Goal: Task Accomplishment & Management: Manage account settings

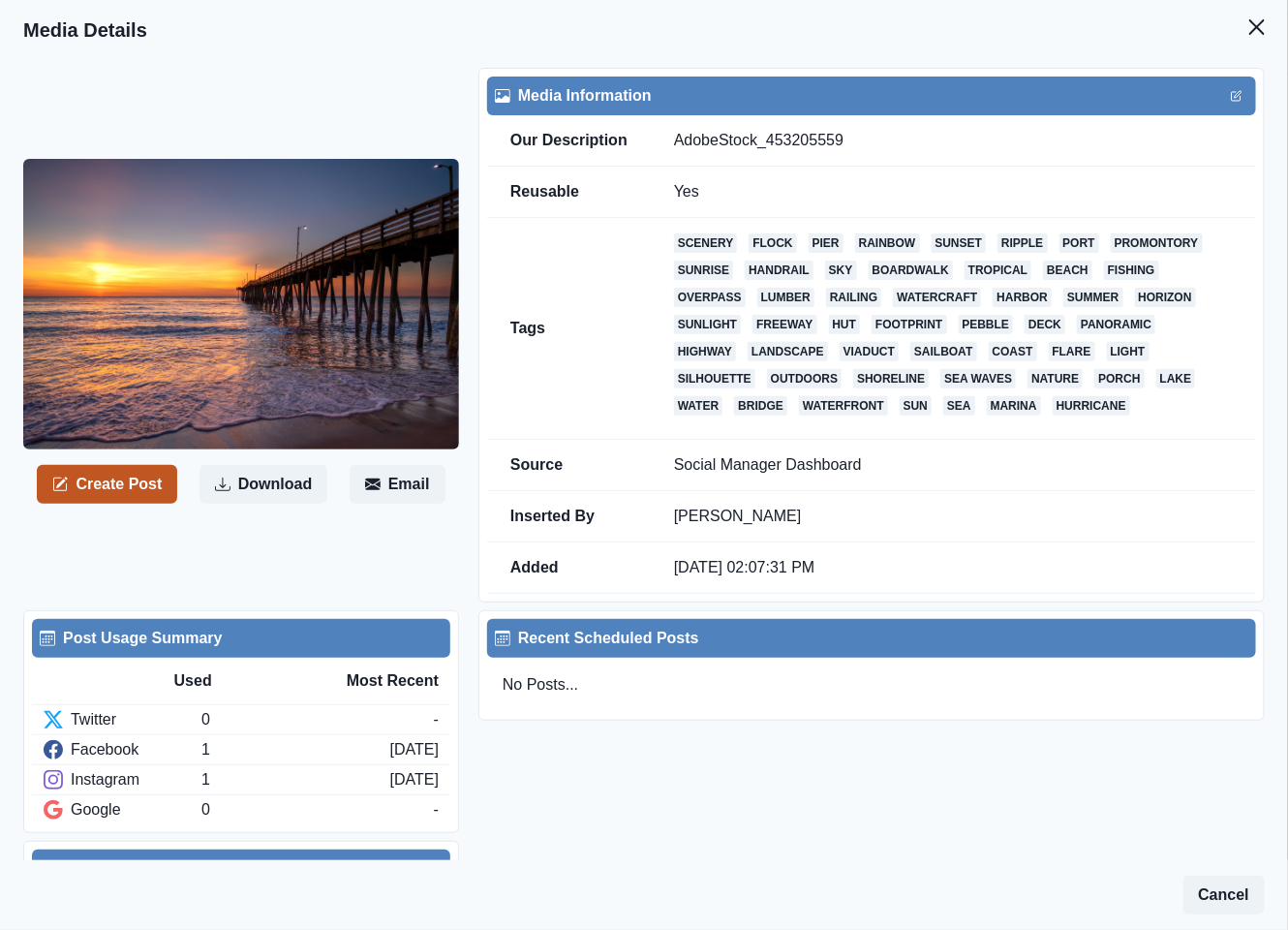
click at [122, 488] on button "Create Post" at bounding box center [107, 484] width 141 height 39
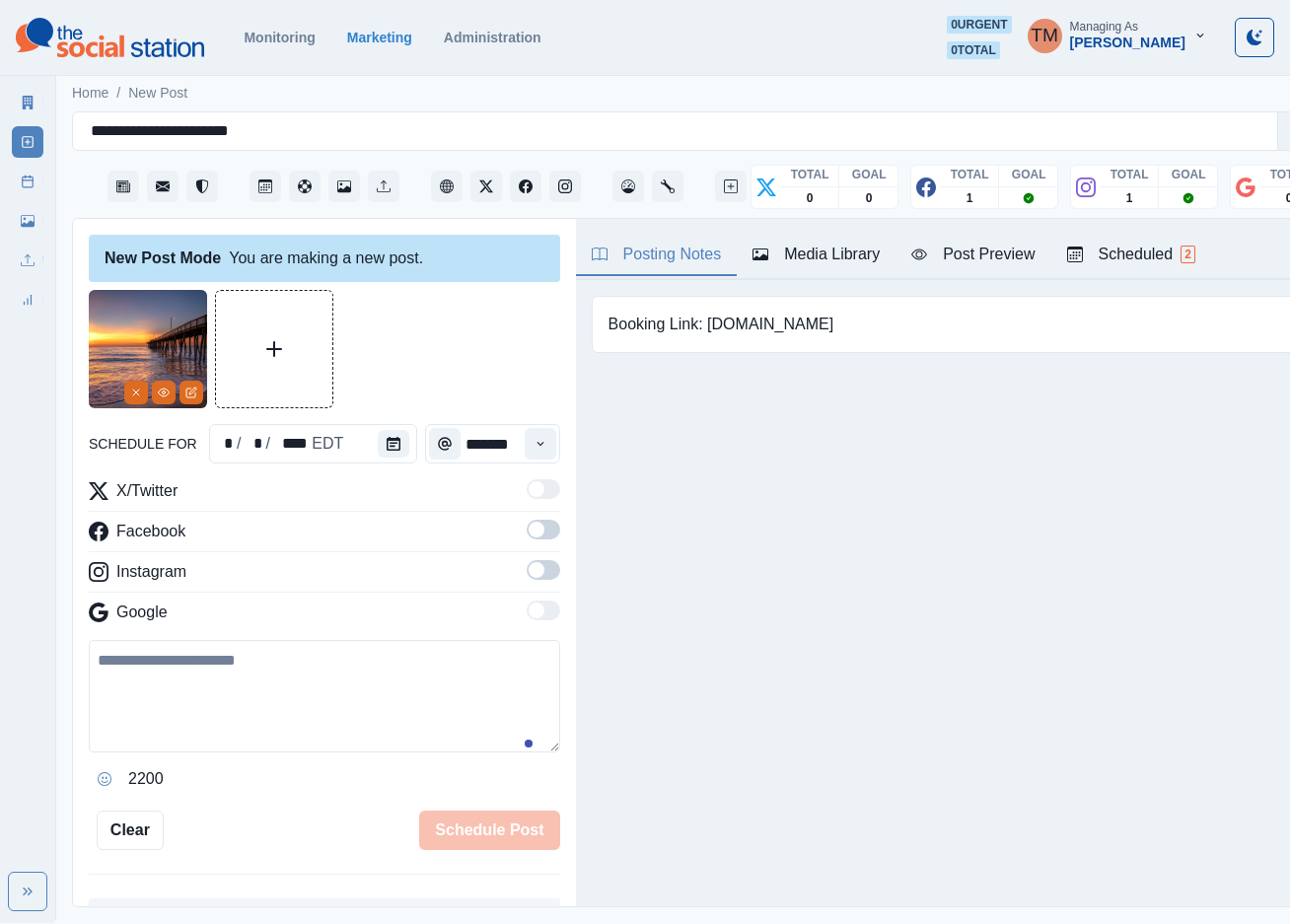
click at [300, 710] on textarea at bounding box center [324, 695] width 471 height 112
paste textarea "**********"
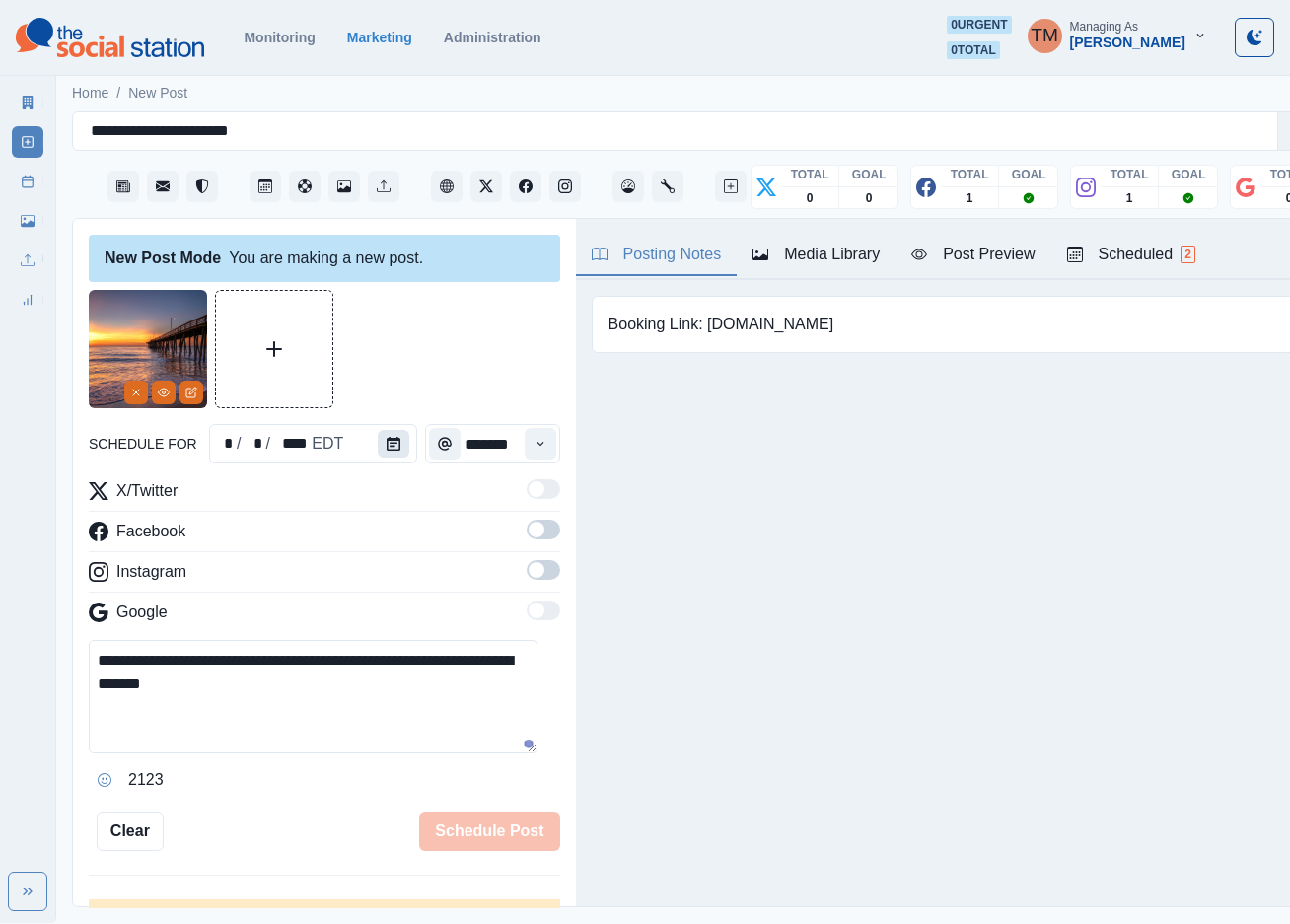
type textarea "**********"
click at [391, 439] on button "Calendar" at bounding box center [394, 444] width 32 height 28
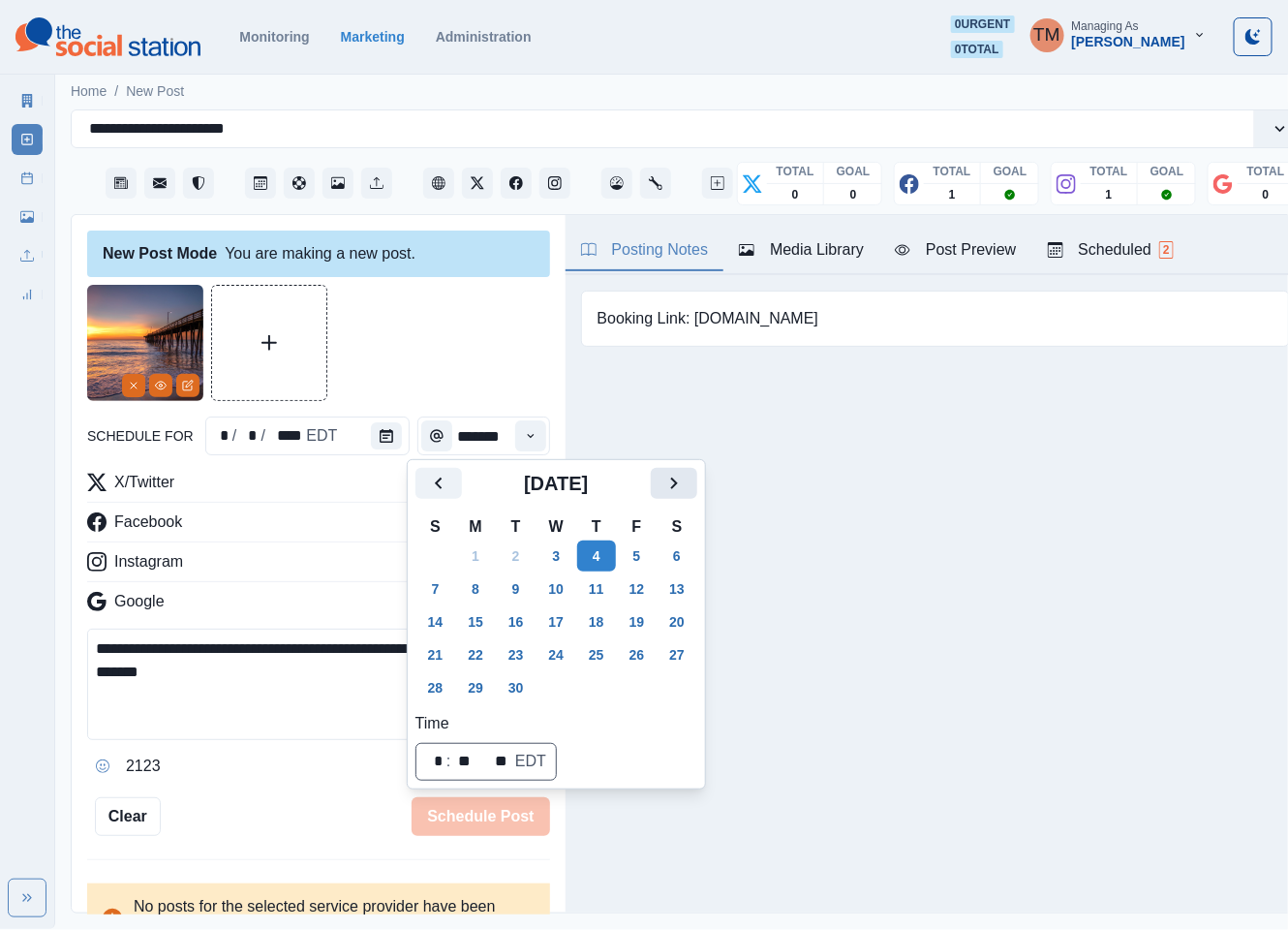
click at [671, 485] on icon "Next" at bounding box center [674, 483] width 23 height 23
click at [515, 690] on button "28" at bounding box center [516, 688] width 39 height 31
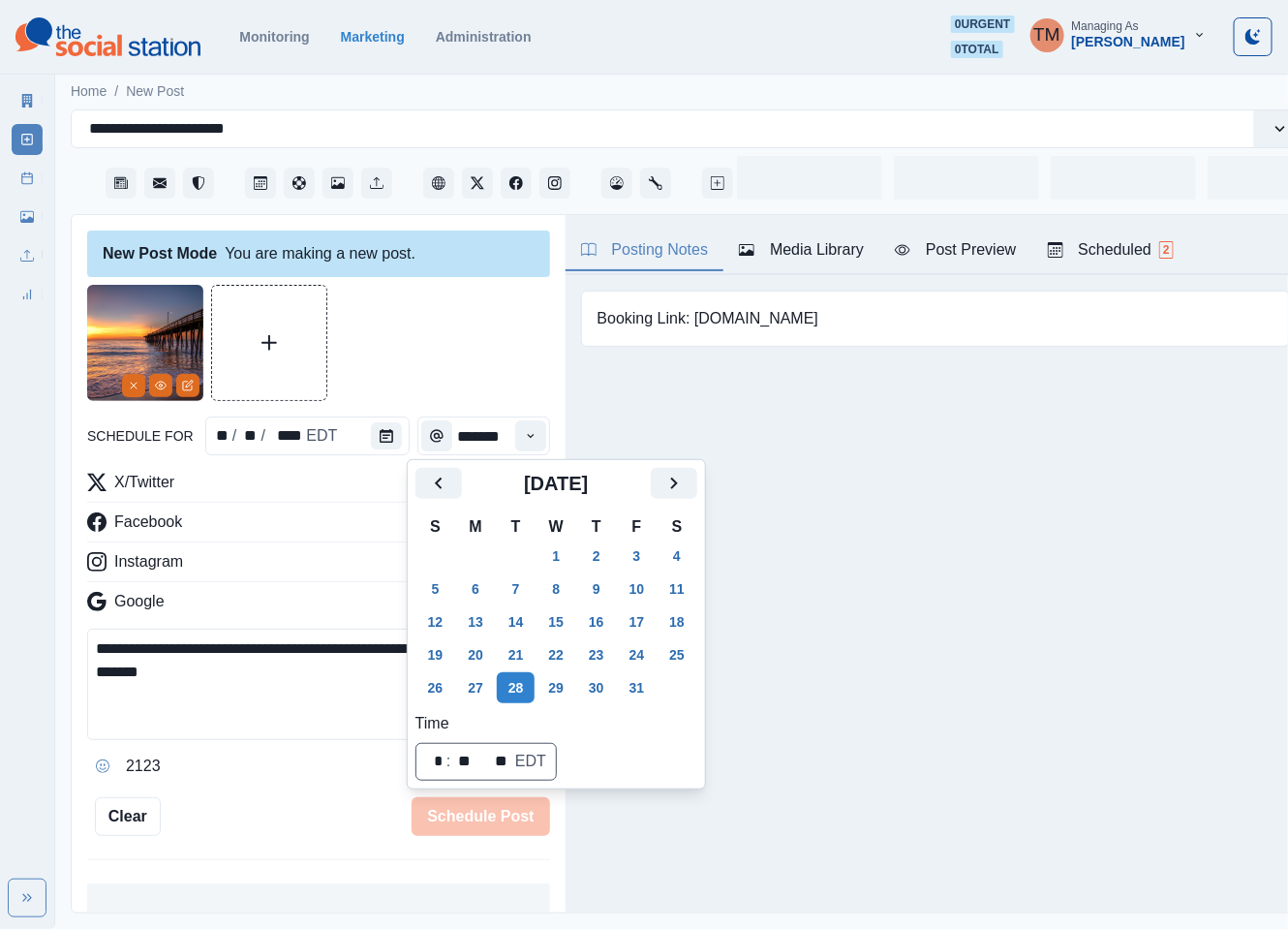
click at [419, 355] on div at bounding box center [318, 343] width 463 height 116
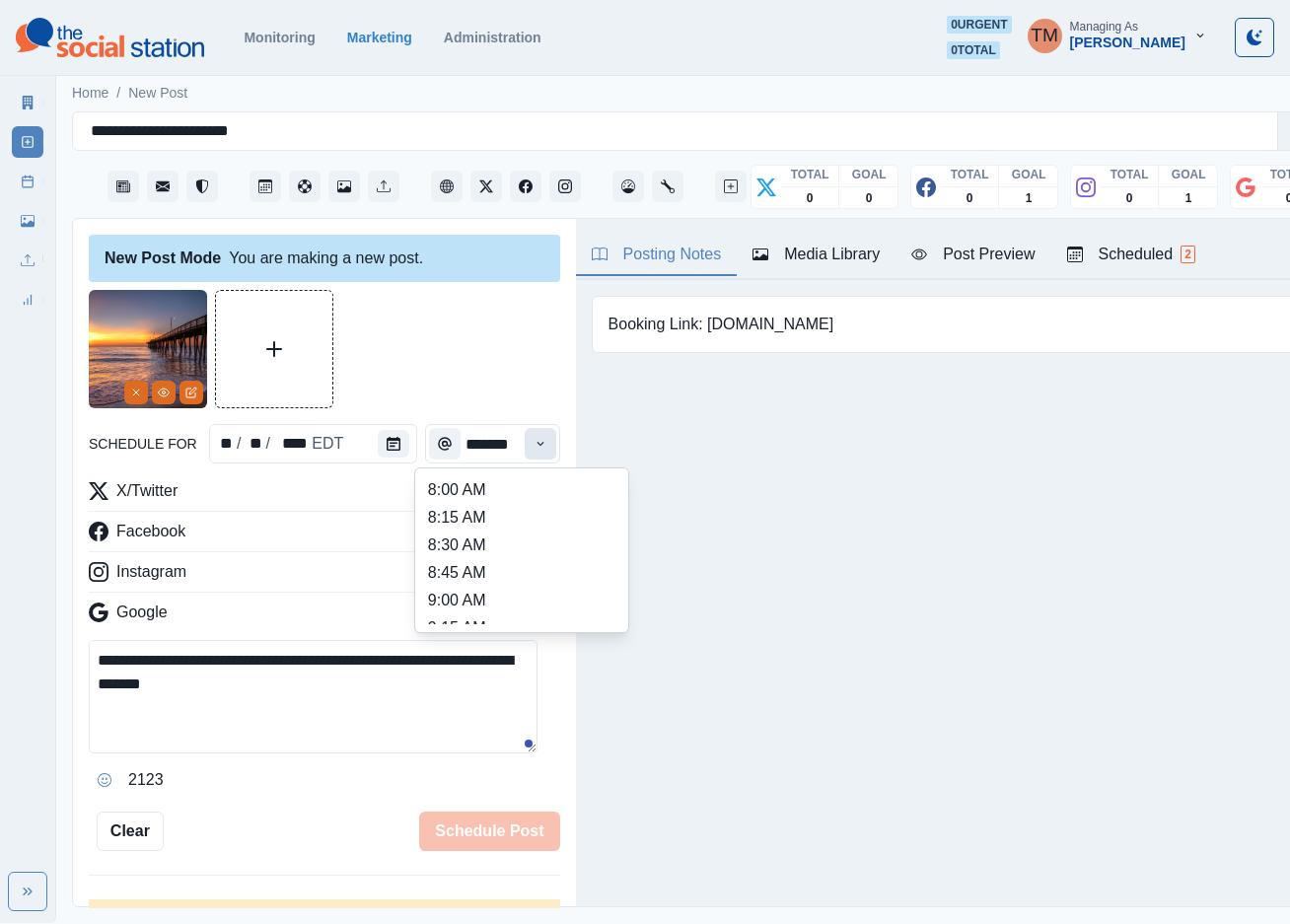
click at [534, 445] on icon "Time" at bounding box center [541, 444] width 14 height 14
click at [483, 557] on li "3:00 PM" at bounding box center [522, 567] width 197 height 28
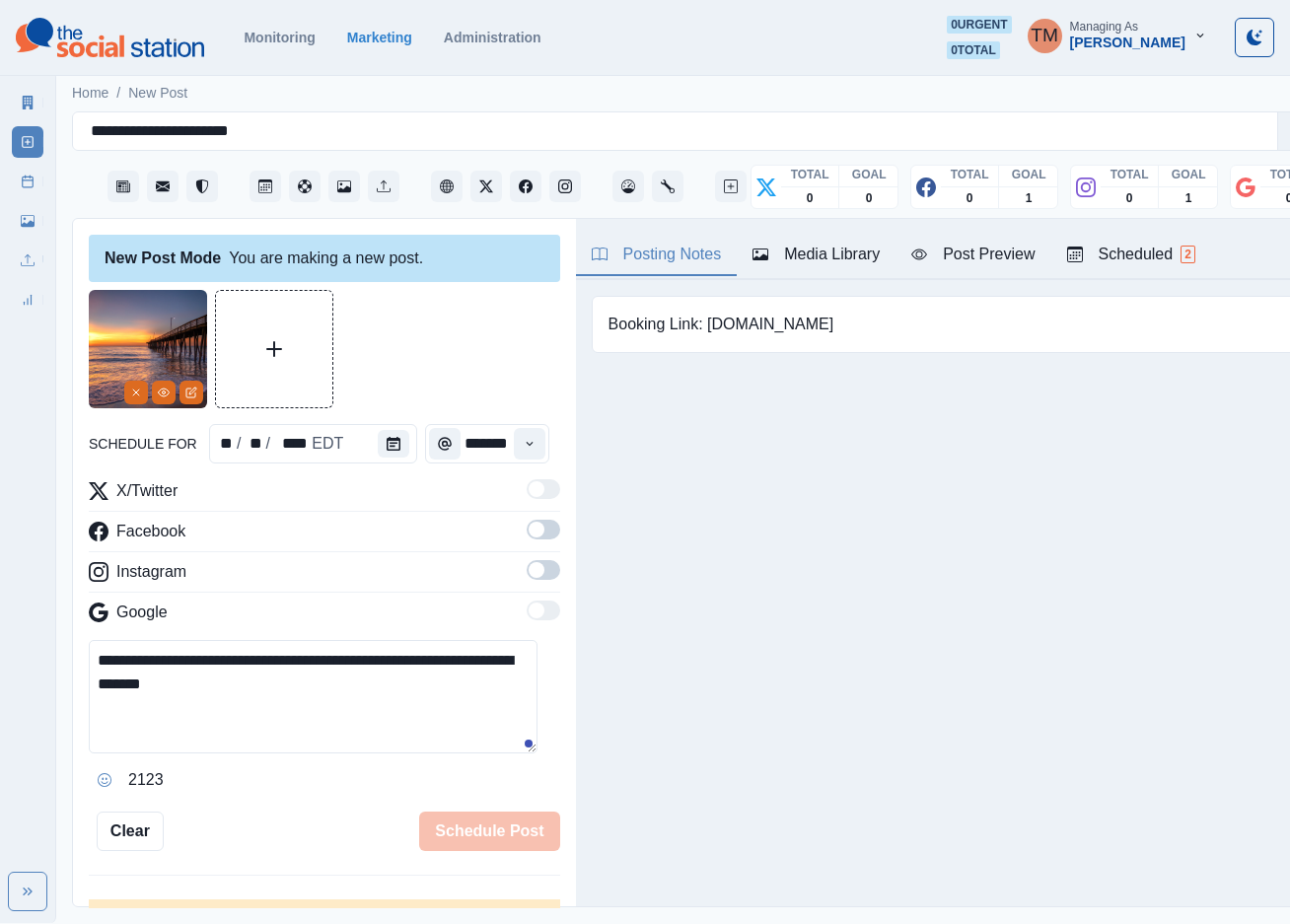
type input "*******"
click at [527, 524] on span at bounding box center [544, 530] width 34 height 20
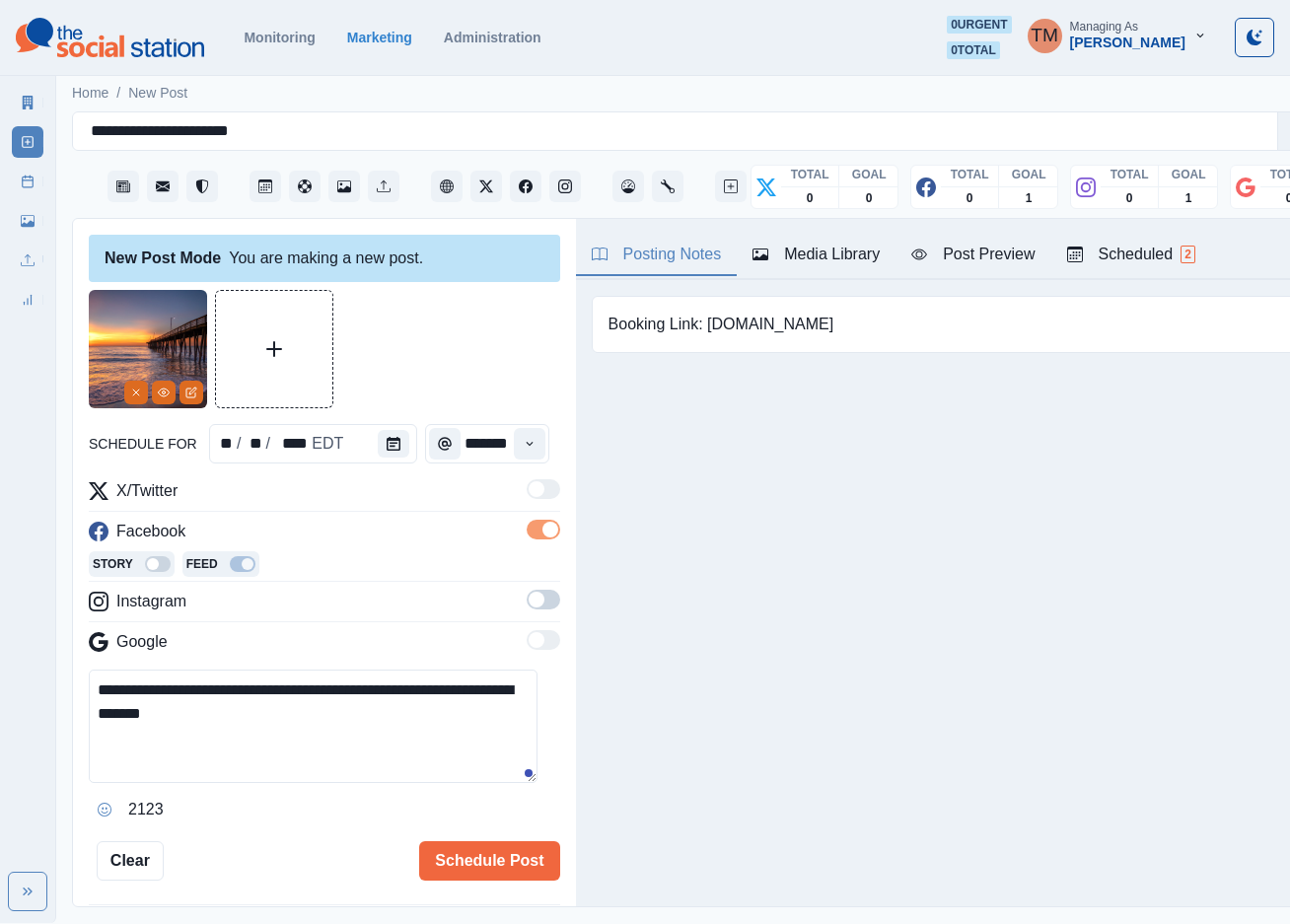
scroll to position [0, 0]
click at [527, 595] on span at bounding box center [544, 599] width 34 height 20
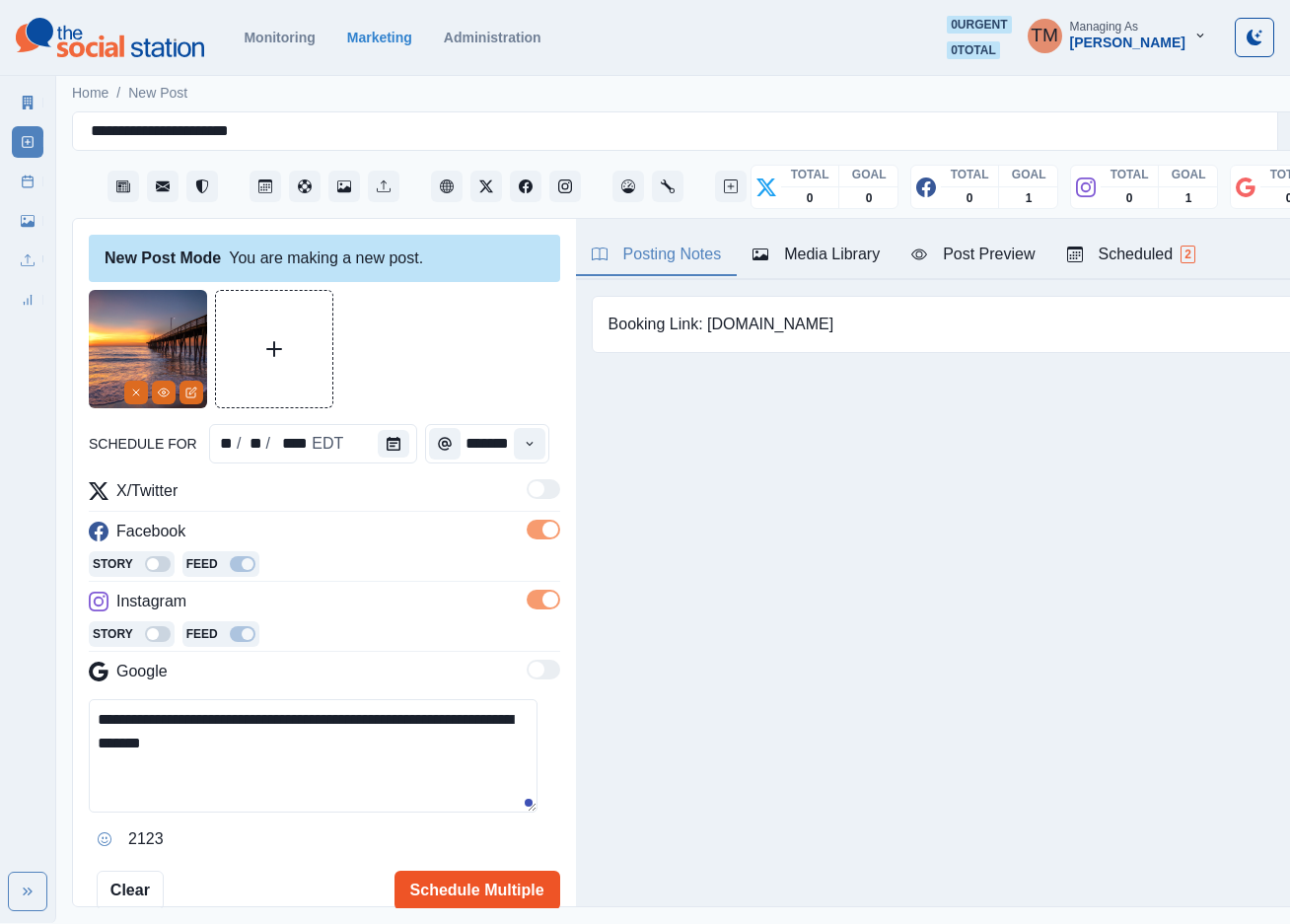
click at [438, 894] on button "Schedule Multiple" at bounding box center [477, 890] width 166 height 40
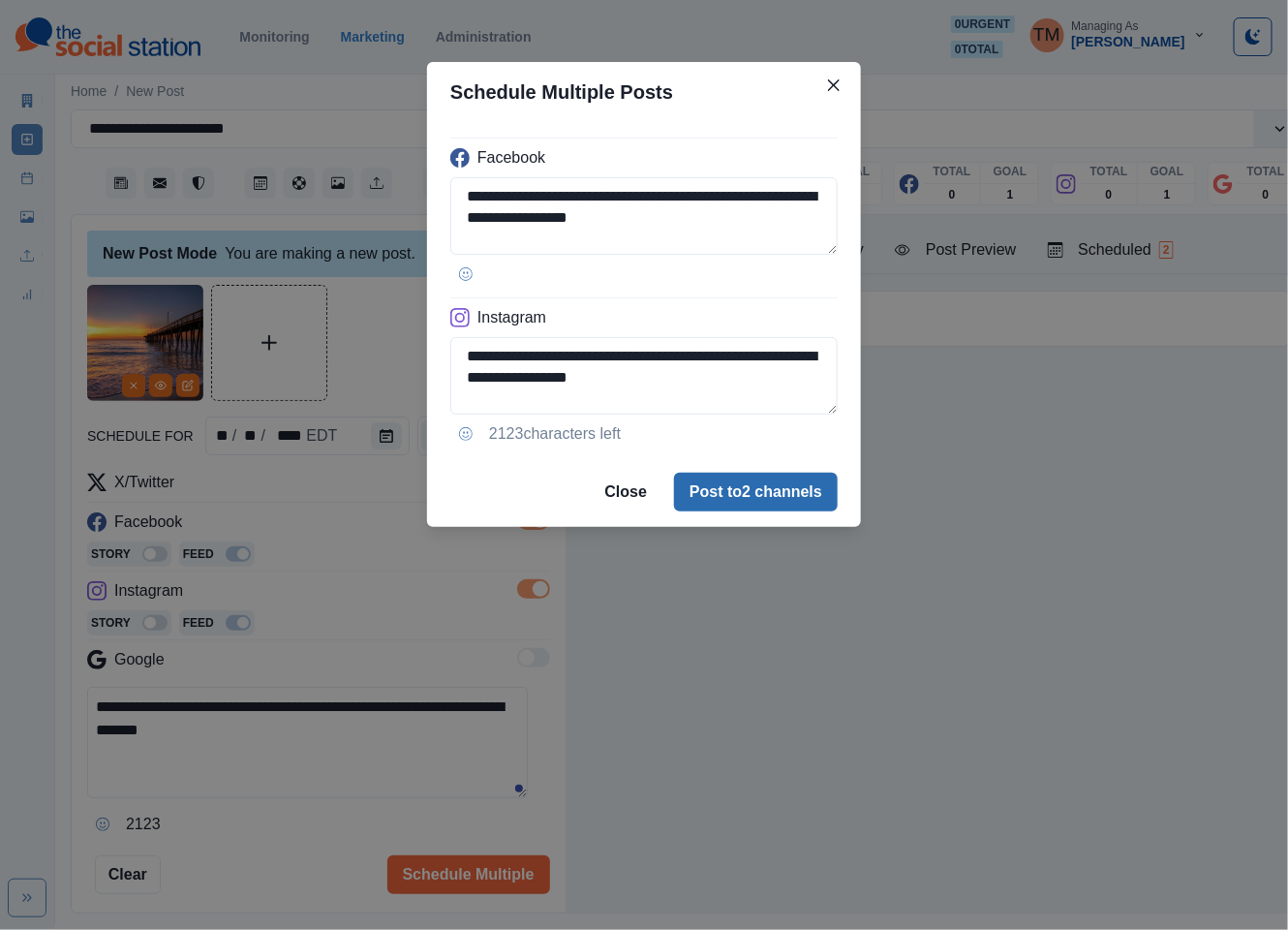
click at [777, 492] on button "Post to 2 channels" at bounding box center [756, 492] width 164 height 39
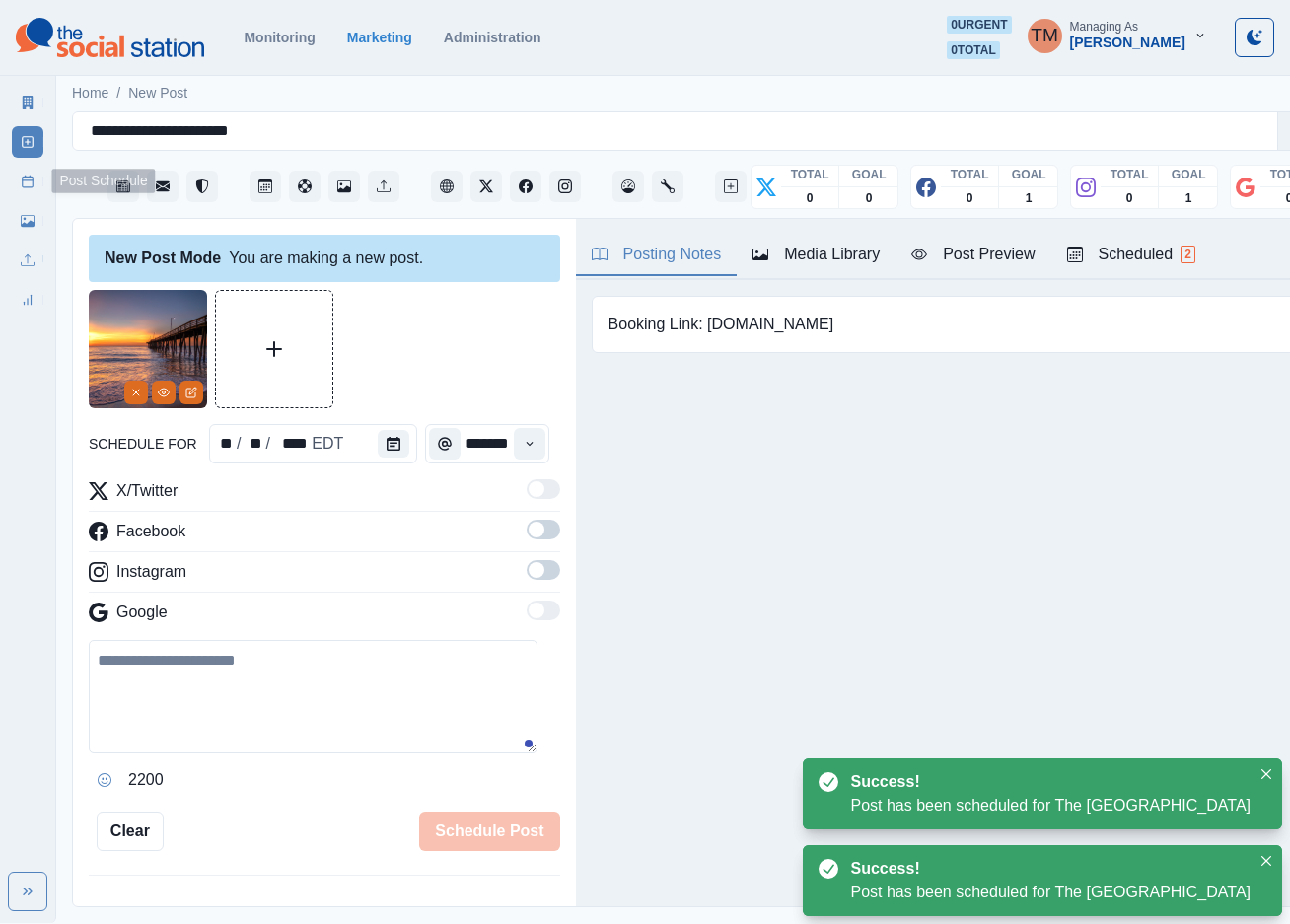
click at [16, 187] on link "Post Schedule" at bounding box center [28, 182] width 32 height 32
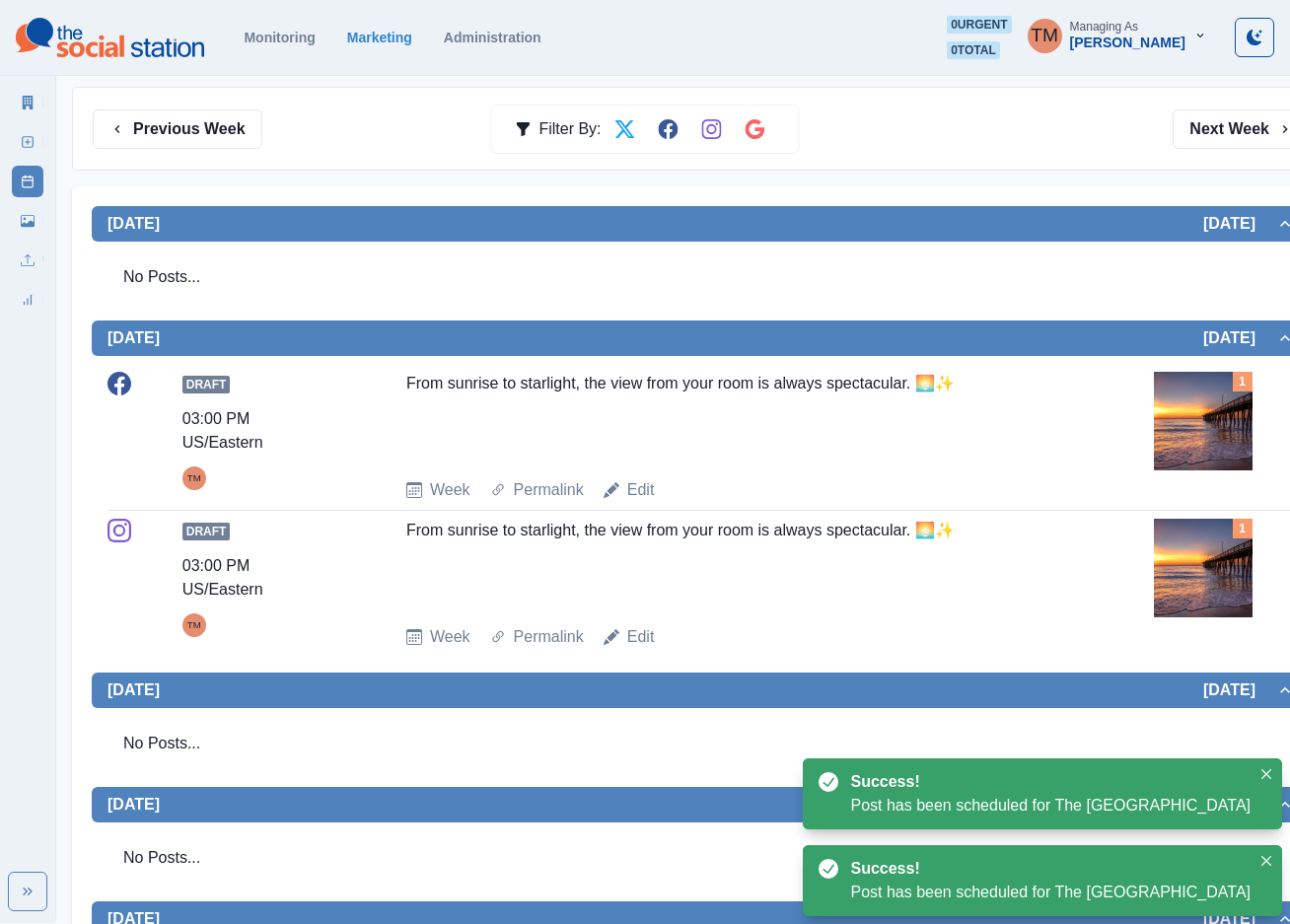
scroll to position [296, 0]
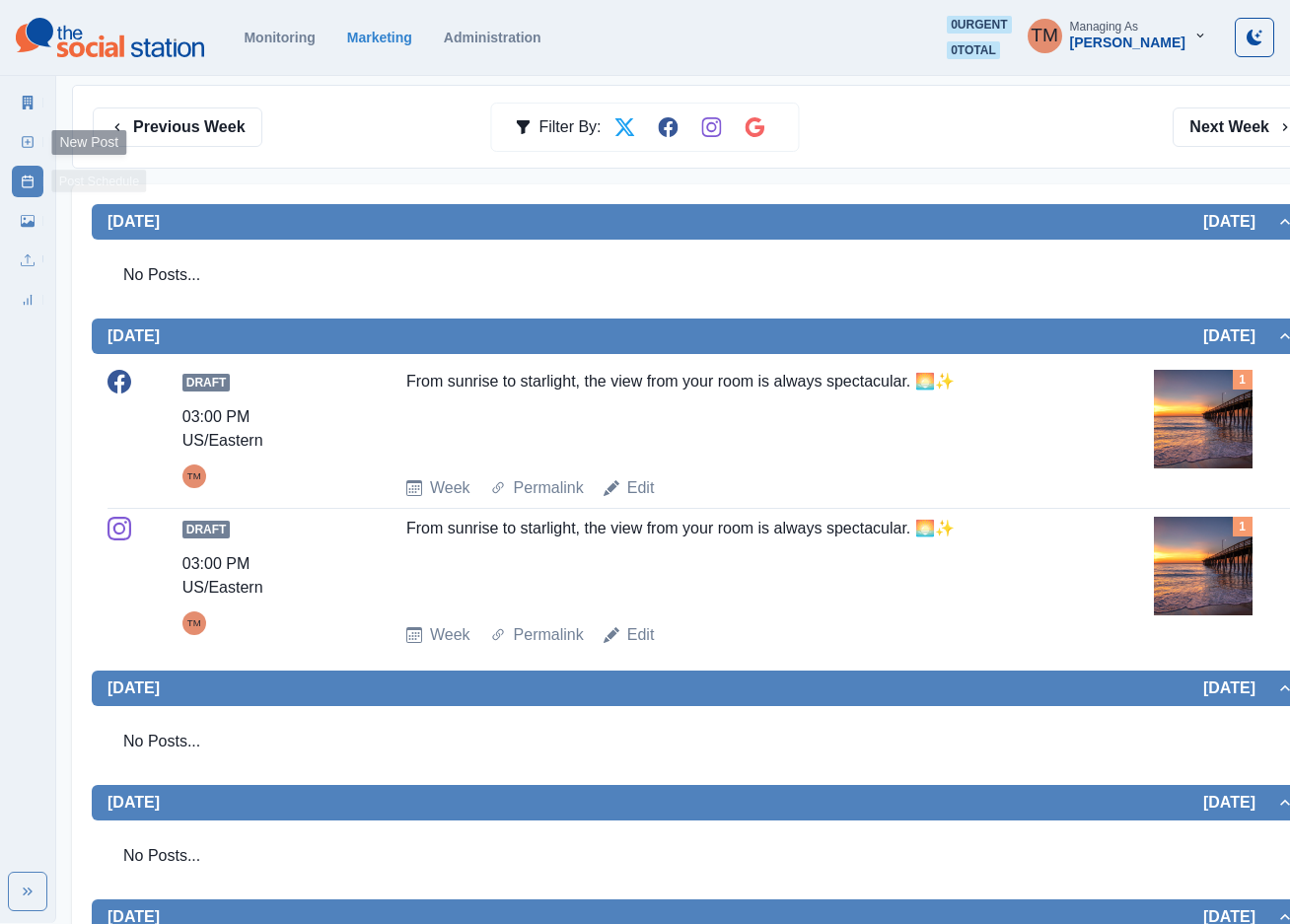
drag, startPoint x: 25, startPoint y: 139, endPoint x: 4, endPoint y: 166, distance: 34.2
click at [25, 139] on icon at bounding box center [28, 142] width 14 height 14
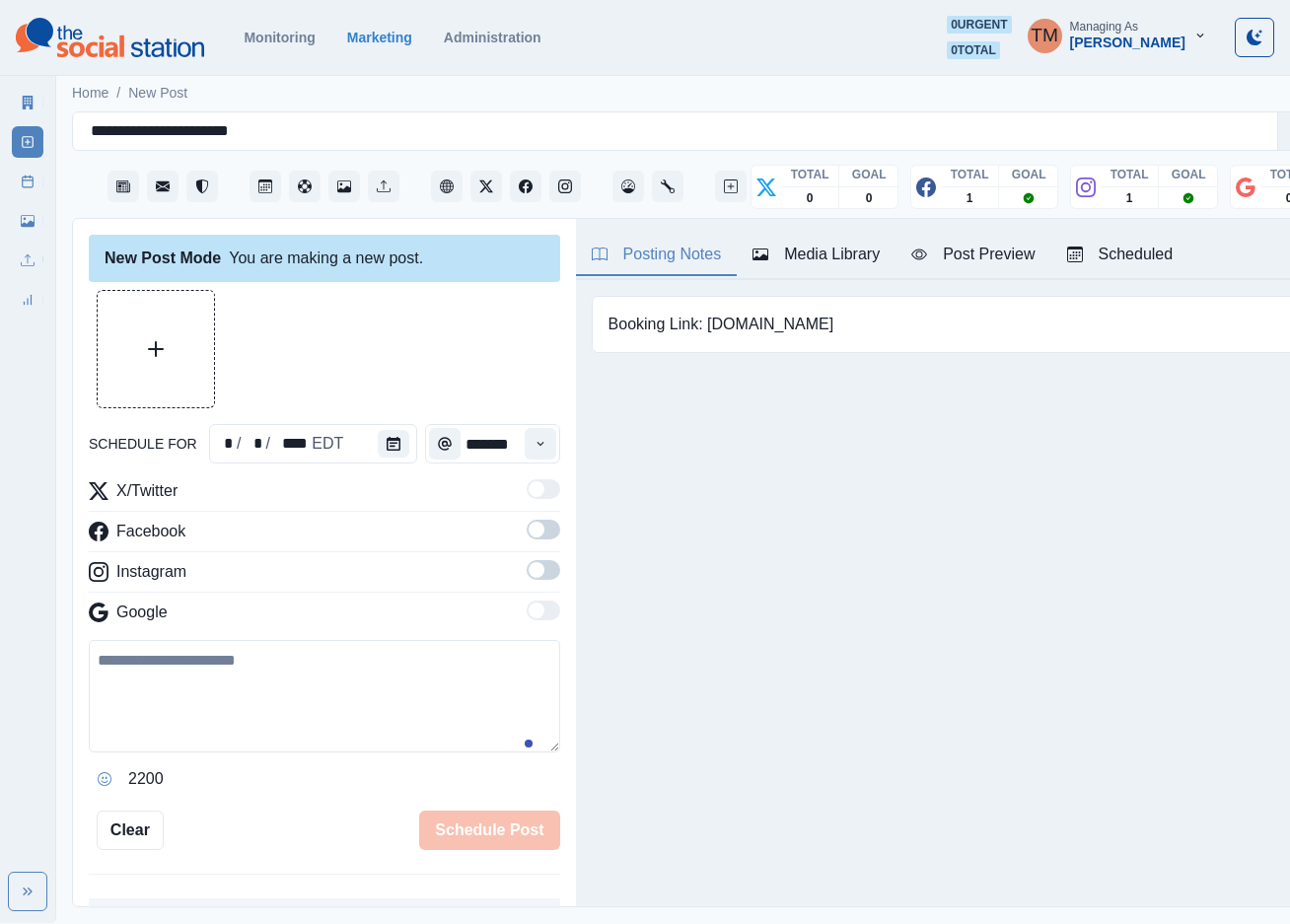
scroll to position [21, 0]
click at [302, 681] on textarea at bounding box center [324, 695] width 471 height 112
paste textarea "**********"
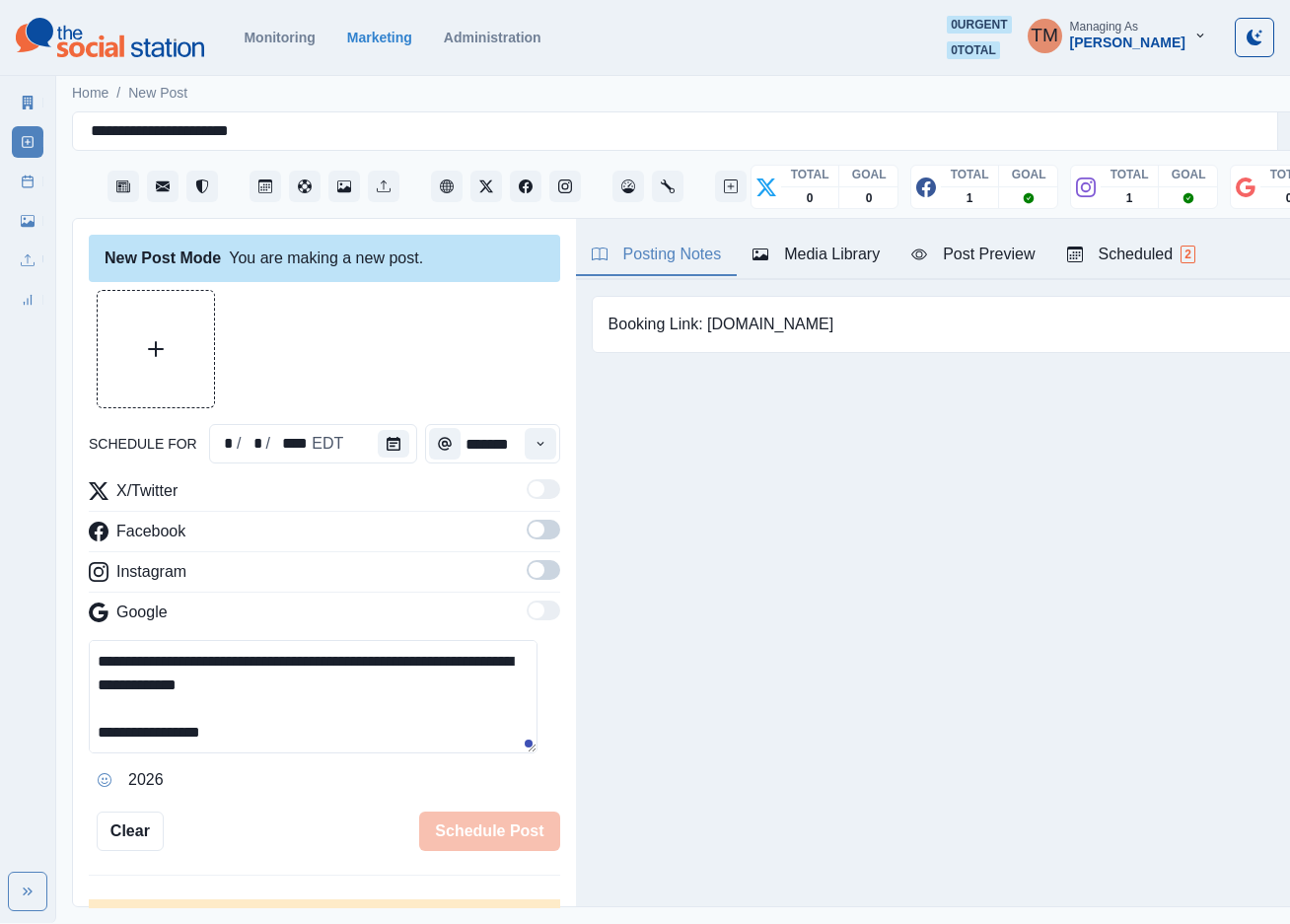
scroll to position [64, 0]
type textarea "**********"
click at [388, 437] on icon "Calendar" at bounding box center [394, 444] width 14 height 14
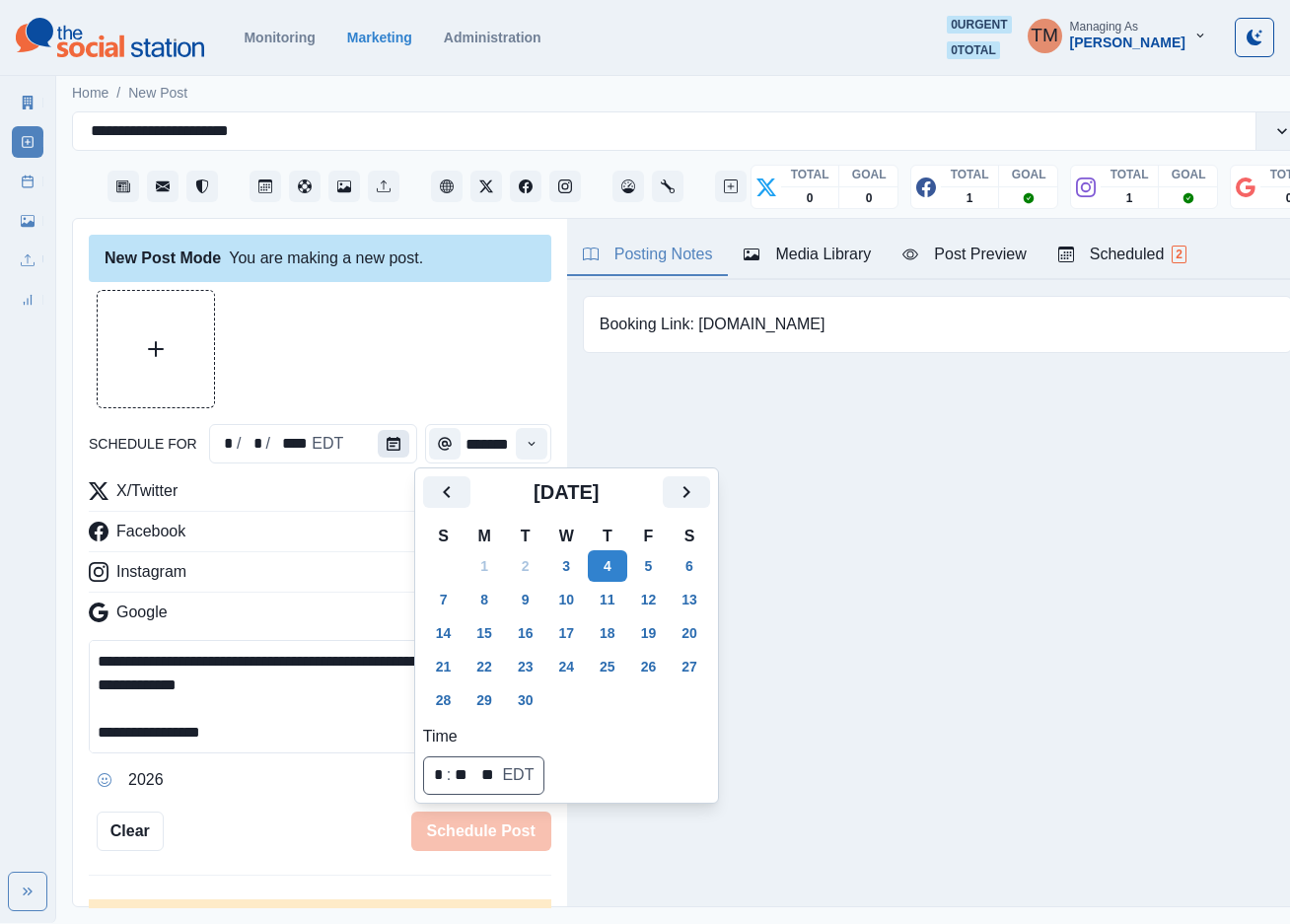
scroll to position [0, 0]
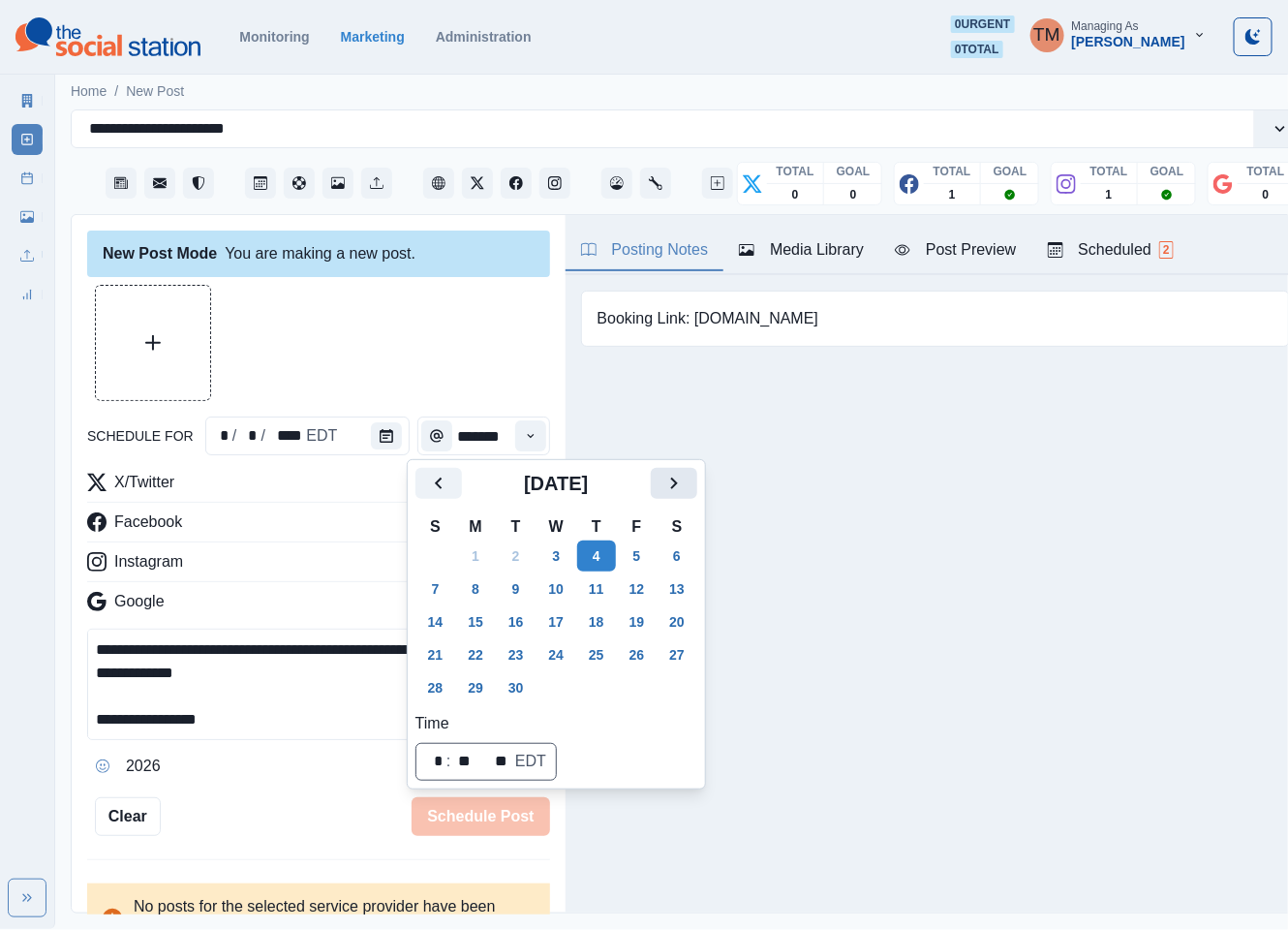
click at [668, 485] on icon "Next" at bounding box center [674, 483] width 23 height 23
click at [675, 483] on icon "Next" at bounding box center [673, 483] width 7 height 12
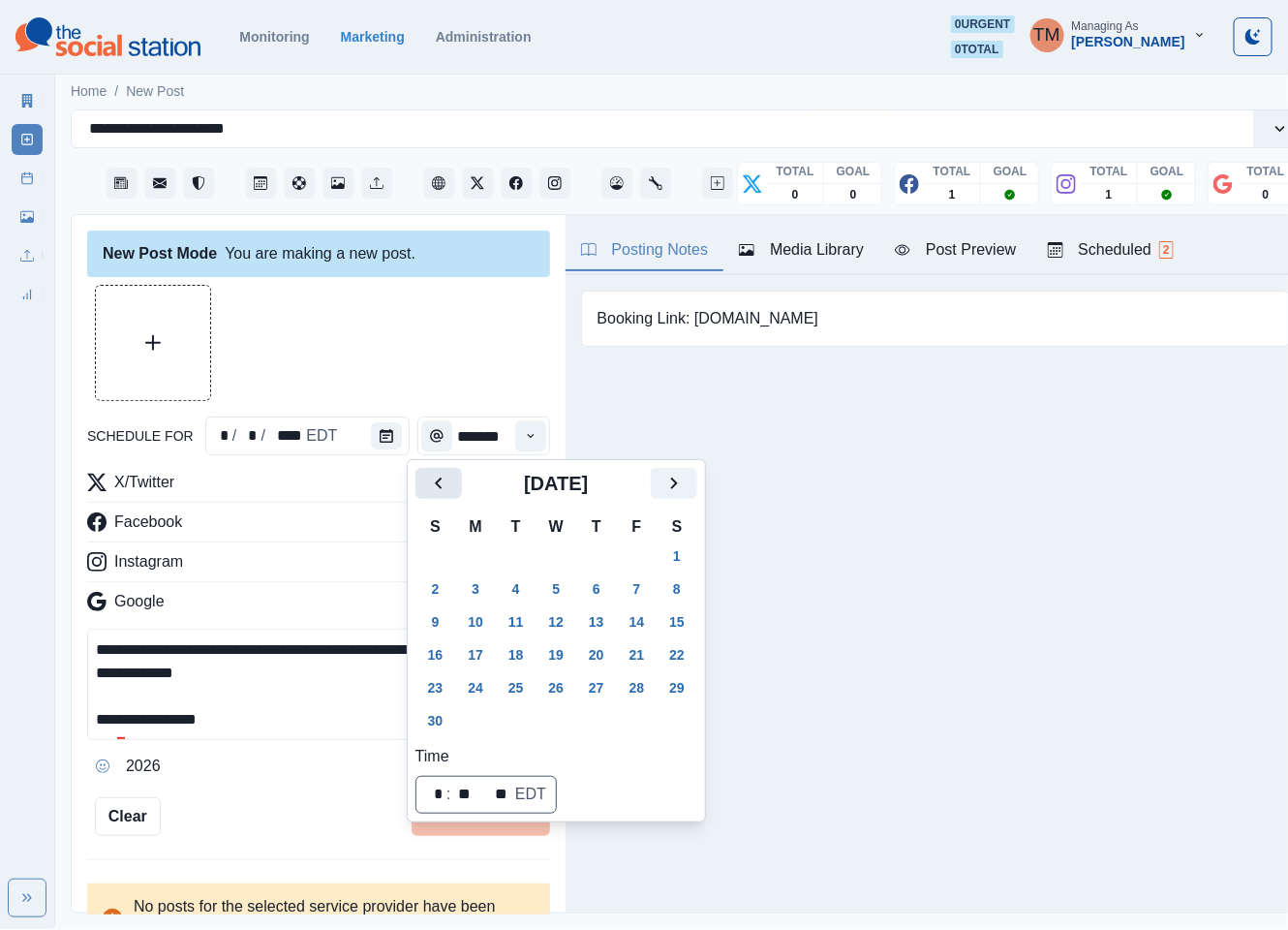
click at [445, 491] on icon "Previous" at bounding box center [439, 483] width 23 height 23
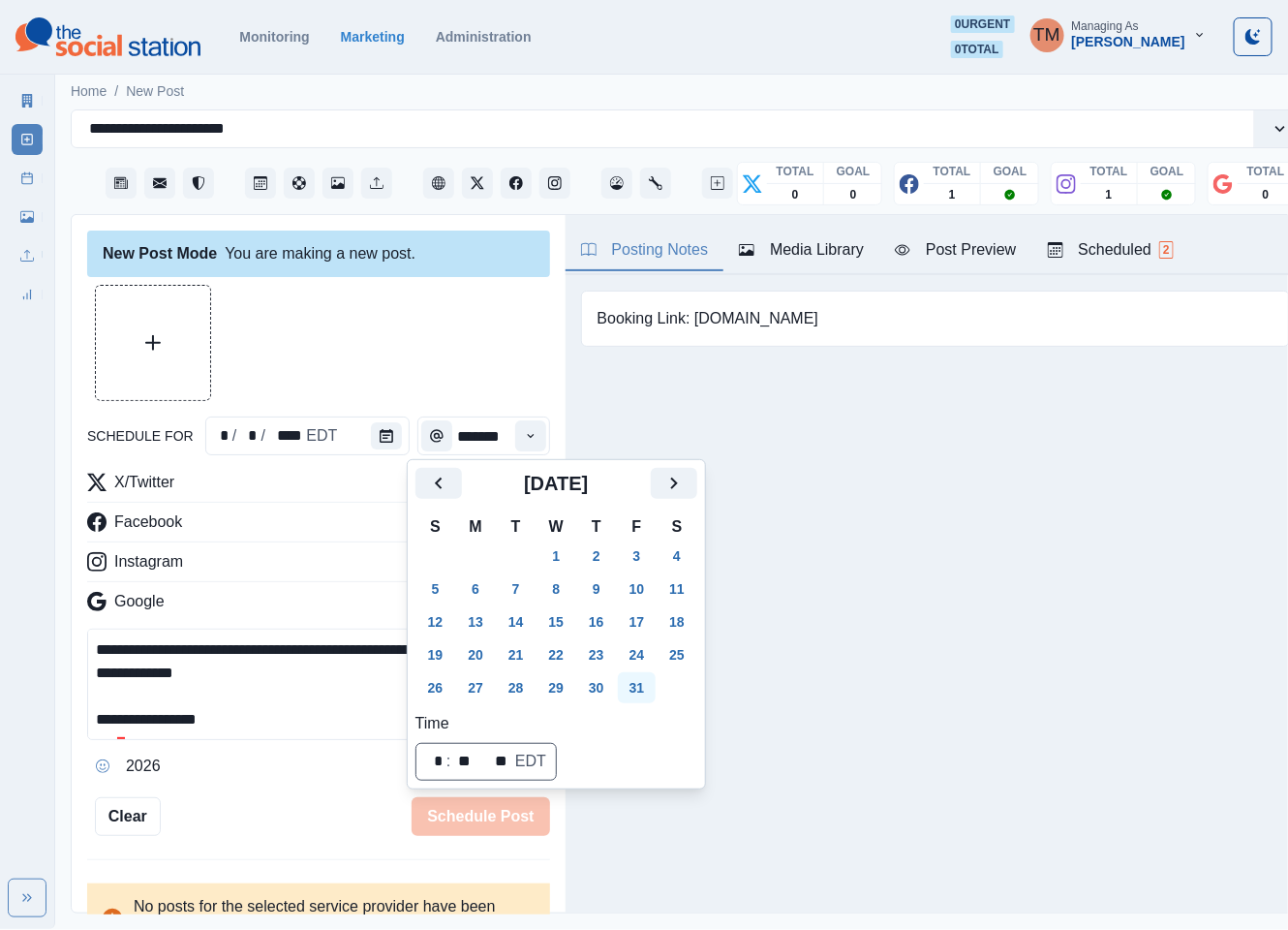
click at [640, 693] on button "31" at bounding box center [637, 688] width 39 height 31
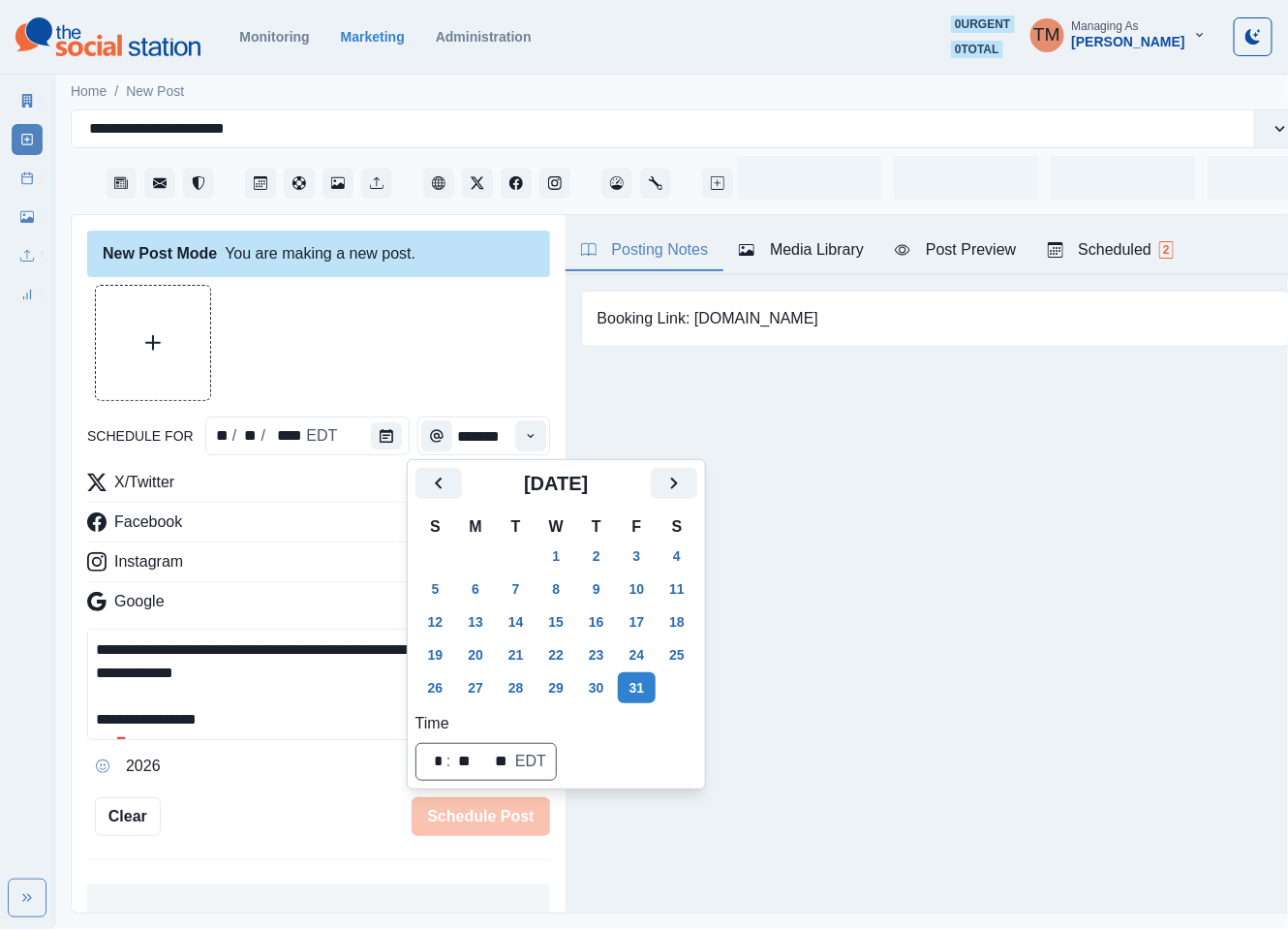
click at [422, 309] on div at bounding box center [318, 343] width 463 height 116
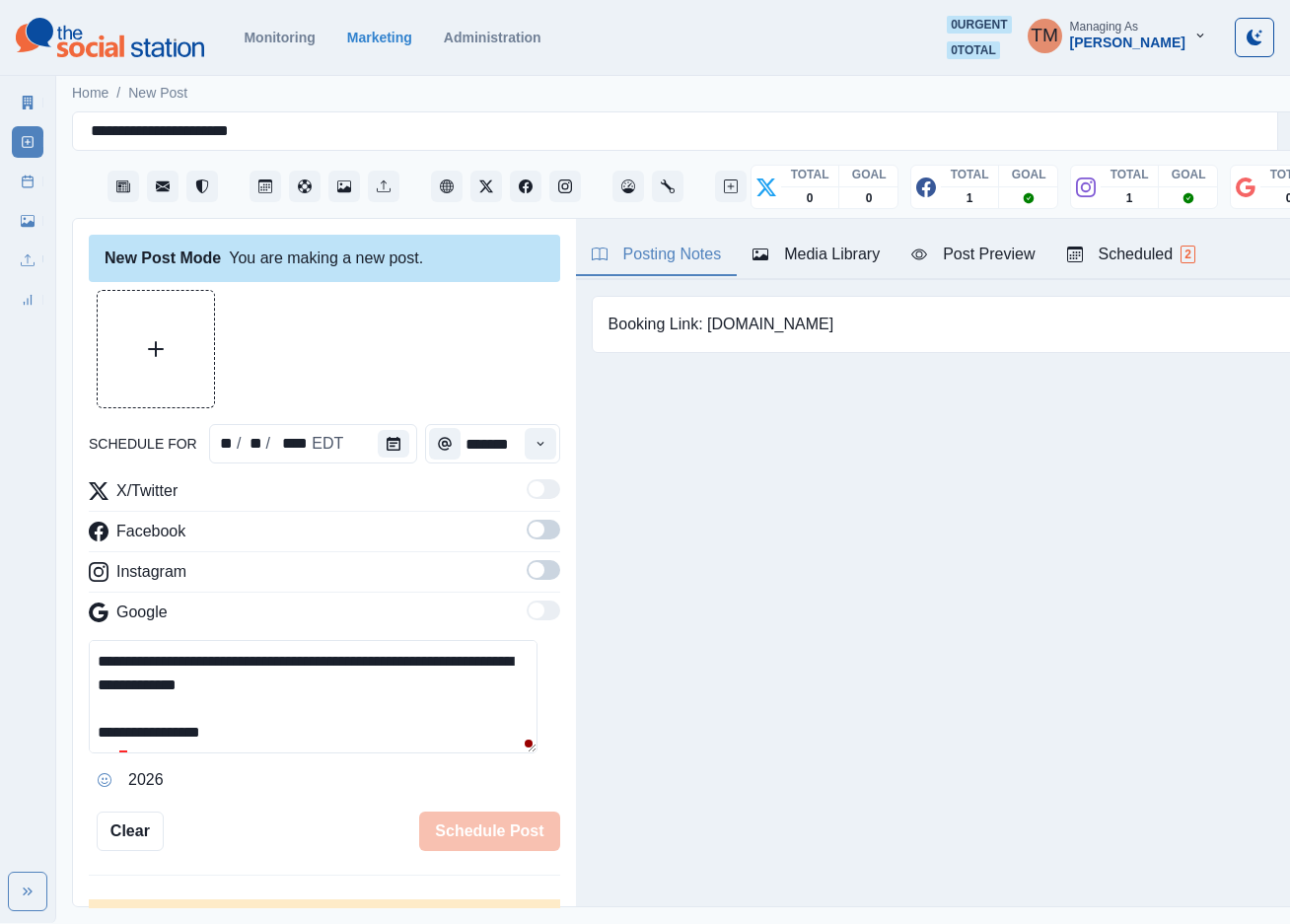
click at [527, 534] on span at bounding box center [544, 530] width 34 height 20
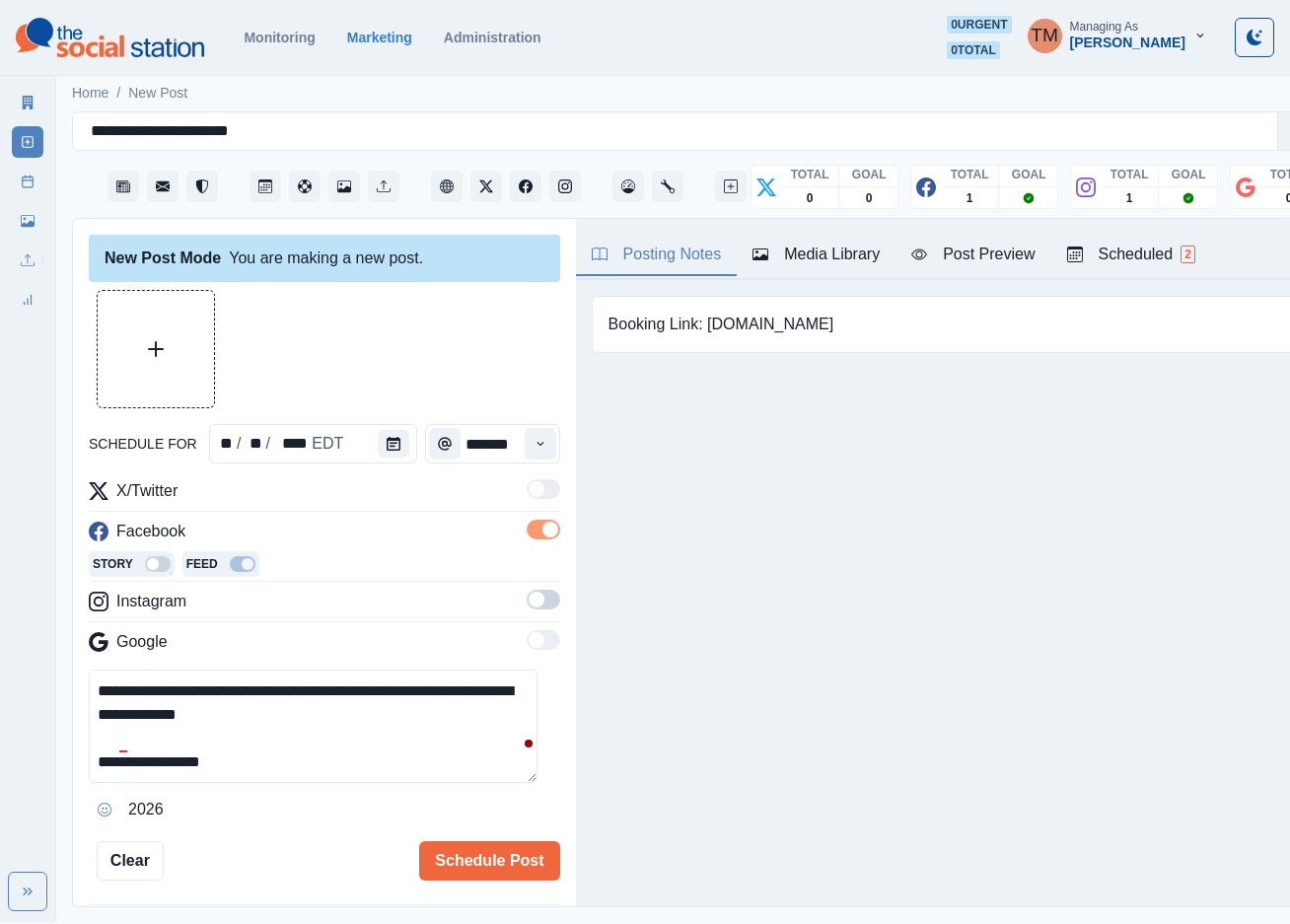
click at [529, 603] on span at bounding box center [537, 599] width 16 height 16
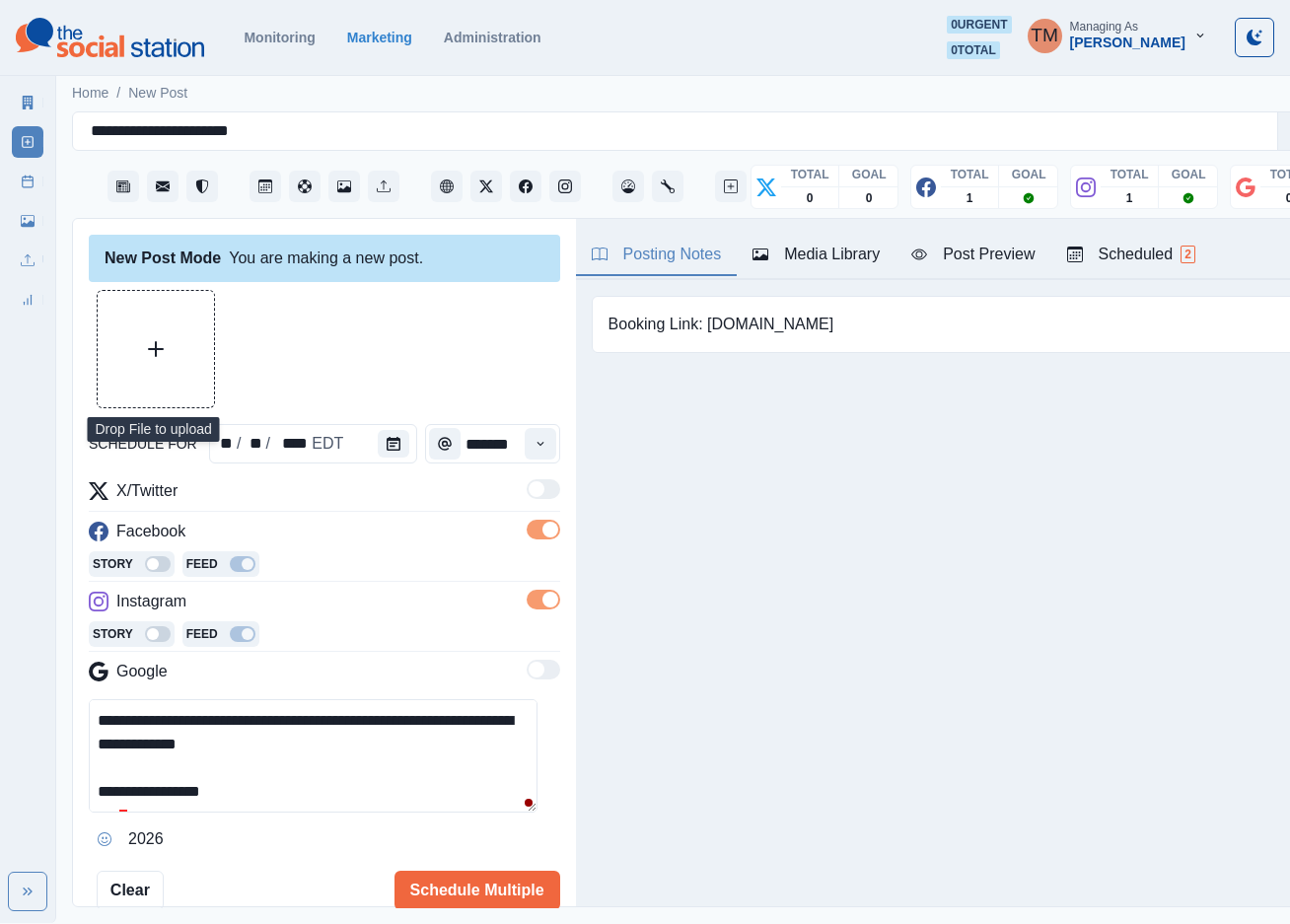
click at [163, 361] on button "Upload Media" at bounding box center [155, 349] width 116 height 116
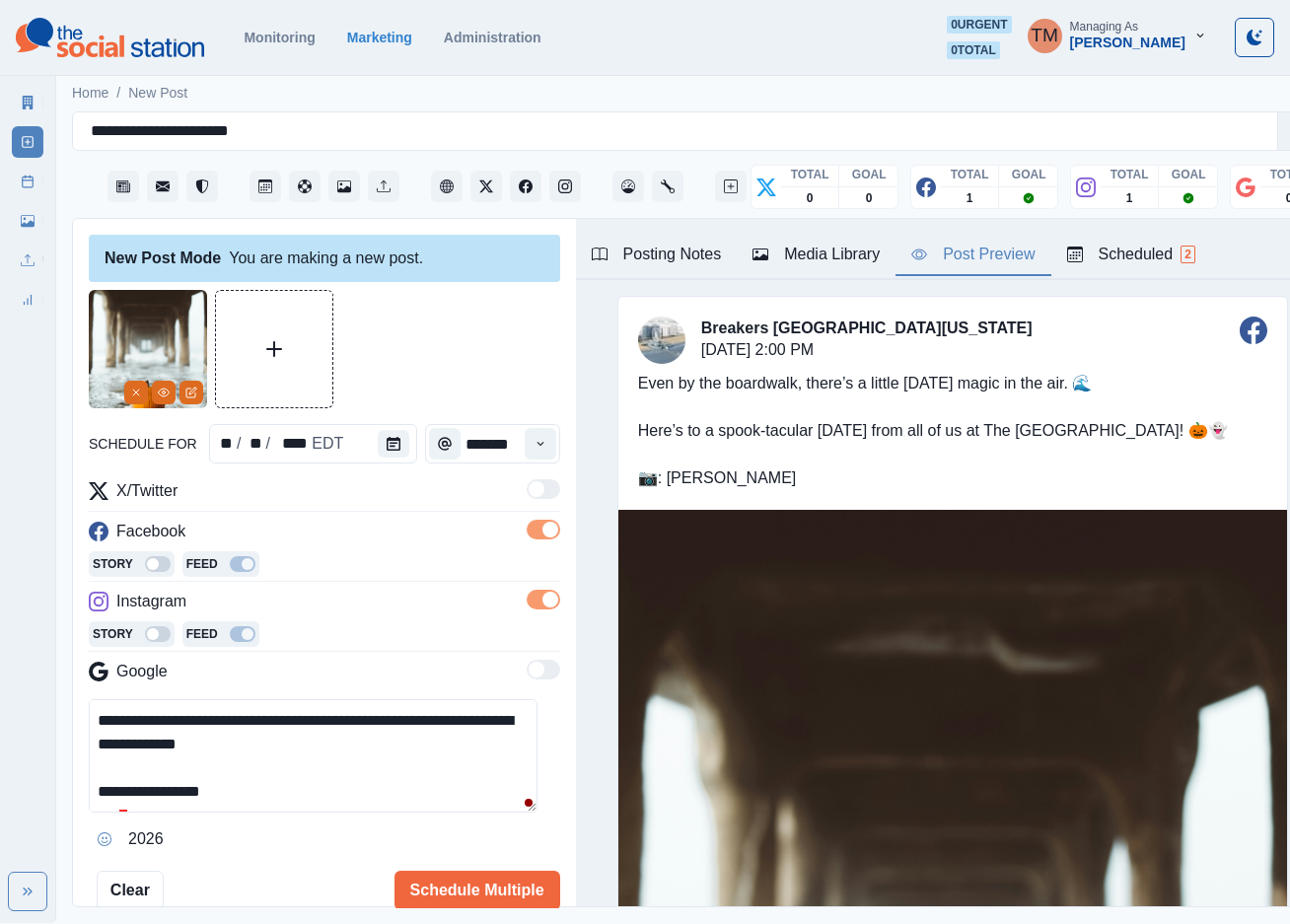
click at [988, 263] on div "Post Preview" at bounding box center [973, 254] width 123 height 24
click at [128, 855] on div at bounding box center [121, 859] width 36 height 32
click at [412, 882] on button "Schedule Multiple" at bounding box center [477, 890] width 166 height 40
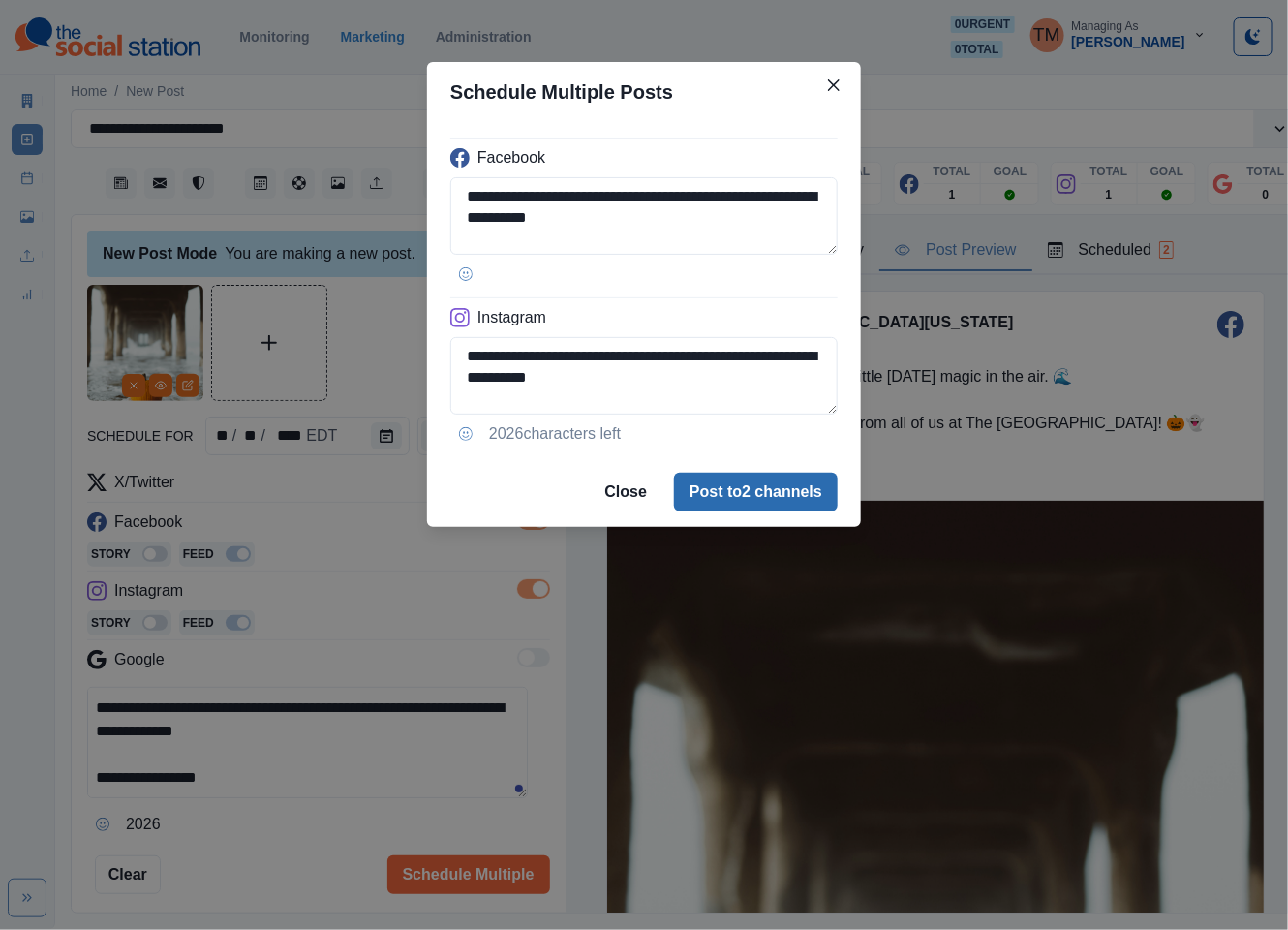
click at [788, 497] on button "Post to 2 channels" at bounding box center [756, 492] width 164 height 39
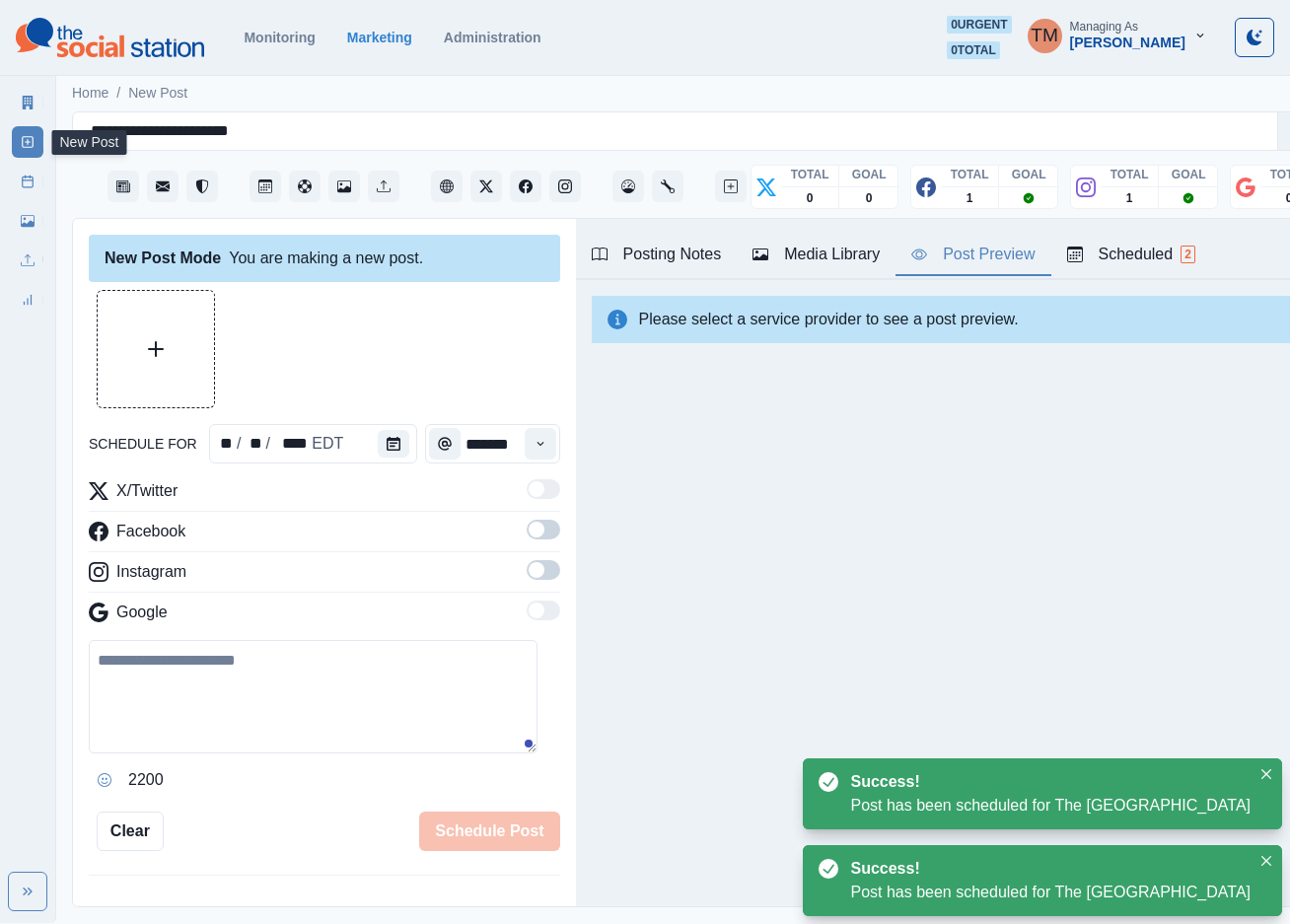
click at [27, 140] on icon at bounding box center [28, 142] width 14 height 14
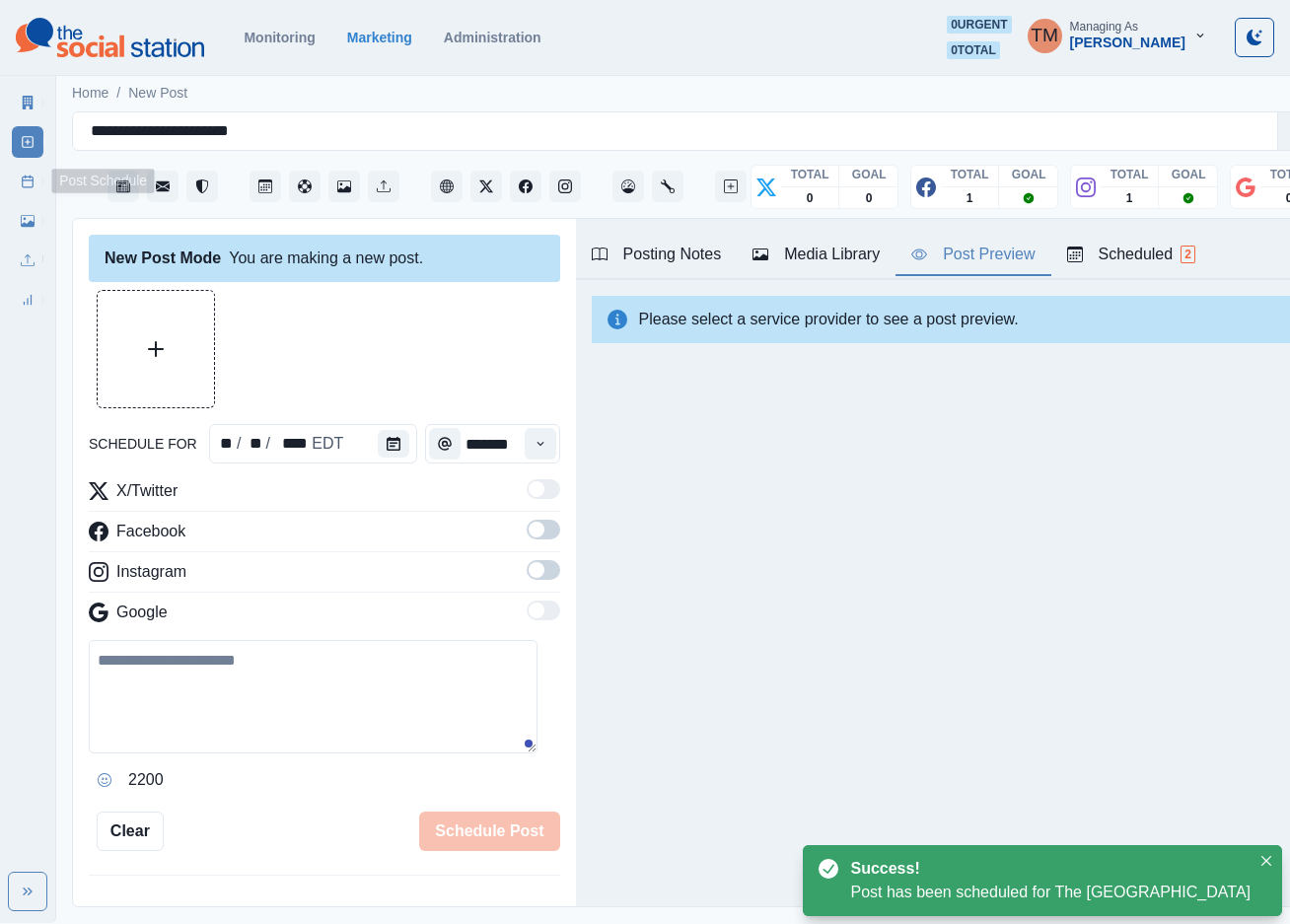
click at [27, 193] on link "Post Schedule" at bounding box center [28, 182] width 32 height 32
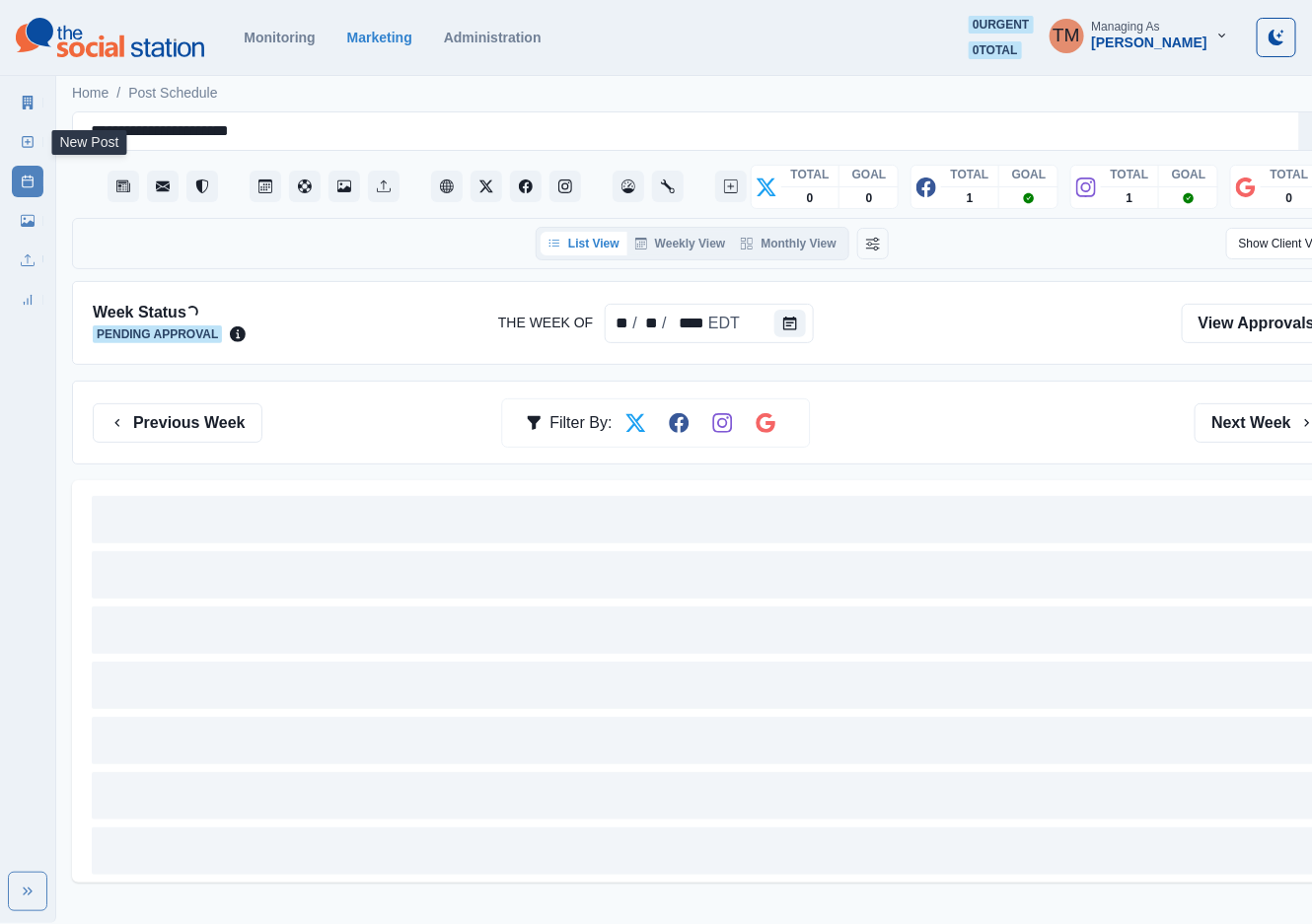
click at [27, 135] on icon at bounding box center [28, 142] width 14 height 14
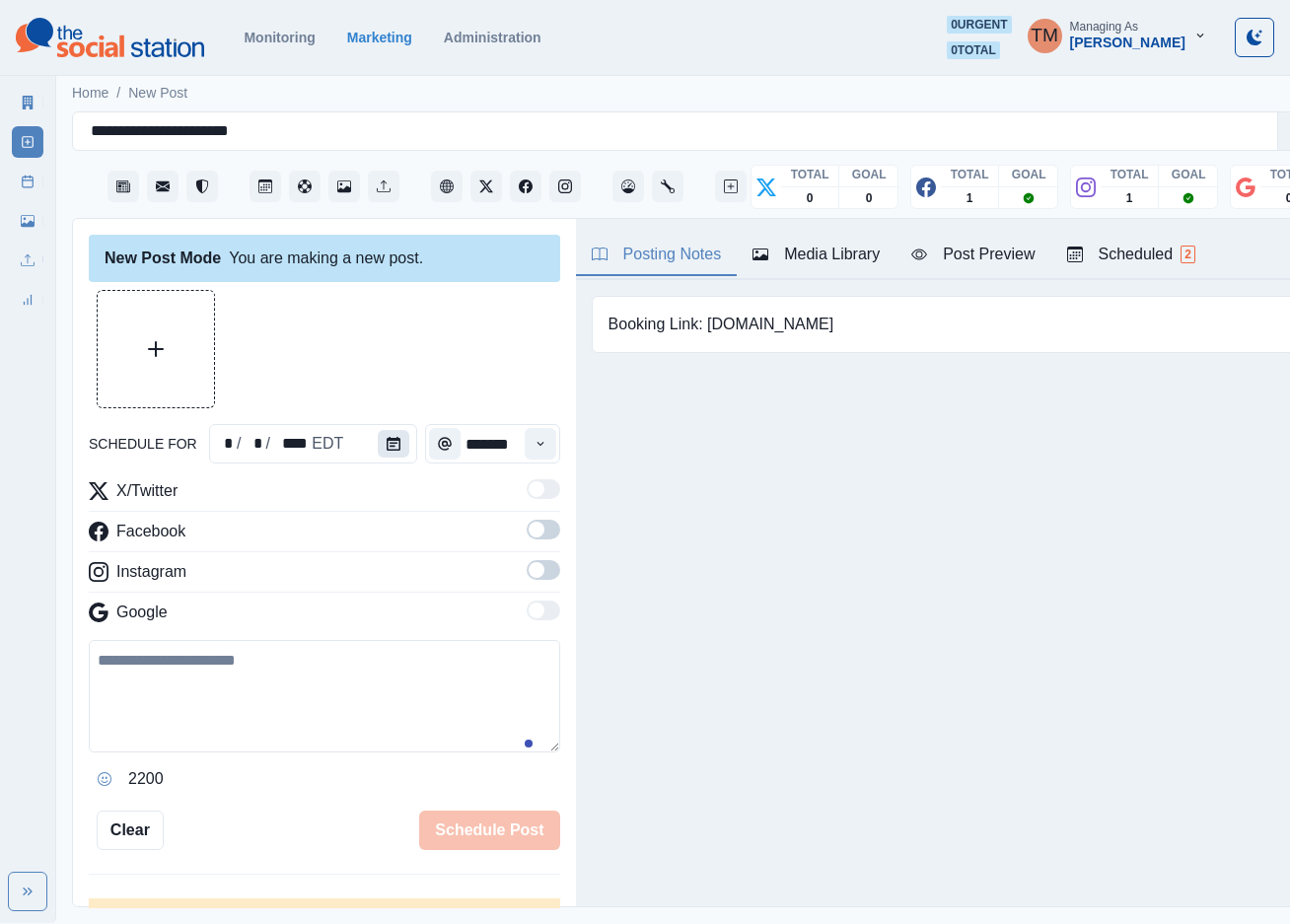
click at [387, 442] on icon "Calendar" at bounding box center [394, 444] width 14 height 14
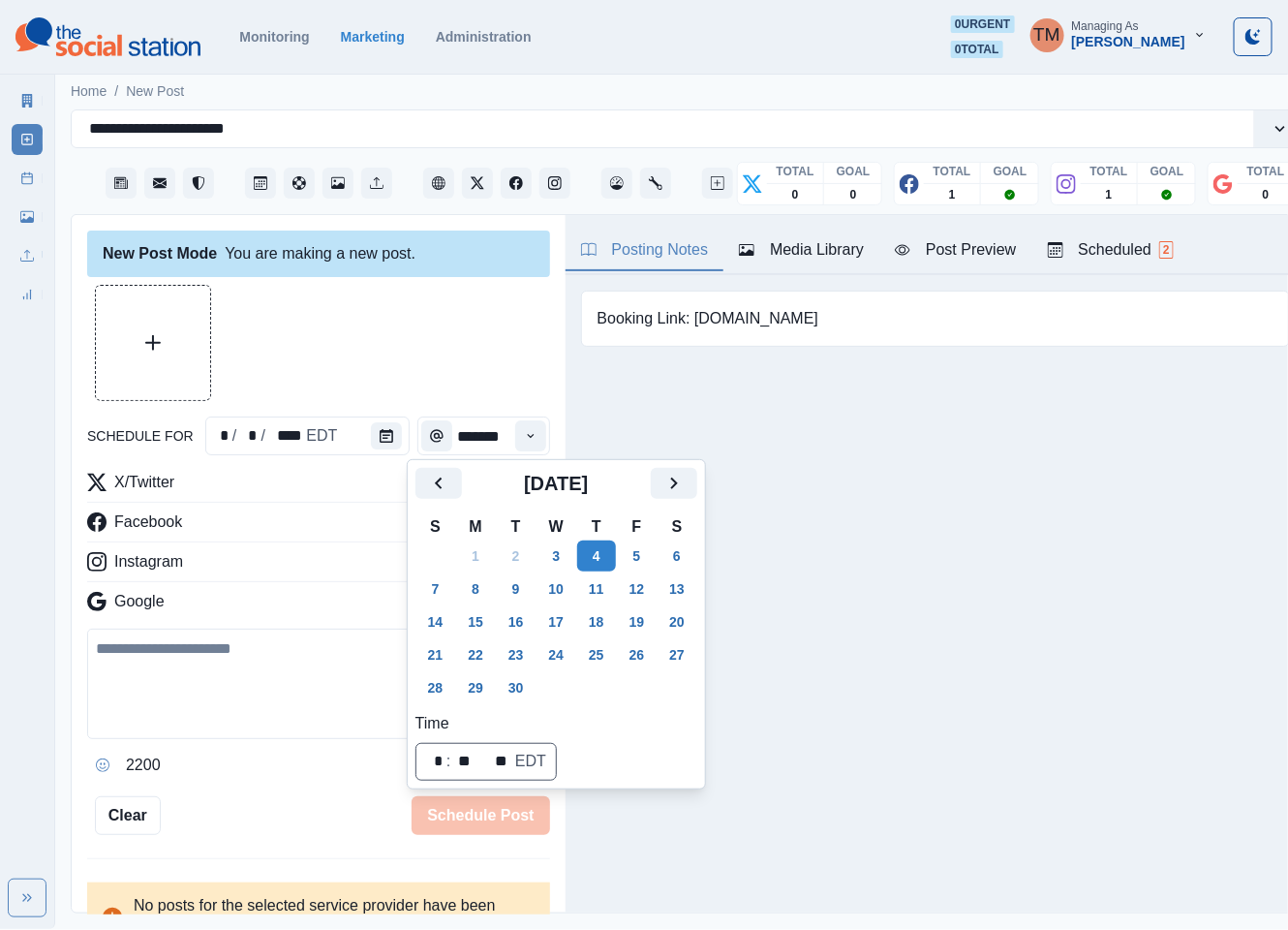
click at [664, 500] on div "[DATE]" at bounding box center [556, 491] width 282 height 47
click at [515, 657] on button "23" at bounding box center [516, 655] width 39 height 31
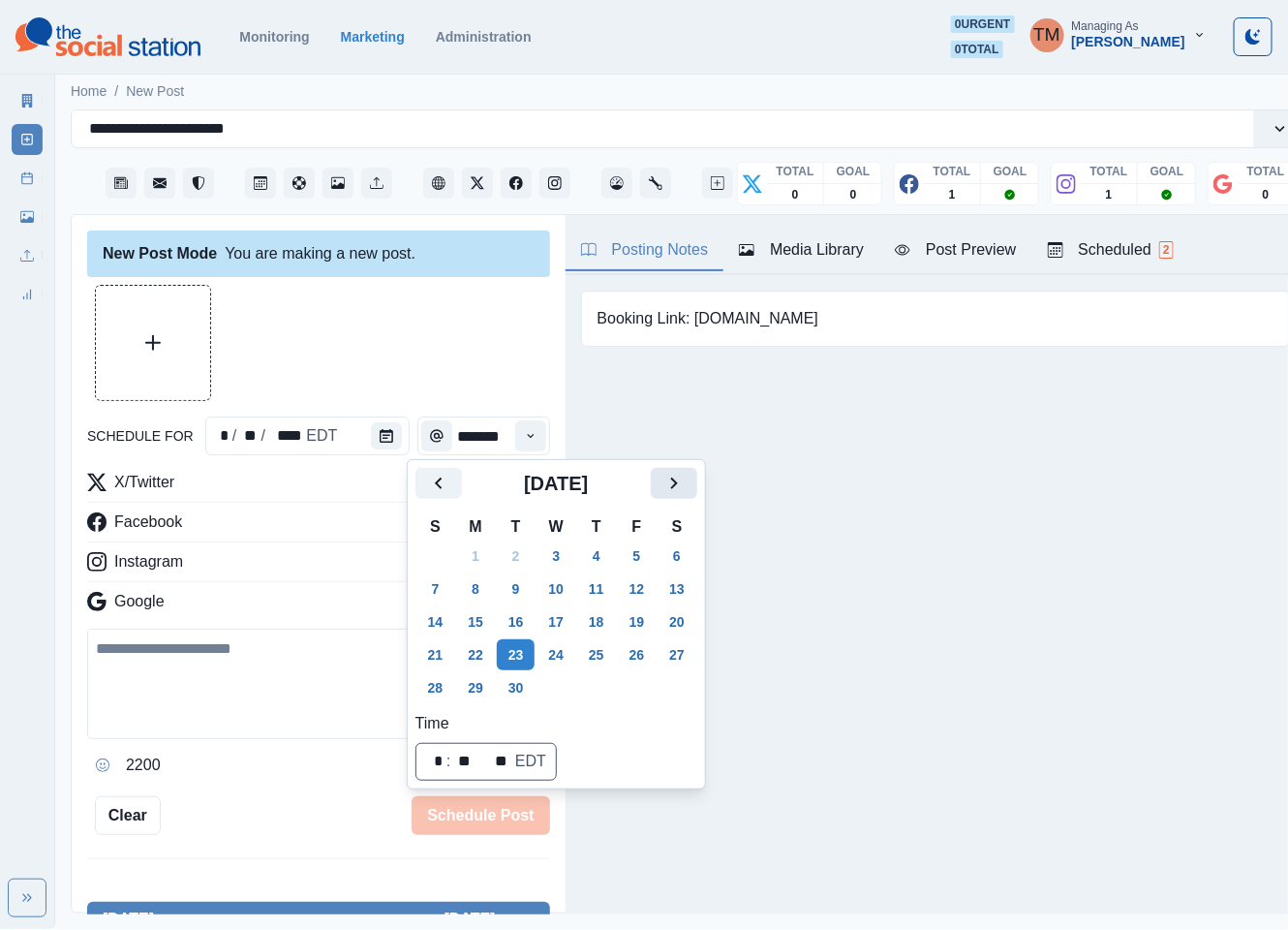
click at [681, 479] on icon "Next" at bounding box center [674, 483] width 23 height 23
click at [602, 649] on button "23" at bounding box center [596, 655] width 39 height 31
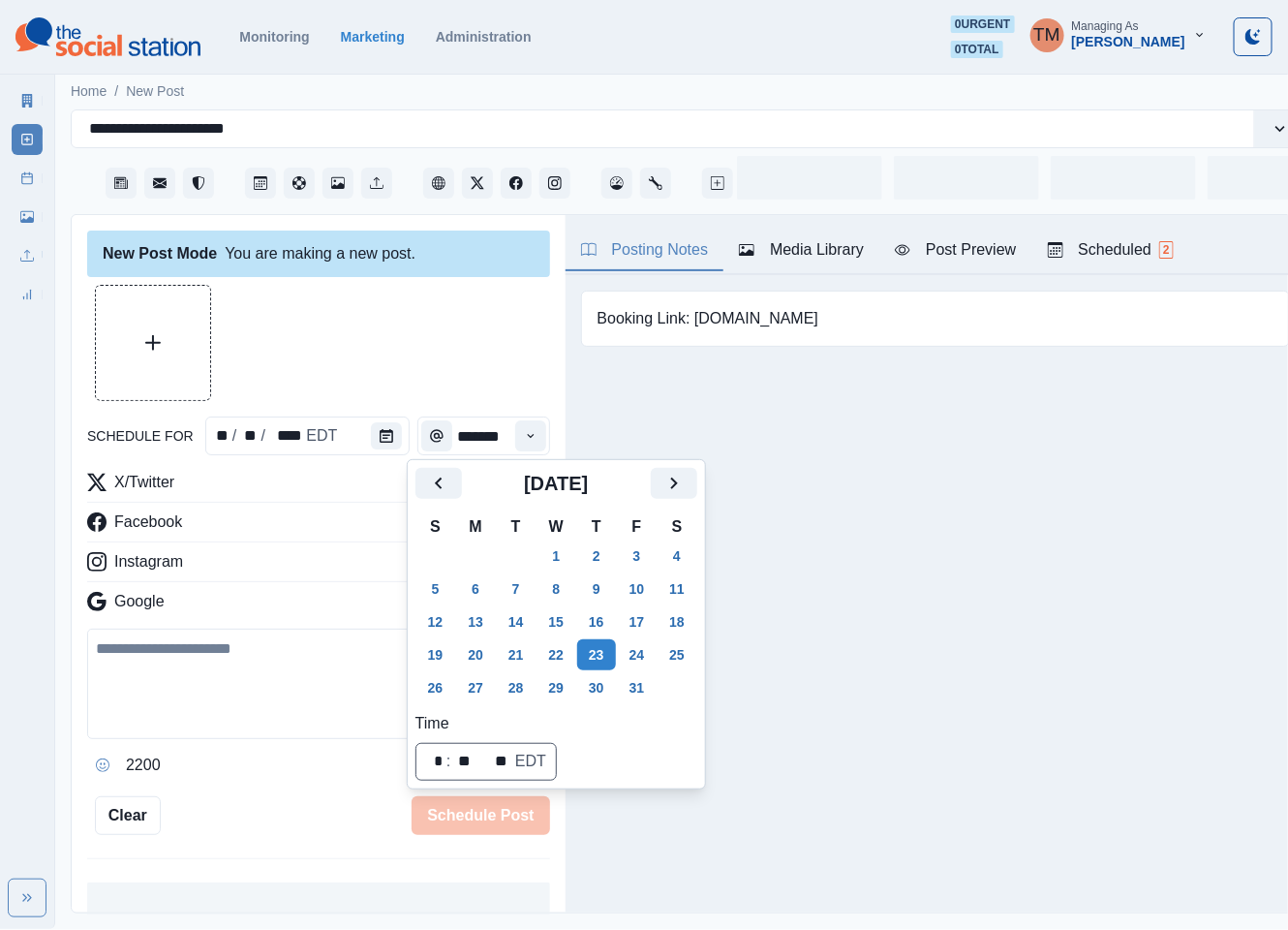
click at [382, 335] on div at bounding box center [318, 343] width 463 height 116
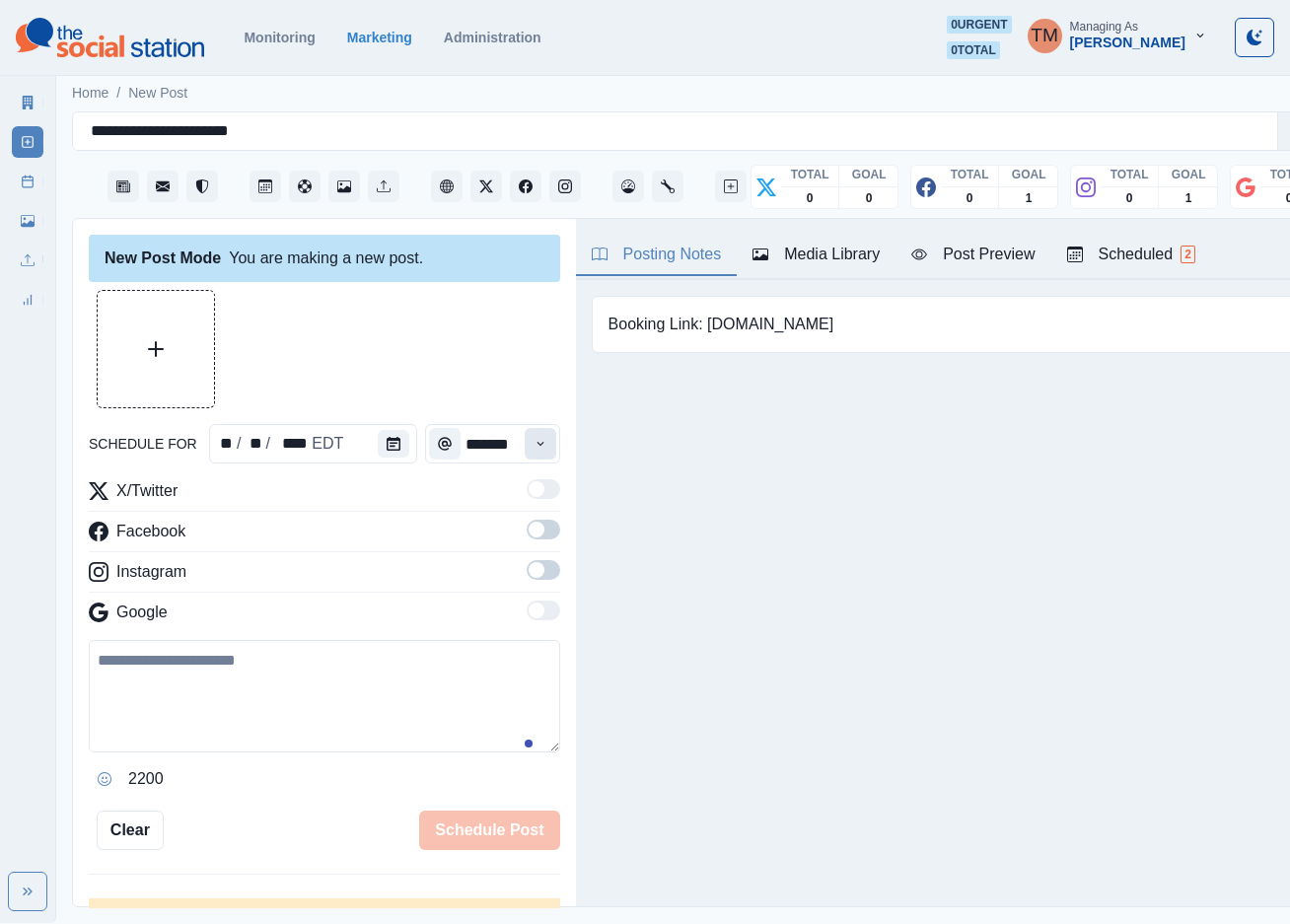
click at [534, 442] on icon "Time" at bounding box center [541, 444] width 14 height 14
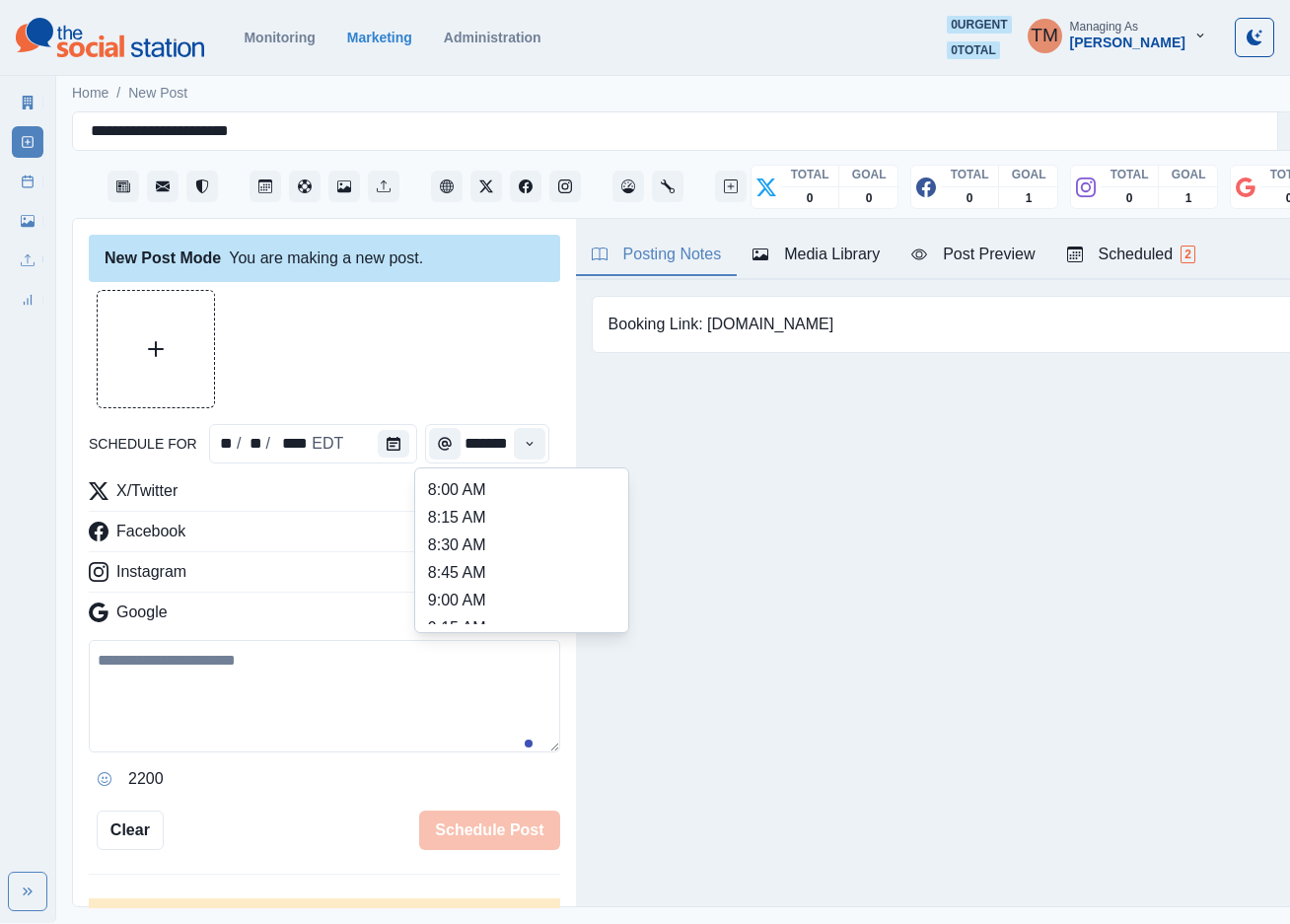
scroll to position [376, 0]
click at [474, 531] on li "11:45 AM" at bounding box center [522, 529] width 197 height 28
type input "********"
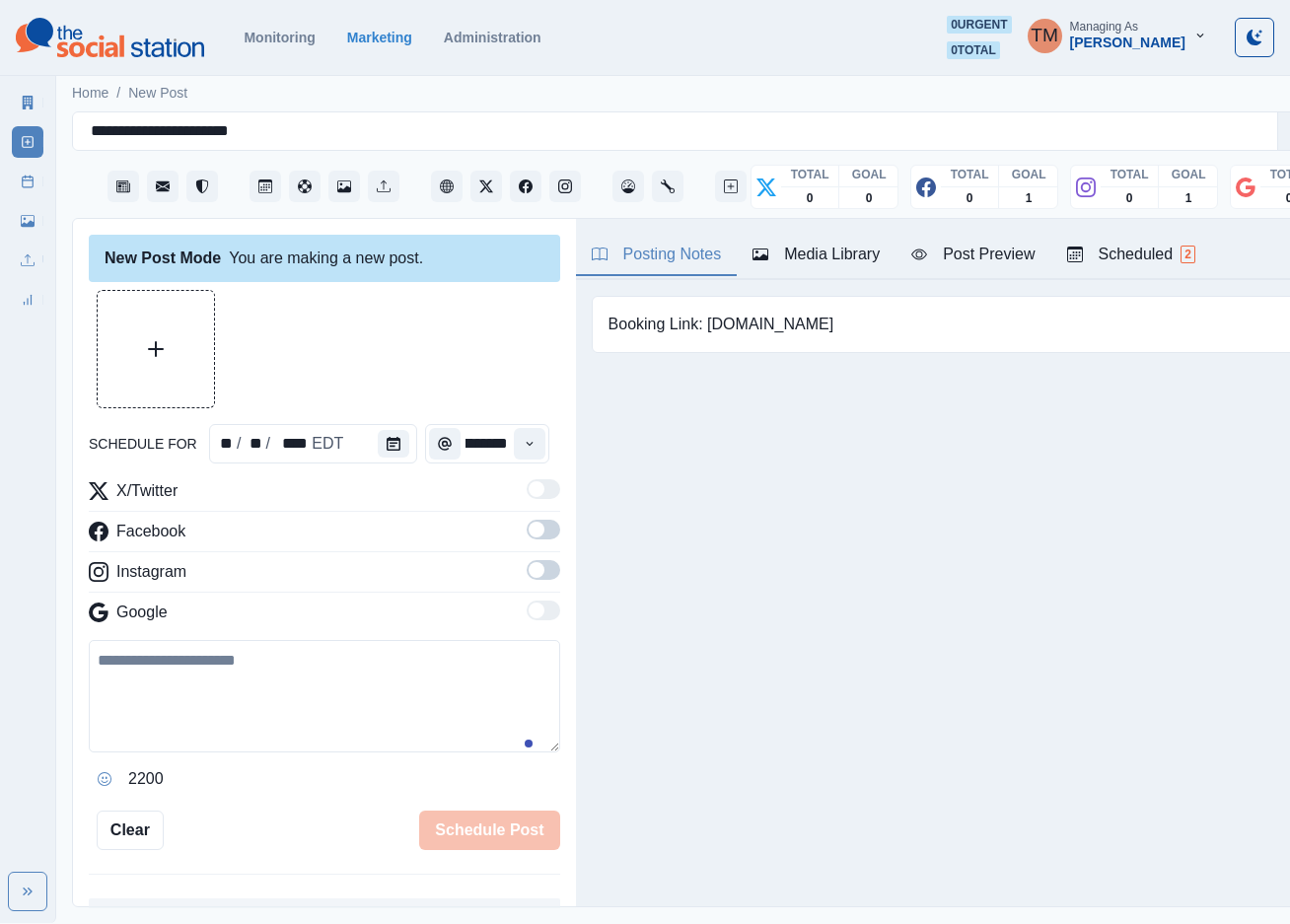
scroll to position [0, 0]
click at [312, 713] on textarea at bounding box center [324, 695] width 471 height 112
paste textarea "**********"
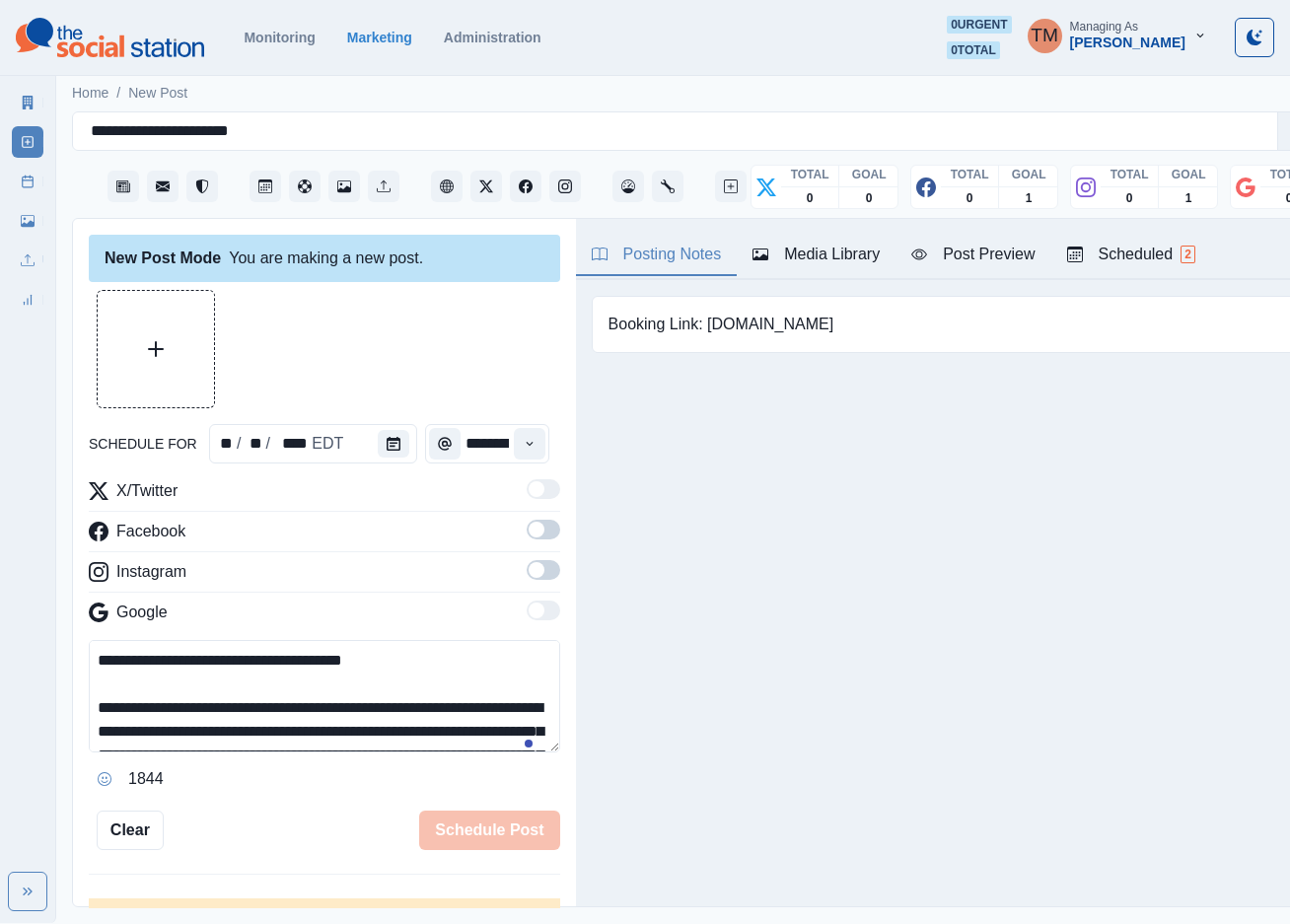
scroll to position [134, 0]
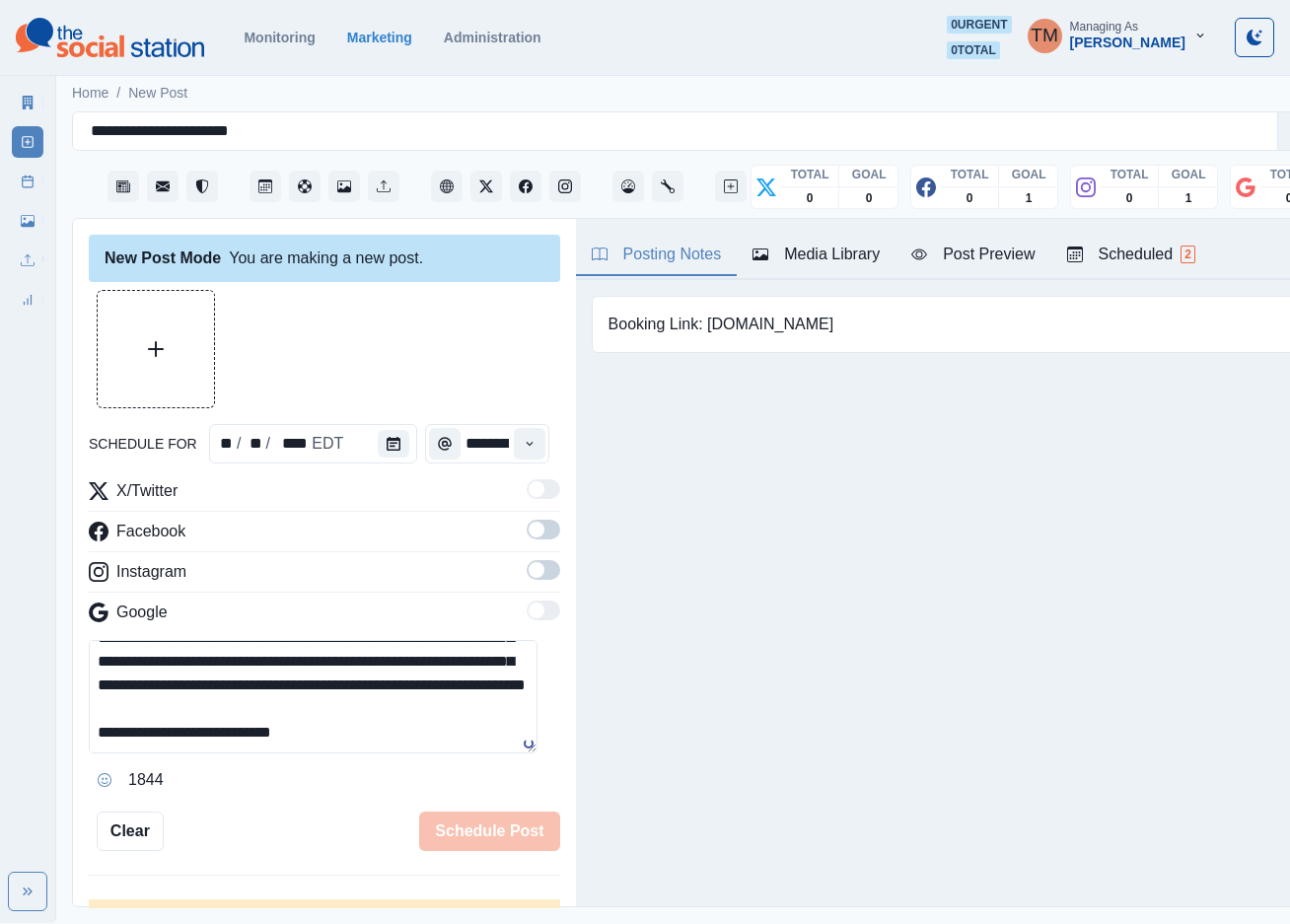
type textarea "**********"
click at [143, 341] on button "Upload Media" at bounding box center [155, 349] width 116 height 116
click at [986, 260] on div "Post Preview" at bounding box center [973, 254] width 123 height 24
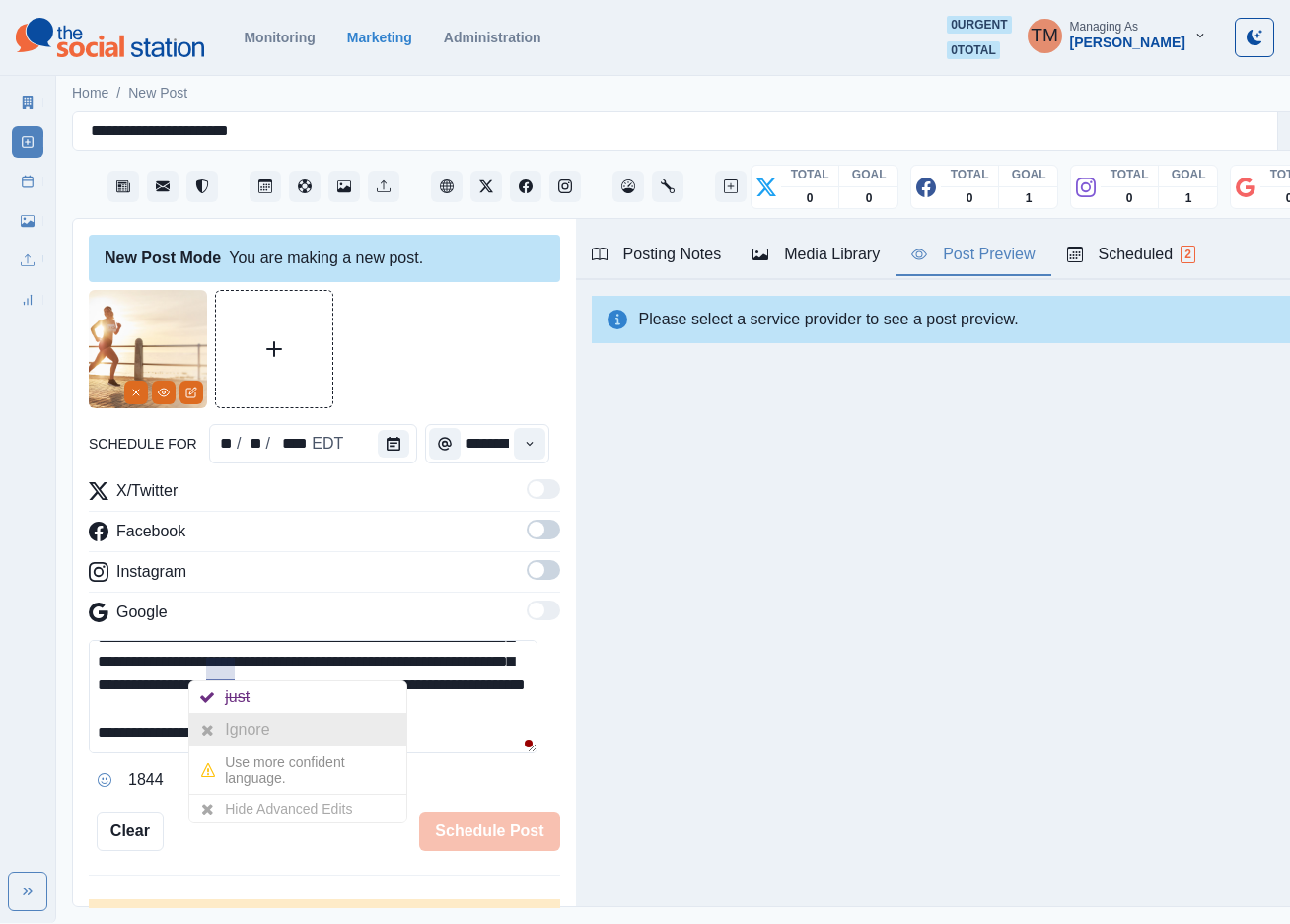
click at [229, 730] on div "Ignore" at bounding box center [250, 729] width 53 height 32
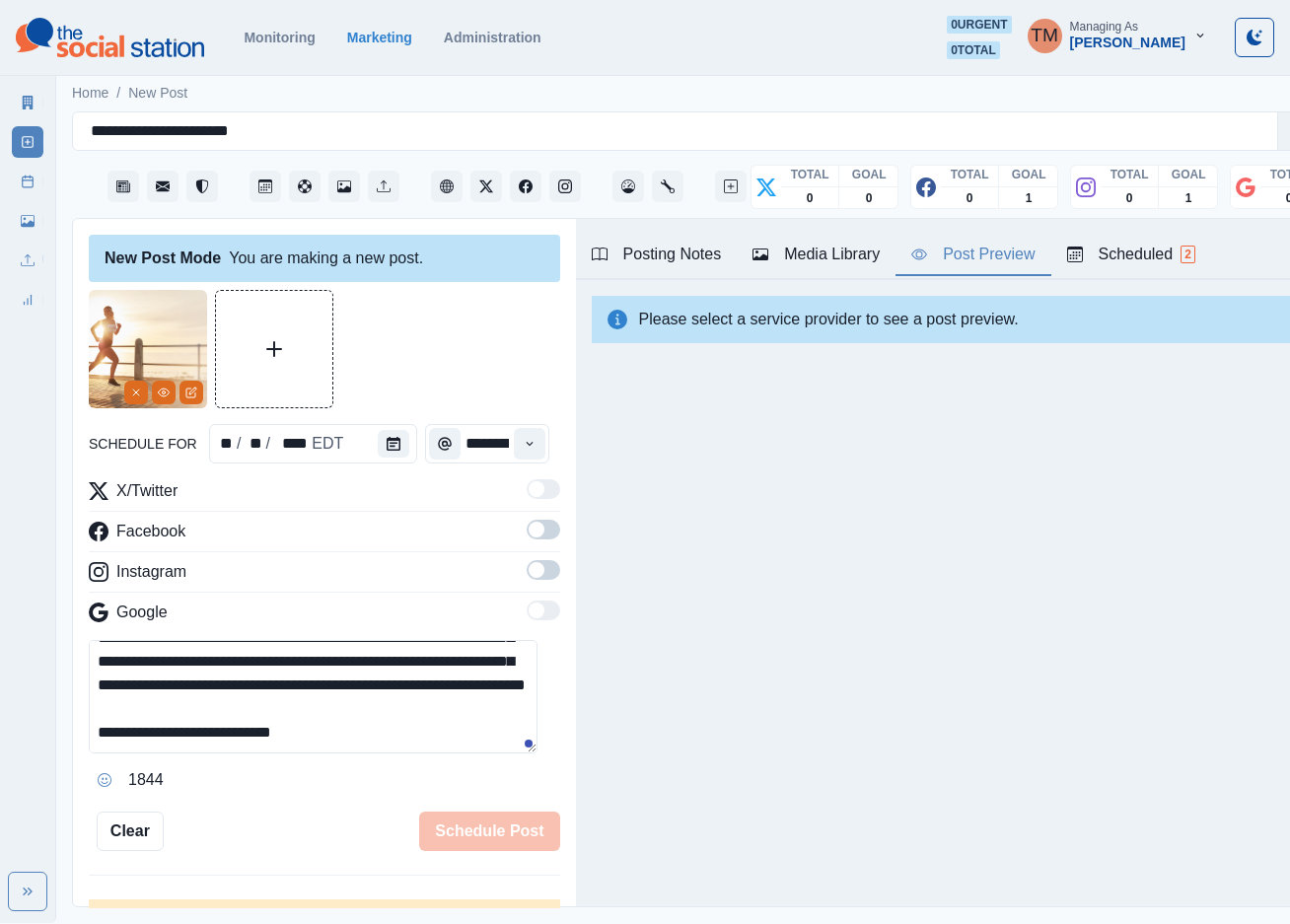
click at [445, 347] on div at bounding box center [324, 349] width 471 height 118
click at [527, 530] on span at bounding box center [544, 530] width 34 height 20
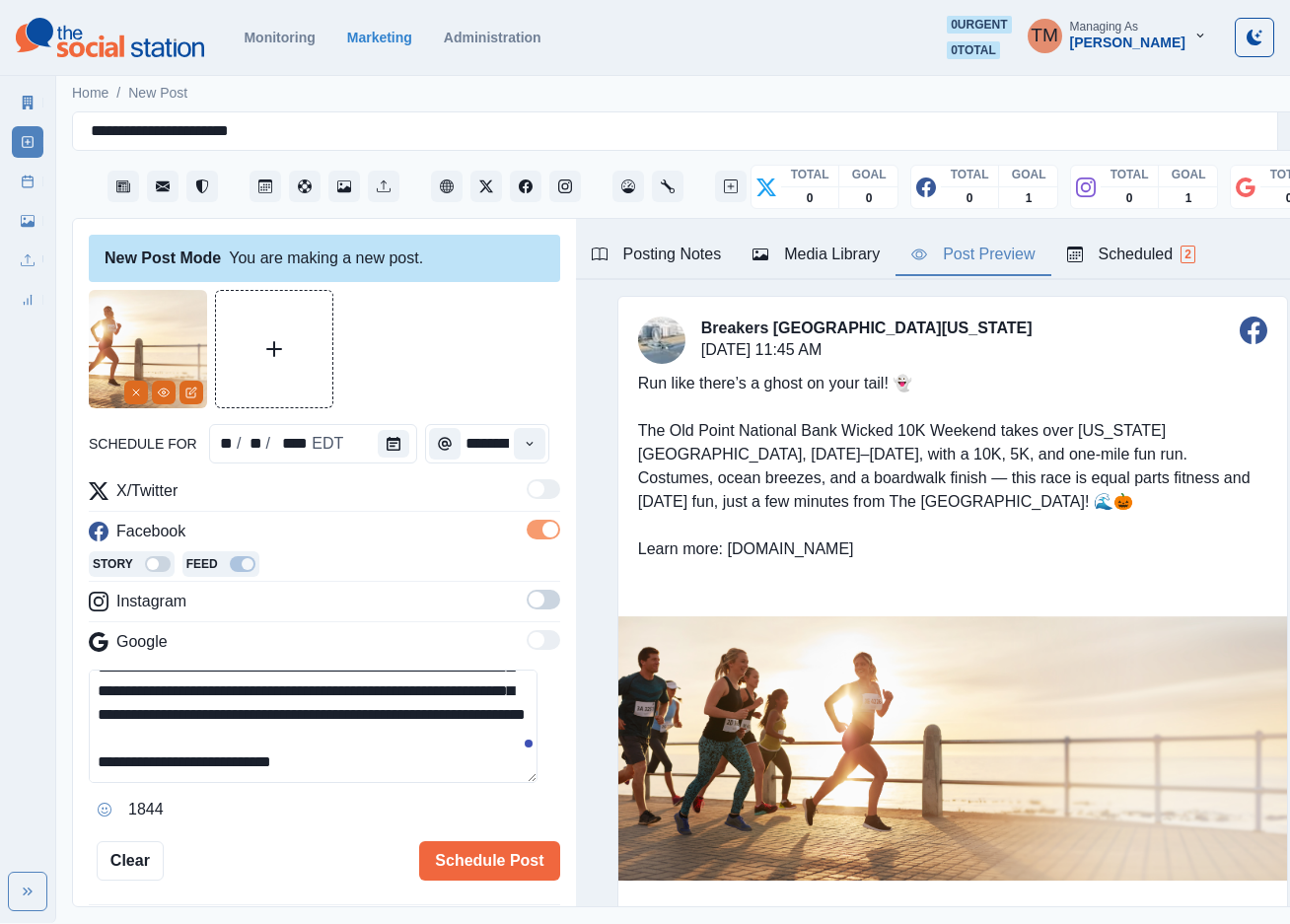
click at [530, 600] on span at bounding box center [544, 599] width 34 height 20
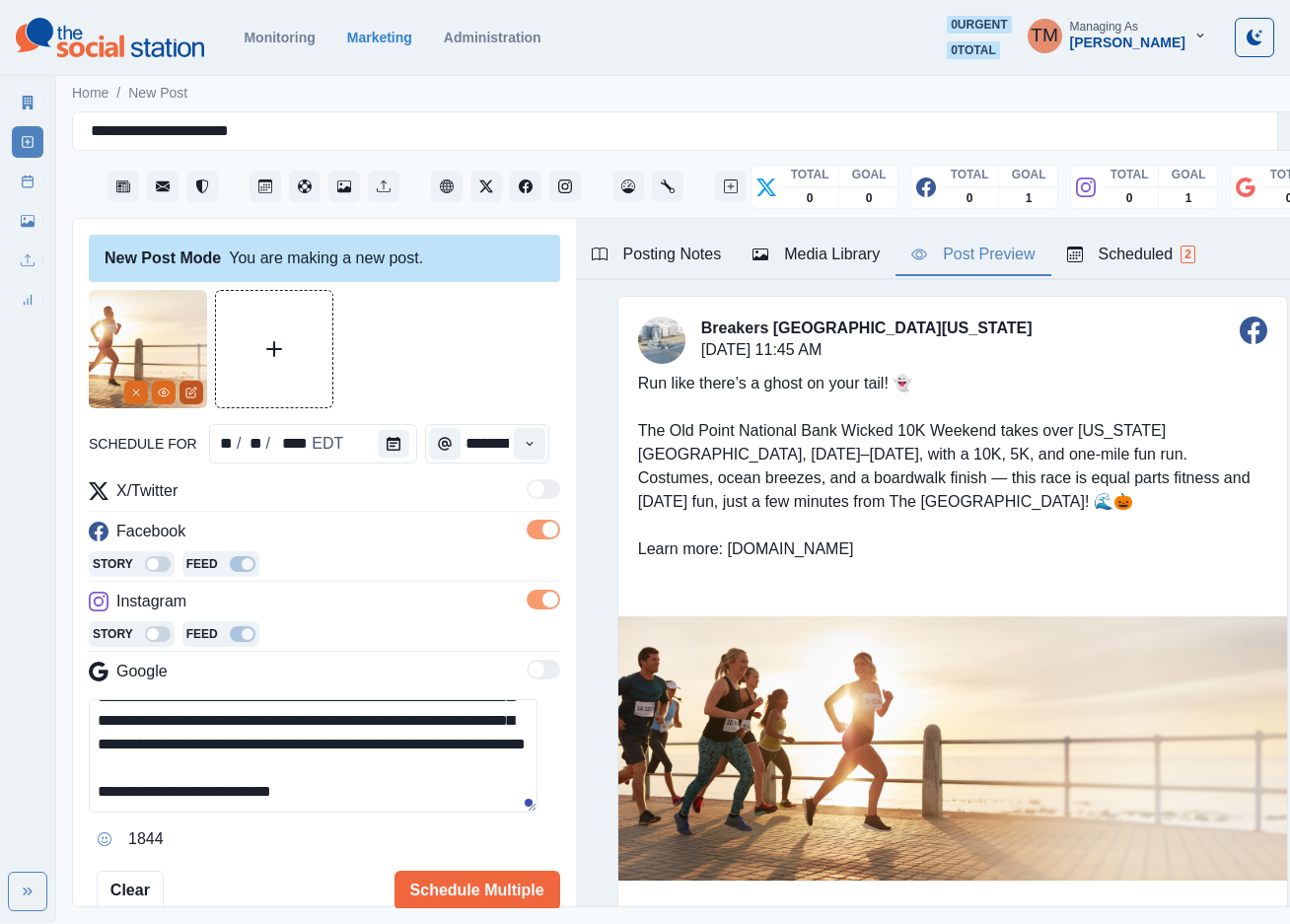
click at [199, 388] on button "Edit Media" at bounding box center [192, 392] width 24 height 24
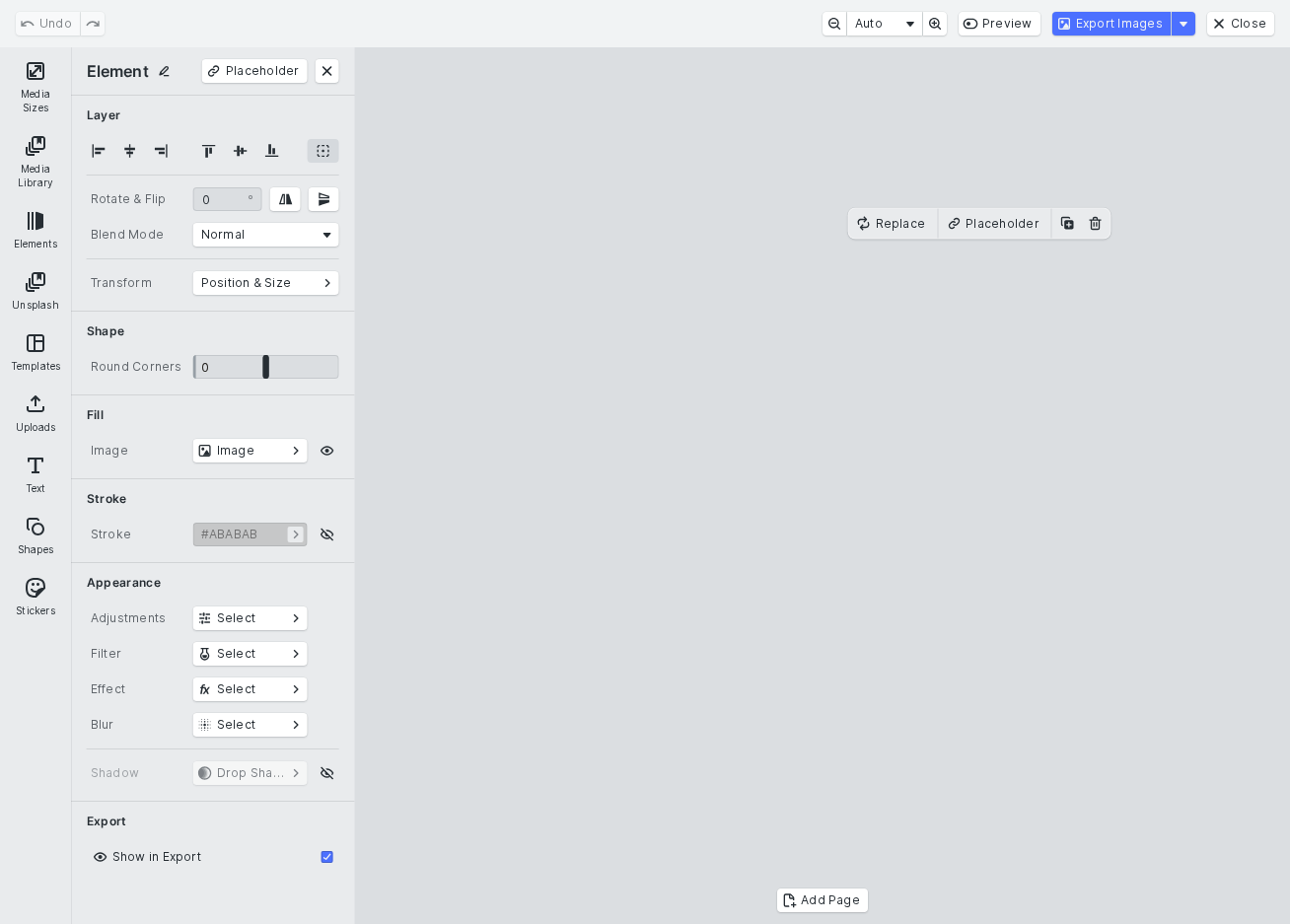
click at [19, 74] on button "Media Sizes" at bounding box center [36, 86] width 64 height 71
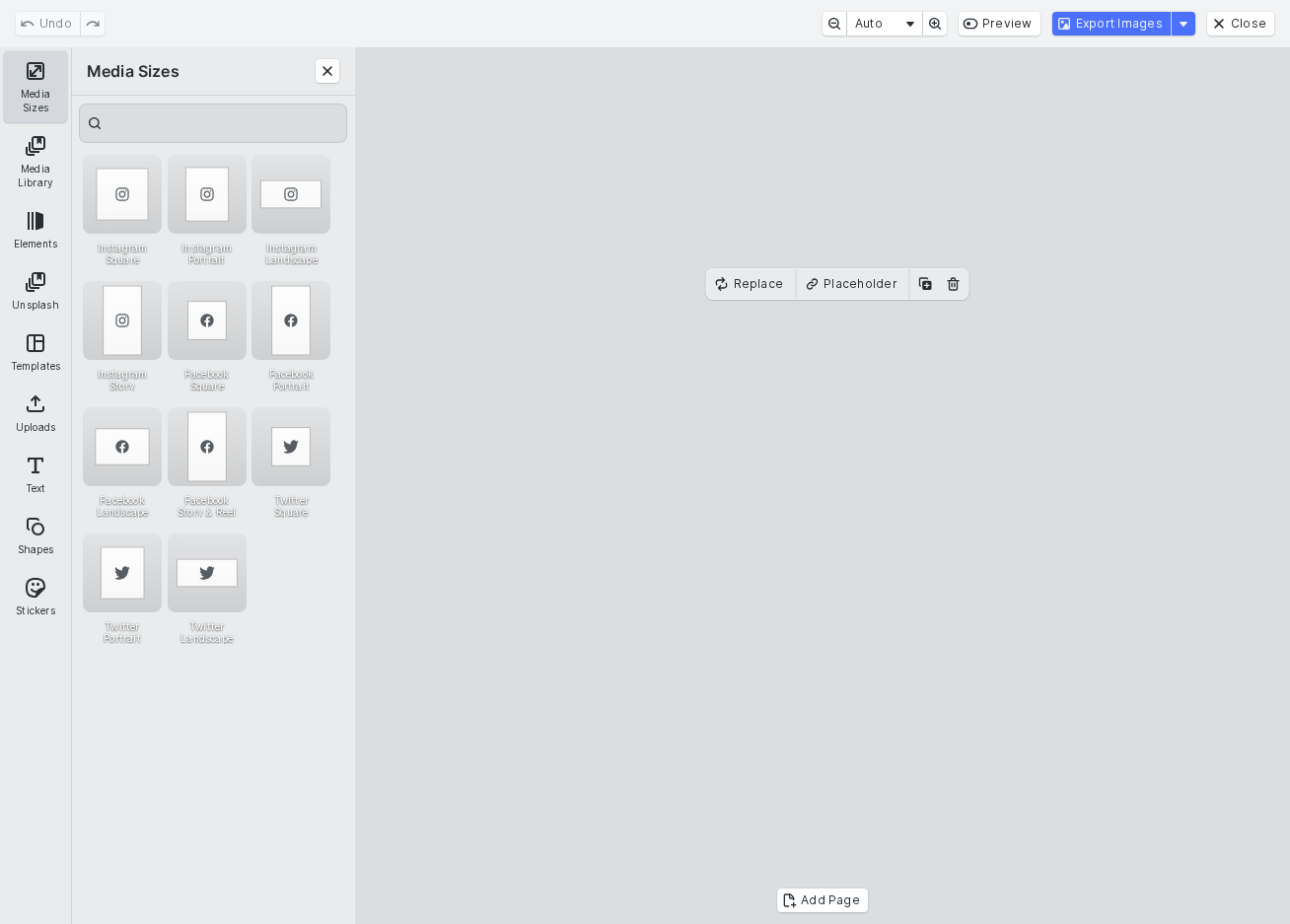
click at [27, 75] on button "Media Sizes" at bounding box center [36, 86] width 64 height 71
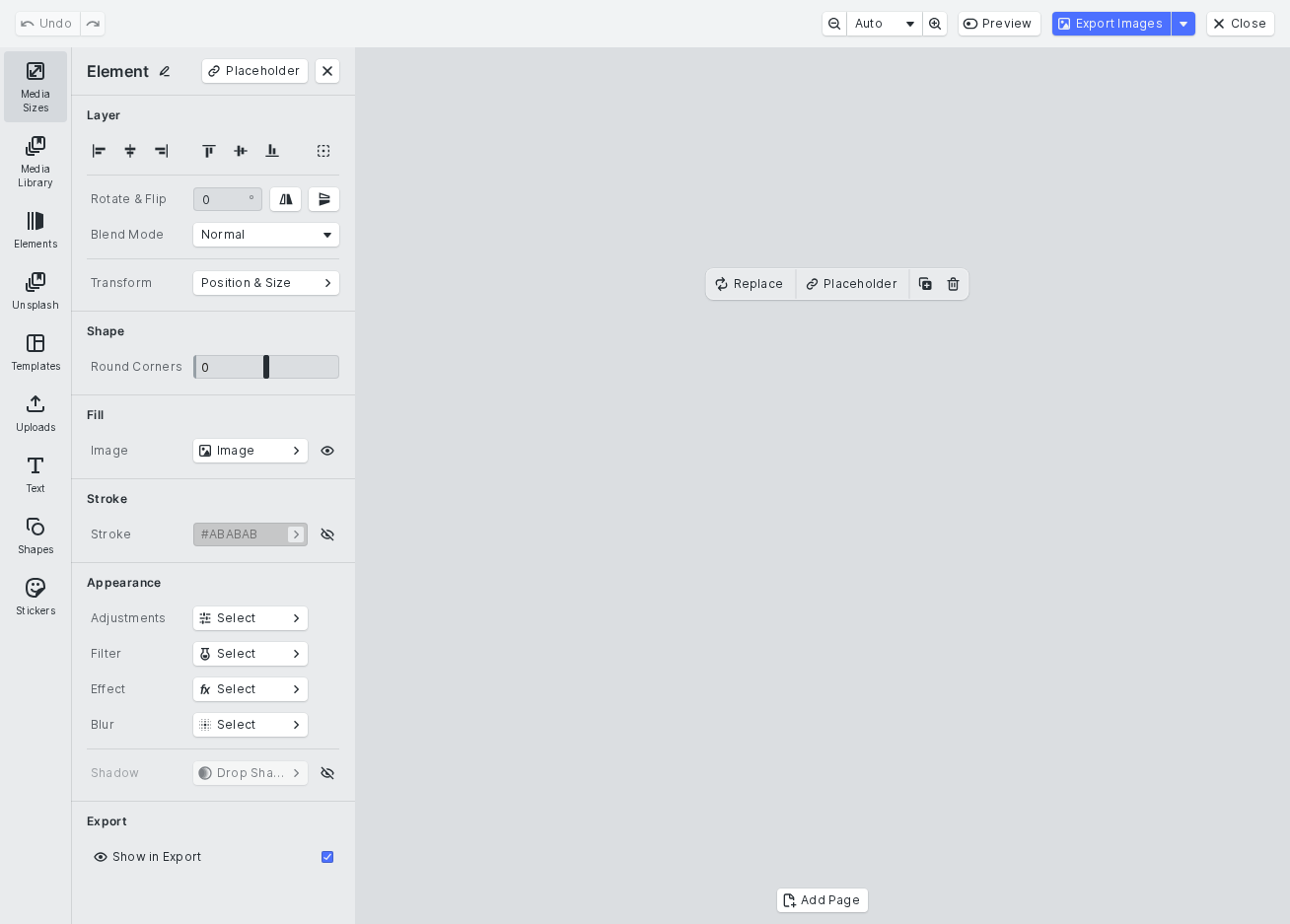
click at [27, 75] on button "Media Sizes" at bounding box center [36, 86] width 64 height 71
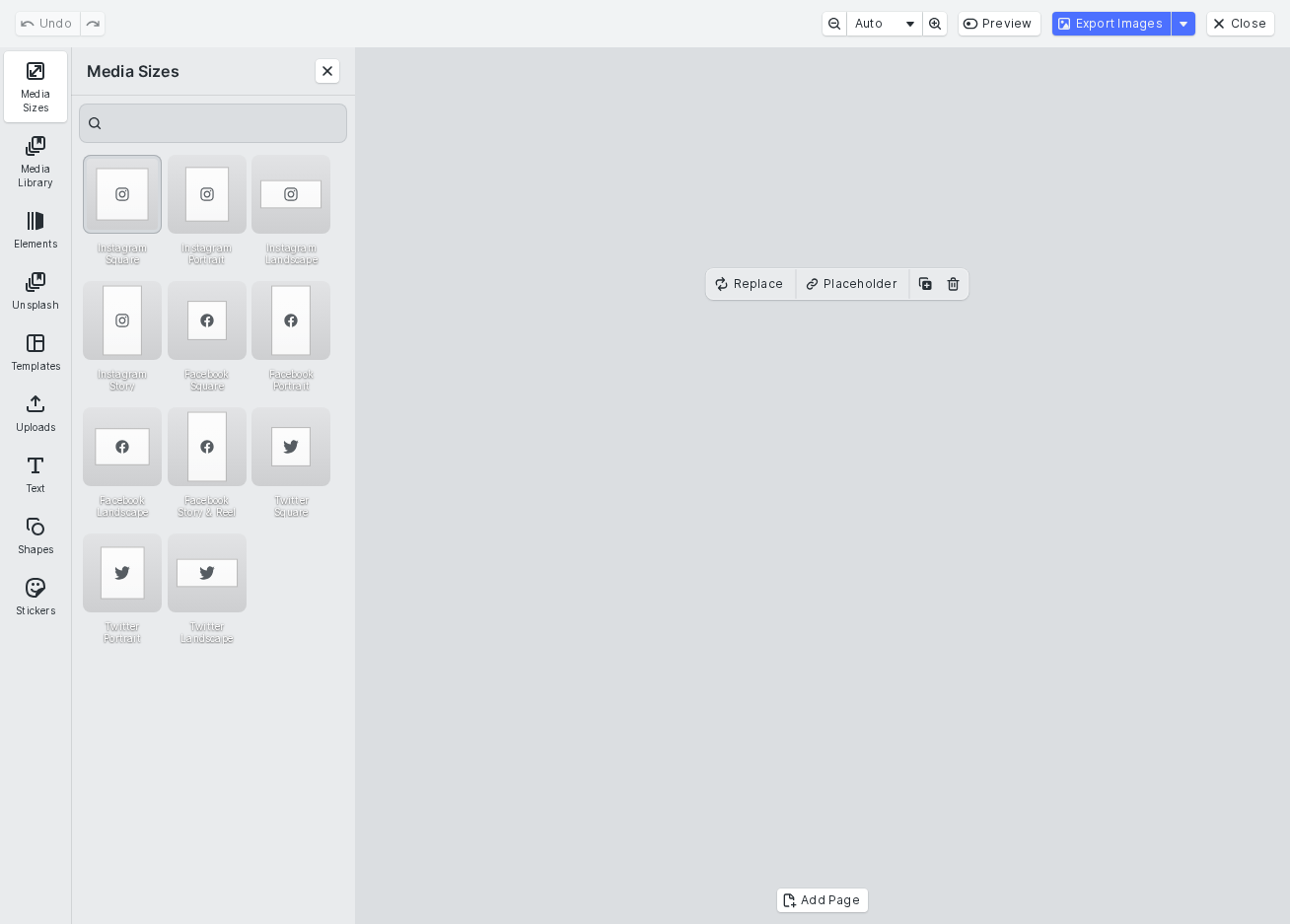
click at [133, 194] on div "Instagram Square" at bounding box center [121, 194] width 79 height 78
click at [823, 486] on cesdk-canvas "Editor canvas" at bounding box center [823, 486] width 0 height 0
drag, startPoint x: 630, startPoint y: 459, endPoint x: 894, endPoint y: 456, distance: 264.0
click at [823, 486] on cesdk-canvas "Editor canvas" at bounding box center [823, 486] width 0 height 0
drag, startPoint x: 761, startPoint y: 525, endPoint x: 451, endPoint y: 522, distance: 310.0
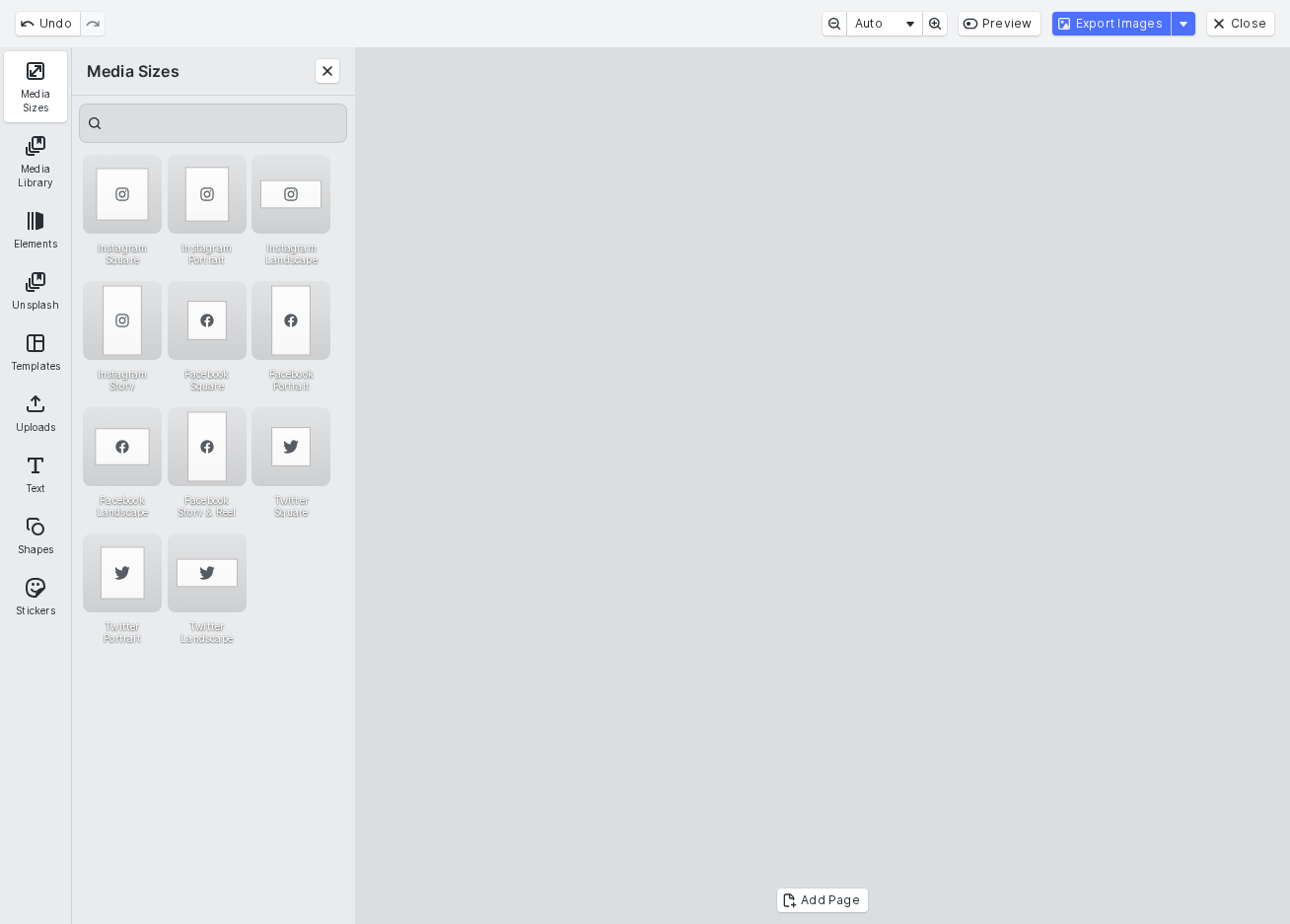
click at [823, 486] on cesdk-canvas "Editor canvas" at bounding box center [823, 486] width 0 height 0
drag, startPoint x: 709, startPoint y: 521, endPoint x: 754, endPoint y: 519, distance: 45.0
click at [823, 486] on cesdk-canvas "Editor canvas" at bounding box center [823, 486] width 0 height 0
drag, startPoint x: 1223, startPoint y: 515, endPoint x: 1039, endPoint y: 500, distance: 184.6
click at [823, 486] on cesdk-canvas "Editor canvas" at bounding box center [823, 486] width 0 height 0
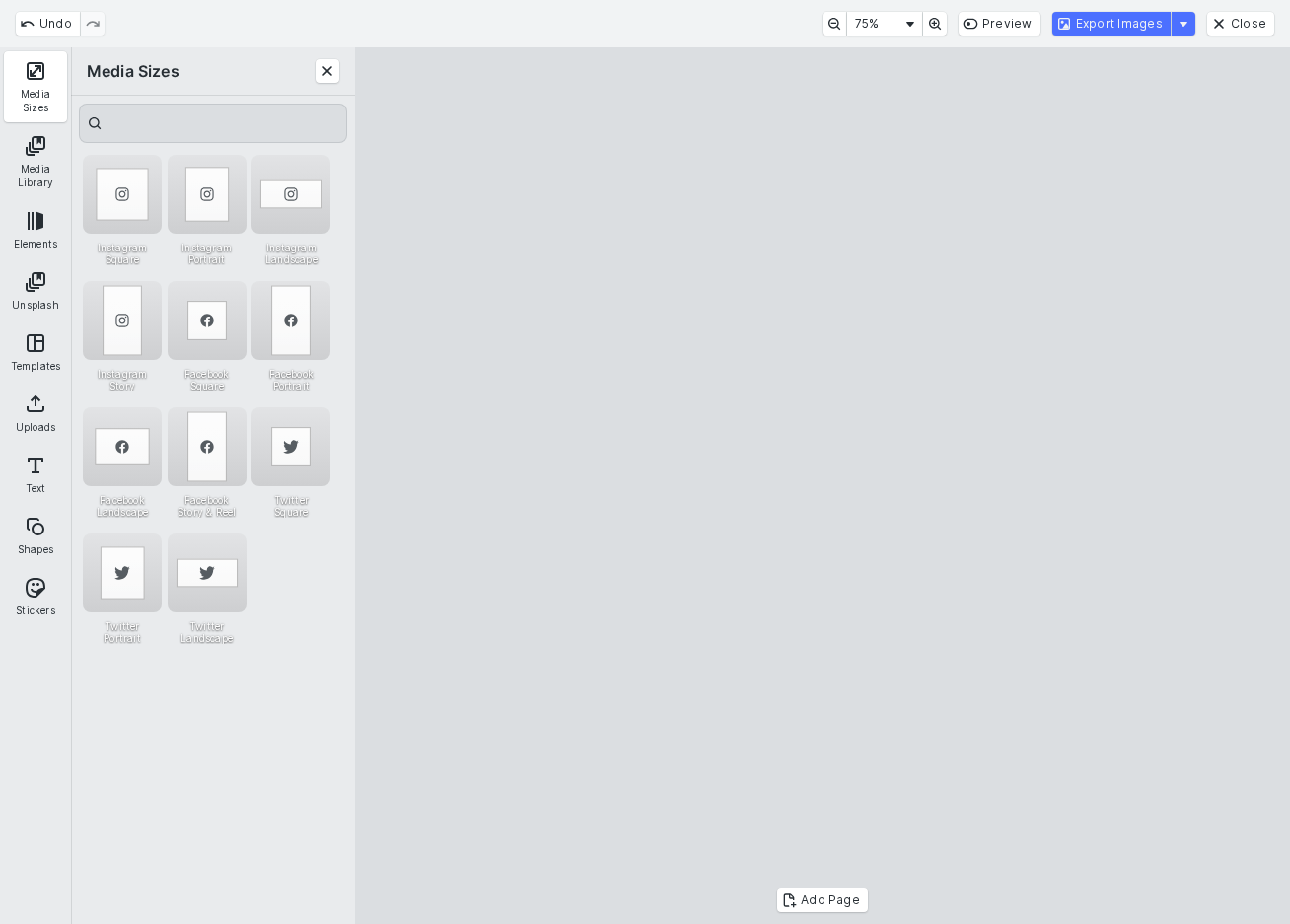
drag, startPoint x: 600, startPoint y: 435, endPoint x: 688, endPoint y: 430, distance: 88.1
click at [823, 486] on cesdk-canvas "Editor canvas" at bounding box center [823, 486] width 0 height 0
drag, startPoint x: 519, startPoint y: 512, endPoint x: 398, endPoint y: 504, distance: 121.3
click at [823, 486] on cesdk-canvas "Editor canvas" at bounding box center [823, 486] width 0 height 0
drag, startPoint x: 551, startPoint y: 491, endPoint x: 622, endPoint y: 491, distance: 71.0
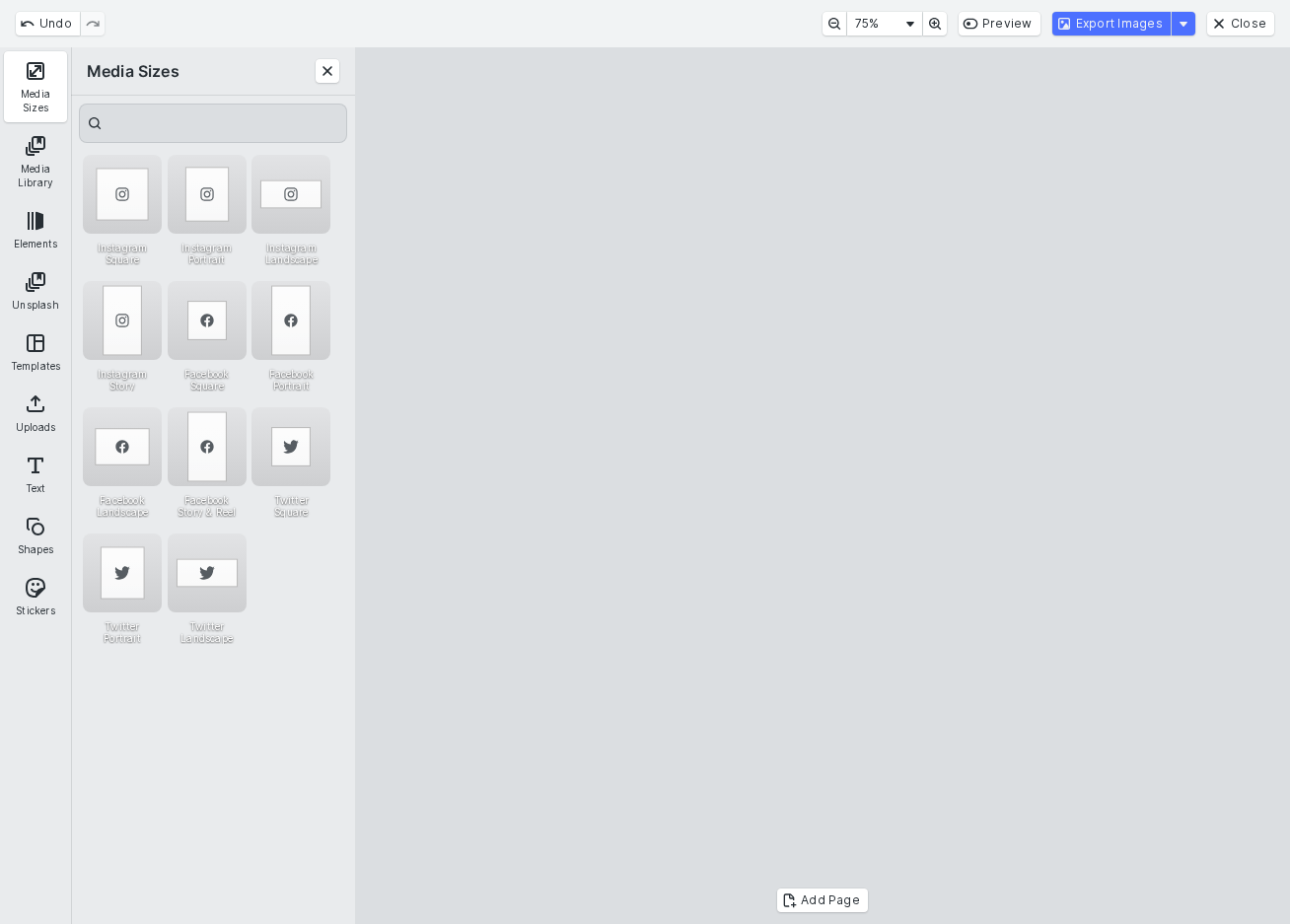
click at [823, 486] on cesdk-canvas "Editor canvas" at bounding box center [823, 486] width 0 height 0
drag, startPoint x: 473, startPoint y: 525, endPoint x: 435, endPoint y: 525, distance: 38.0
click at [823, 486] on cesdk-canvas "Editor canvas" at bounding box center [823, 486] width 0 height 0
drag, startPoint x: 1164, startPoint y: 521, endPoint x: 1072, endPoint y: 516, distance: 92.1
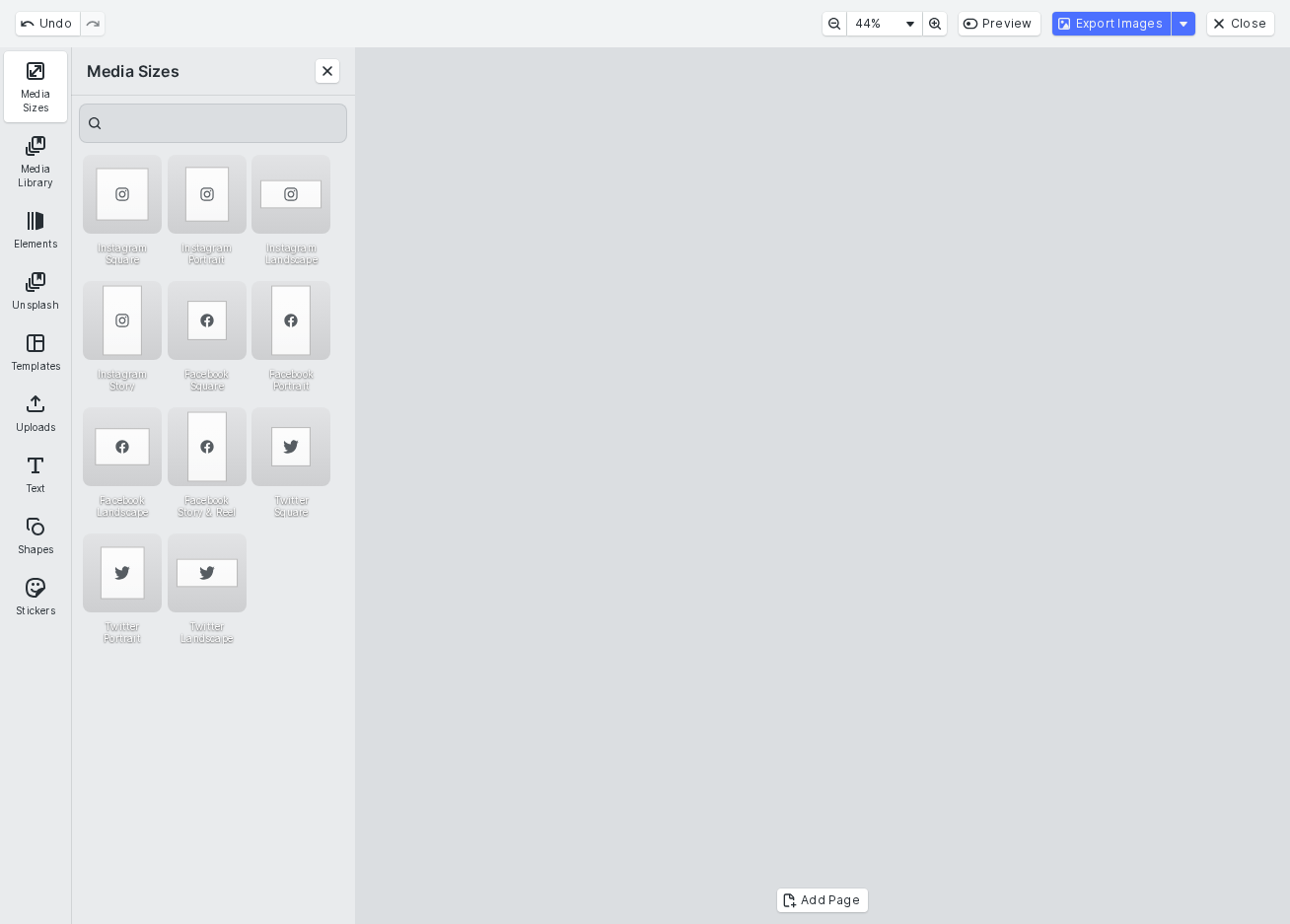
click at [823, 486] on cesdk-canvas "Editor canvas" at bounding box center [823, 486] width 0 height 0
drag, startPoint x: 980, startPoint y: 473, endPoint x: 991, endPoint y: 473, distance: 11.0
click at [823, 486] on cesdk-canvas "Editor canvas" at bounding box center [823, 486] width 0 height 0
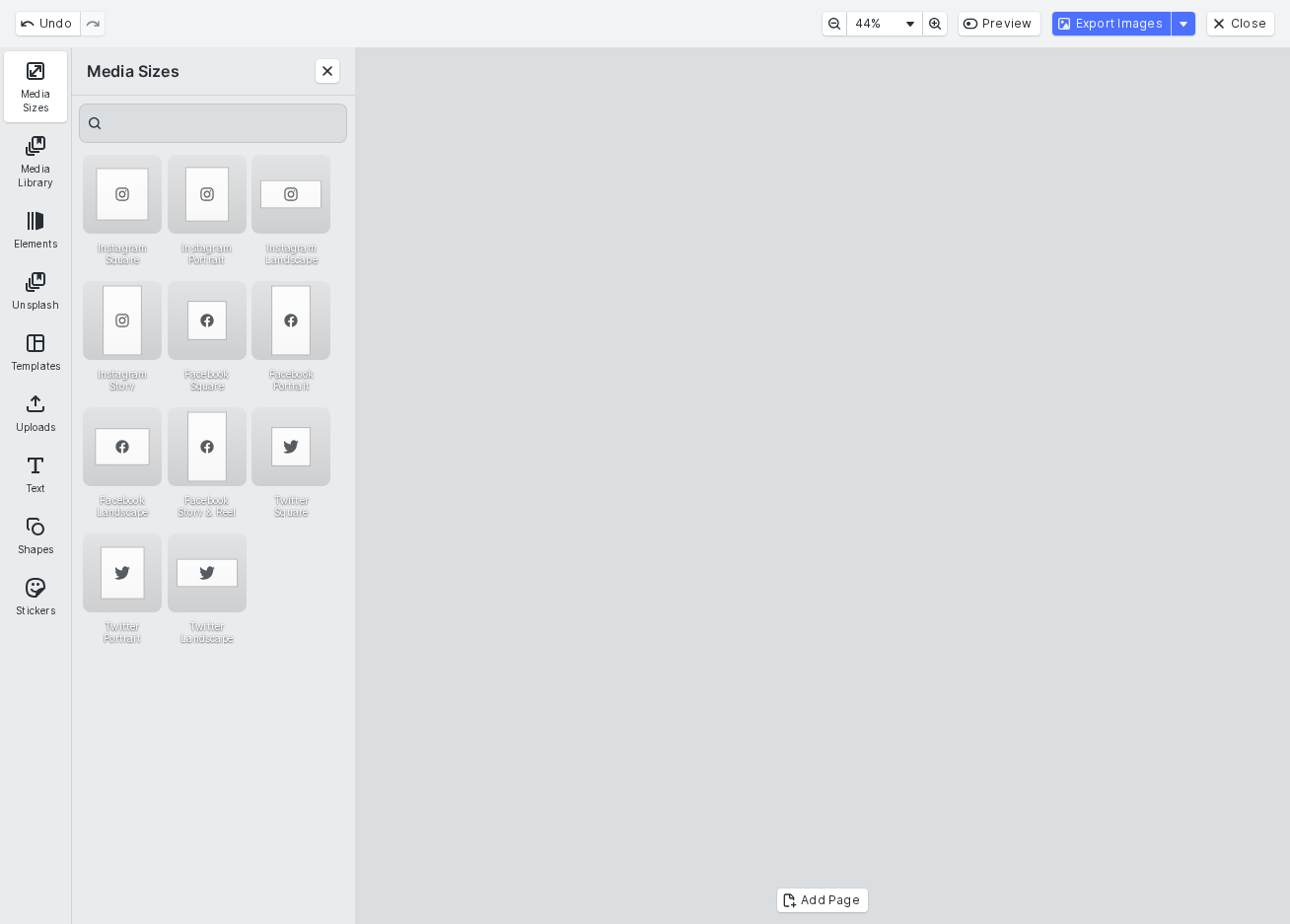
click at [823, 486] on cesdk-canvas "Editor canvas" at bounding box center [823, 486] width 0 height 0
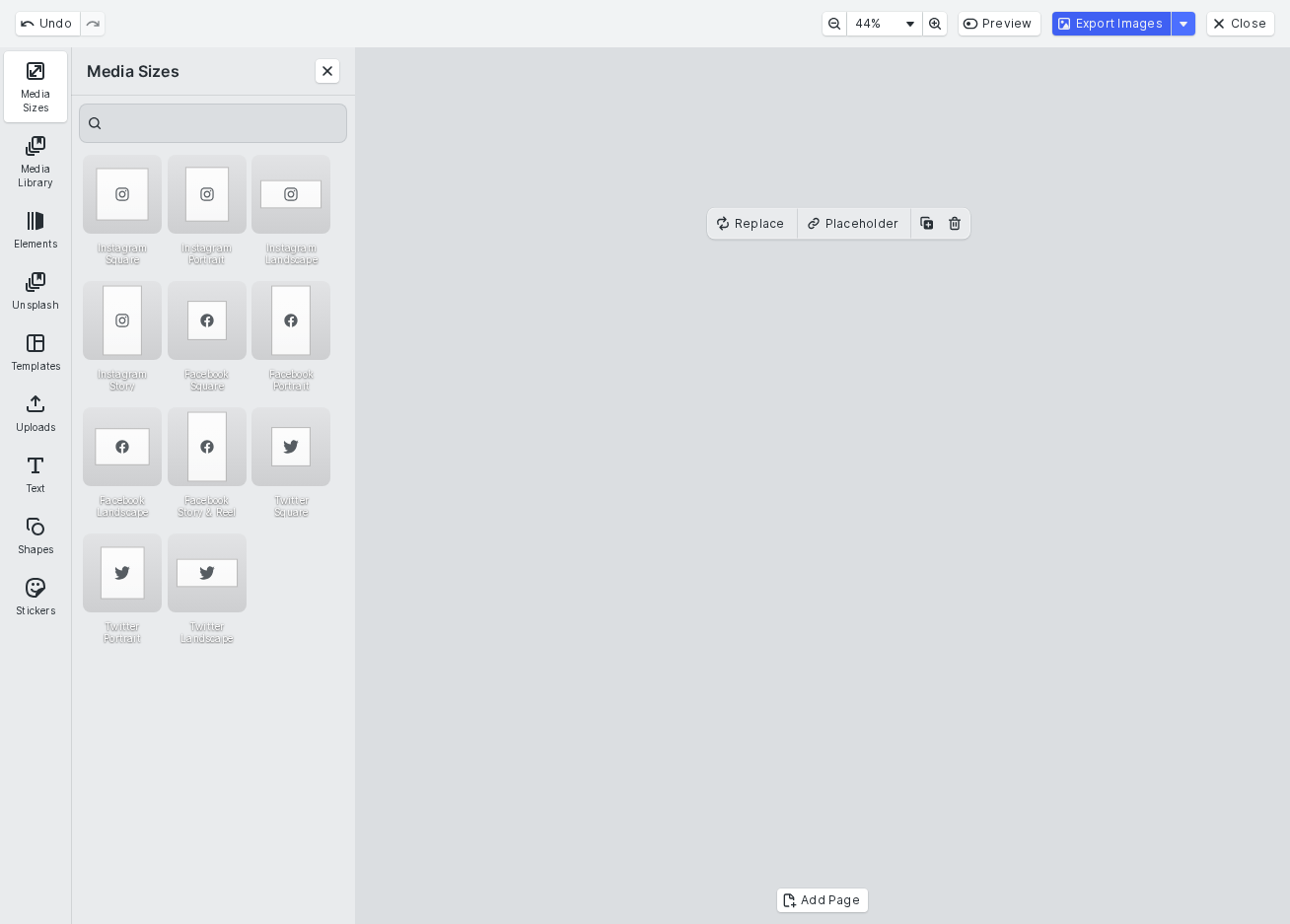
click at [1125, 28] on button "Export Images" at bounding box center [1111, 24] width 118 height 24
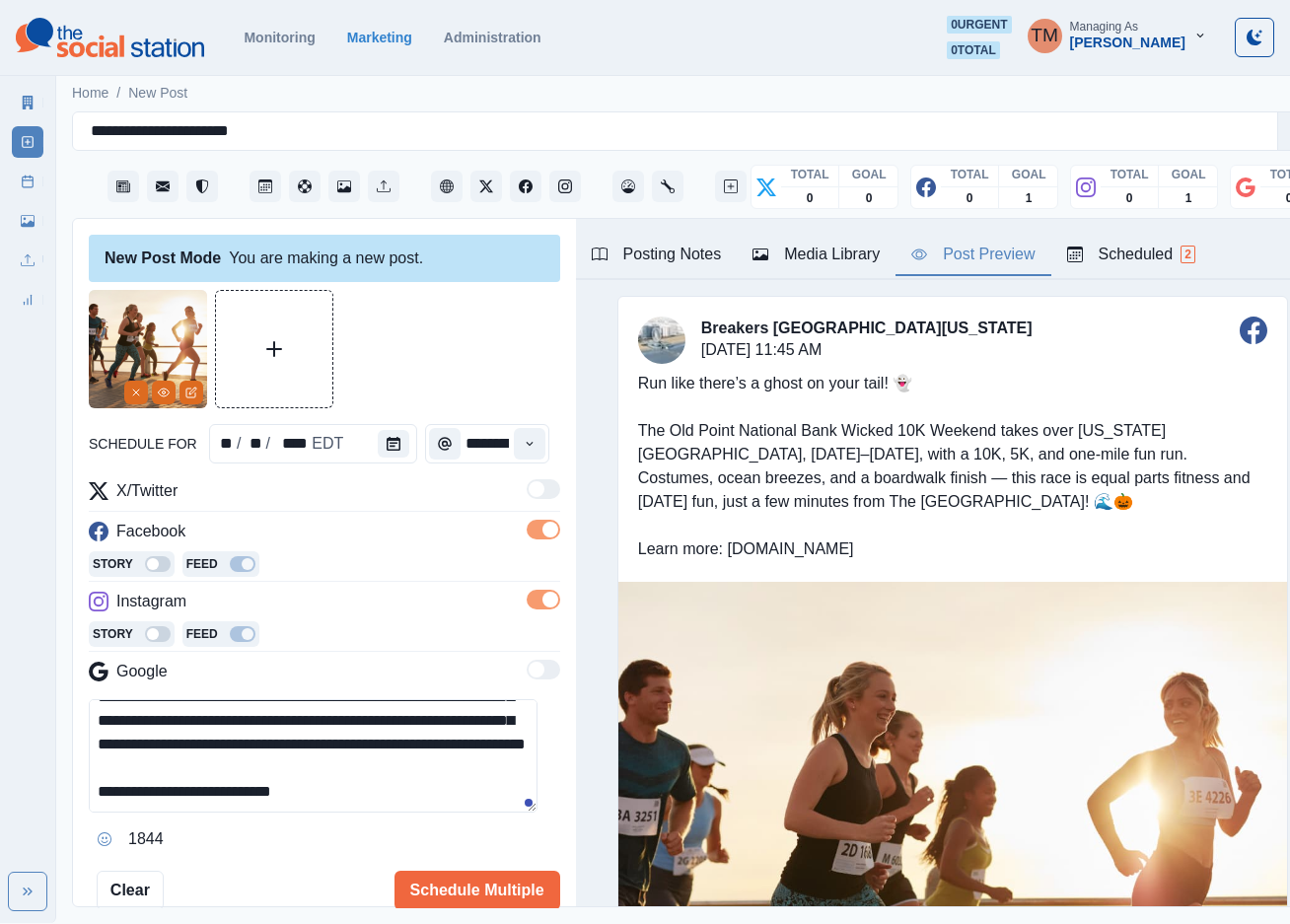
click at [844, 249] on div "Media Library" at bounding box center [816, 254] width 127 height 24
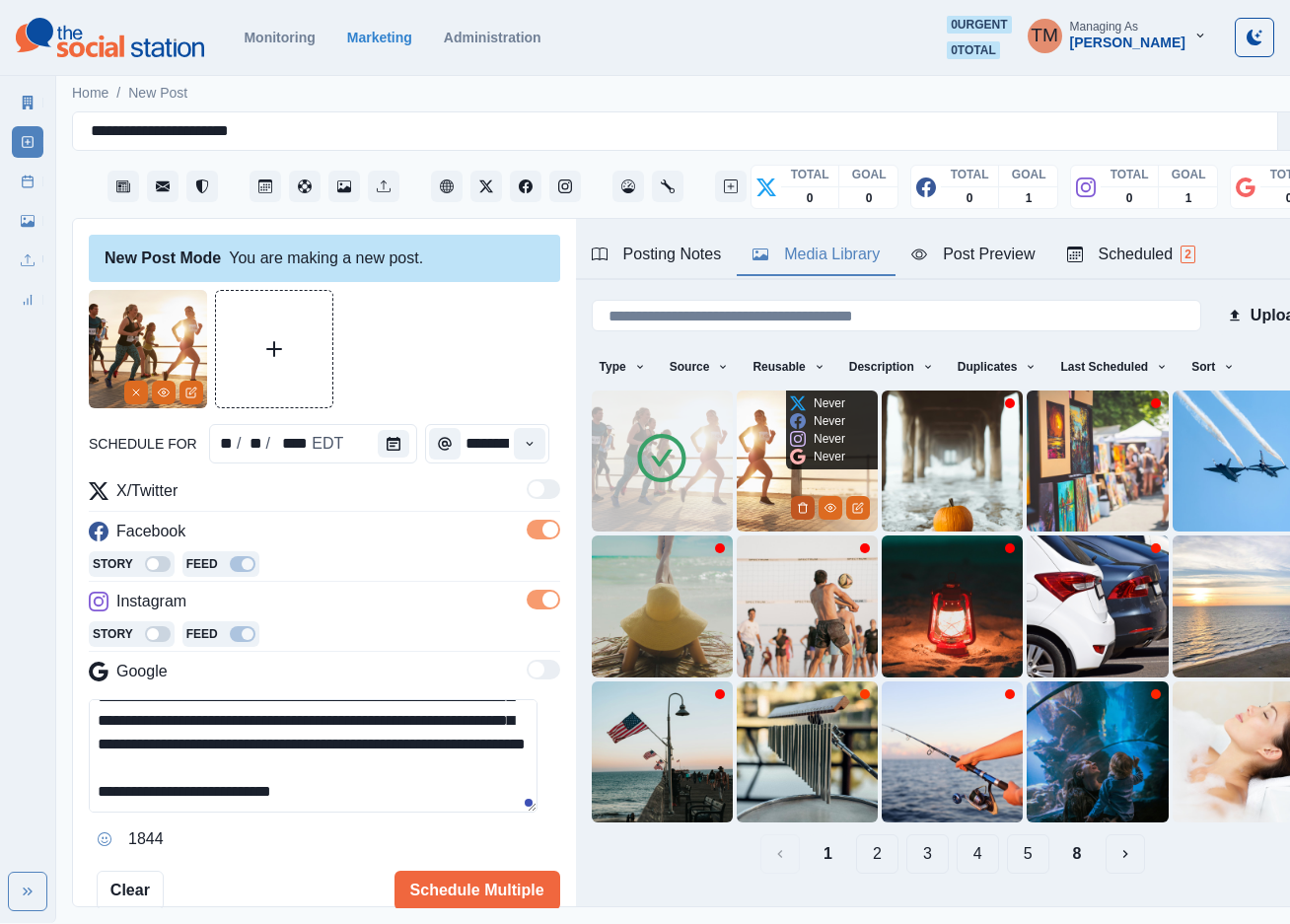
click at [797, 503] on icon "Delete Media" at bounding box center [803, 508] width 12 height 12
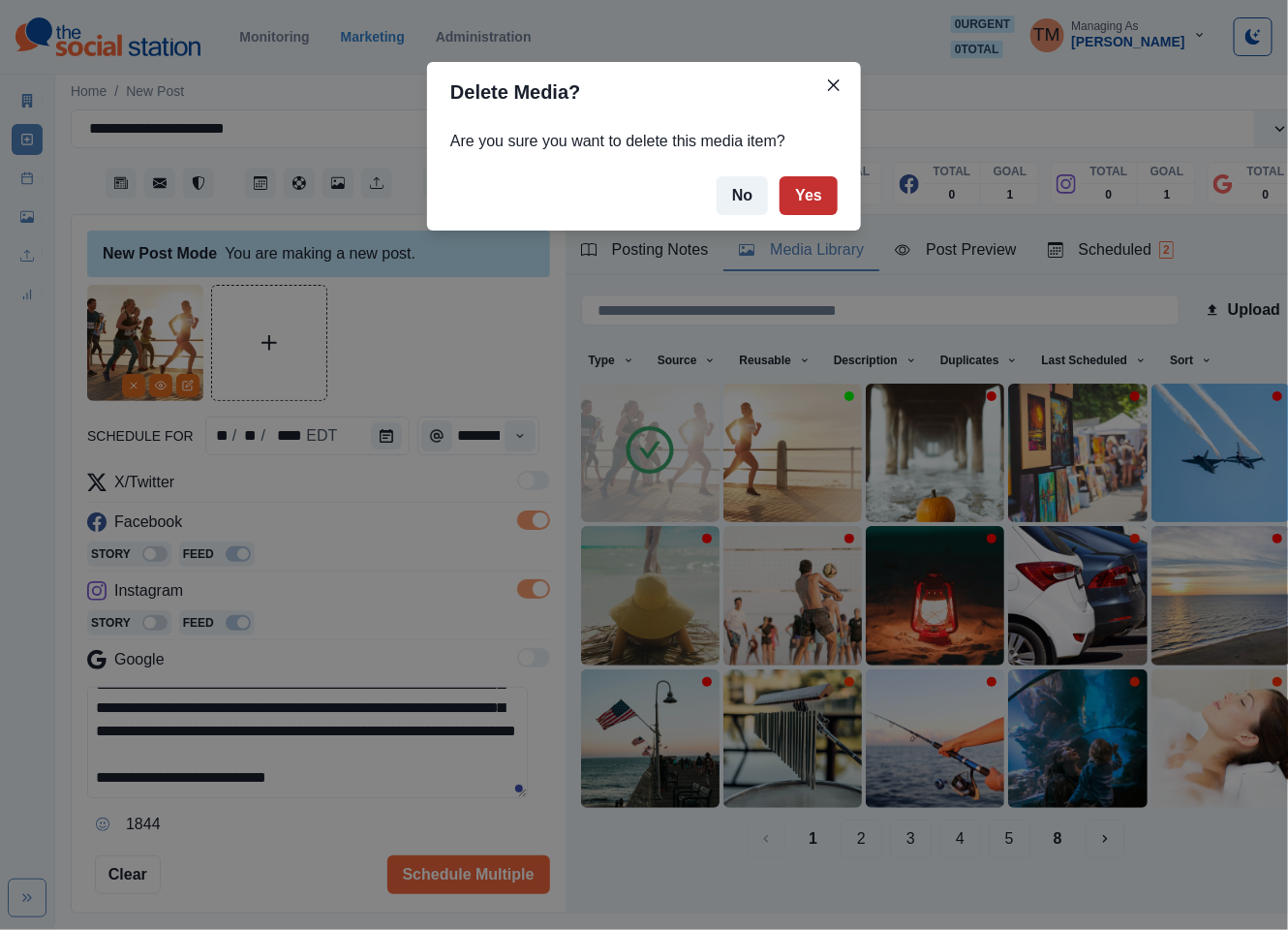
click at [814, 187] on button "Yes" at bounding box center [809, 196] width 59 height 39
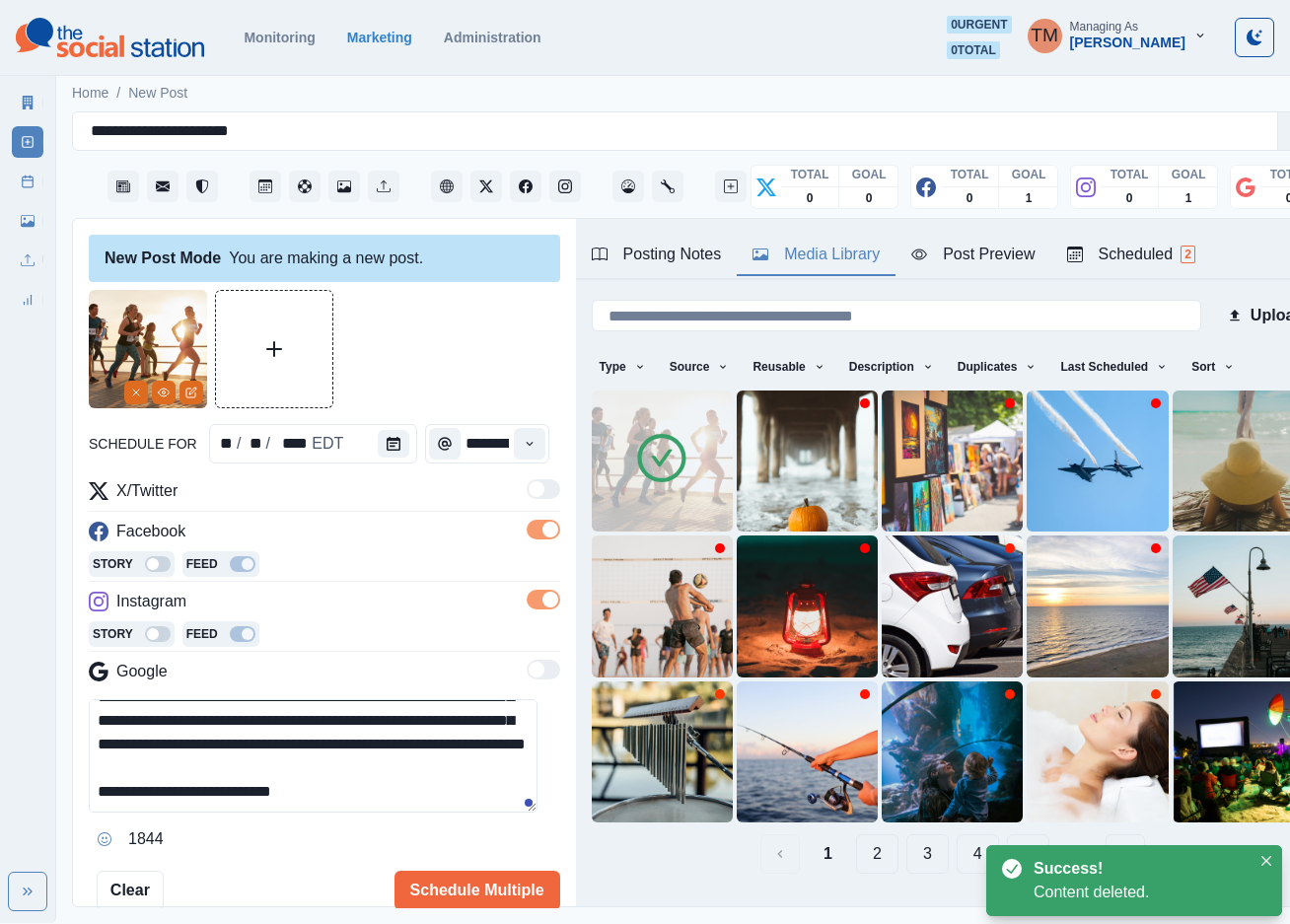
click at [974, 255] on div "Post Preview" at bounding box center [973, 254] width 123 height 24
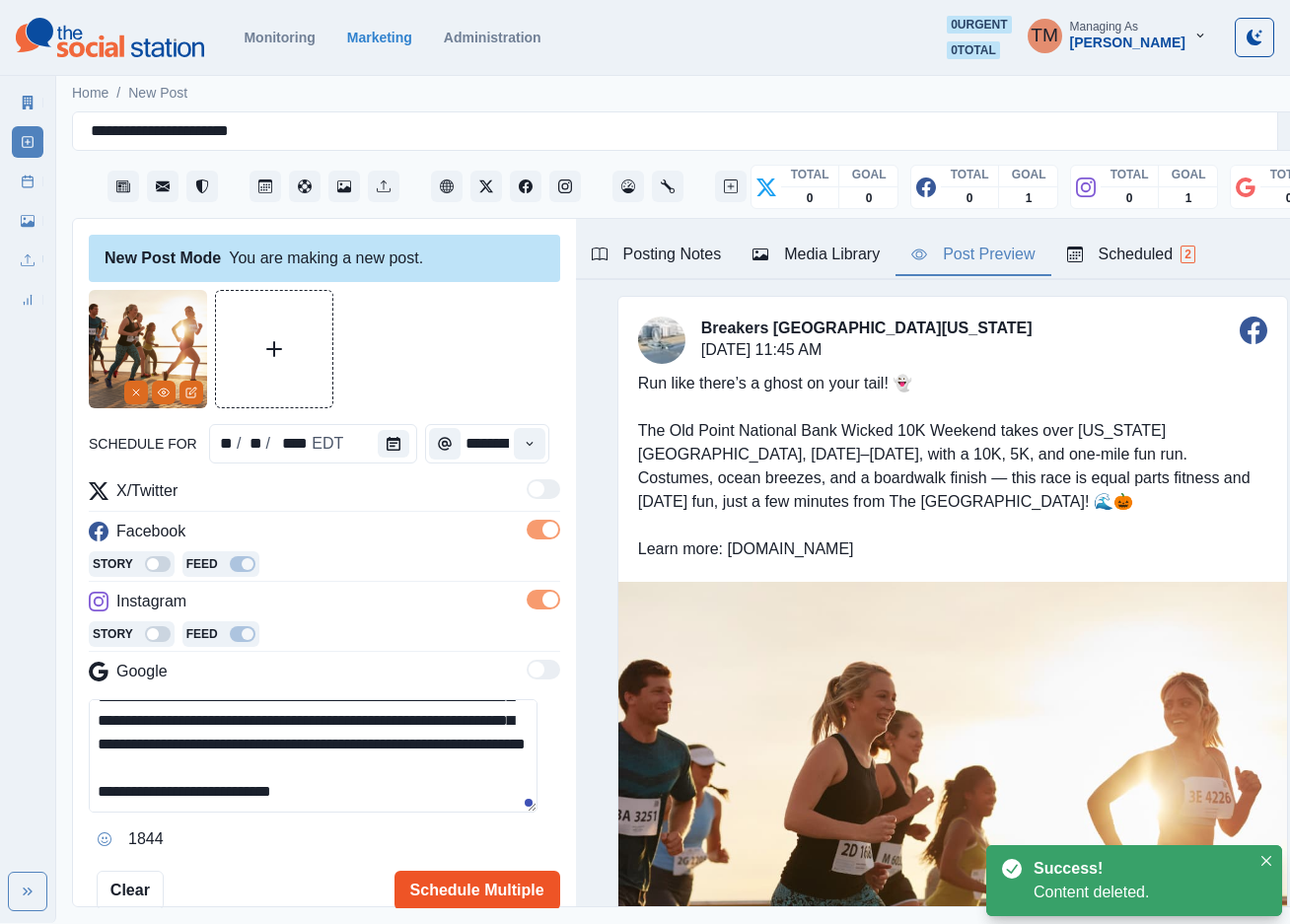
click at [459, 894] on button "Schedule Multiple" at bounding box center [477, 890] width 166 height 40
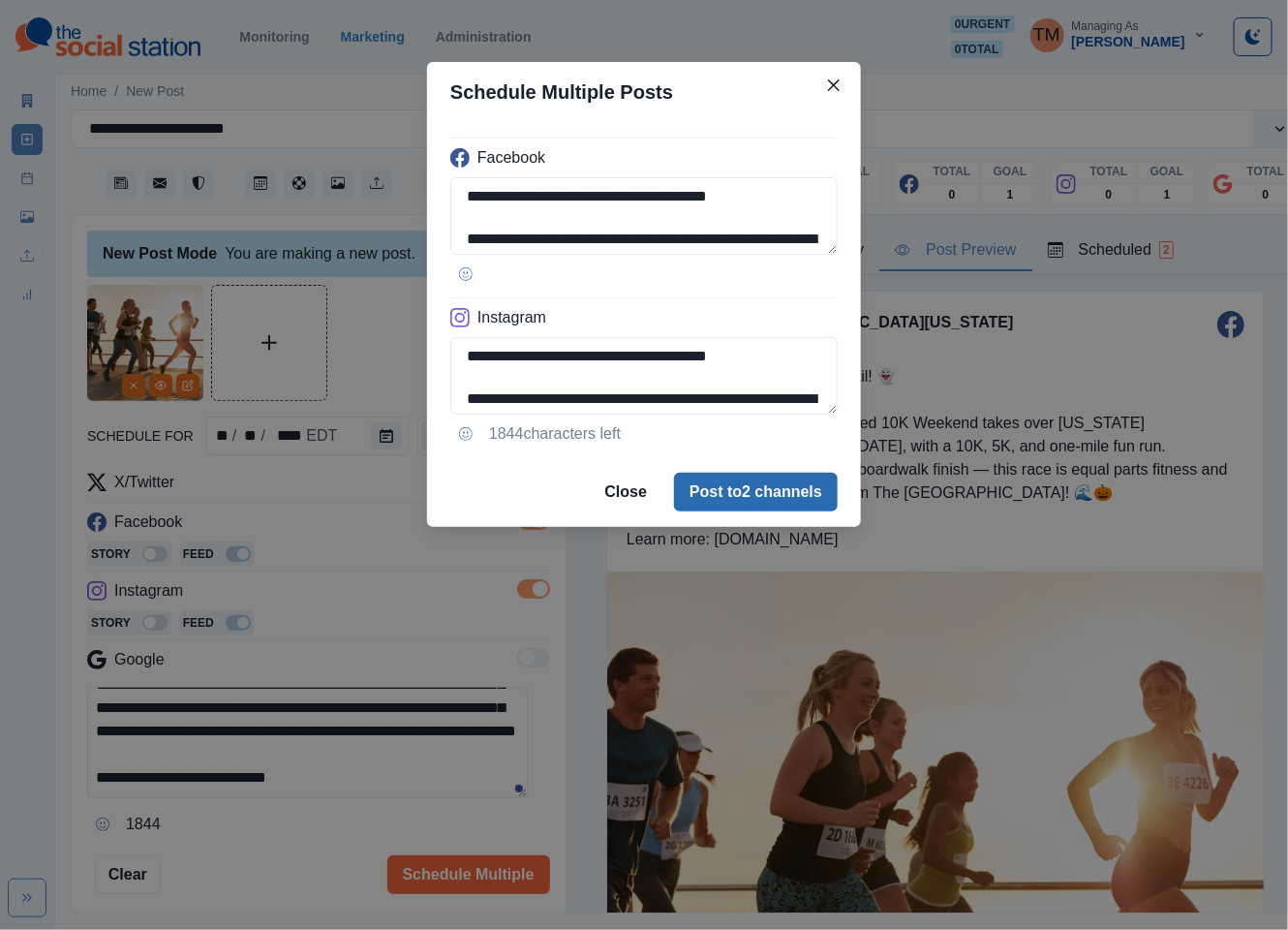
click at [815, 477] on button "Post to 2 channels" at bounding box center [756, 492] width 164 height 39
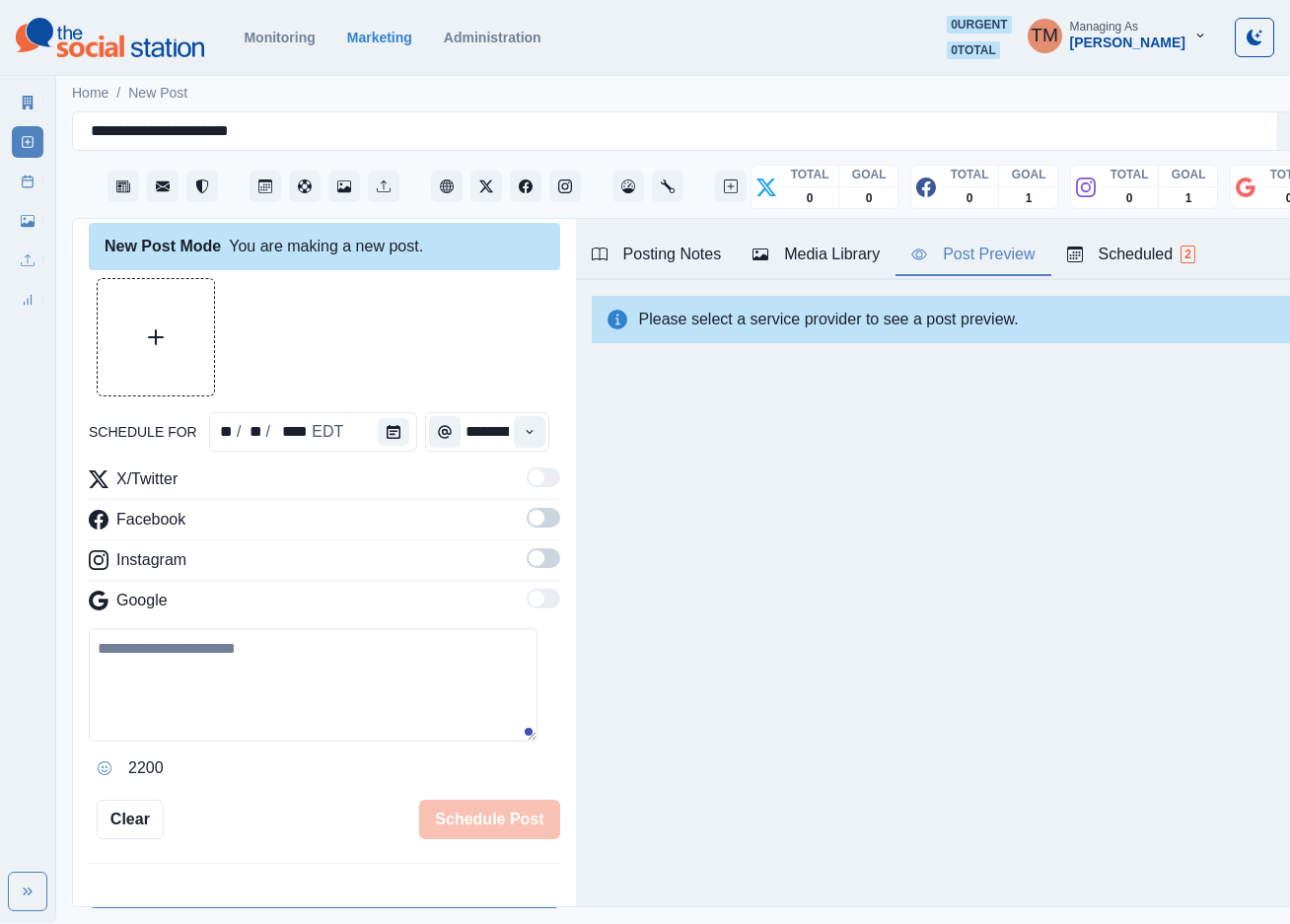
scroll to position [0, 0]
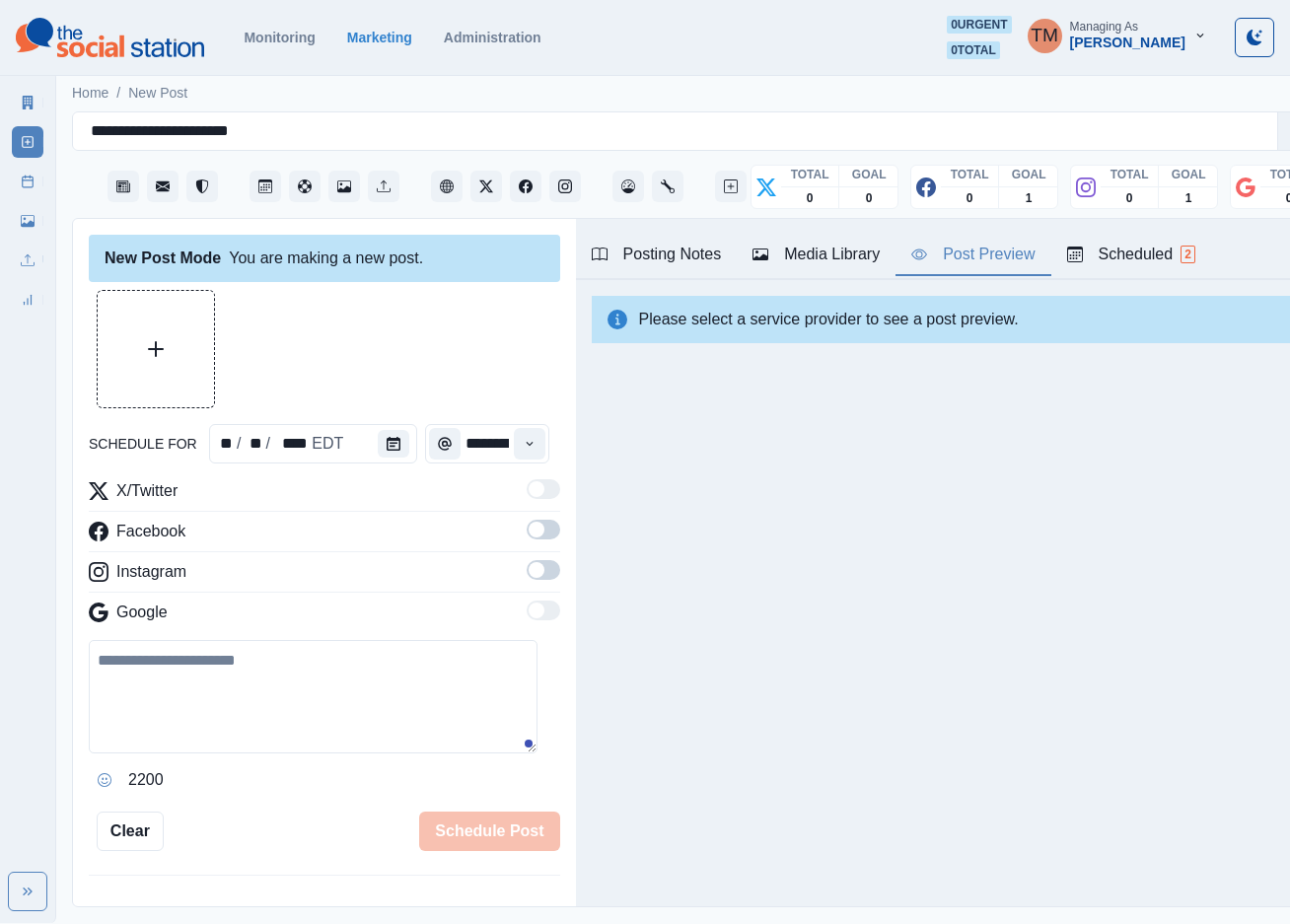
click at [15, 188] on link "Post Schedule" at bounding box center [28, 182] width 32 height 32
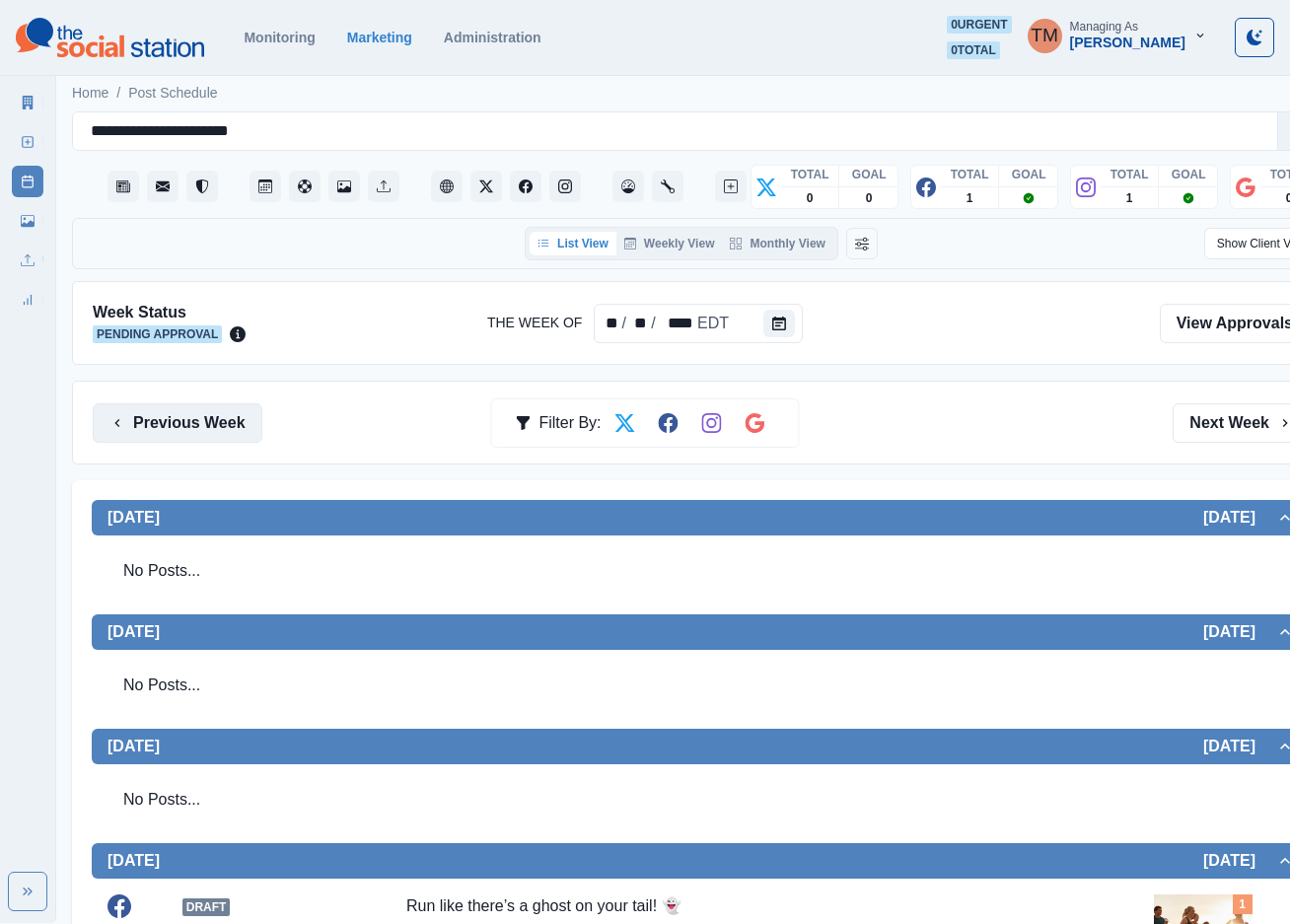
drag, startPoint x: 133, startPoint y: 418, endPoint x: 140, endPoint y: 405, distance: 14.8
click at [139, 412] on button "Previous Week" at bounding box center [177, 423] width 170 height 40
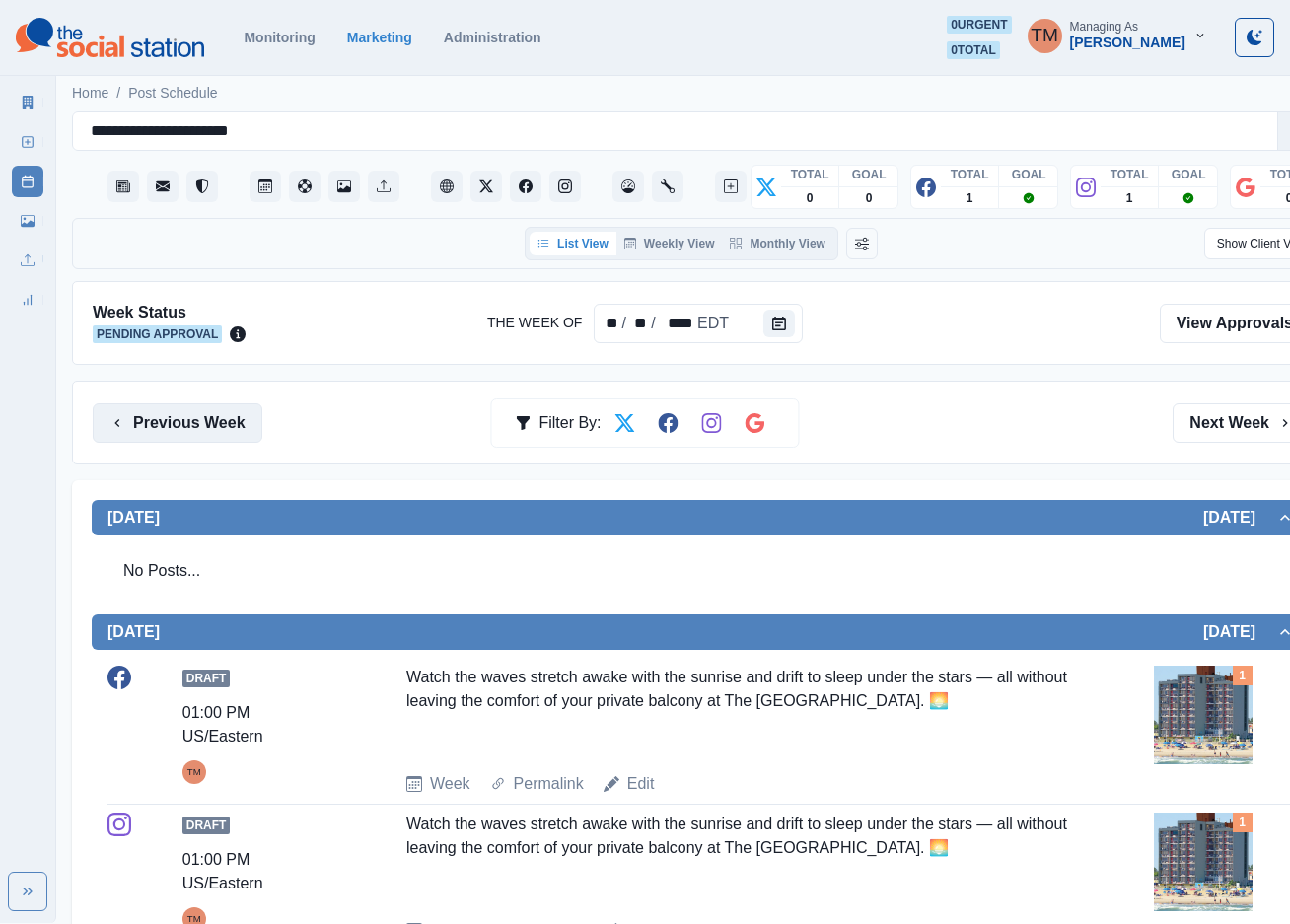
drag, startPoint x: 201, startPoint y: 430, endPoint x: 187, endPoint y: 430, distance: 14.0
click at [201, 433] on button "Previous Week" at bounding box center [177, 423] width 170 height 40
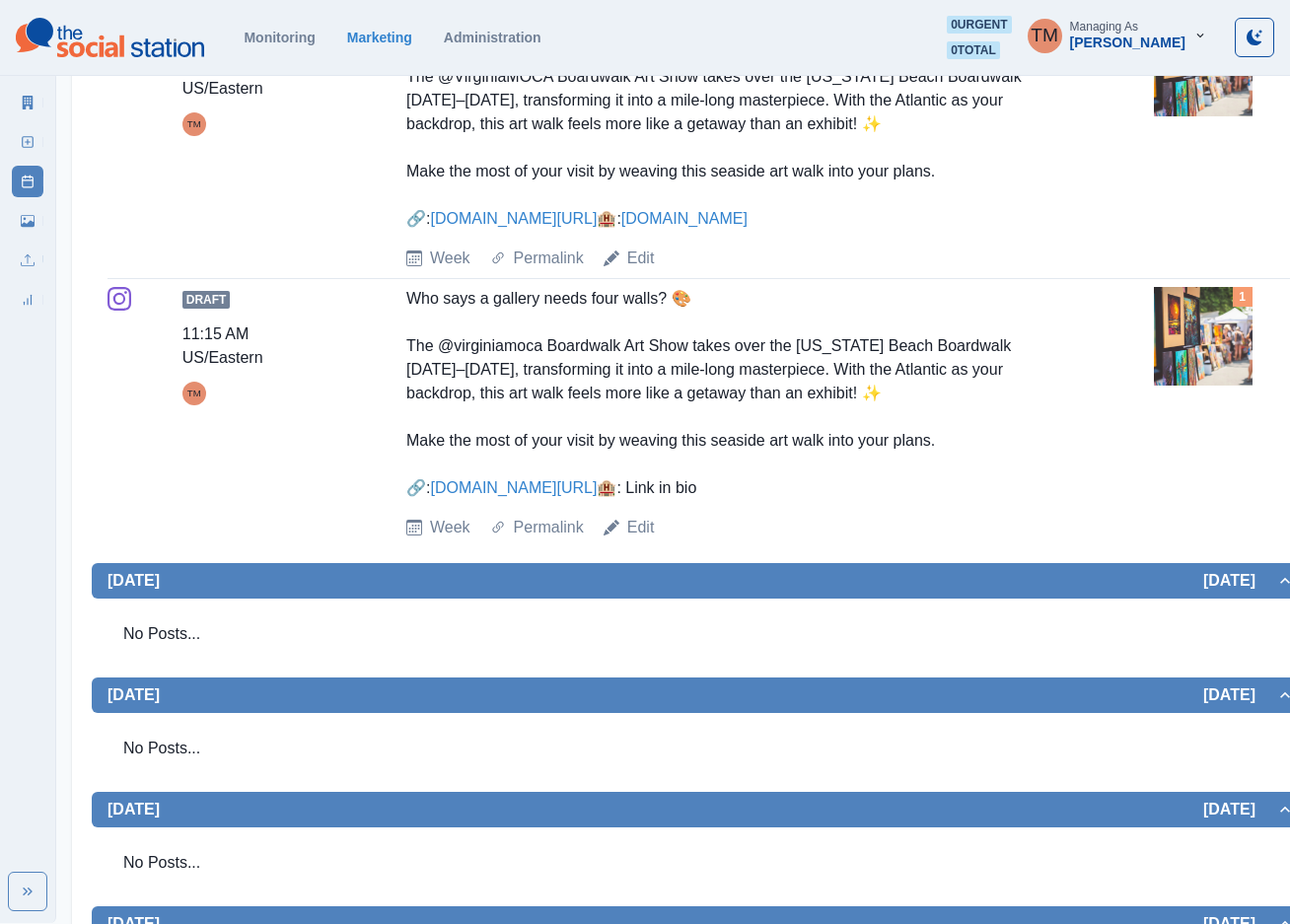
scroll to position [148, 0]
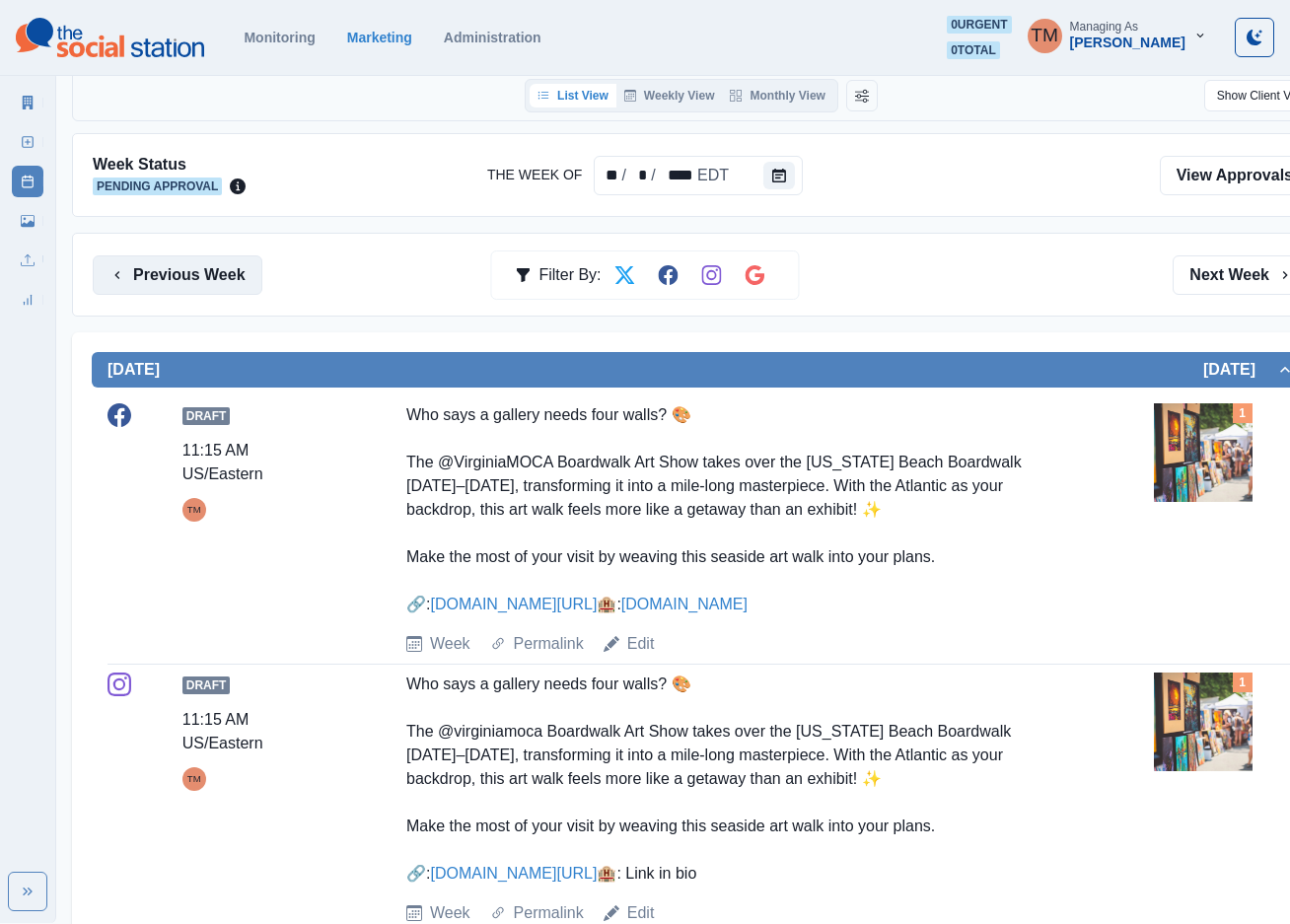
click at [163, 281] on button "Previous Week" at bounding box center [177, 275] width 170 height 40
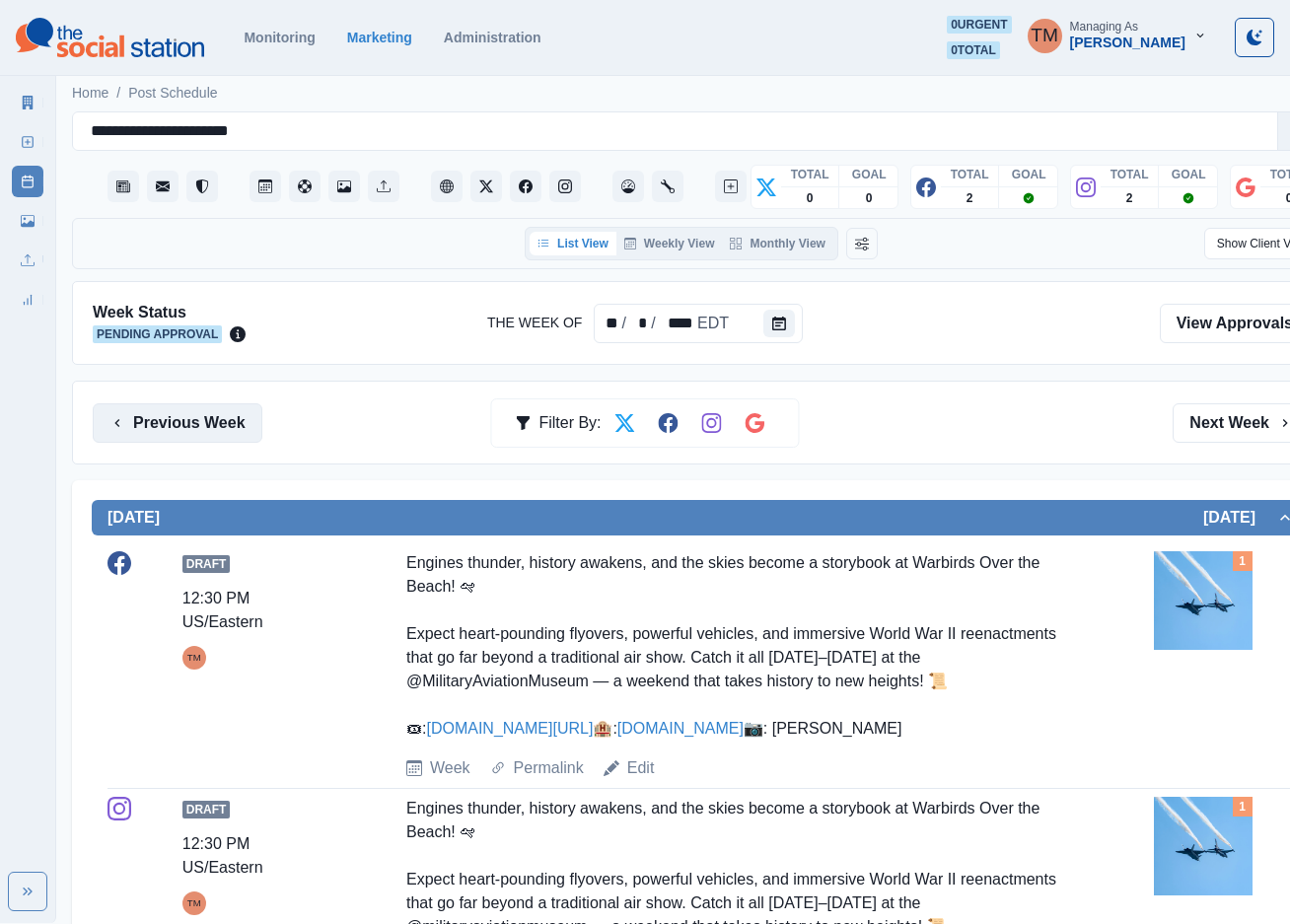
click at [157, 418] on button "Previous Week" at bounding box center [177, 423] width 170 height 40
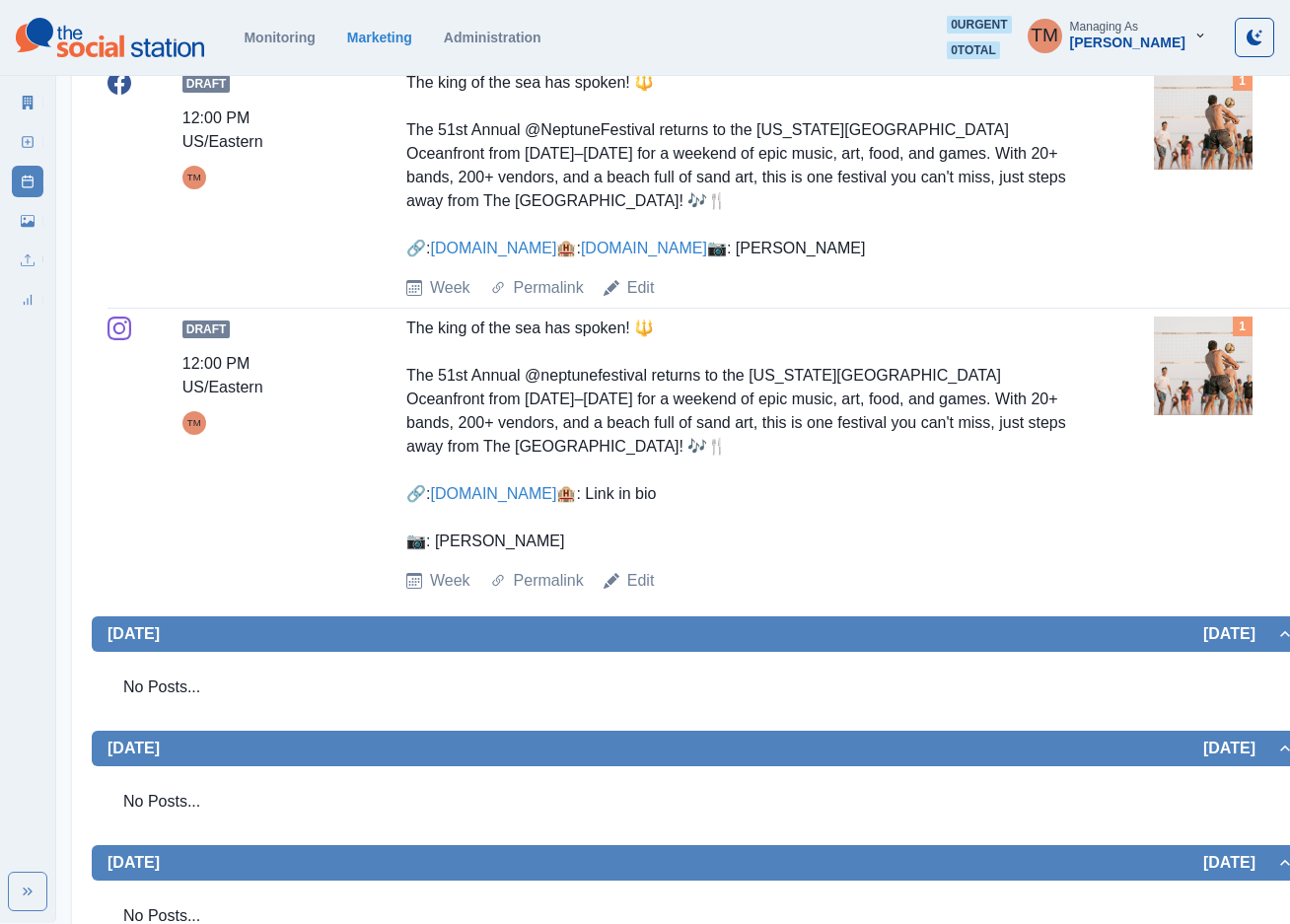
scroll to position [148, 0]
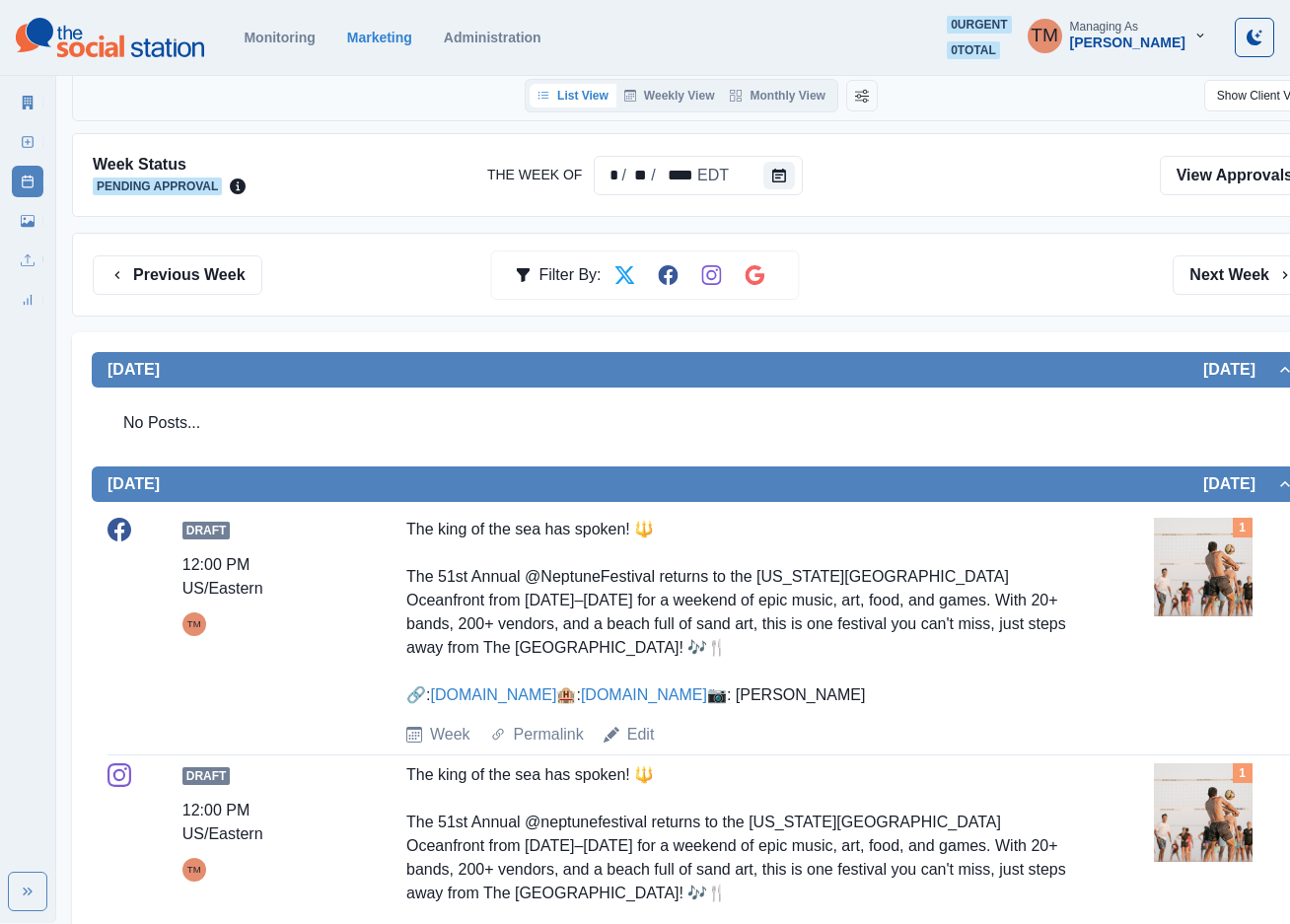
click at [196, 281] on button "Previous Week" at bounding box center [177, 275] width 170 height 40
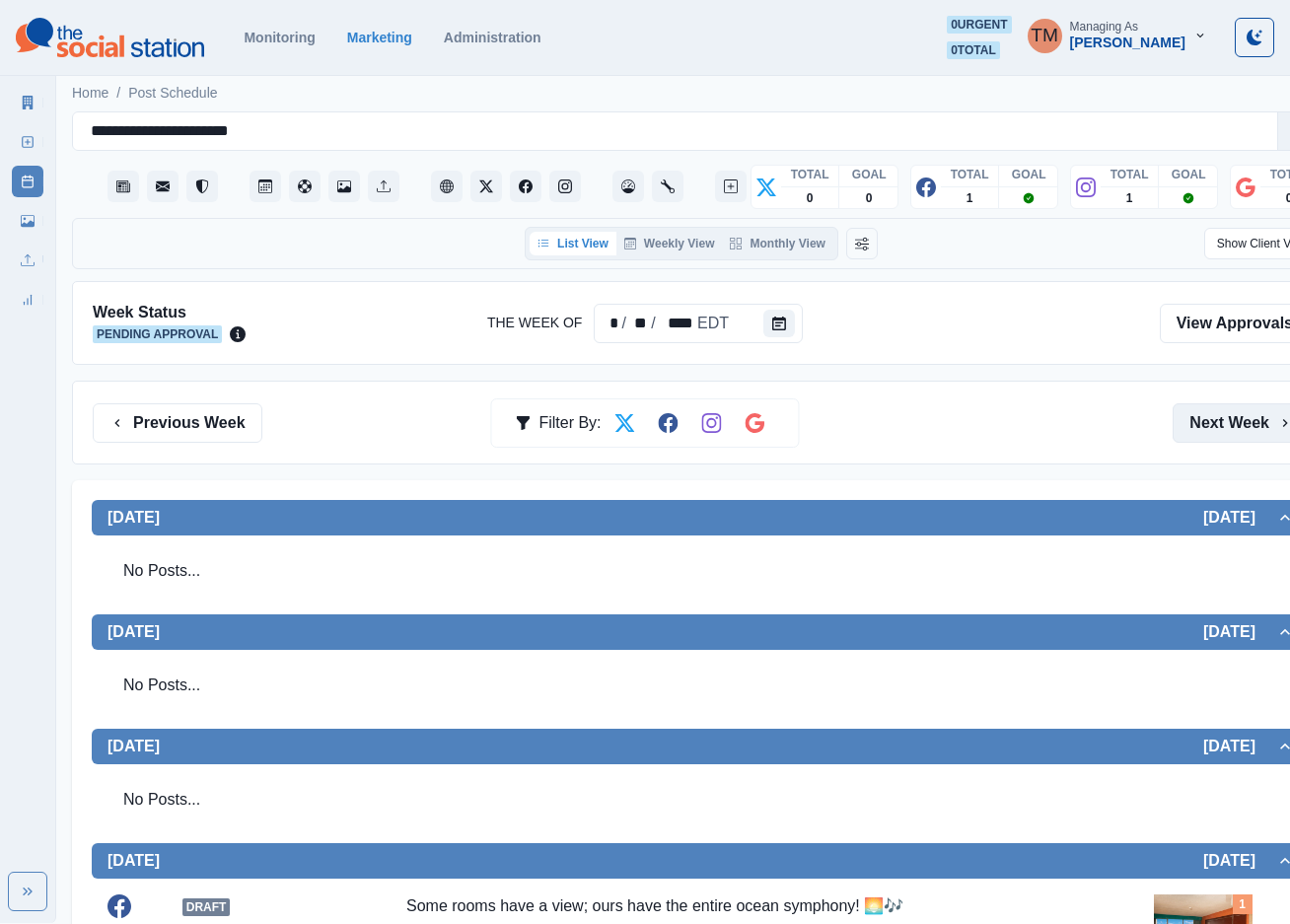
click at [1222, 418] on button "Next Week" at bounding box center [1241, 423] width 137 height 40
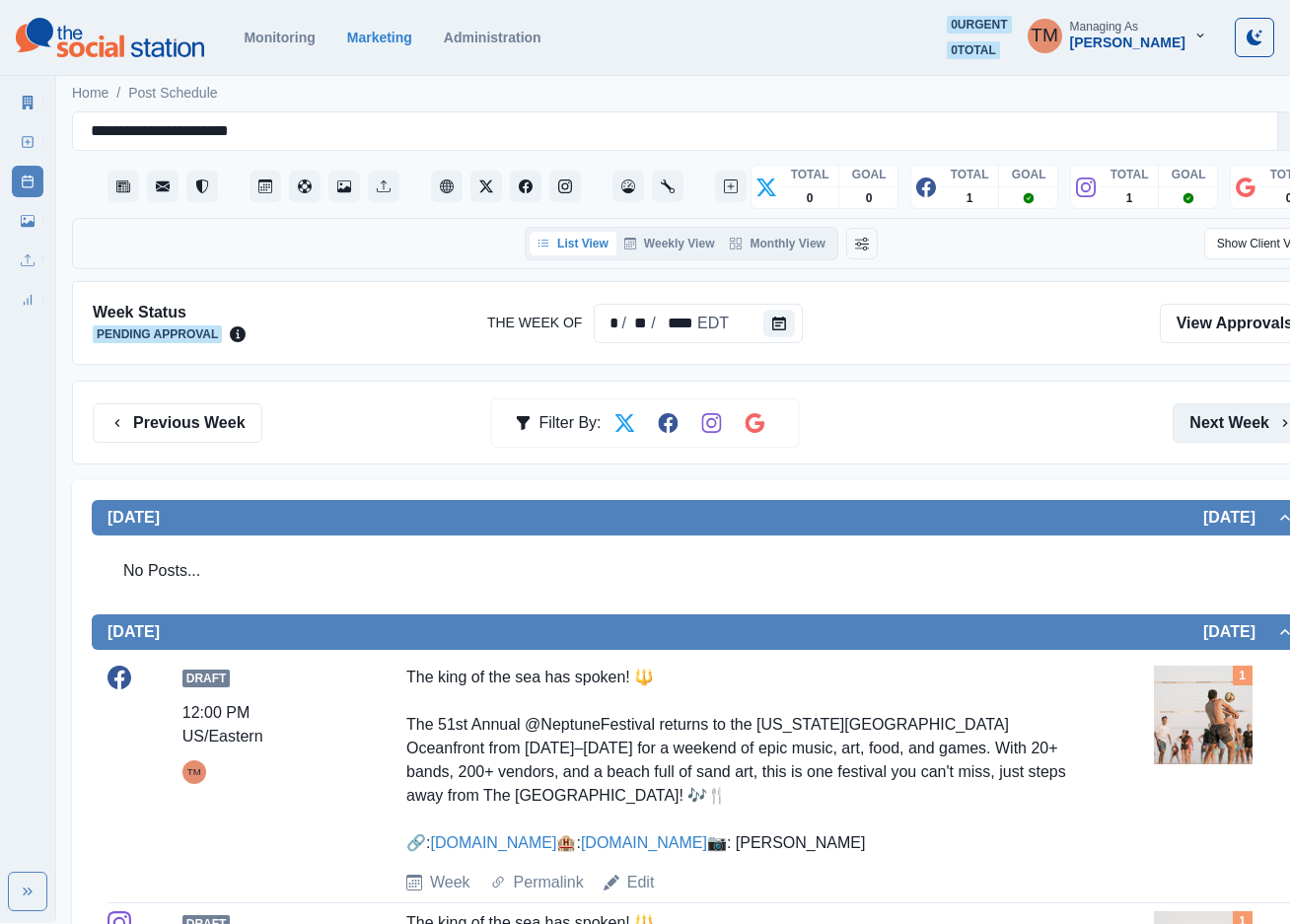
click at [1231, 418] on button "Next Week" at bounding box center [1241, 423] width 137 height 40
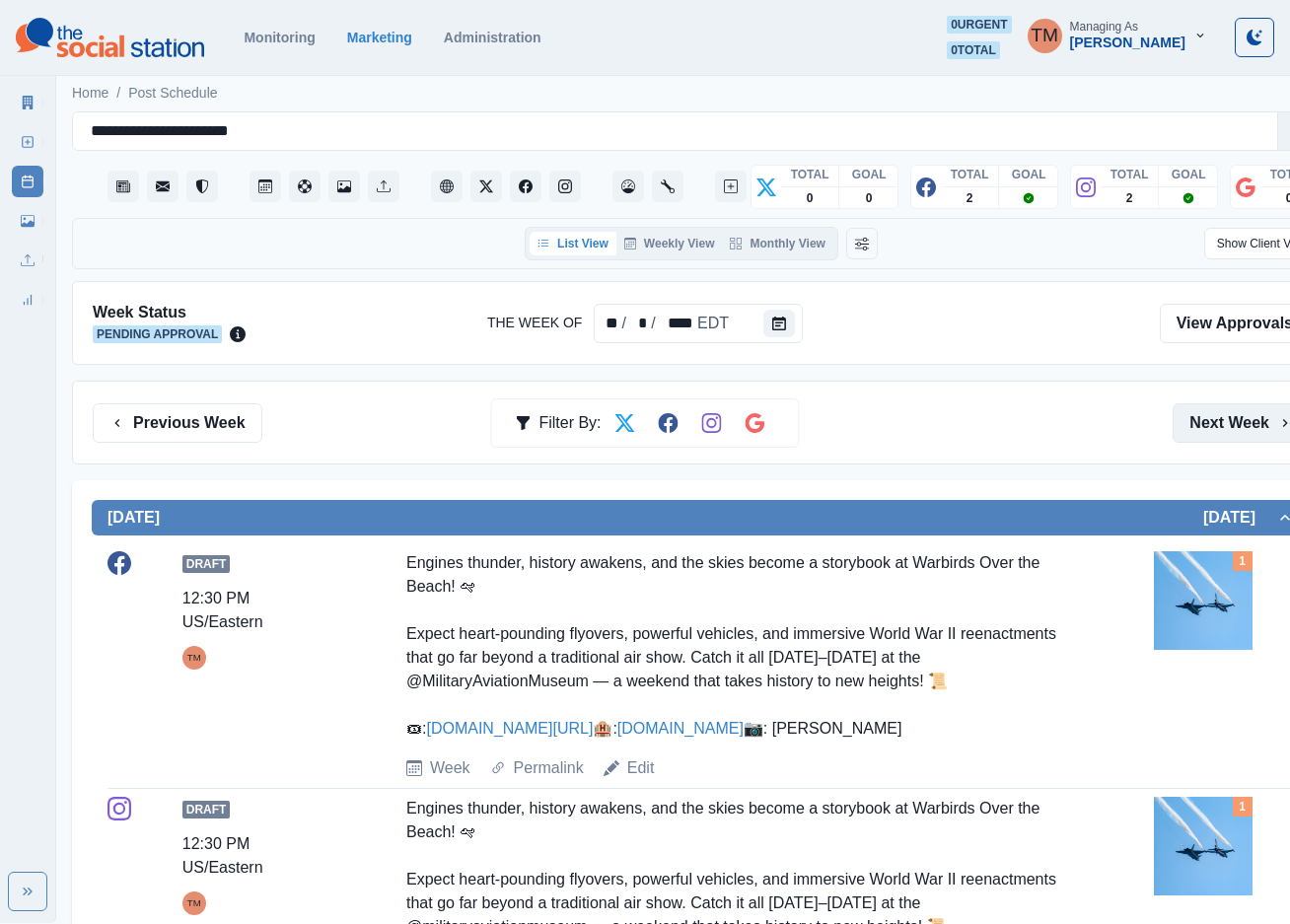
click at [1233, 418] on button "Next Week" at bounding box center [1241, 423] width 137 height 40
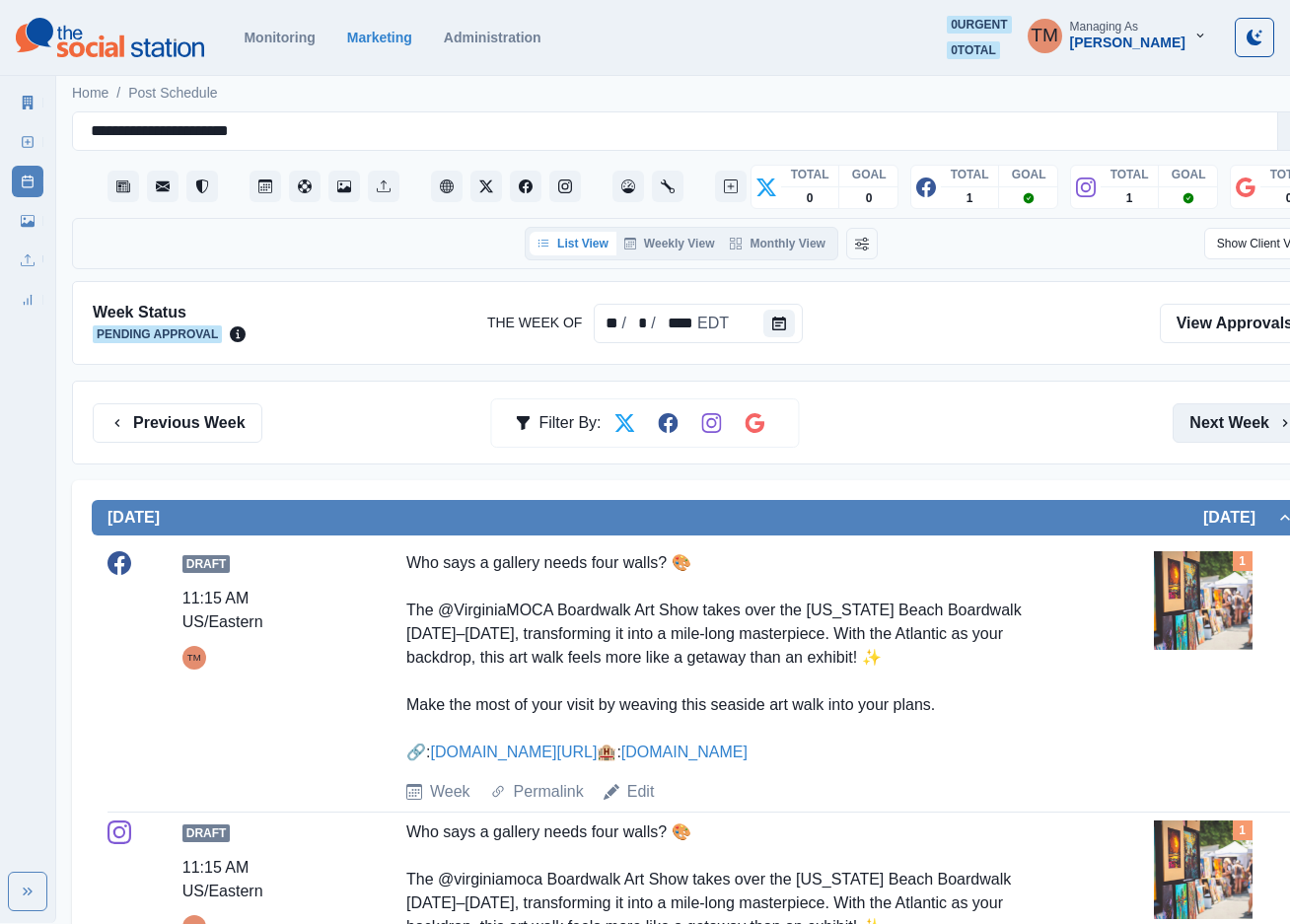
click at [1233, 418] on button "Next Week" at bounding box center [1241, 423] width 137 height 40
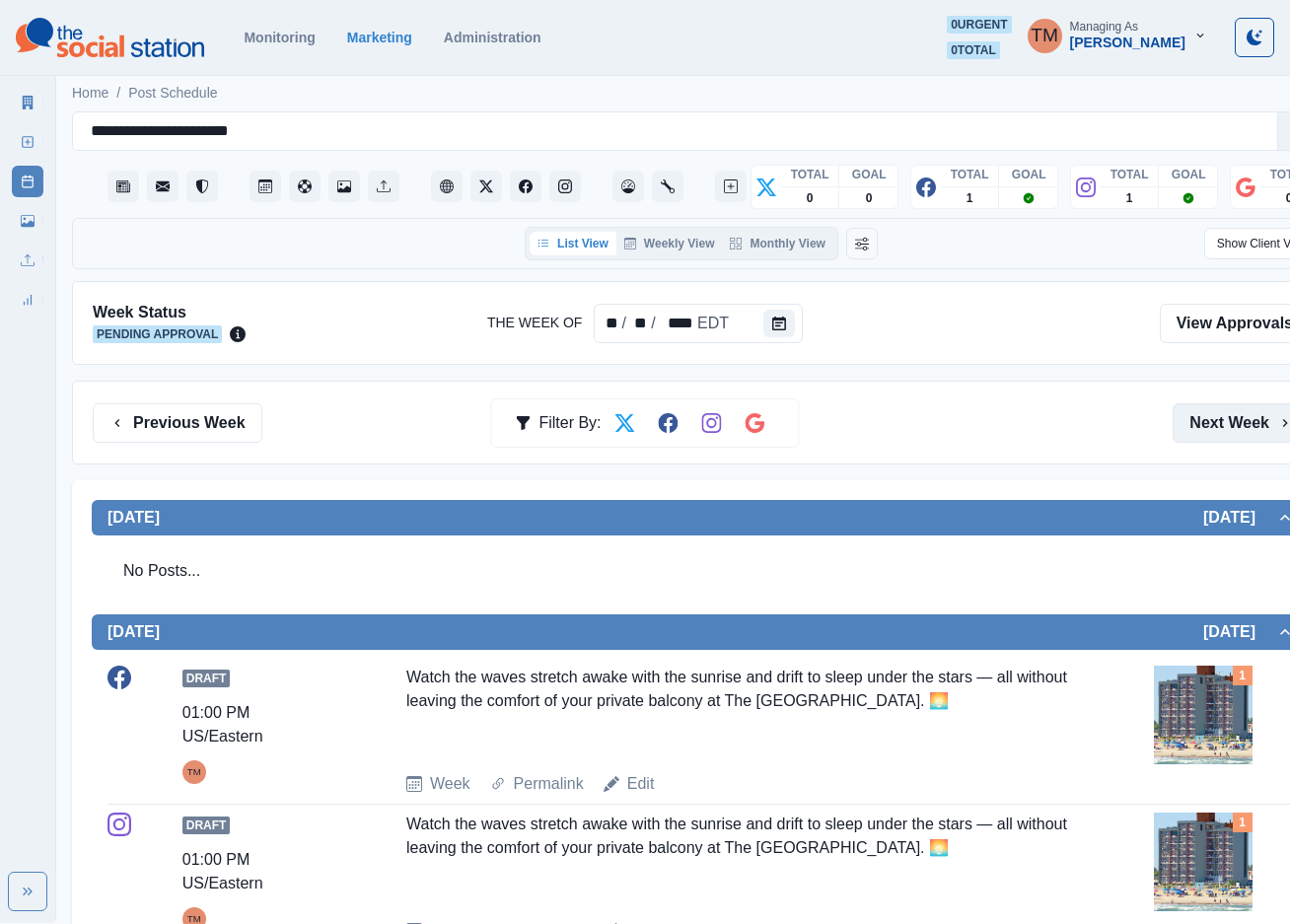
click at [1233, 418] on button "Next Week" at bounding box center [1241, 423] width 137 height 40
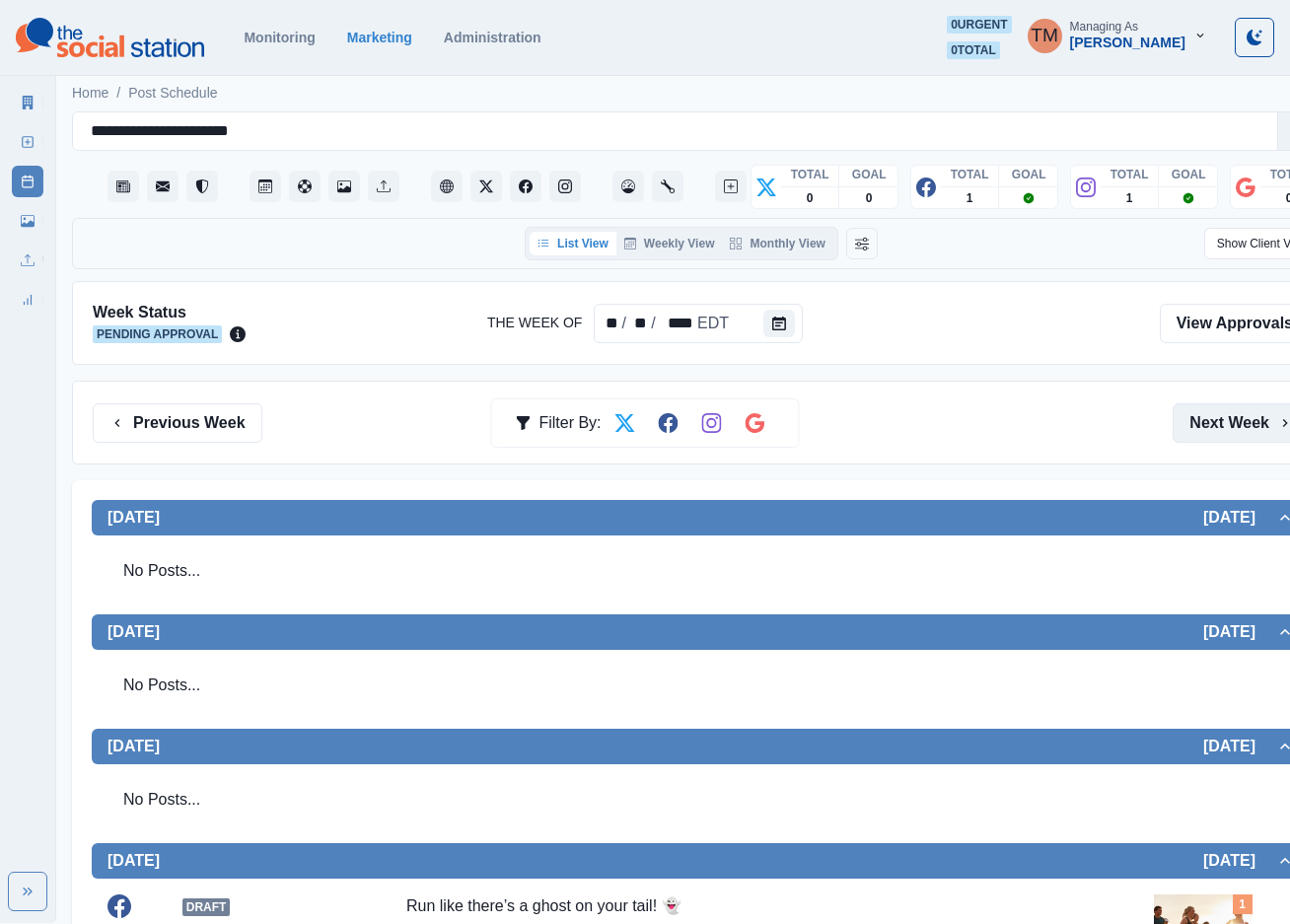
click at [1233, 418] on button "Next Week" at bounding box center [1241, 423] width 137 height 40
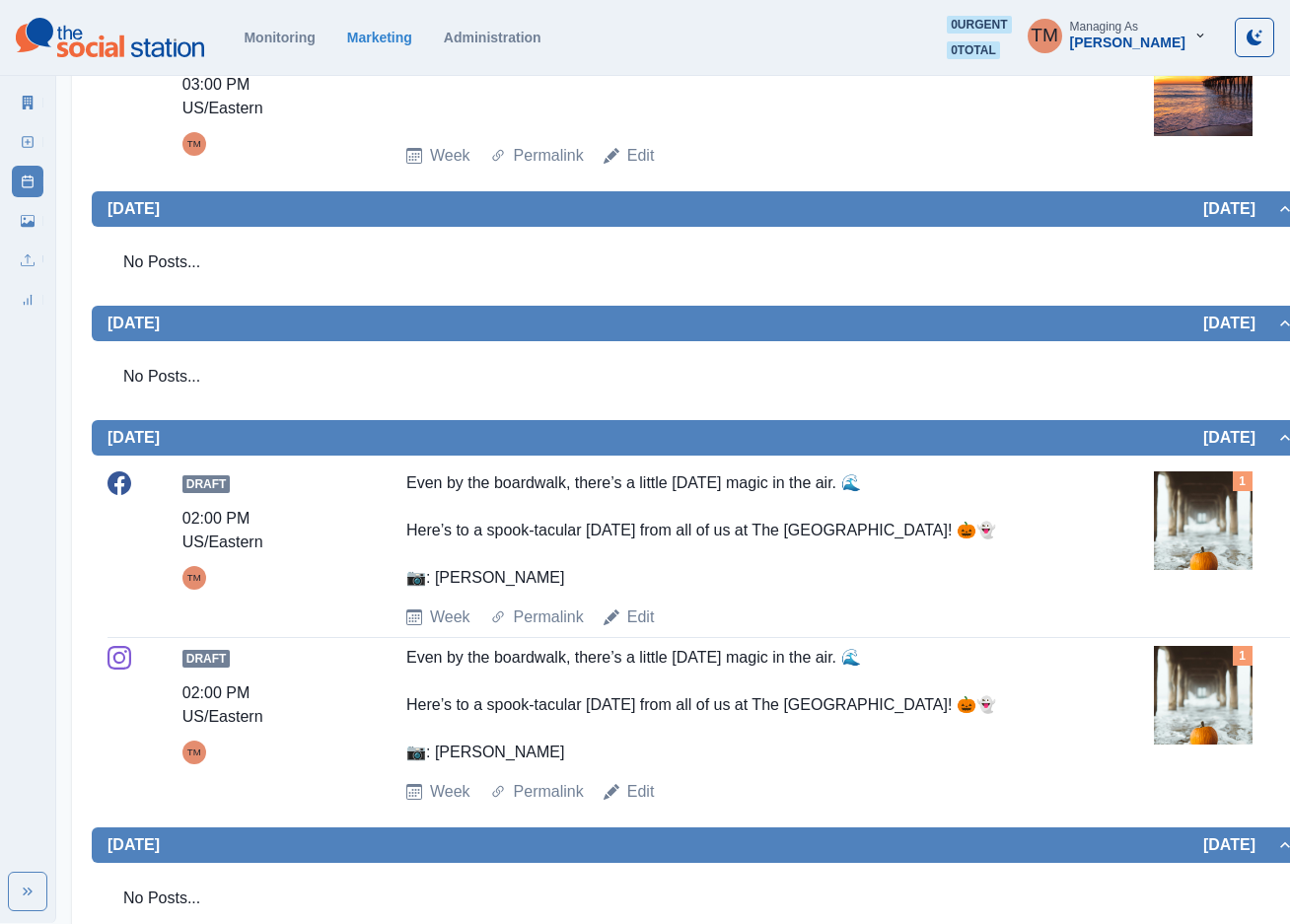
scroll to position [591, 0]
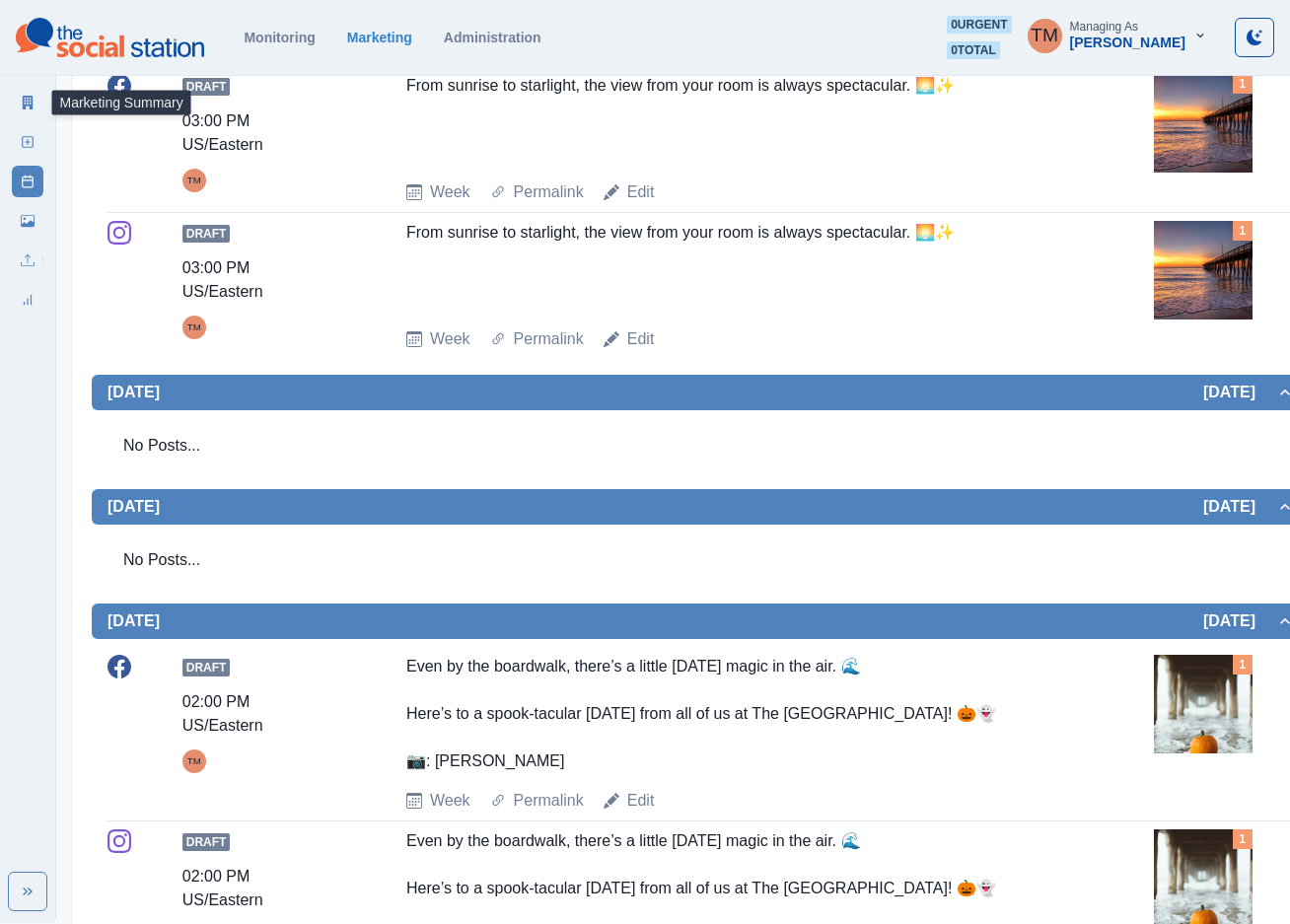
click at [34, 103] on icon at bounding box center [28, 102] width 14 height 14
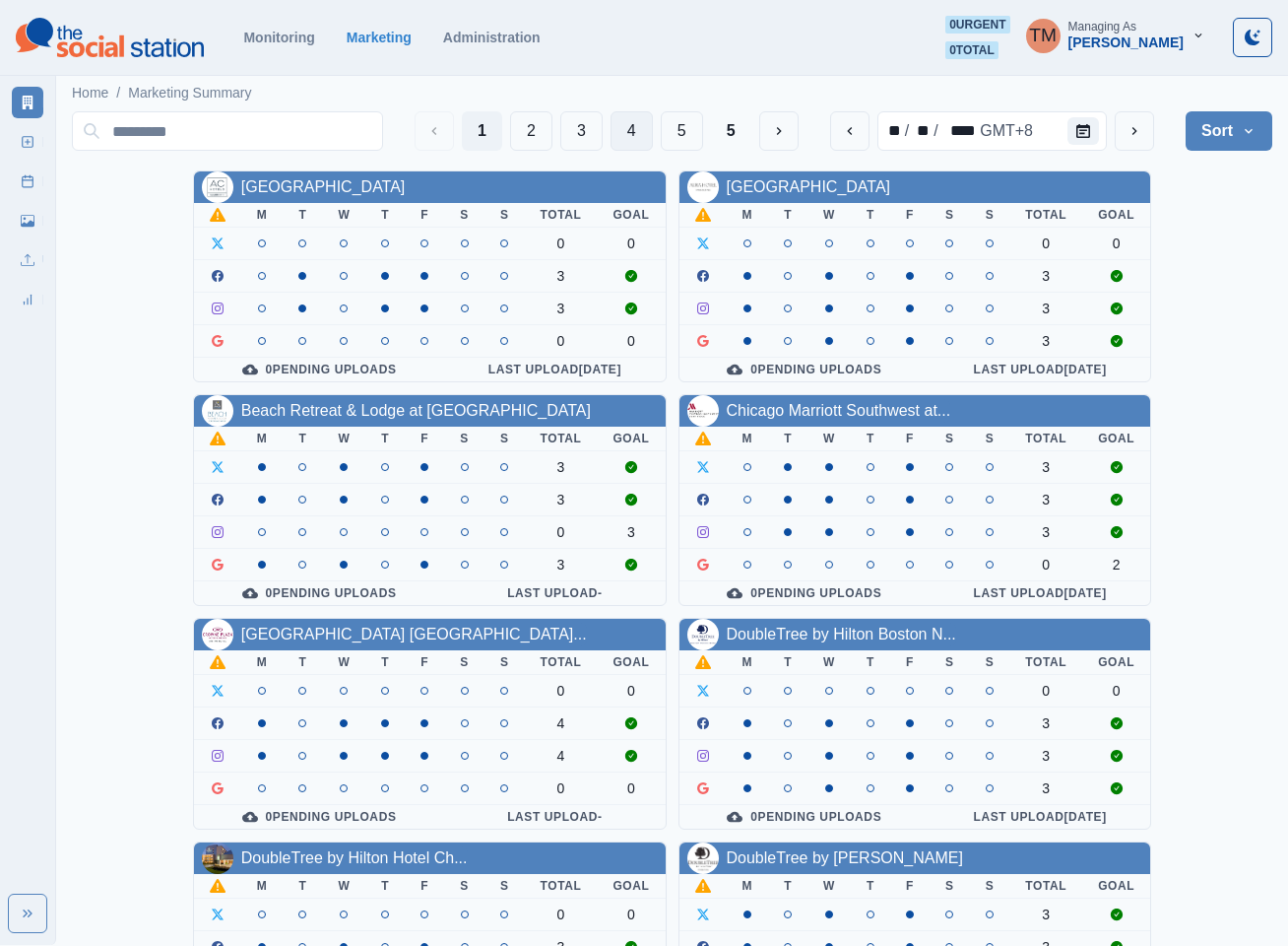
drag, startPoint x: 684, startPoint y: 137, endPoint x: 639, endPoint y: 136, distance: 45.0
click at [639, 136] on div "1 2 3 4 5 5" at bounding box center [606, 131] width 383 height 40
drag, startPoint x: 639, startPoint y: 136, endPoint x: 629, endPoint y: 146, distance: 14.1
click at [638, 136] on button "4" at bounding box center [631, 131] width 43 height 40
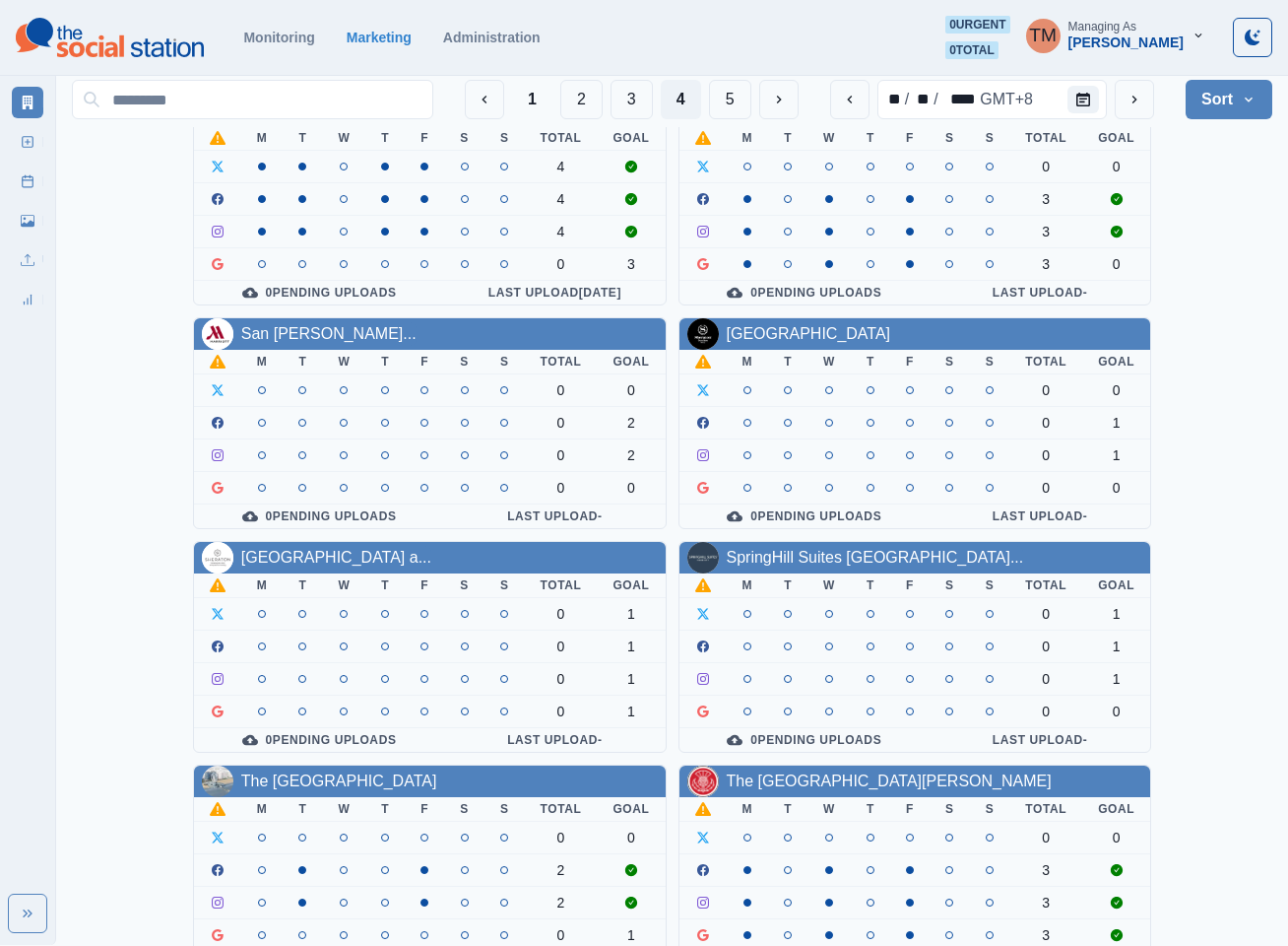
scroll to position [591, 0]
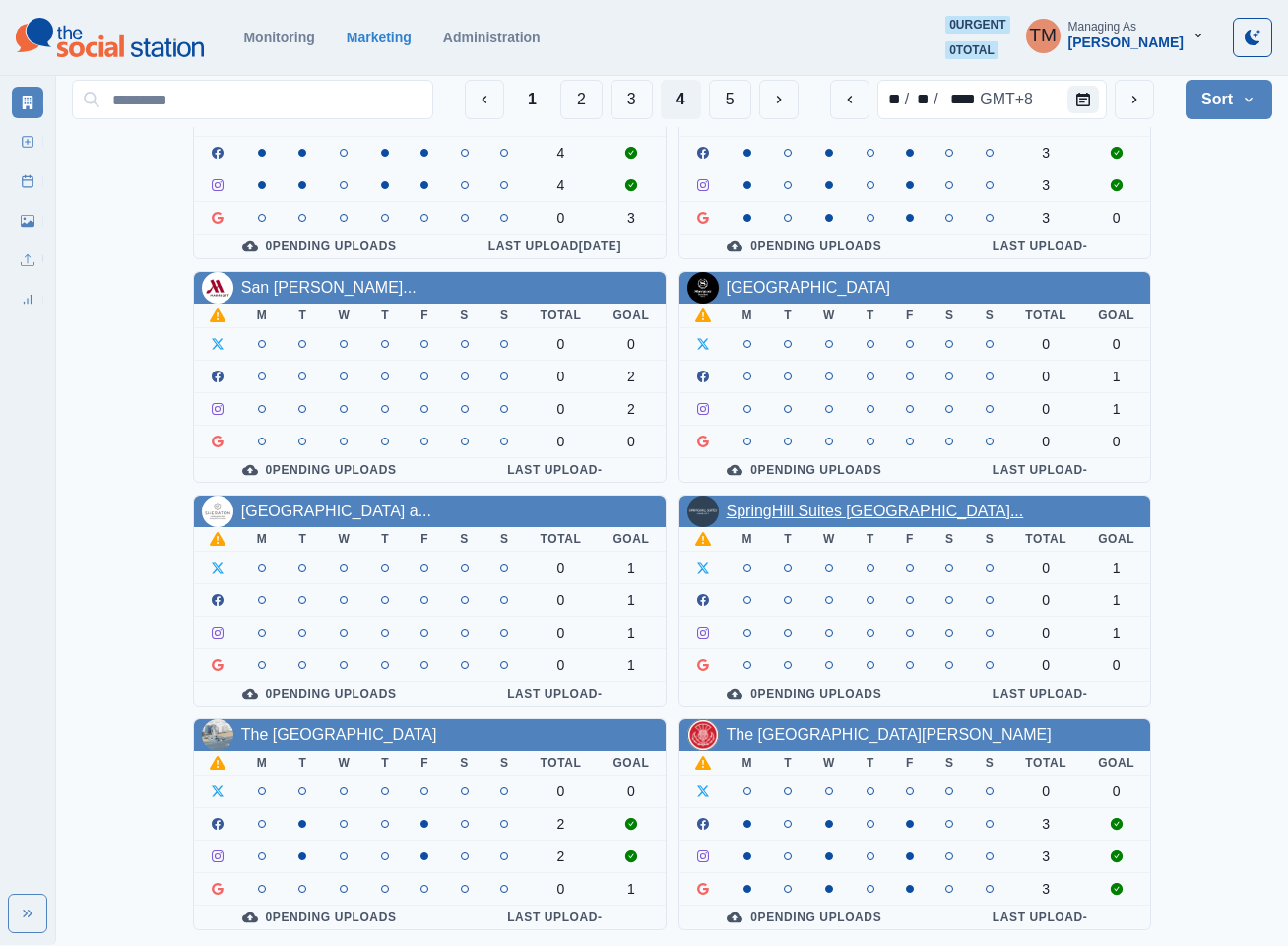
click at [857, 503] on link "SpringHill Suites Newark Libe..." at bounding box center [875, 510] width 298 height 17
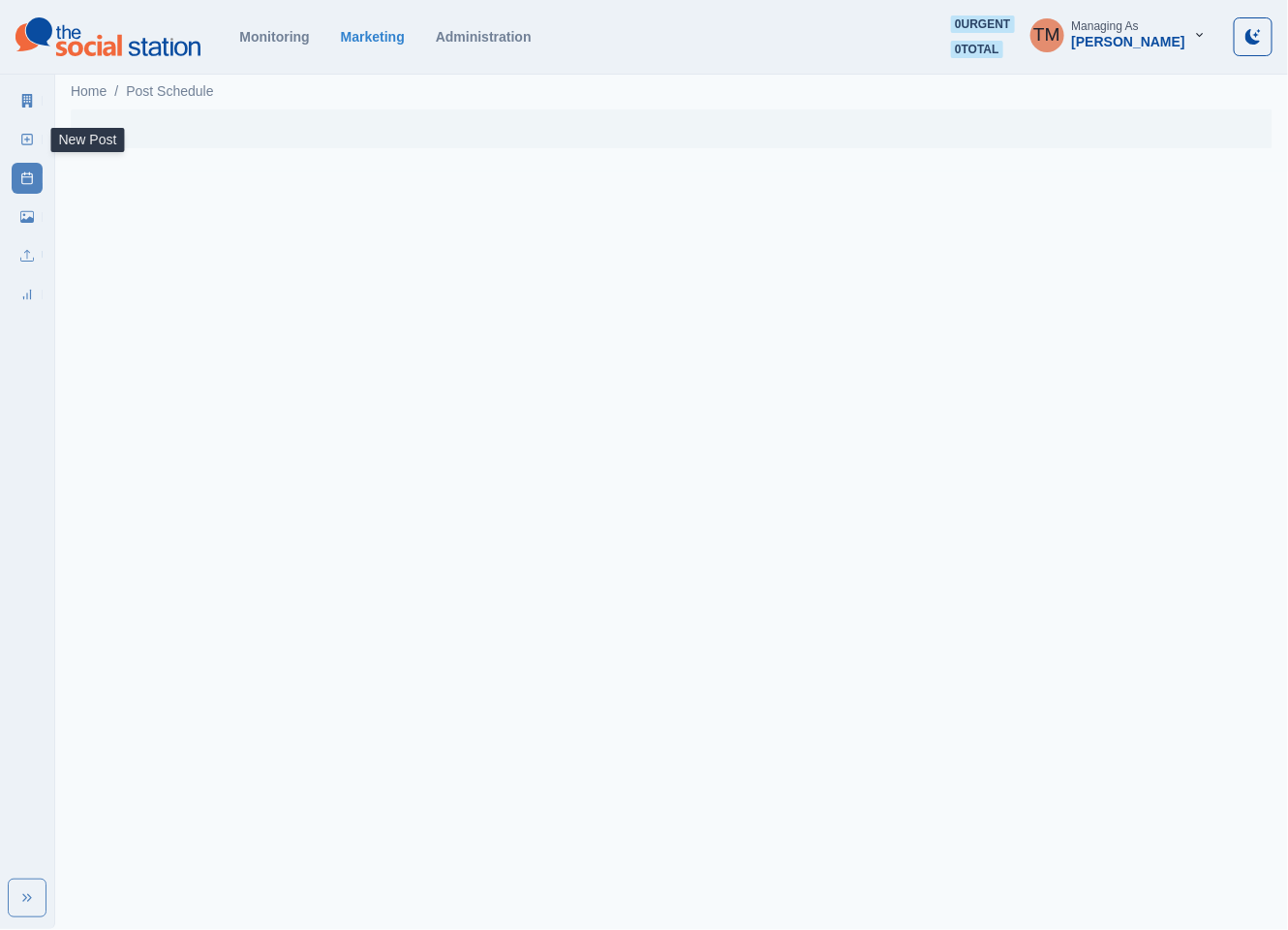
click at [30, 135] on icon at bounding box center [27, 140] width 14 height 14
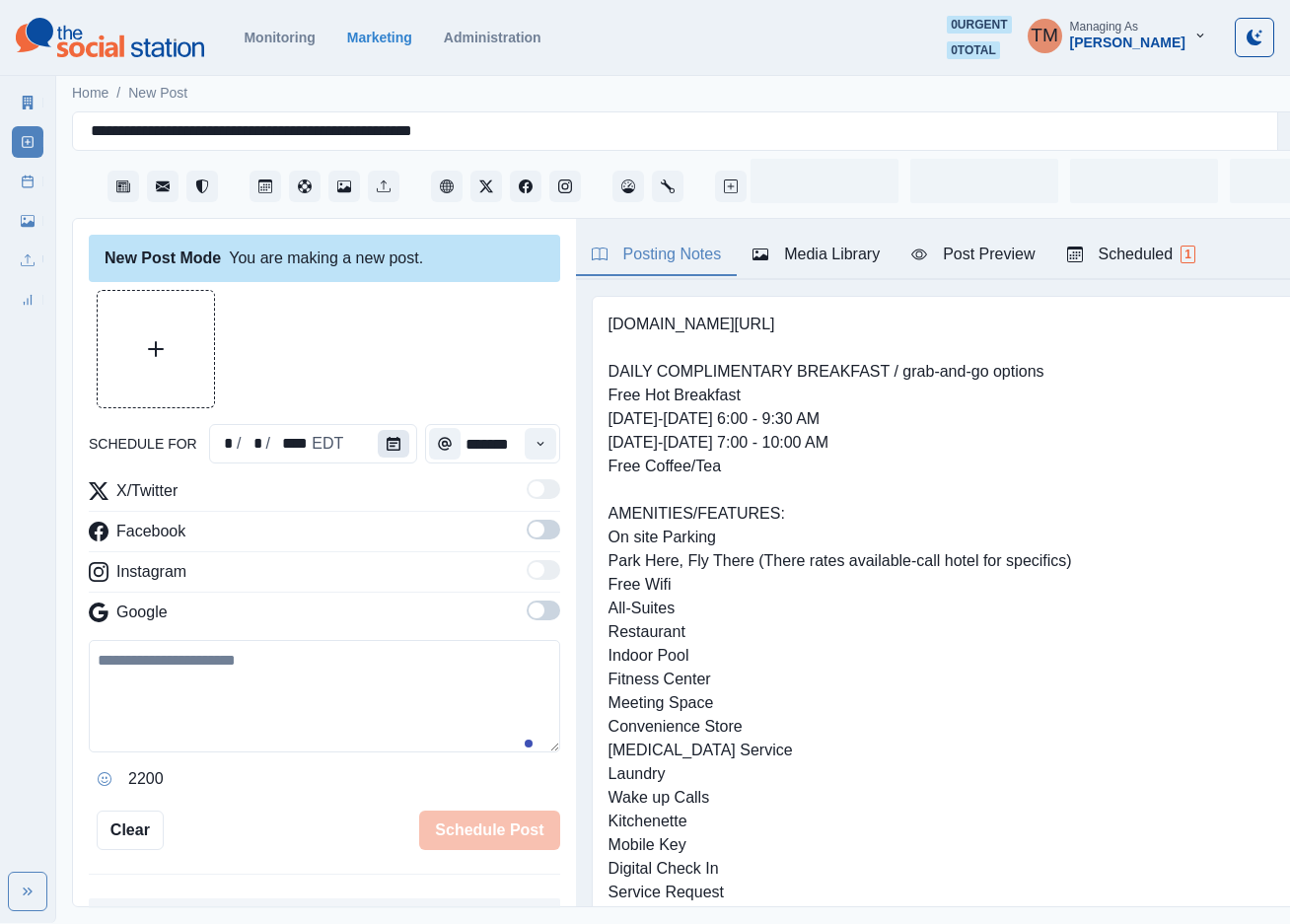
click at [395, 438] on button "Calendar" at bounding box center [394, 444] width 32 height 28
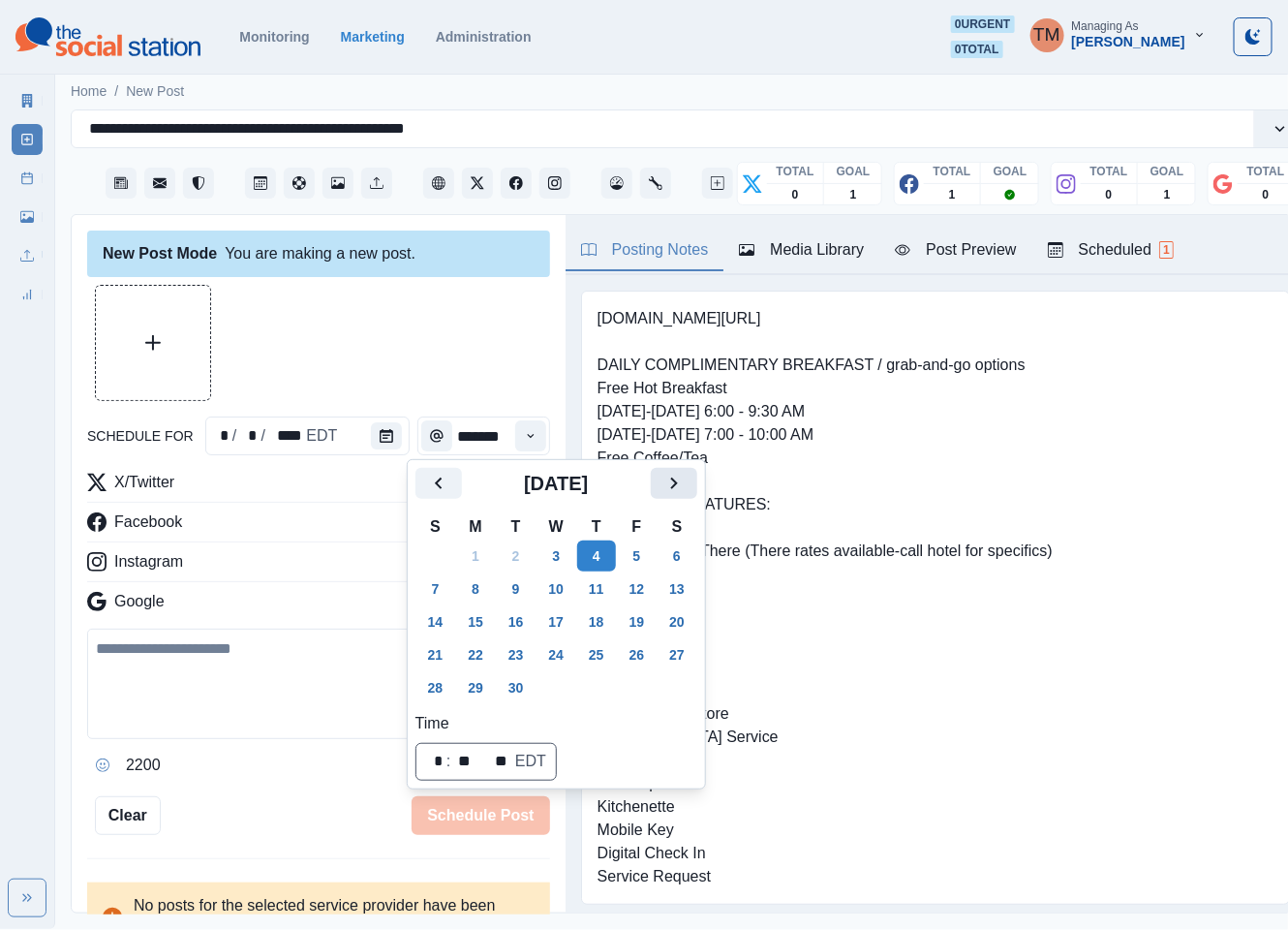
click at [663, 486] on icon "Next" at bounding box center [674, 483] width 23 height 23
click at [639, 687] on button "31" at bounding box center [637, 688] width 39 height 31
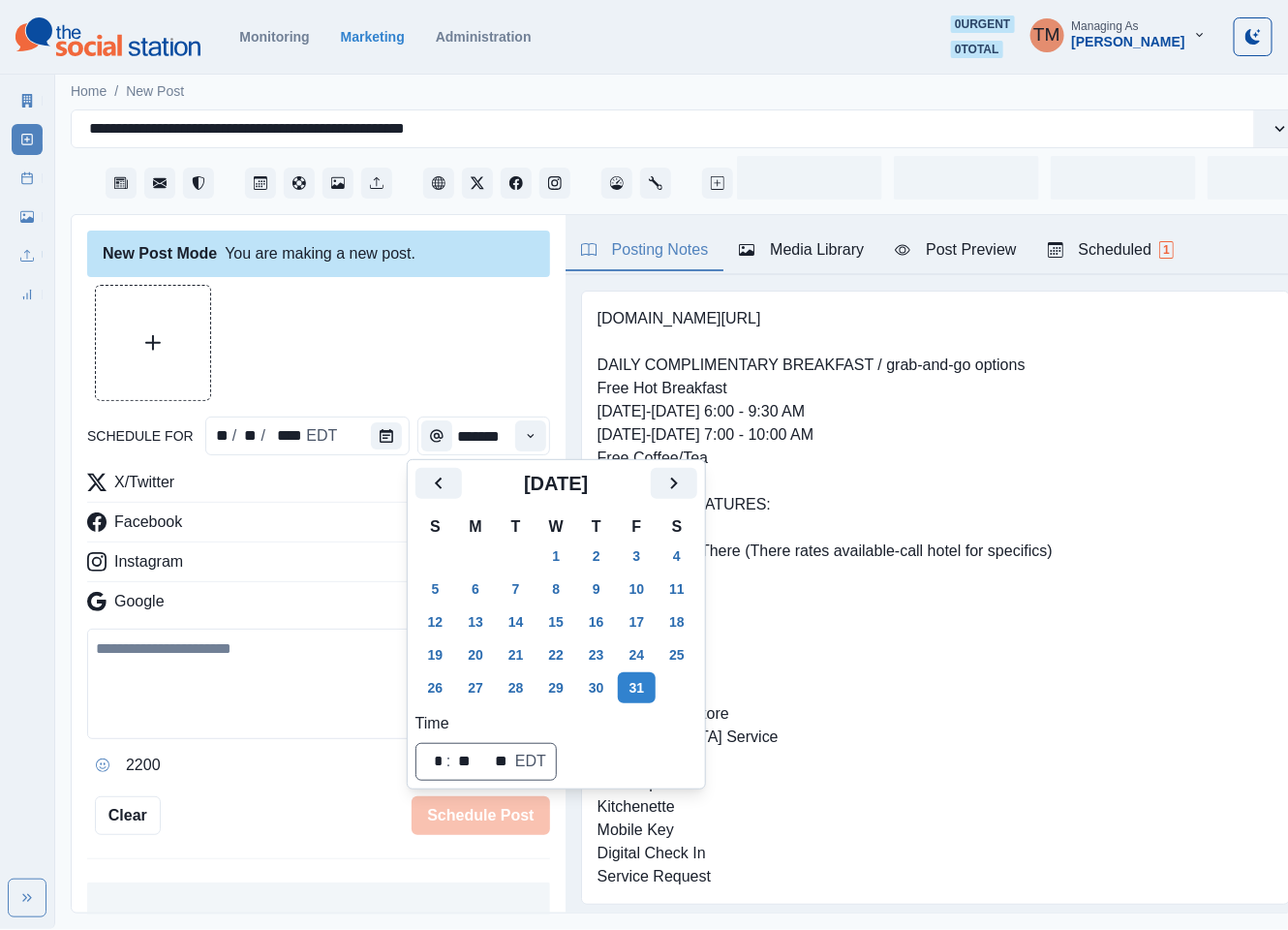
click at [375, 349] on div at bounding box center [318, 343] width 463 height 116
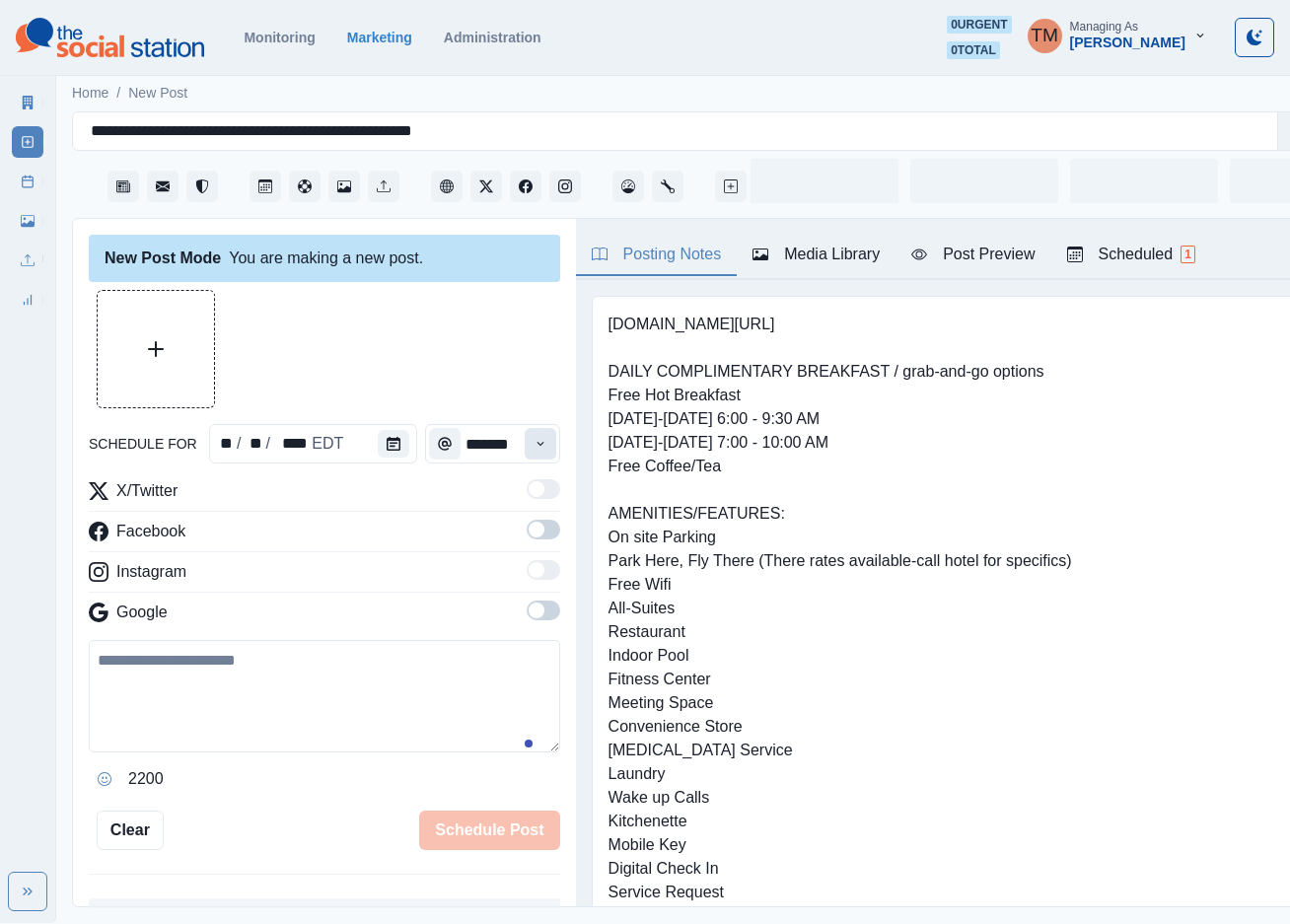
click at [525, 435] on button "Time" at bounding box center [541, 444] width 32 height 32
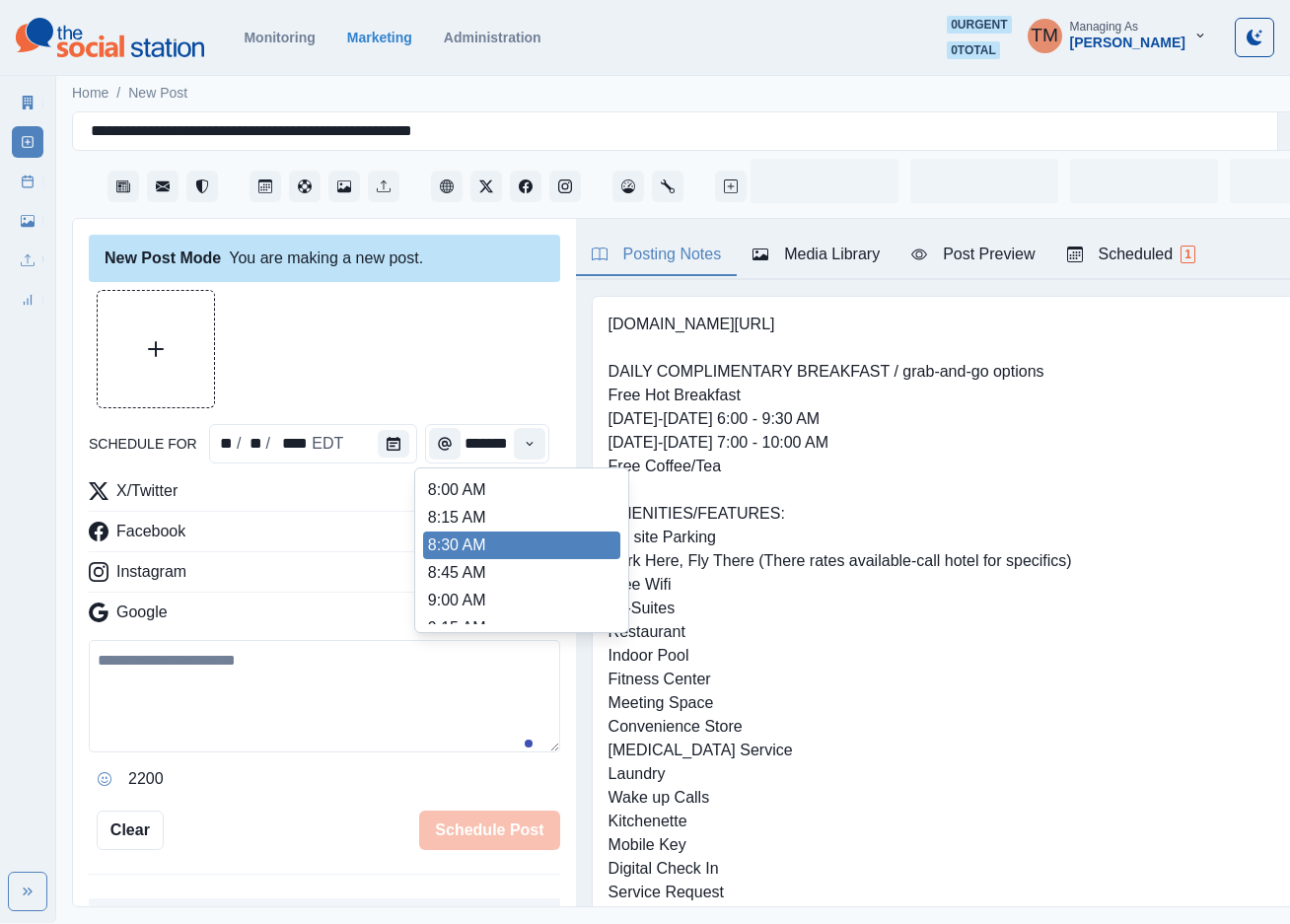
scroll to position [739, 0]
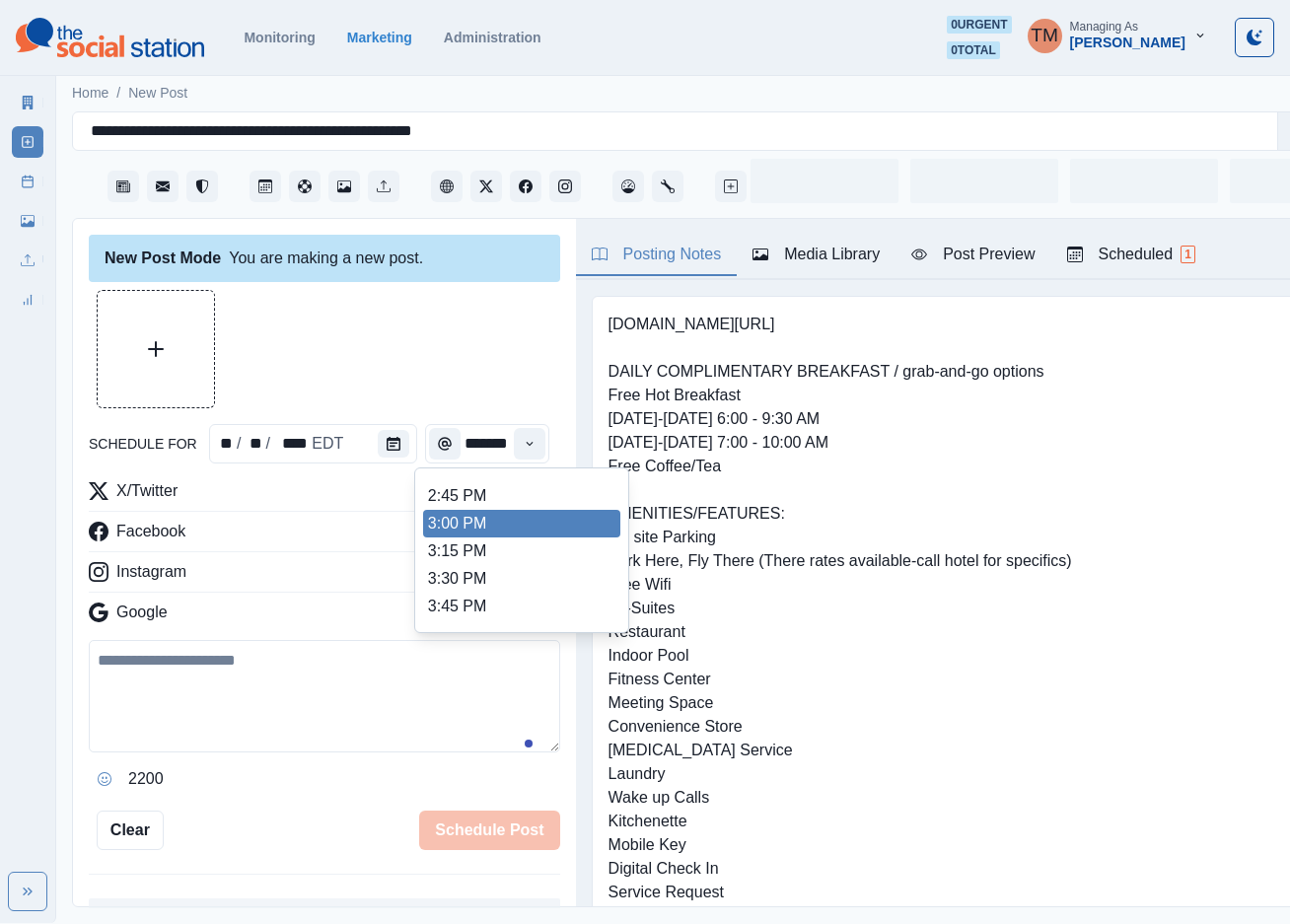
click at [483, 524] on ul "8:00 AM 8:15 AM 8:30 AM 8:45 AM 9:00 AM 9:15 AM 9:30 AM 9:45 AM 10:00 AM 10:15 …" at bounding box center [522, 549] width 197 height 148
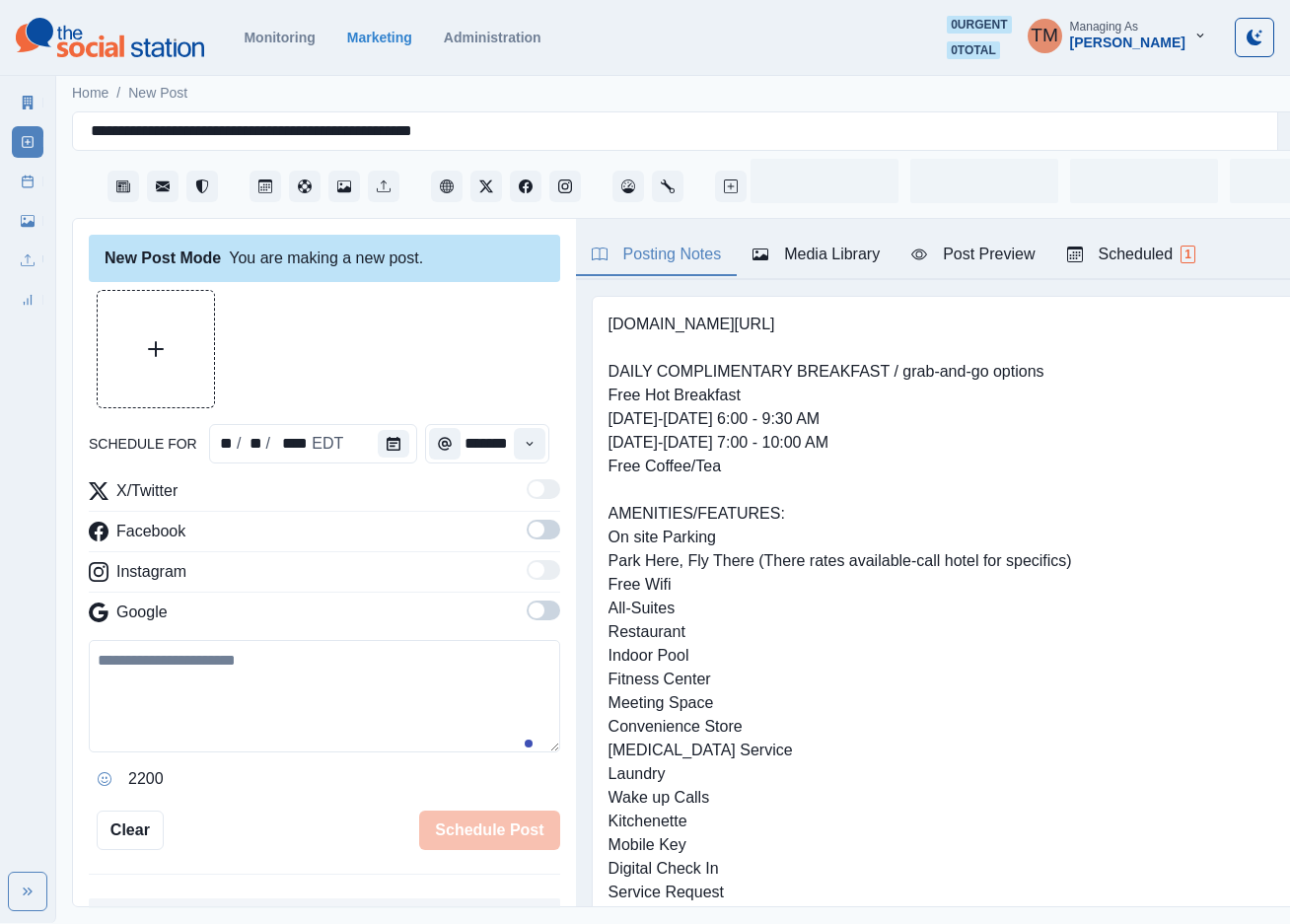
type input "*******"
drag, startPoint x: 522, startPoint y: 521, endPoint x: 524, endPoint y: 568, distance: 47.0
click at [527, 524] on span at bounding box center [544, 530] width 34 height 20
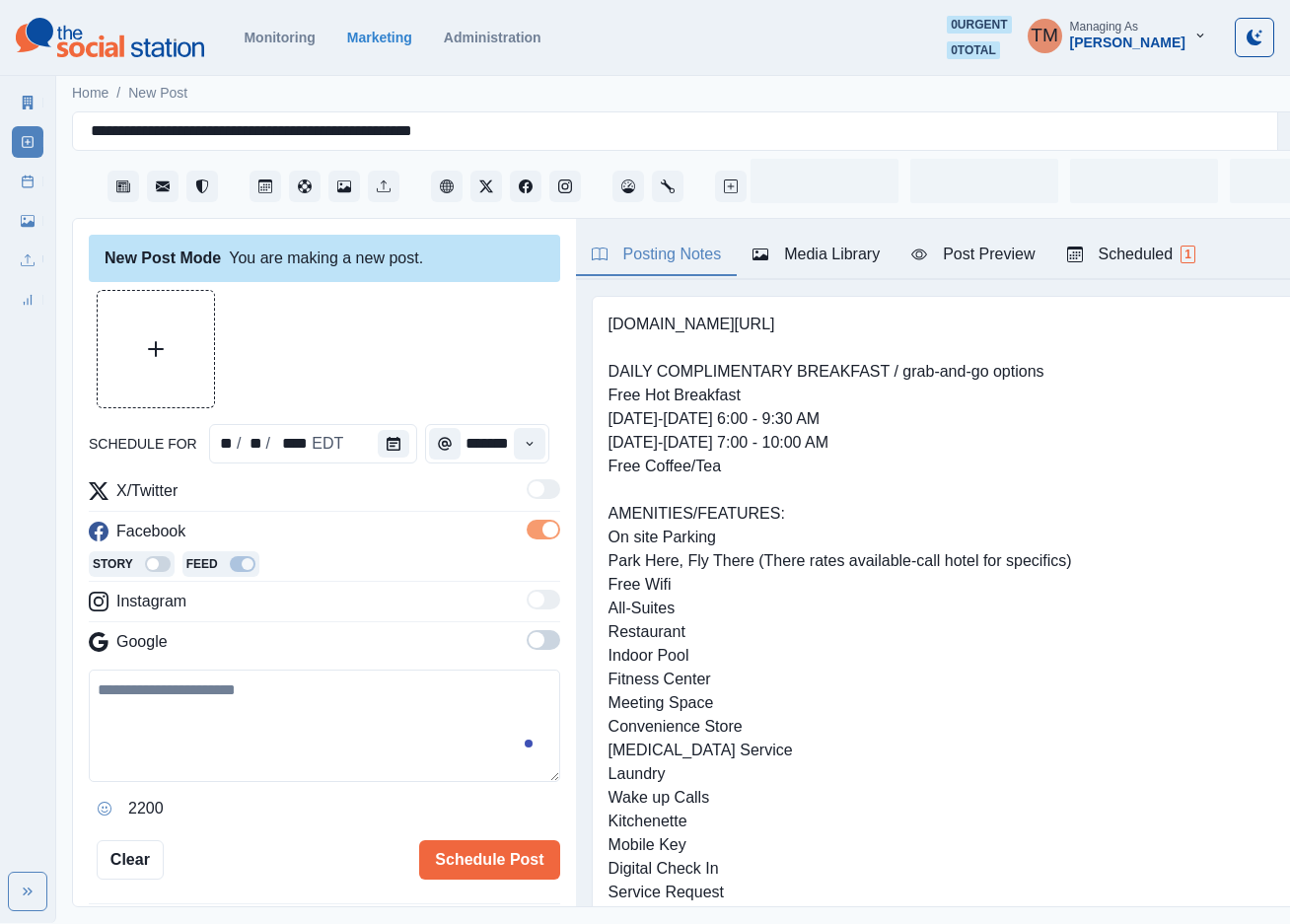
drag, startPoint x: 240, startPoint y: 734, endPoint x: 270, endPoint y: 785, distance: 59.2
click at [243, 737] on textarea at bounding box center [324, 725] width 471 height 112
paste textarea "**********"
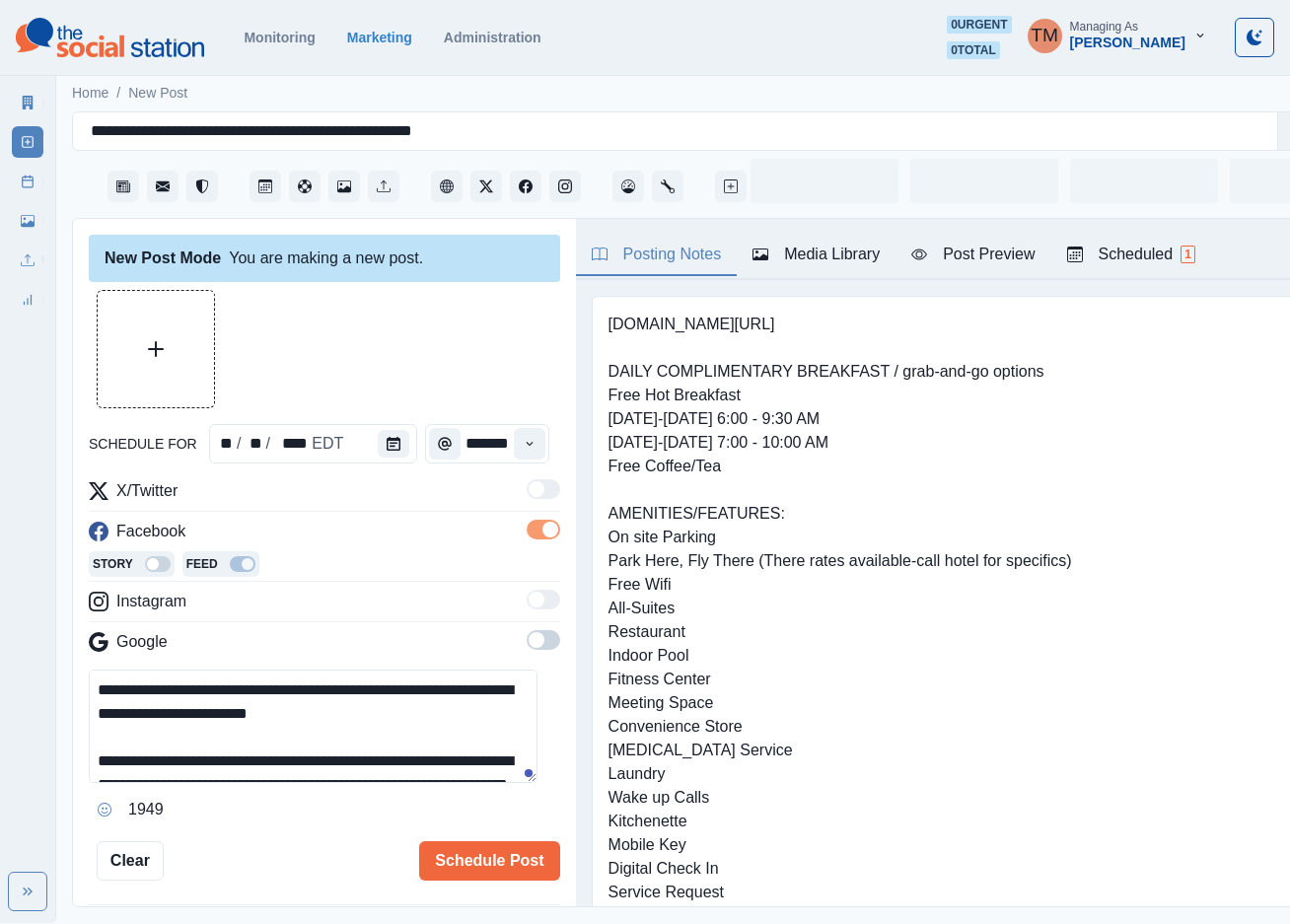
scroll to position [86, 0]
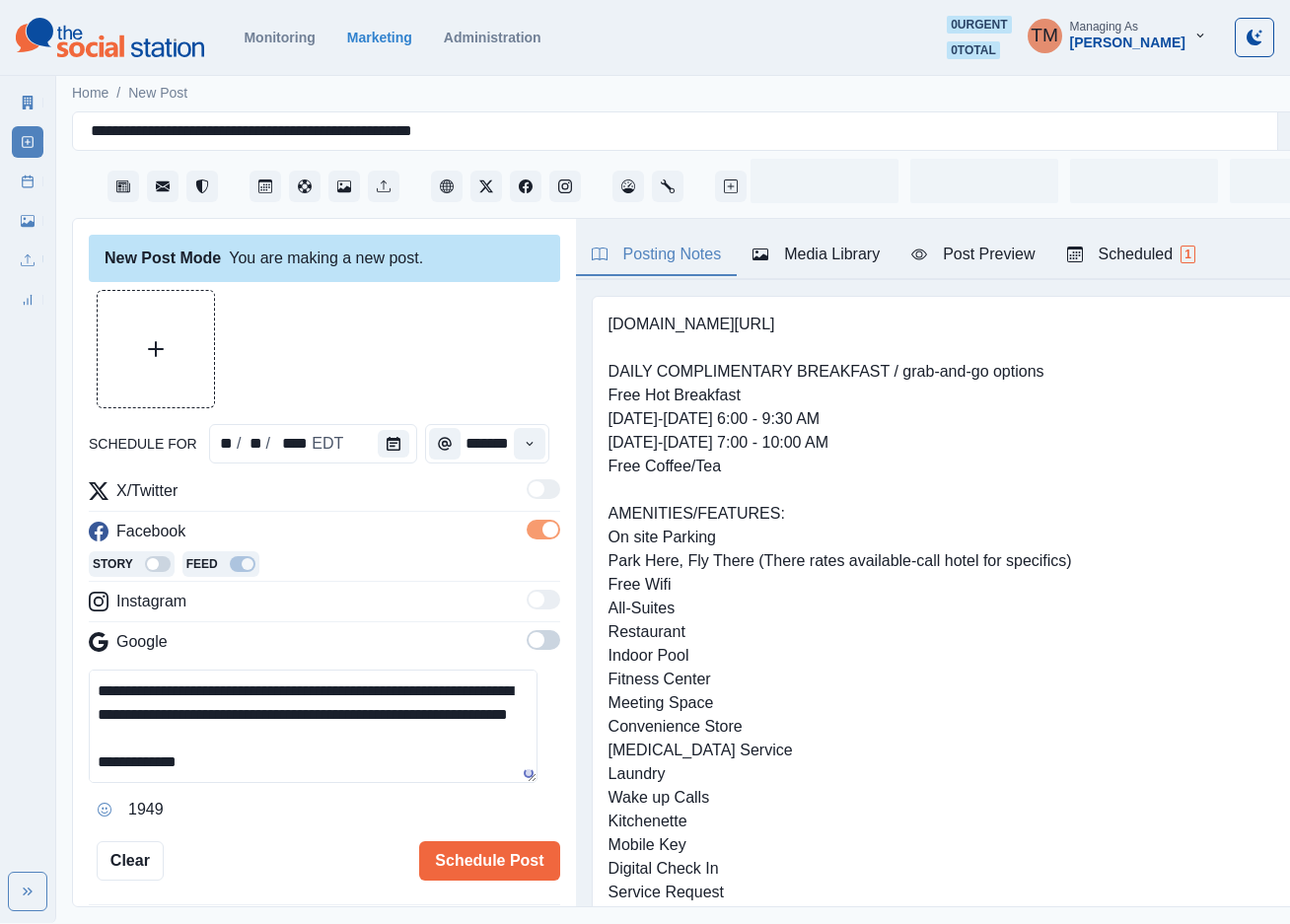
type textarea "**********"
click at [179, 364] on button "Upload Media" at bounding box center [155, 349] width 116 height 116
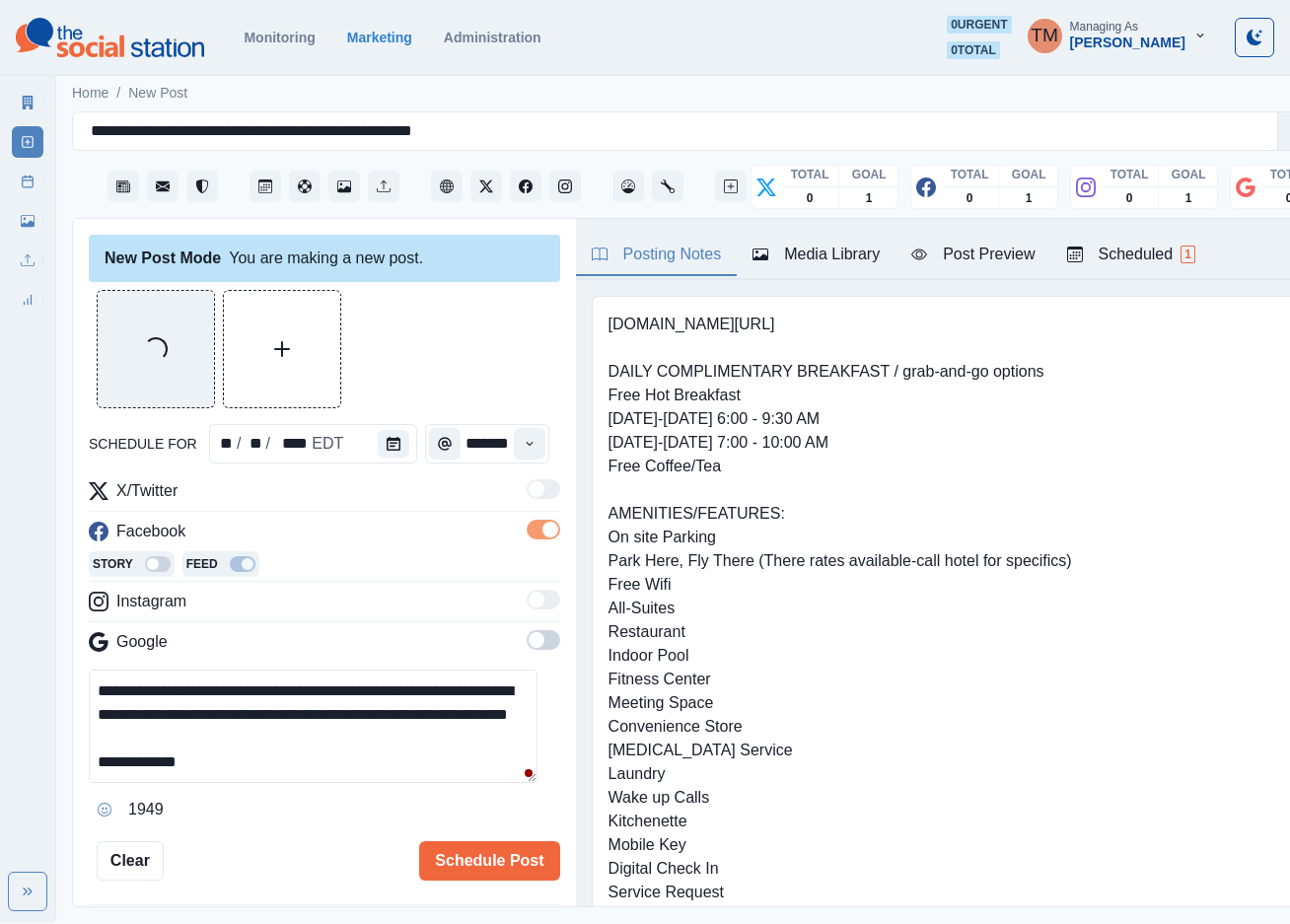
click at [974, 249] on div "Post Preview" at bounding box center [973, 254] width 123 height 24
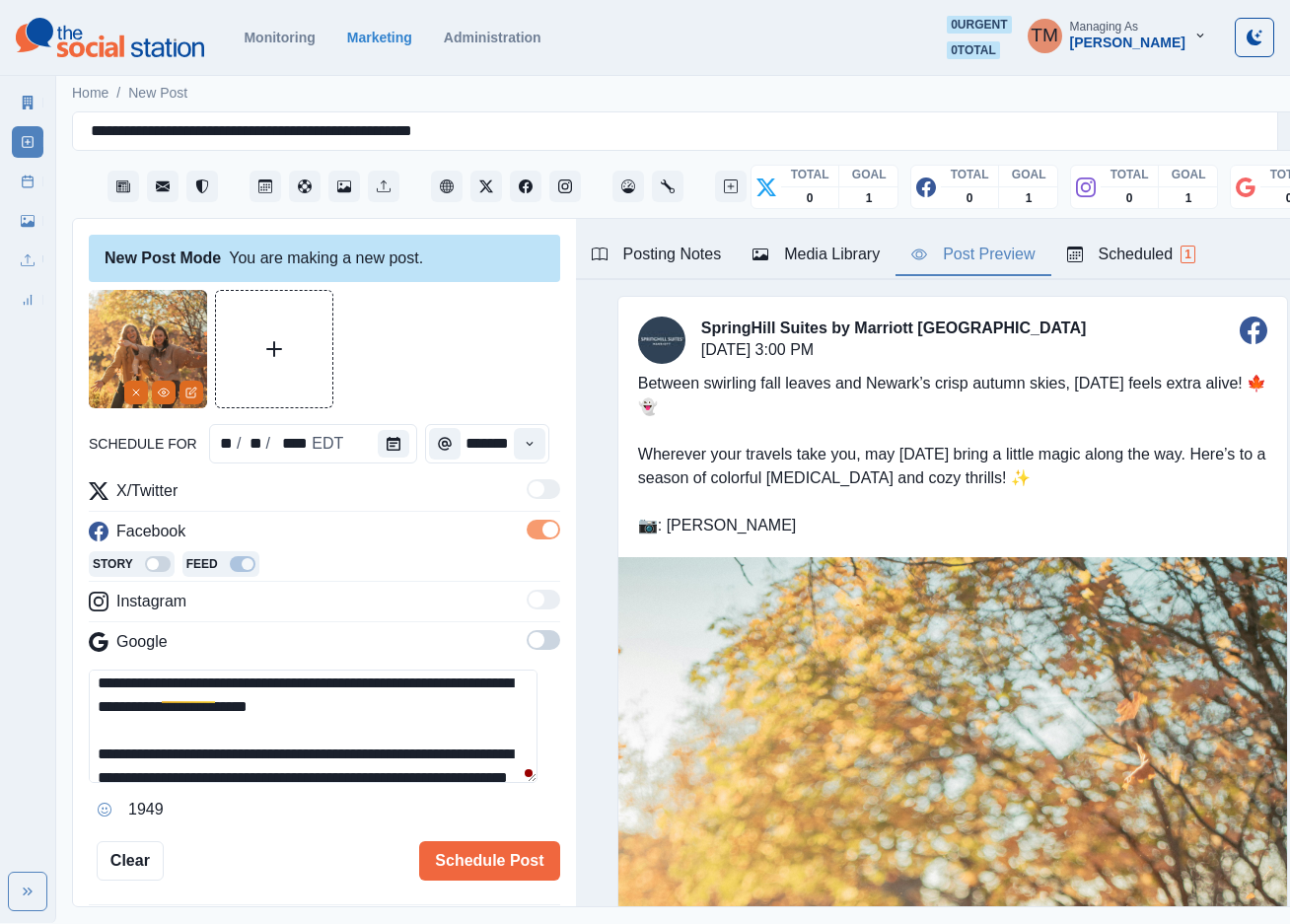
scroll to position [0, 0]
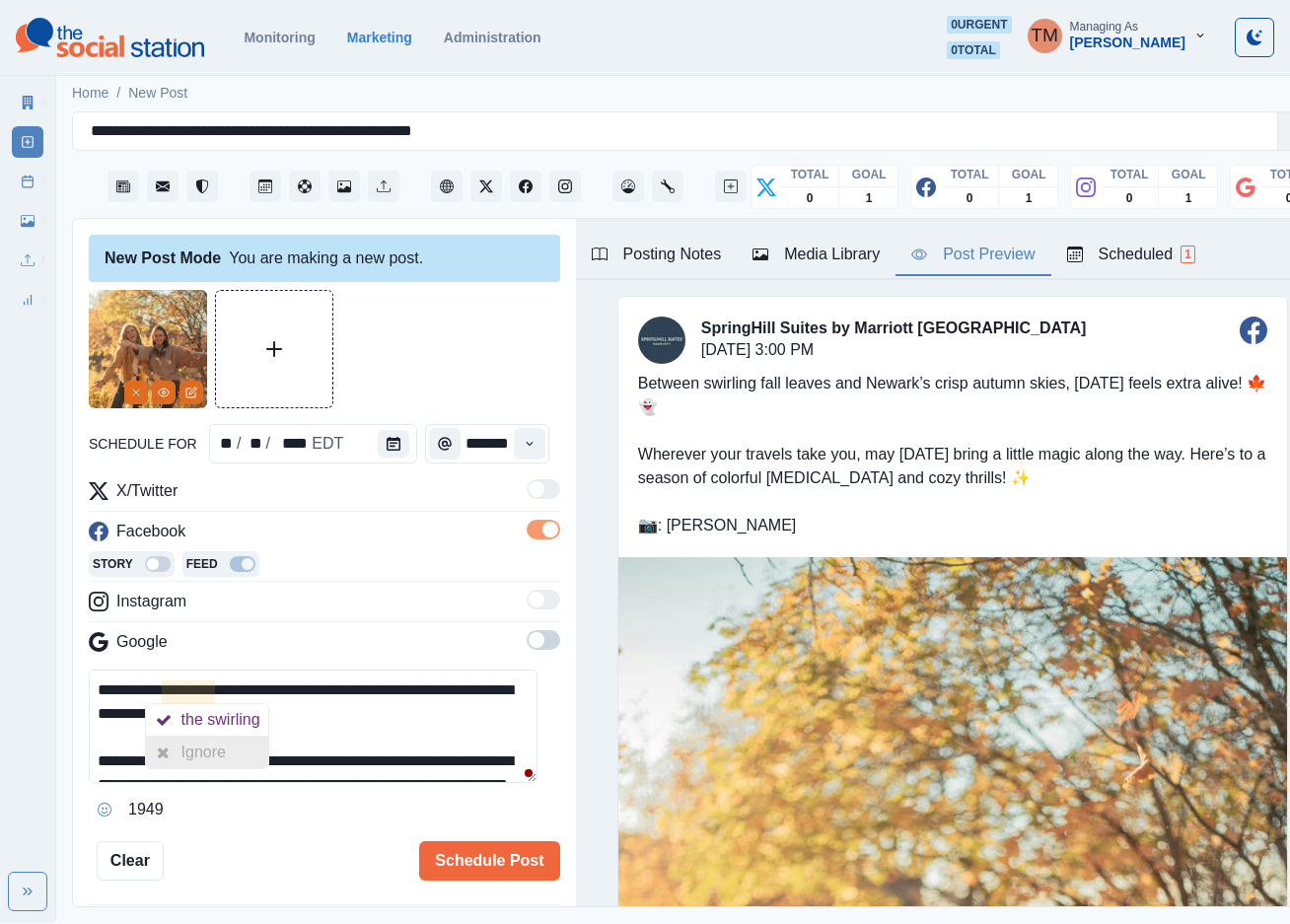
click at [201, 746] on div "Ignore" at bounding box center [208, 752] width 53 height 32
click at [444, 863] on button "Schedule Post" at bounding box center [489, 860] width 140 height 40
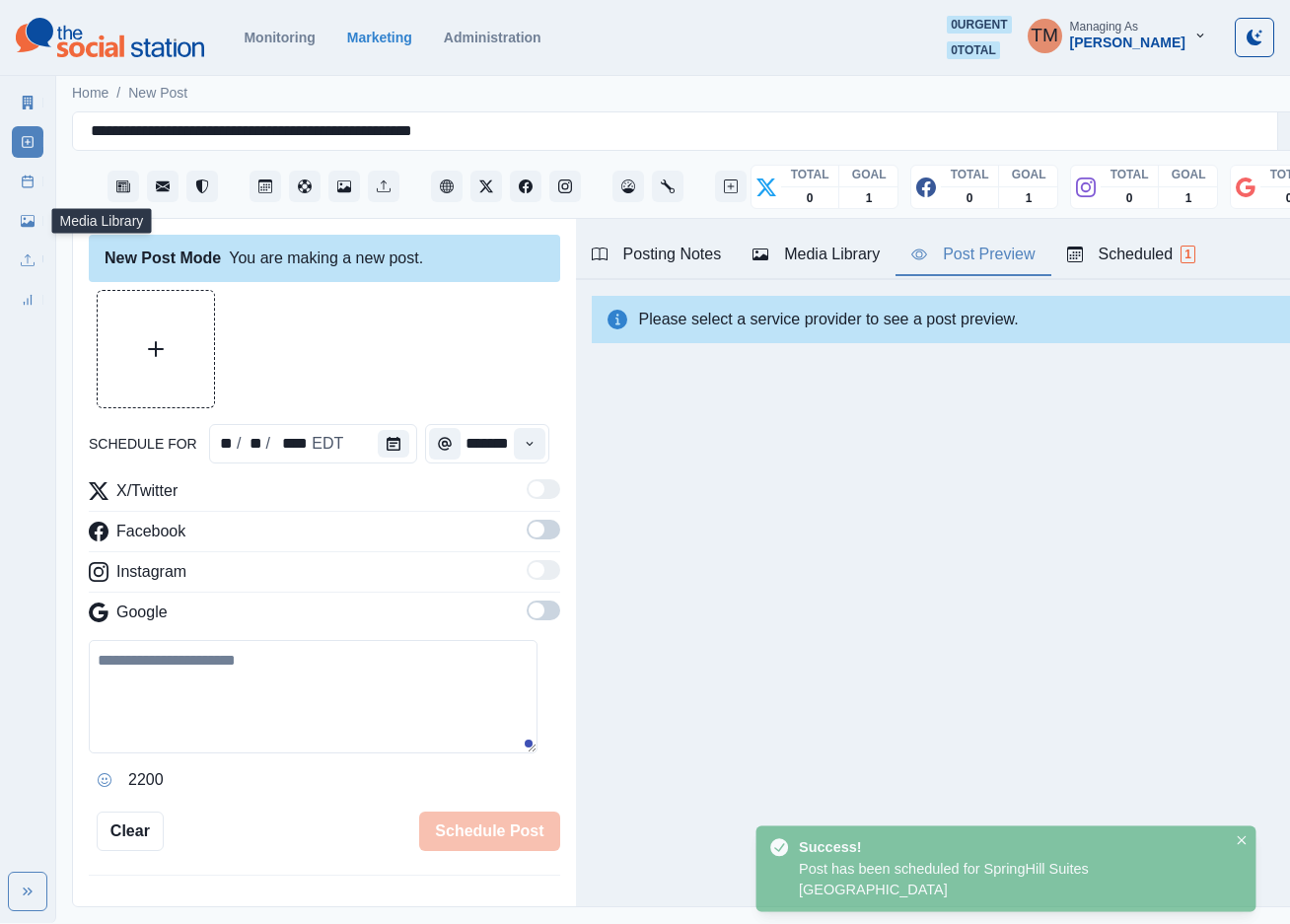
click at [30, 182] on icon at bounding box center [28, 182] width 14 height 14
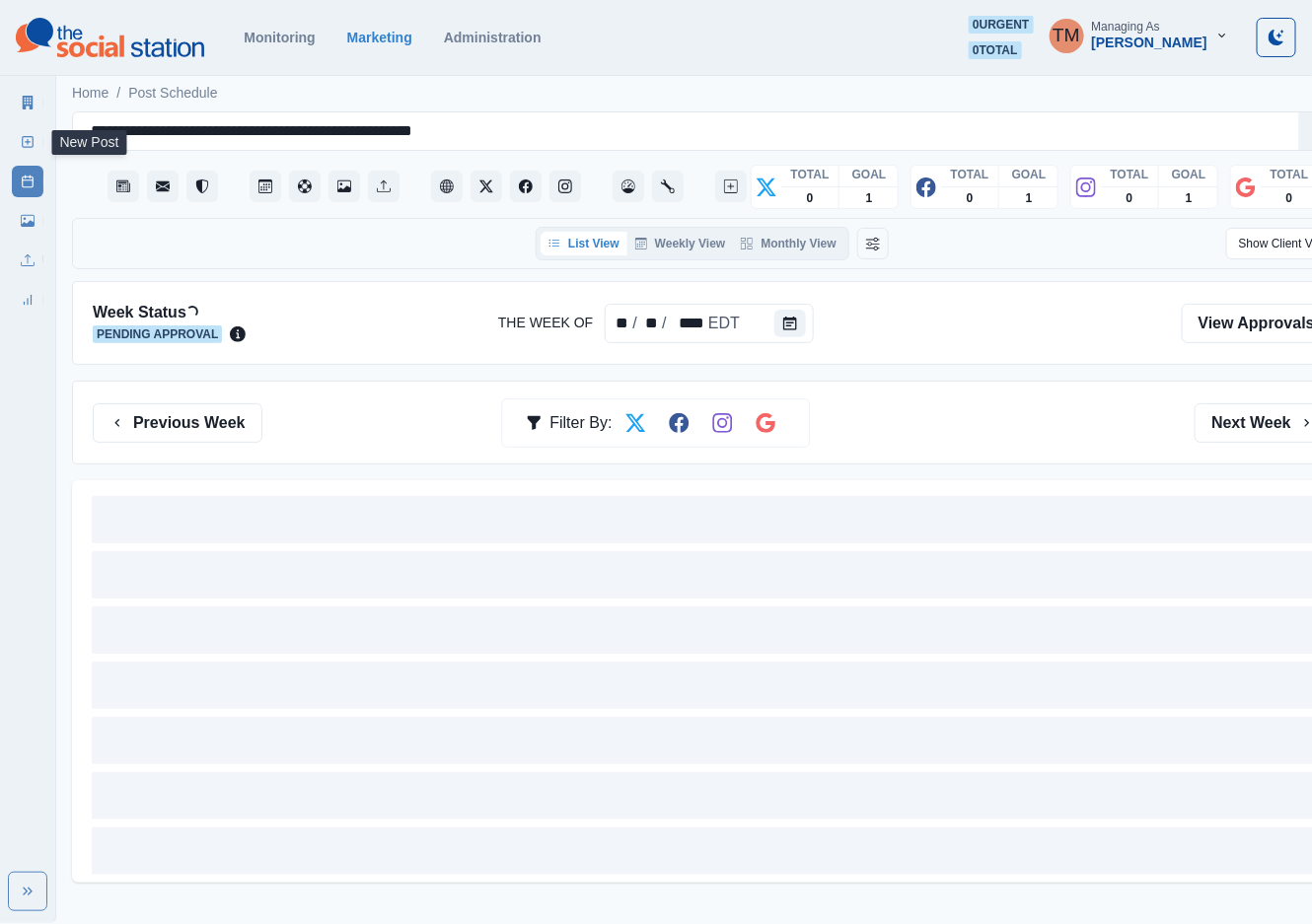
click at [31, 146] on icon at bounding box center [28, 142] width 14 height 14
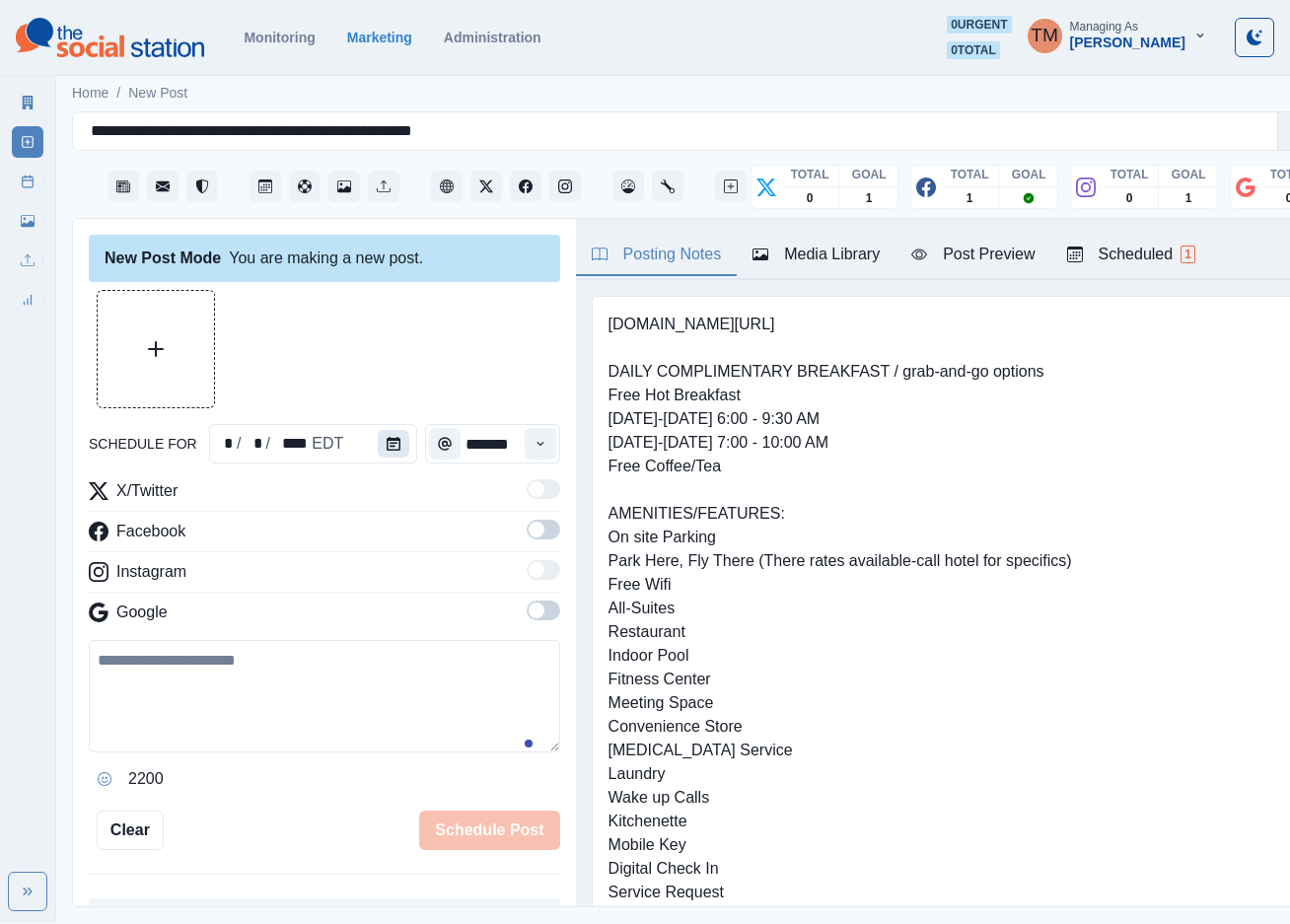
click at [387, 442] on icon "Calendar" at bounding box center [394, 444] width 14 height 14
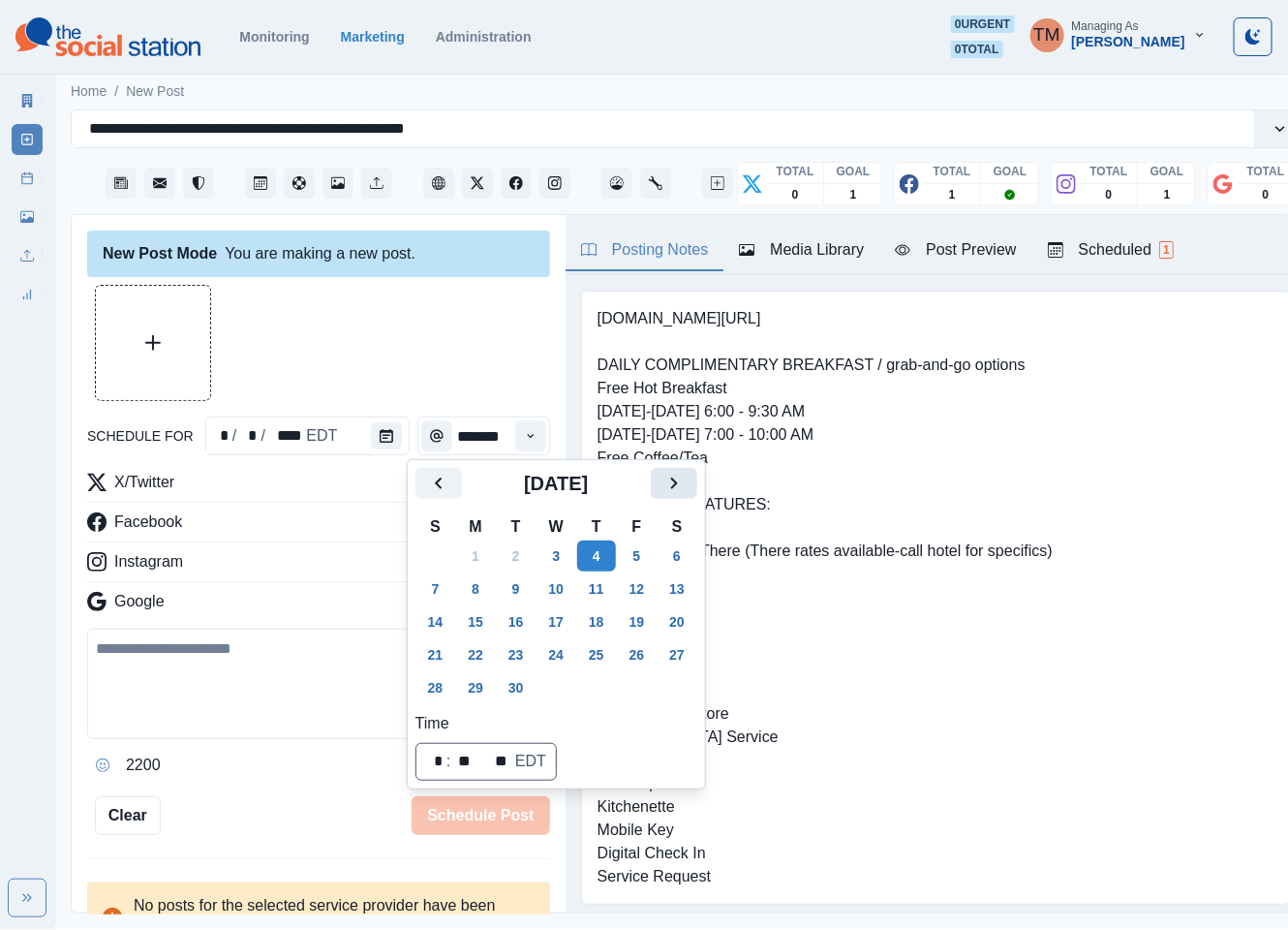
click at [672, 485] on icon "Next" at bounding box center [674, 483] width 23 height 23
click at [593, 651] on button "23" at bounding box center [596, 655] width 39 height 31
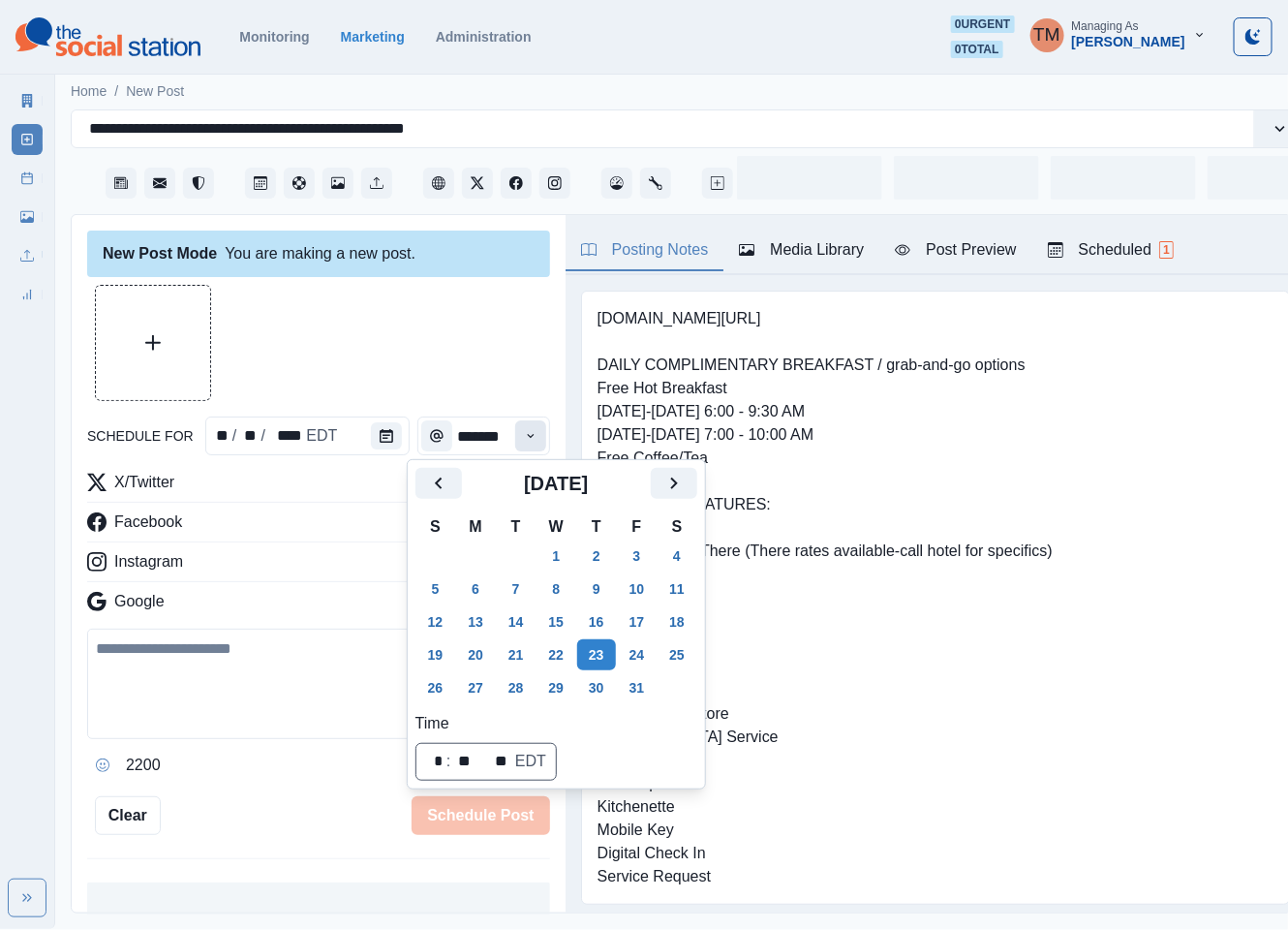
click at [524, 437] on icon "Time" at bounding box center [531, 436] width 14 height 14
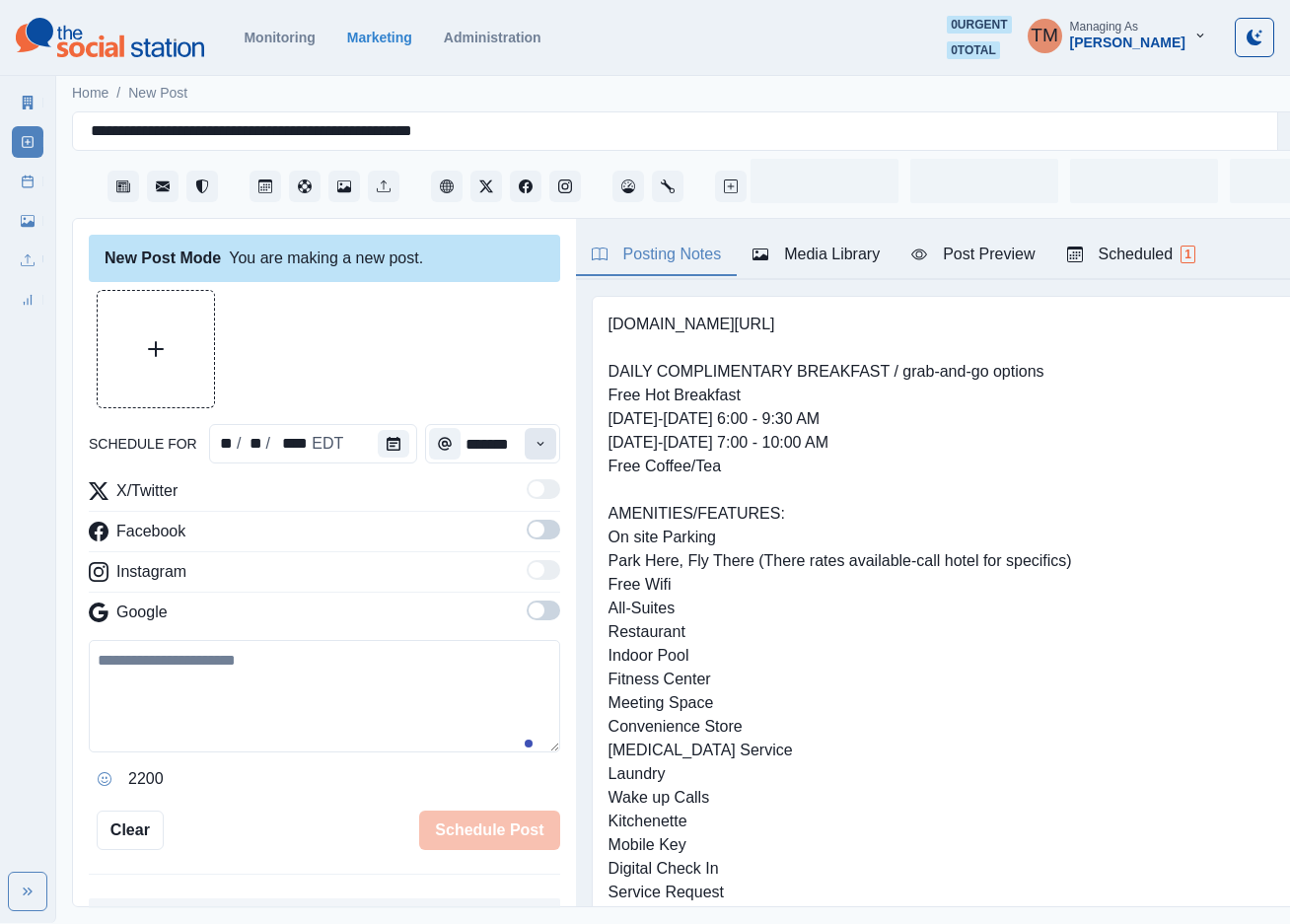
click at [534, 445] on icon "Time" at bounding box center [541, 444] width 14 height 14
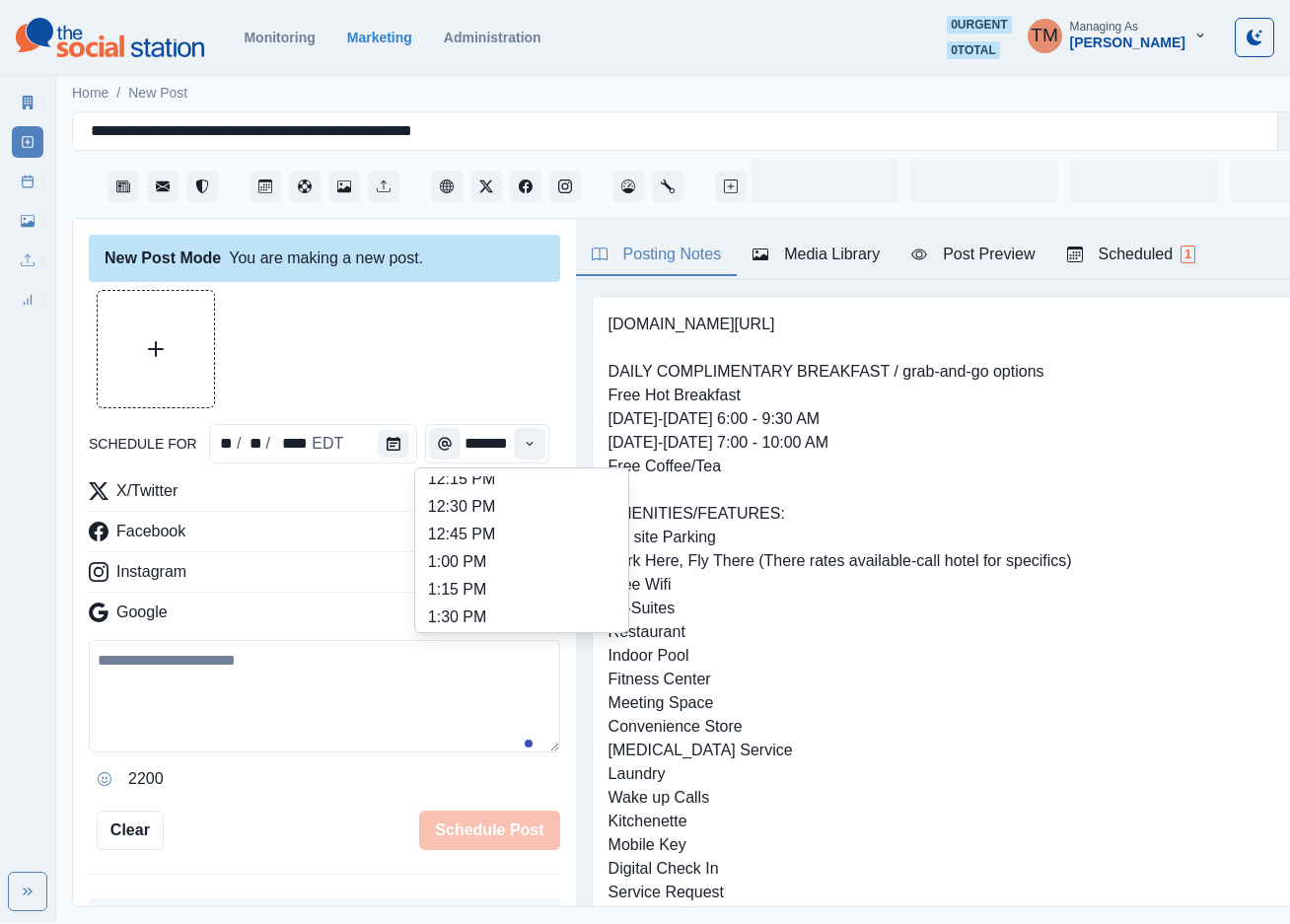
scroll to position [537, 0]
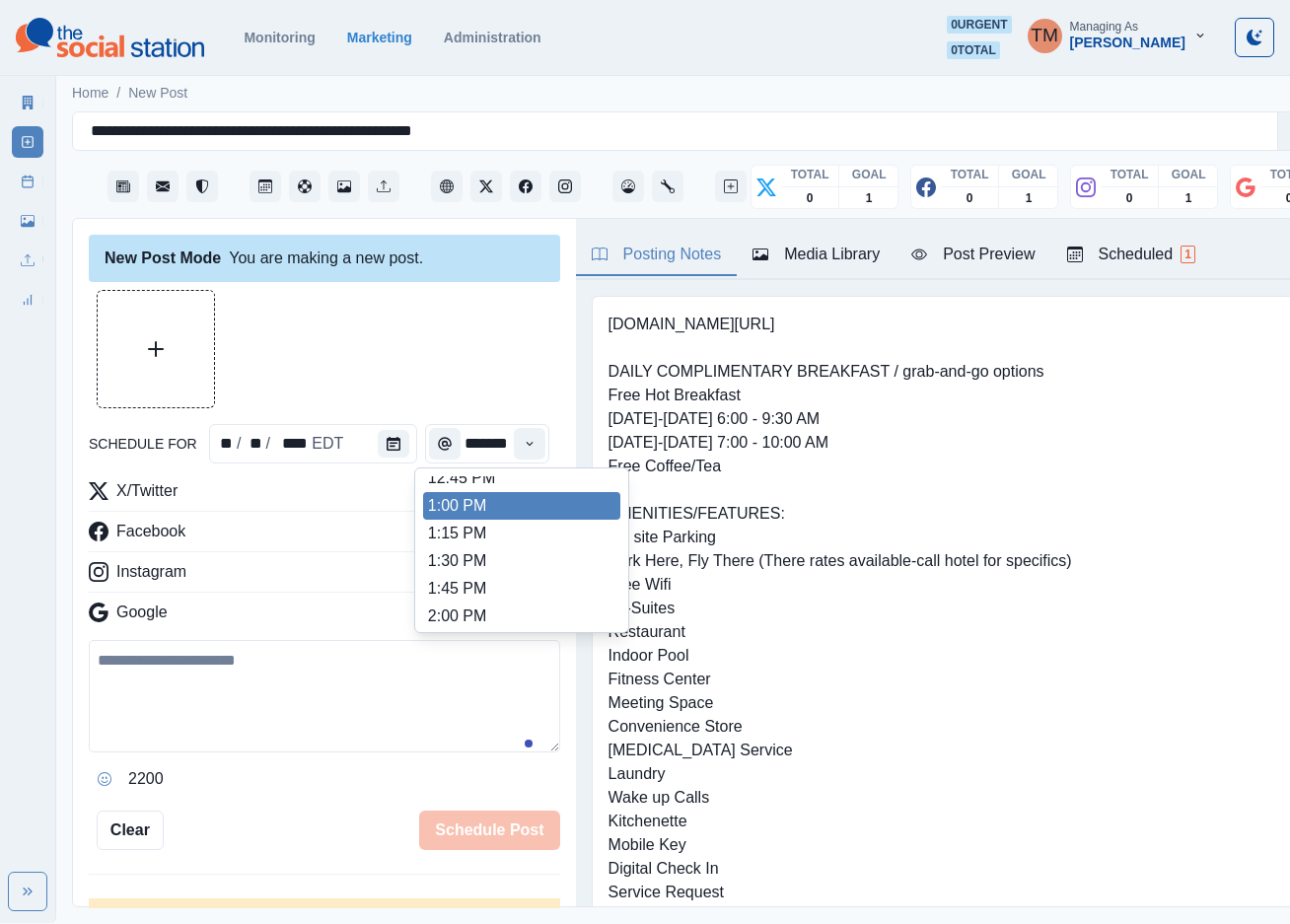
click at [489, 507] on ul "8:00 AM 8:15 AM 8:30 AM 8:45 AM 9:00 AM 9:15 AM 9:30 AM 9:45 AM 10:00 AM 10:15 …" at bounding box center [522, 549] width 197 height 148
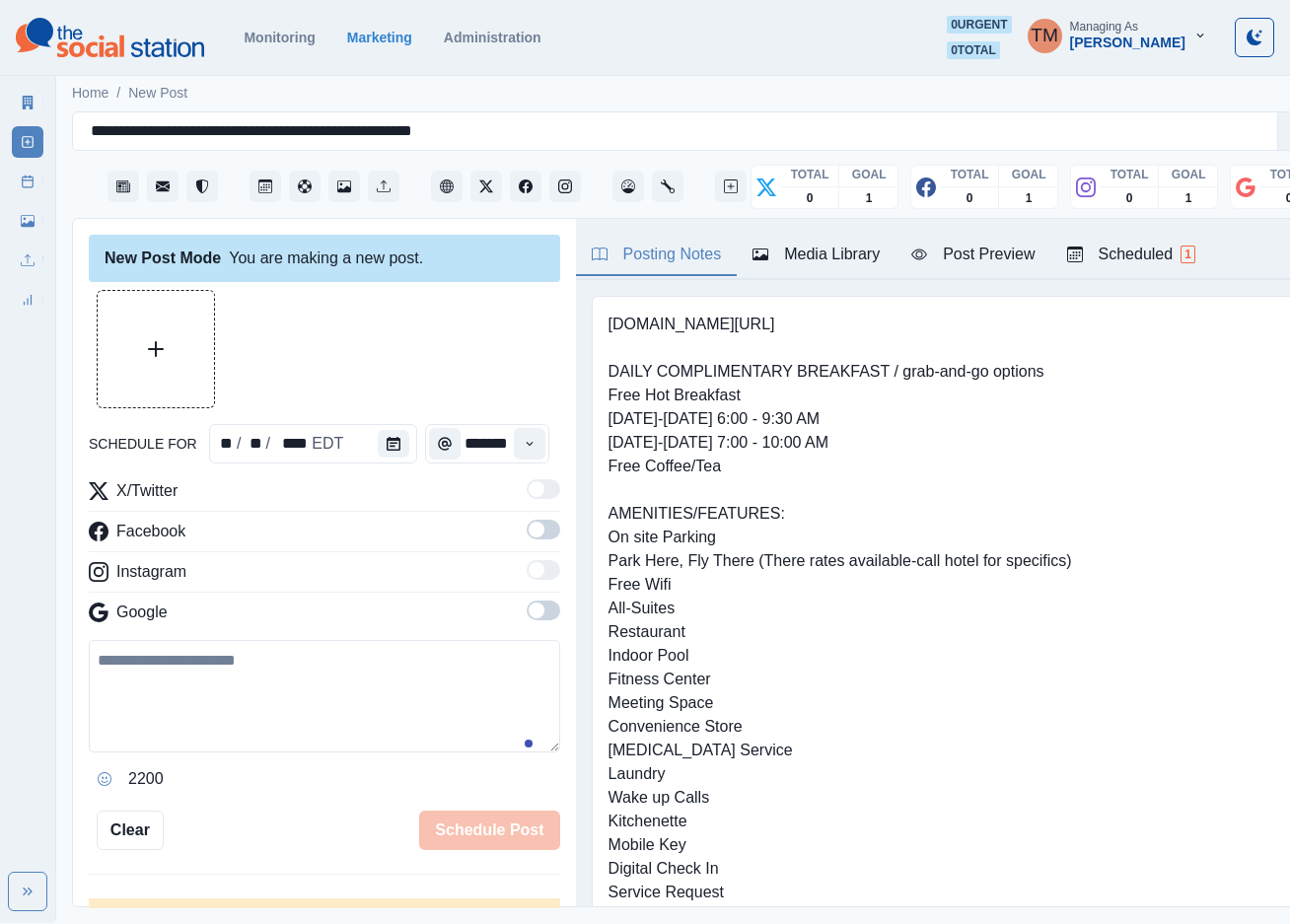
type input "*******"
click at [527, 530] on span at bounding box center [544, 530] width 34 height 20
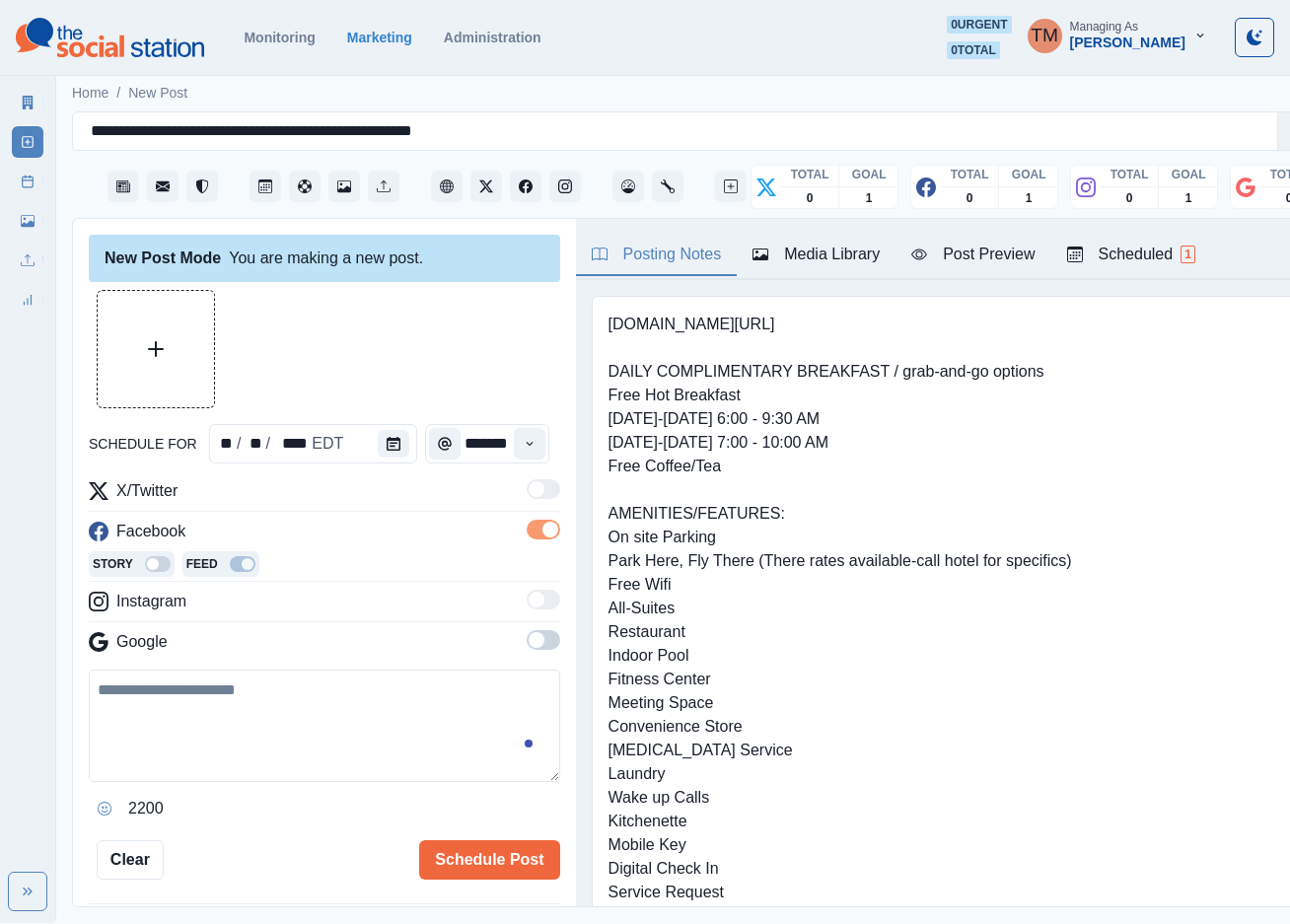
scroll to position [0, 0]
drag, startPoint x: 291, startPoint y: 730, endPoint x: 299, endPoint y: 749, distance: 20.6
click at [291, 733] on textarea at bounding box center [324, 725] width 471 height 112
paste textarea "**********"
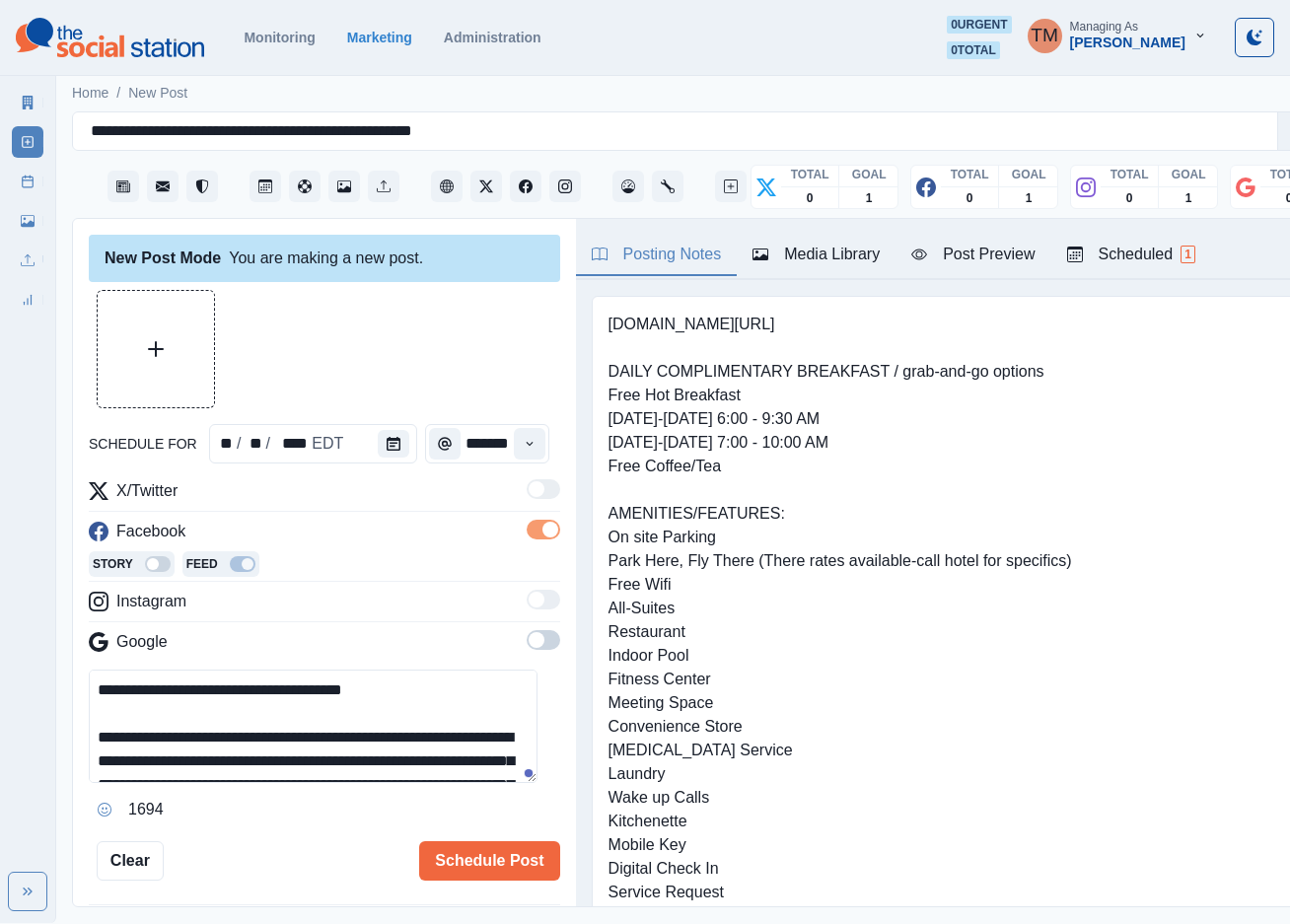
scroll to position [252, 0]
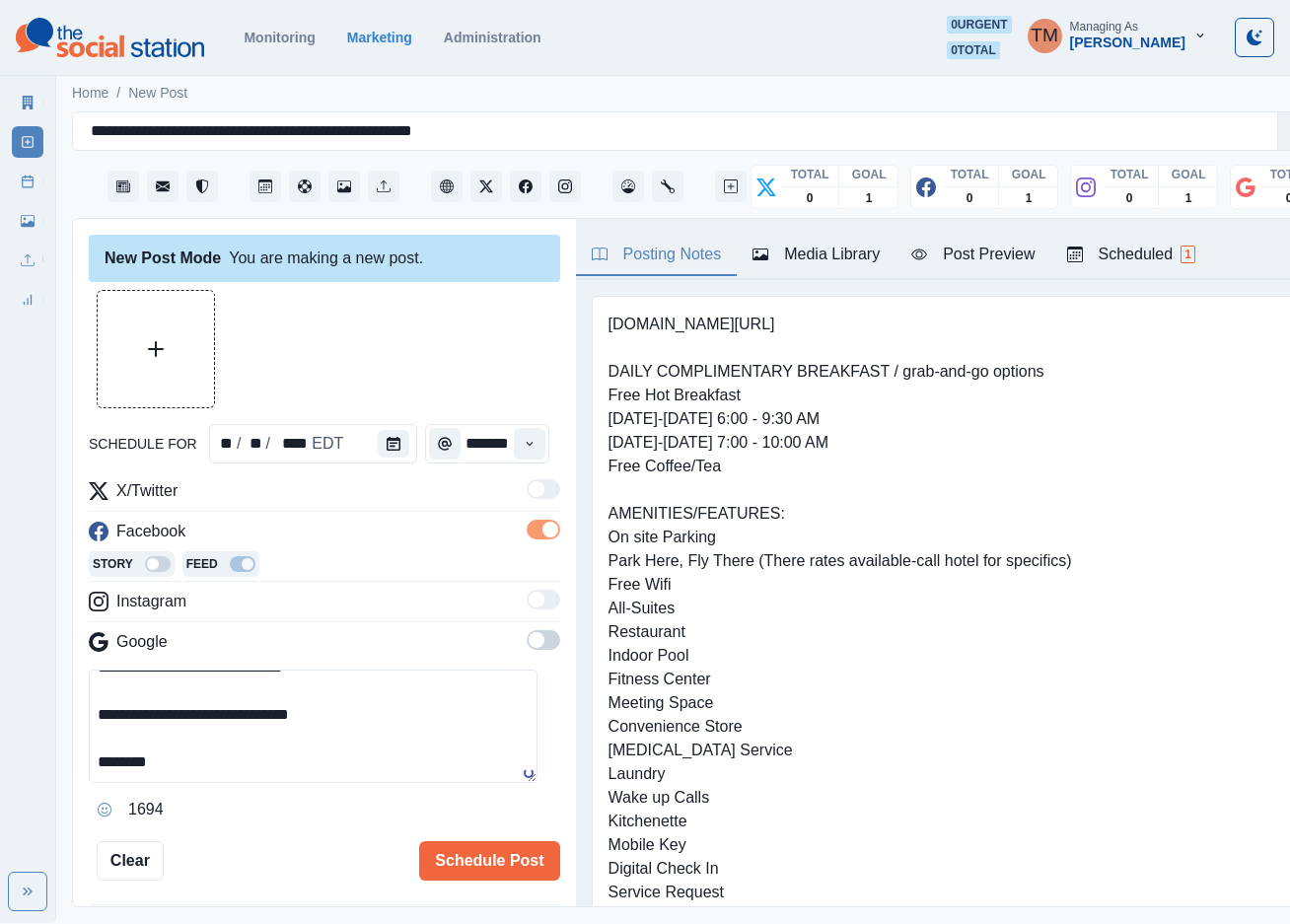
type textarea "**********"
click at [158, 365] on button "Upload Media" at bounding box center [155, 349] width 116 height 116
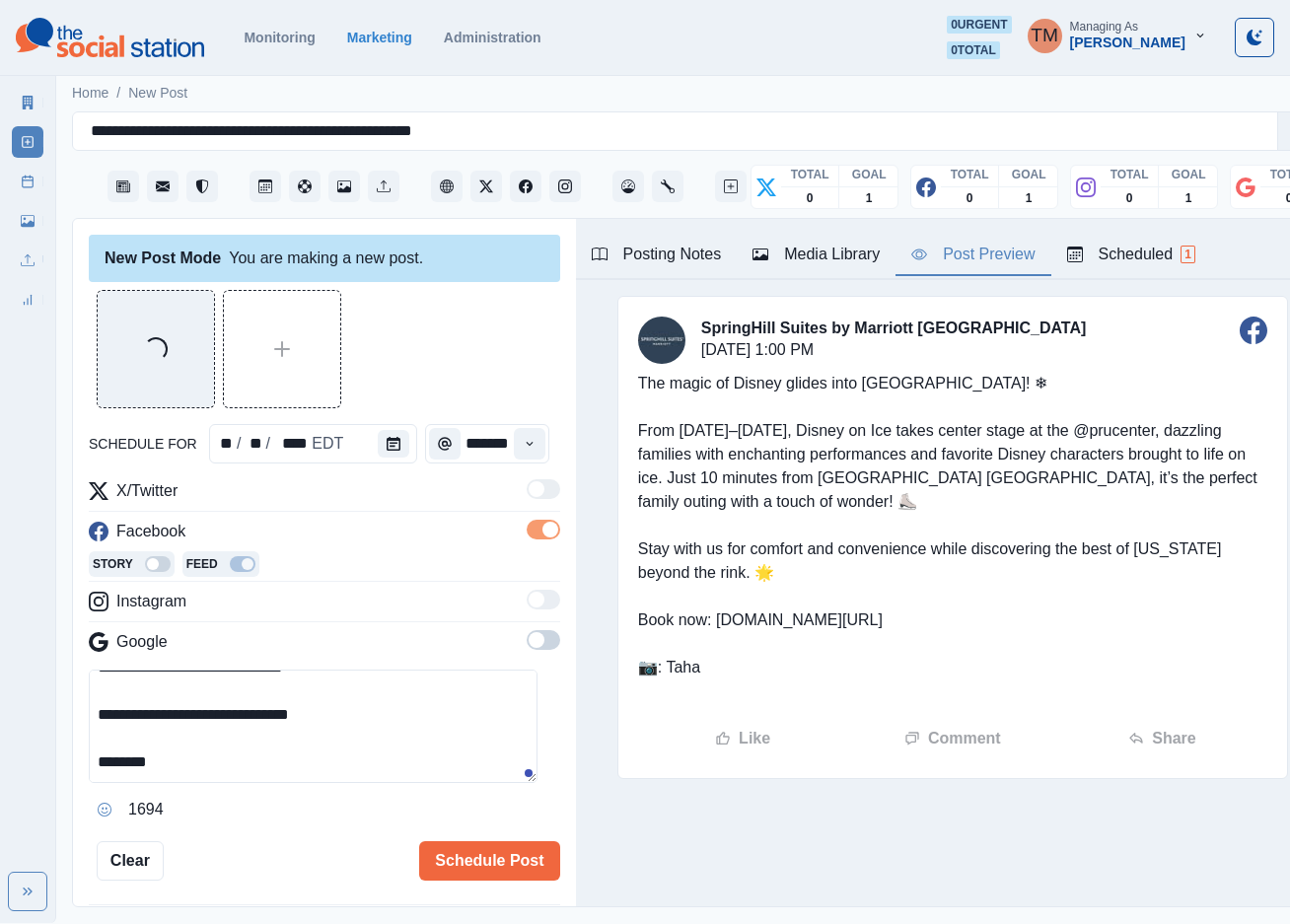
click at [976, 255] on div "Post Preview" at bounding box center [973, 254] width 123 height 24
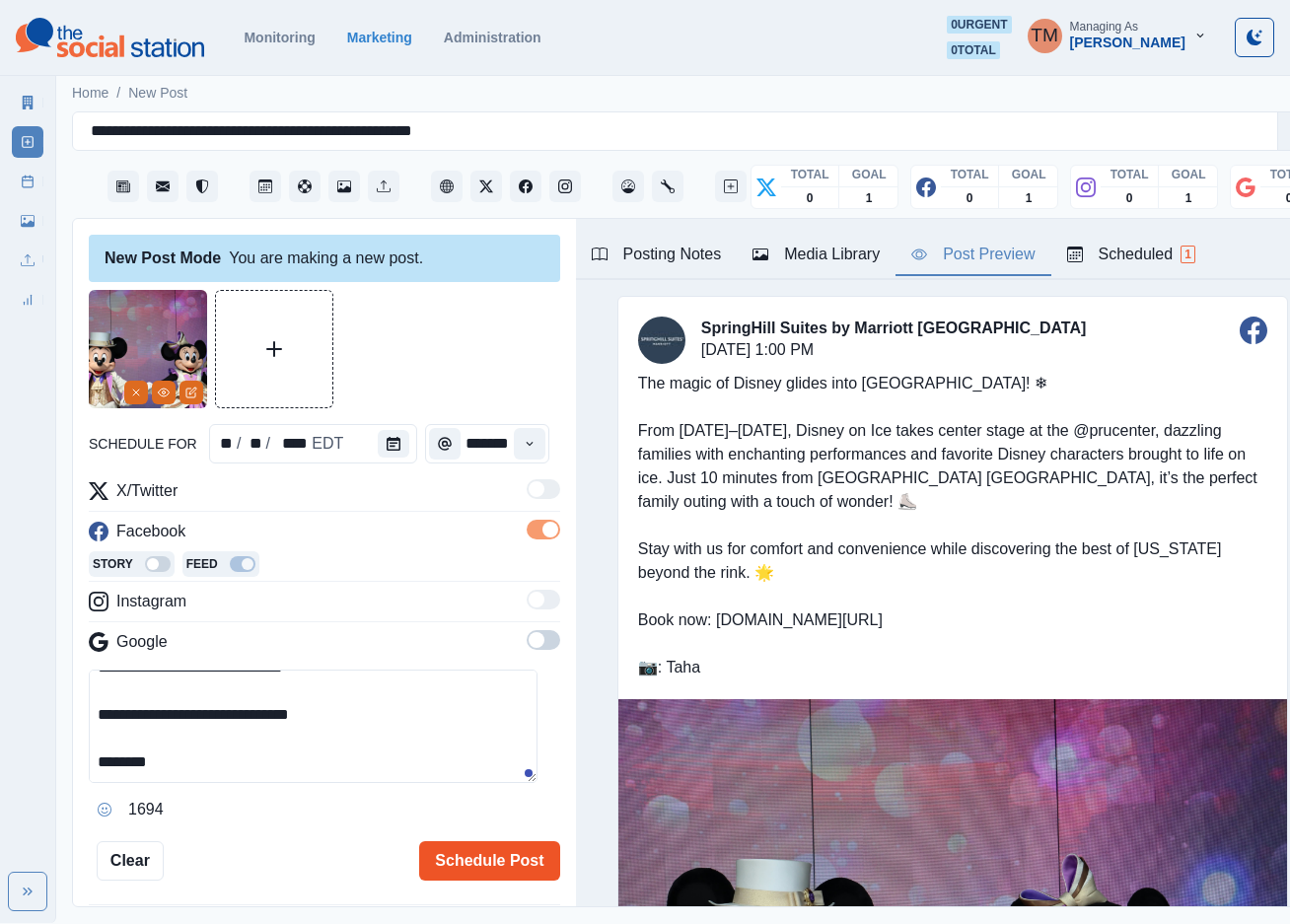
click at [489, 870] on button "Schedule Post" at bounding box center [489, 860] width 140 height 40
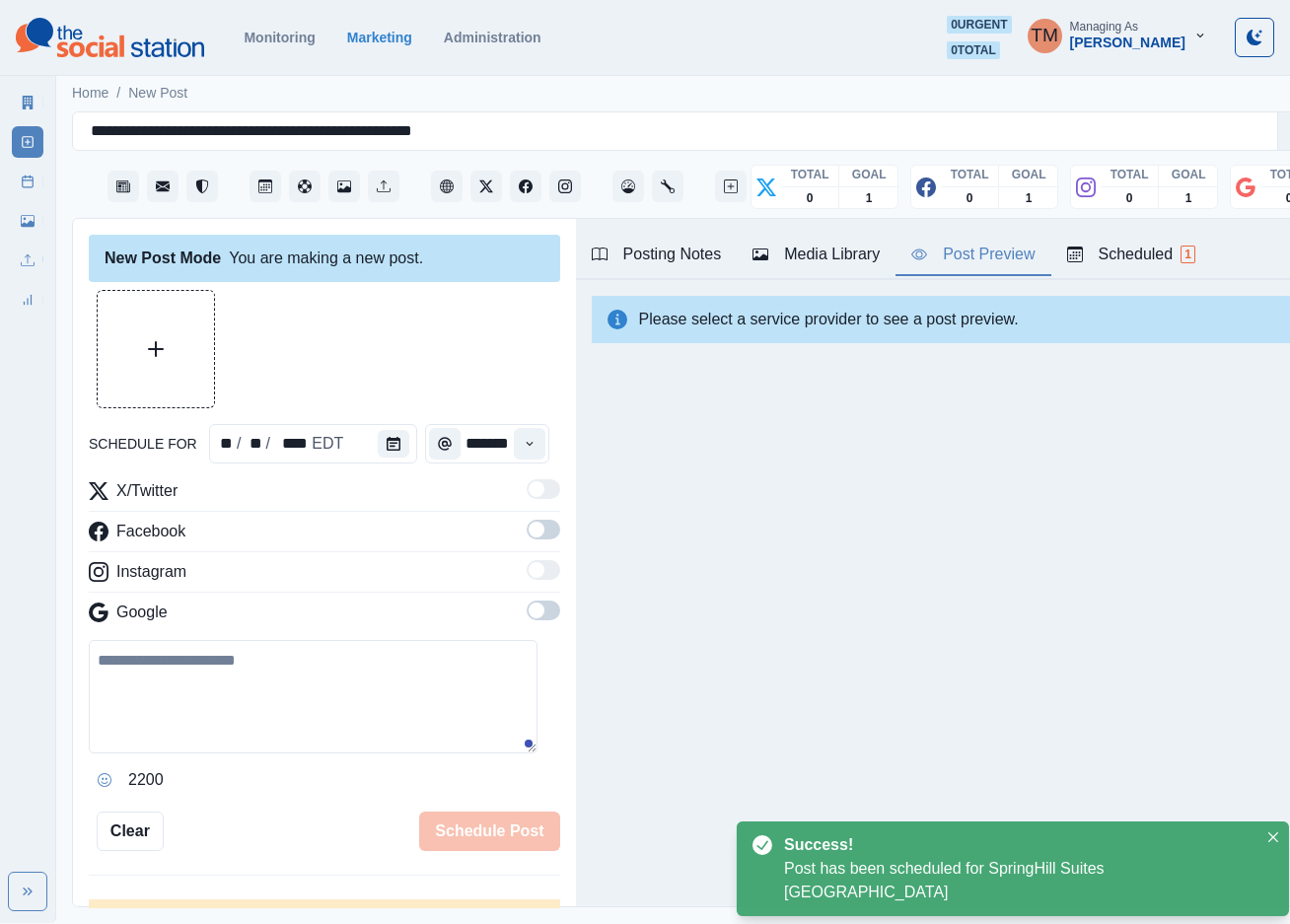
scroll to position [0, 0]
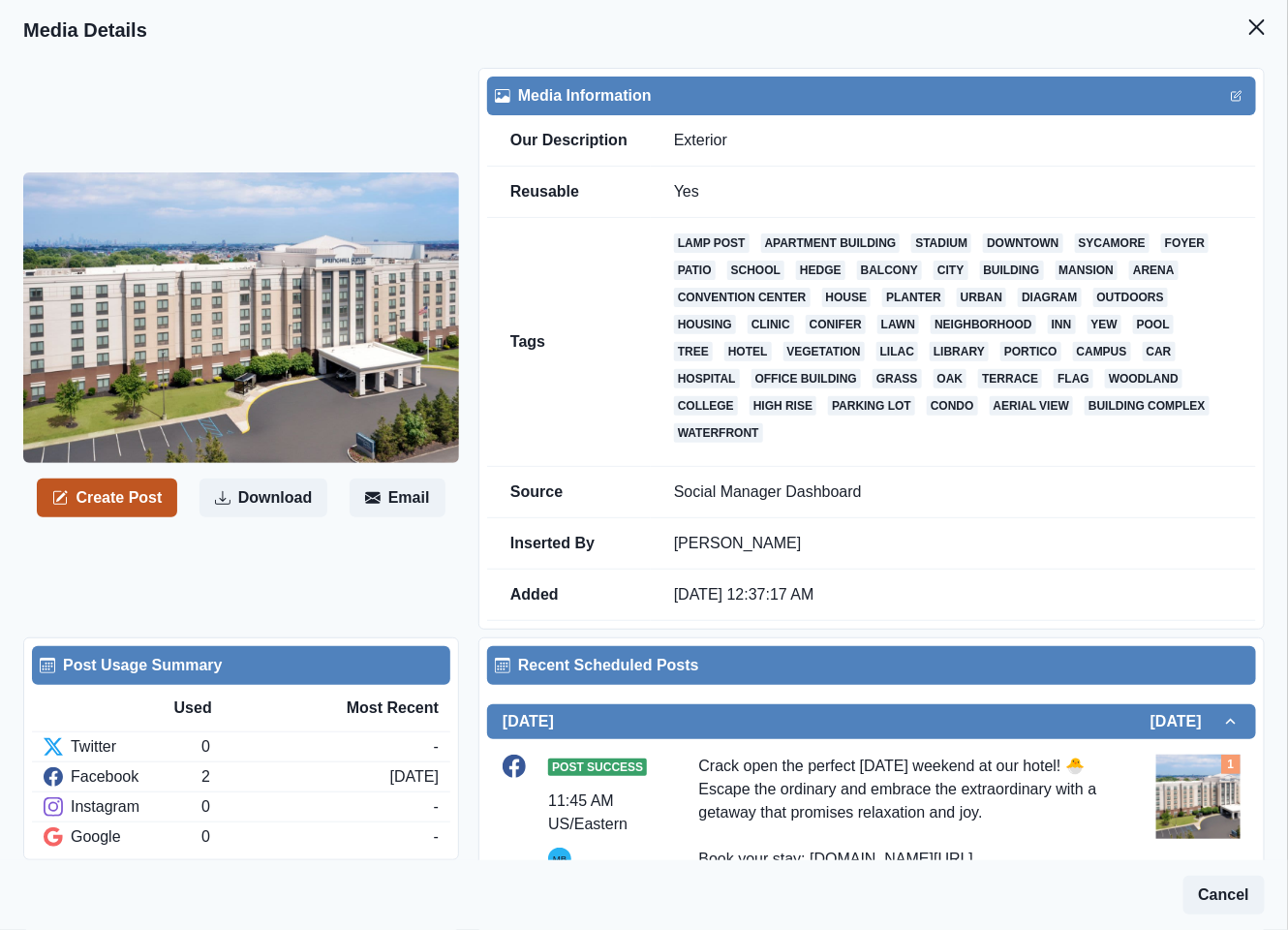
click at [142, 498] on button "Create Post" at bounding box center [107, 498] width 141 height 39
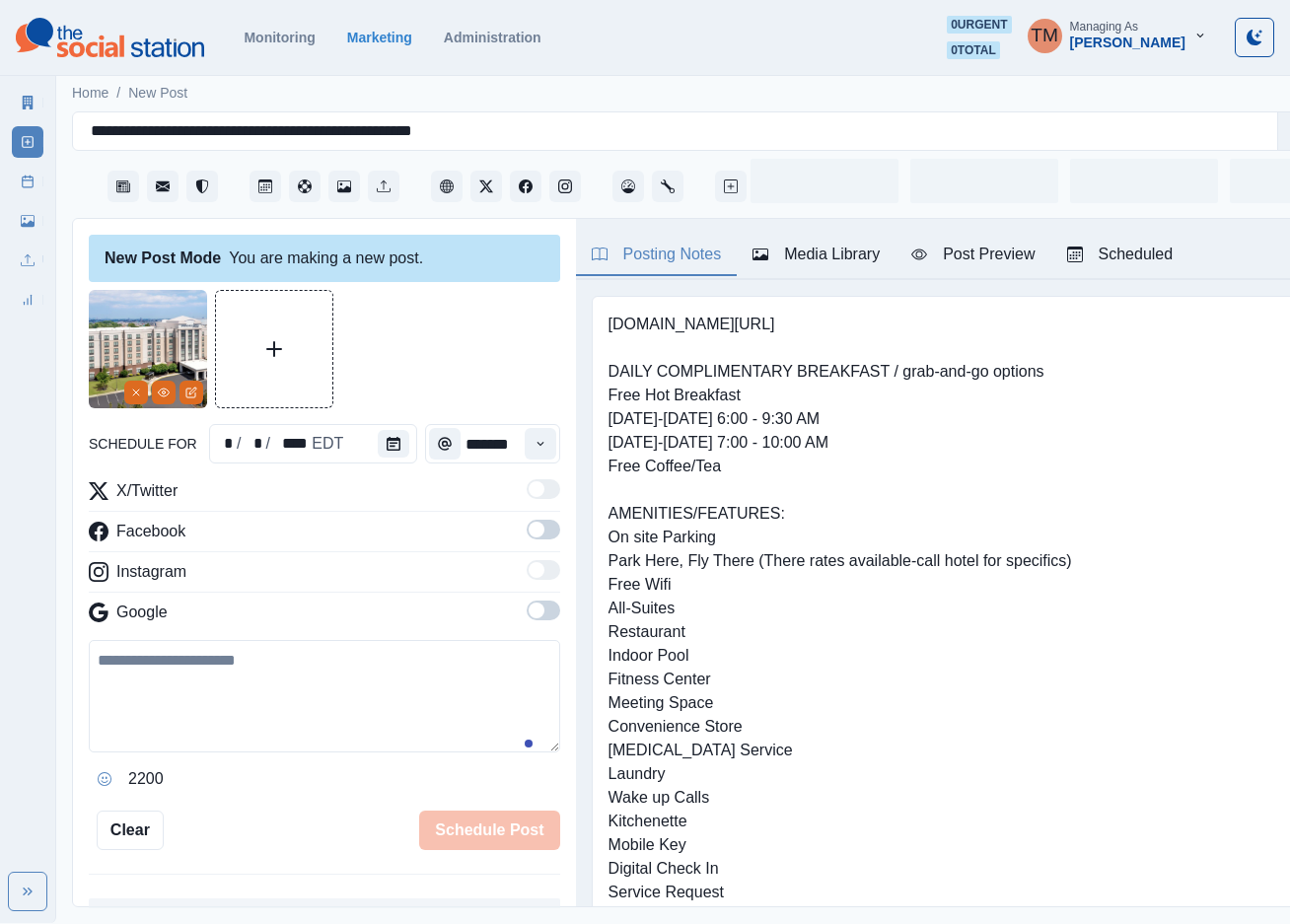
drag, startPoint x: 222, startPoint y: 695, endPoint x: 245, endPoint y: 691, distance: 23.3
click at [226, 695] on textarea at bounding box center [324, 695] width 471 height 112
paste textarea "**********"
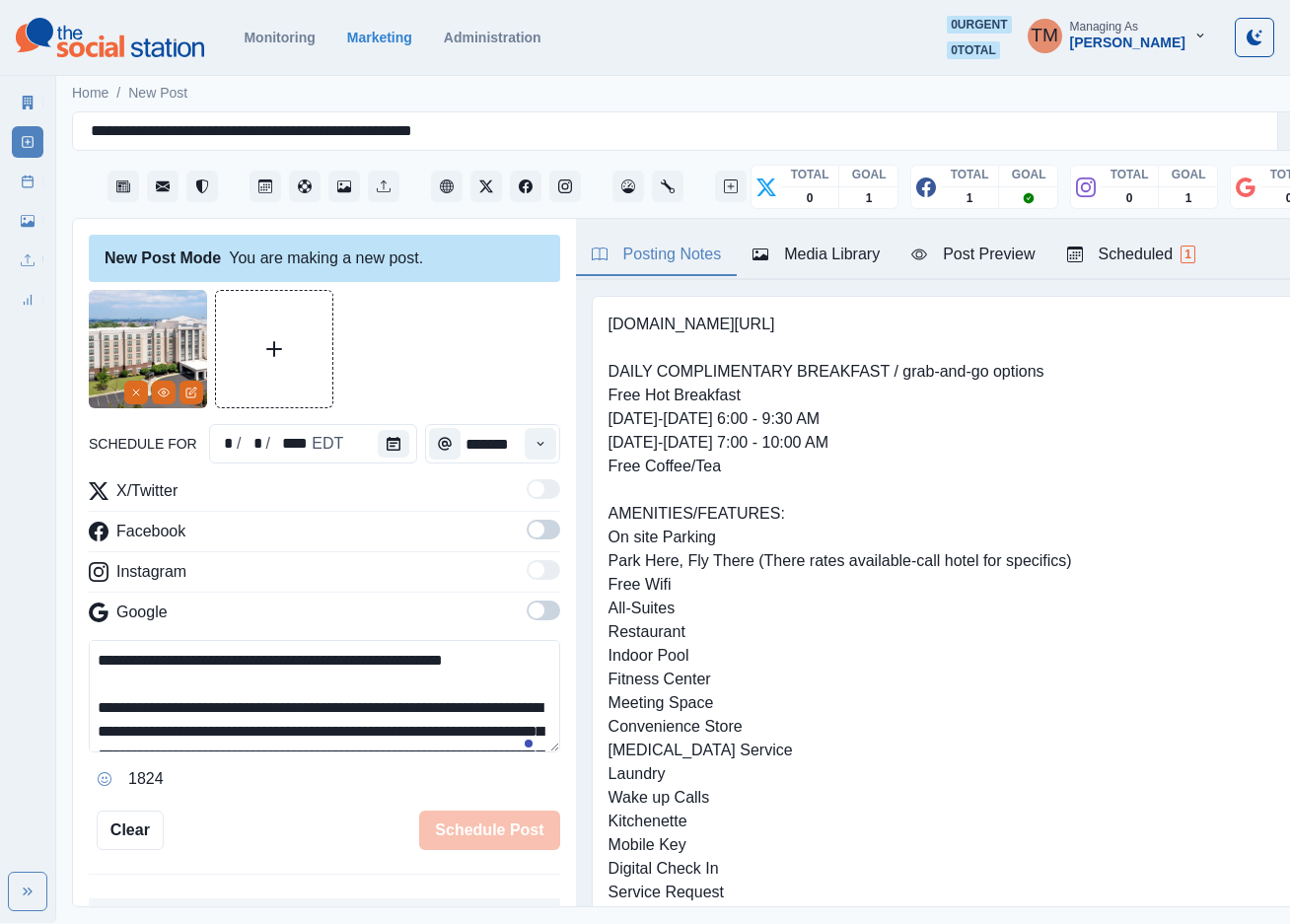
scroll to position [182, 0]
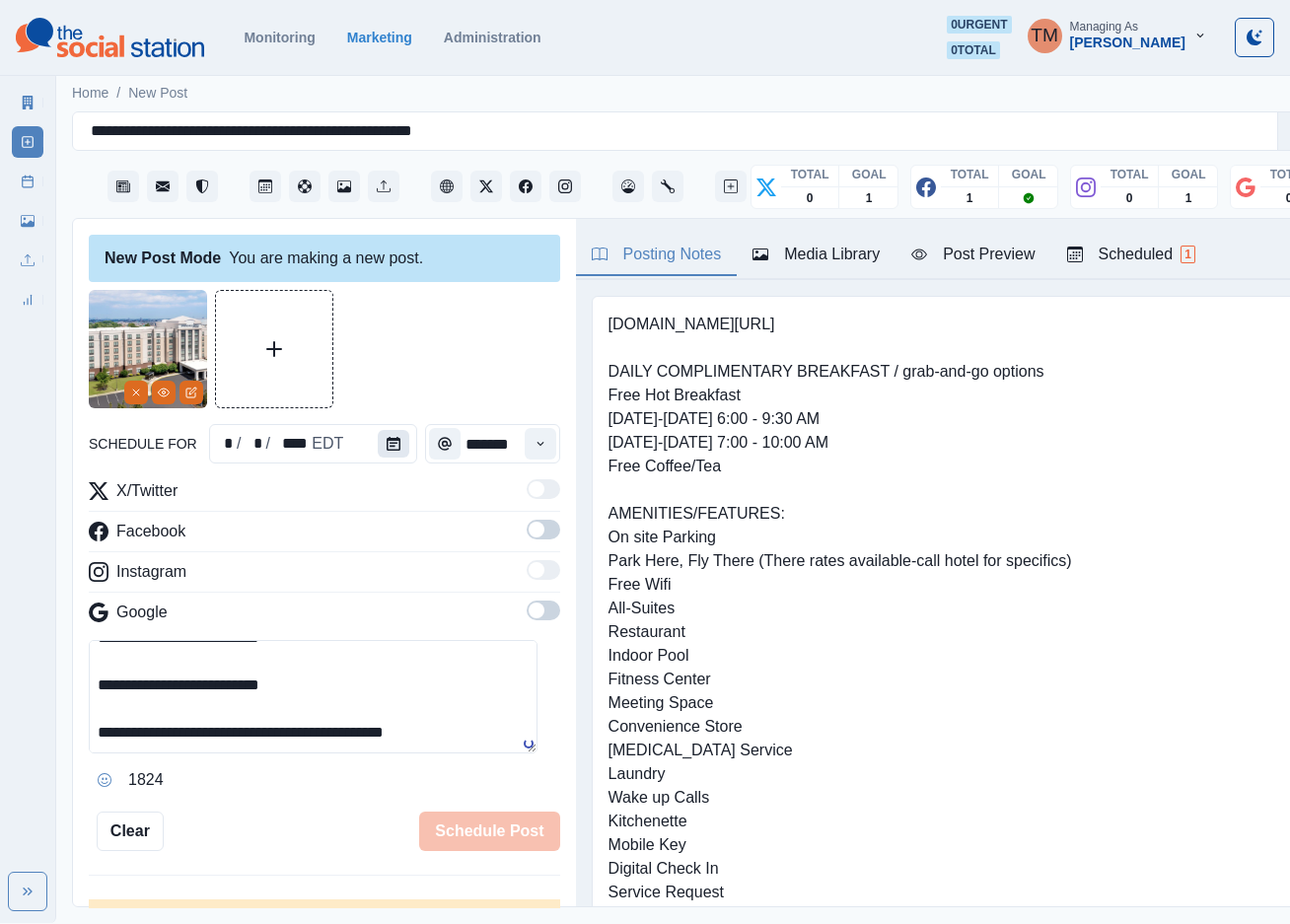
type textarea "**********"
click at [387, 445] on icon "Calendar" at bounding box center [394, 444] width 14 height 14
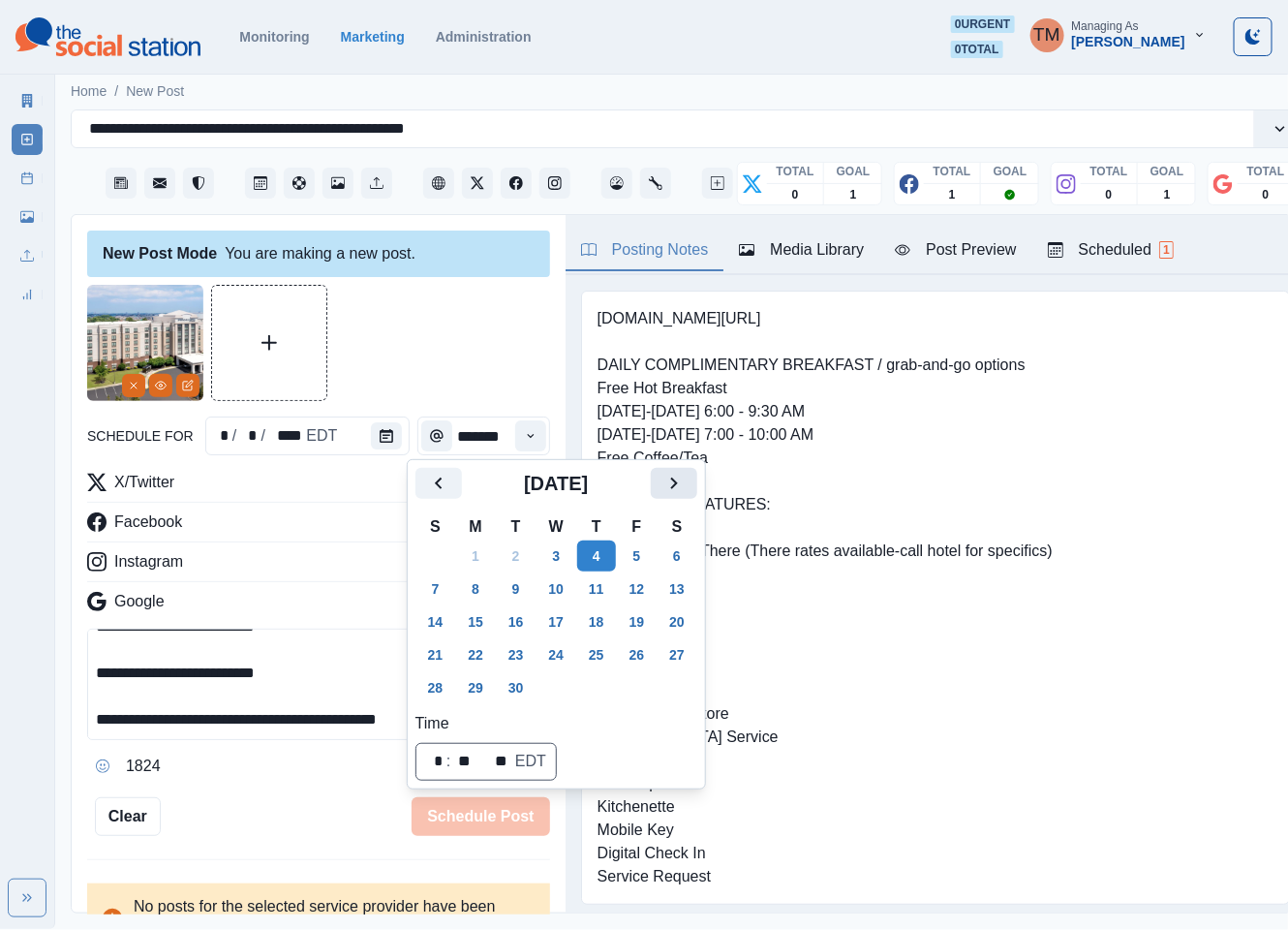
click at [677, 491] on icon "Next" at bounding box center [674, 483] width 23 height 23
click at [483, 690] on button "27" at bounding box center [475, 688] width 39 height 31
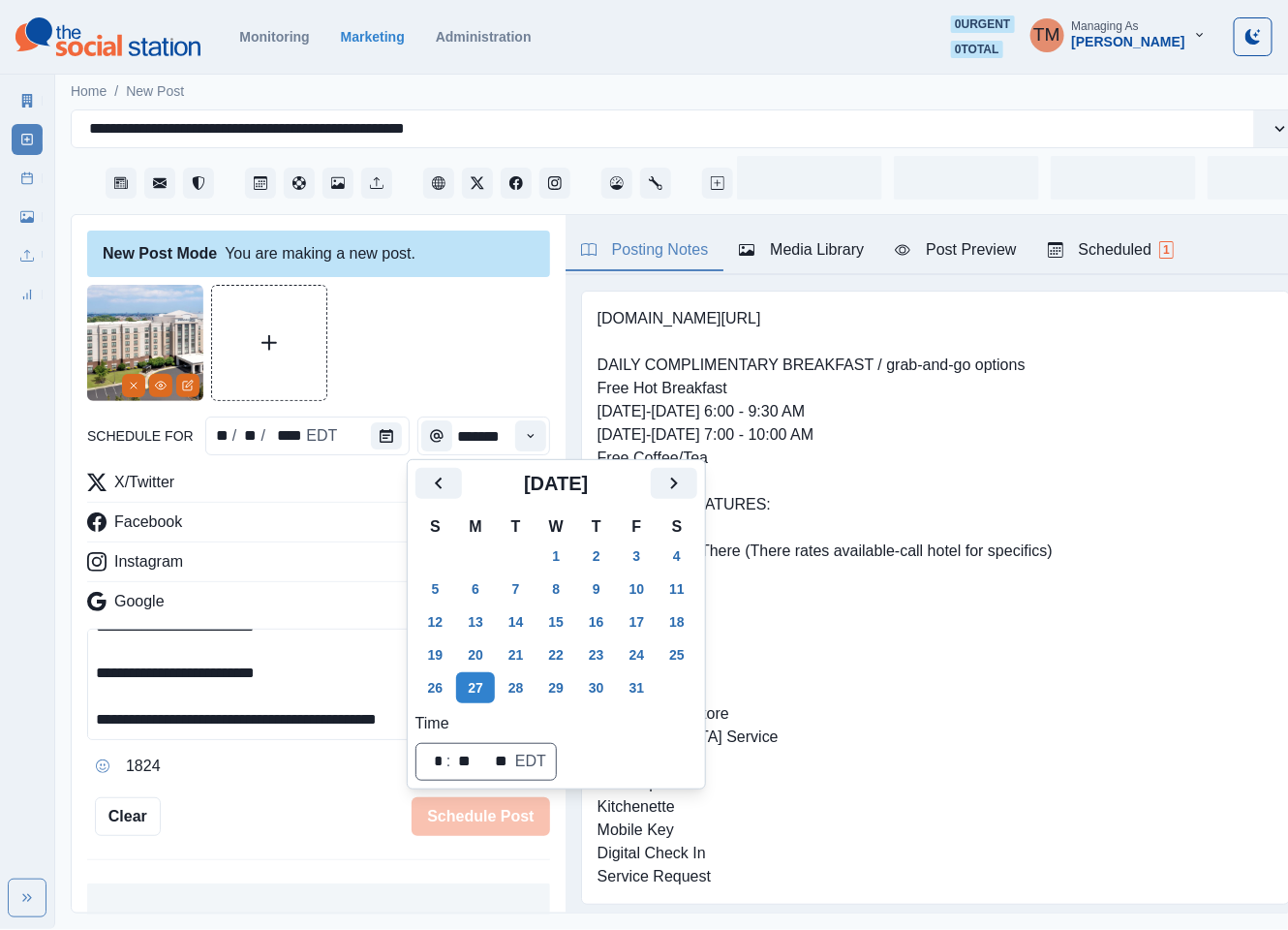
click at [433, 348] on div at bounding box center [318, 343] width 463 height 116
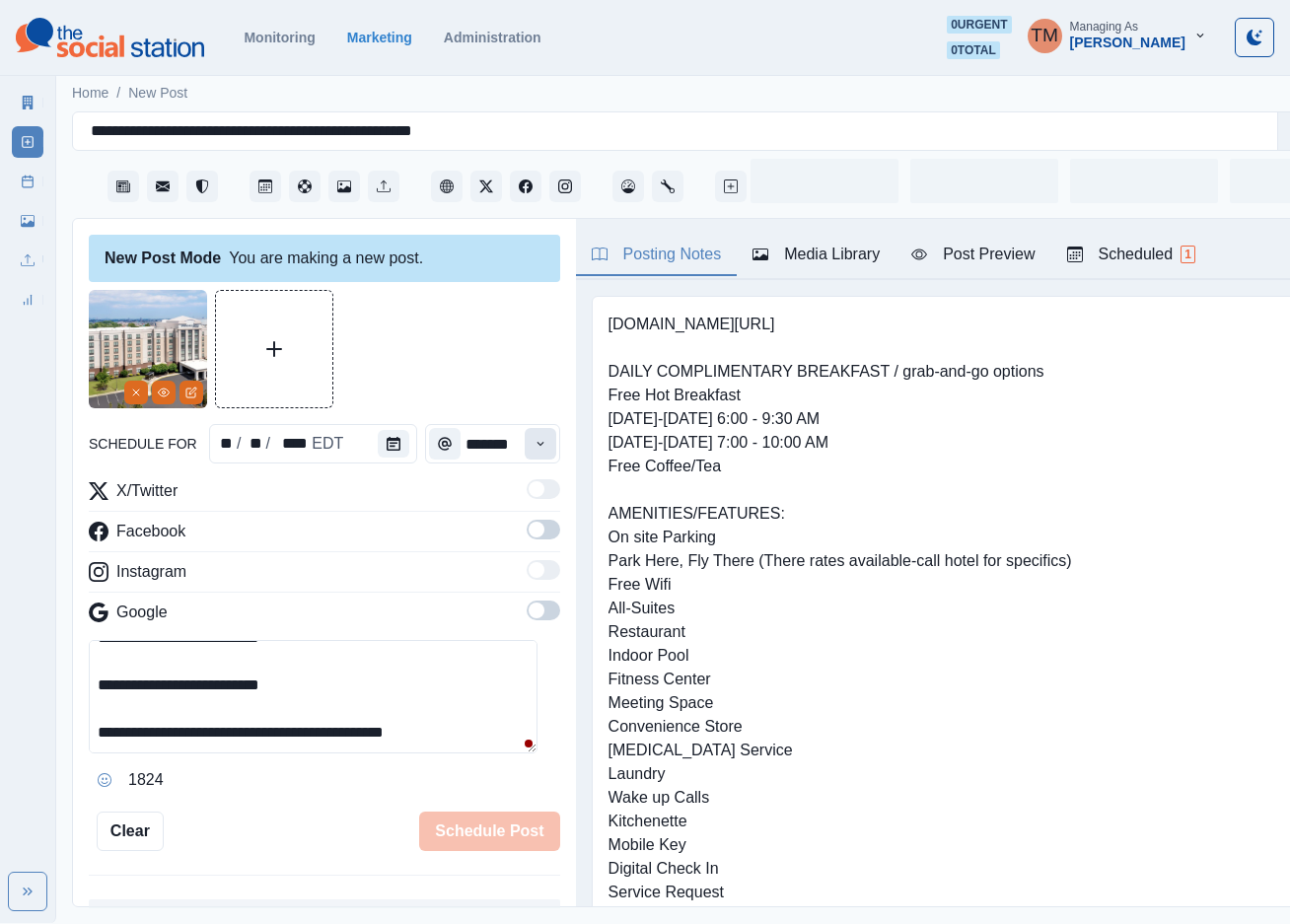
click at [534, 447] on icon "Time" at bounding box center [541, 444] width 14 height 14
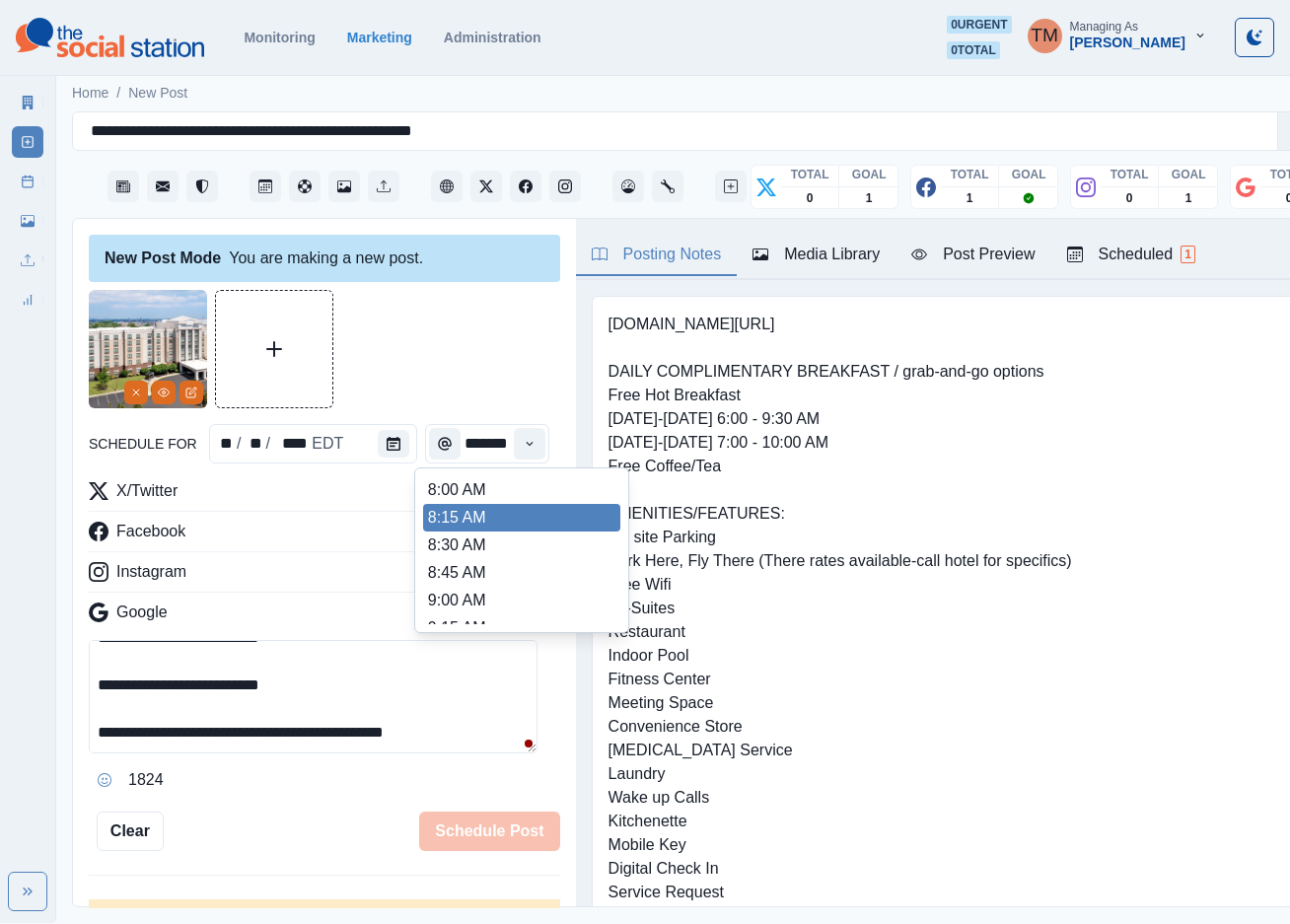
scroll to position [444, 0]
click at [473, 522] on li "12:15 PM" at bounding box center [522, 516] width 197 height 28
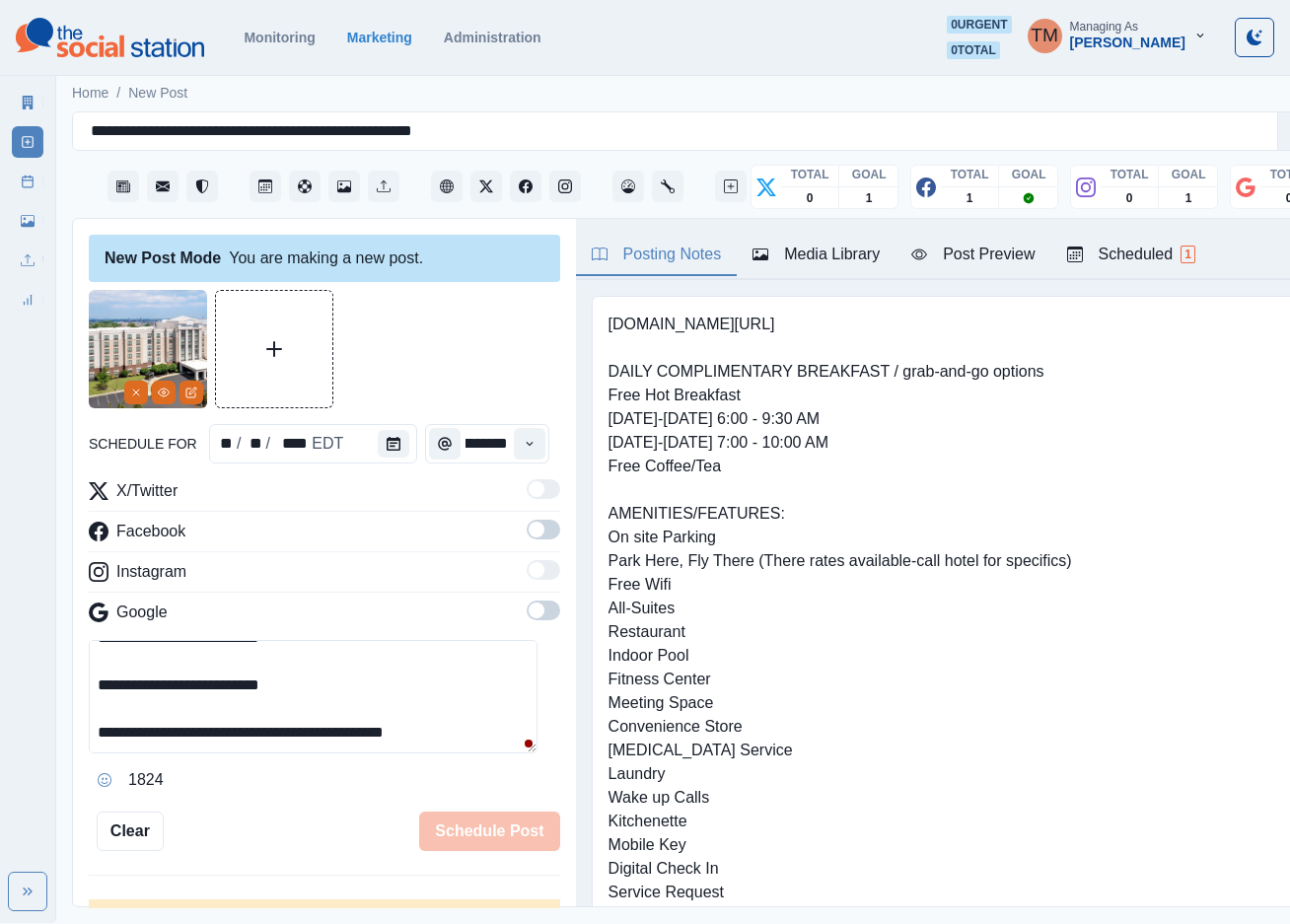
type input "********"
click at [527, 531] on span at bounding box center [544, 530] width 34 height 20
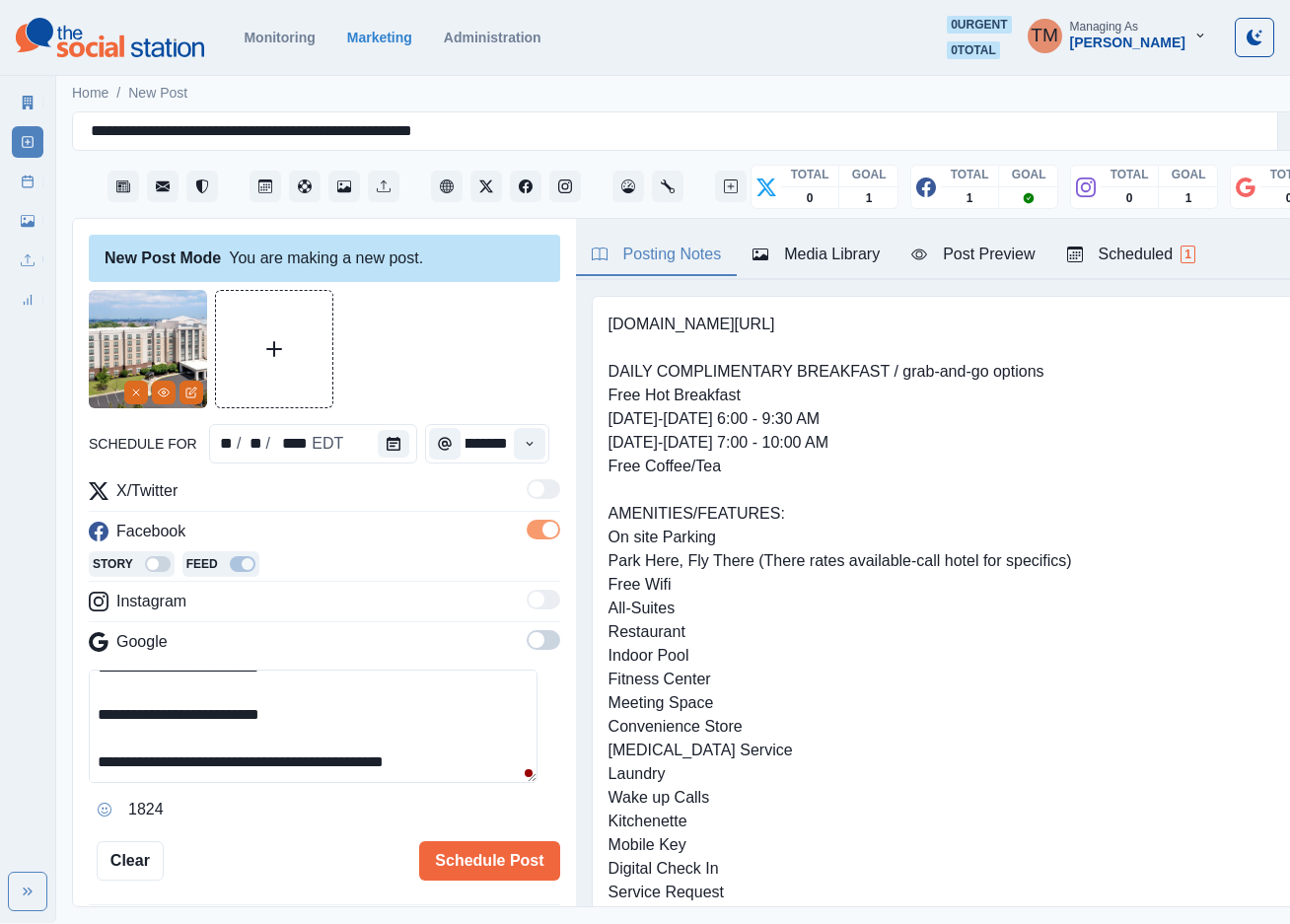
scroll to position [0, 0]
click at [986, 266] on div "Post Preview" at bounding box center [973, 254] width 123 height 24
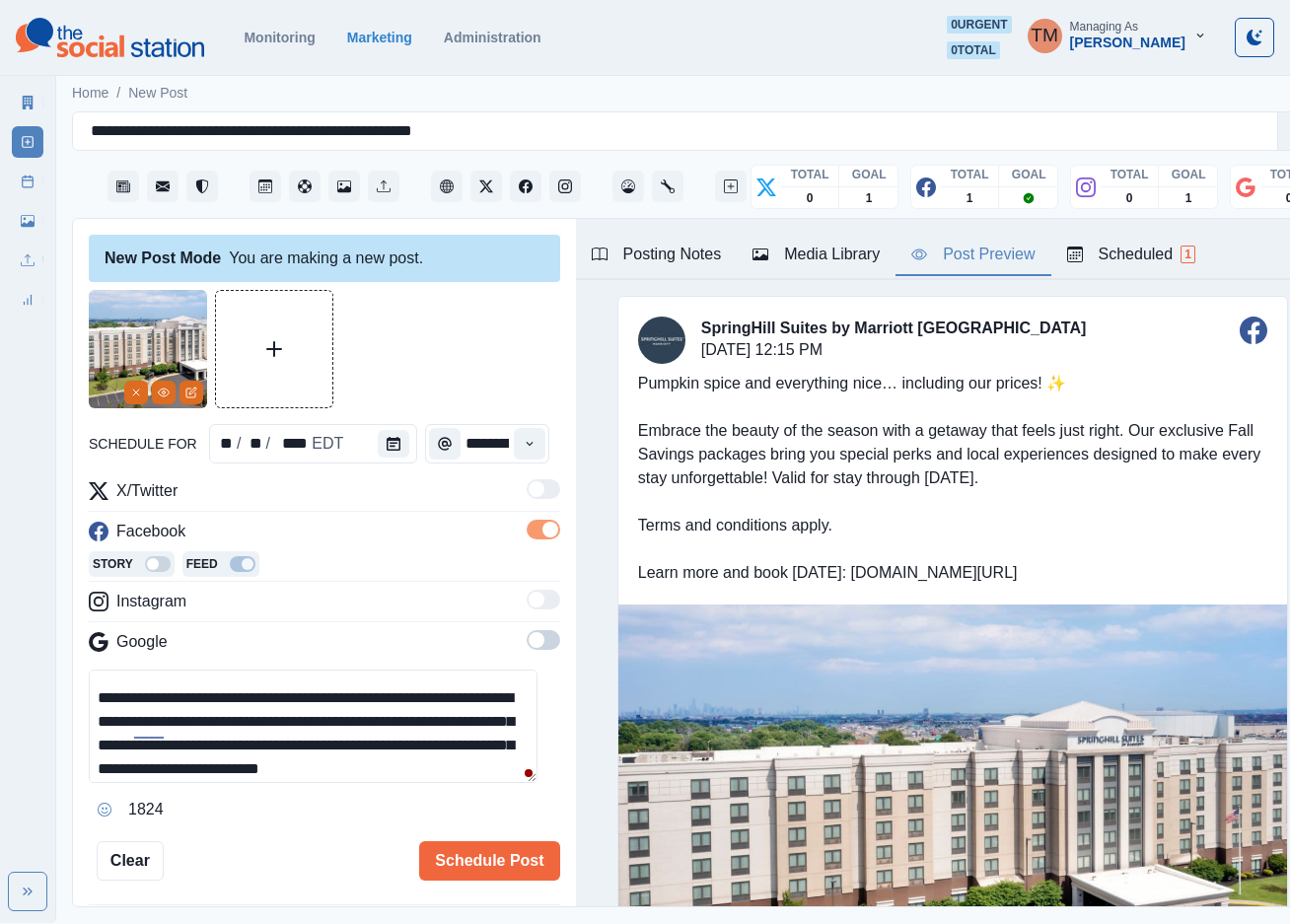
scroll to position [60, 0]
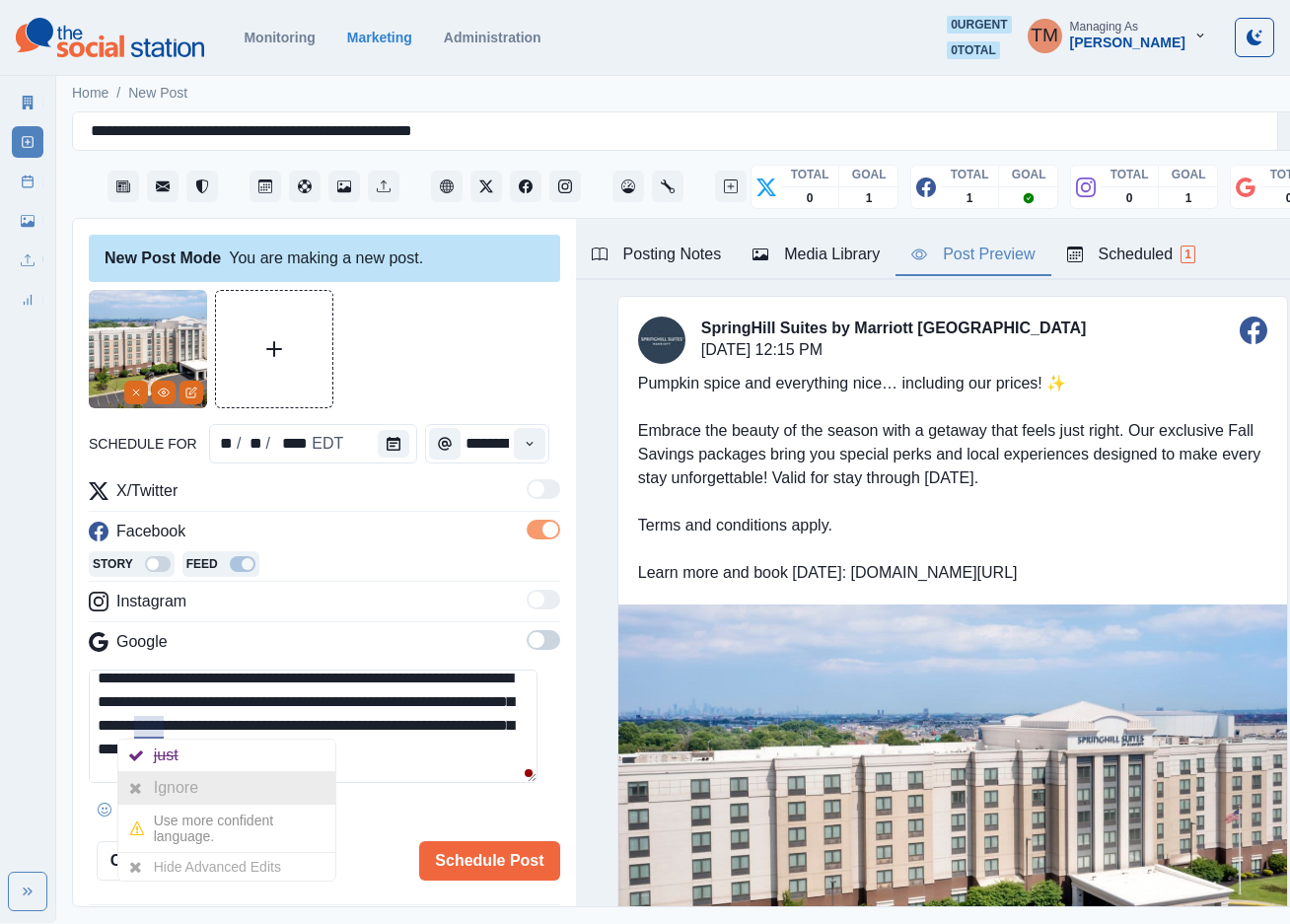
drag, startPoint x: 178, startPoint y: 784, endPoint x: 415, endPoint y: 769, distance: 237.5
click at [185, 784] on div "Ignore" at bounding box center [180, 788] width 53 height 32
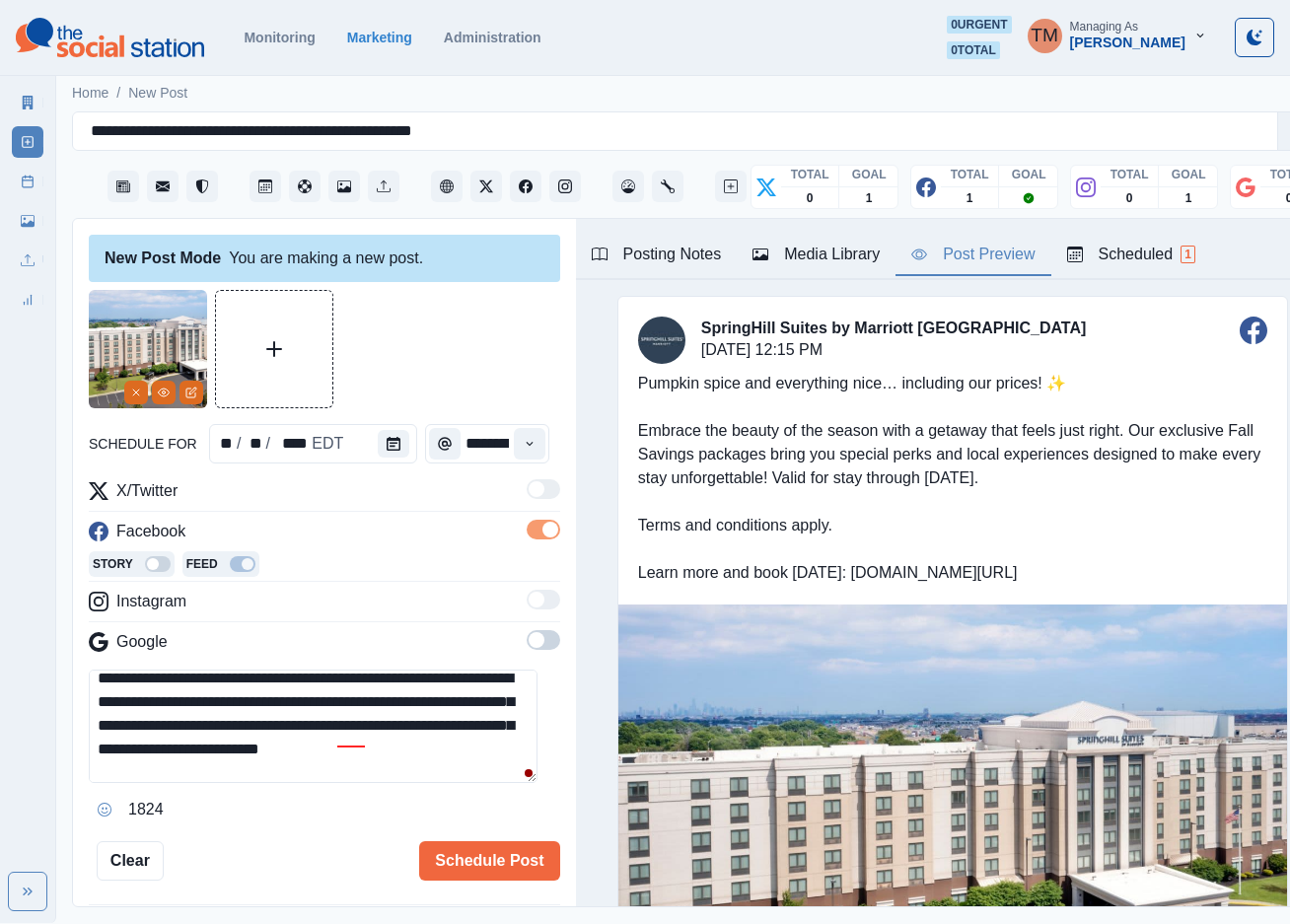
scroll to position [118, 0]
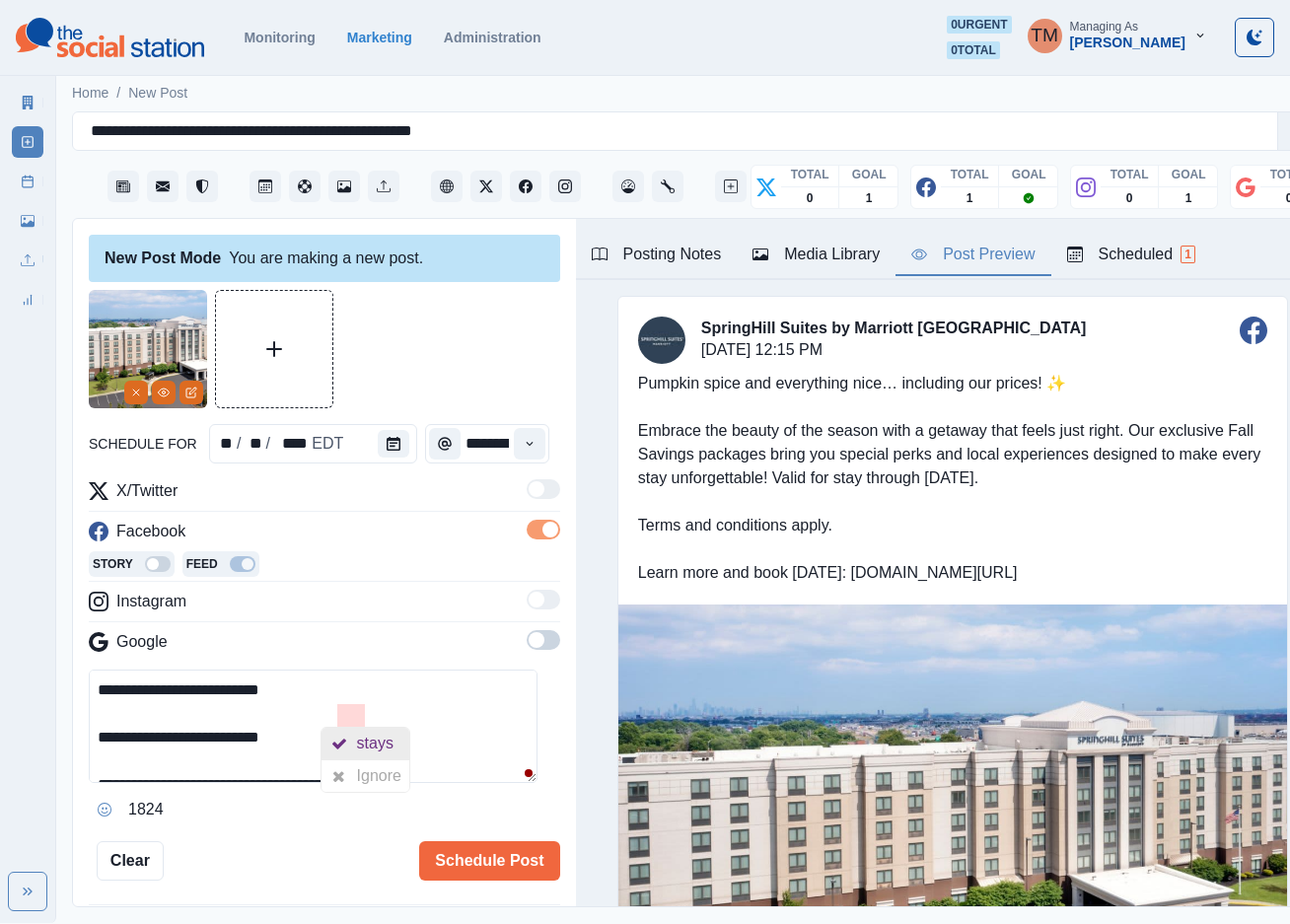
click at [386, 740] on div "stays" at bounding box center [379, 743] width 45 height 32
type textarea "**********"
click at [516, 866] on button "Schedule Post" at bounding box center [489, 860] width 140 height 40
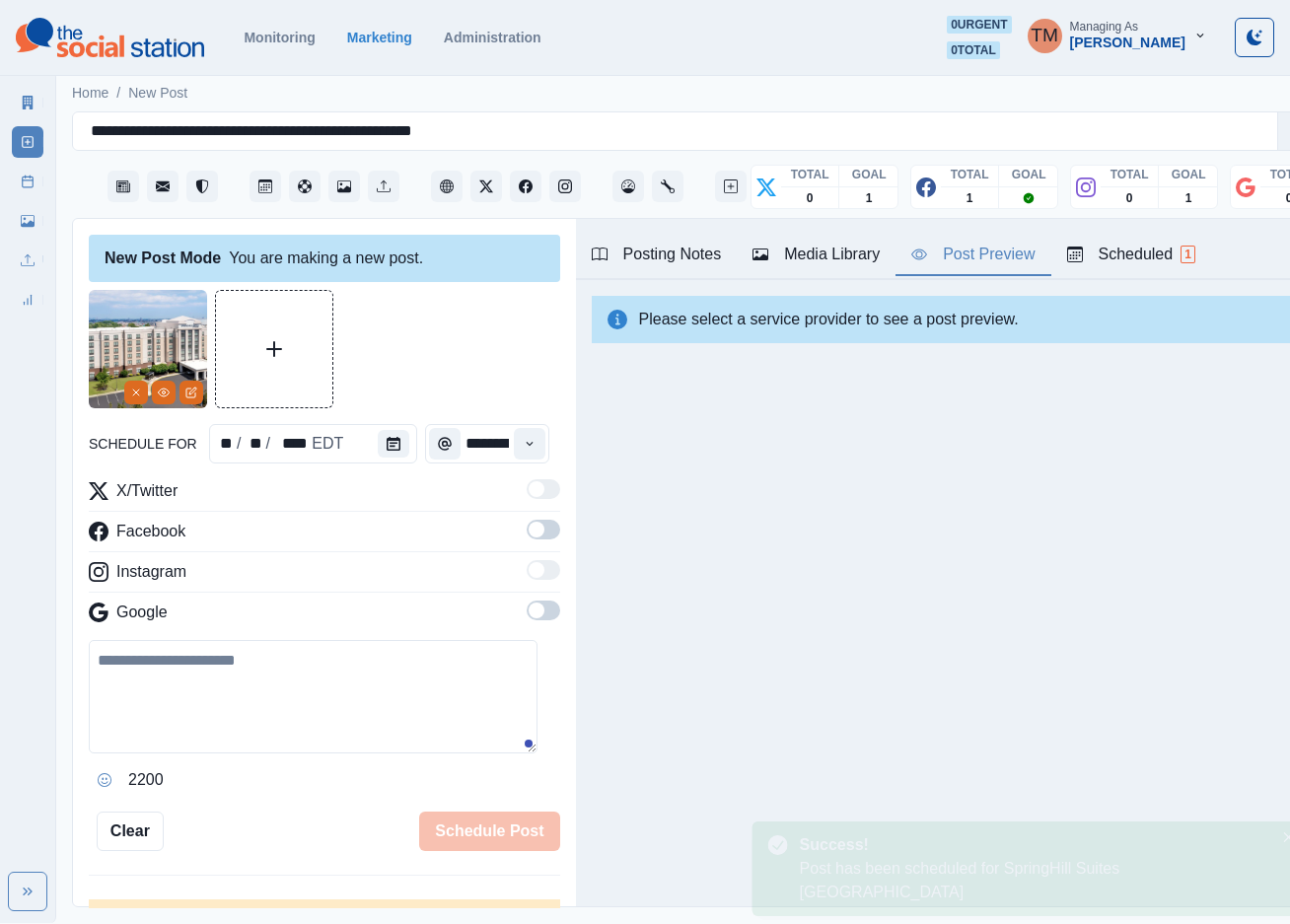
scroll to position [0, 0]
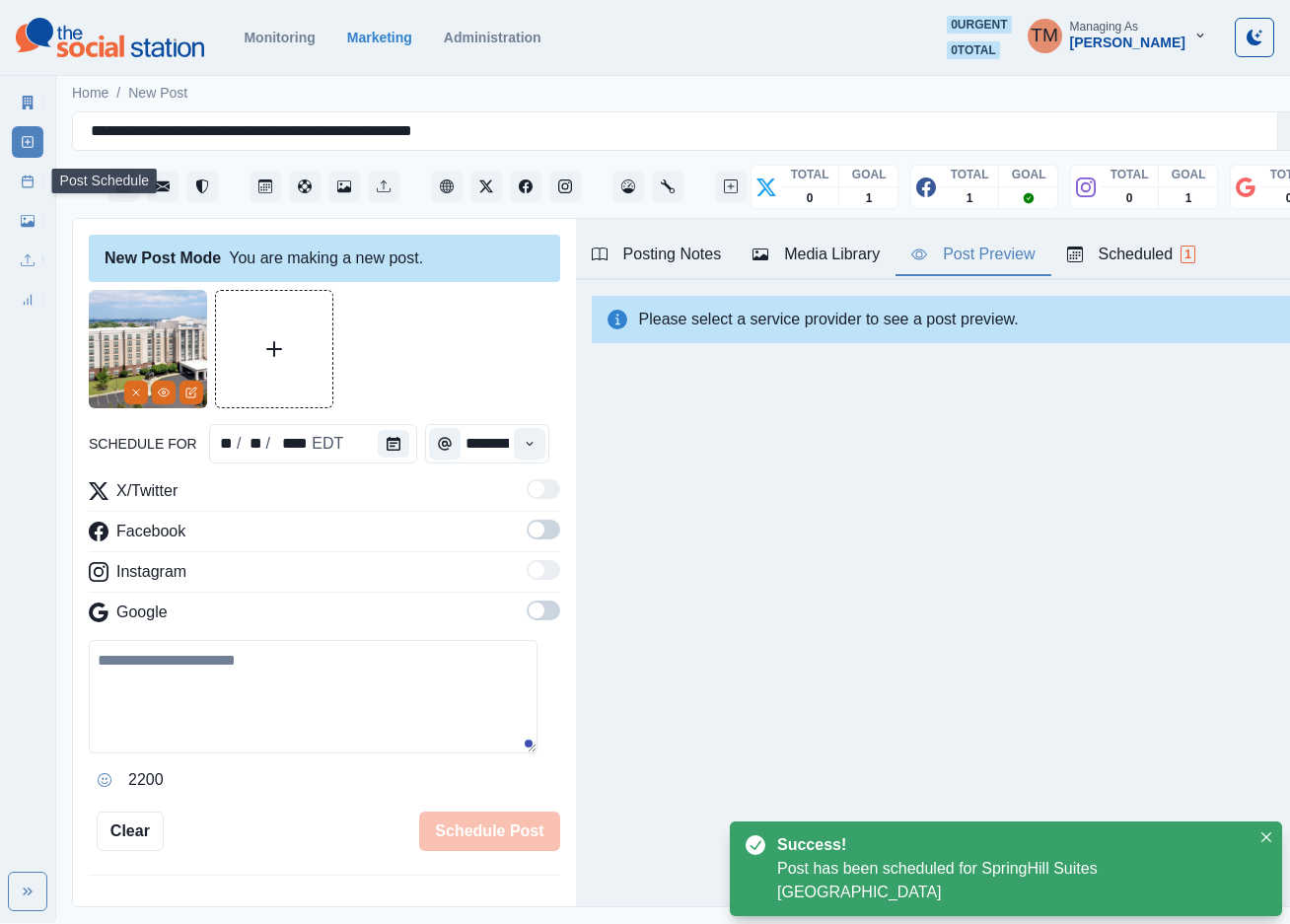
click at [27, 179] on icon at bounding box center [28, 182] width 14 height 14
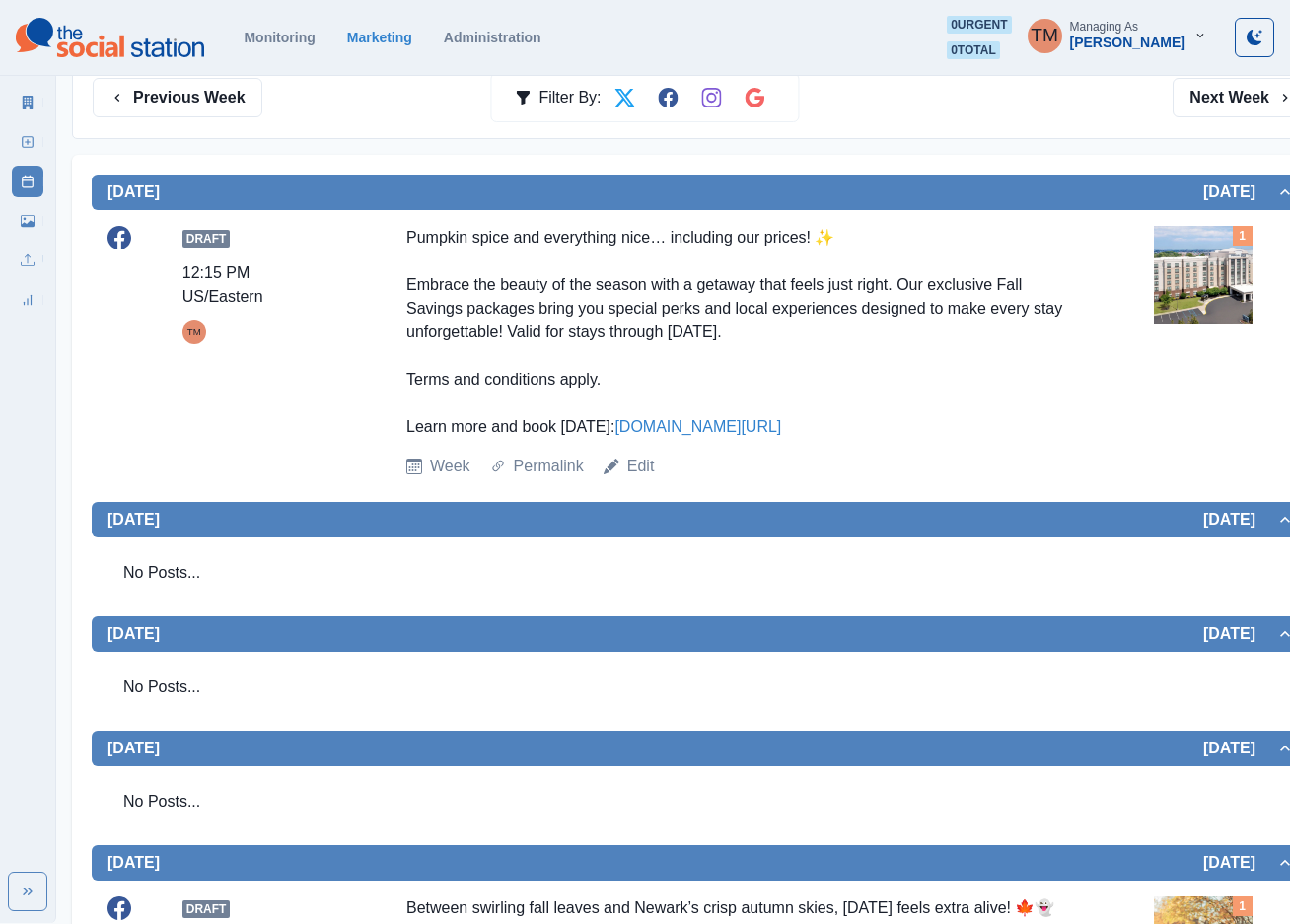
scroll to position [178, 0]
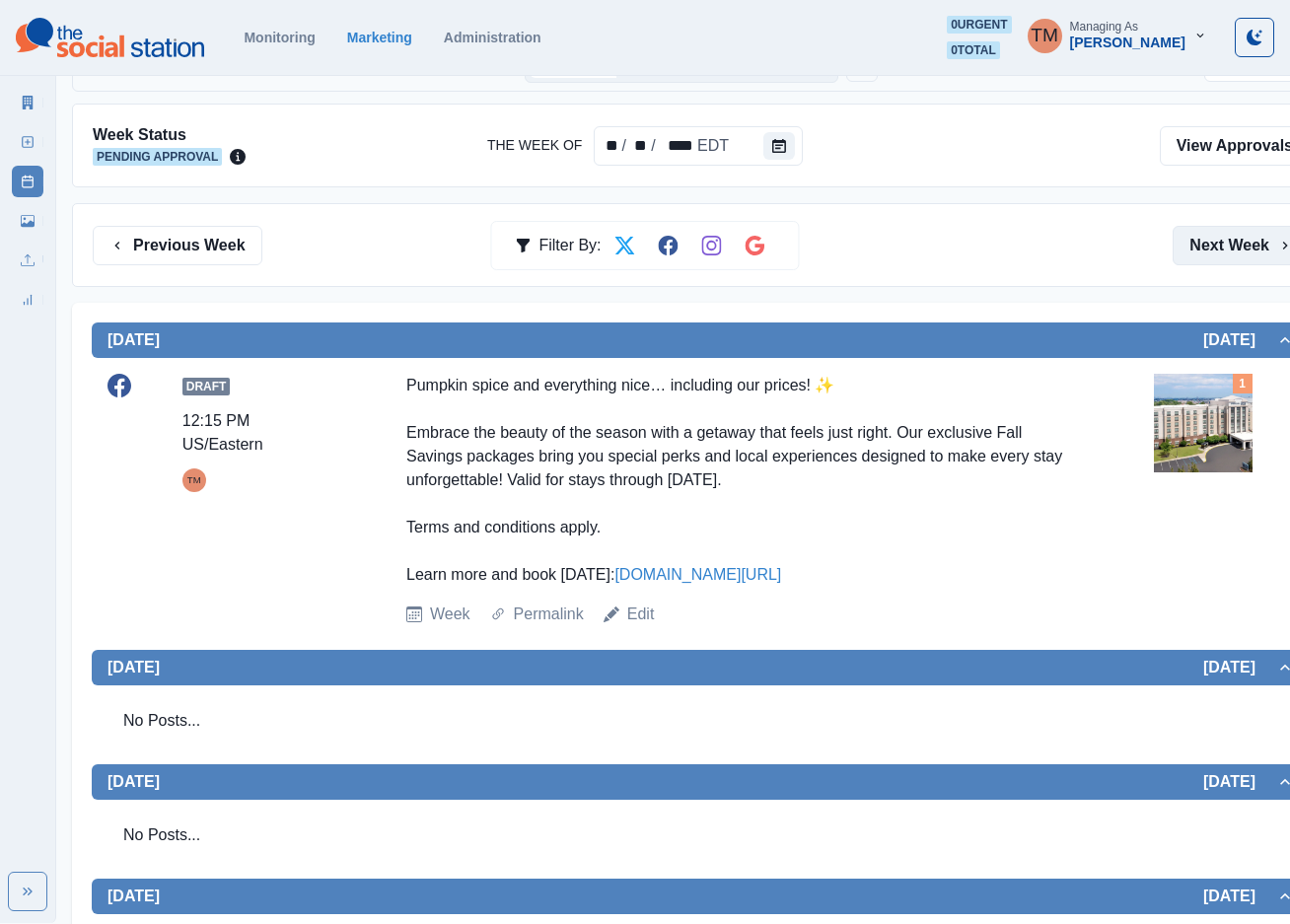
click at [1228, 245] on button "Next Week" at bounding box center [1241, 245] width 137 height 40
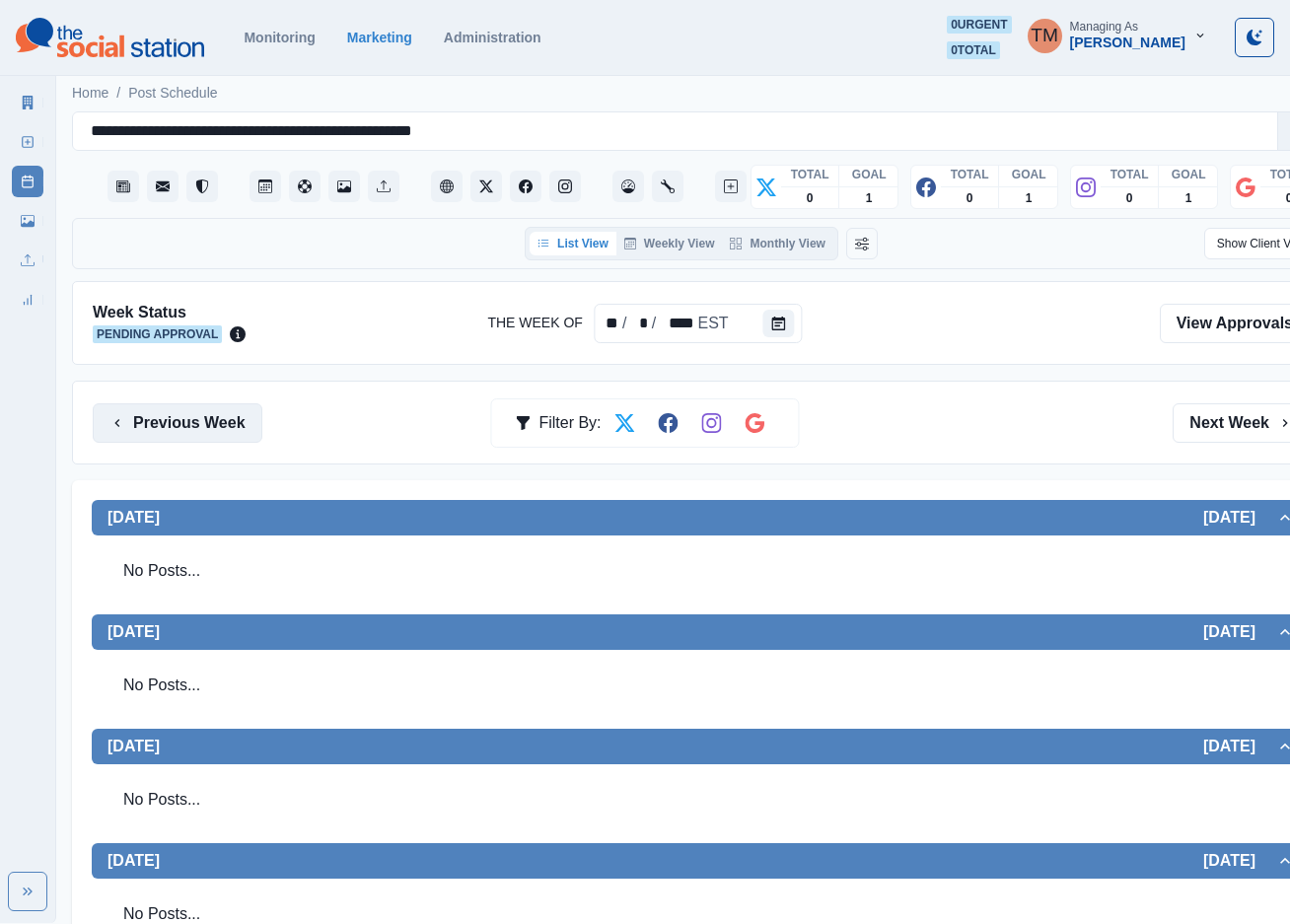
click at [195, 429] on button "Previous Week" at bounding box center [177, 423] width 170 height 40
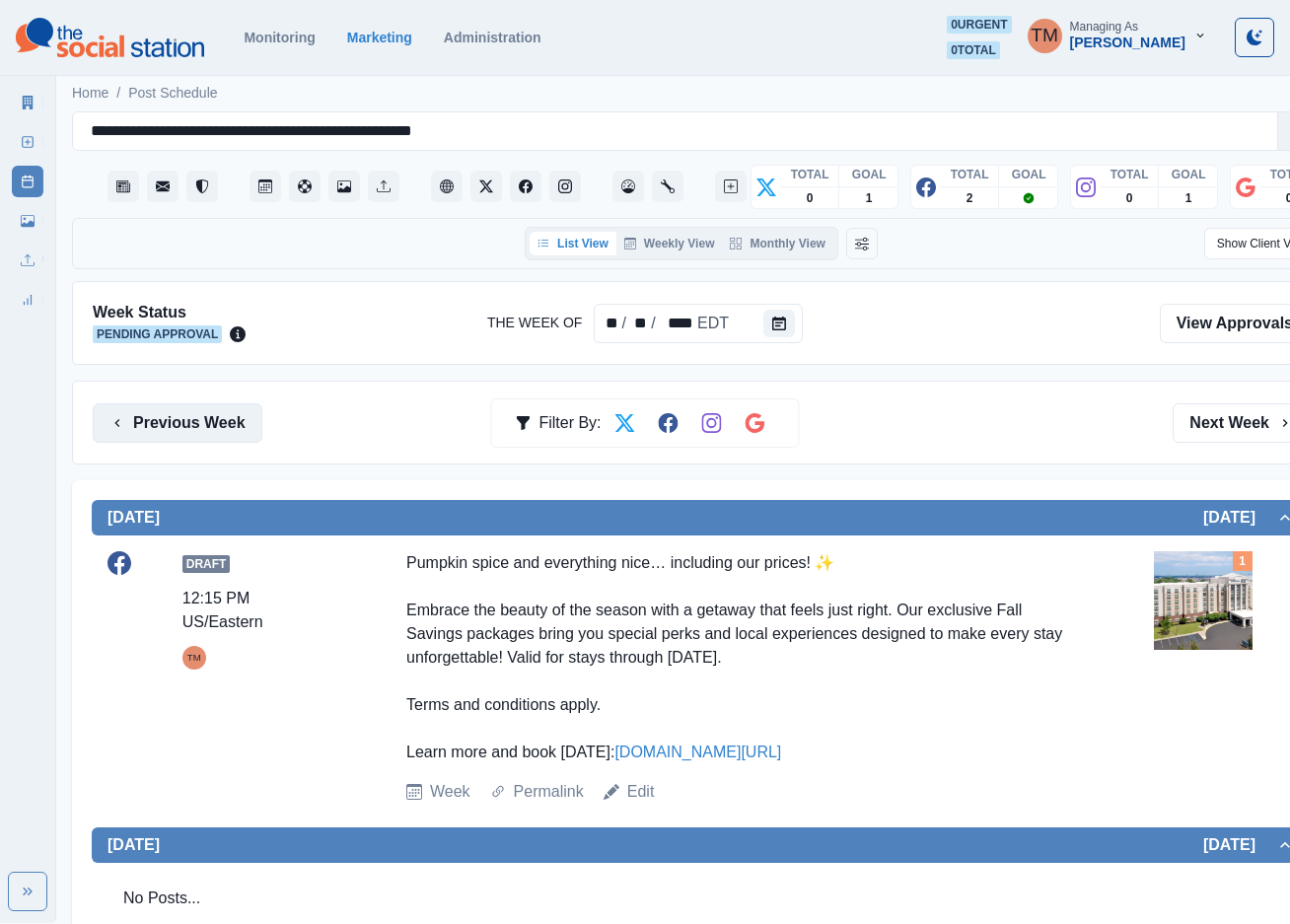
click at [195, 429] on button "Previous Week" at bounding box center [177, 423] width 170 height 40
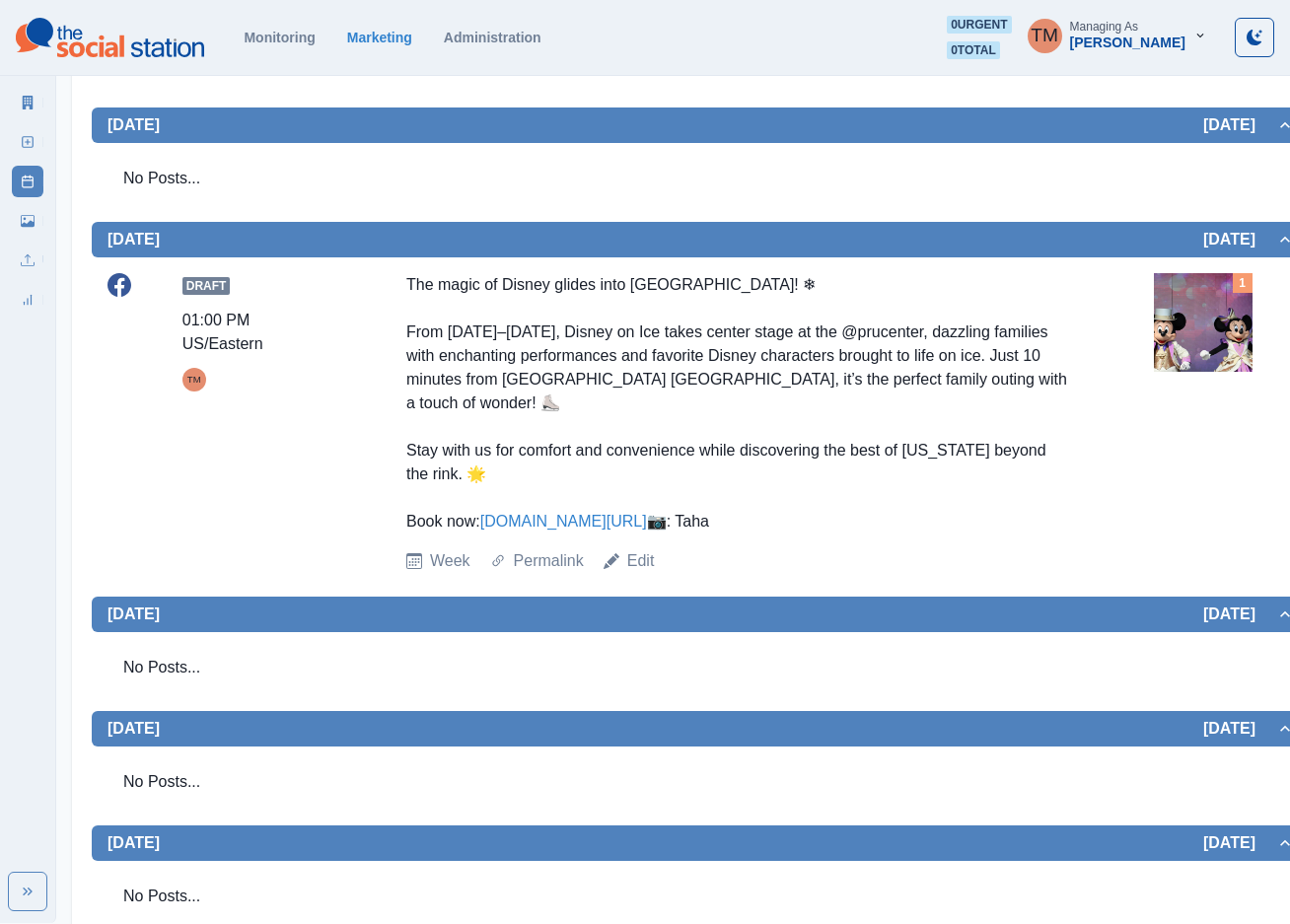
scroll to position [574, 0]
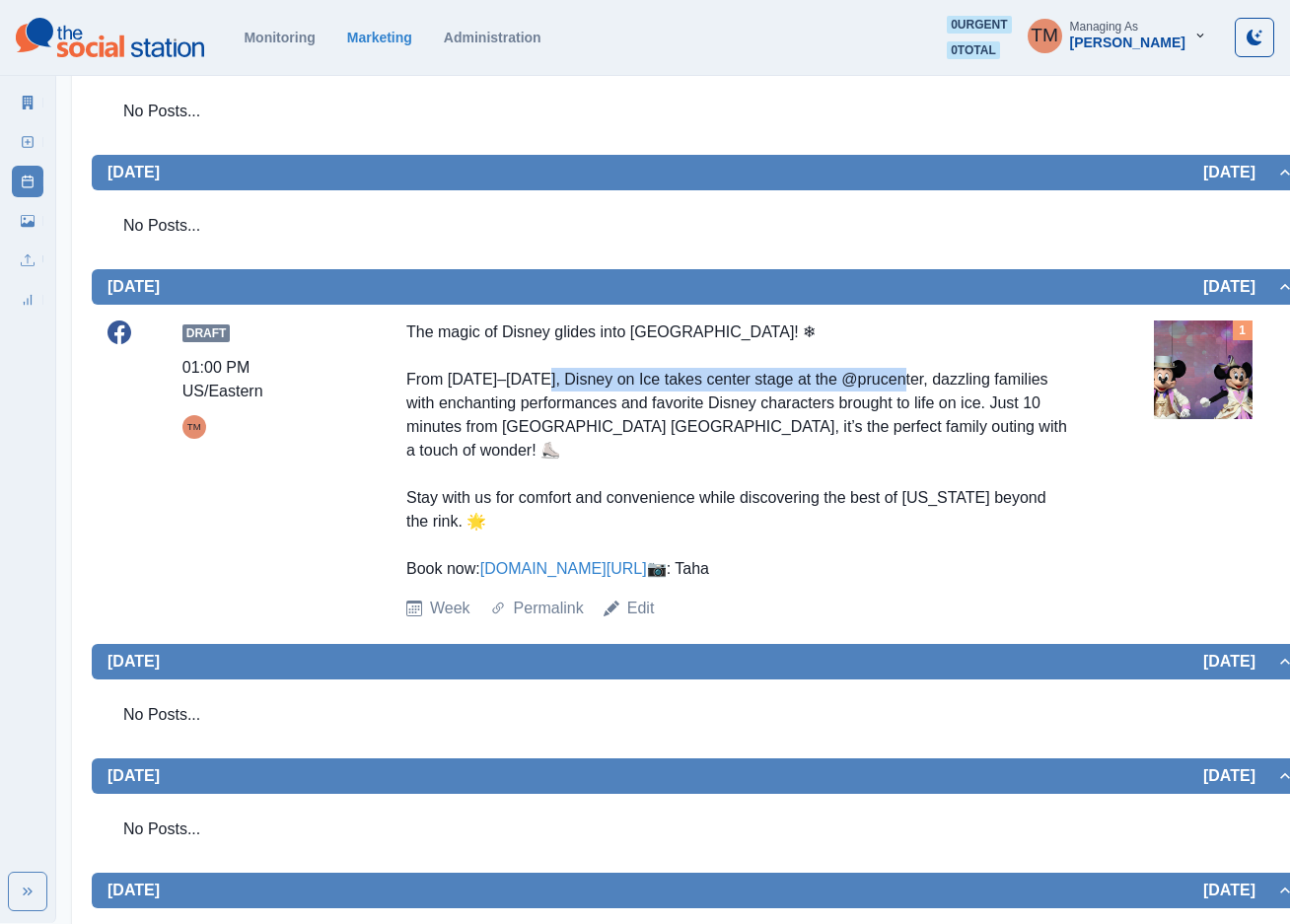
drag, startPoint x: 670, startPoint y: 377, endPoint x: 980, endPoint y: 379, distance: 310.0
click at [980, 379] on div "The magic of Disney glides into Newark! ❄ From October 29–November 2, Disney on…" at bounding box center [738, 451] width 665 height 260
copy div "Disney on Ice takes center stage at the @prucenter"
click at [642, 620] on link "Edit" at bounding box center [641, 608] width 28 height 24
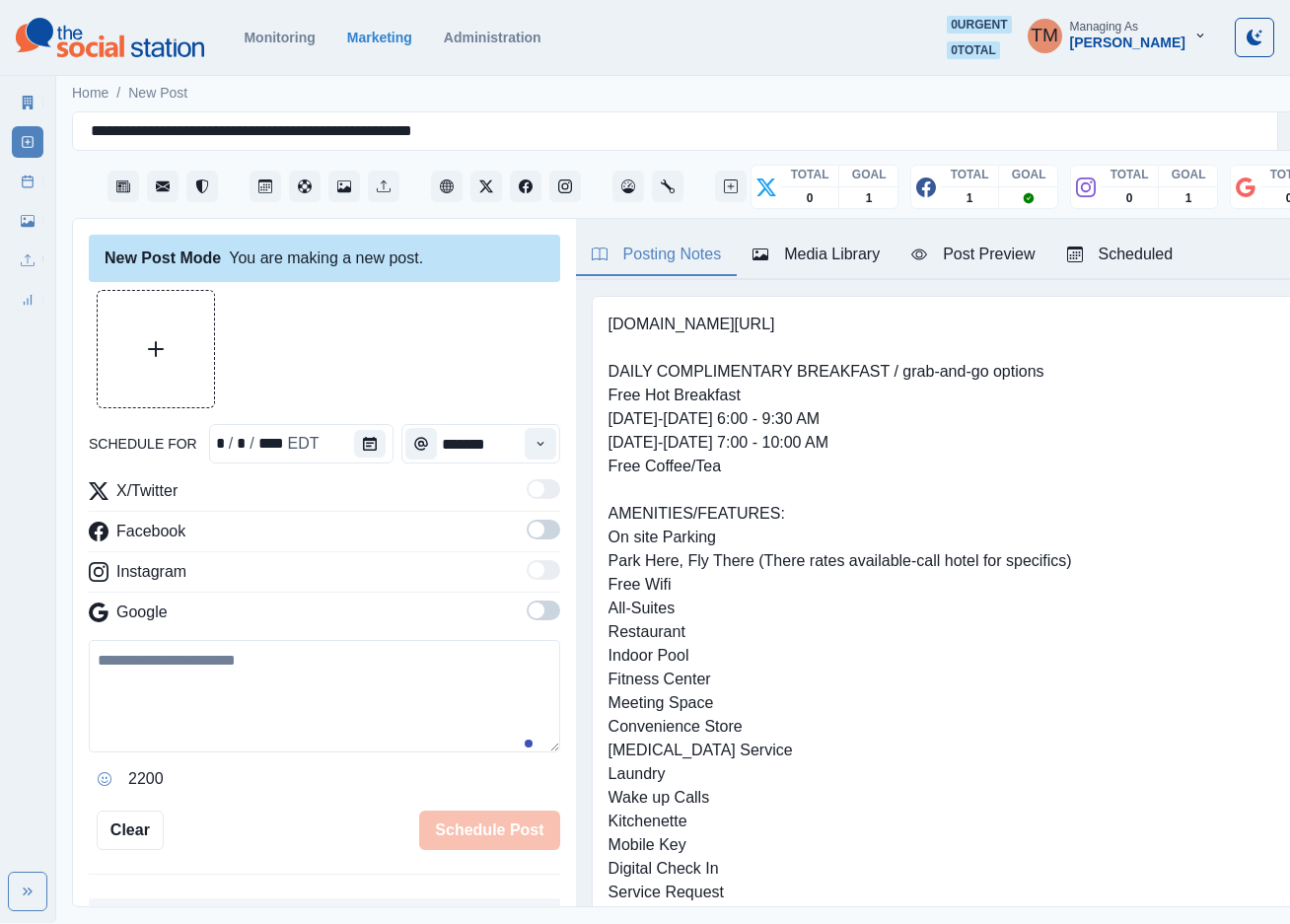
scroll to position [21, 0]
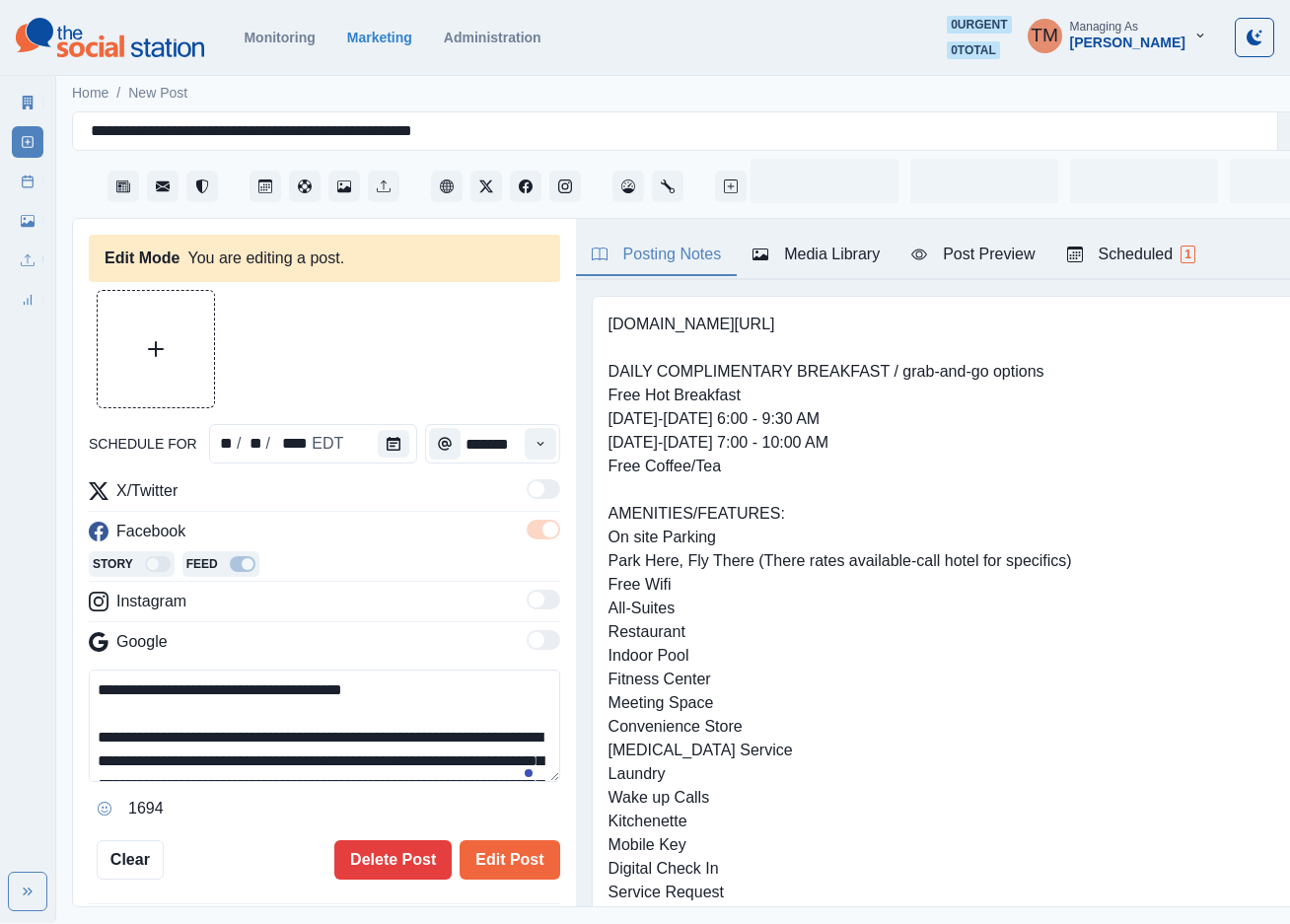
type input "*******"
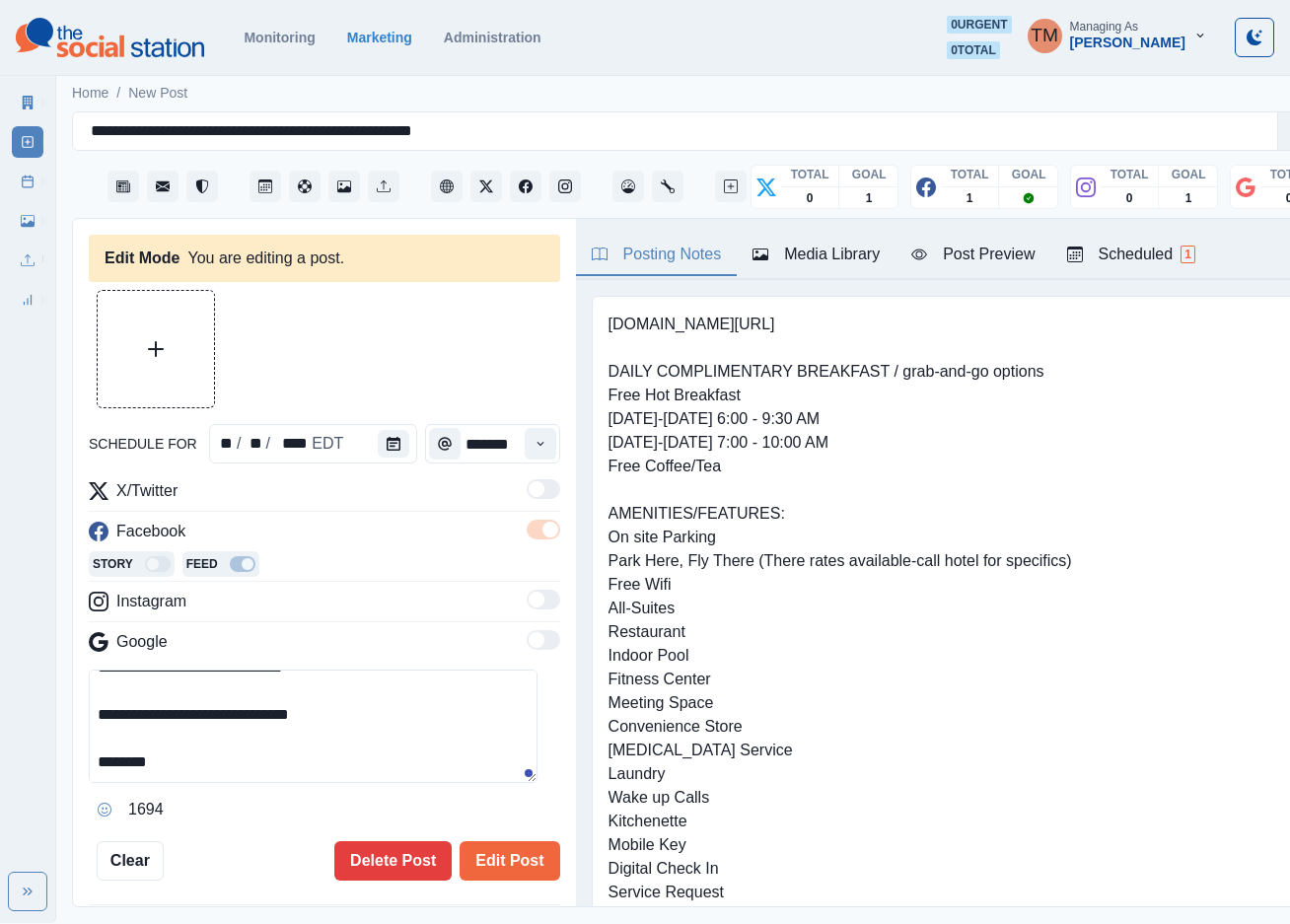
scroll to position [260, 0]
click at [321, 678] on textarea "**********" at bounding box center [313, 726] width 449 height 113
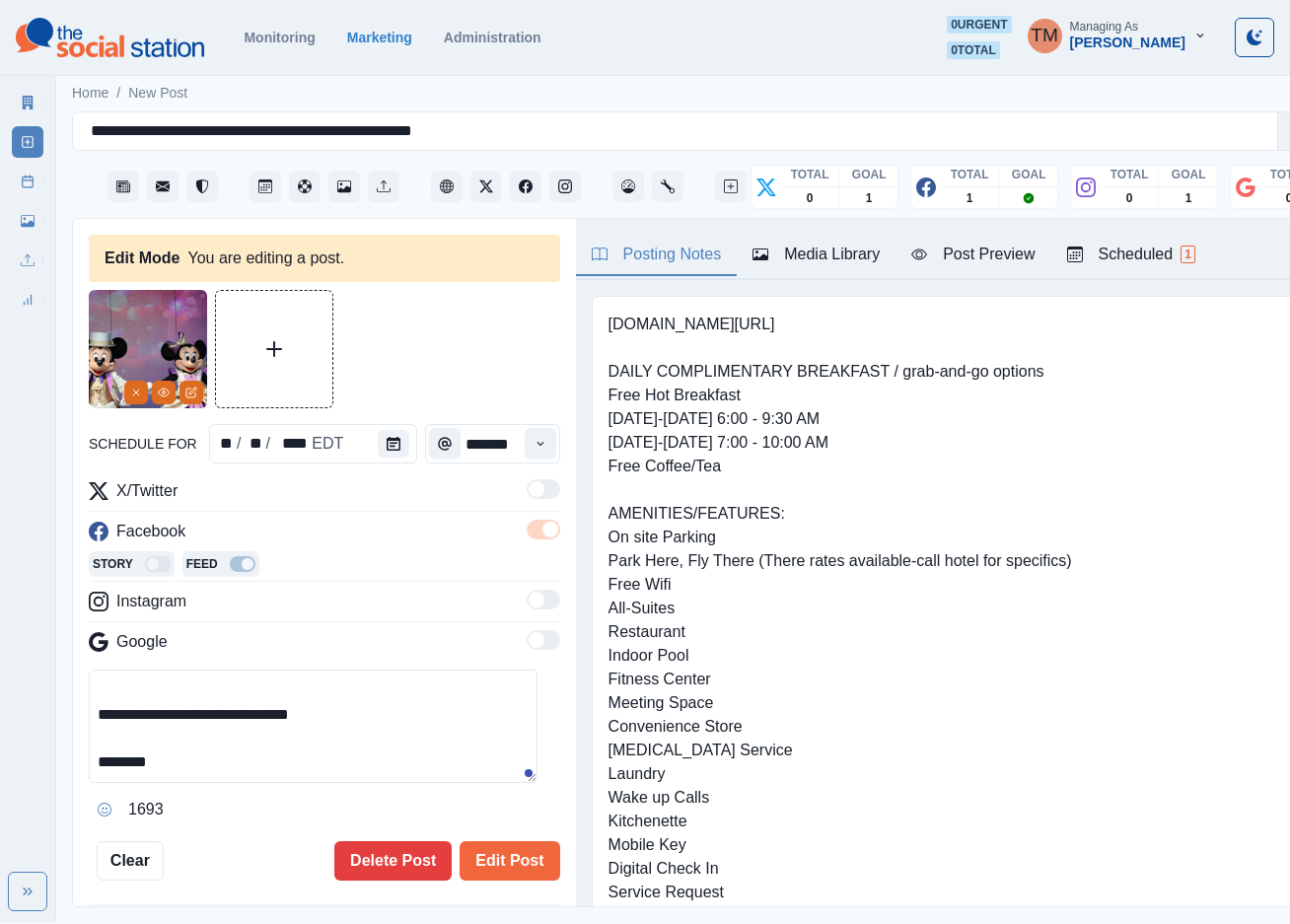
click at [167, 719] on textarea "**********" at bounding box center [313, 726] width 449 height 113
click at [122, 699] on textarea "**********" at bounding box center [313, 726] width 449 height 113
paste textarea "**********"
drag, startPoint x: 181, startPoint y: 695, endPoint x: 130, endPoint y: 698, distance: 51.1
click at [130, 698] on textarea "**********" at bounding box center [313, 726] width 449 height 113
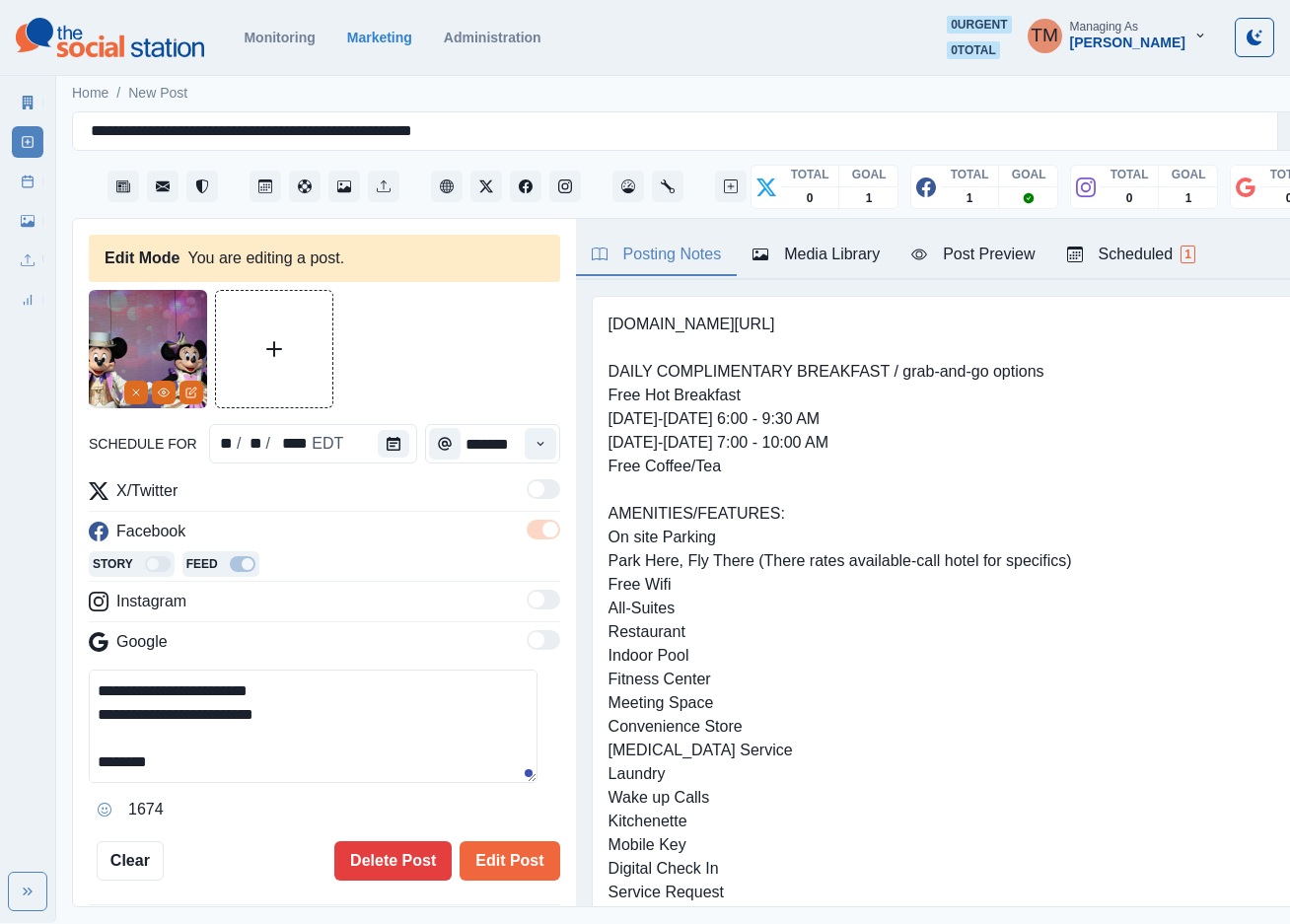
drag, startPoint x: 130, startPoint y: 698, endPoint x: 340, endPoint y: 710, distance: 210.3
click at [340, 710] on textarea "**********" at bounding box center [313, 726] width 449 height 113
click at [338, 704] on textarea "**********" at bounding box center [313, 726] width 449 height 113
drag, startPoint x: 302, startPoint y: 693, endPoint x: 130, endPoint y: 693, distance: 172.0
click at [130, 693] on textarea "**********" at bounding box center [313, 726] width 449 height 113
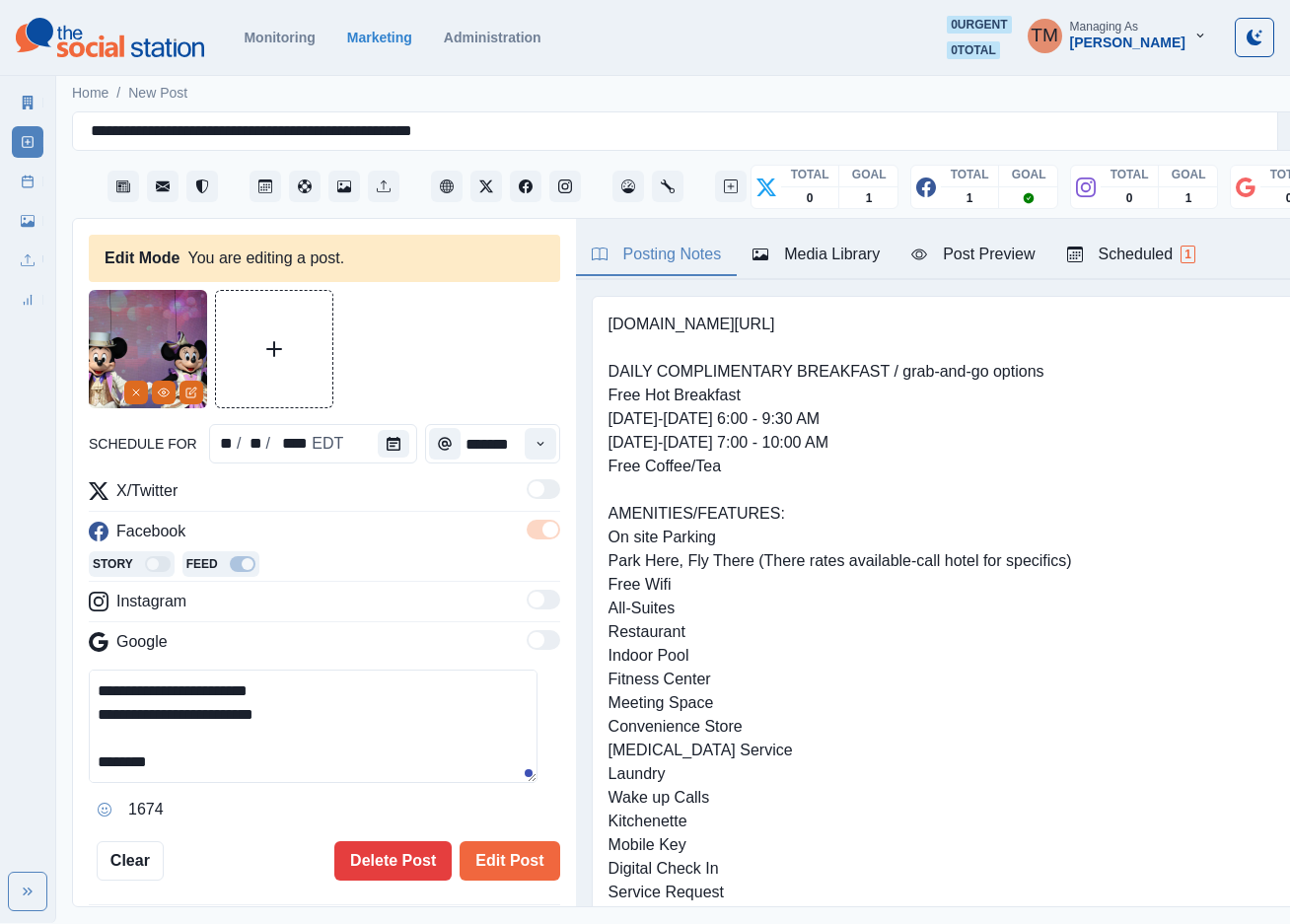
type textarea "**********"
click at [456, 325] on div at bounding box center [324, 349] width 471 height 118
click at [1003, 242] on div "Post Preview" at bounding box center [973, 254] width 123 height 24
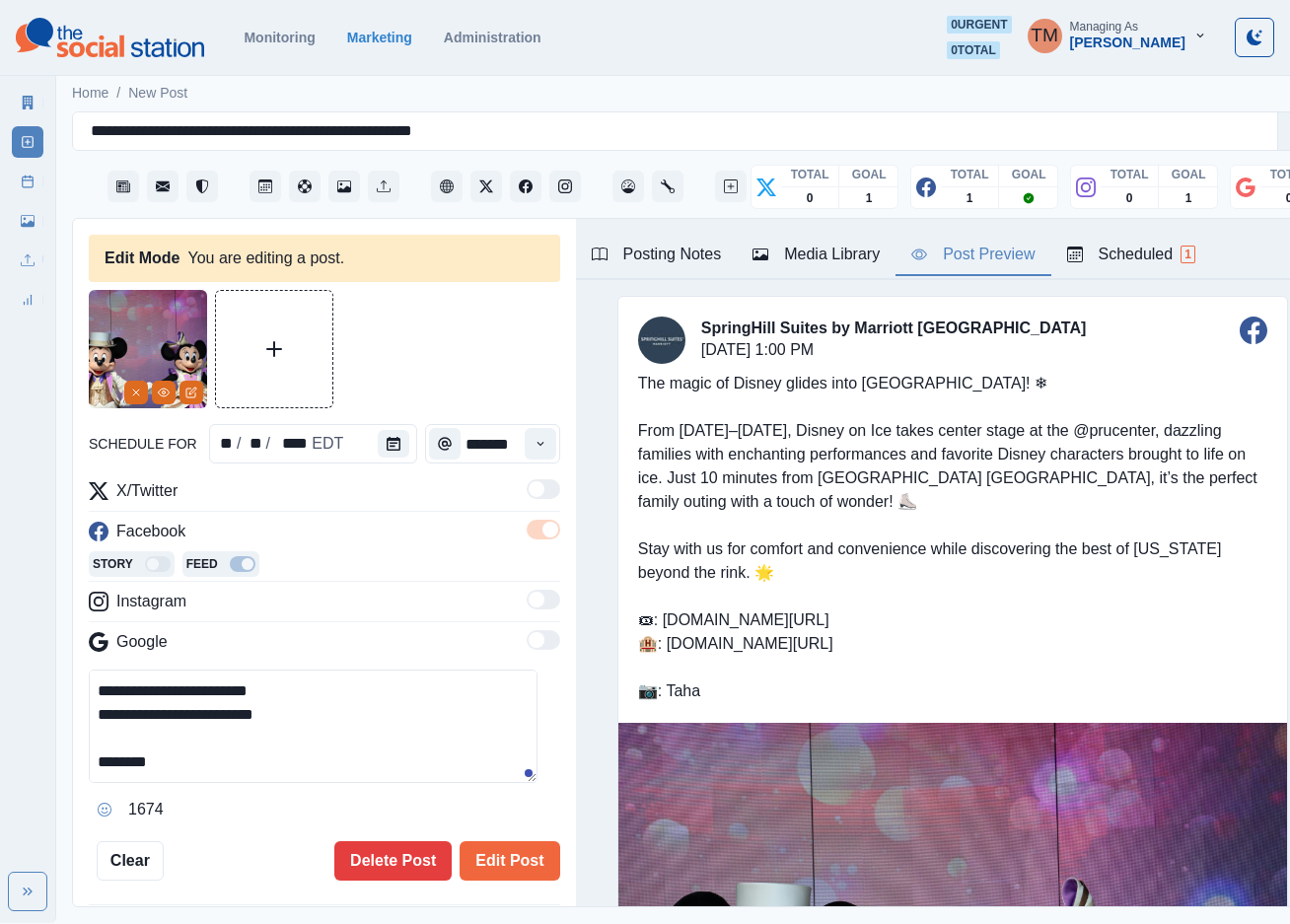
click at [365, 701] on textarea "**********" at bounding box center [313, 726] width 449 height 113
click at [488, 847] on button "Edit Post" at bounding box center [509, 860] width 99 height 40
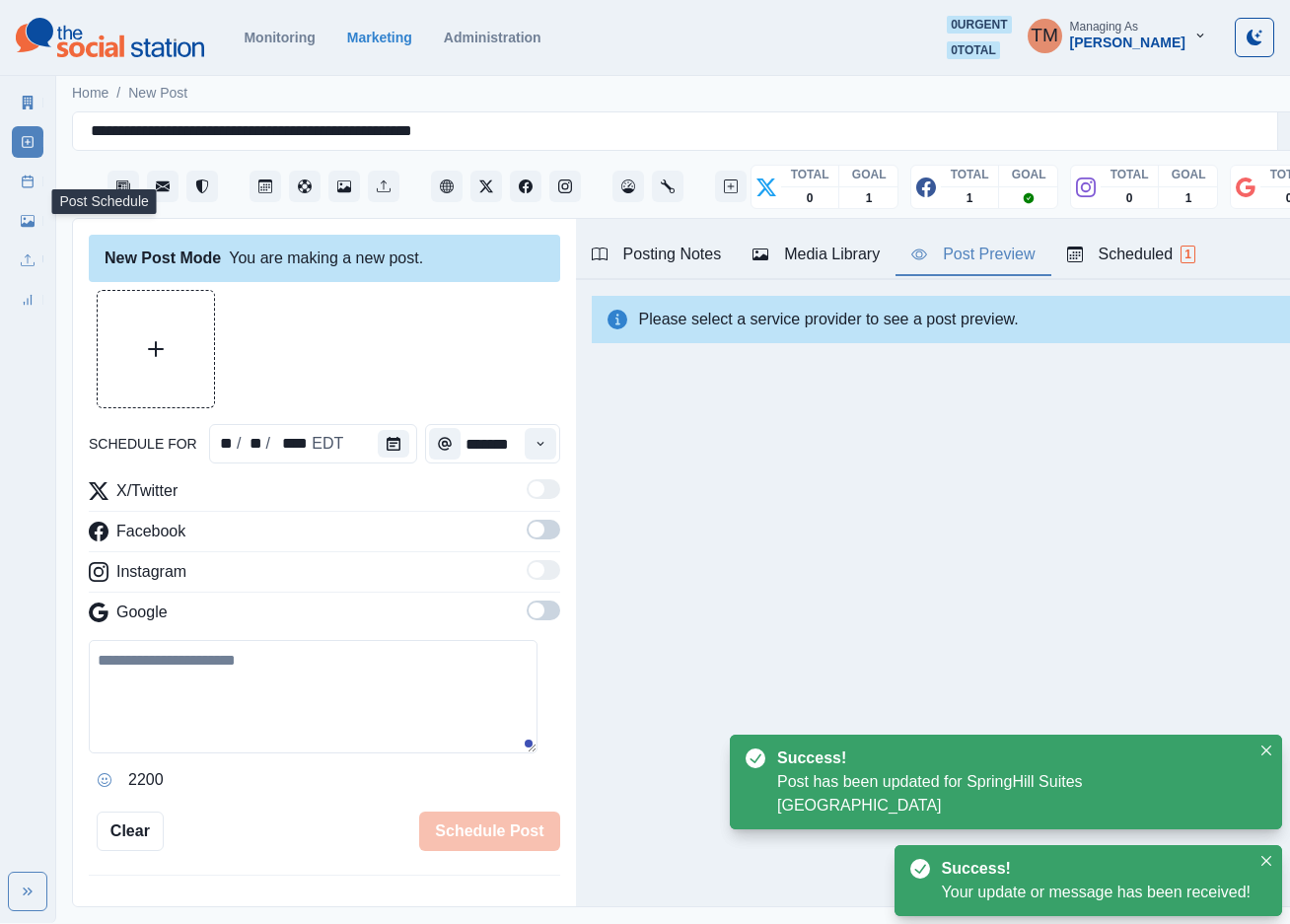
click at [28, 187] on icon at bounding box center [28, 182] width 14 height 14
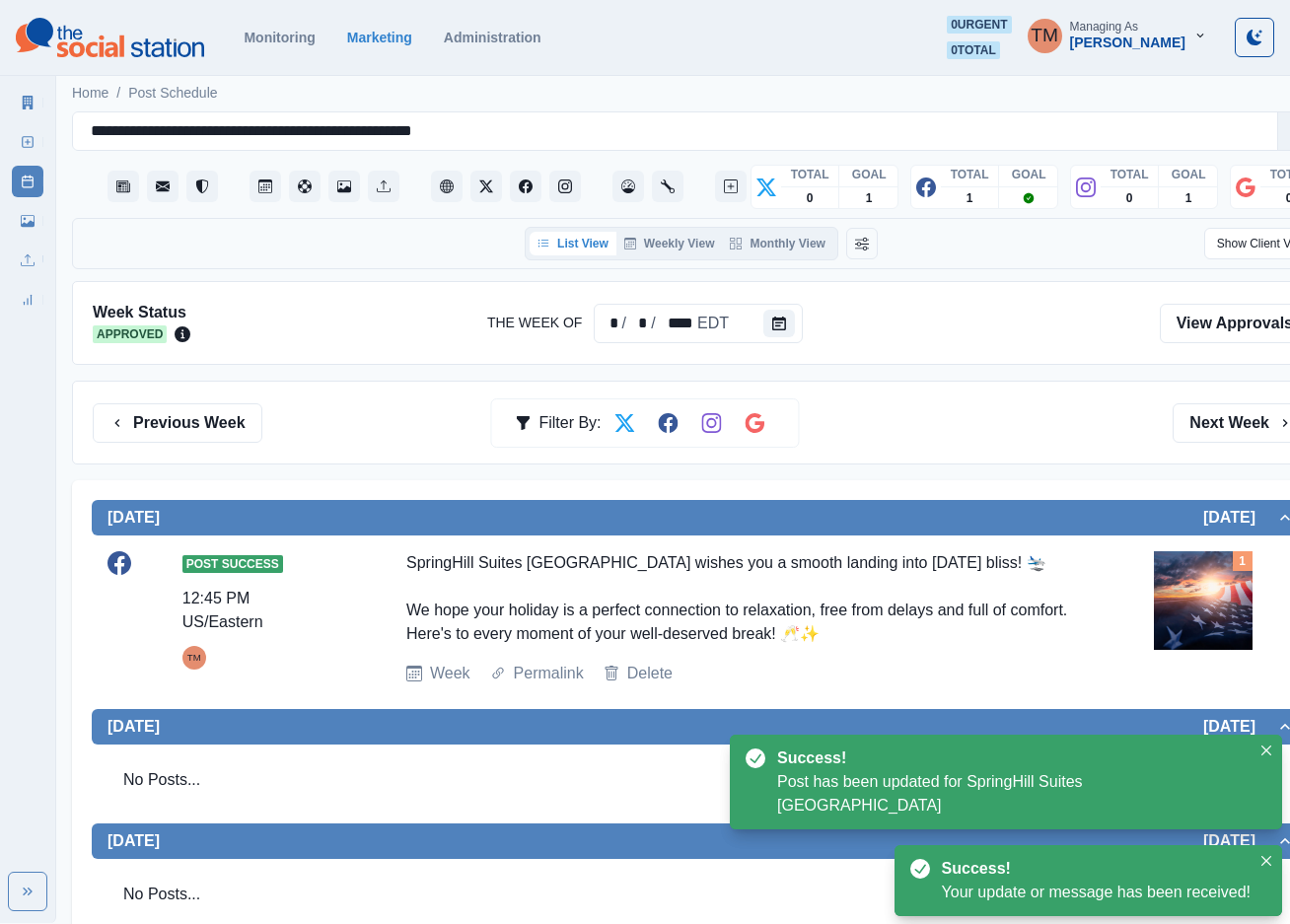
click at [1059, 418] on div "Previous Week Filter By: Next Week" at bounding box center [701, 423] width 1217 height 40
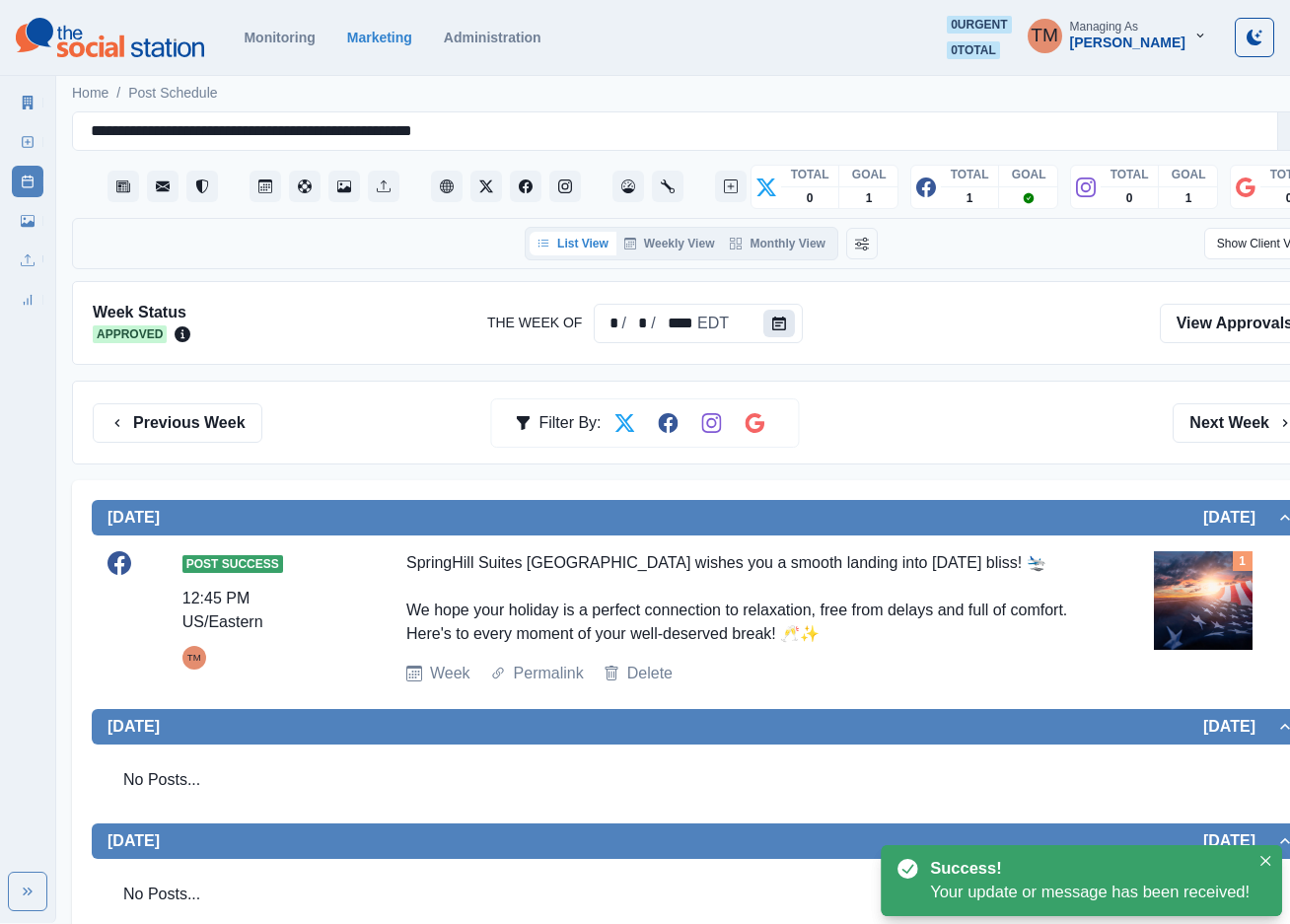
click at [772, 318] on icon "Calendar" at bounding box center [779, 324] width 14 height 14
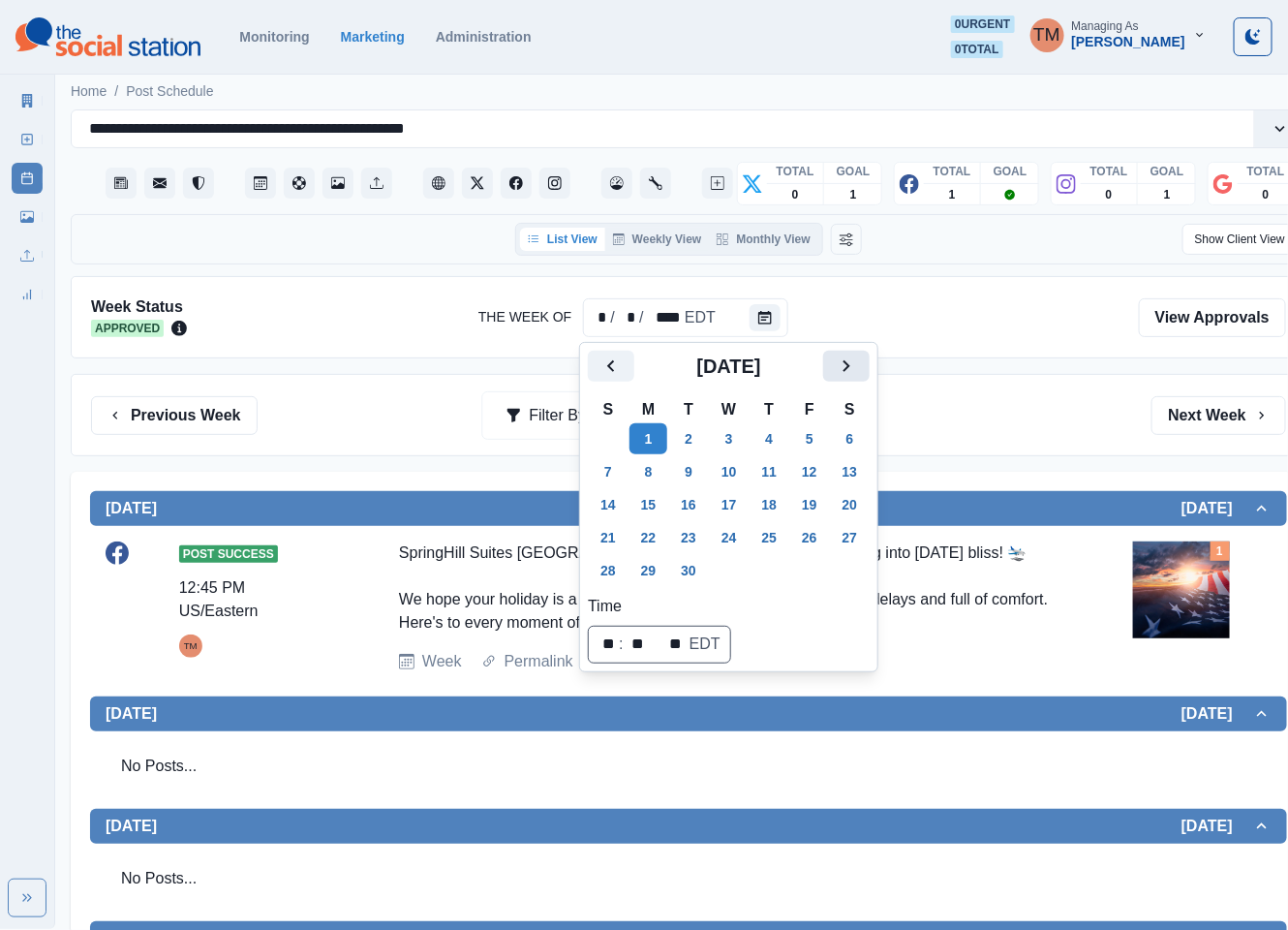
click at [834, 360] on icon "Next" at bounding box center [846, 366] width 23 height 23
click at [777, 530] on button "23" at bounding box center [769, 538] width 39 height 31
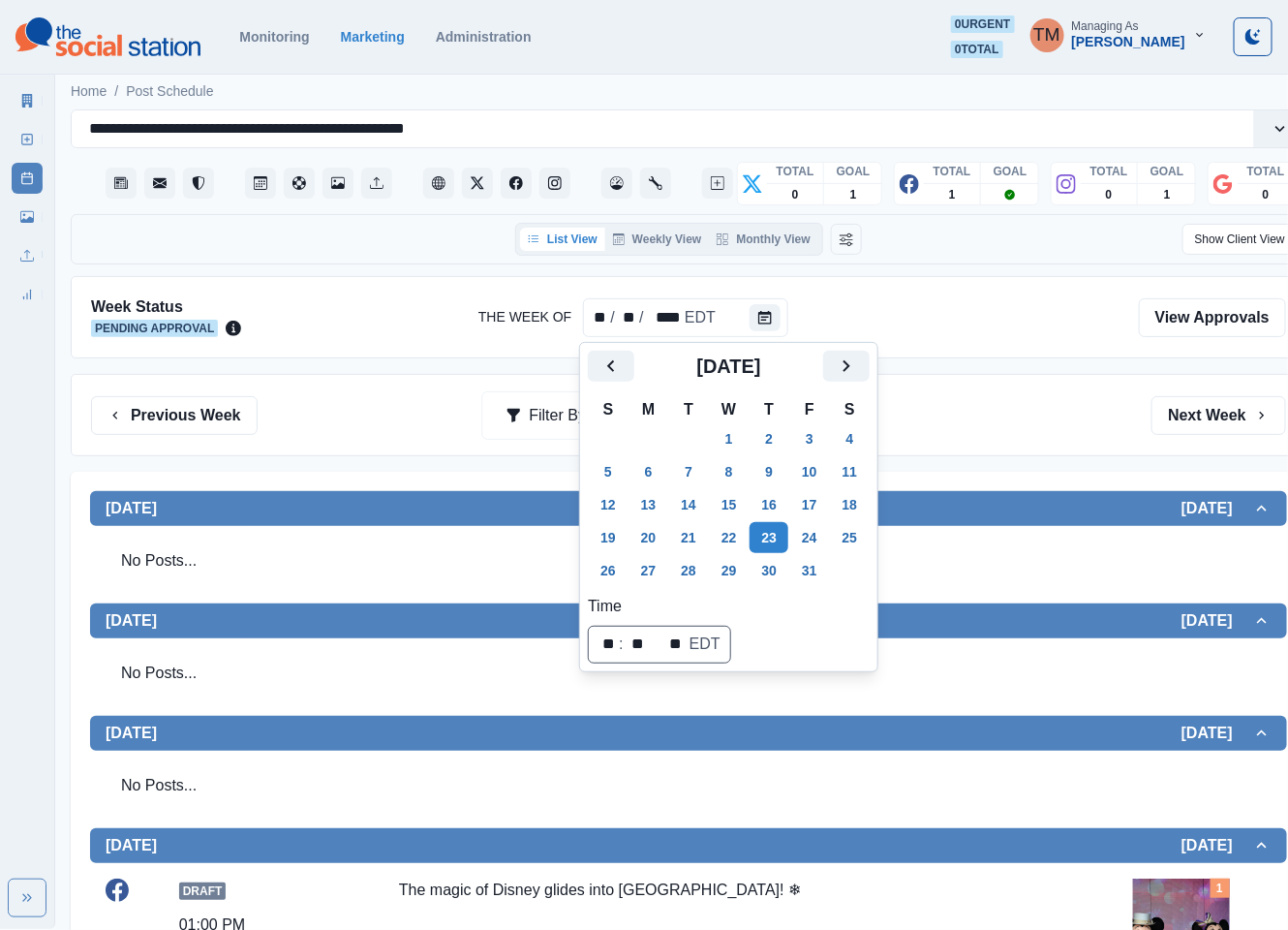
click at [980, 416] on div "Previous Week Filter By: Next Week" at bounding box center [688, 416] width 1195 height 39
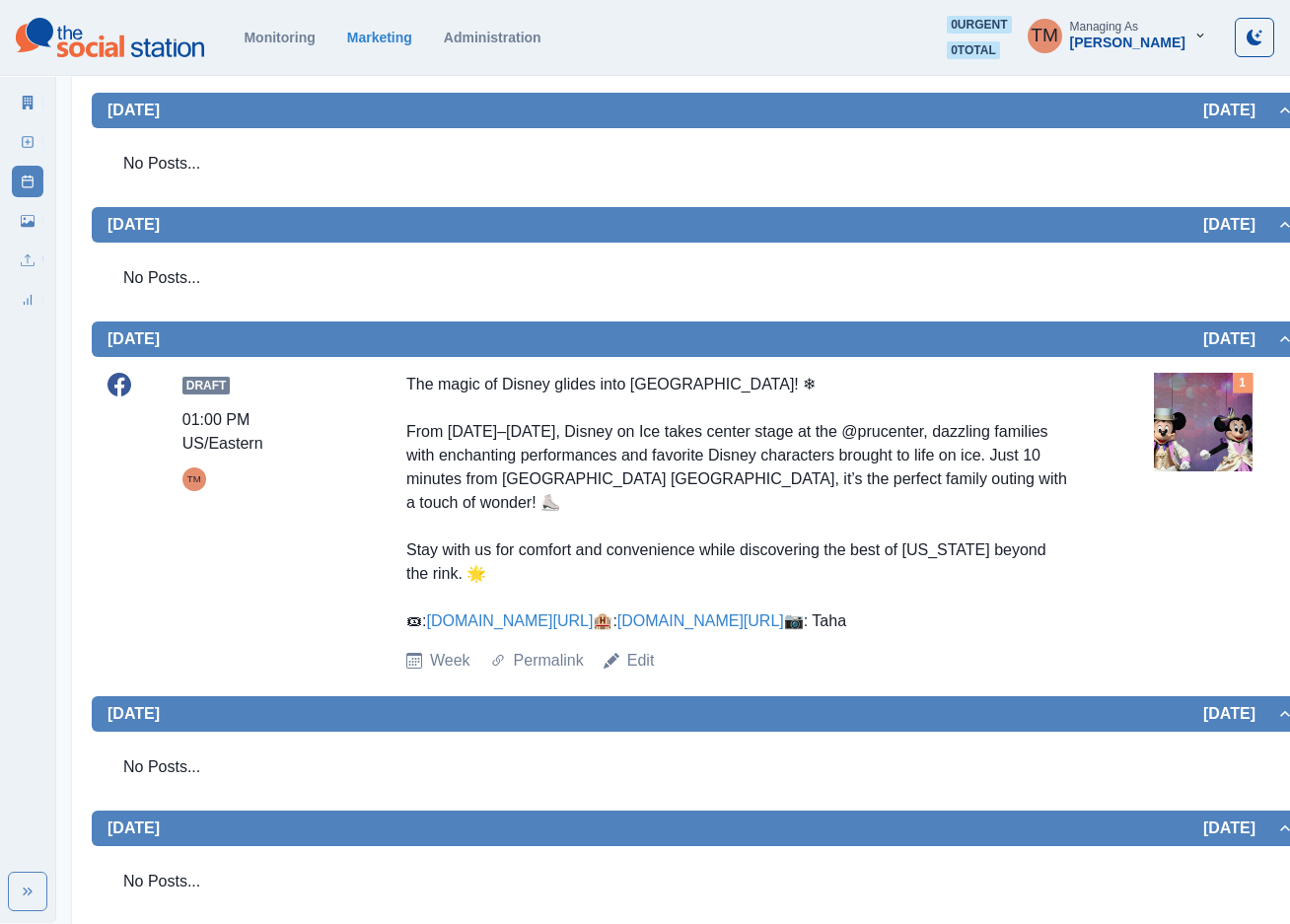
scroll to position [591, 0]
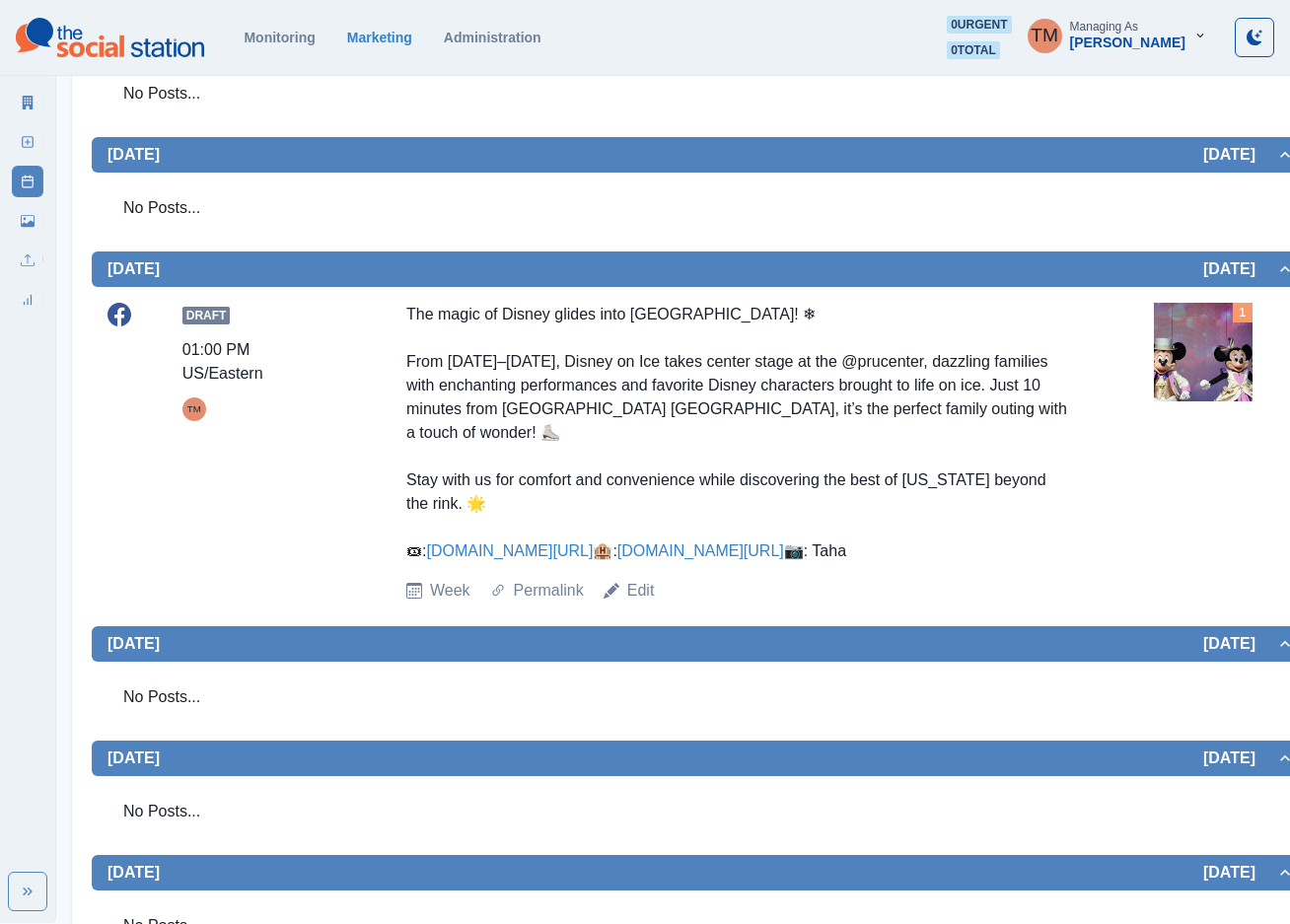
click at [1225, 387] on img at bounding box center [1203, 352] width 98 height 98
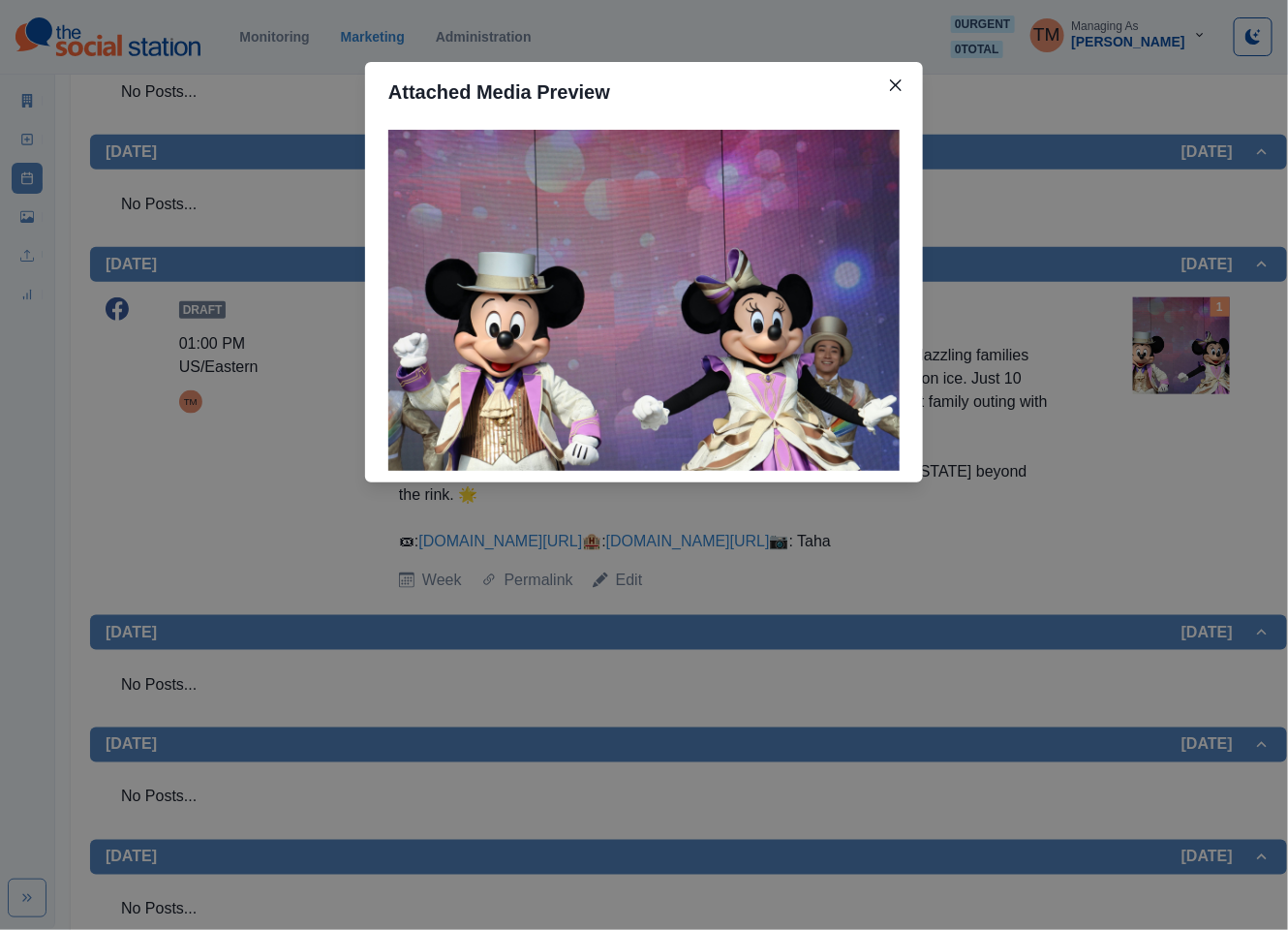
click at [1203, 381] on div "Attached Media Preview" at bounding box center [644, 465] width 1288 height 930
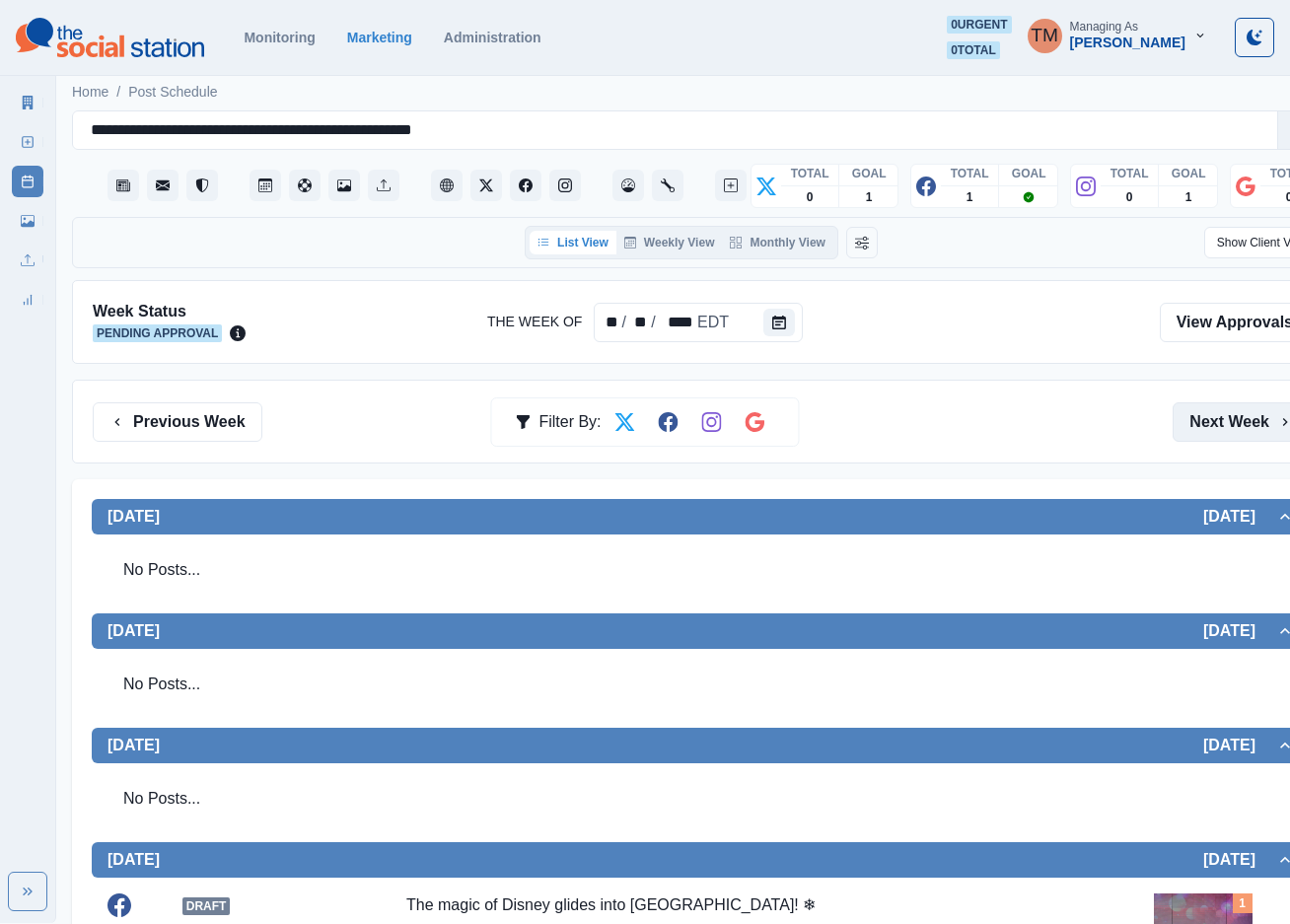
scroll to position [0, 0]
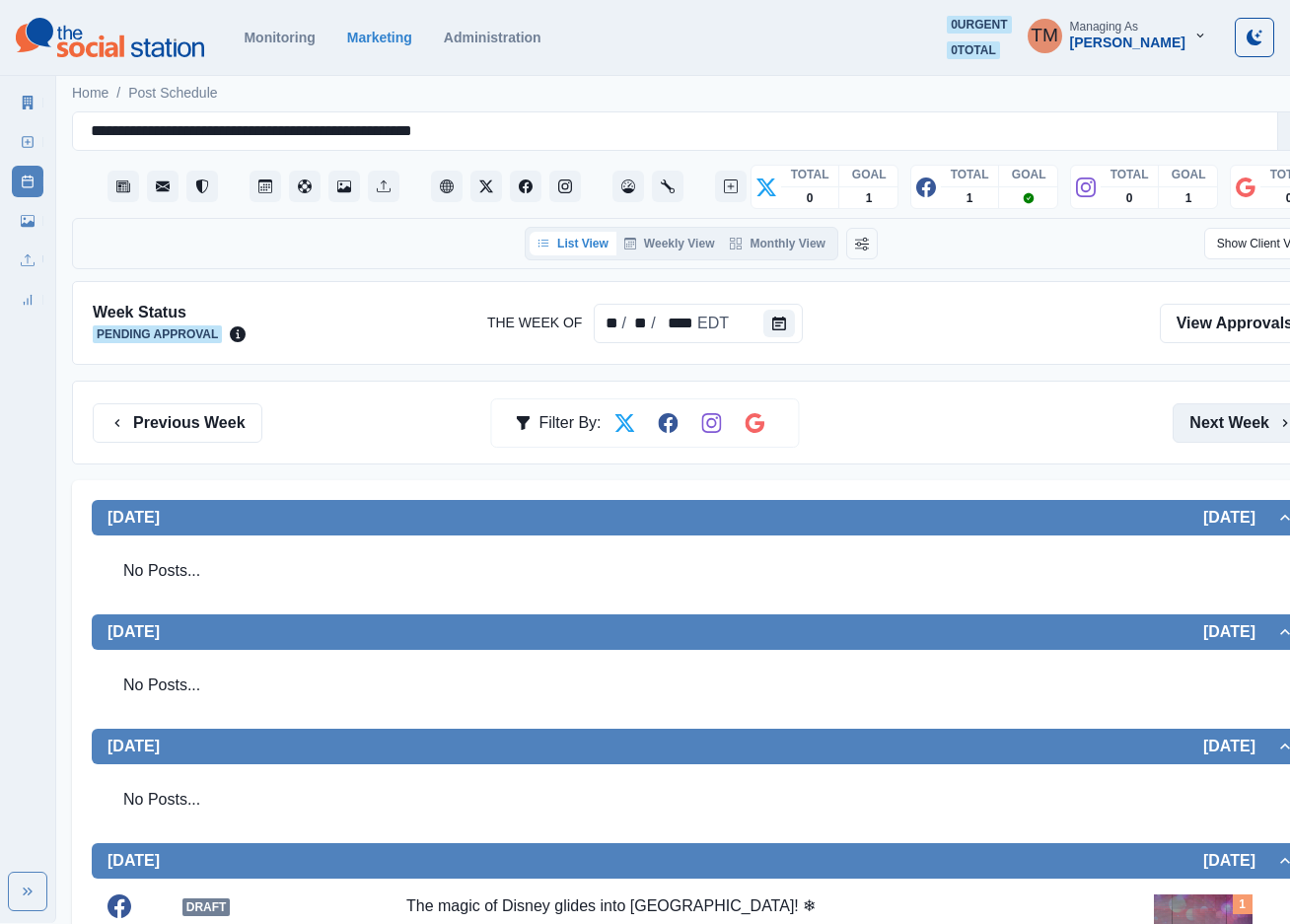
click at [1211, 429] on button "Next Week" at bounding box center [1241, 423] width 137 height 40
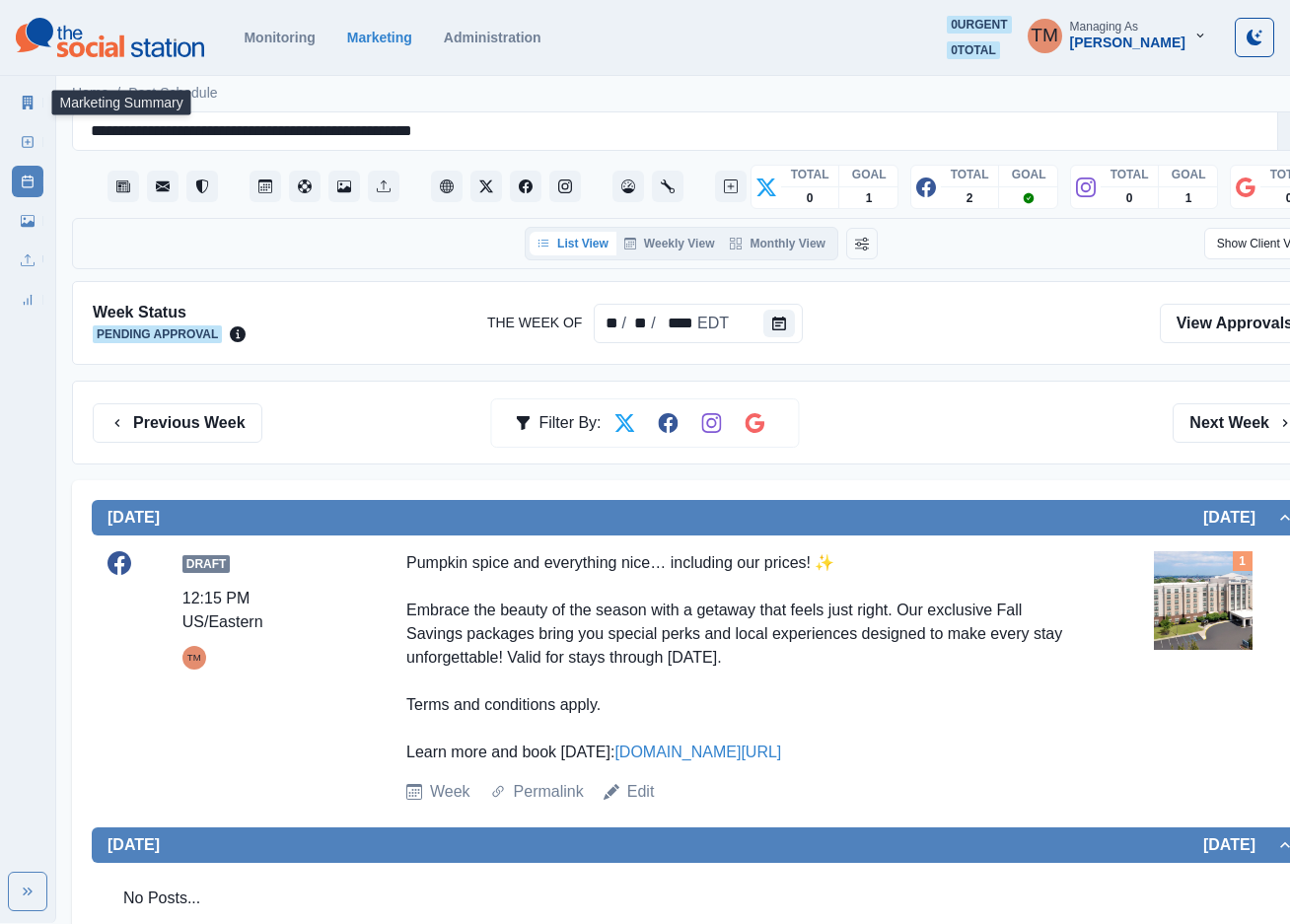
click at [25, 103] on icon at bounding box center [28, 102] width 14 height 14
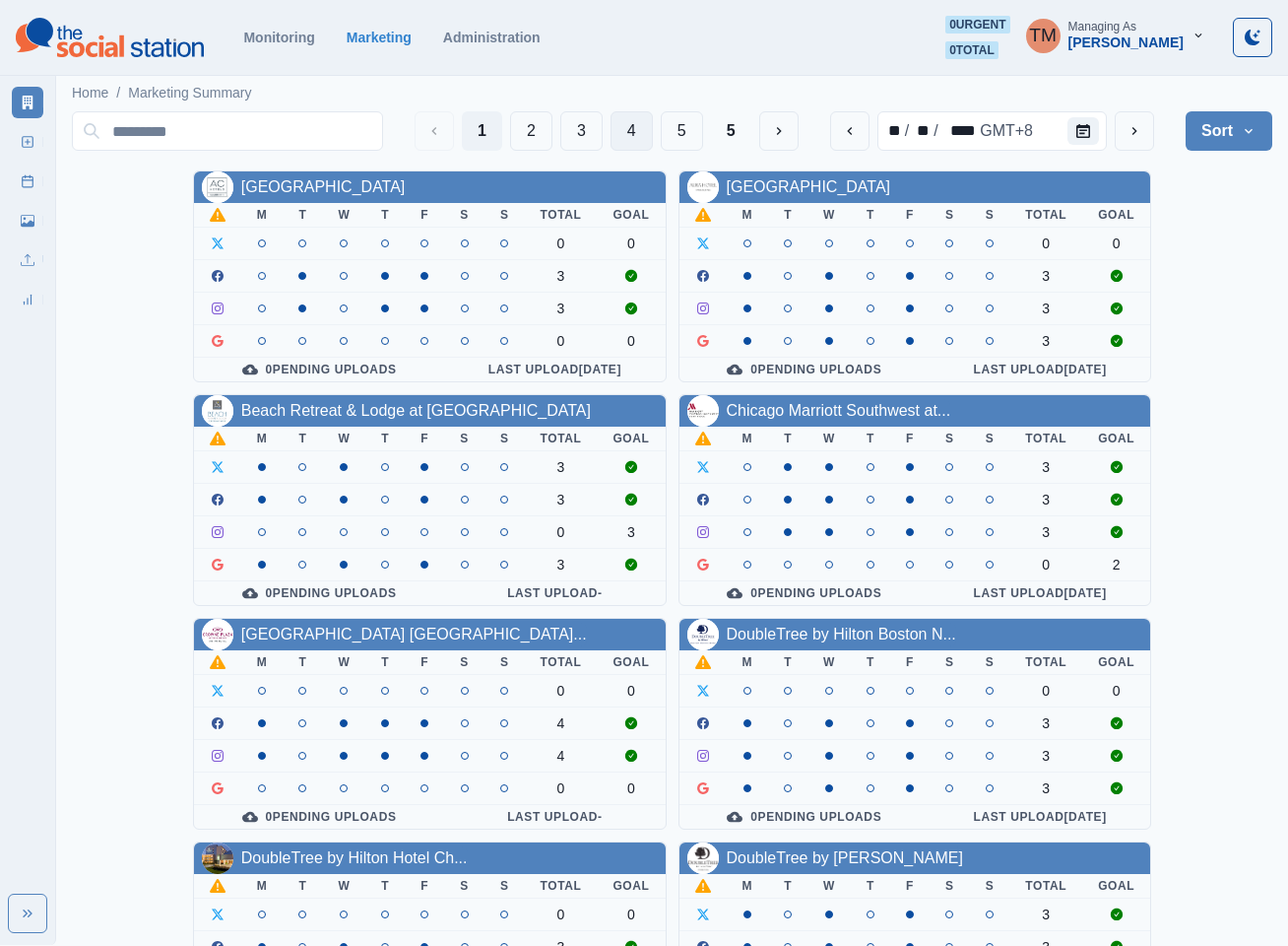
click at [633, 128] on button "4" at bounding box center [631, 131] width 43 height 40
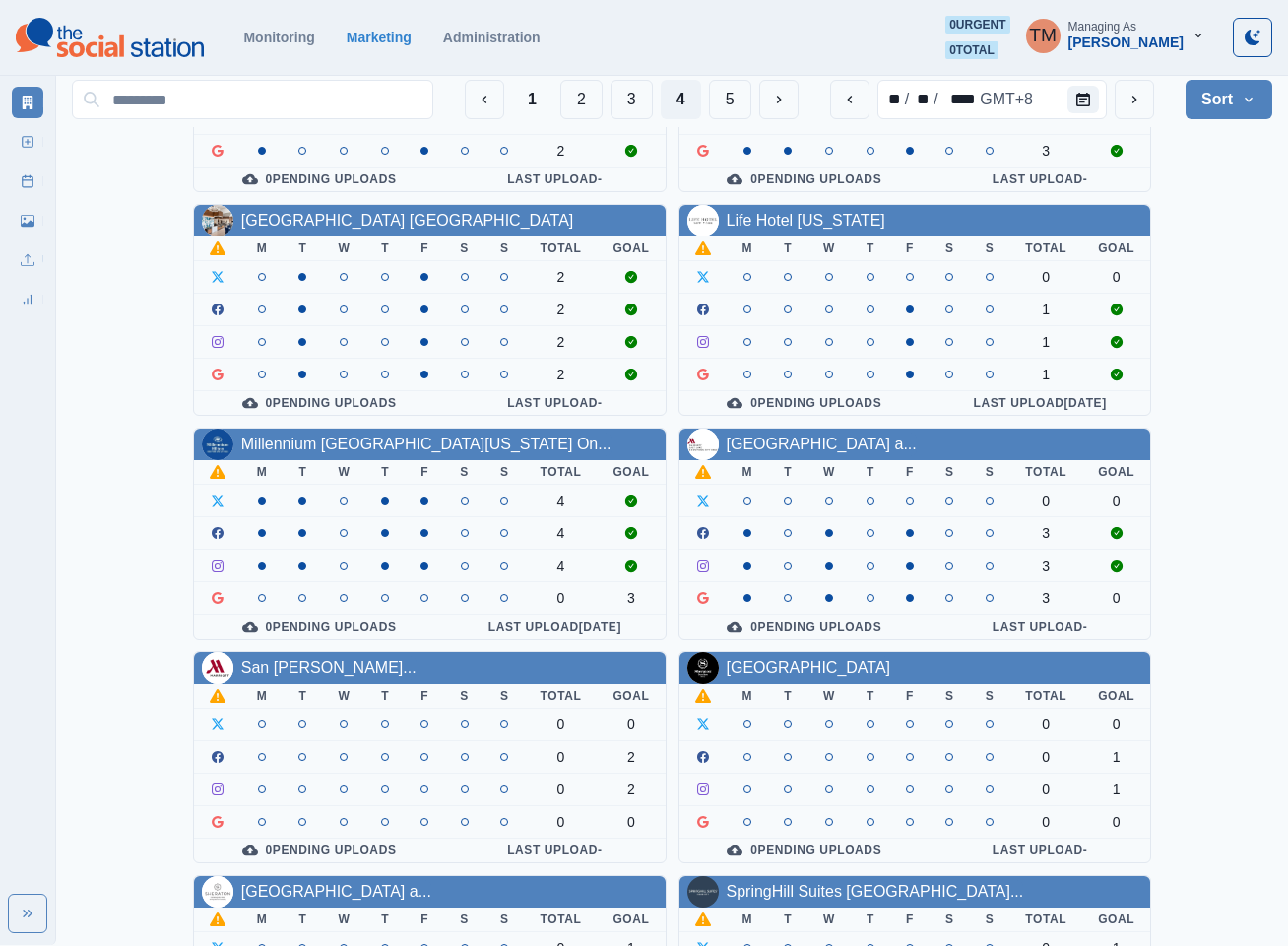
scroll to position [148, 0]
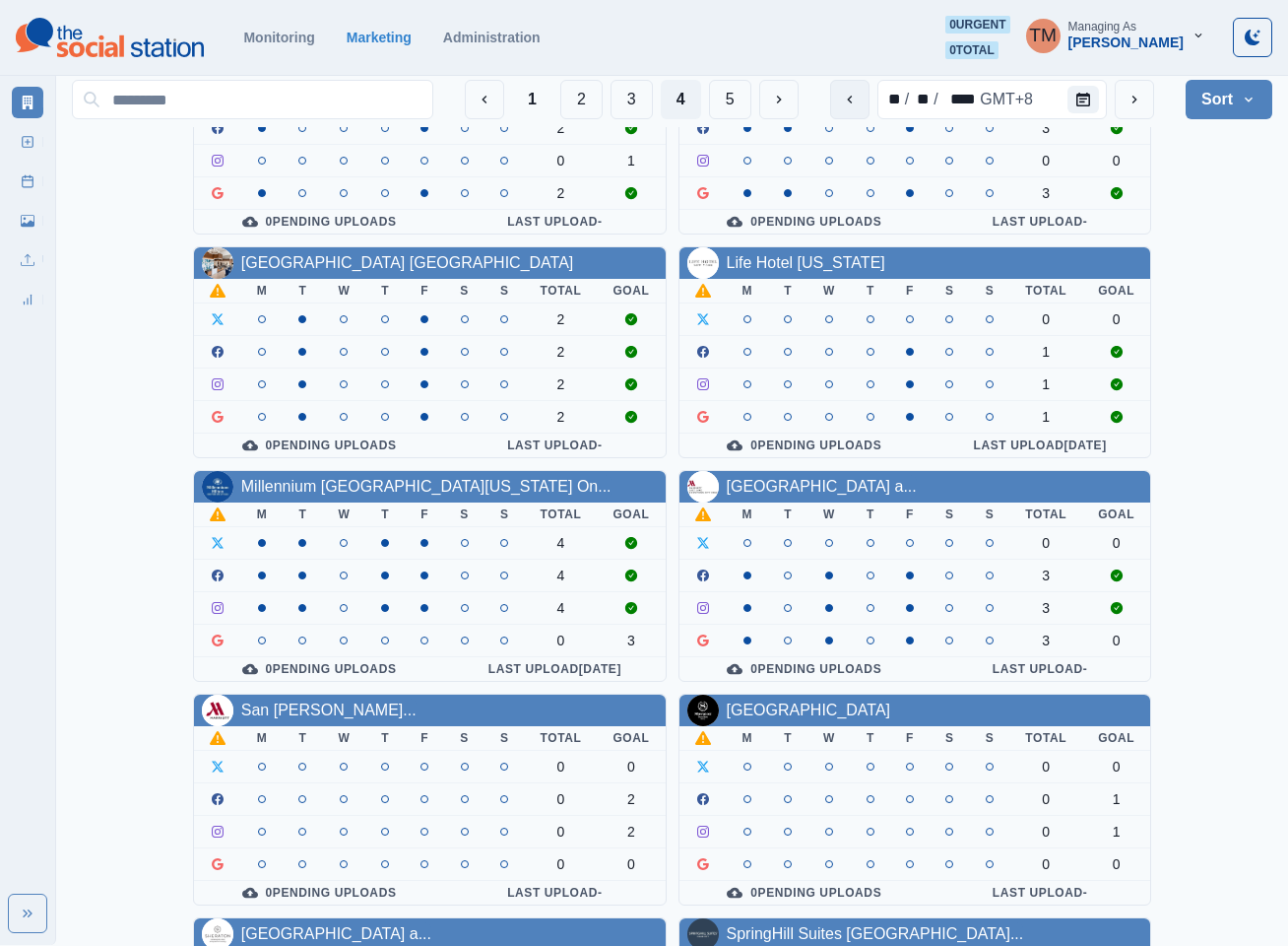
click at [841, 98] on icon "previous" at bounding box center [849, 99] width 16 height 16
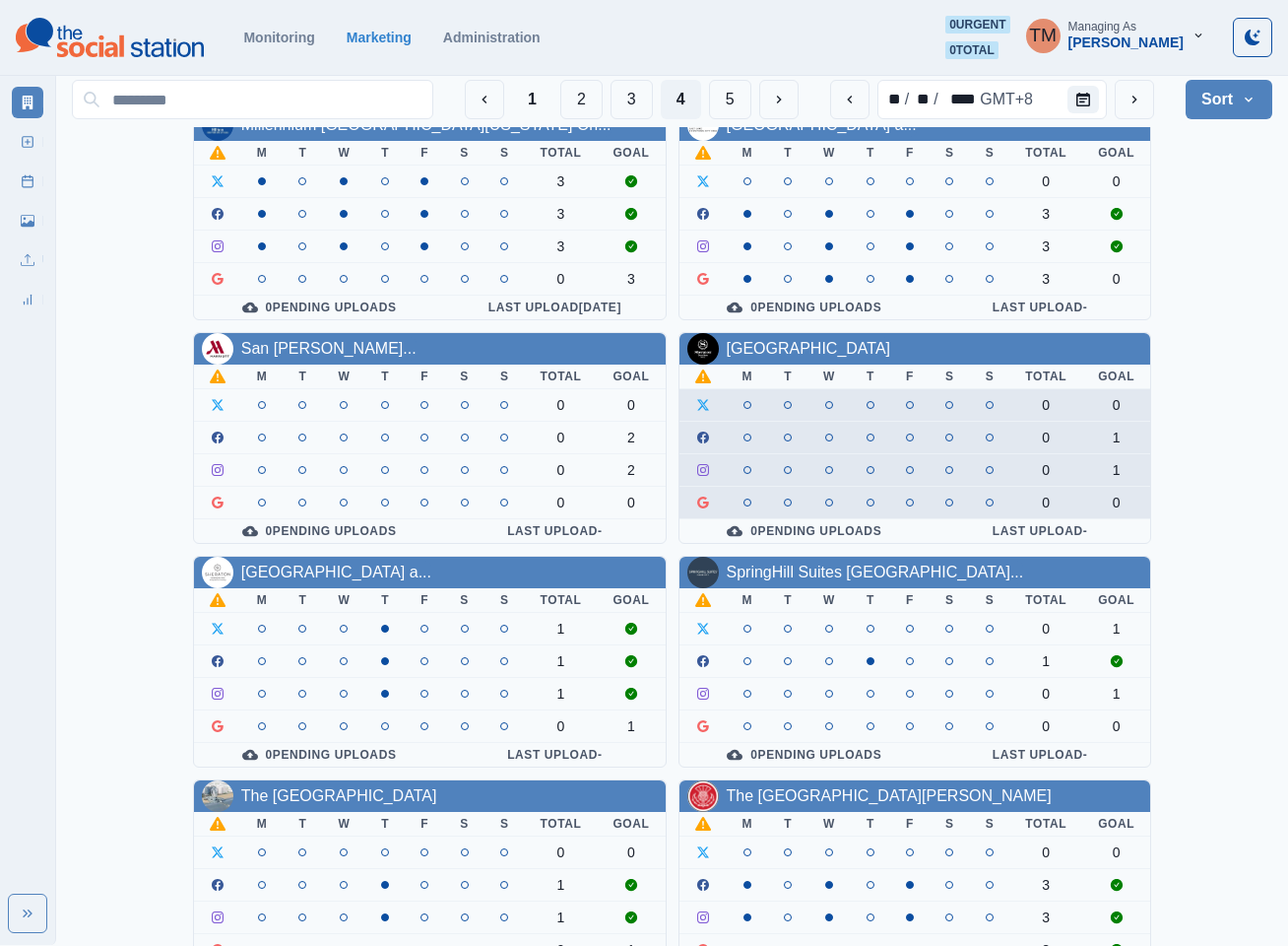
scroll to position [444, 0]
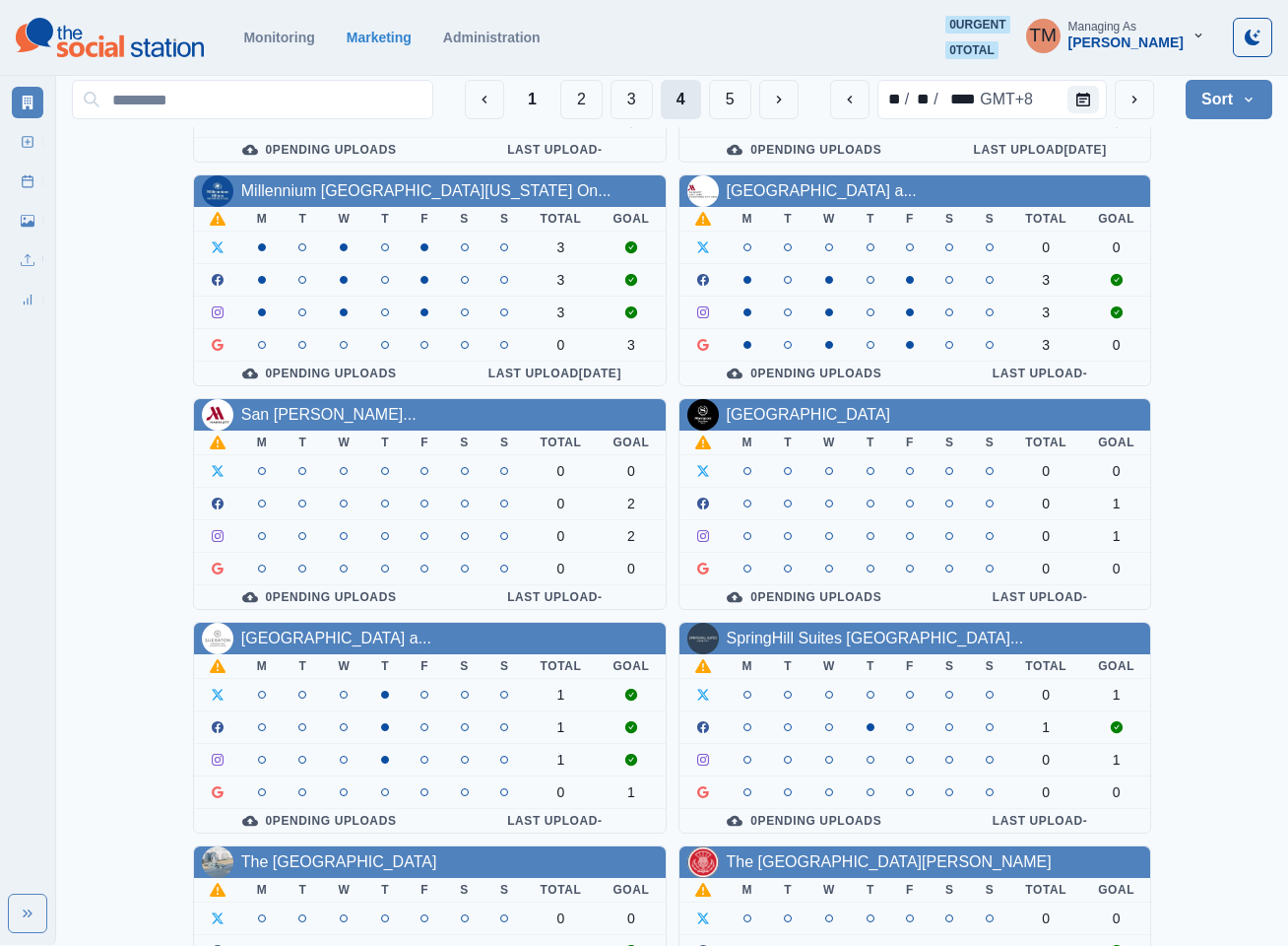
click at [680, 106] on button "4" at bounding box center [681, 99] width 41 height 40
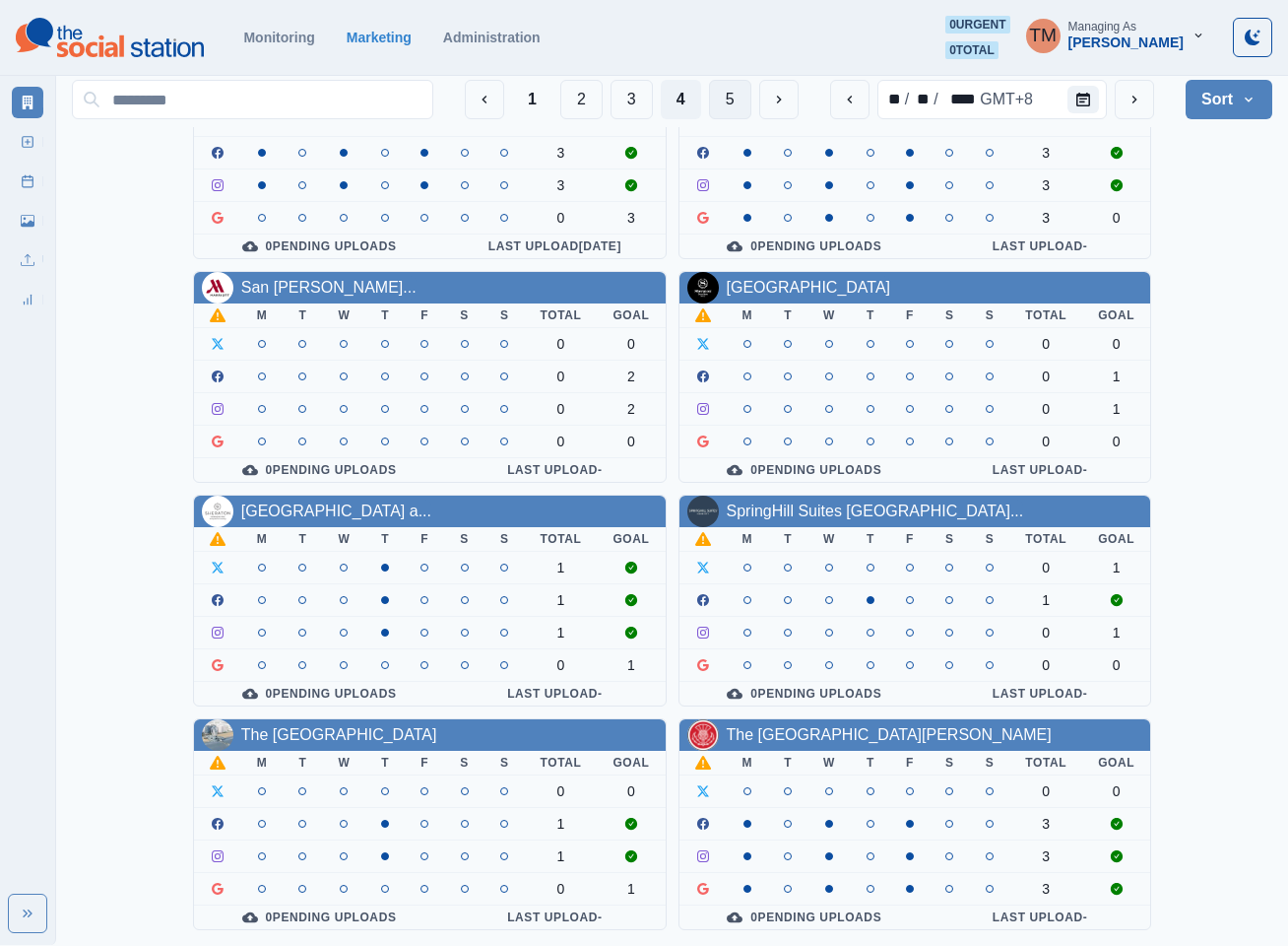
click at [715, 98] on button "5" at bounding box center [730, 99] width 43 height 40
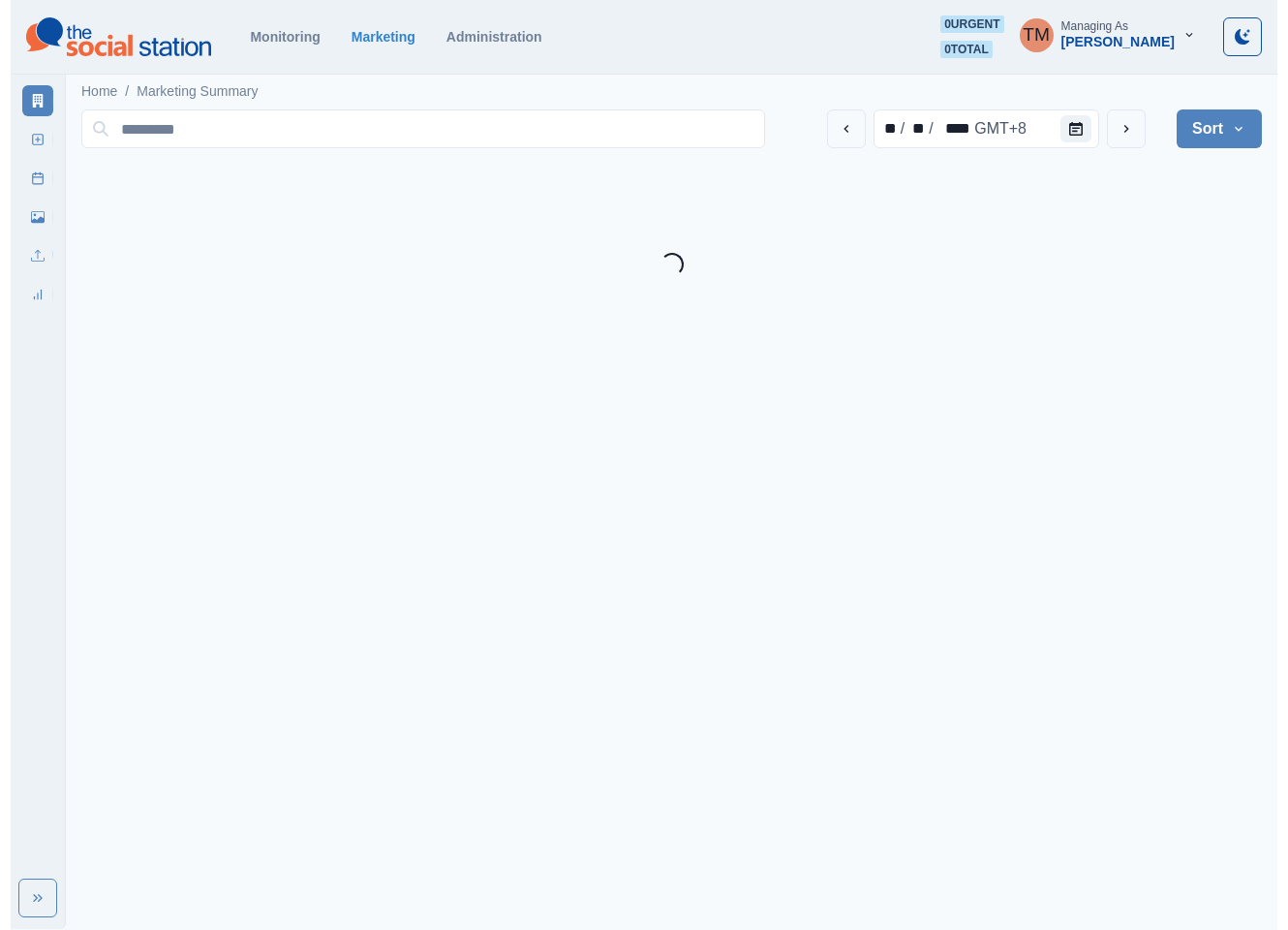
scroll to position [0, 0]
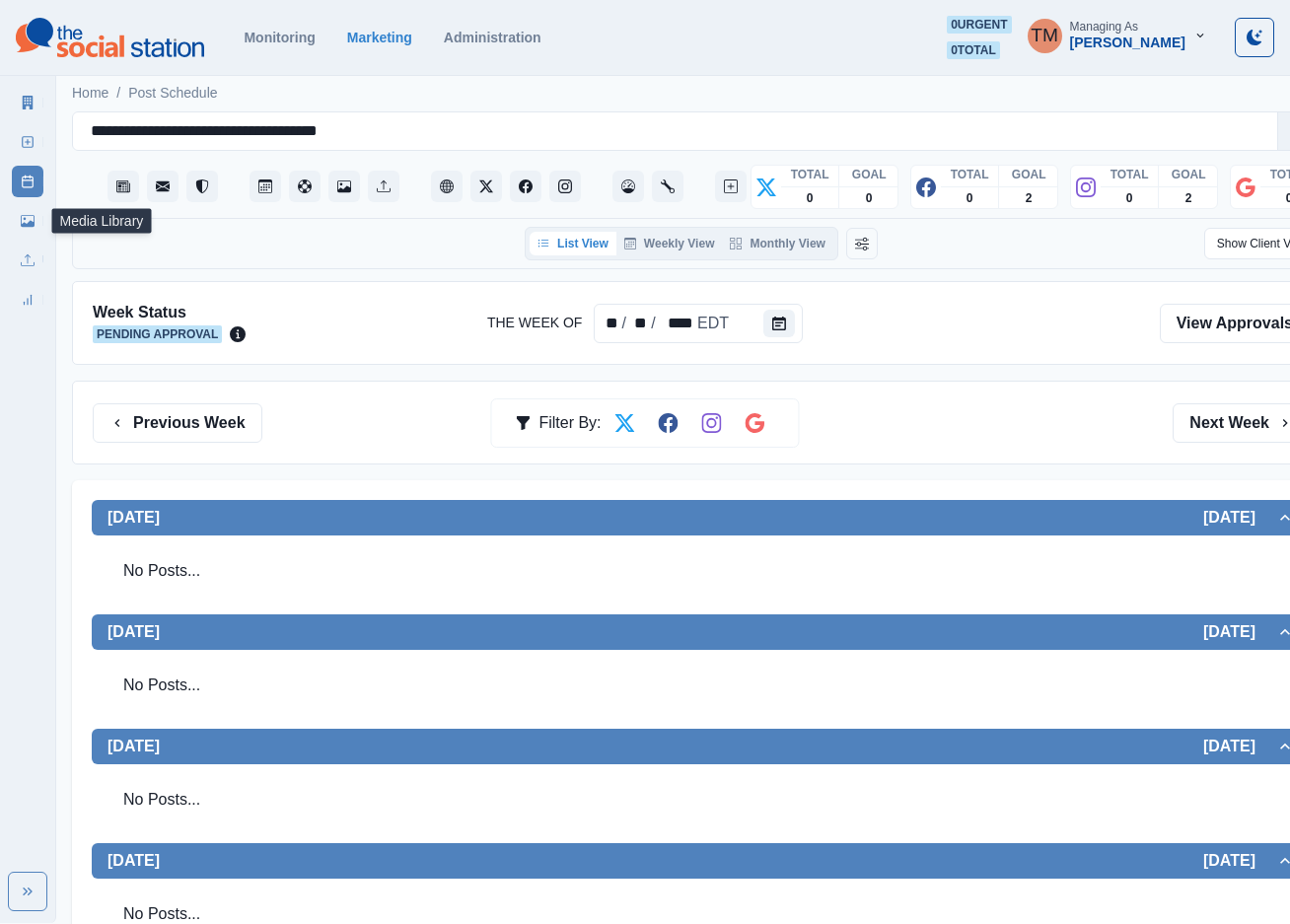
click at [33, 219] on icon at bounding box center [28, 221] width 14 height 14
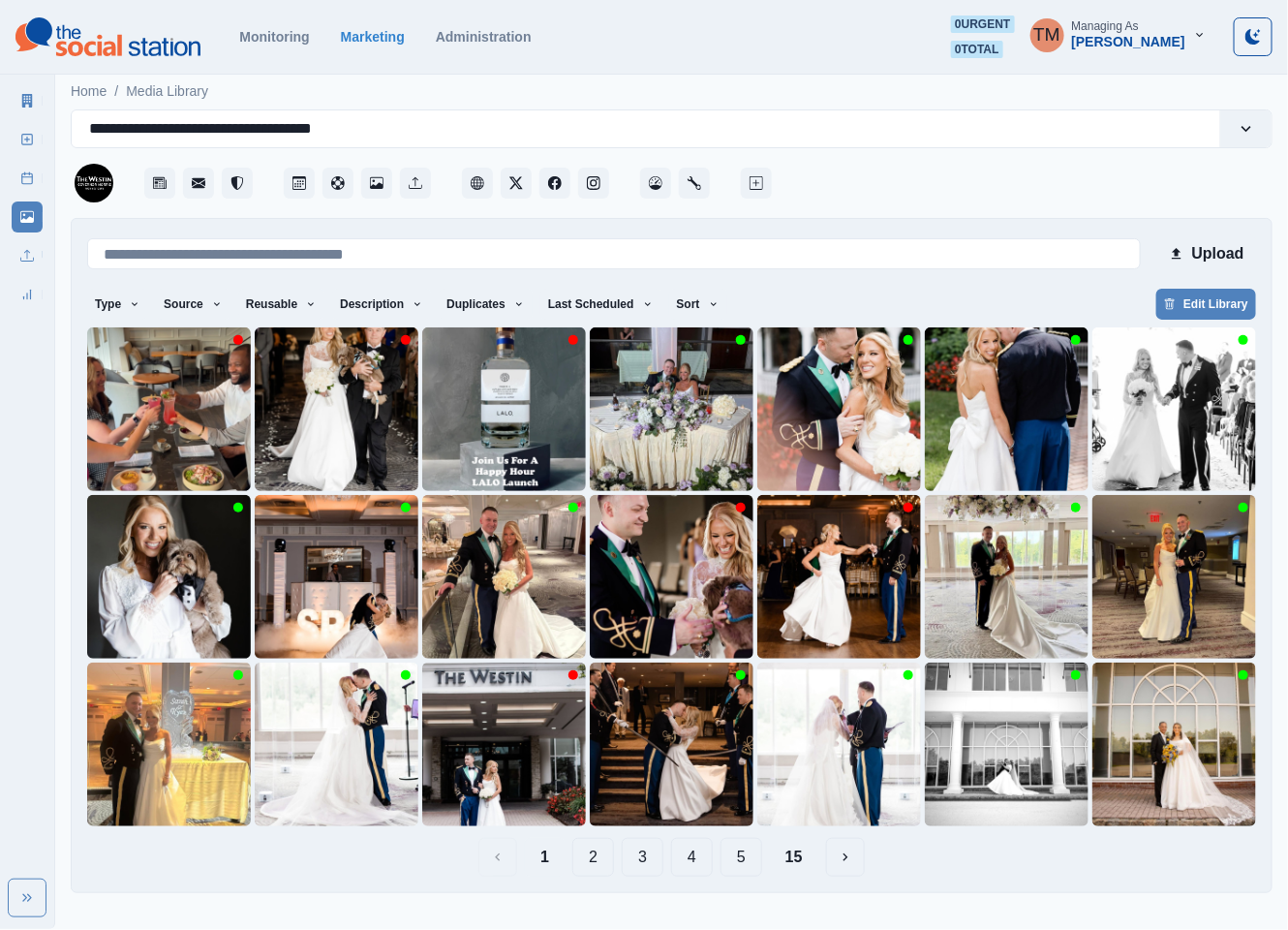
click at [595, 855] on button "2" at bounding box center [592, 857] width 42 height 39
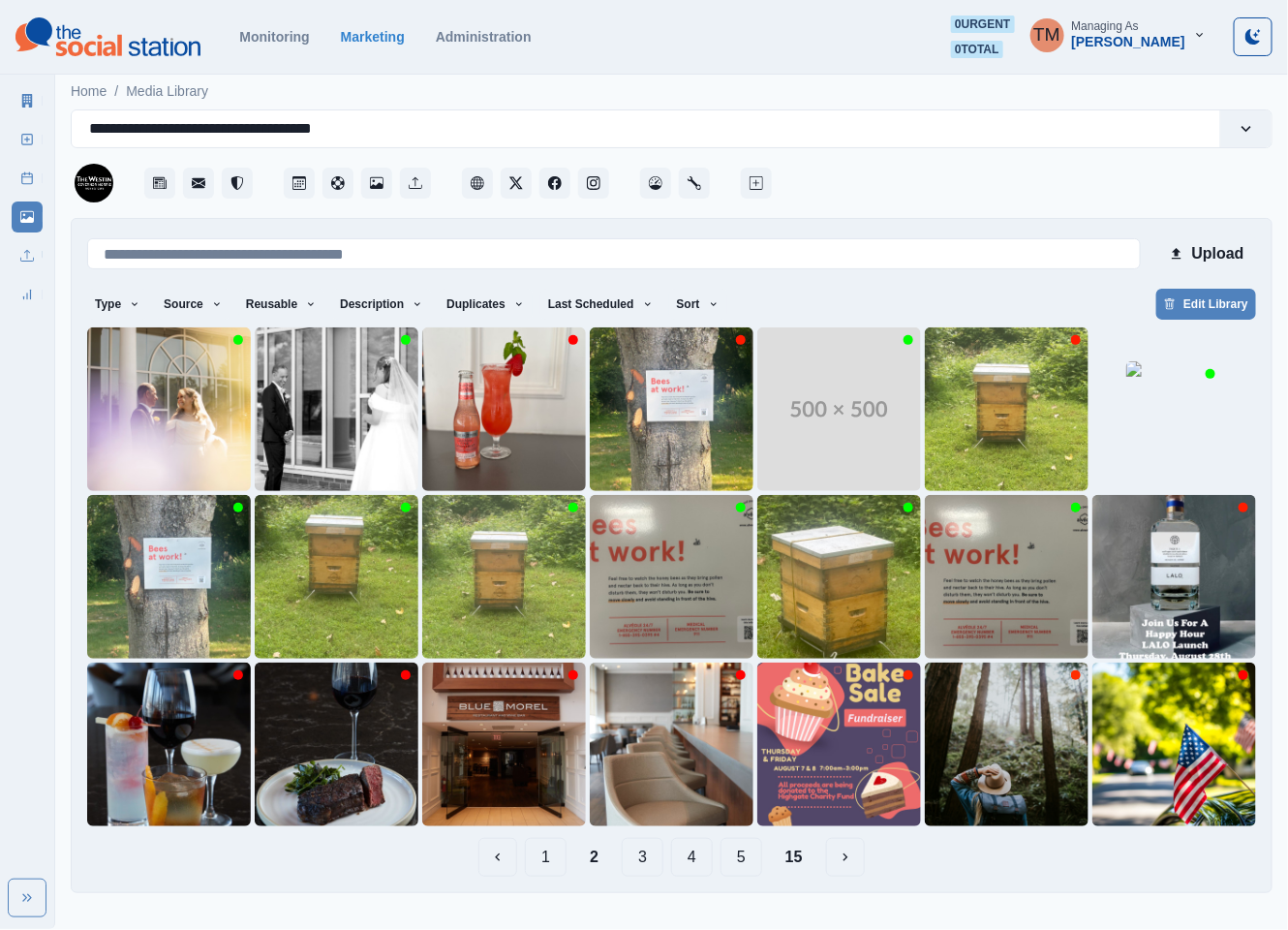
click at [655, 858] on button "3" at bounding box center [642, 857] width 42 height 39
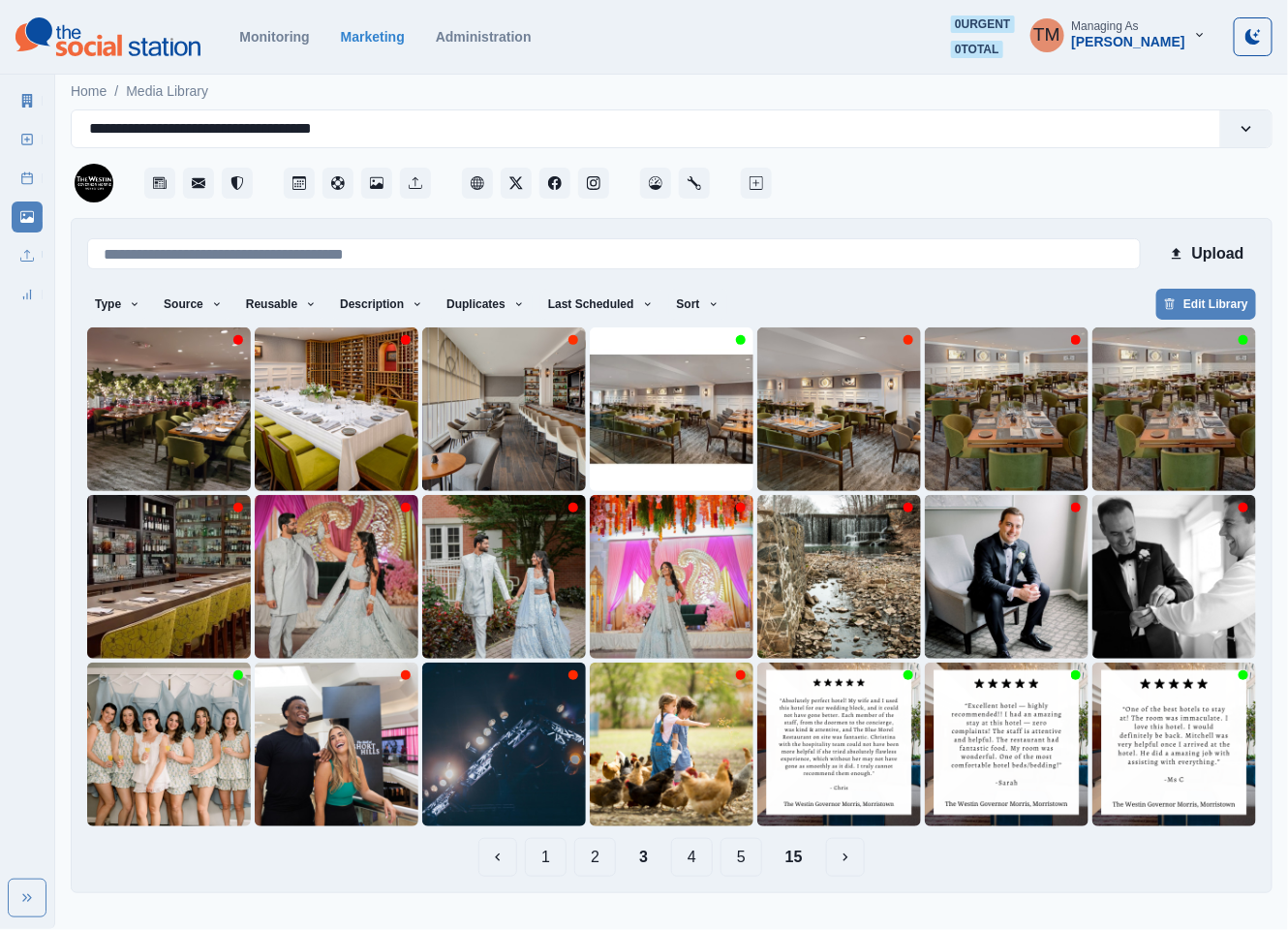
click at [698, 858] on button "4" at bounding box center [692, 857] width 42 height 39
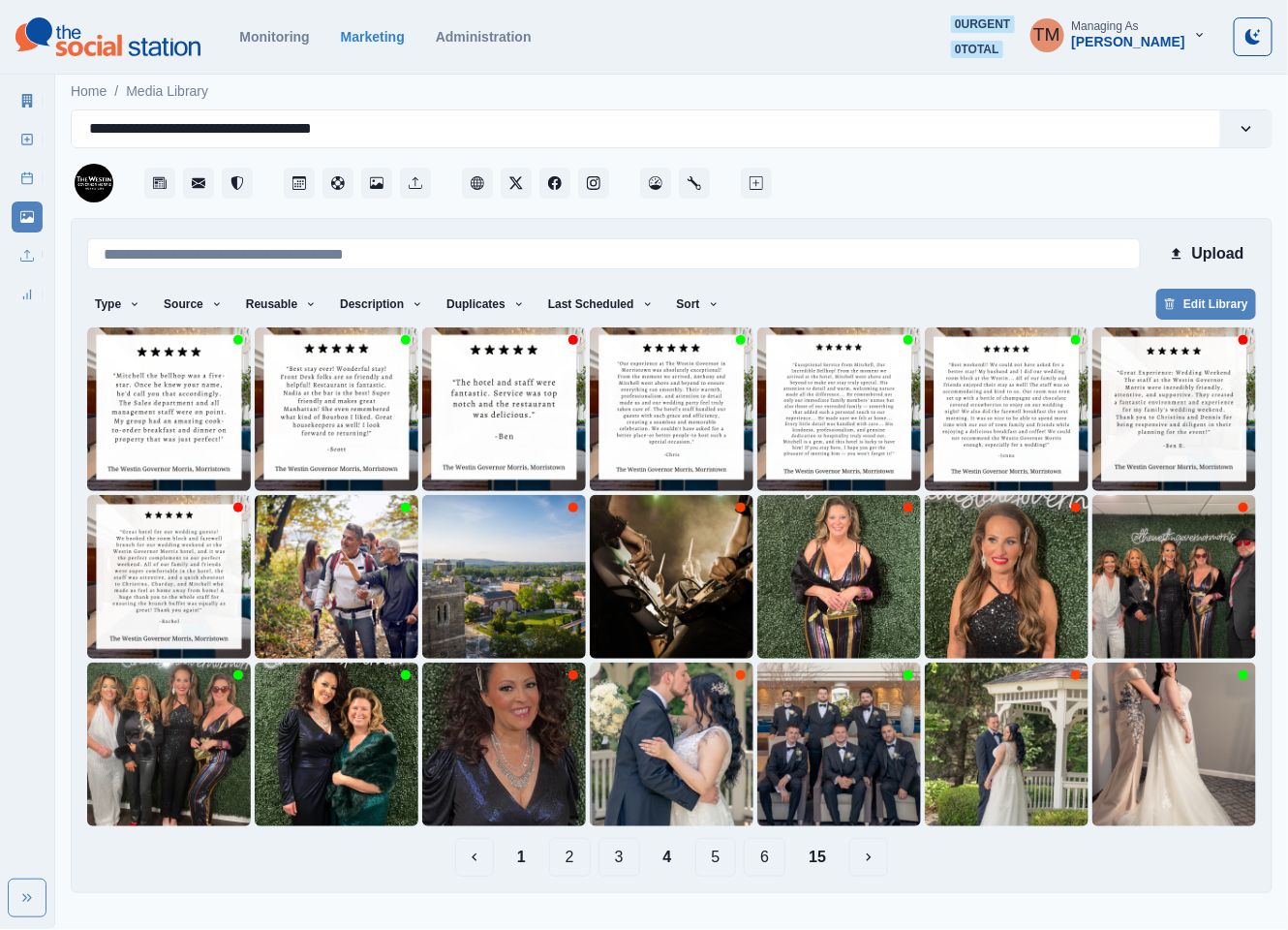
click at [711, 852] on button "5" at bounding box center [716, 857] width 42 height 39
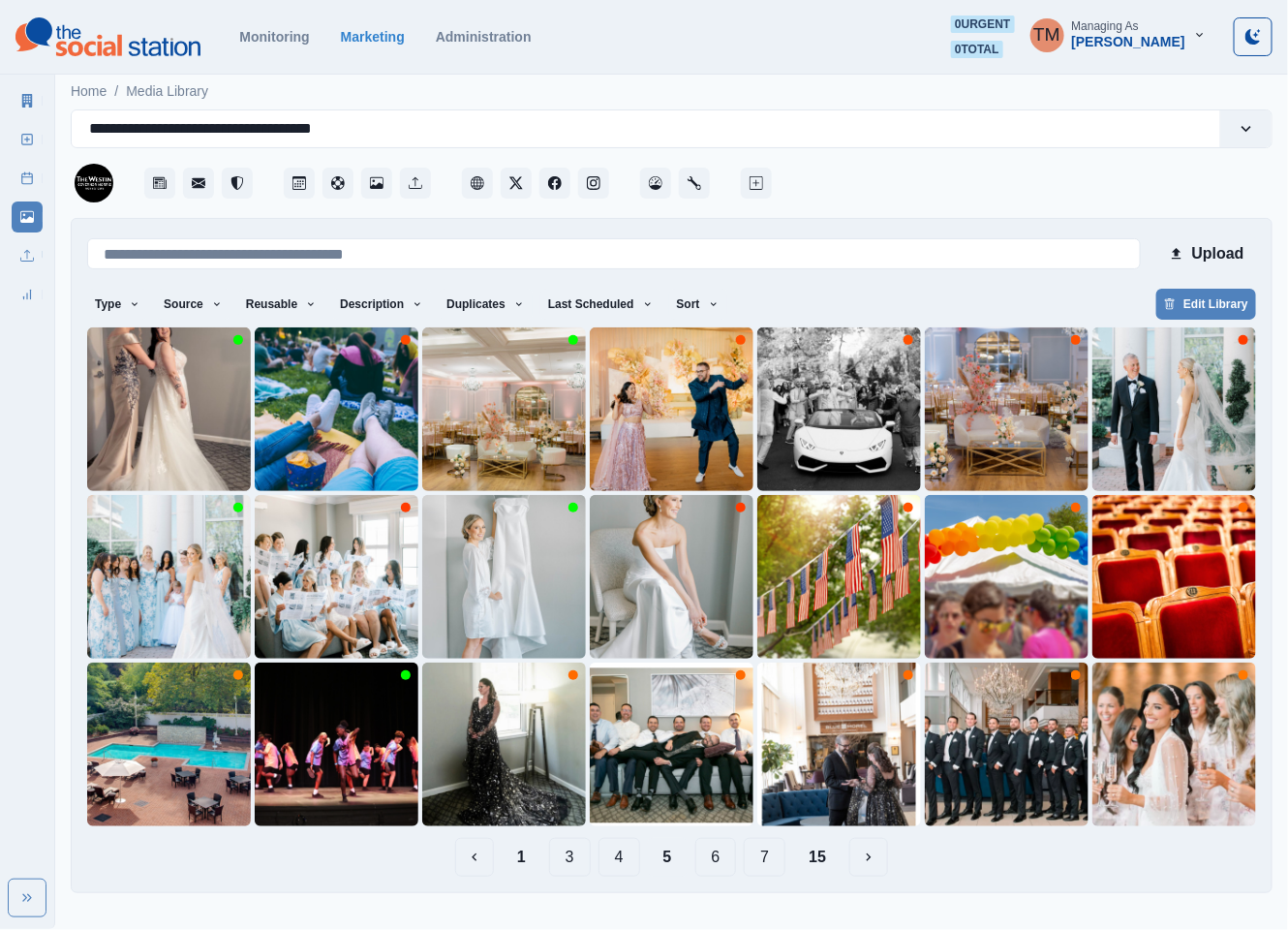
click at [712, 855] on button "6" at bounding box center [716, 857] width 42 height 39
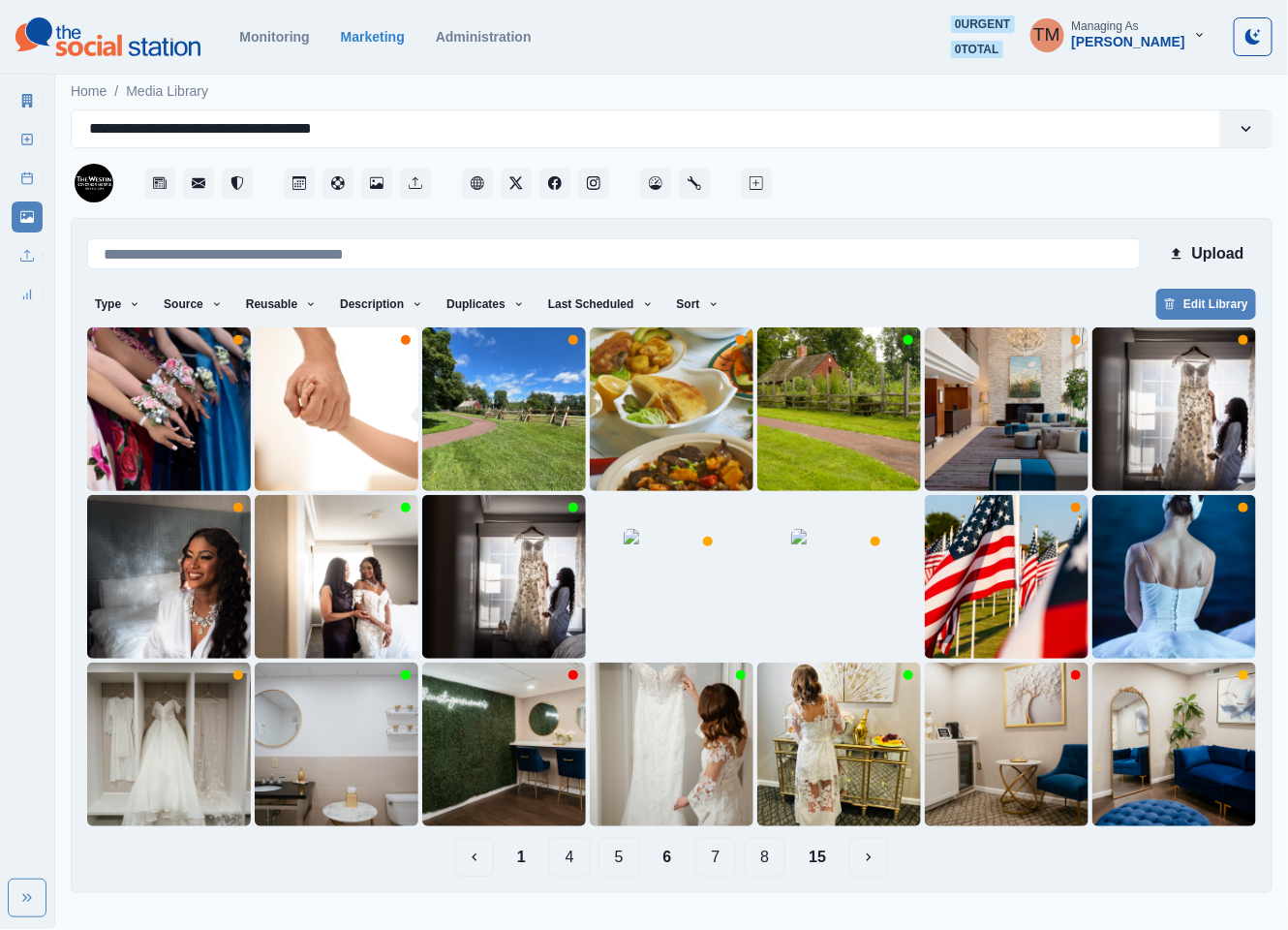
click at [623, 857] on button "5" at bounding box center [619, 857] width 42 height 39
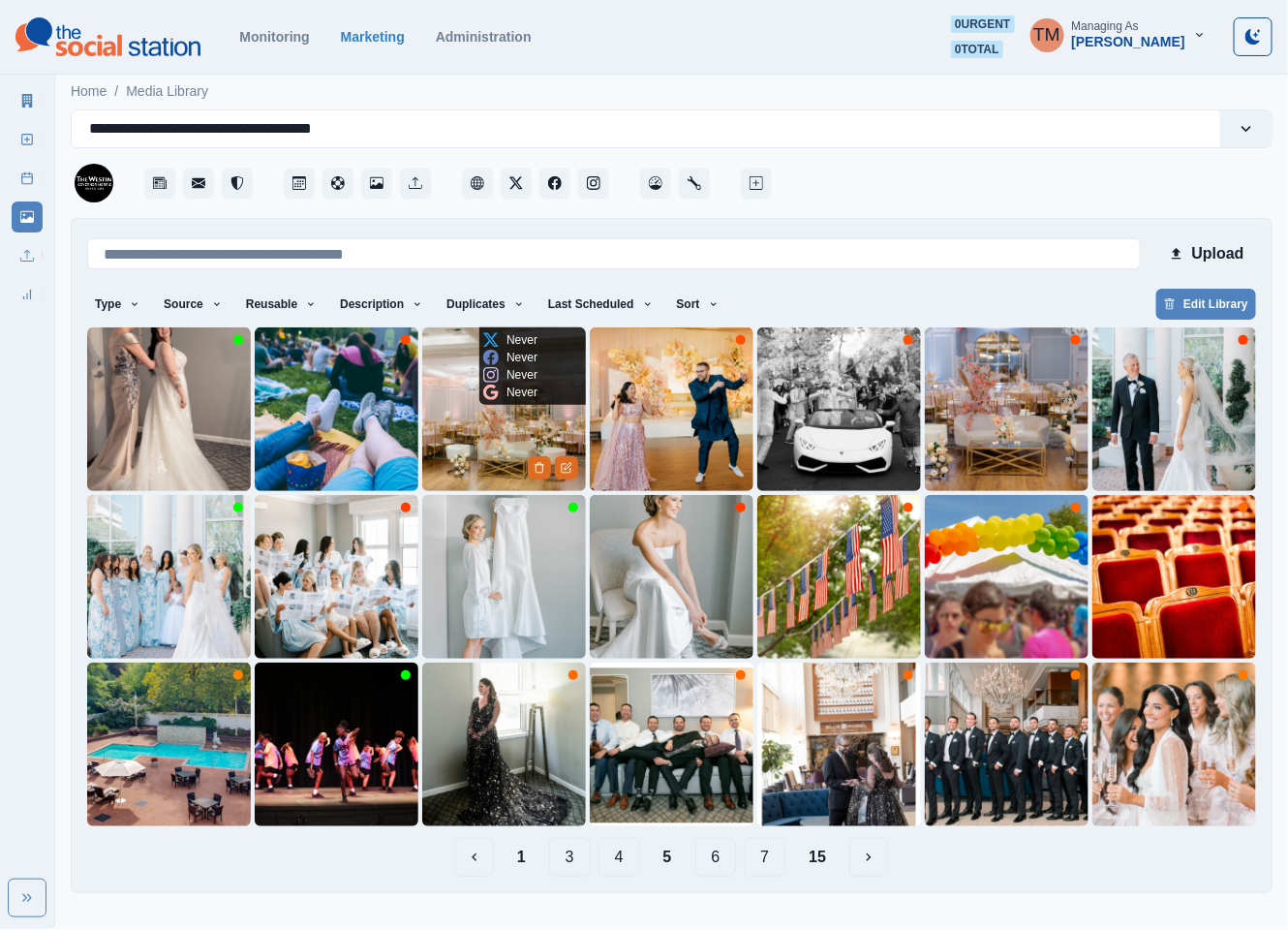
click at [486, 437] on img at bounding box center [504, 409] width 164 height 164
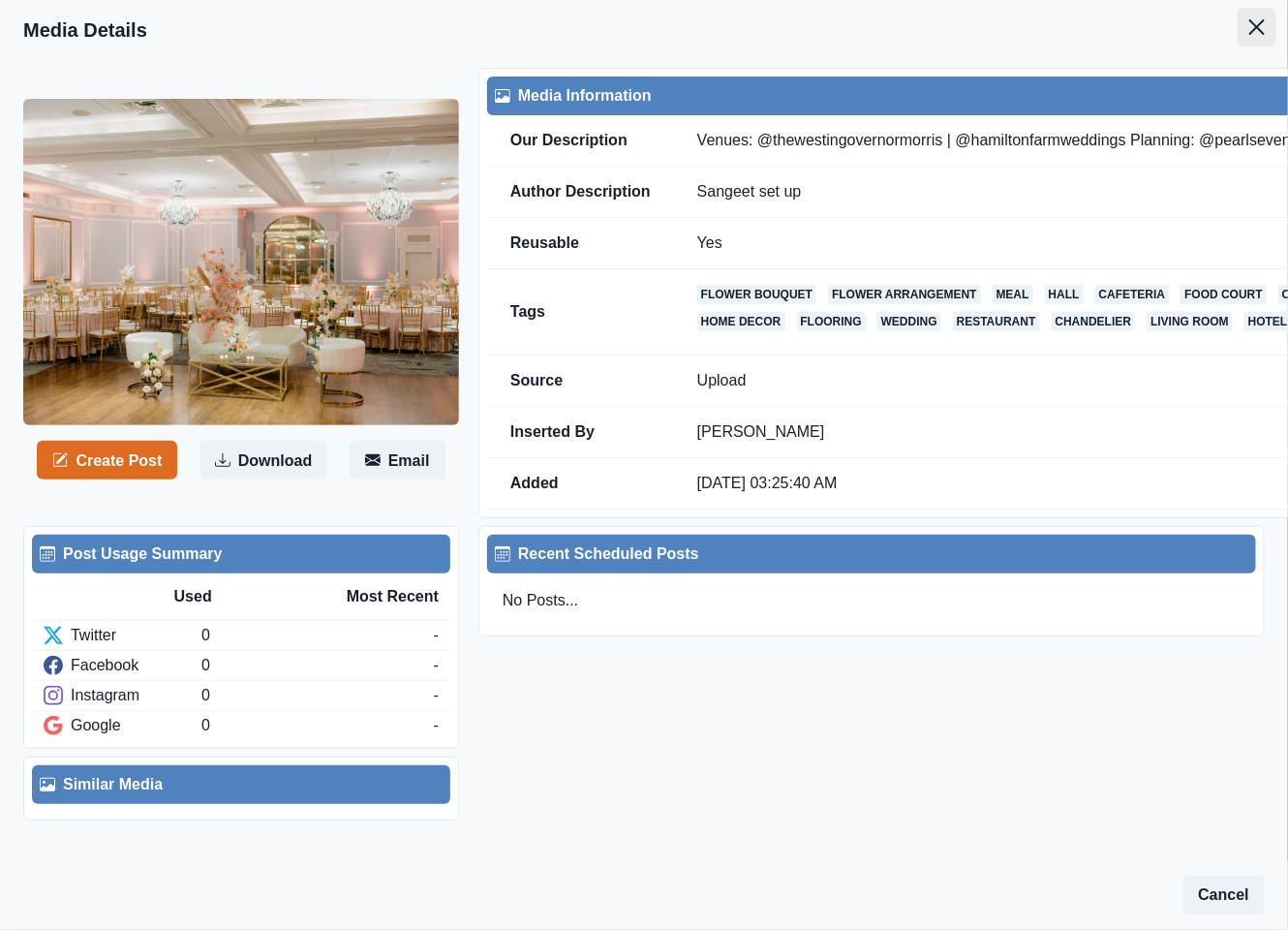
click at [1237, 15] on button "Close" at bounding box center [1257, 27] width 39 height 39
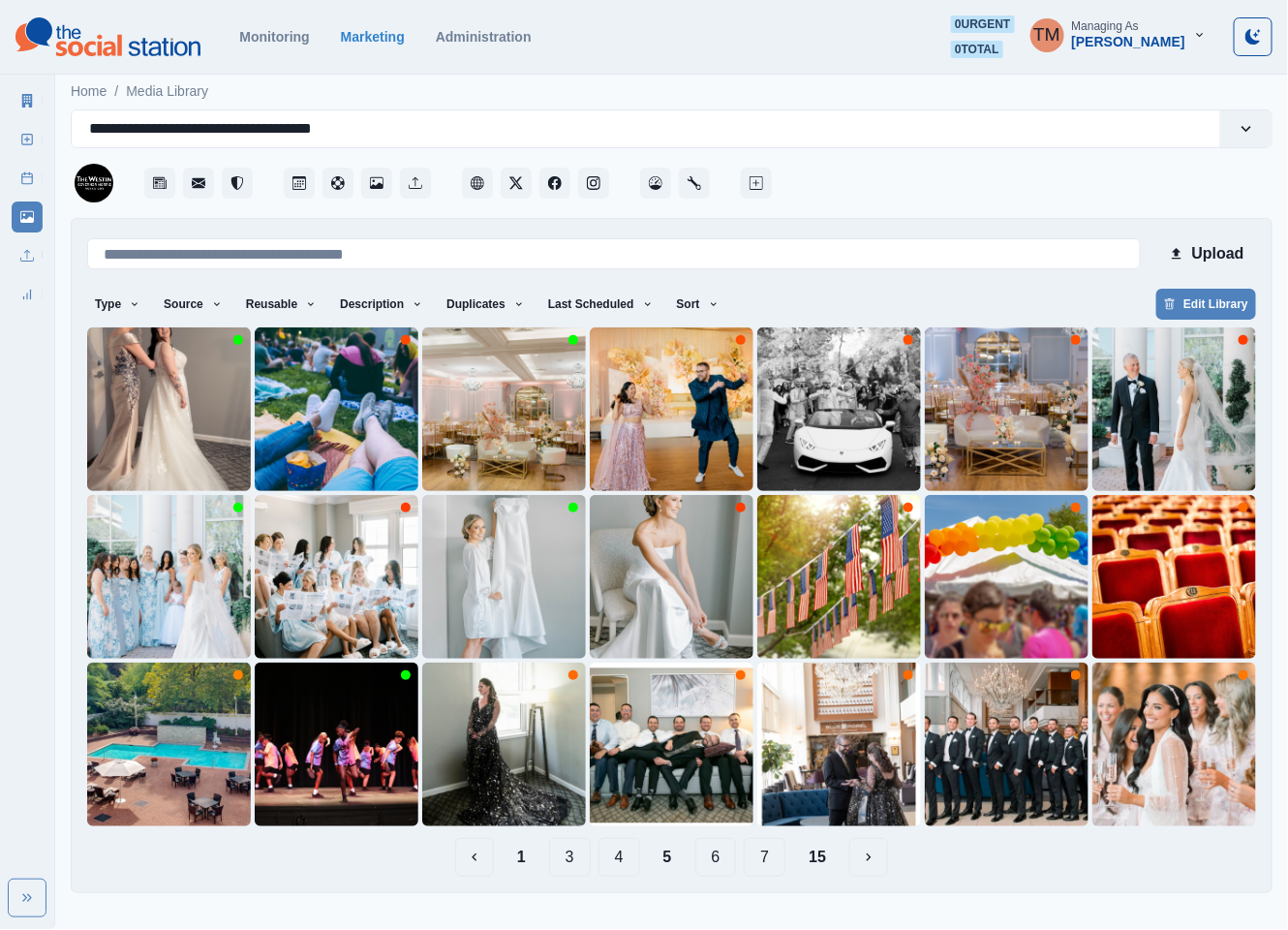
click at [721, 866] on button "6" at bounding box center [716, 857] width 42 height 39
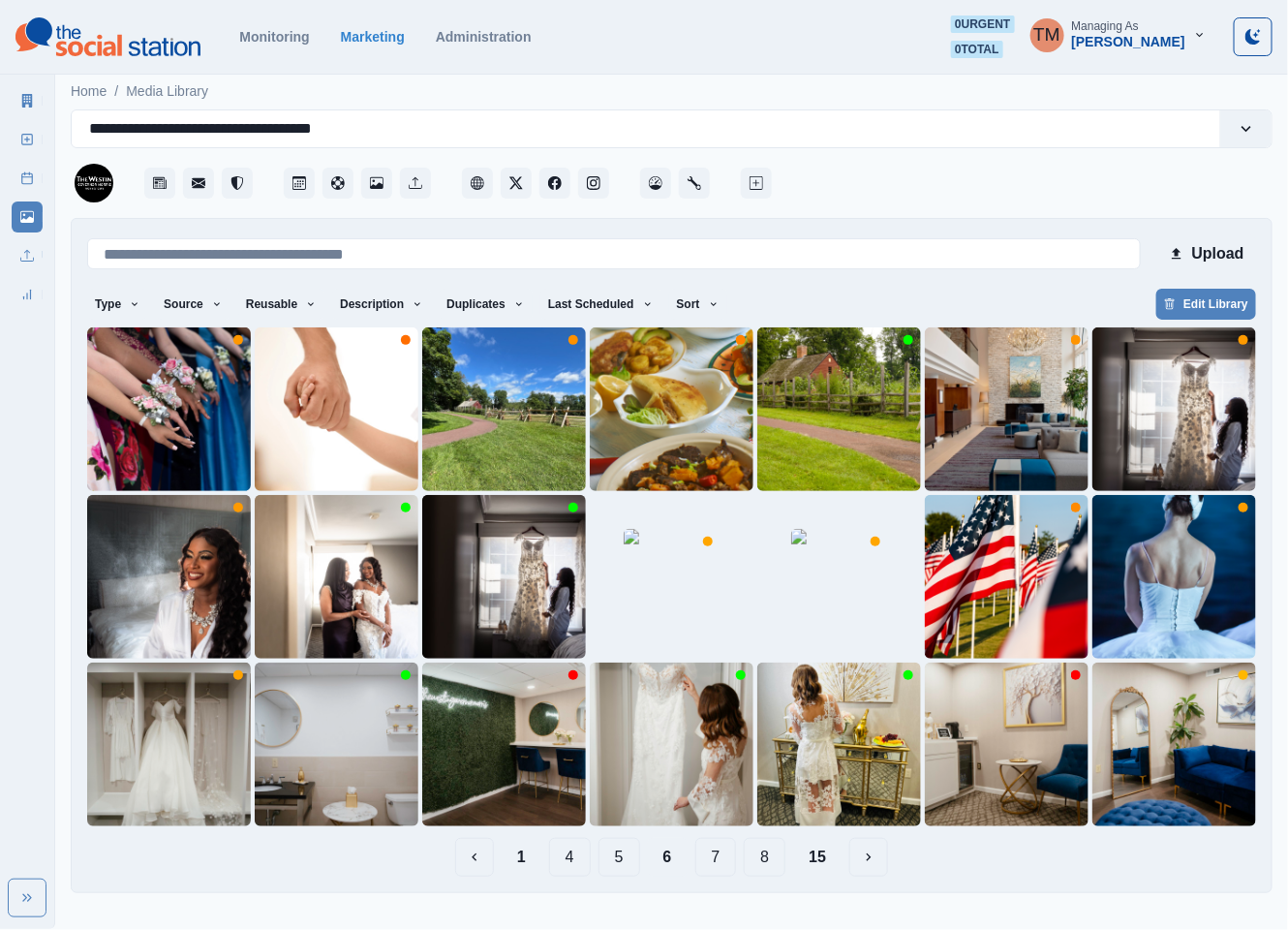
click at [715, 869] on button "7" at bounding box center [716, 857] width 42 height 39
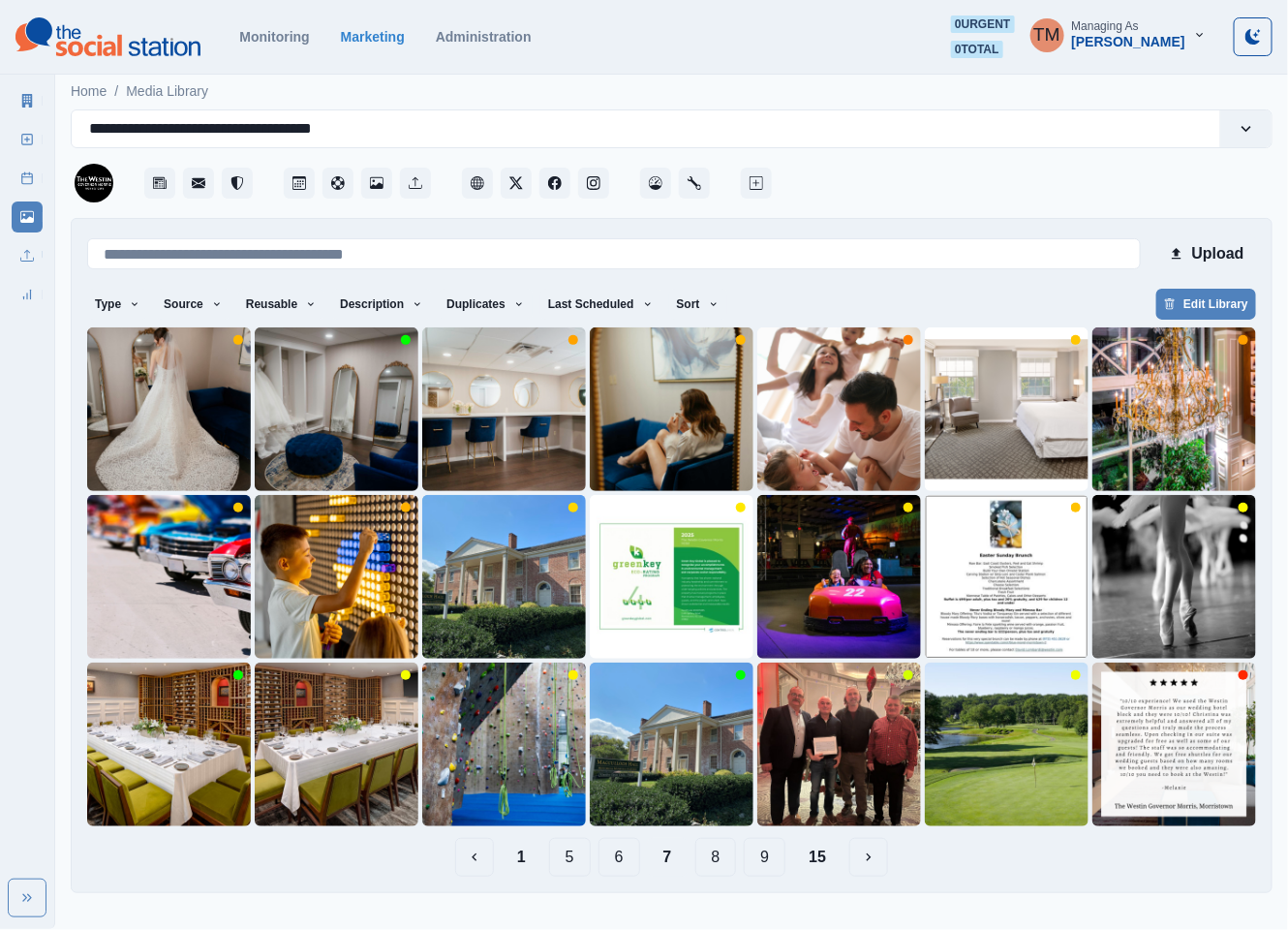
click at [723, 857] on button "8" at bounding box center [716, 857] width 42 height 39
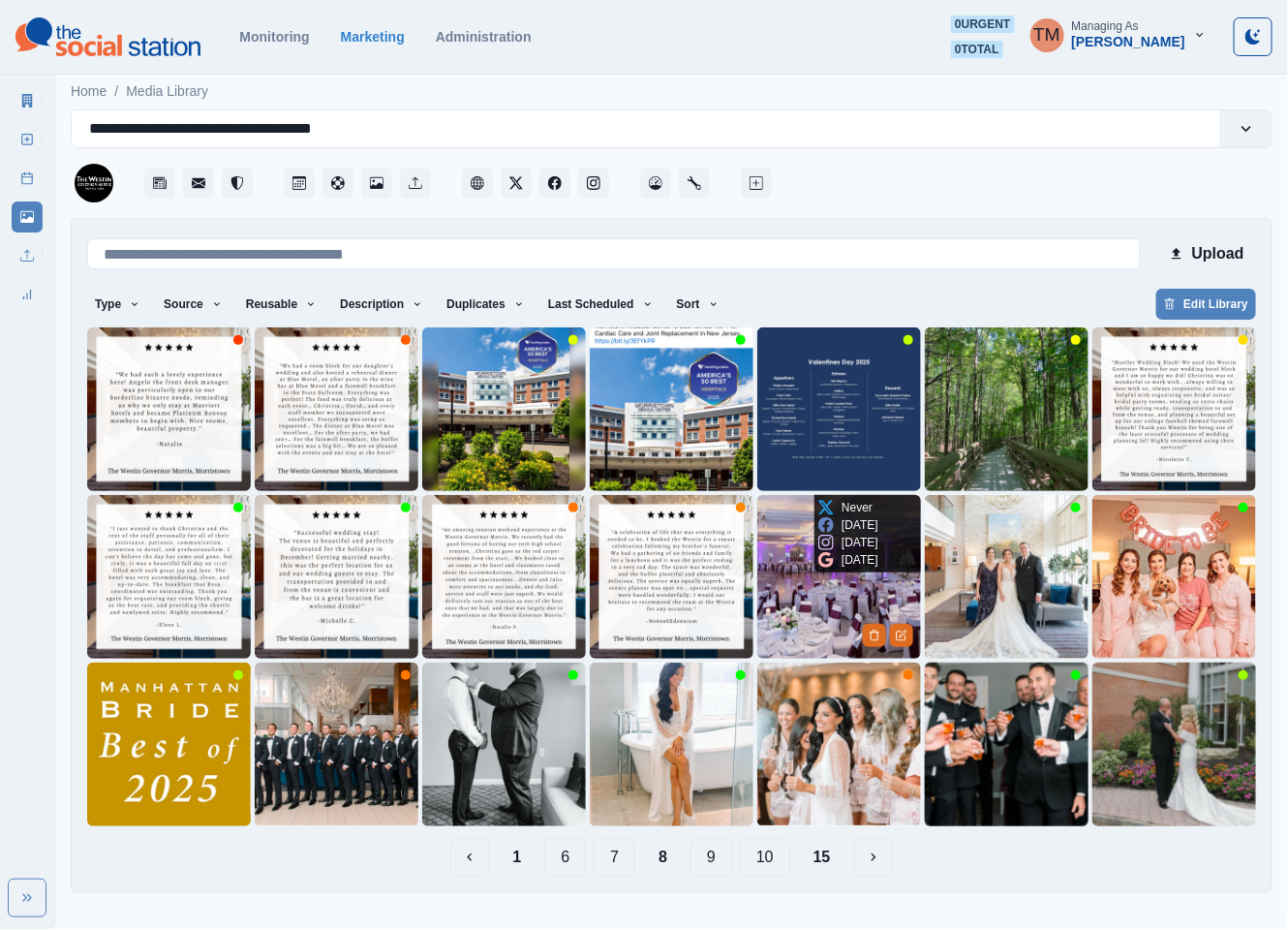
click at [791, 599] on img at bounding box center [839, 577] width 164 height 164
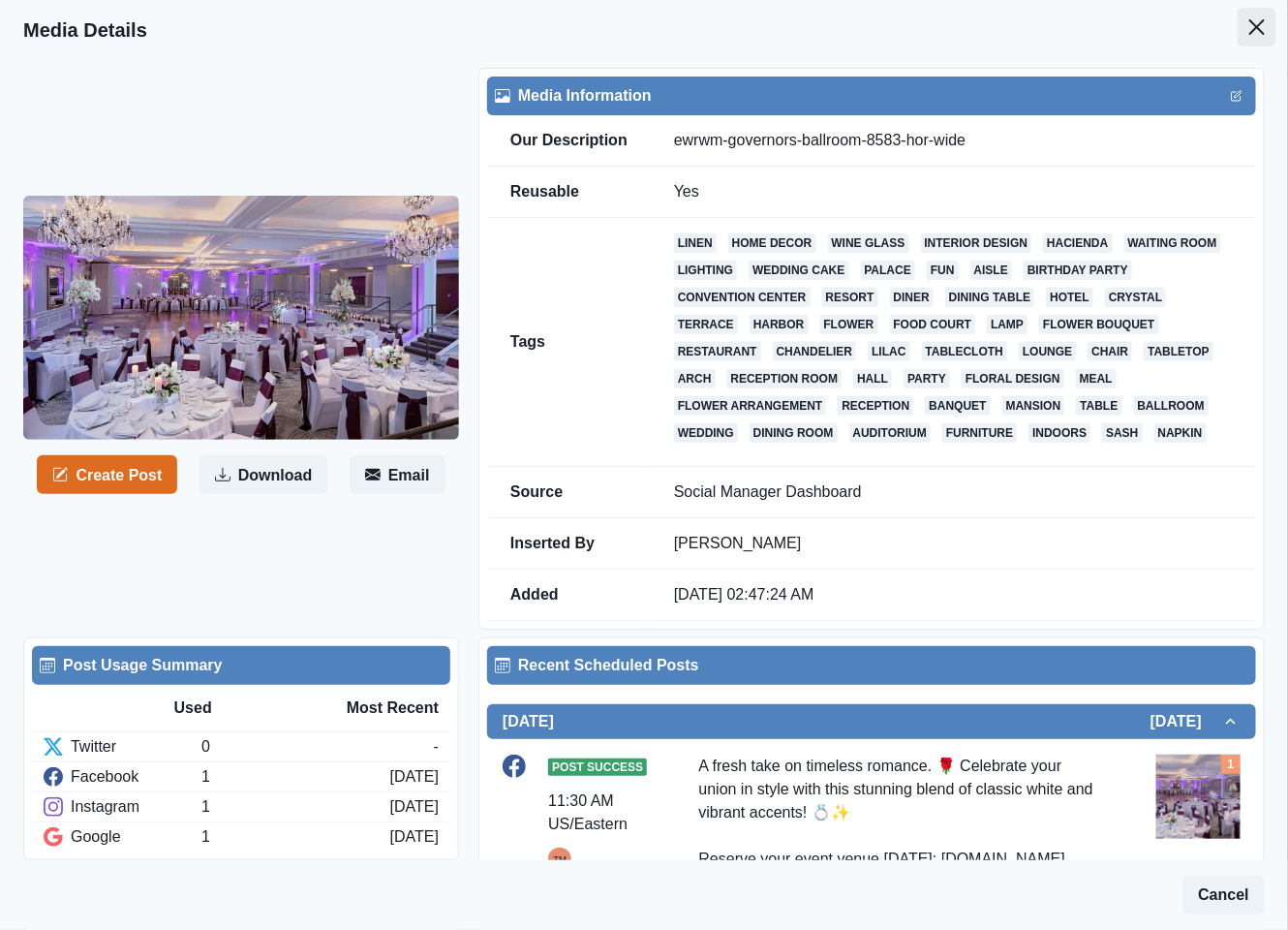
click at [1249, 29] on icon "Close" at bounding box center [1257, 27] width 16 height 16
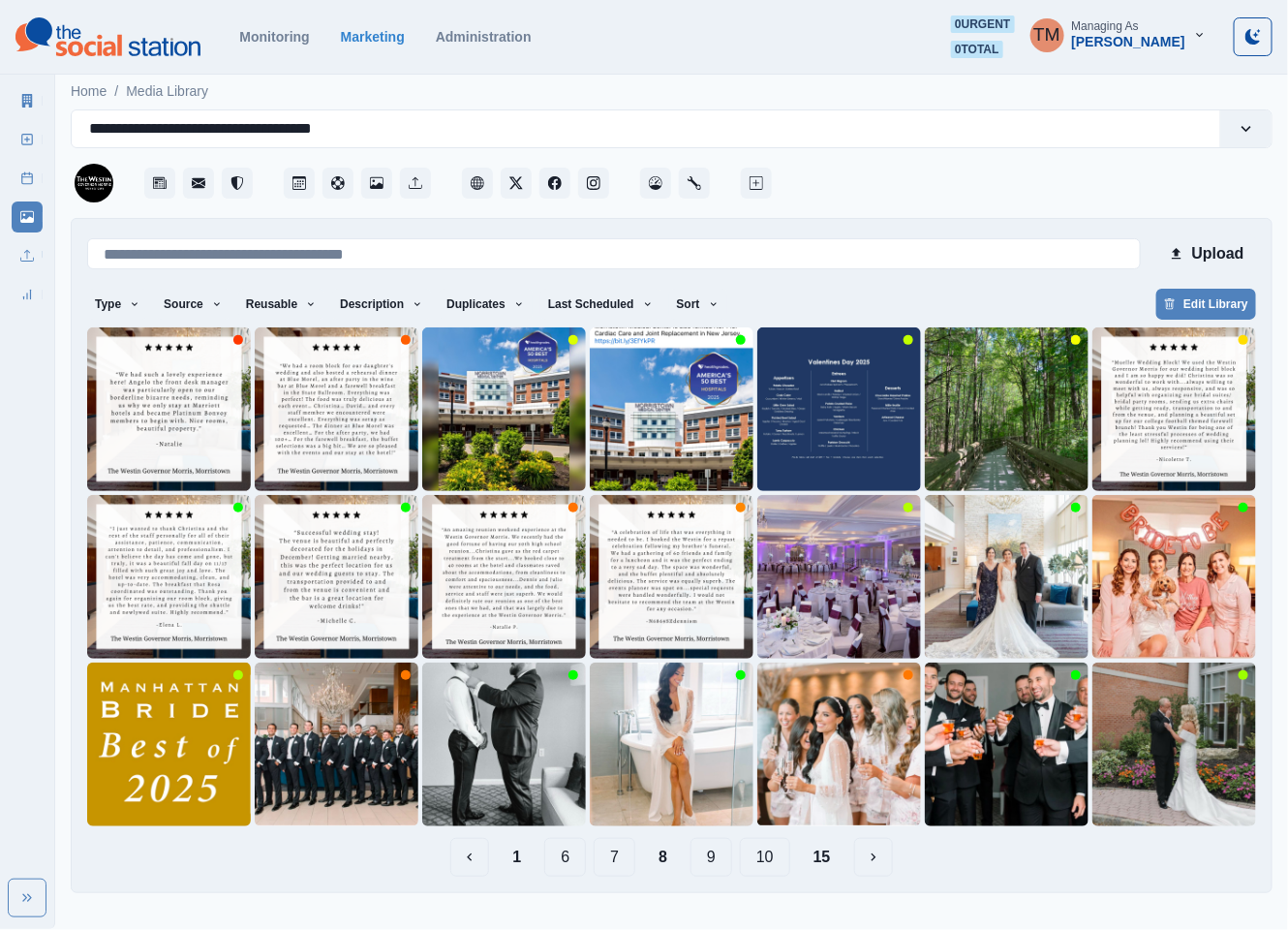
click at [704, 861] on button "9" at bounding box center [711, 857] width 42 height 39
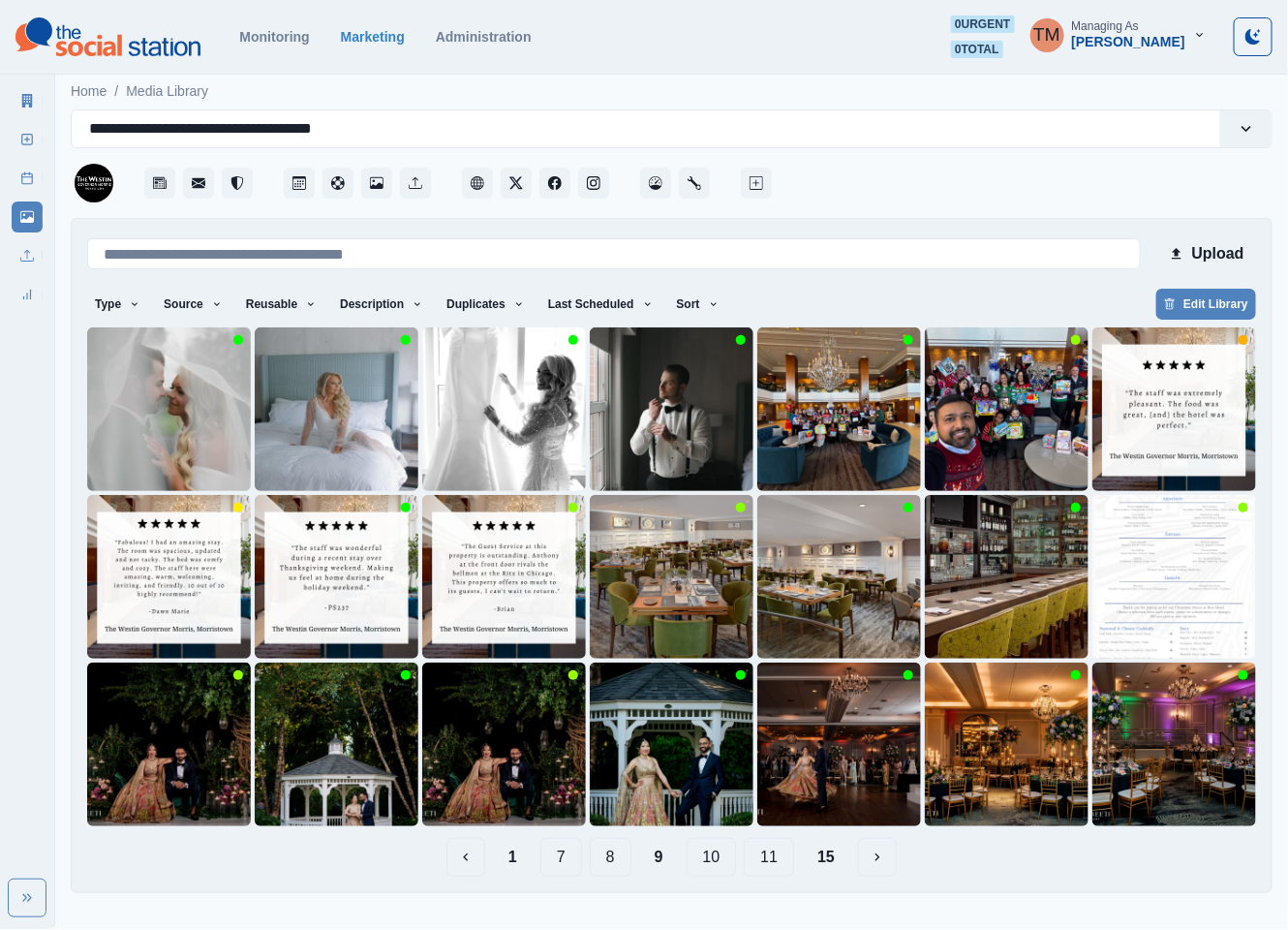
click at [712, 861] on button "10" at bounding box center [712, 857] width 51 height 39
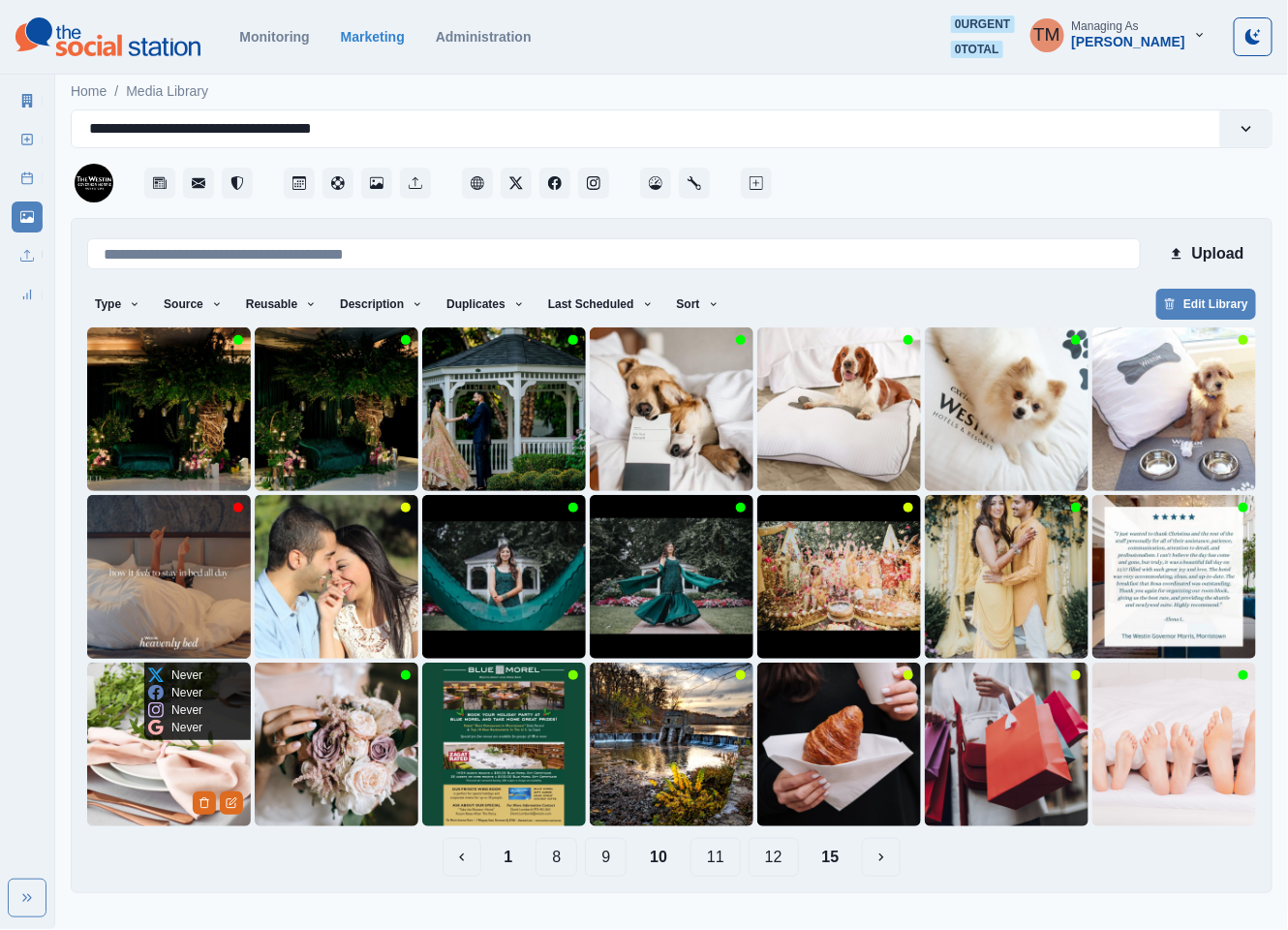
click at [131, 765] on img at bounding box center [169, 745] width 164 height 164
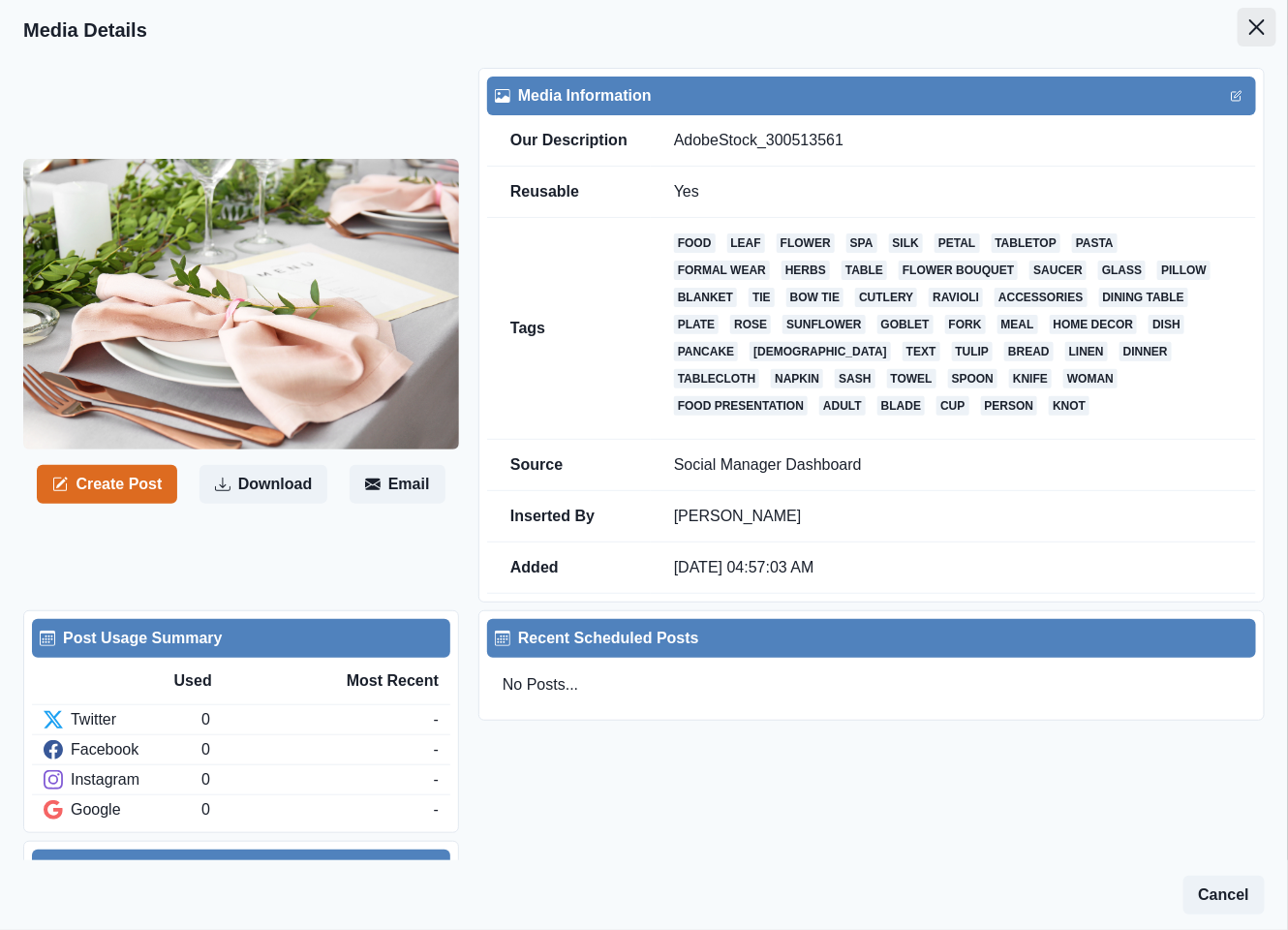
click at [1249, 30] on icon "Close" at bounding box center [1257, 27] width 16 height 16
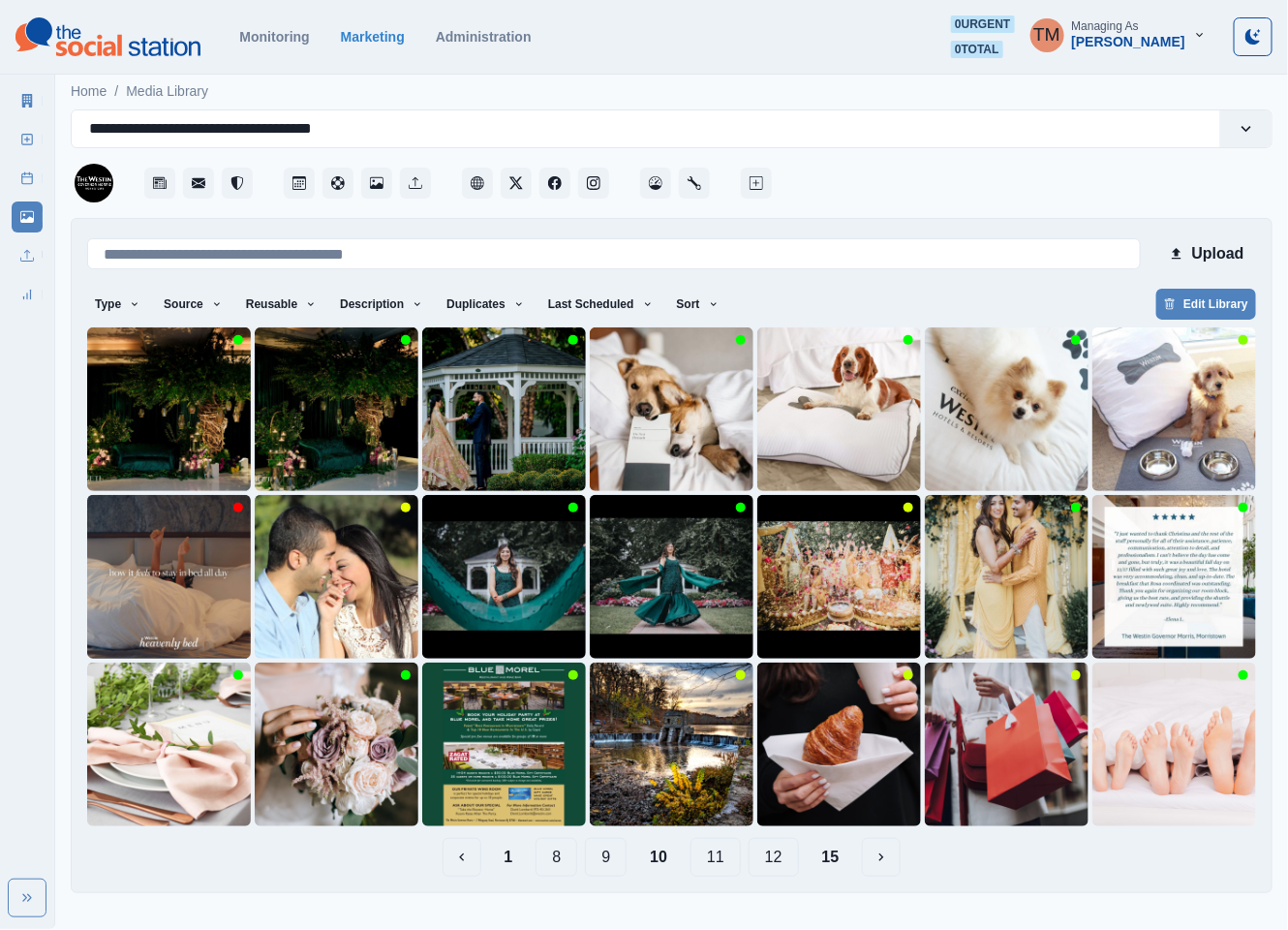
click at [720, 861] on button "11" at bounding box center [716, 857] width 51 height 39
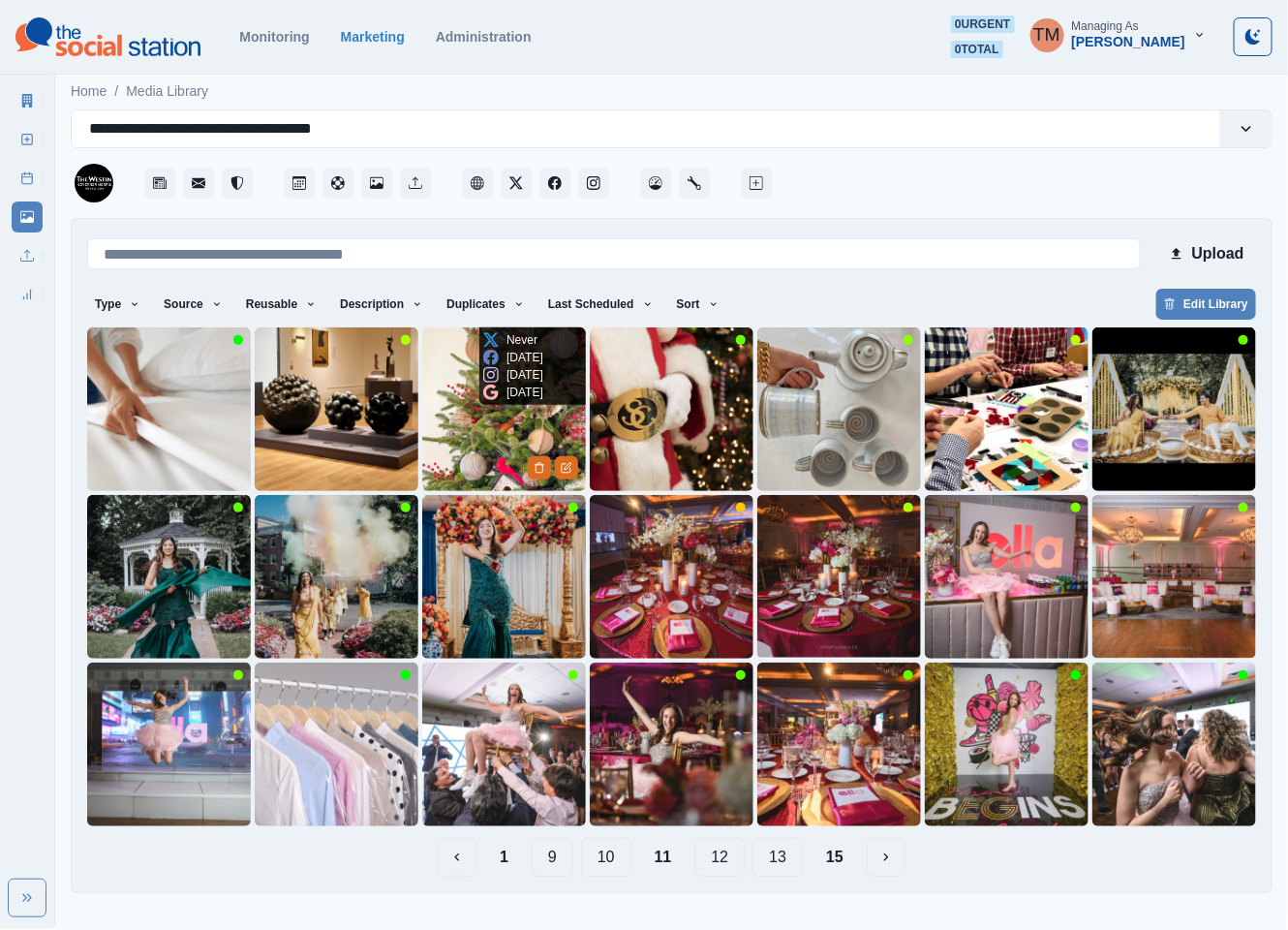
click at [479, 448] on img at bounding box center [504, 409] width 164 height 164
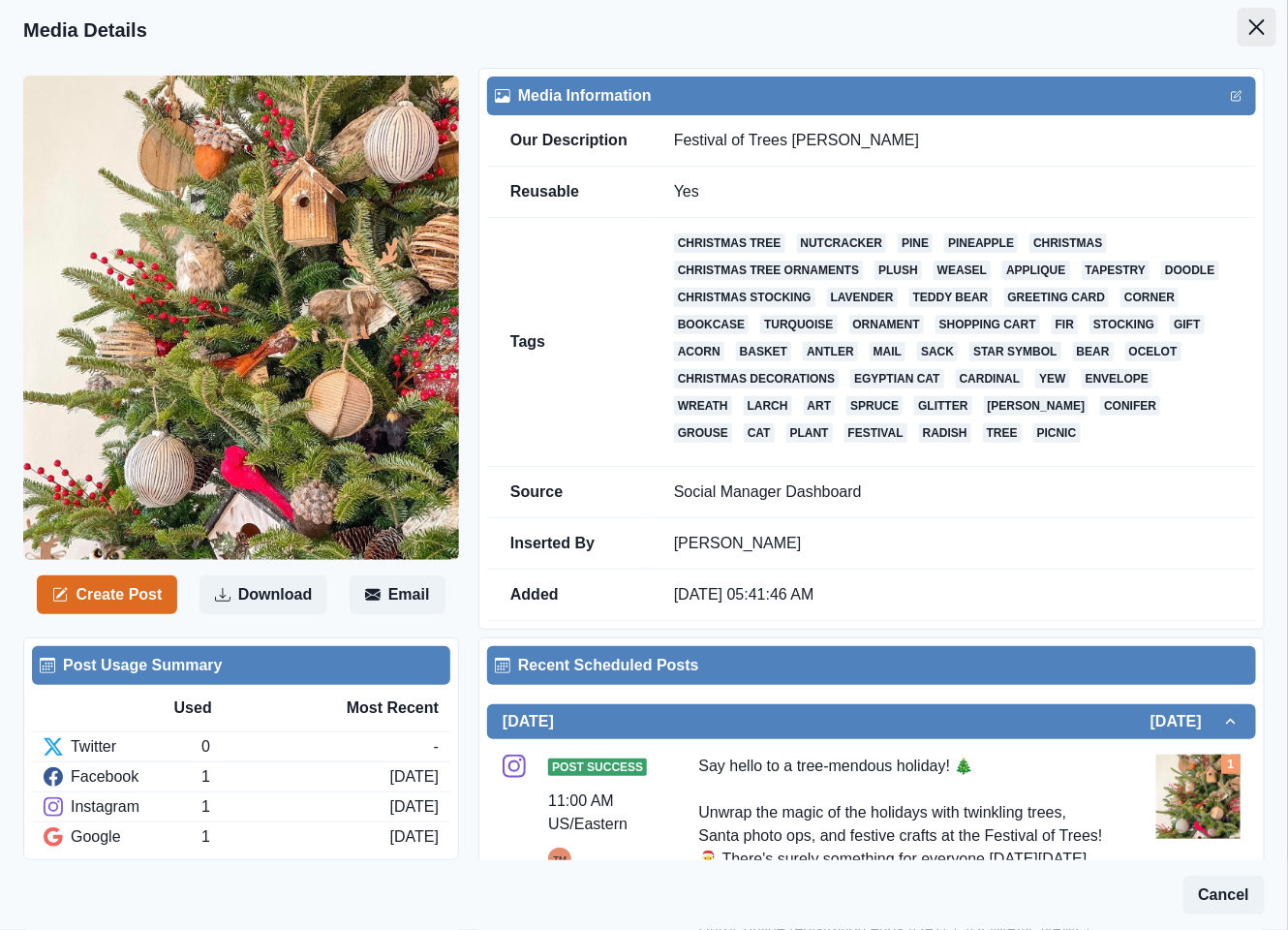
click at [1249, 23] on icon "Close" at bounding box center [1257, 27] width 16 height 16
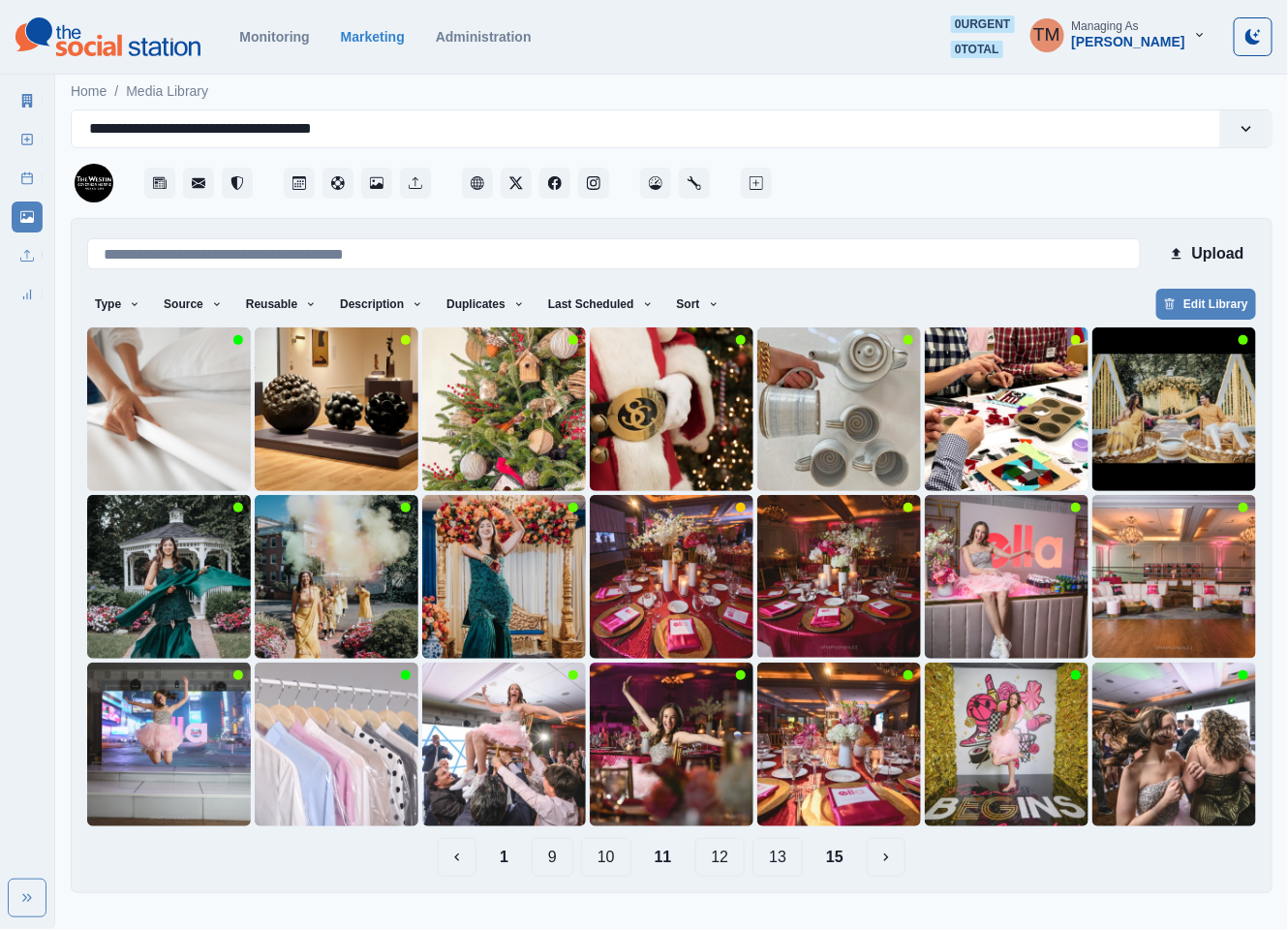
click at [729, 860] on button "12" at bounding box center [721, 857] width 51 height 39
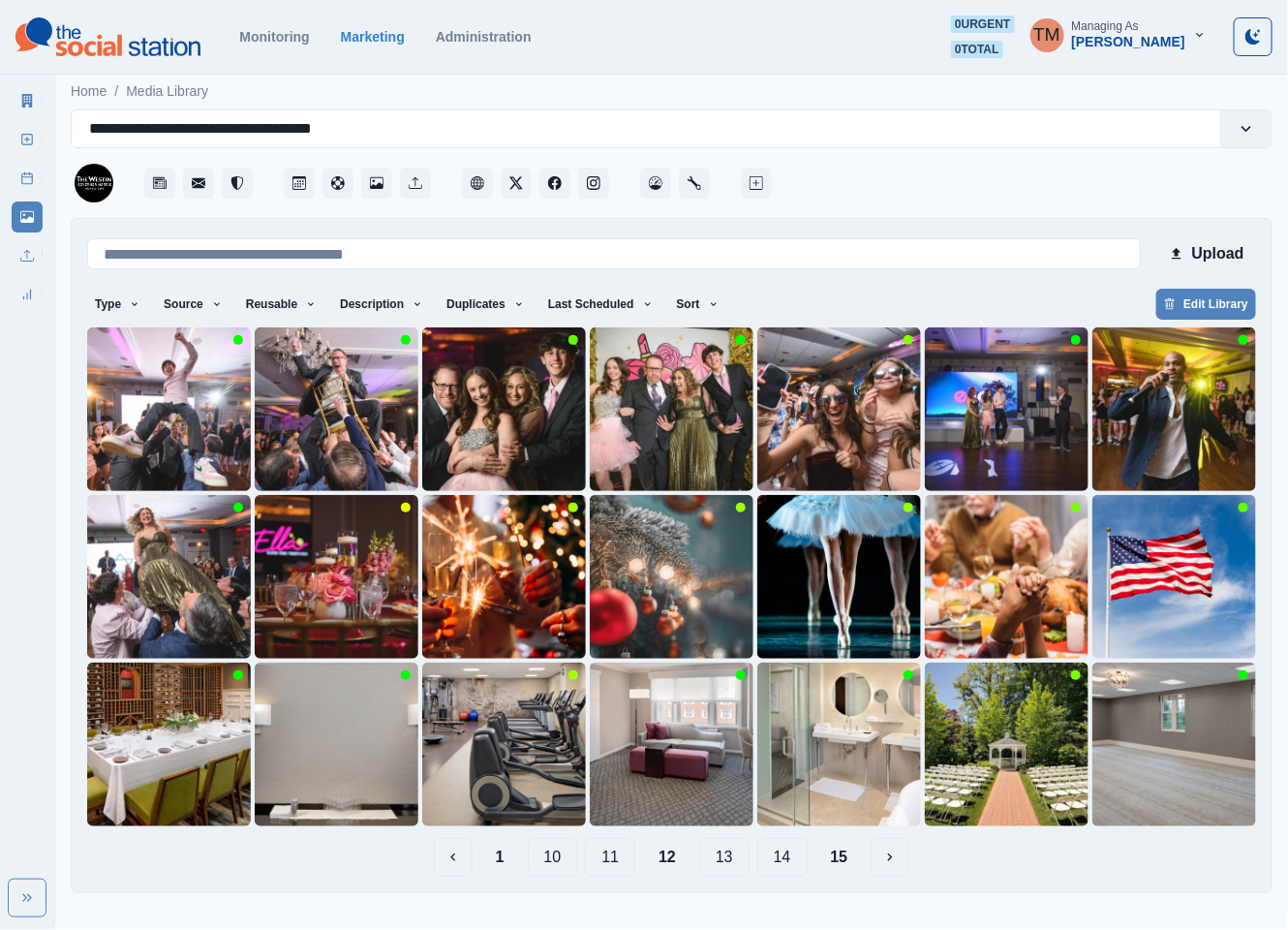
click at [584, 905] on main "**********" at bounding box center [671, 488] width 1232 height 838
click at [729, 858] on button "13" at bounding box center [724, 857] width 51 height 39
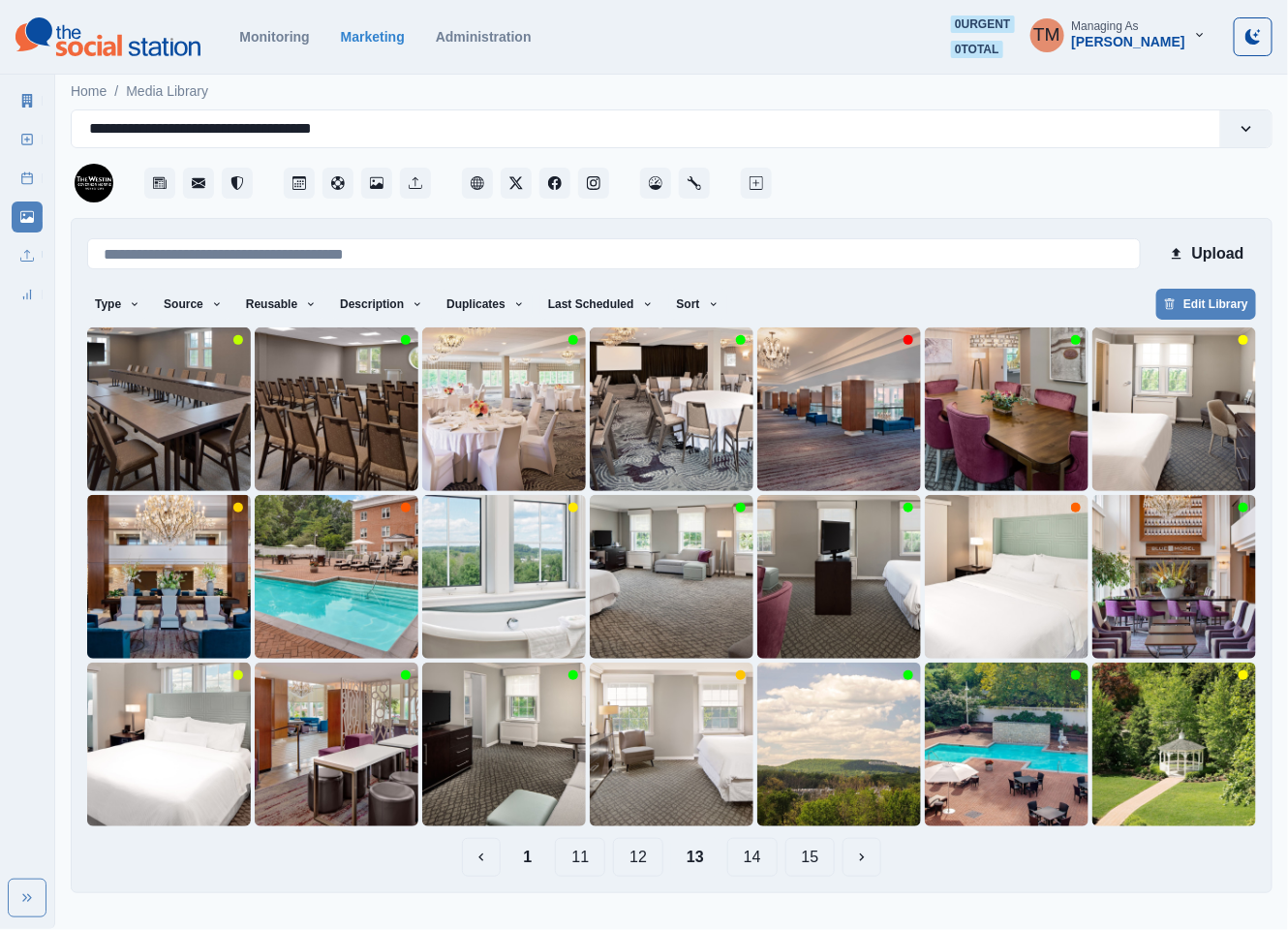
click at [752, 854] on button "14" at bounding box center [752, 857] width 51 height 39
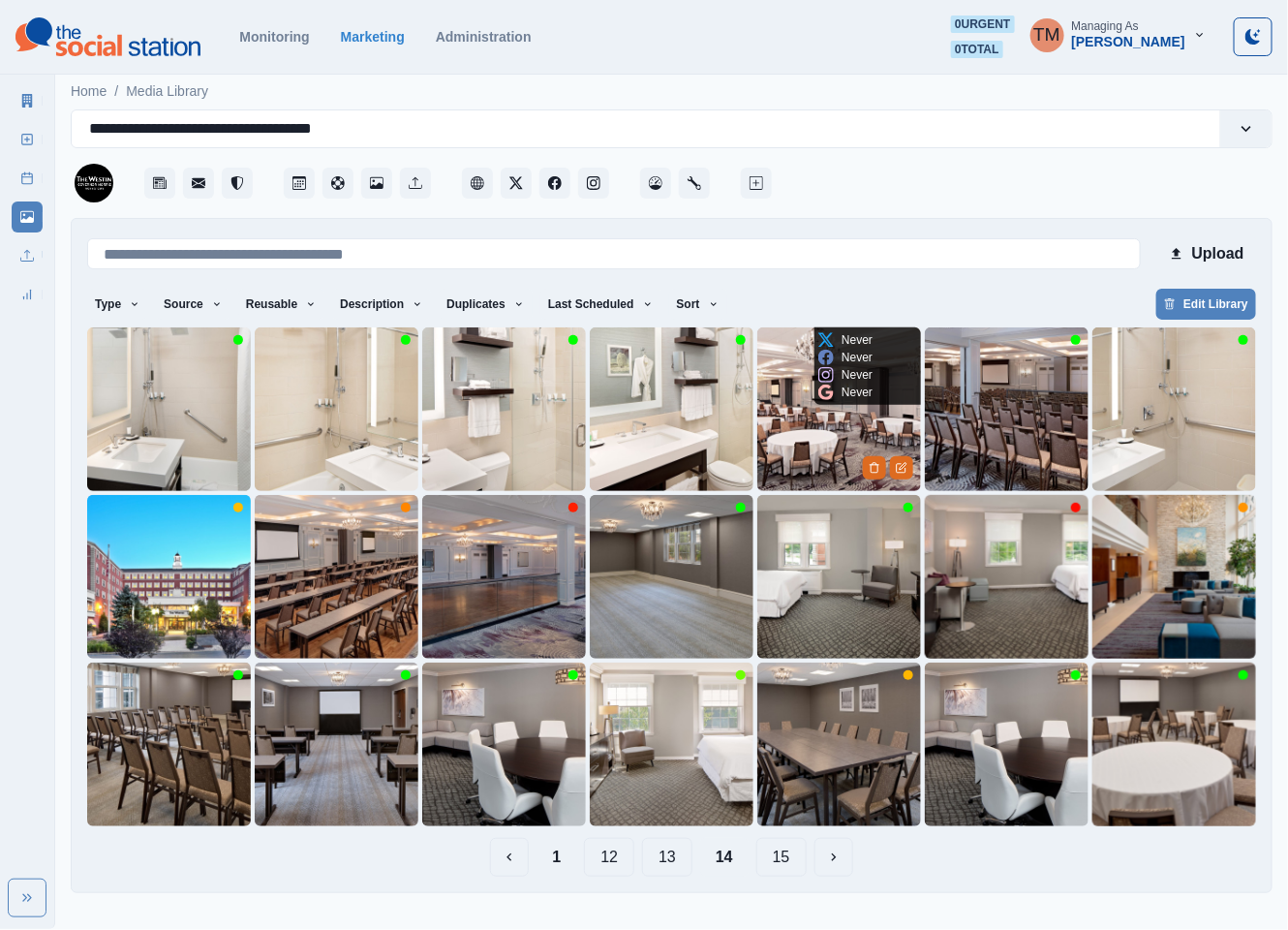
click at [818, 450] on img at bounding box center [839, 409] width 164 height 164
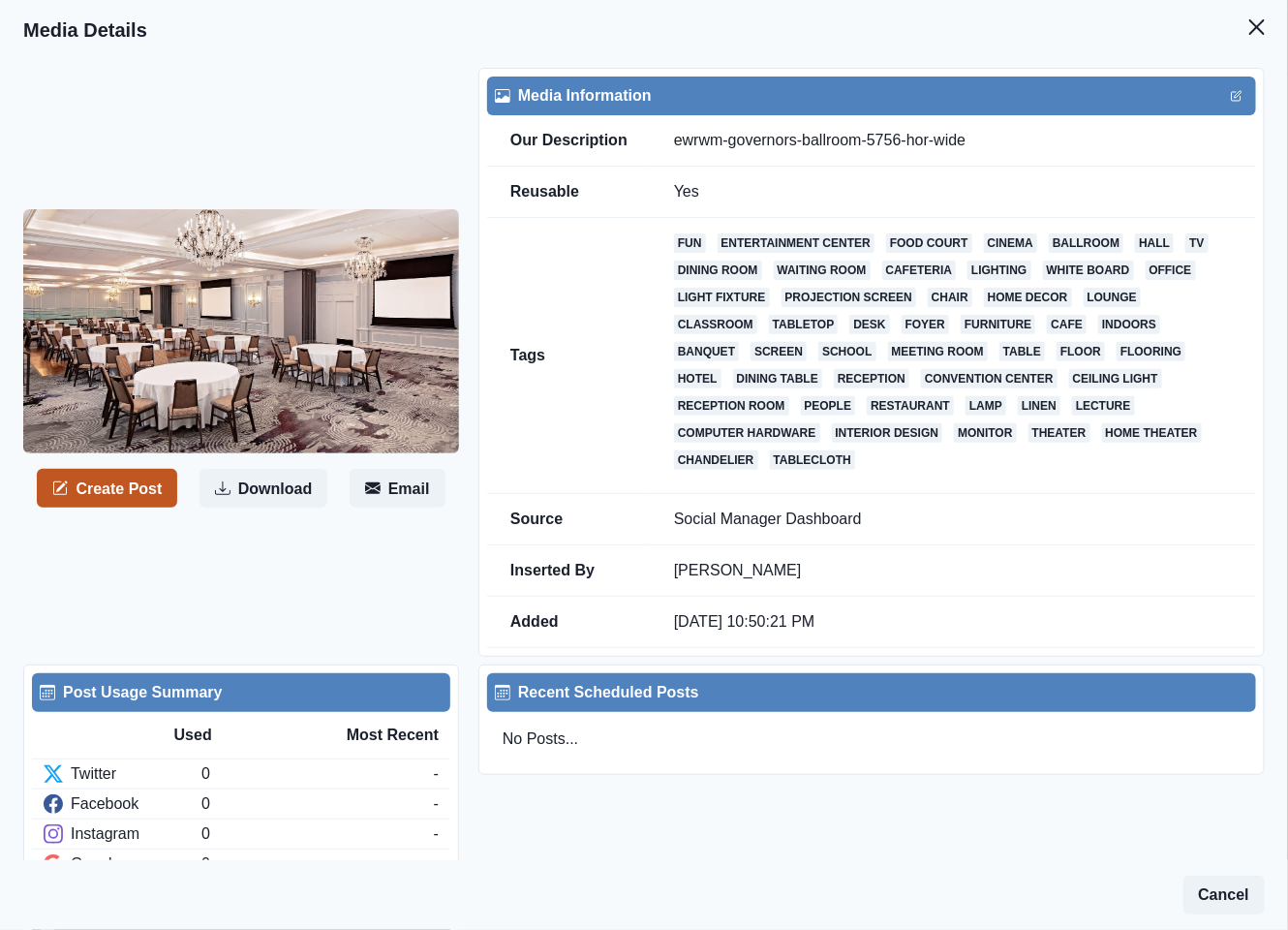
click at [119, 489] on button "Create Post" at bounding box center [107, 488] width 141 height 39
click at [1237, 23] on button "Close" at bounding box center [1257, 27] width 39 height 39
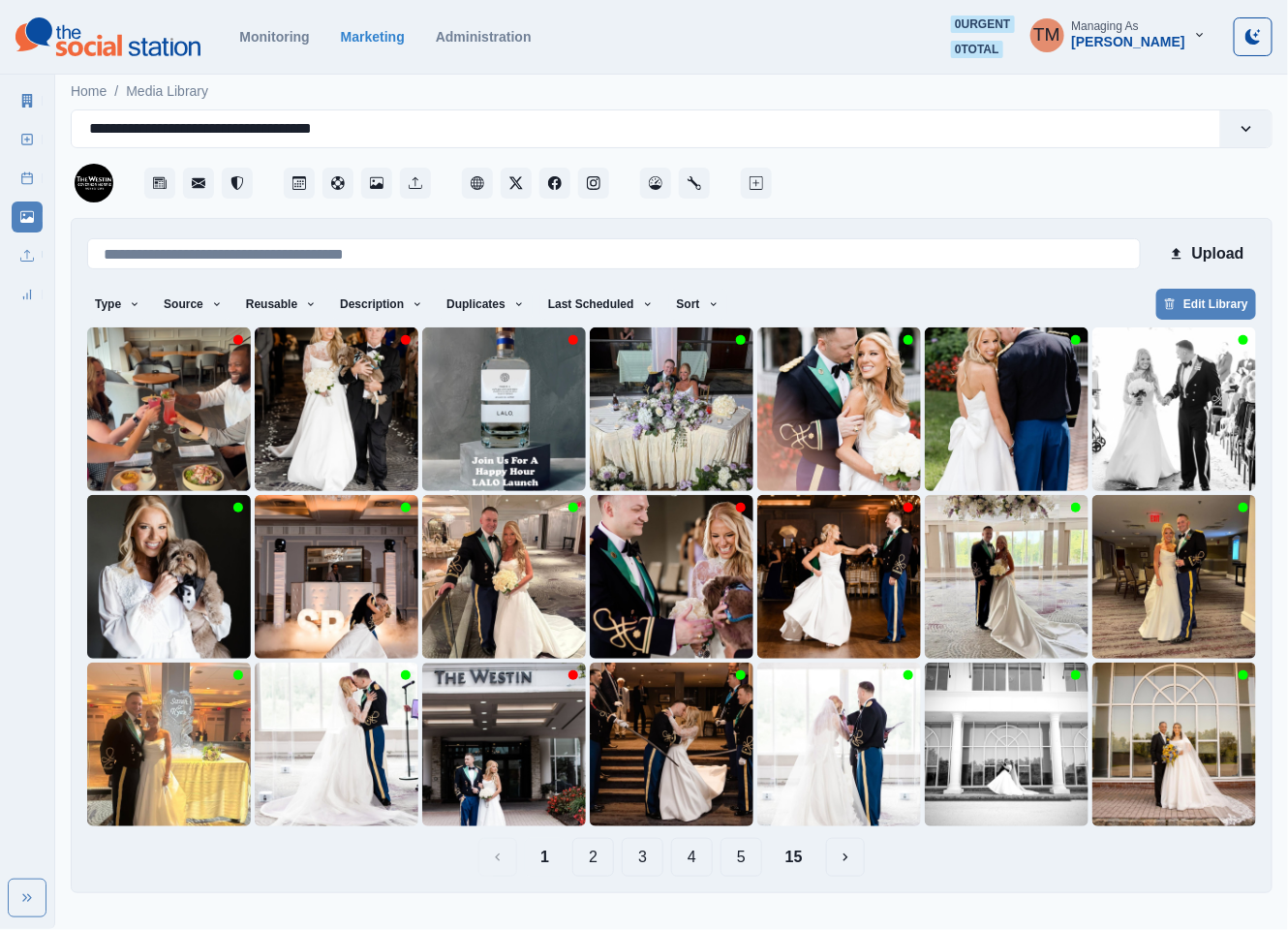
click at [964, 893] on div "Upload Type Any Image Video Source Any Upload Social Manager Found: Instagram F…" at bounding box center [671, 555] width 1202 height 675
click at [595, 861] on button "2" at bounding box center [592, 857] width 42 height 39
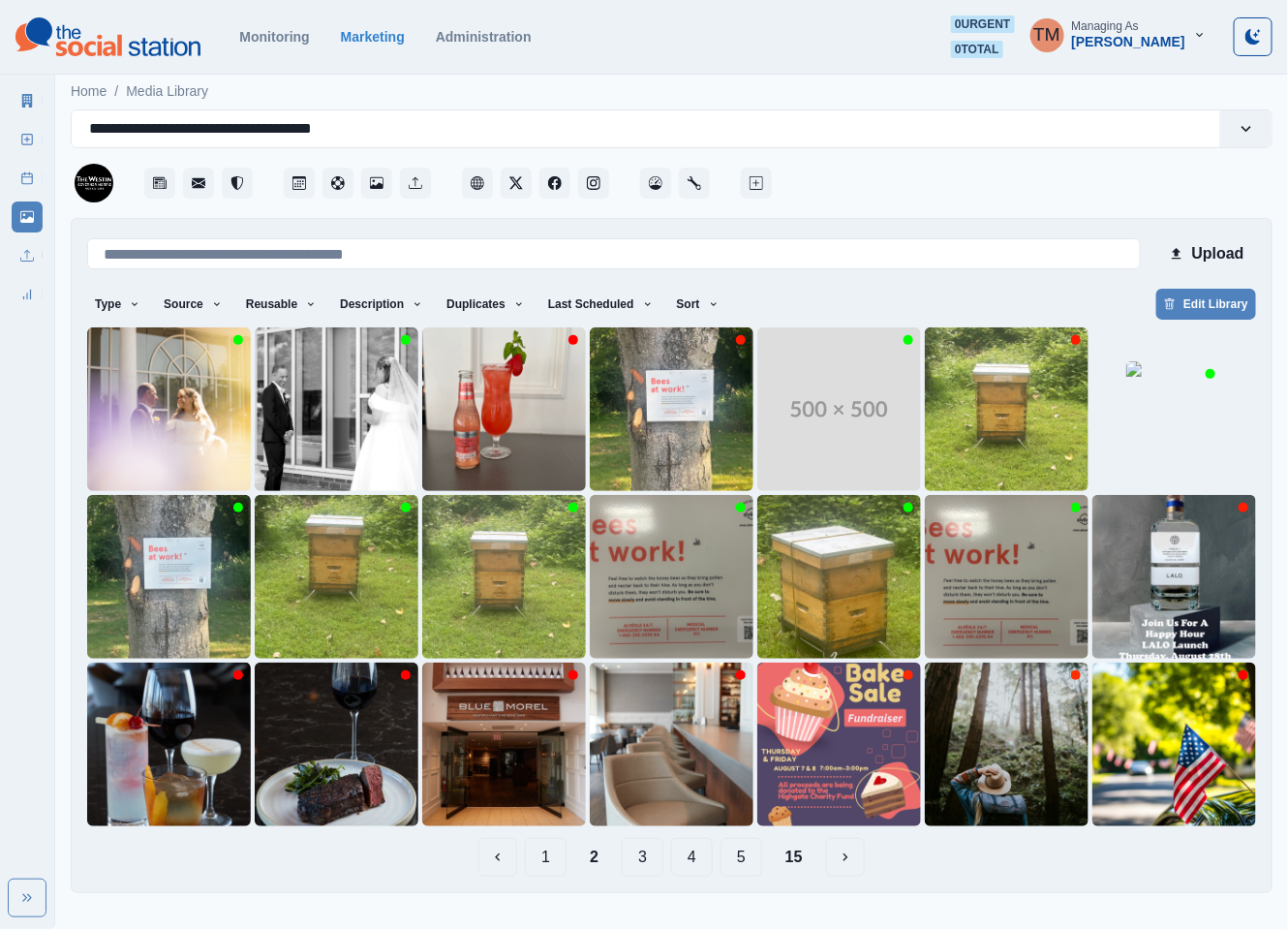
click at [651, 864] on button "3" at bounding box center [642, 857] width 42 height 39
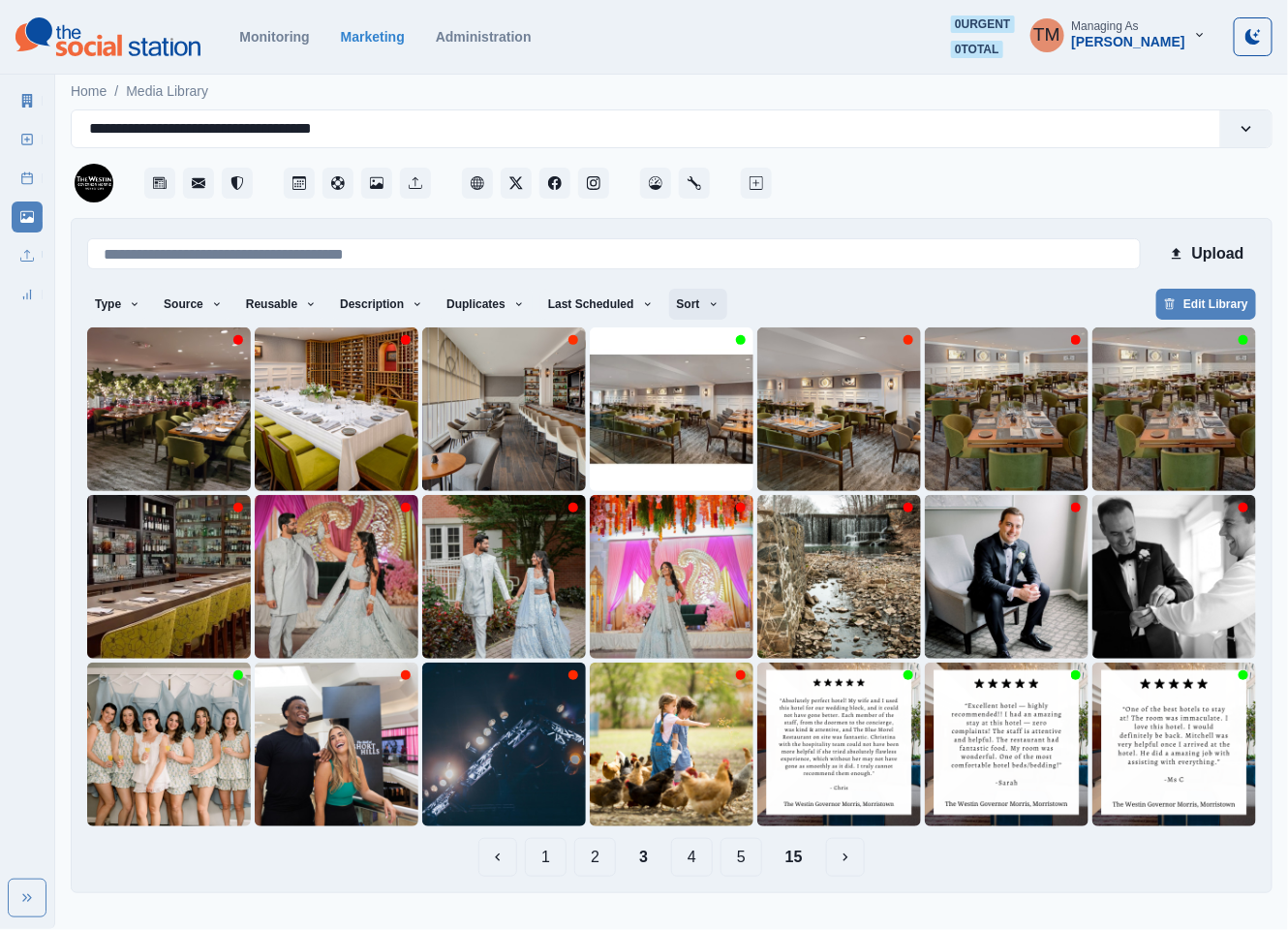
click at [677, 308] on button "Sort" at bounding box center [699, 304] width 59 height 31
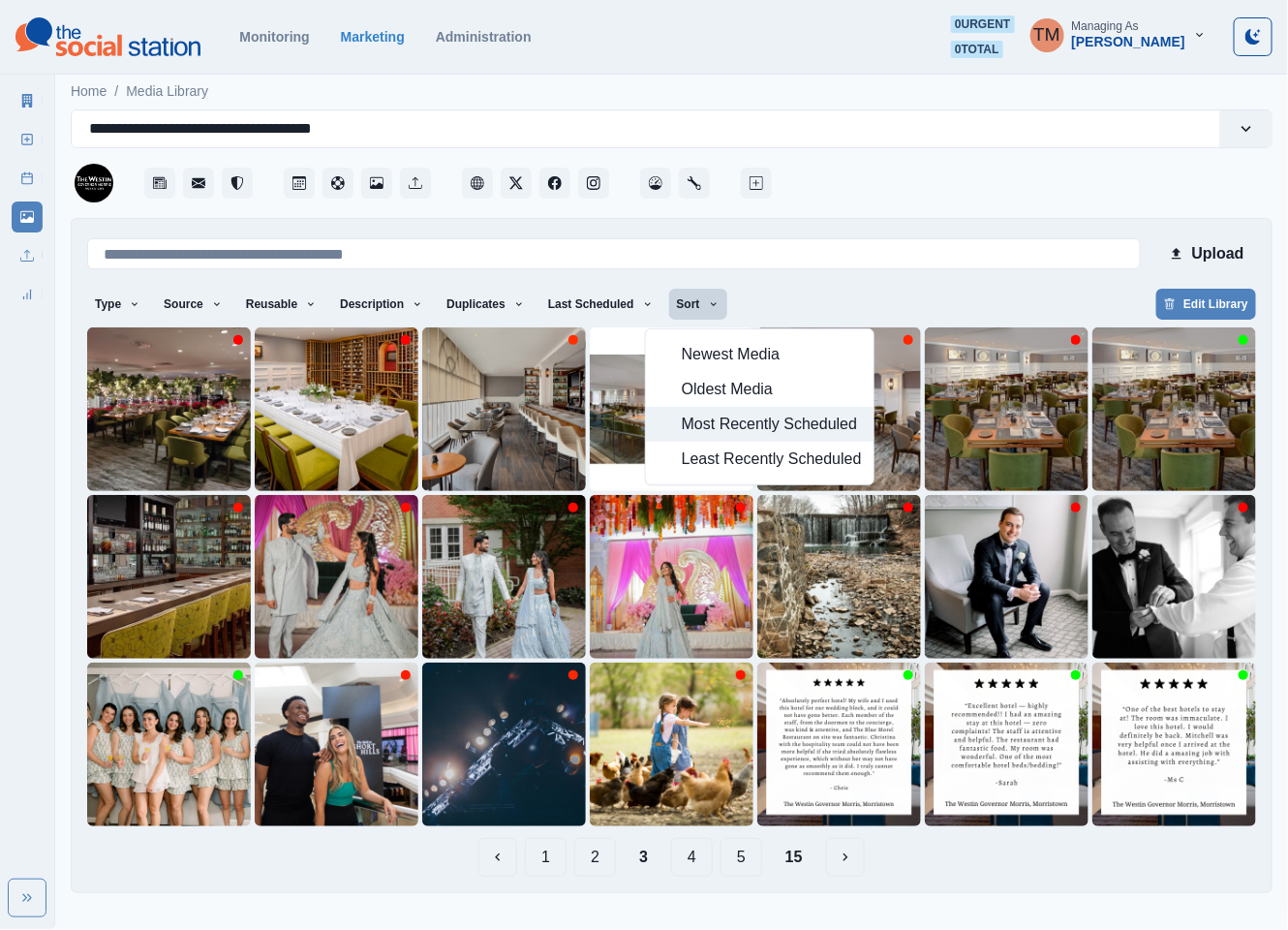
click at [705, 425] on span "Most Recently Scheduled" at bounding box center [772, 425] width 181 height 23
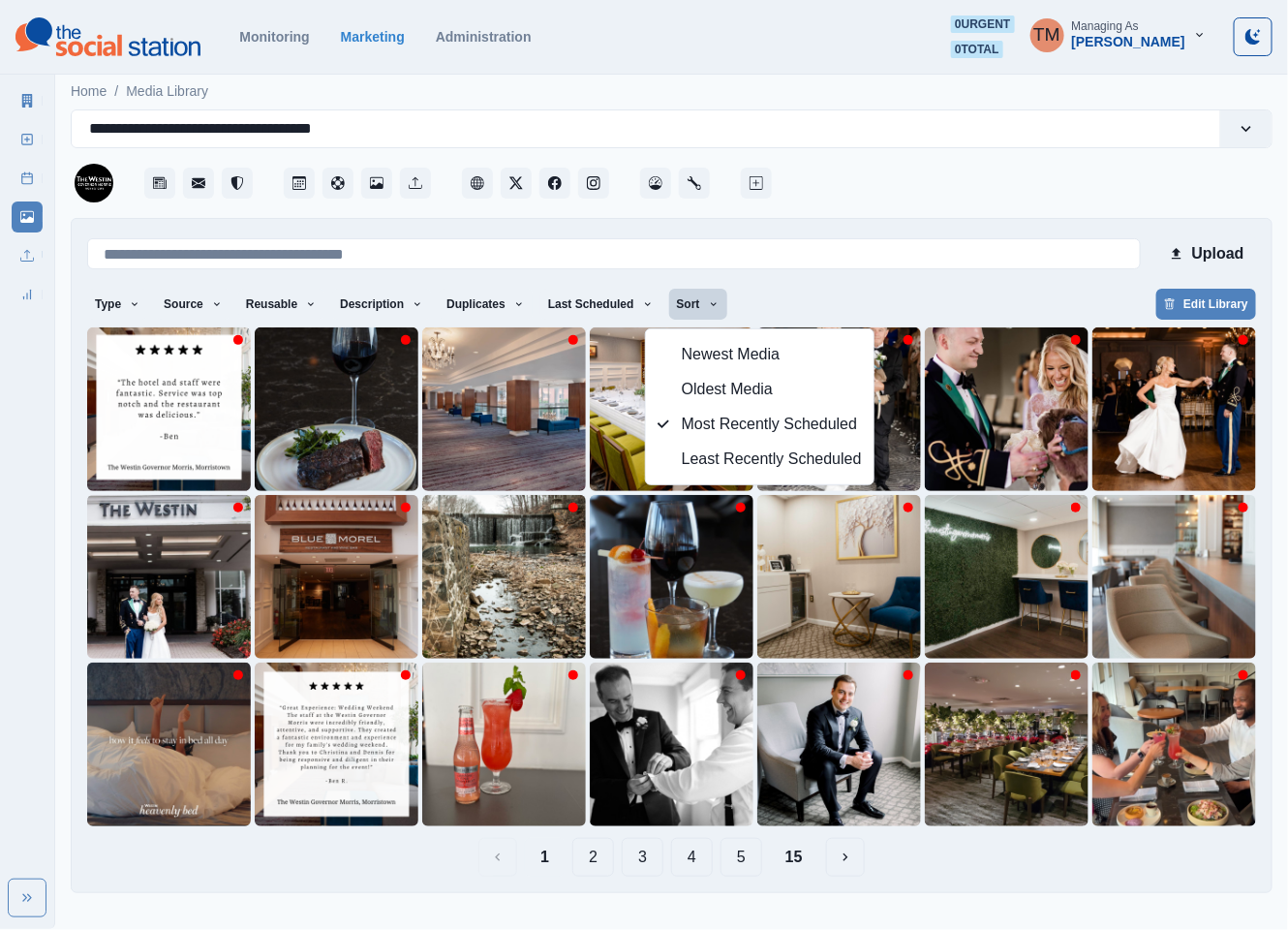
click at [887, 297] on div "Type Any Image Video Source Any Upload Social Manager Found: Instagram Found: G…" at bounding box center [671, 306] width 1169 height 35
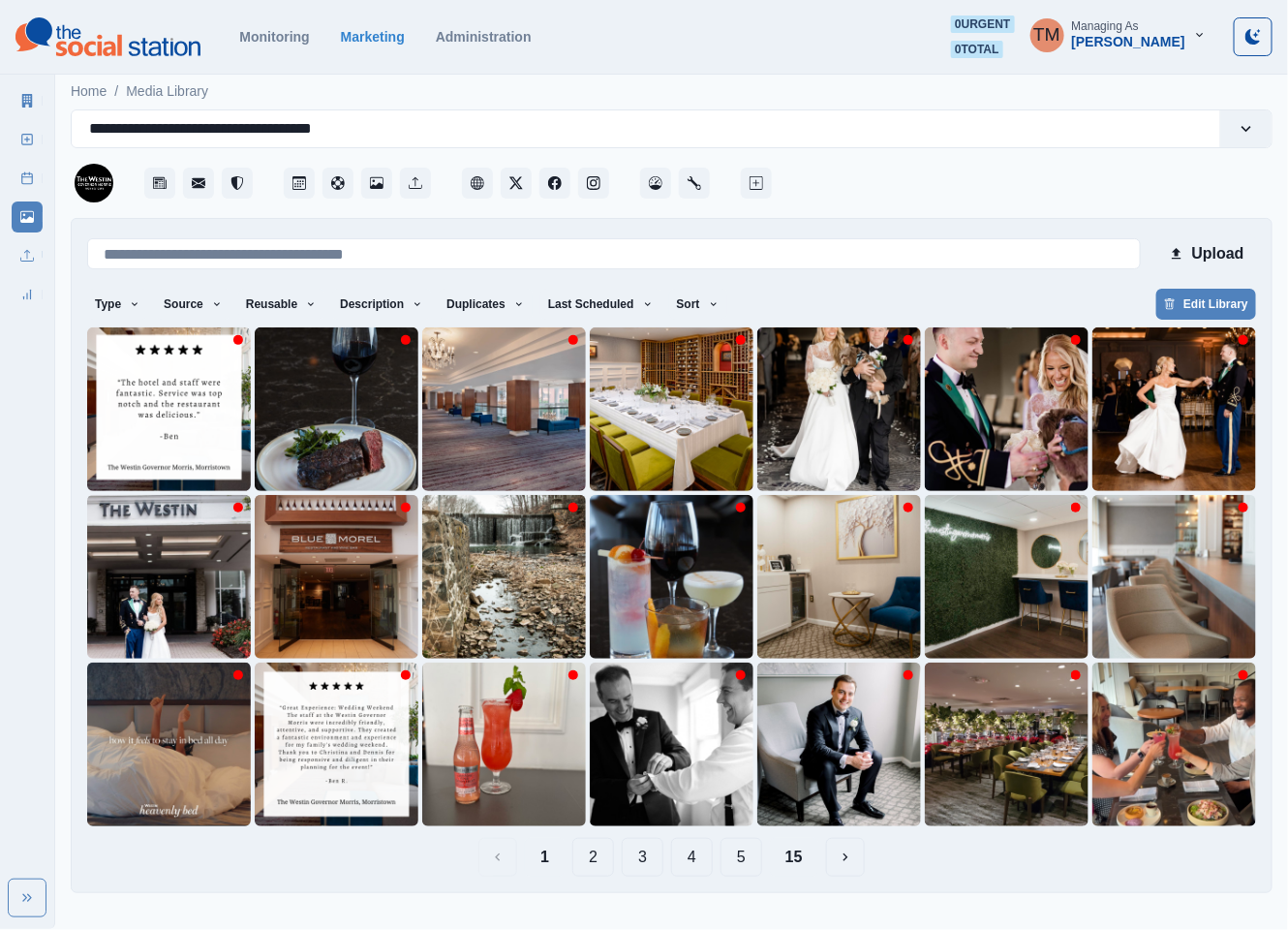
click at [796, 857] on button "15" at bounding box center [794, 857] width 49 height 39
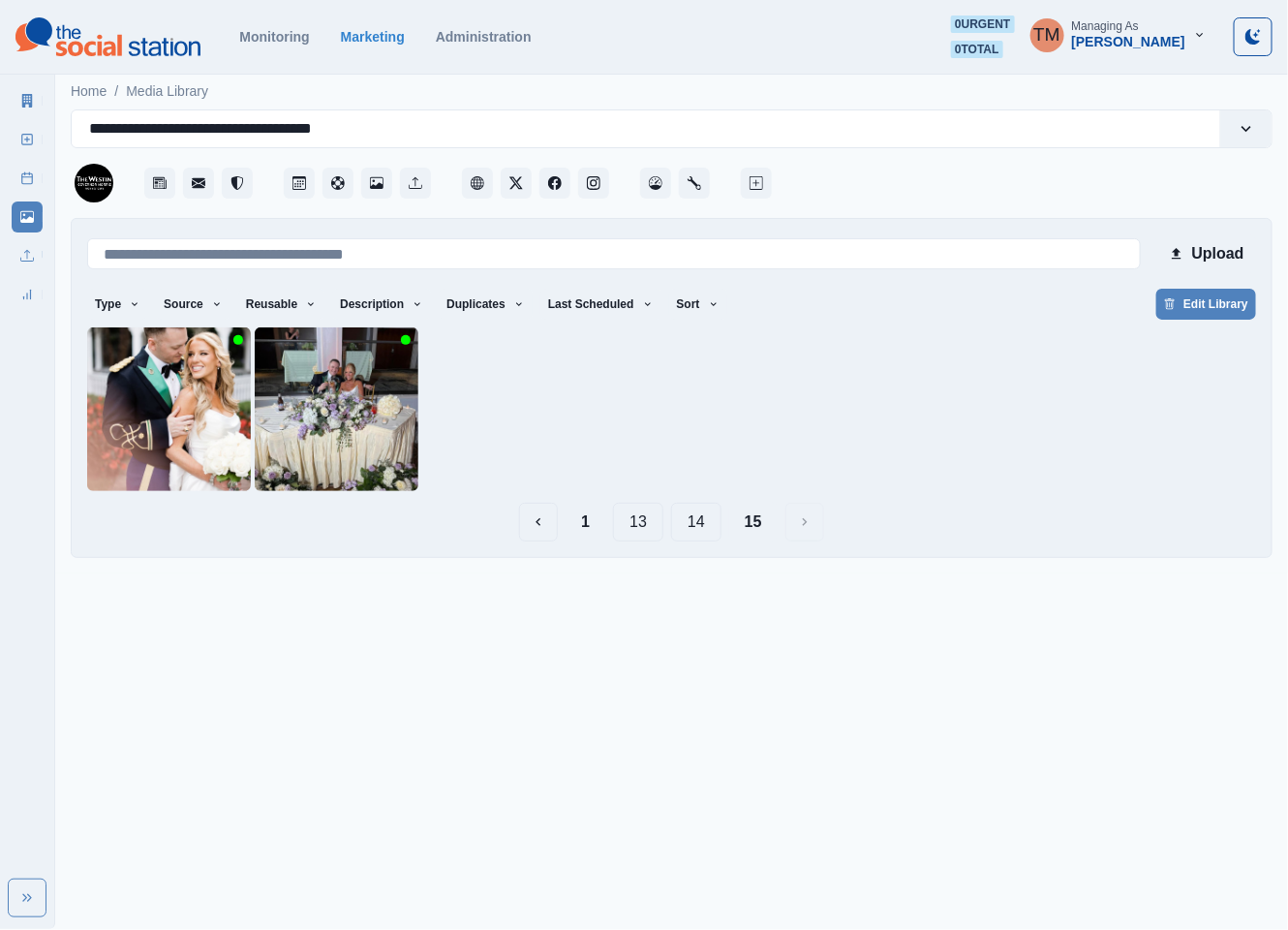
click at [696, 524] on button "14" at bounding box center [697, 522] width 51 height 39
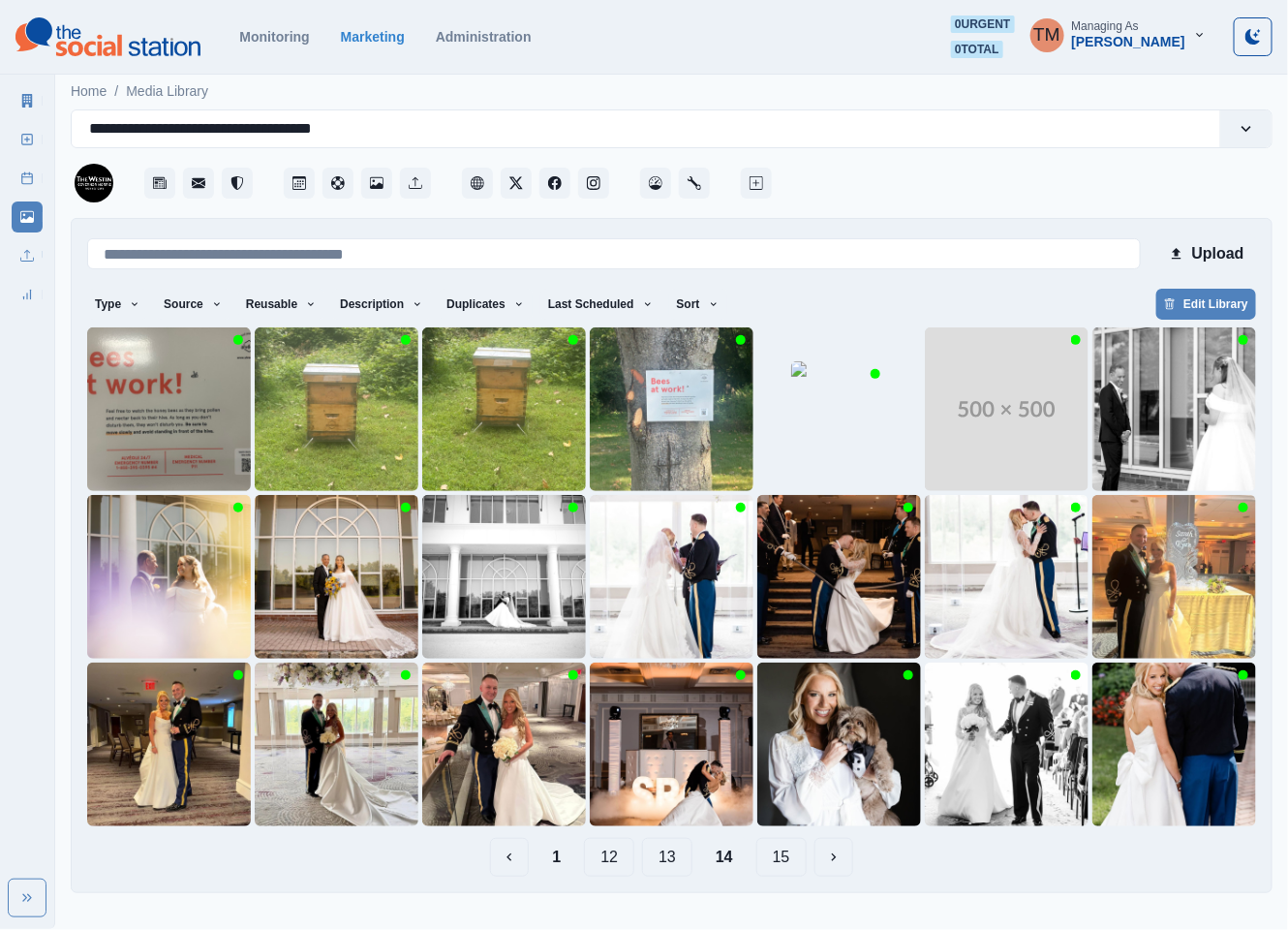
click at [664, 860] on button "13" at bounding box center [667, 857] width 51 height 39
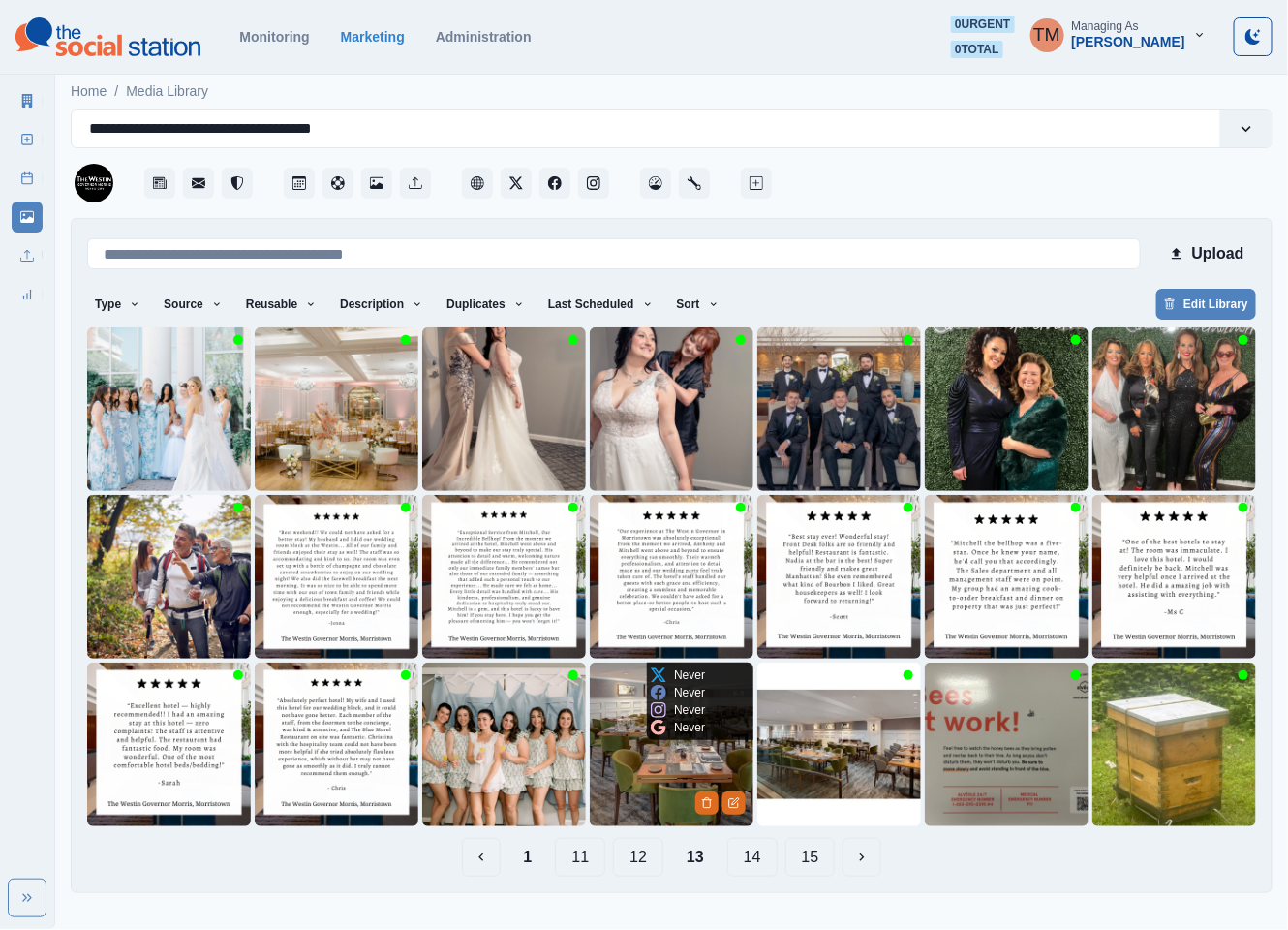
click at [648, 791] on img at bounding box center [671, 745] width 164 height 164
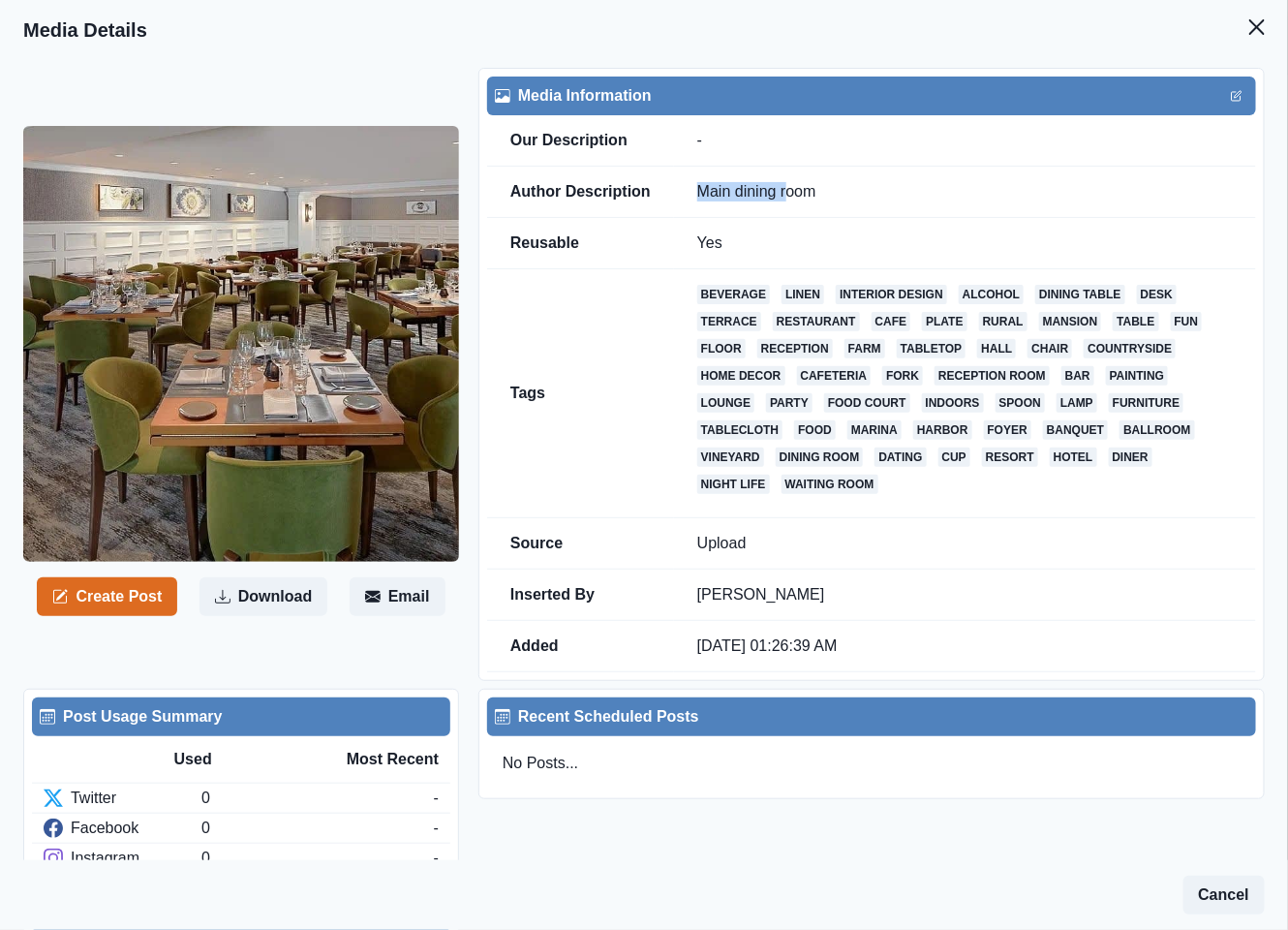
drag, startPoint x: 703, startPoint y: 194, endPoint x: 806, endPoint y: 191, distance: 103.0
click at [805, 191] on td "Main dining room" at bounding box center [965, 192] width 582 height 52
click at [1237, 27] on button "Close" at bounding box center [1257, 27] width 39 height 39
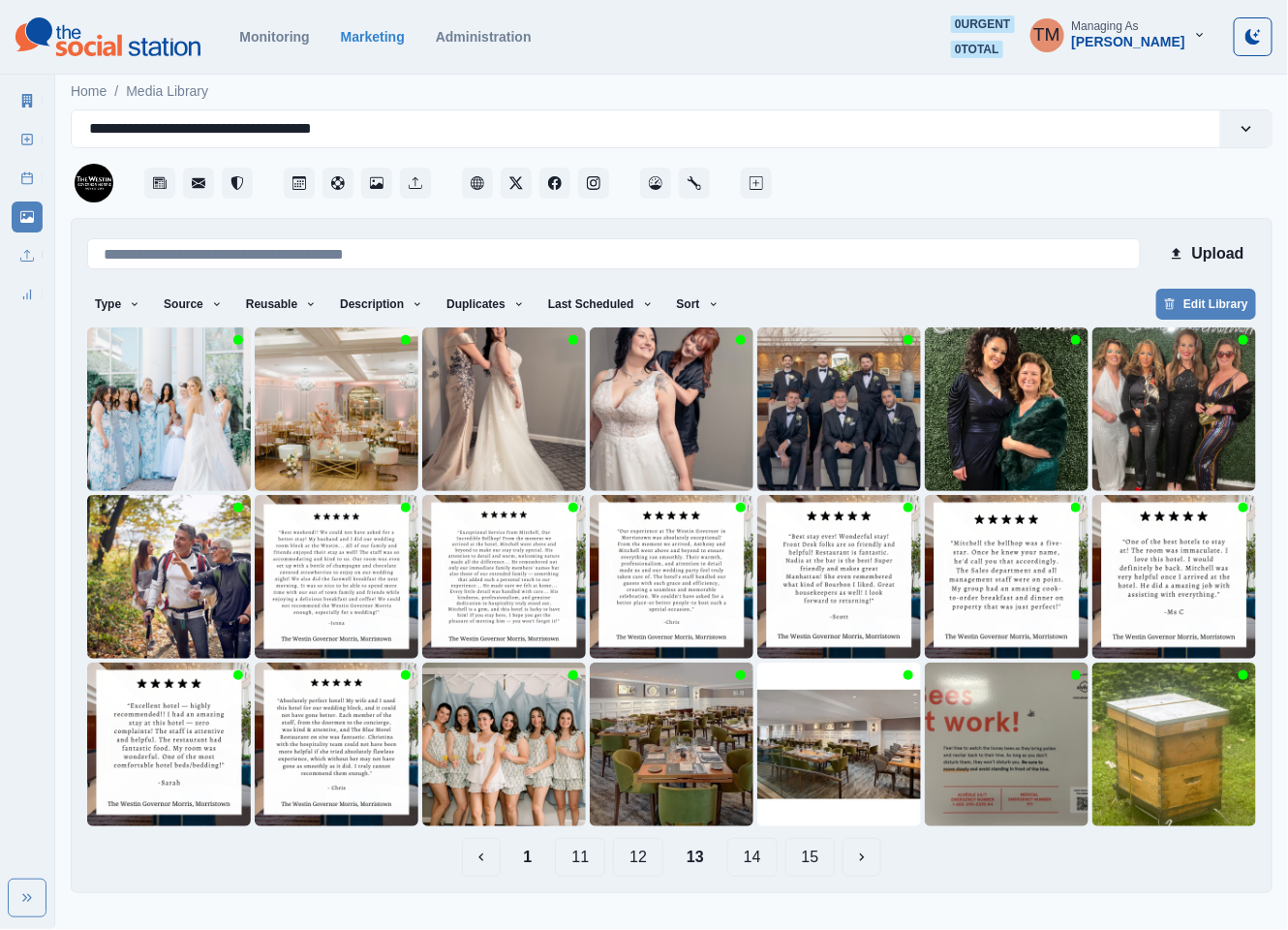
click at [753, 855] on button "14" at bounding box center [752, 857] width 51 height 39
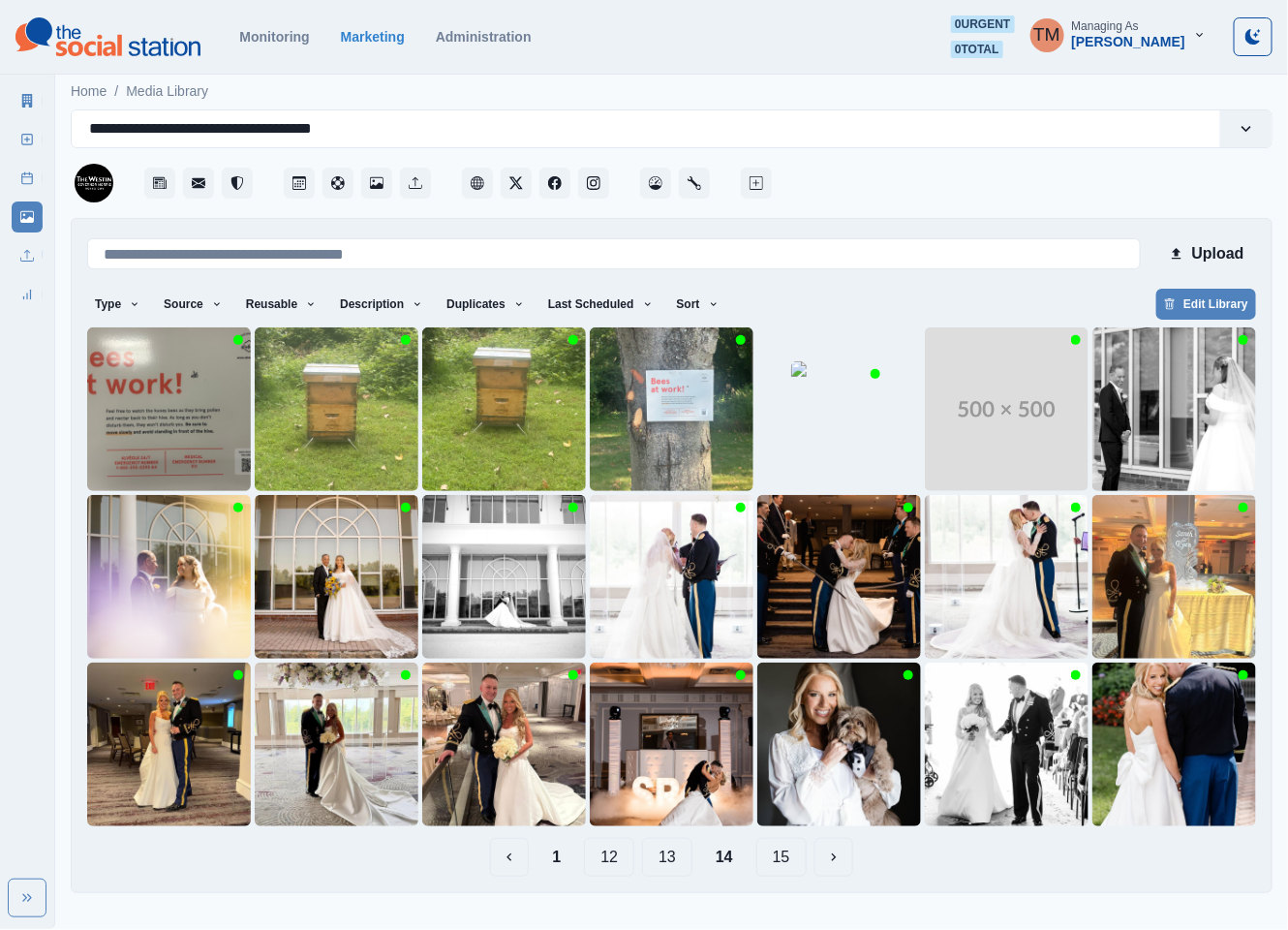
click at [669, 860] on button "13" at bounding box center [667, 857] width 51 height 39
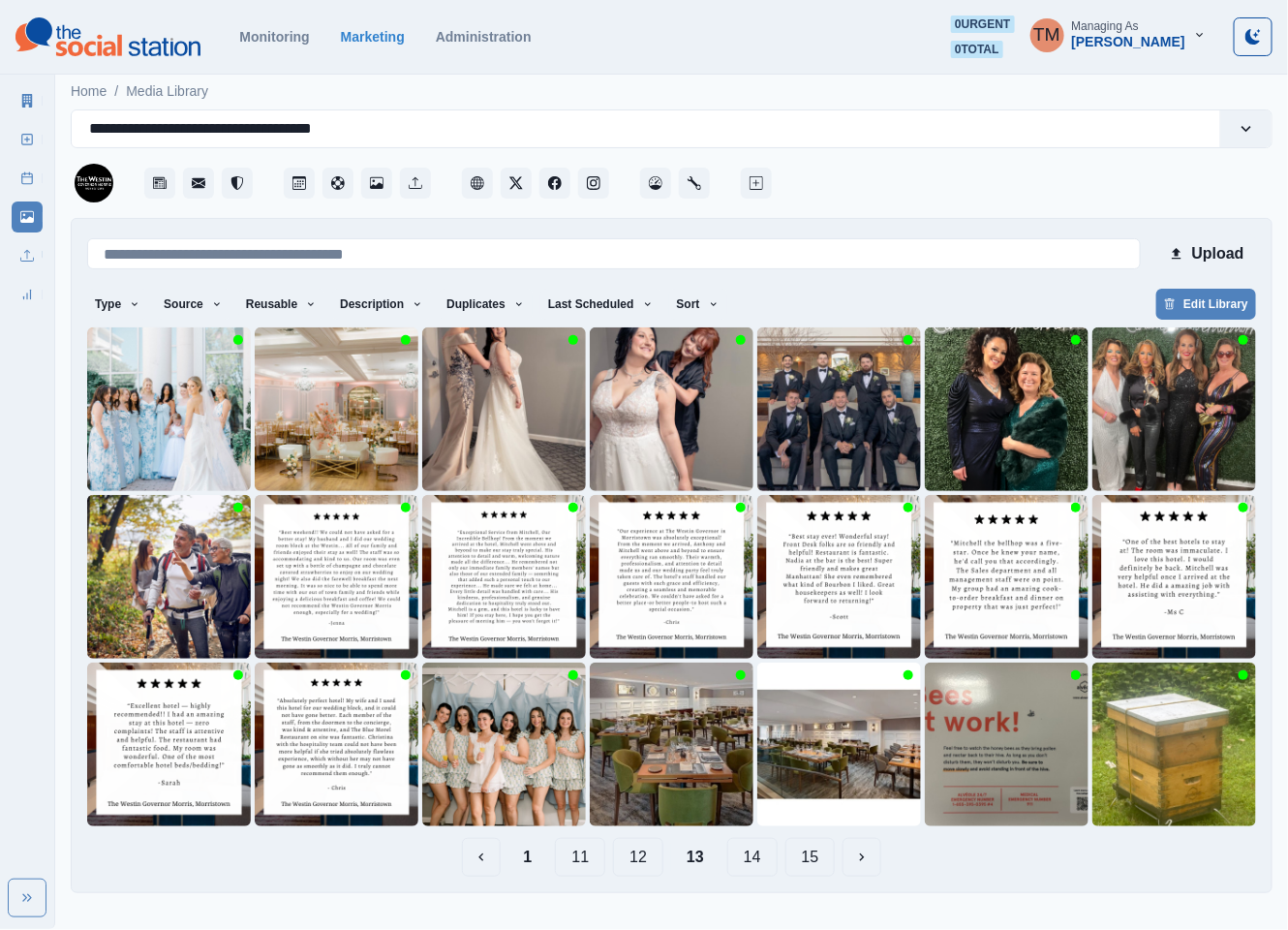
click at [642, 860] on button "12" at bounding box center [638, 857] width 51 height 39
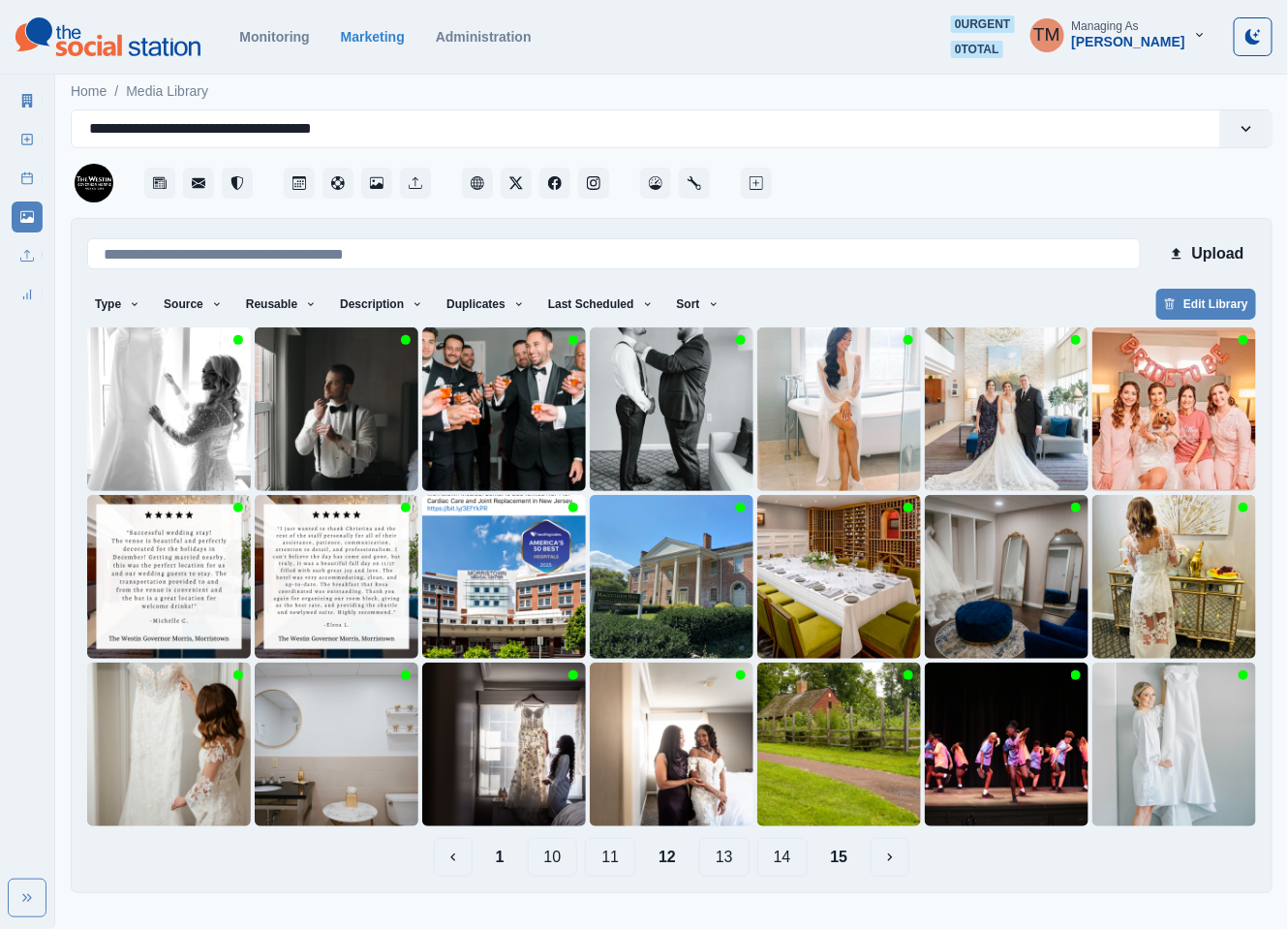
click at [834, 858] on button "15" at bounding box center [840, 857] width 49 height 39
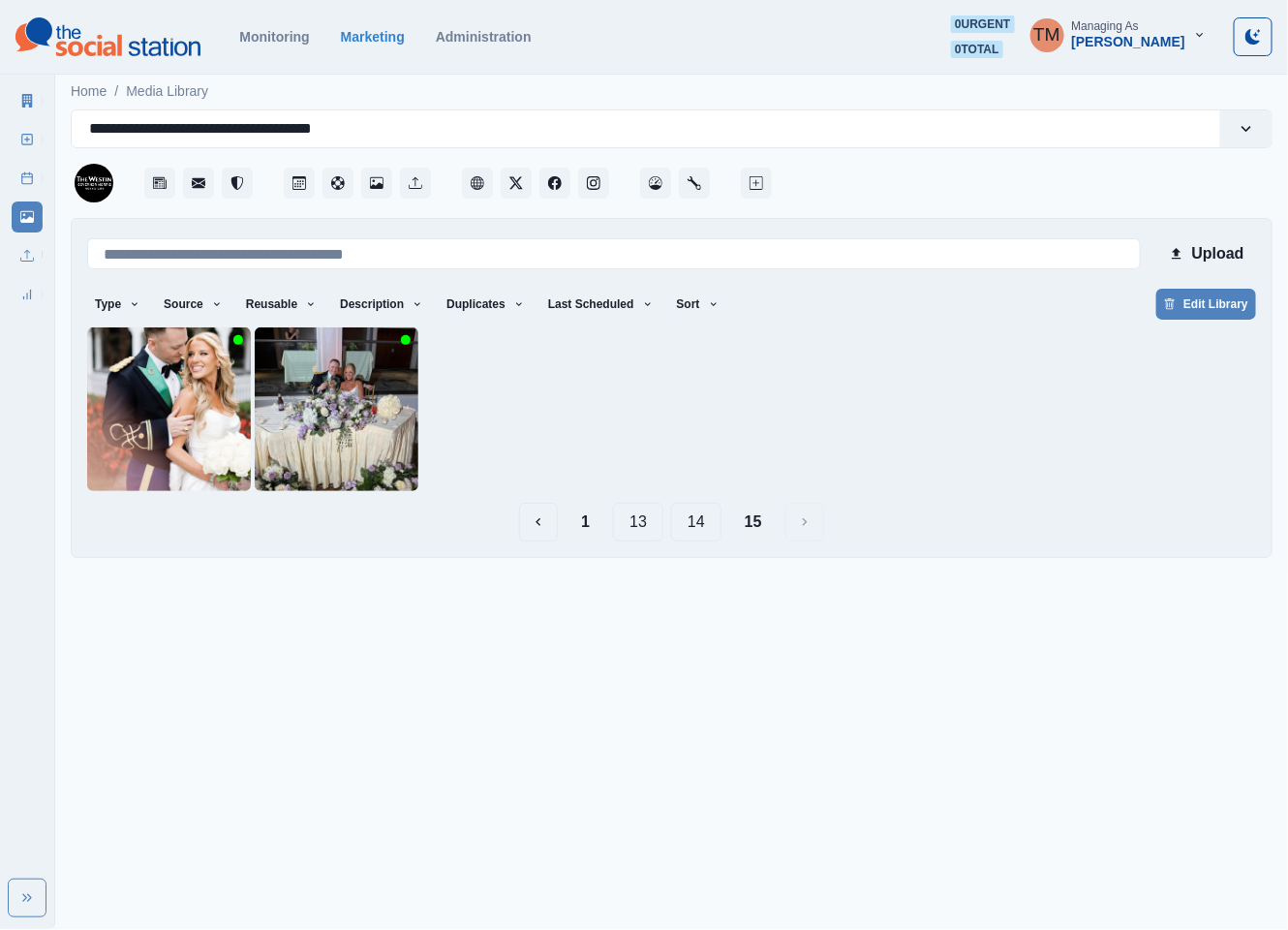
click at [703, 527] on button "14" at bounding box center [697, 522] width 51 height 39
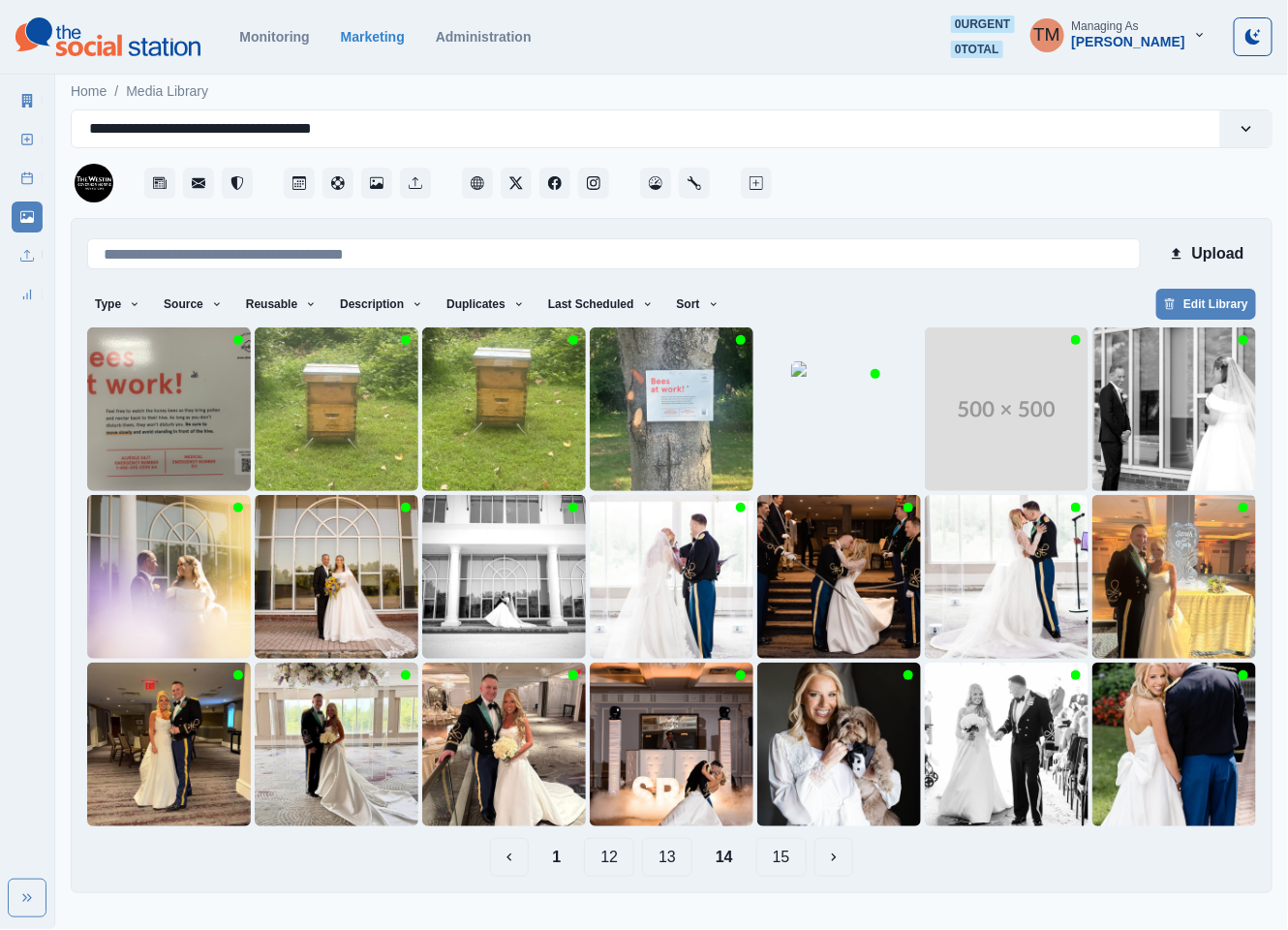
click at [608, 863] on button "12" at bounding box center [609, 857] width 51 height 39
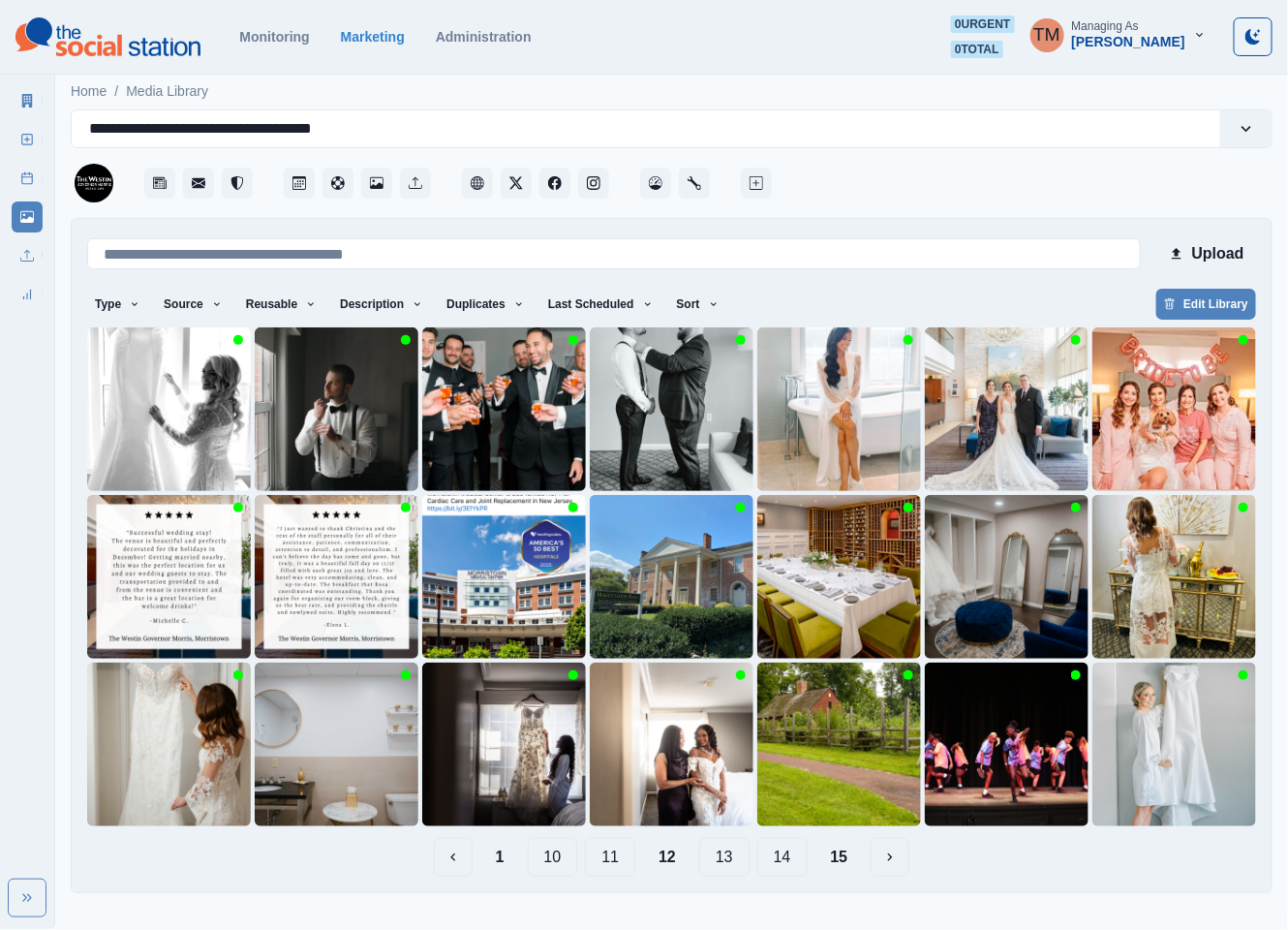
click at [614, 858] on button "11" at bounding box center [610, 857] width 51 height 39
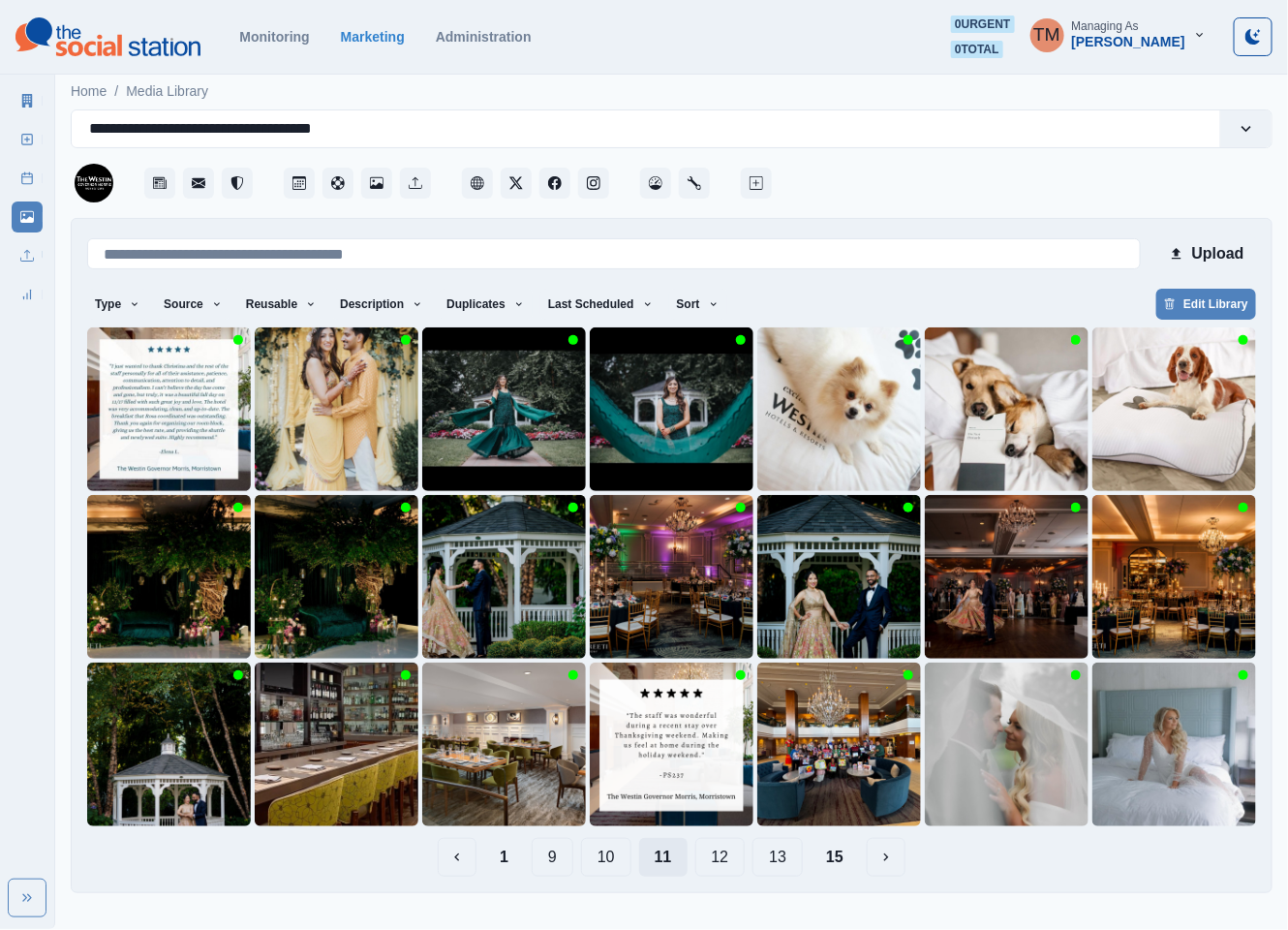
click at [614, 858] on button "10" at bounding box center [606, 857] width 51 height 39
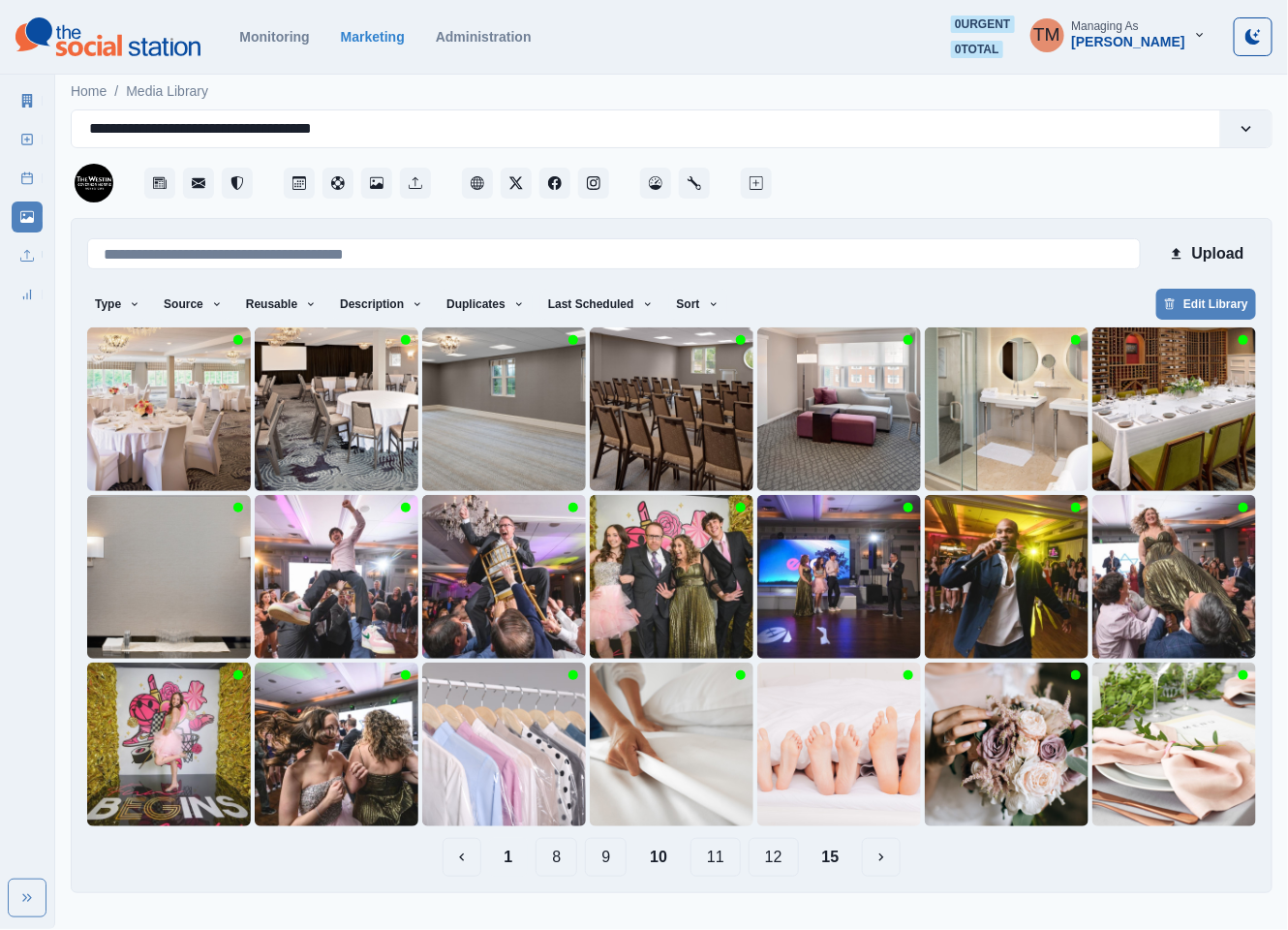
click at [506, 863] on button "1" at bounding box center [508, 857] width 40 height 39
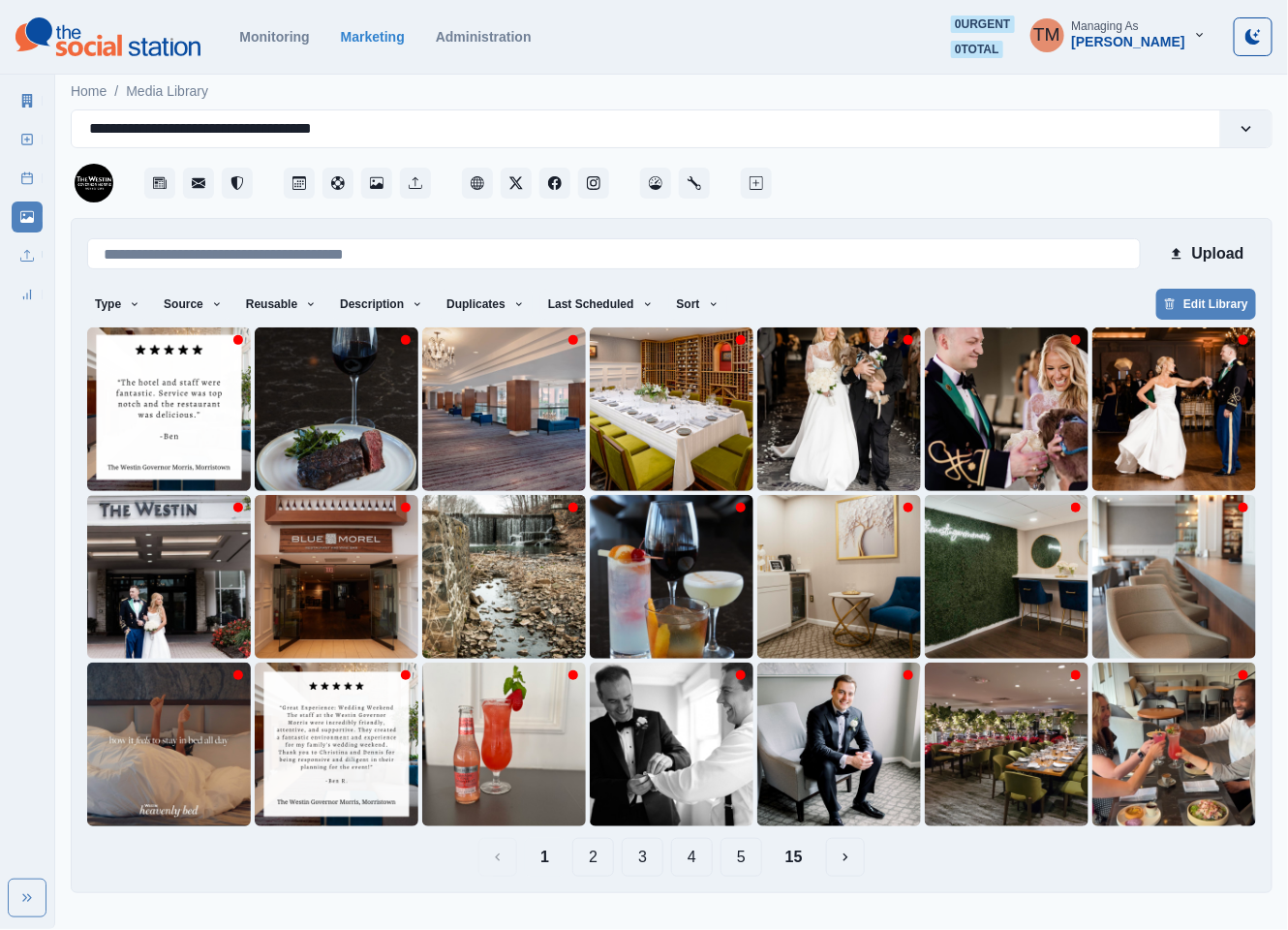
click at [698, 860] on button "4" at bounding box center [692, 857] width 42 height 39
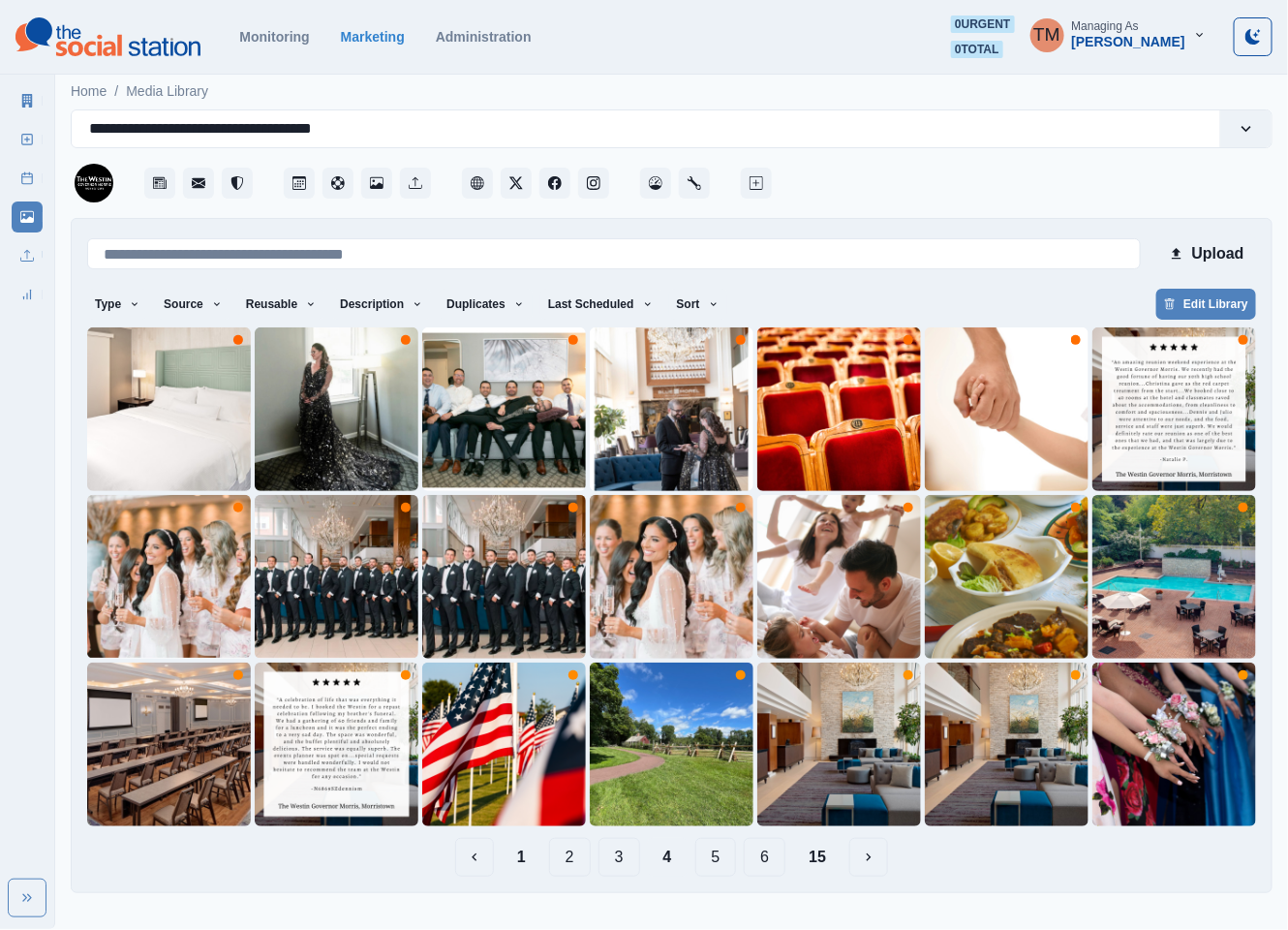
click at [717, 863] on button "5" at bounding box center [716, 857] width 42 height 39
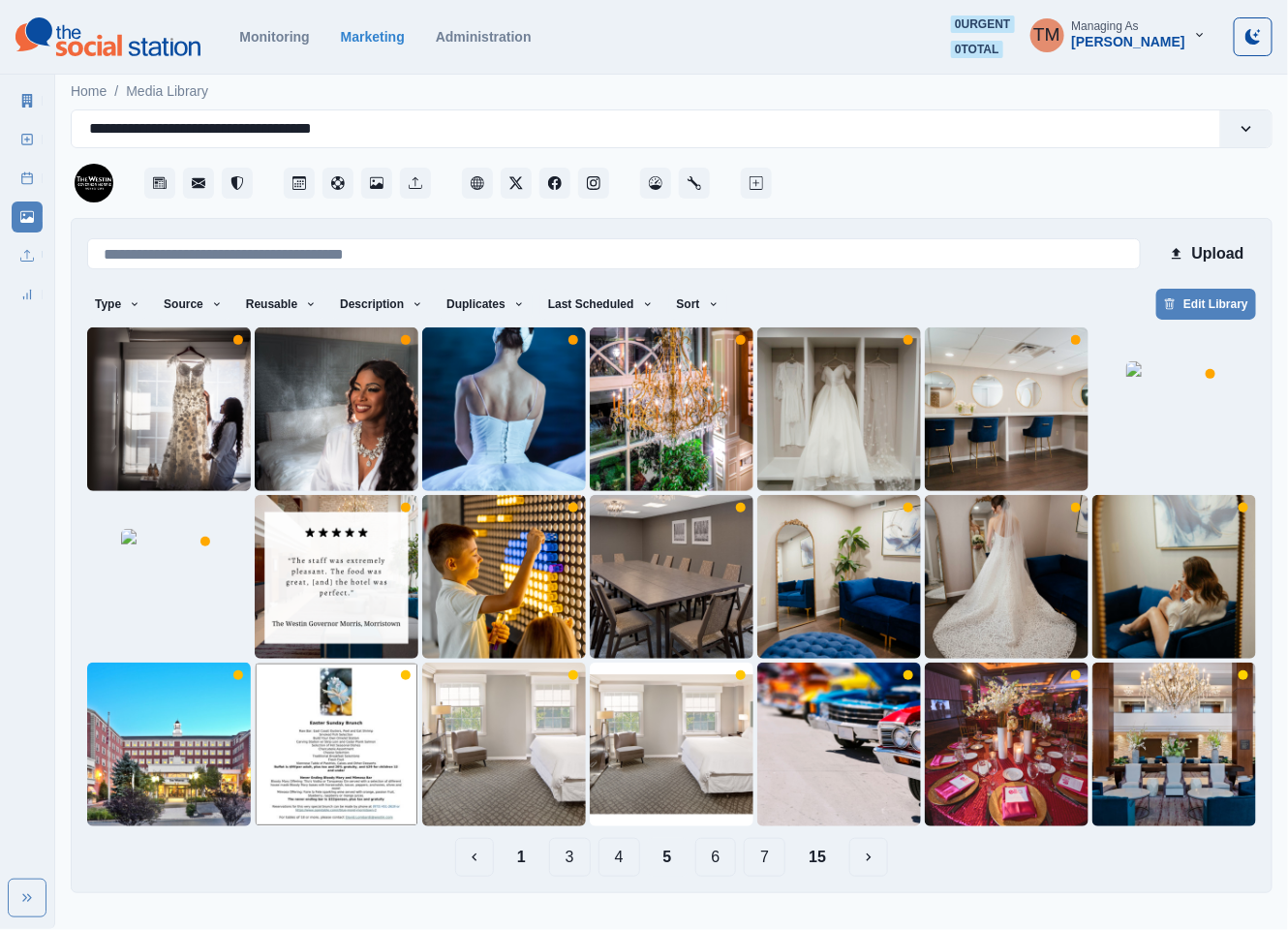
click at [732, 863] on button "6" at bounding box center [716, 857] width 42 height 39
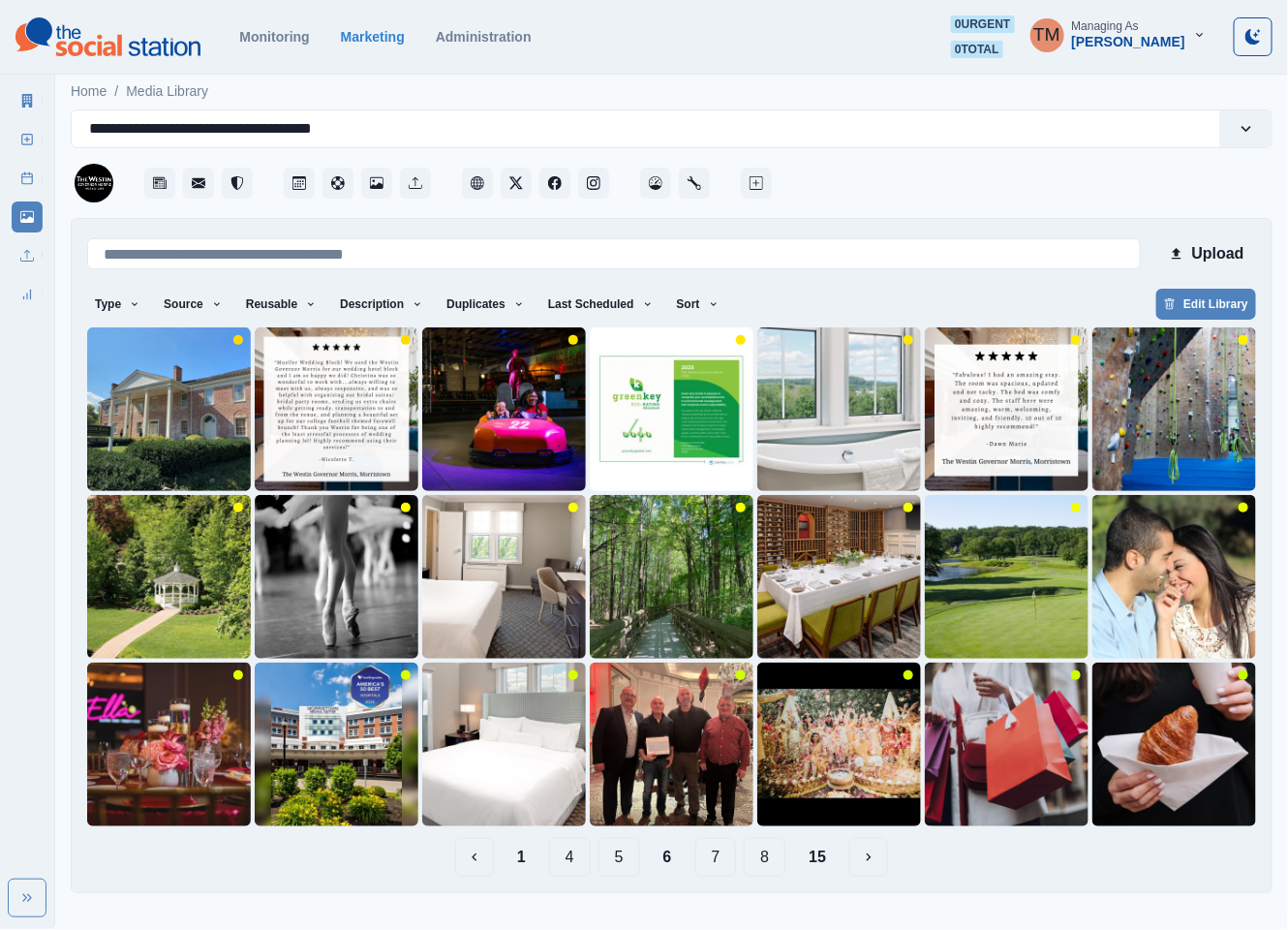
click at [700, 860] on button "7" at bounding box center [716, 857] width 42 height 39
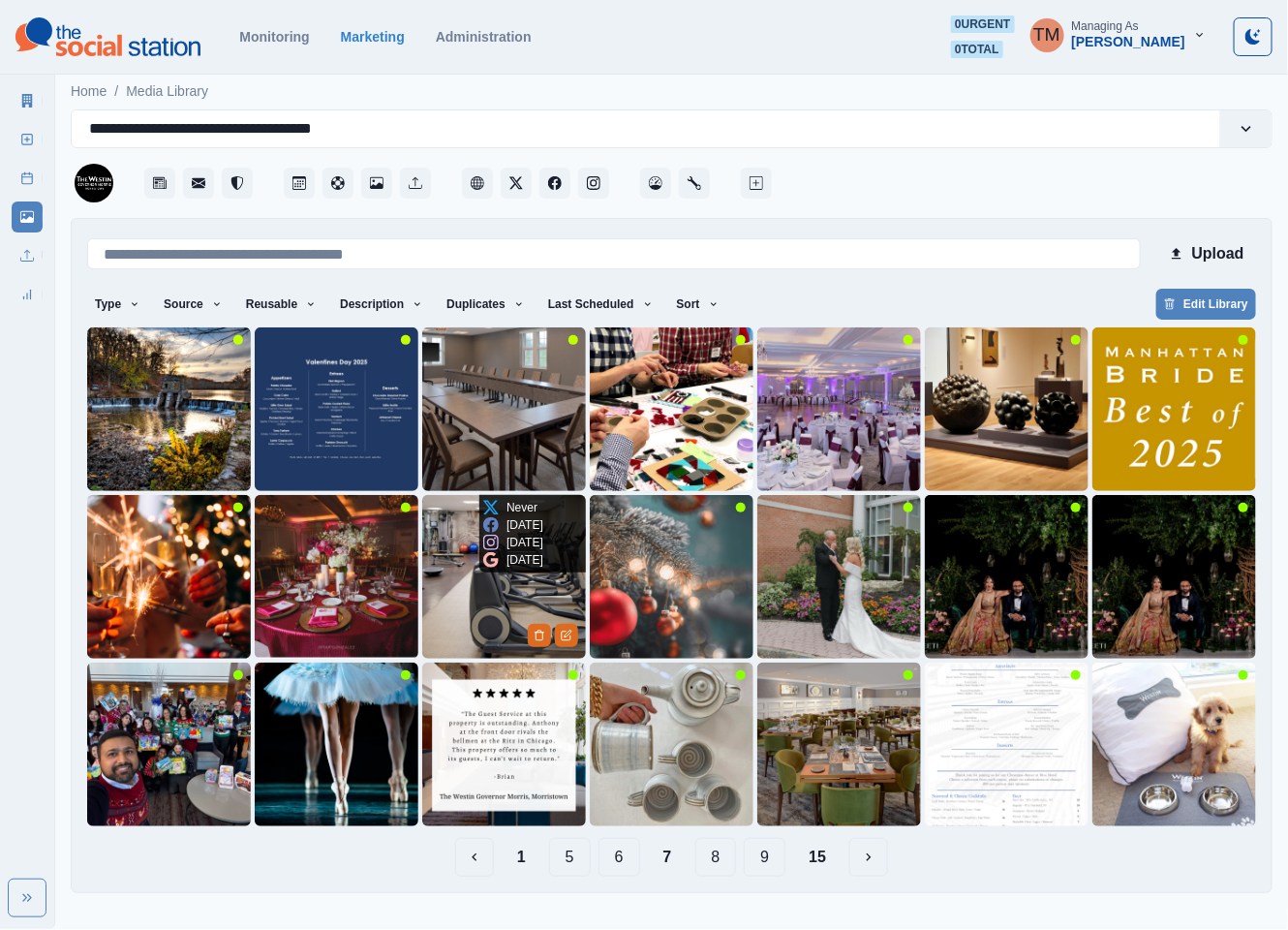
click at [460, 622] on img at bounding box center [504, 577] width 164 height 164
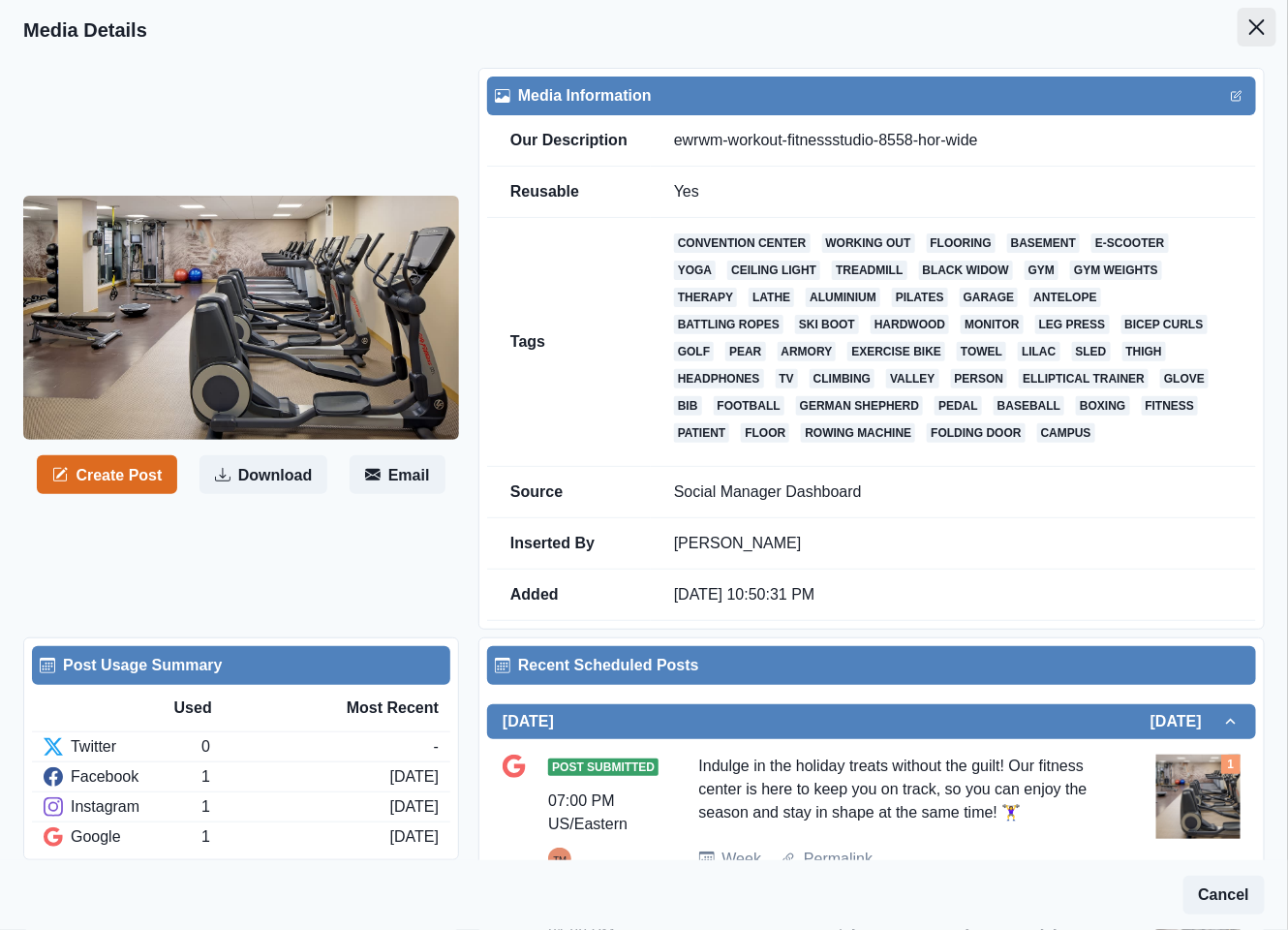
click at [1249, 20] on icon "Close" at bounding box center [1257, 27] width 16 height 16
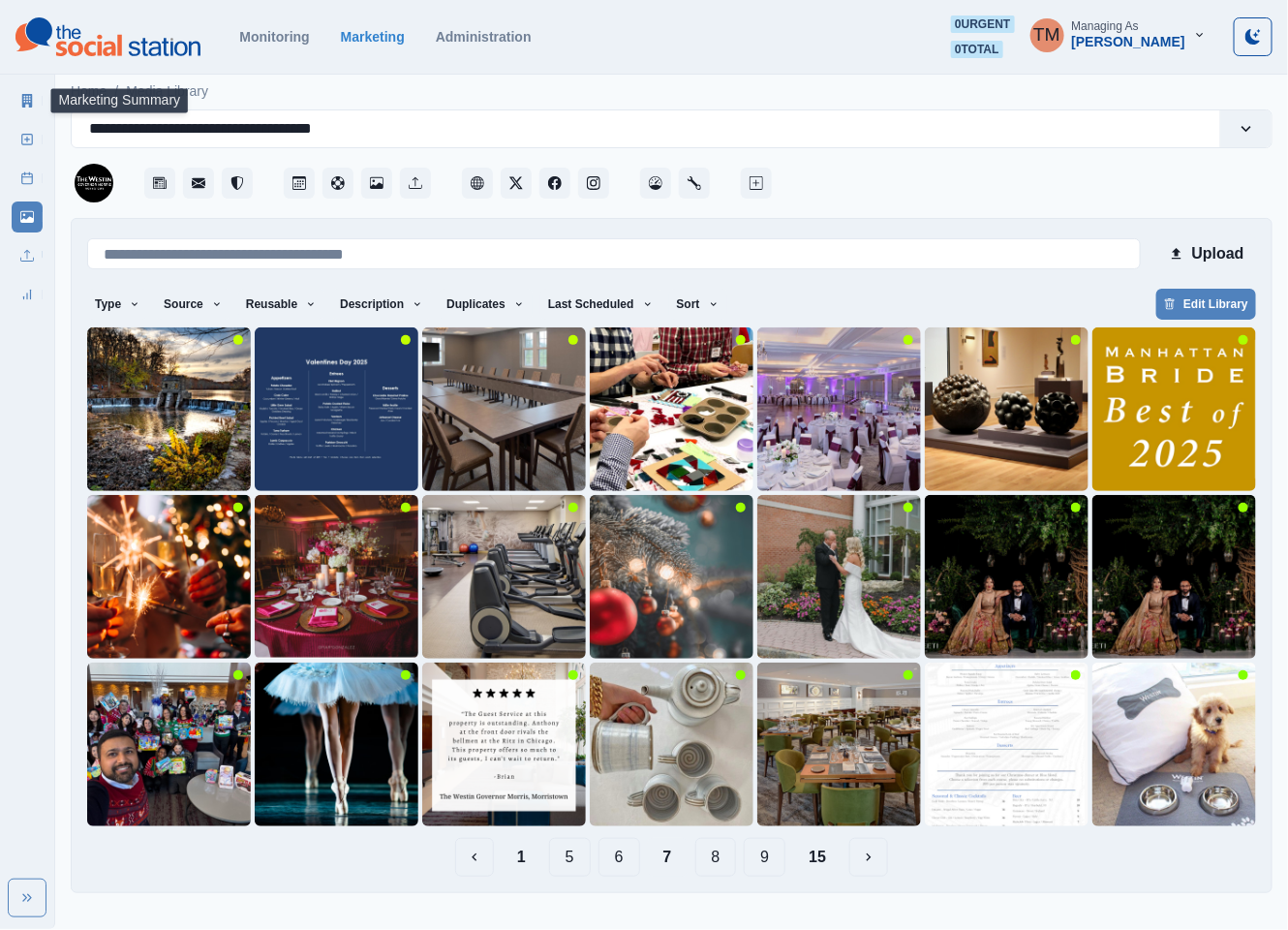
drag, startPoint x: 23, startPoint y: 105, endPoint x: 13, endPoint y: 108, distance: 10.4
click at [20, 105] on icon at bounding box center [27, 101] width 14 height 14
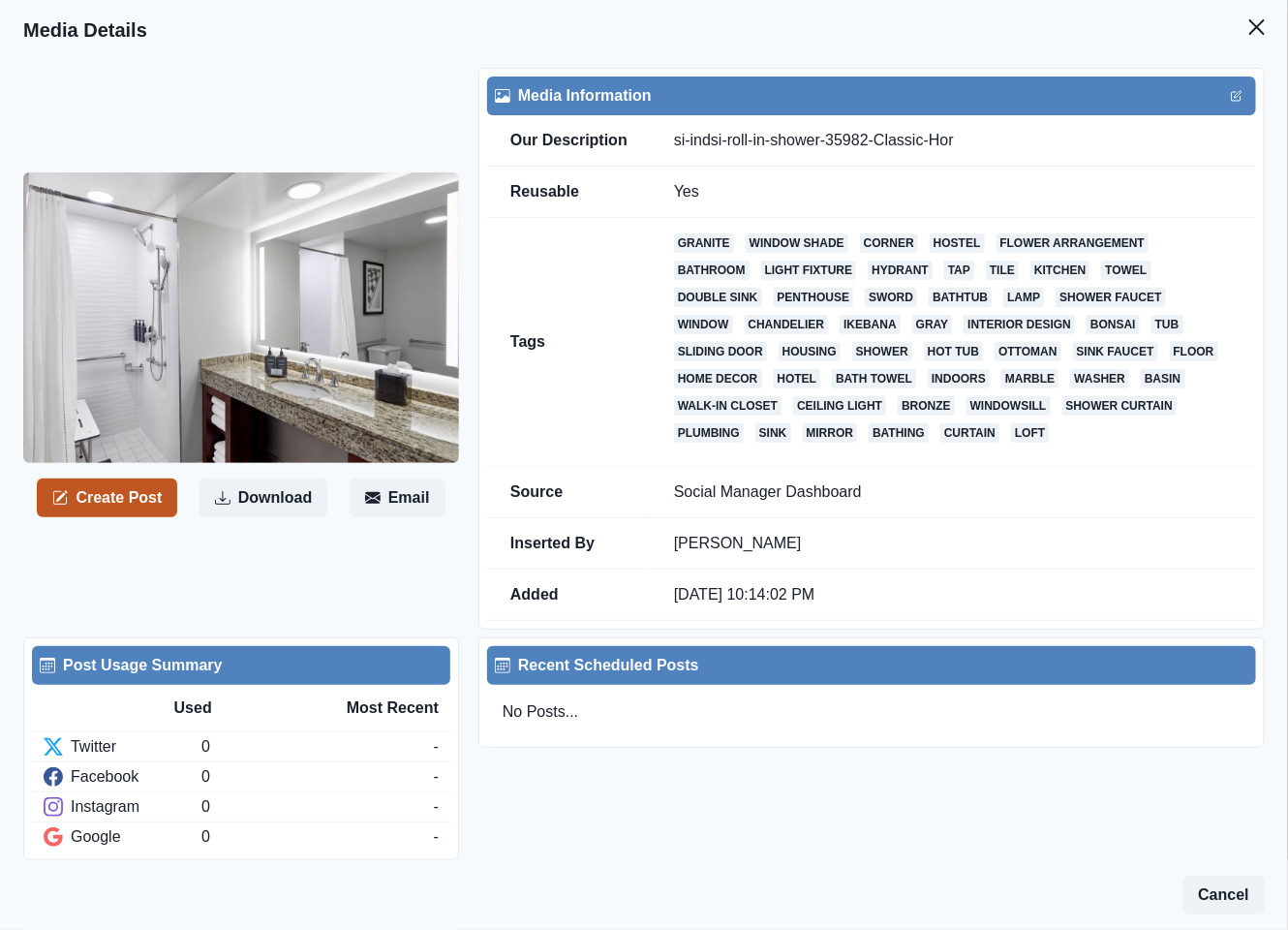
click at [97, 497] on button "Create Post" at bounding box center [107, 498] width 141 height 39
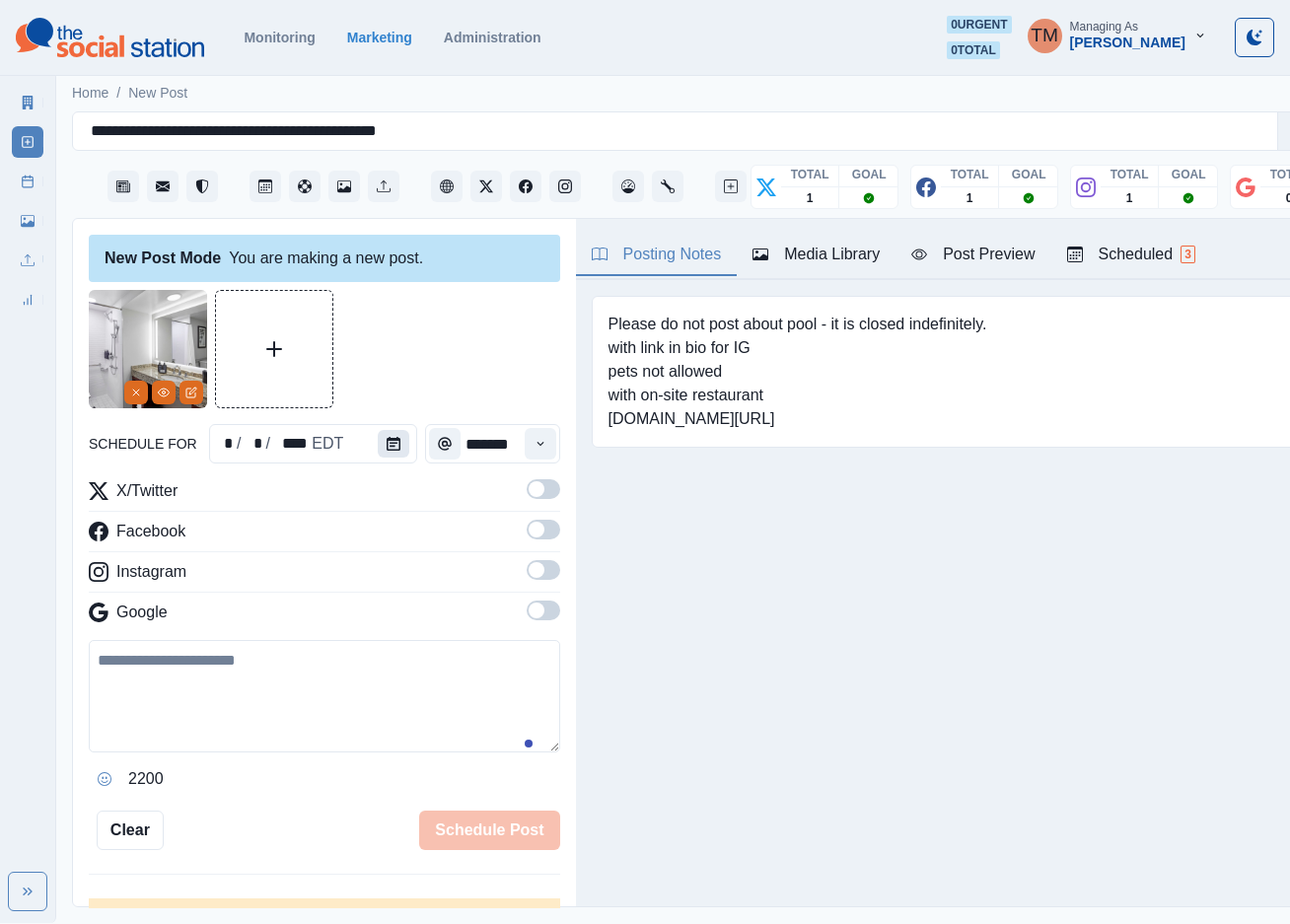
click at [391, 439] on button "Calendar" at bounding box center [394, 444] width 32 height 28
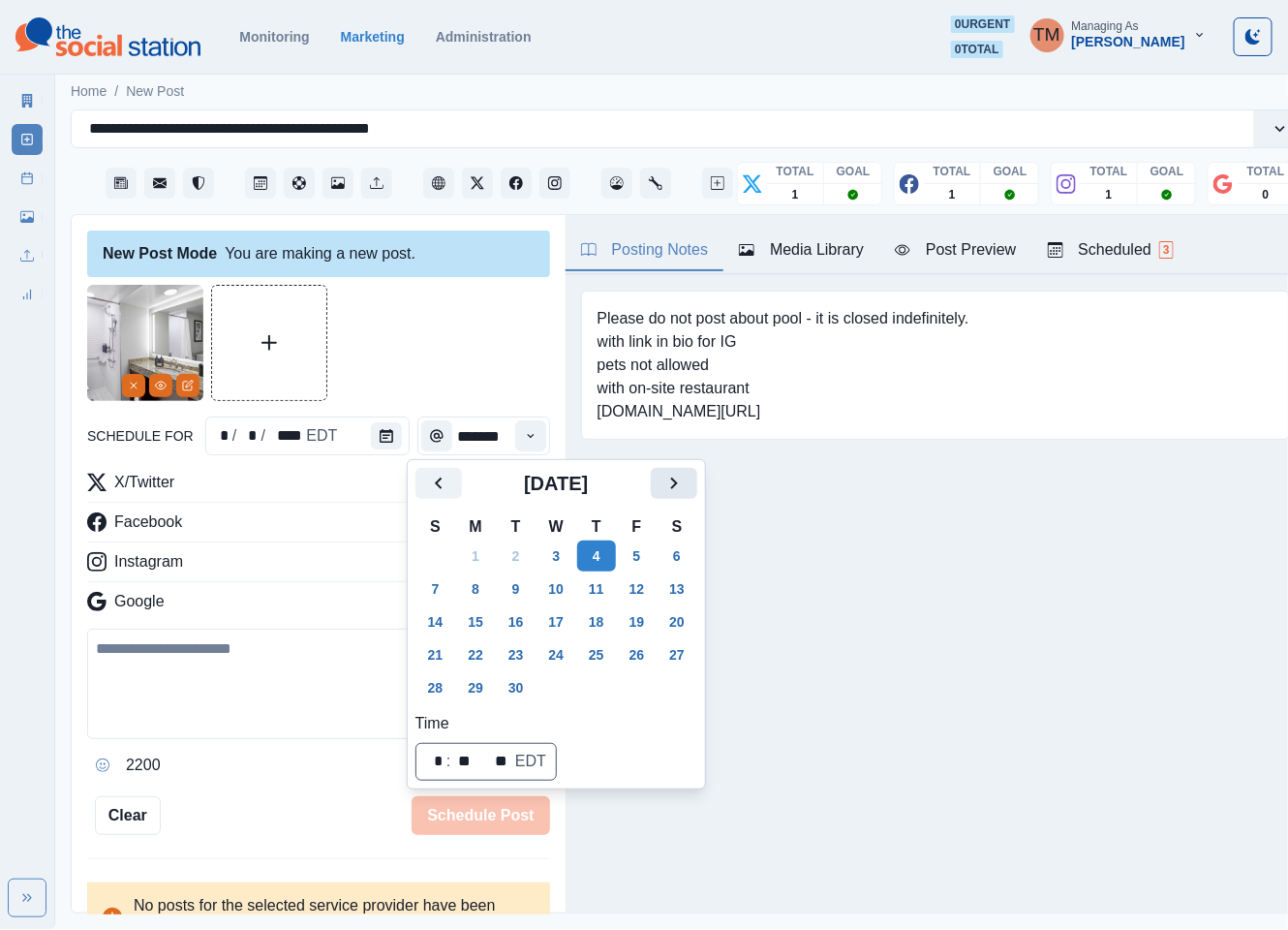
click at [658, 486] on button "Next" at bounding box center [674, 483] width 47 height 31
click at [660, 486] on button "Next" at bounding box center [674, 483] width 47 height 31
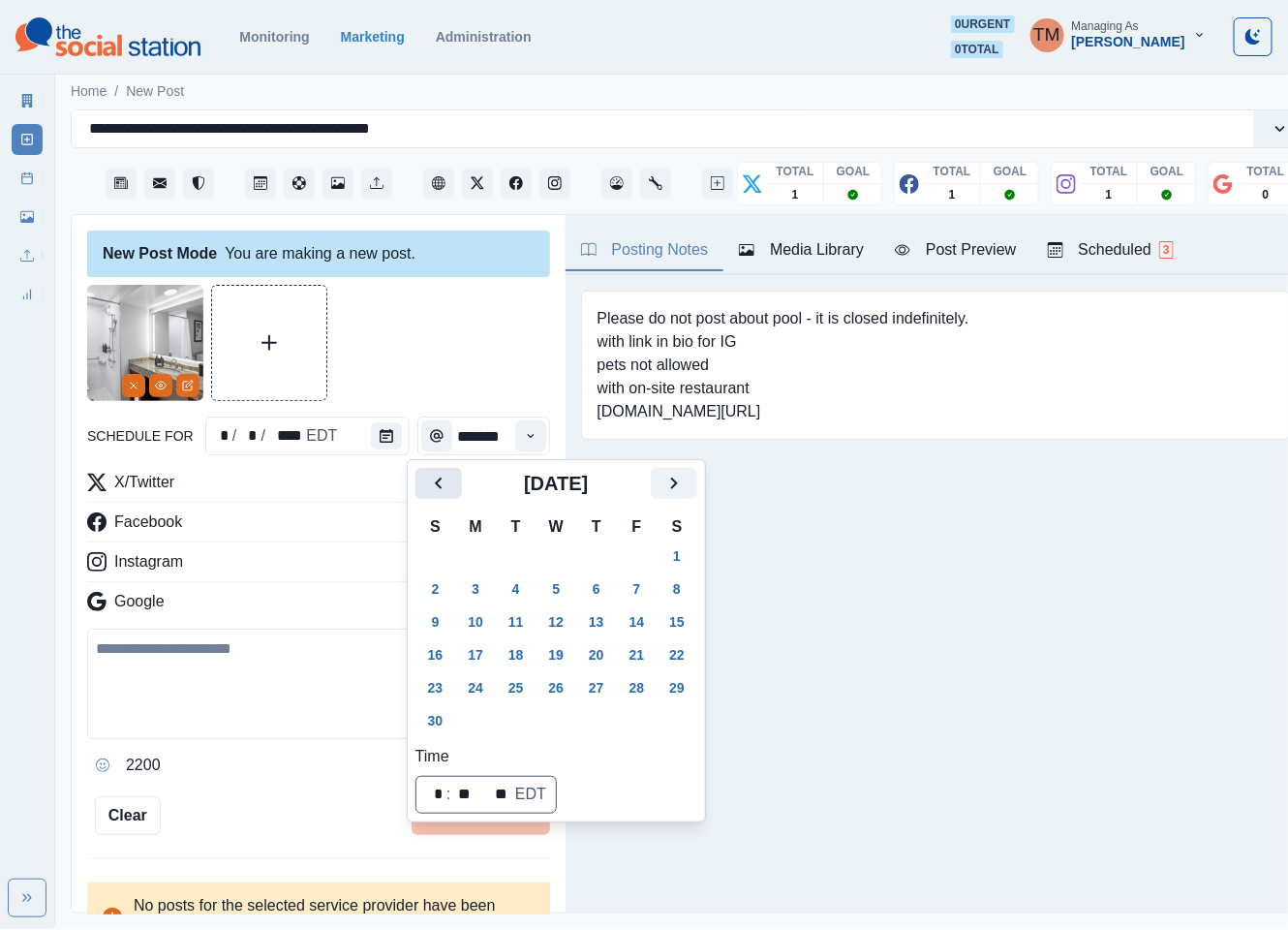
click at [428, 474] on icon "Previous" at bounding box center [439, 483] width 23 height 23
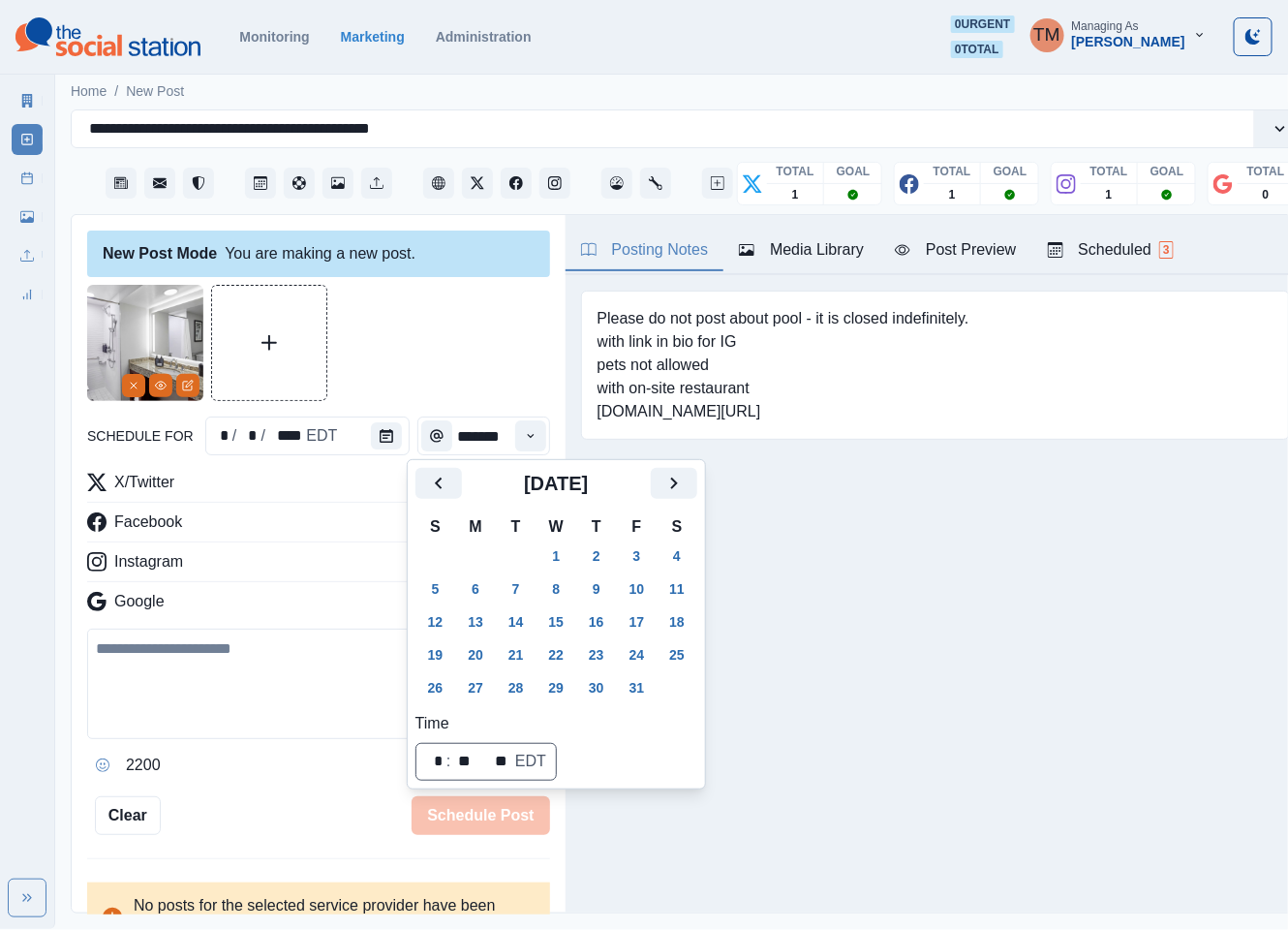
click at [514, 687] on button "28" at bounding box center [516, 688] width 39 height 31
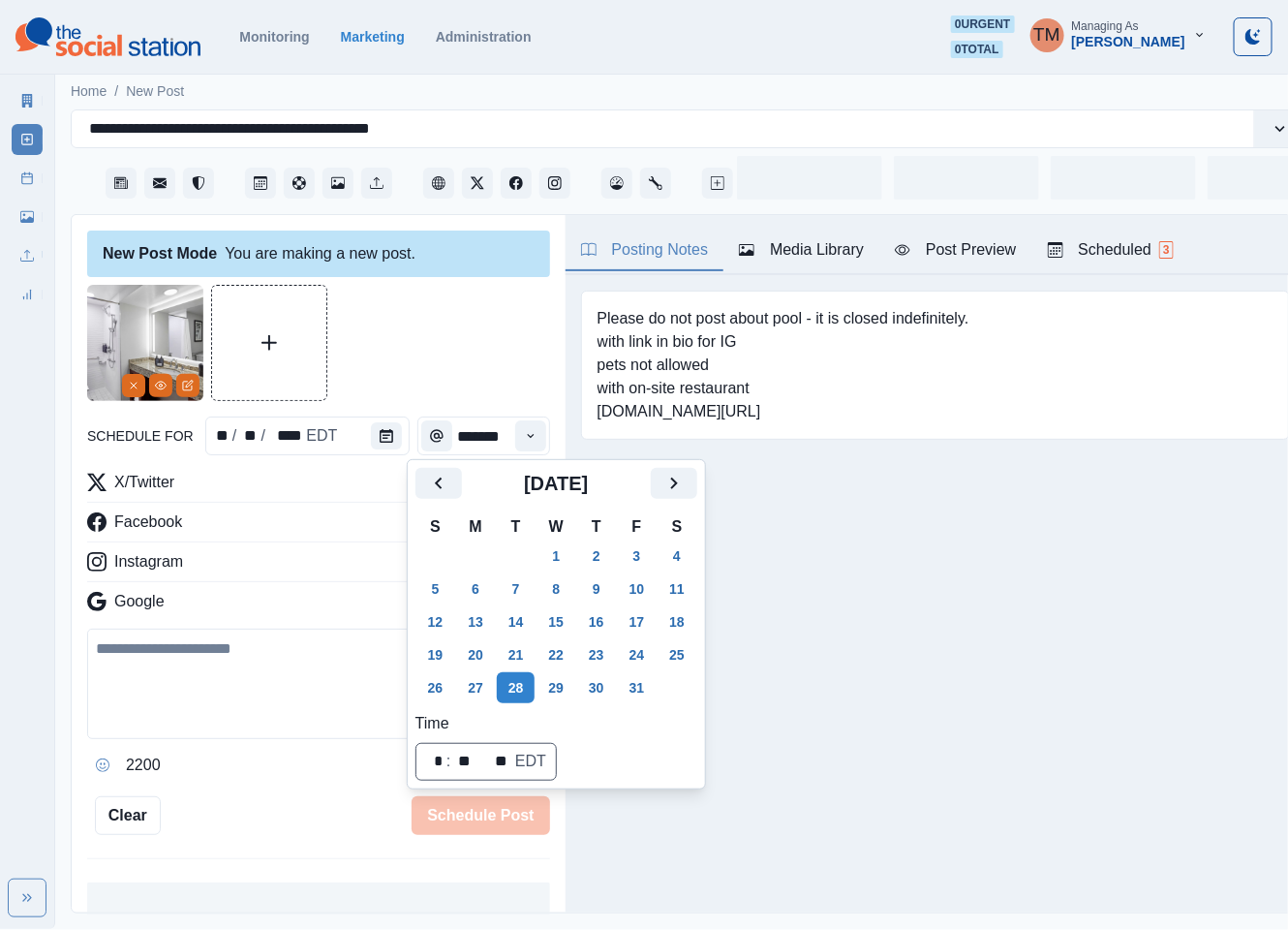
click at [416, 326] on div at bounding box center [318, 343] width 463 height 116
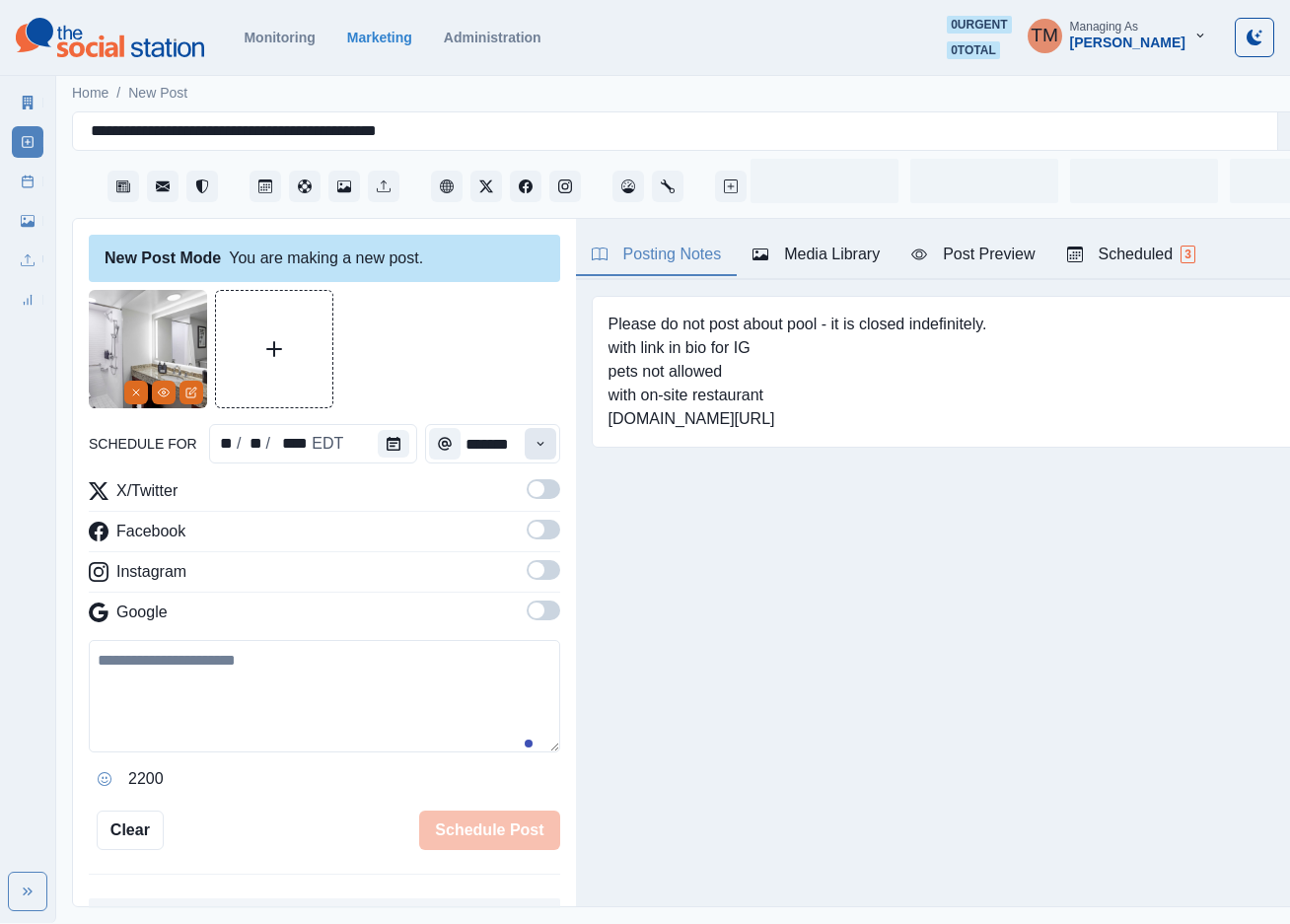
click at [525, 439] on button "Time" at bounding box center [541, 444] width 32 height 32
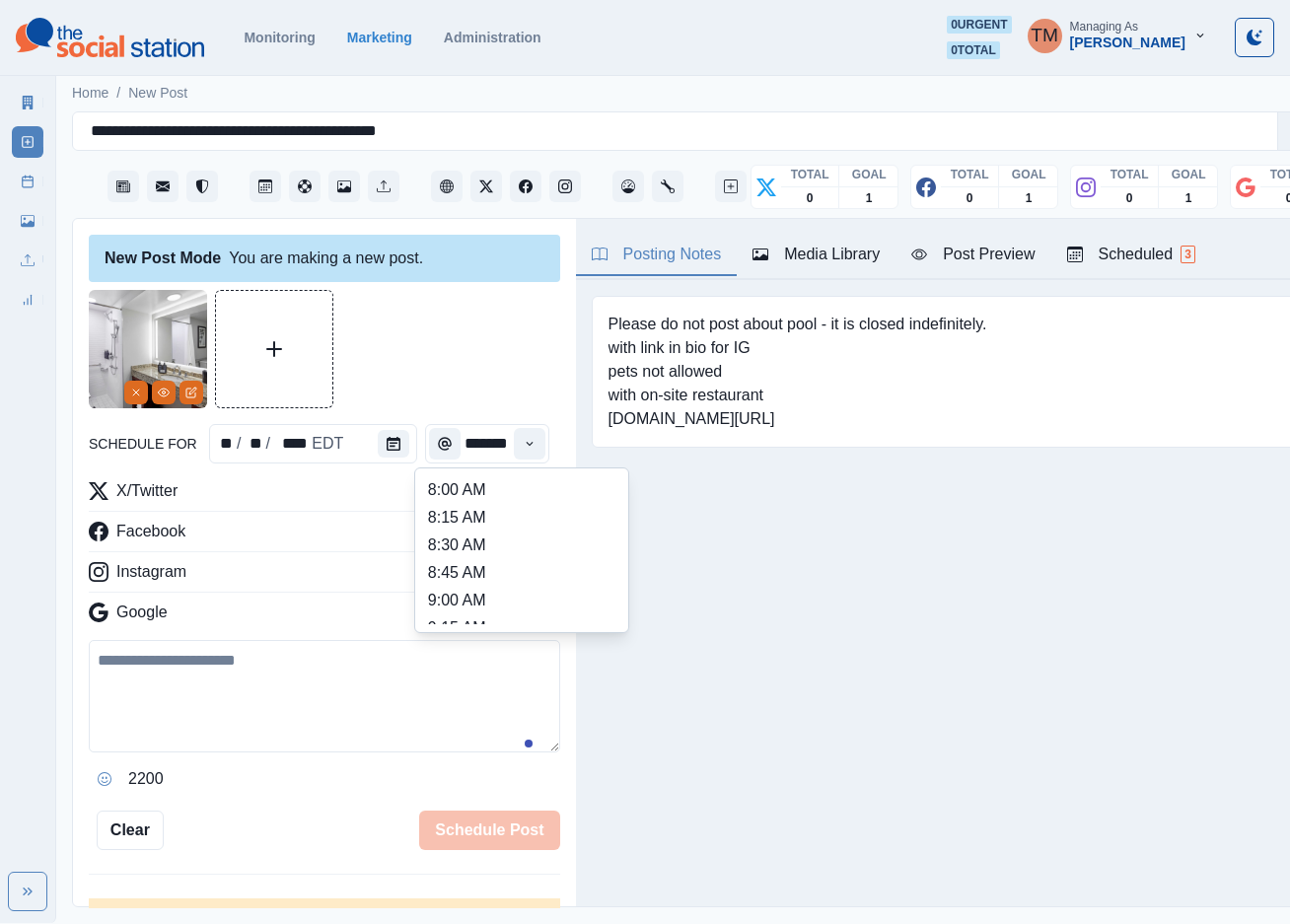
scroll to position [591, 0]
click at [509, 539] on li "1:45 PM" at bounding box center [522, 534] width 197 height 28
type input "*******"
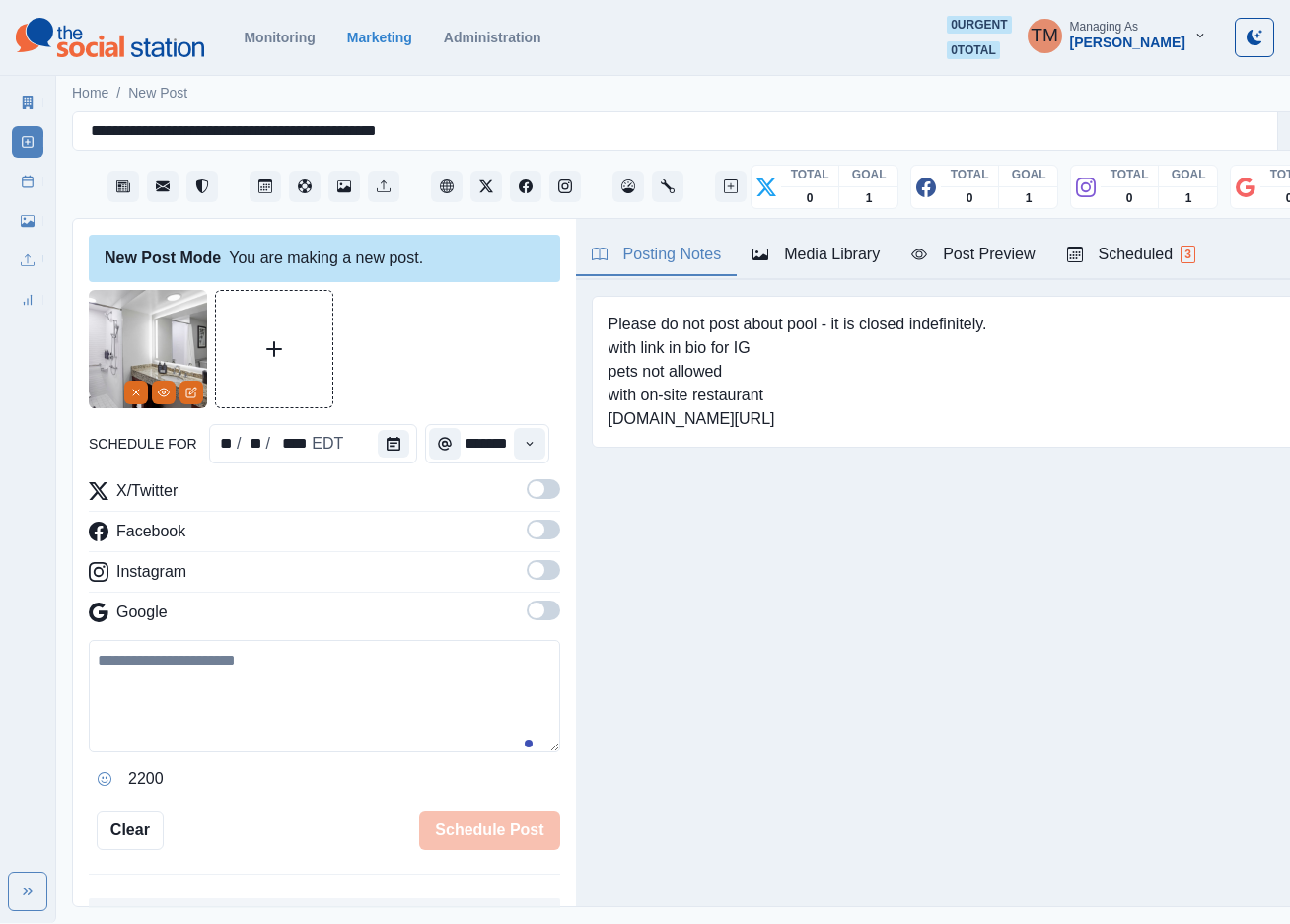
drag, startPoint x: 519, startPoint y: 492, endPoint x: 528, endPoint y: 539, distance: 47.9
click at [529, 495] on span at bounding box center [537, 489] width 16 height 16
click at [530, 536] on span at bounding box center [544, 530] width 34 height 20
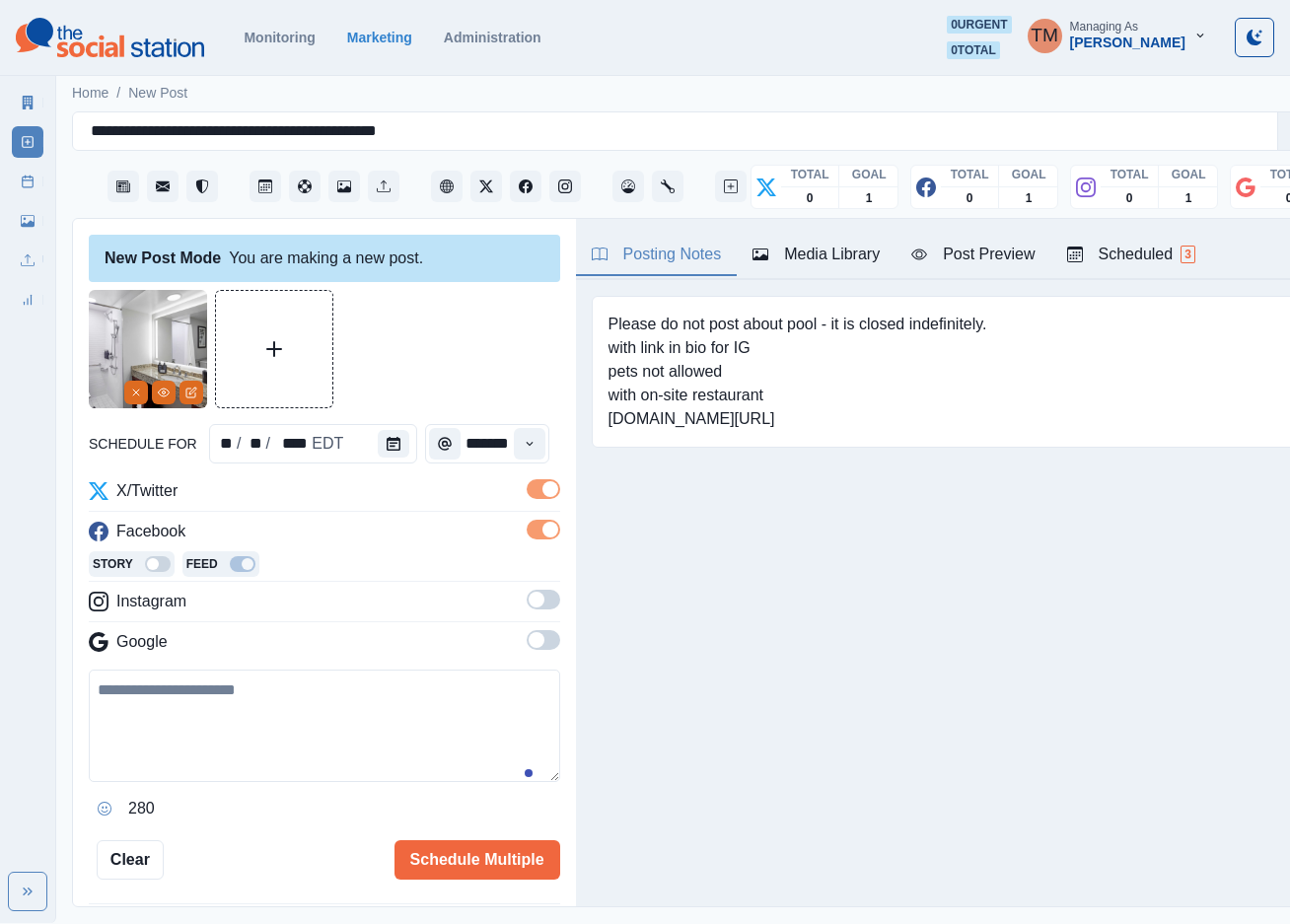
click at [527, 603] on span at bounding box center [544, 599] width 34 height 20
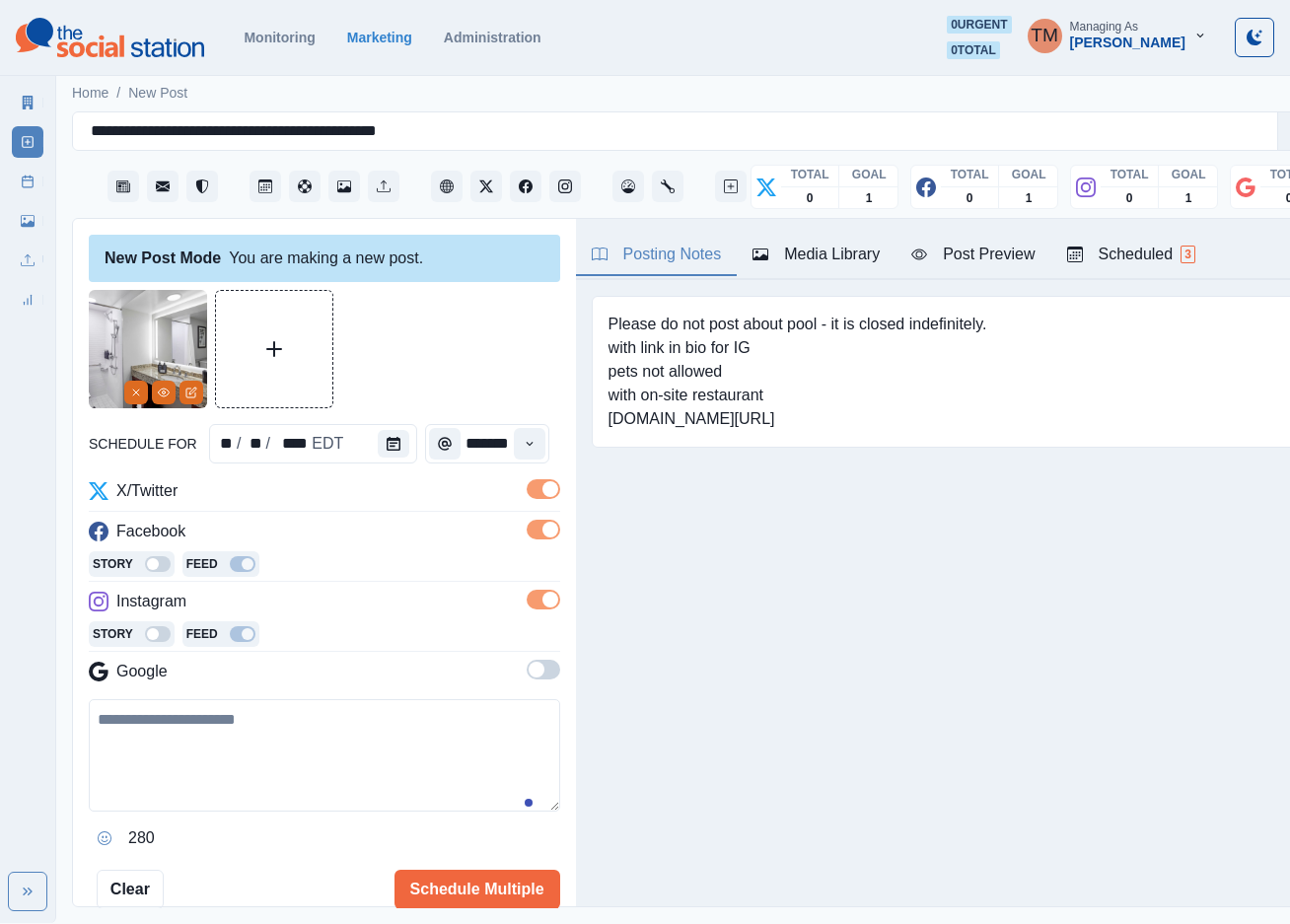
click at [169, 745] on textarea at bounding box center [324, 755] width 471 height 112
paste textarea "**********"
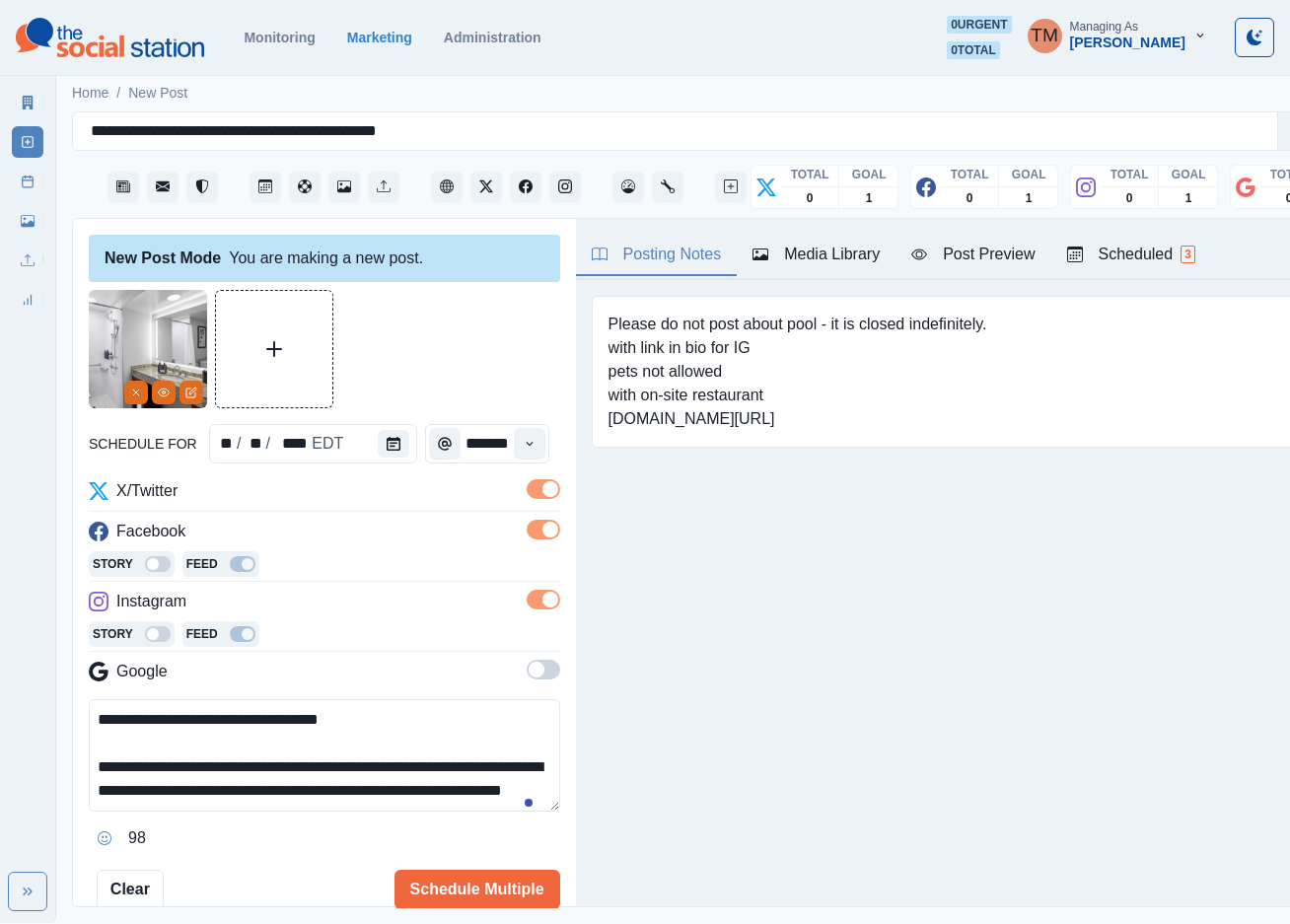
scroll to position [16, 0]
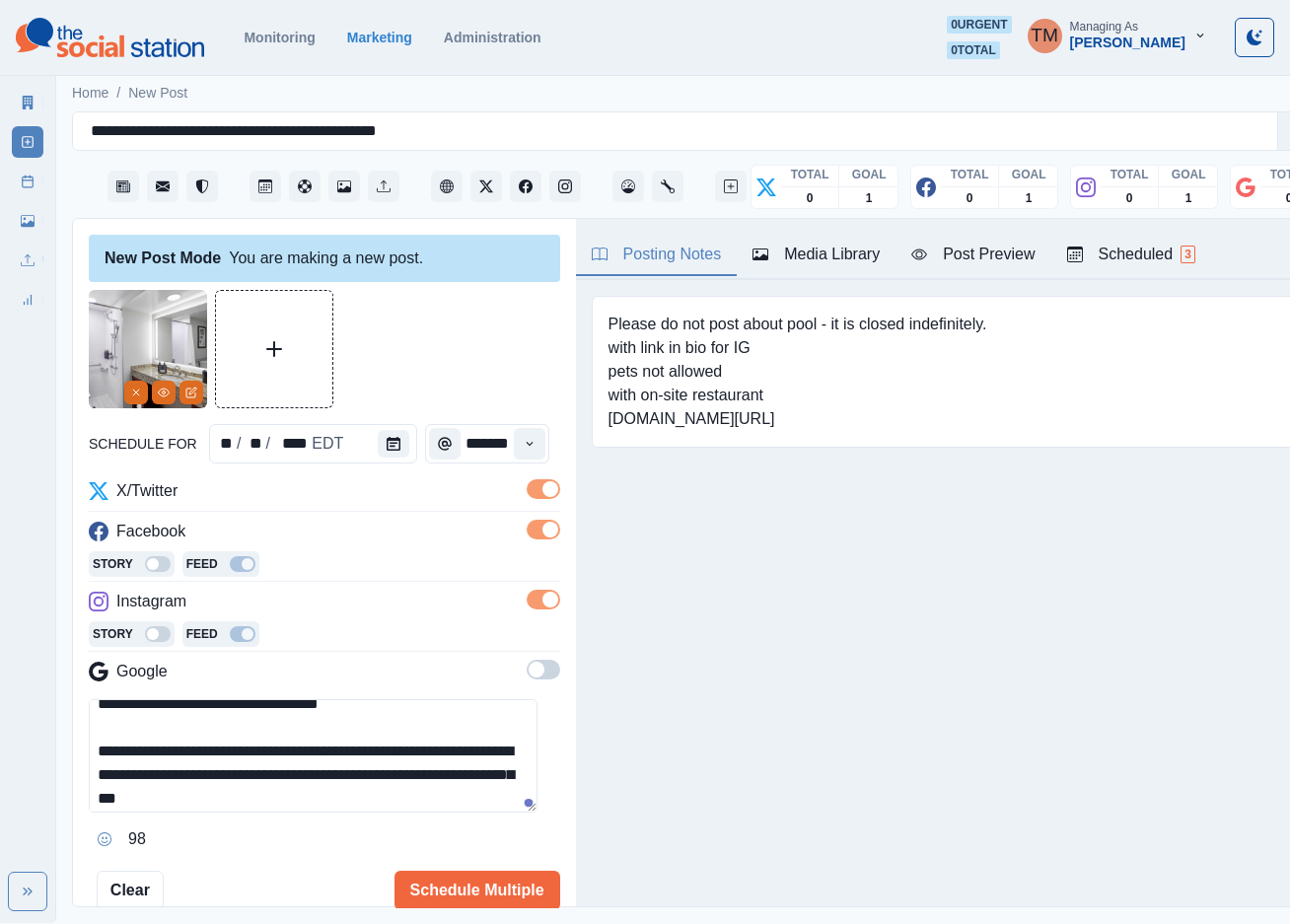
type textarea "**********"
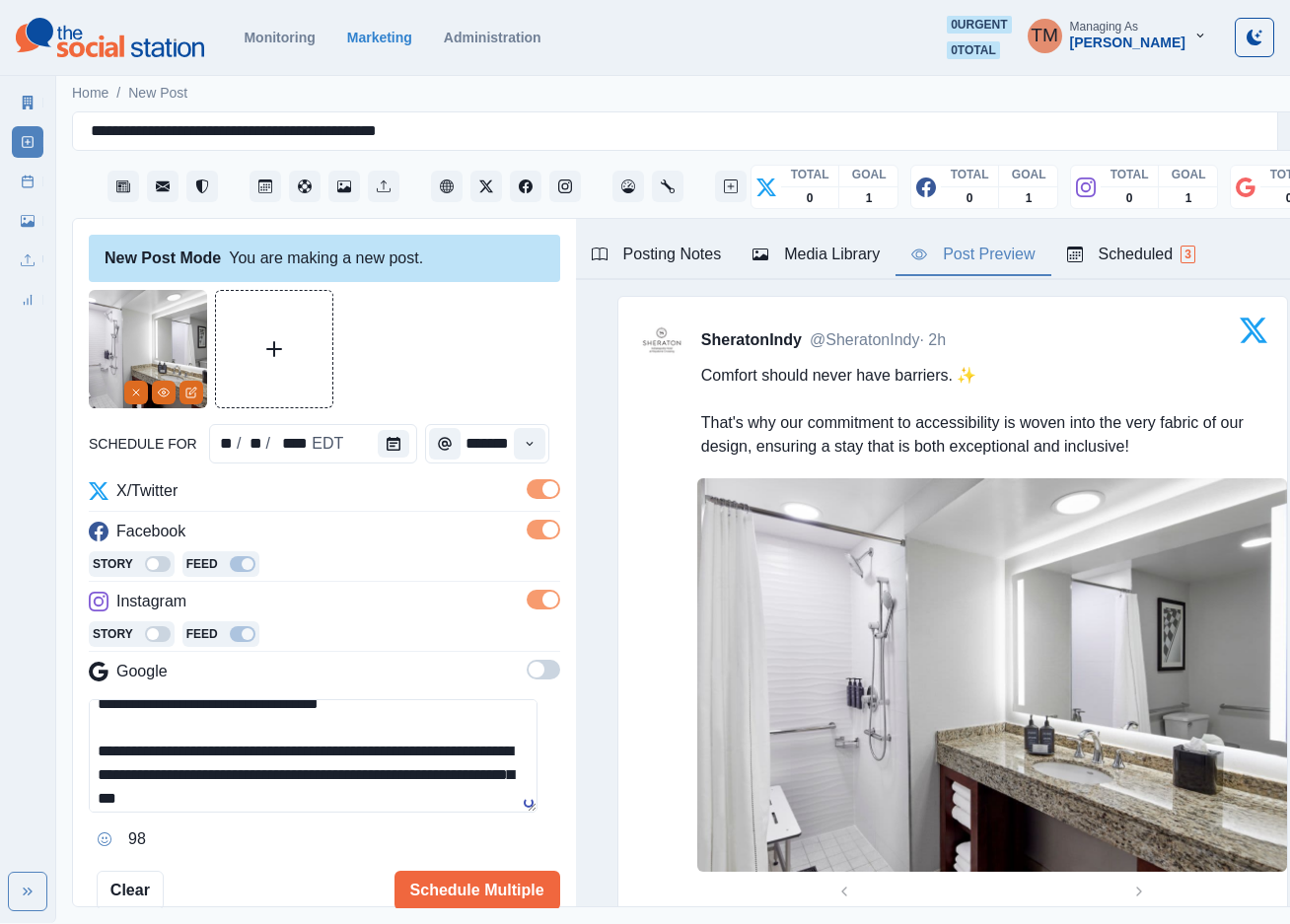
click at [982, 246] on div "Post Preview" at bounding box center [973, 254] width 123 height 24
click at [461, 888] on button "Schedule Multiple" at bounding box center [477, 890] width 166 height 40
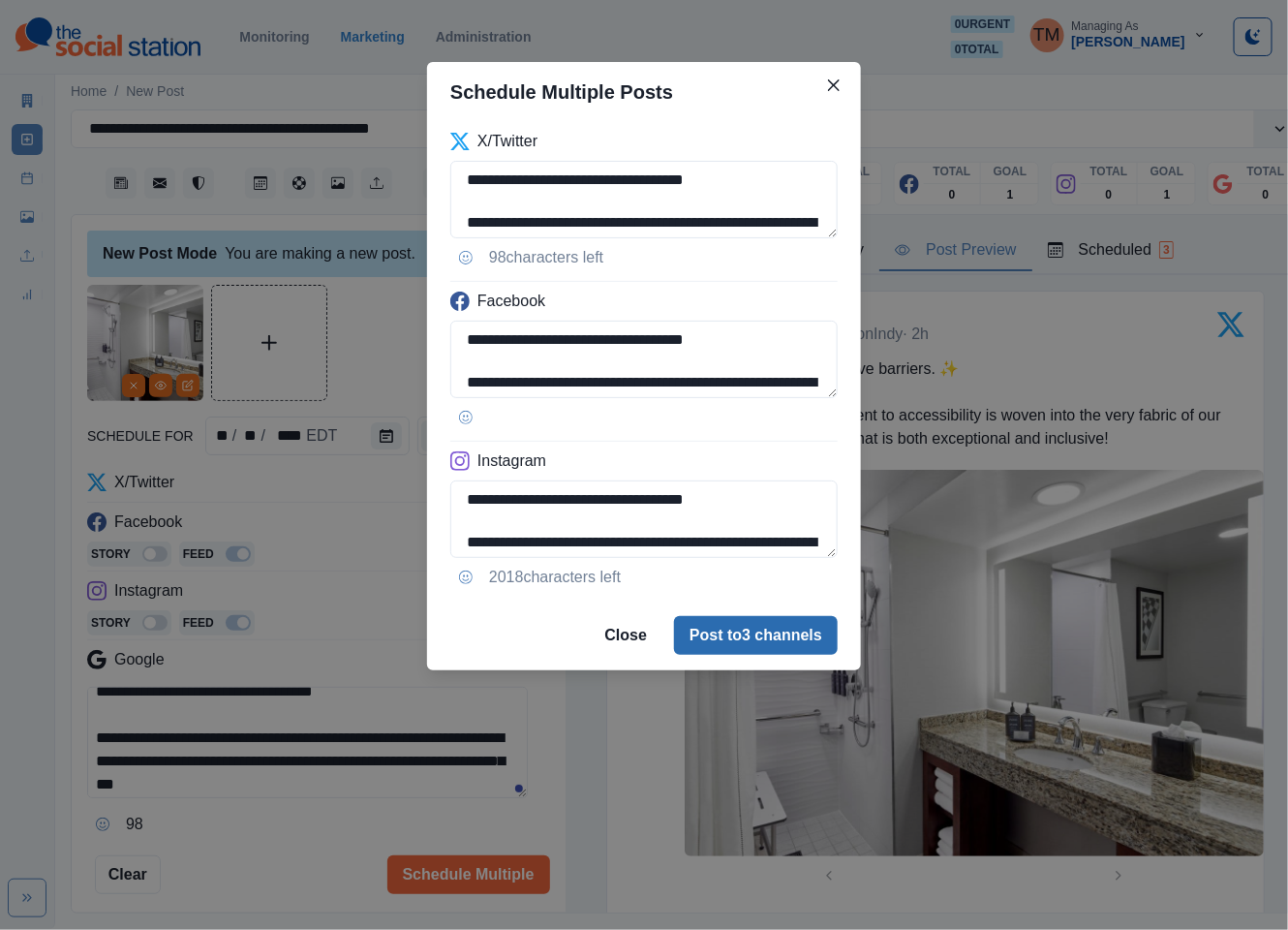
click at [814, 639] on button "Post to 3 channels" at bounding box center [756, 635] width 164 height 39
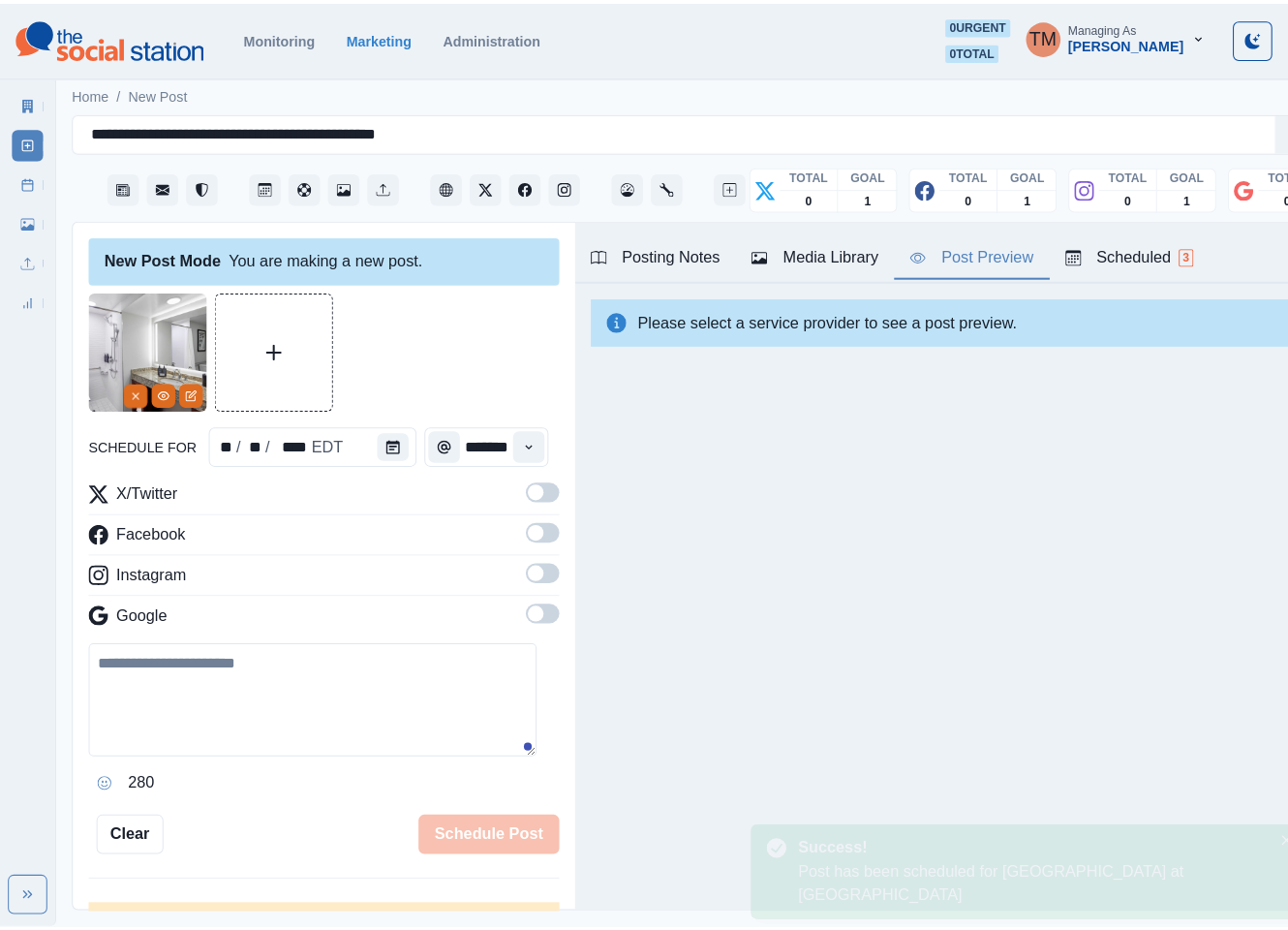
scroll to position [0, 0]
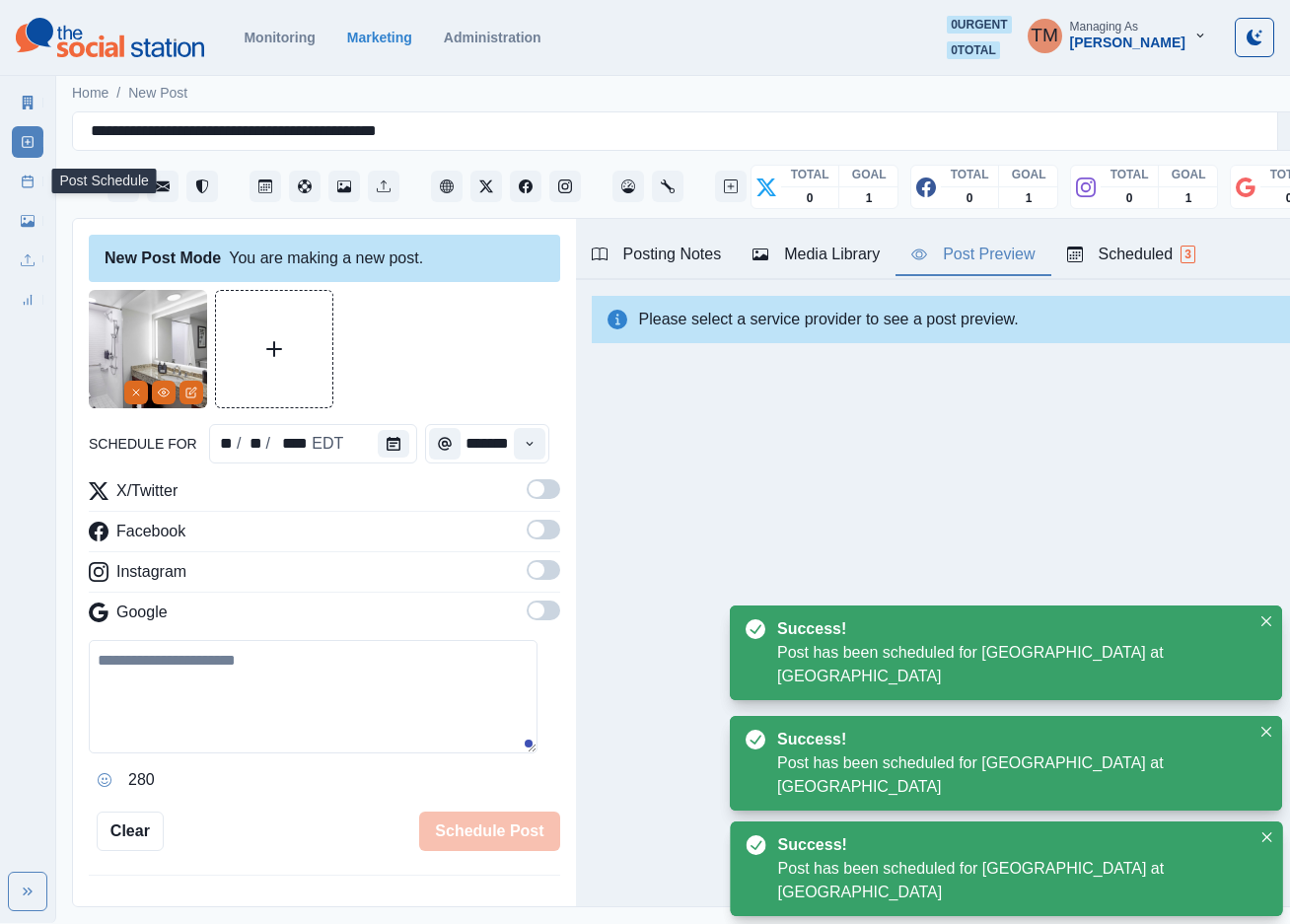
click at [28, 193] on link "Post Schedule" at bounding box center [28, 182] width 32 height 32
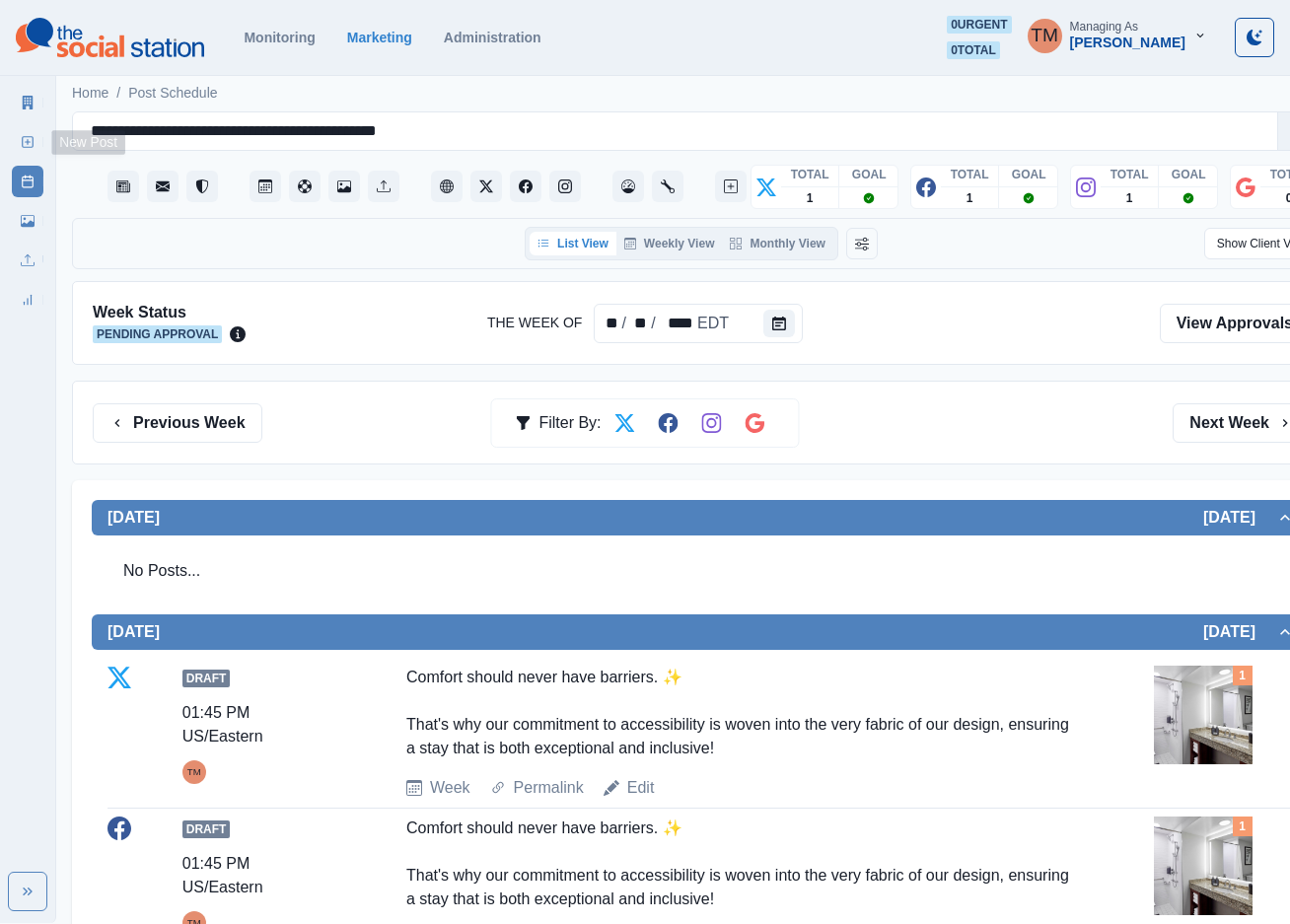
drag, startPoint x: 21, startPoint y: 139, endPoint x: 24, endPoint y: 151, distance: 12.4
click at [21, 139] on icon at bounding box center [28, 142] width 14 height 14
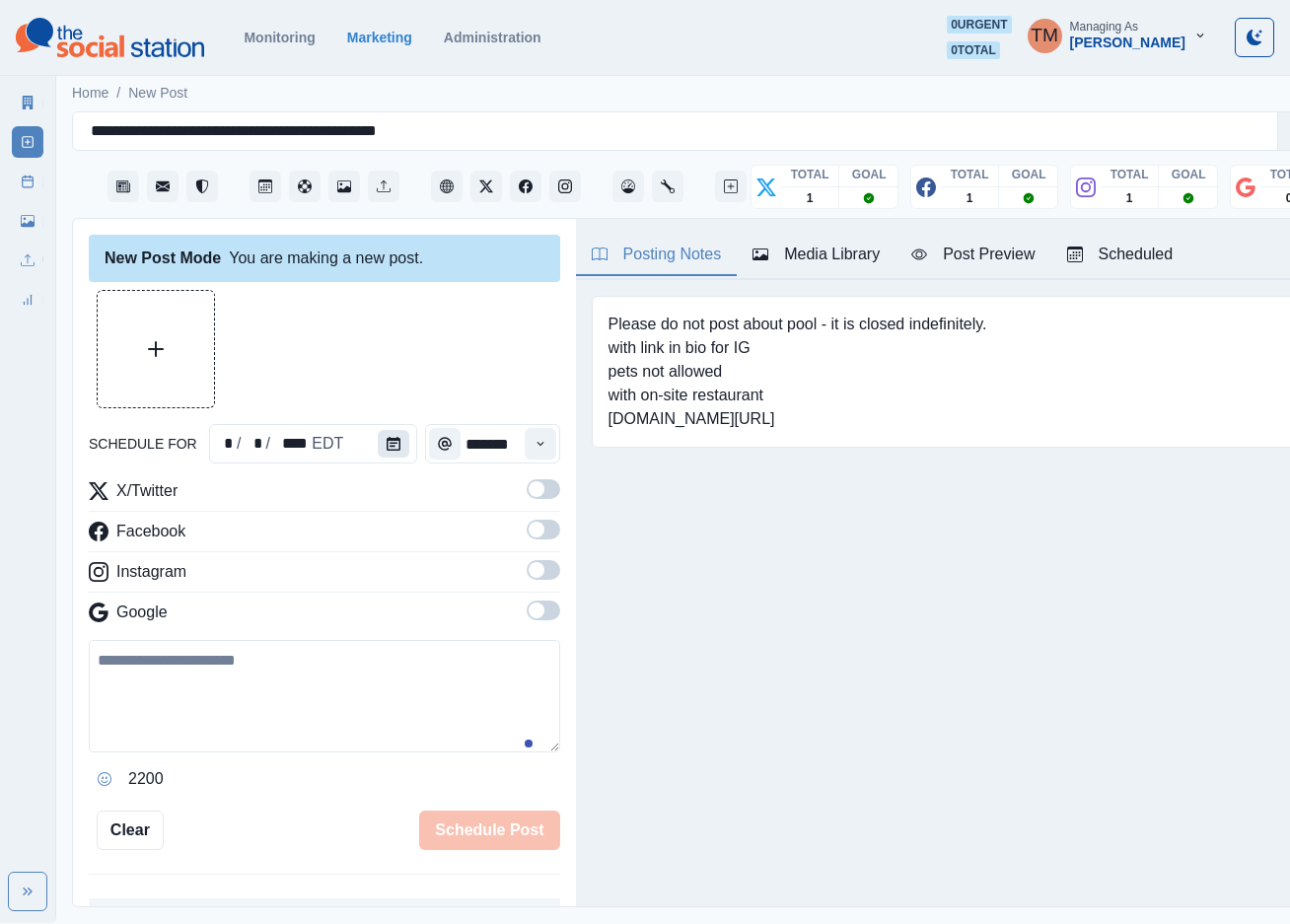
click at [394, 450] on button "Calendar" at bounding box center [394, 444] width 32 height 28
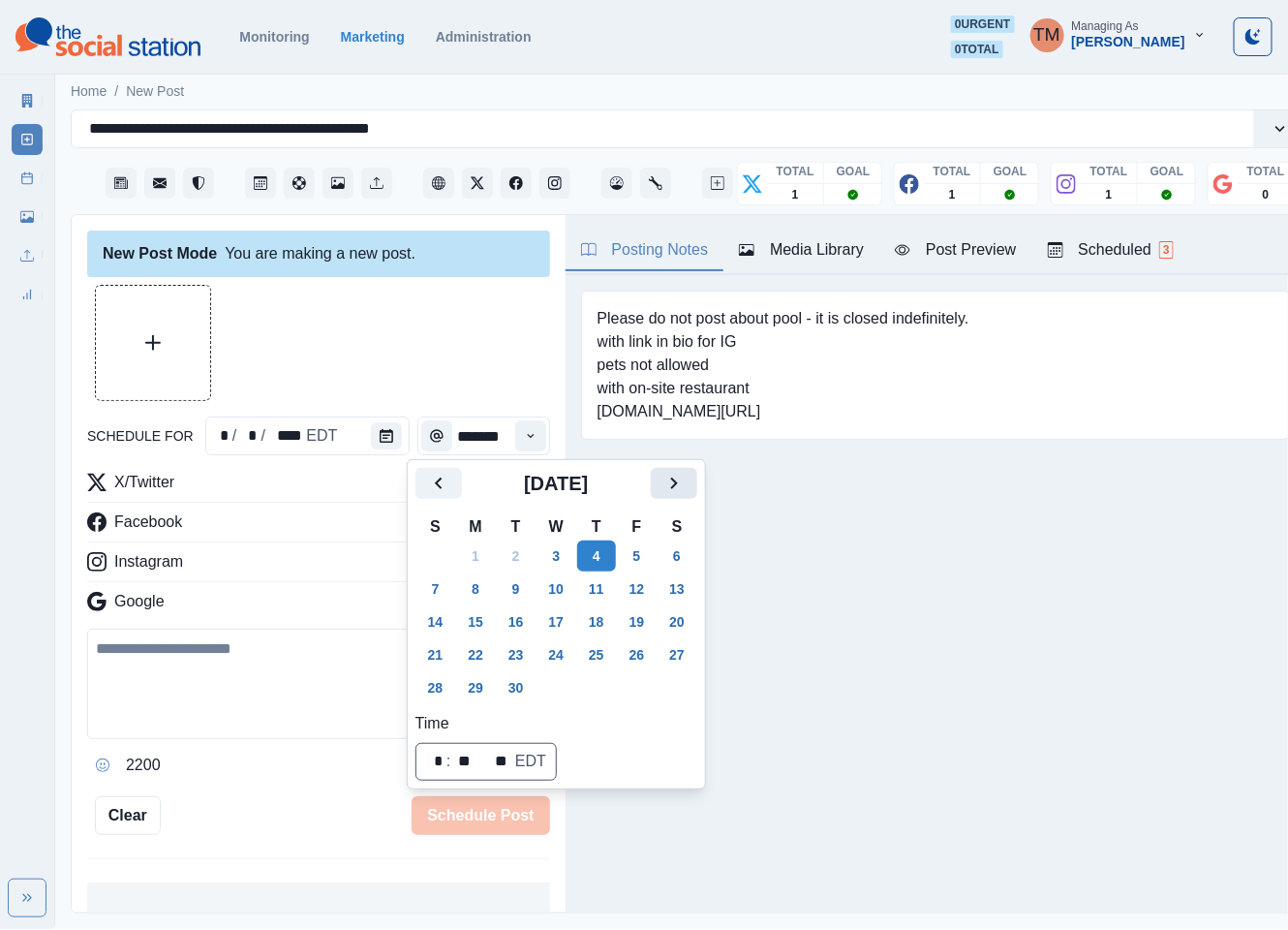
click at [672, 486] on icon "Next" at bounding box center [673, 483] width 7 height 12
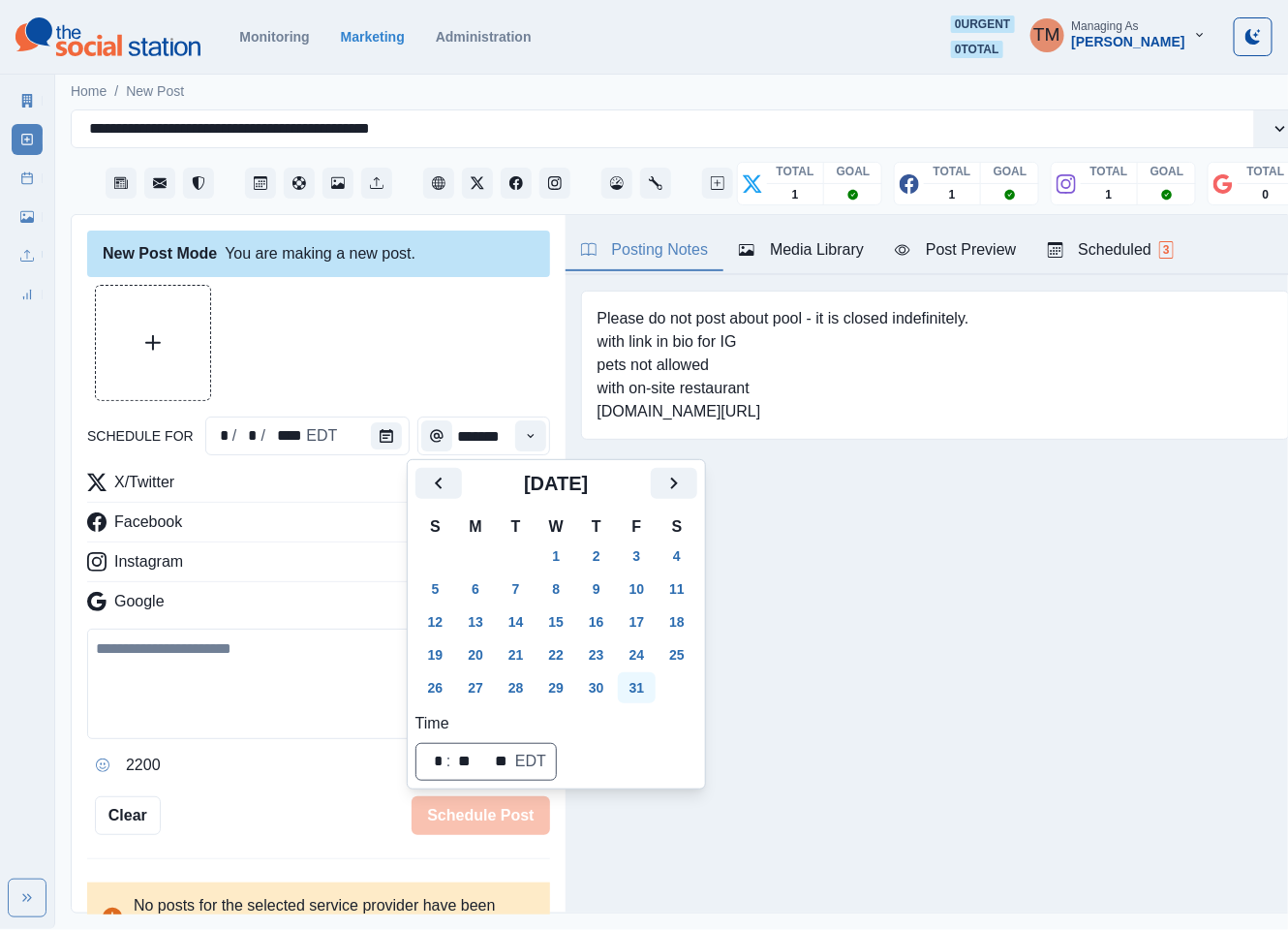
click at [637, 690] on button "31" at bounding box center [637, 688] width 39 height 31
click at [508, 690] on button "28" at bounding box center [516, 688] width 39 height 31
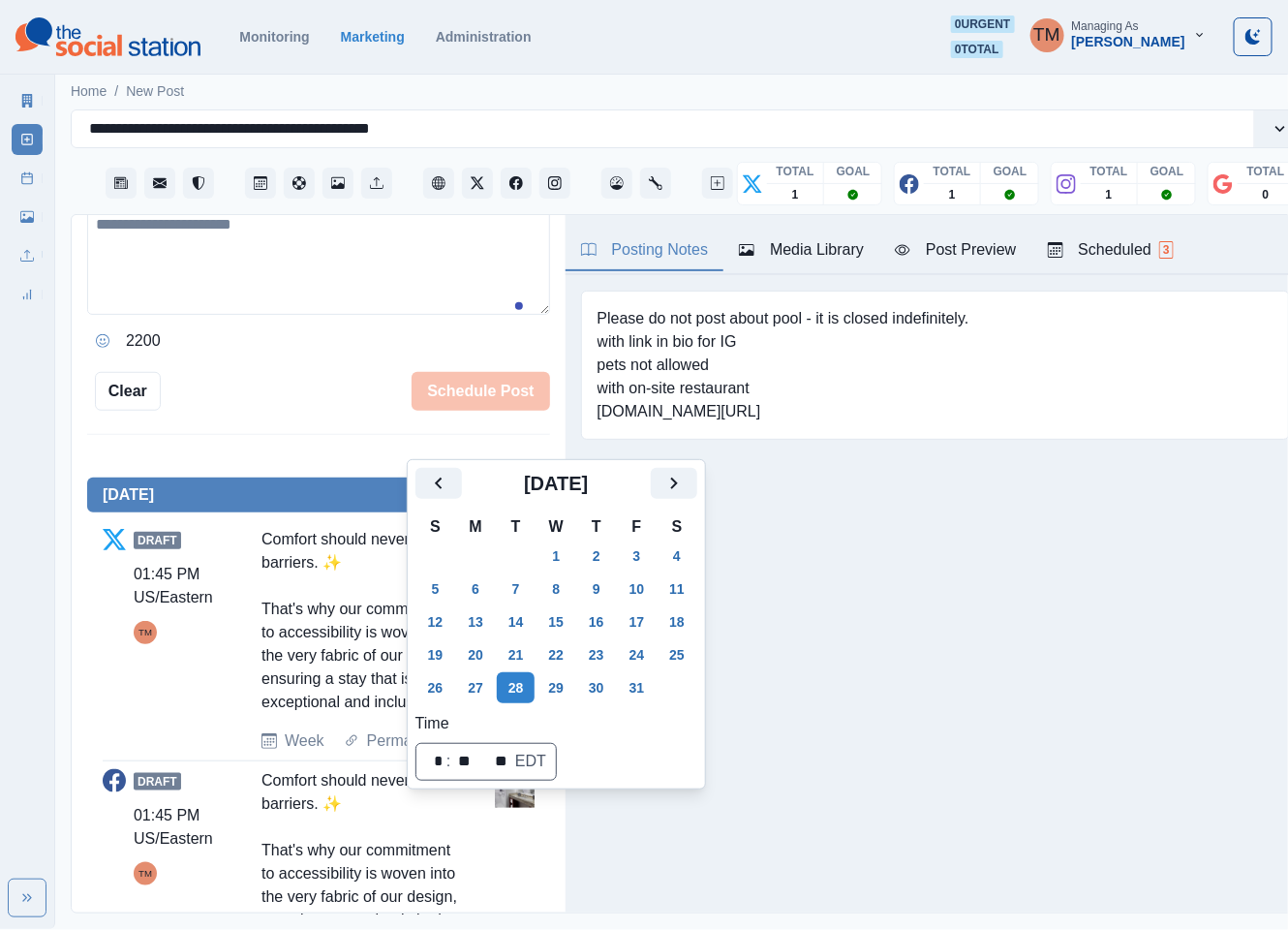
scroll to position [436, 0]
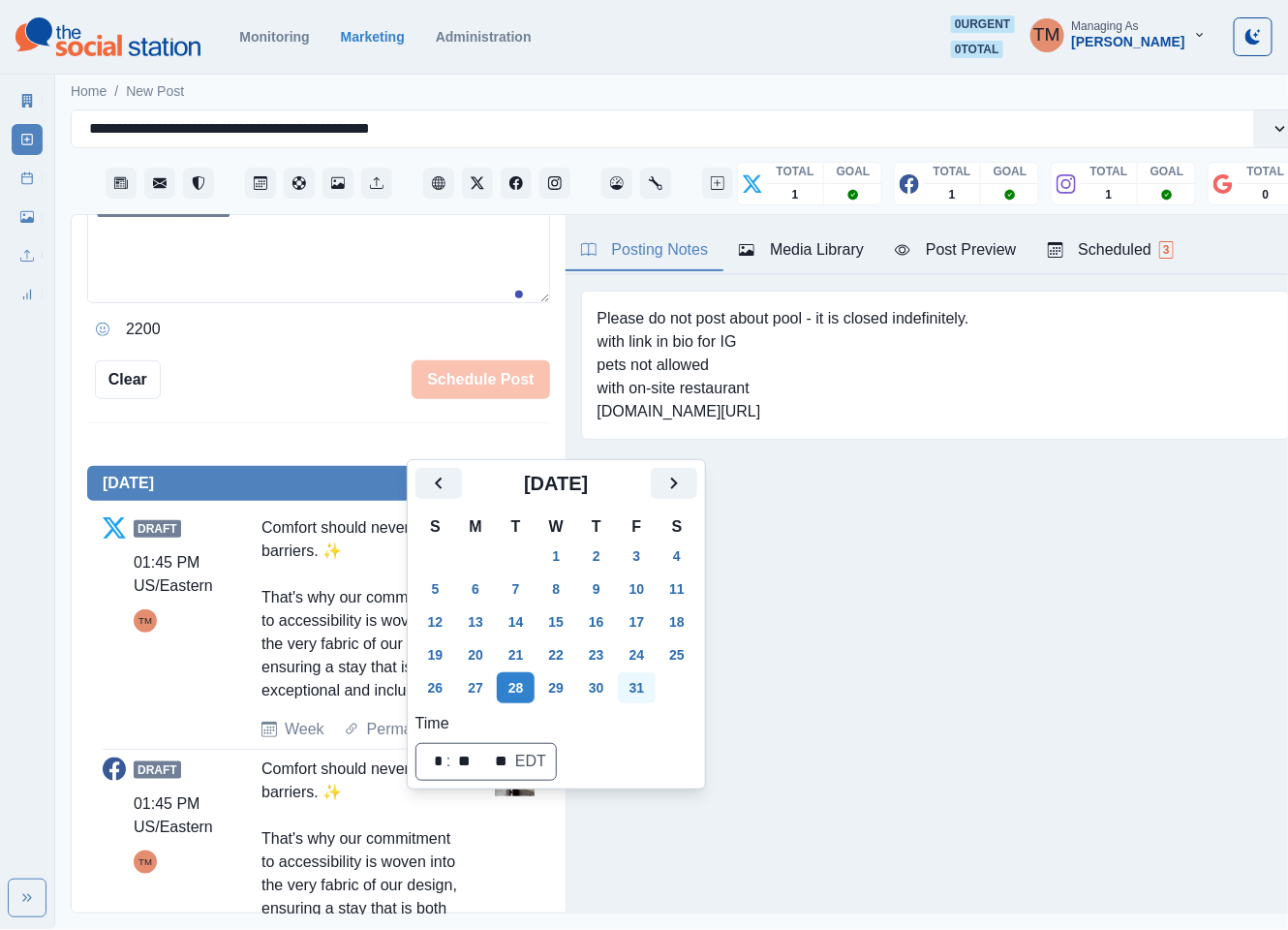
click at [637, 690] on button "31" at bounding box center [637, 688] width 39 height 31
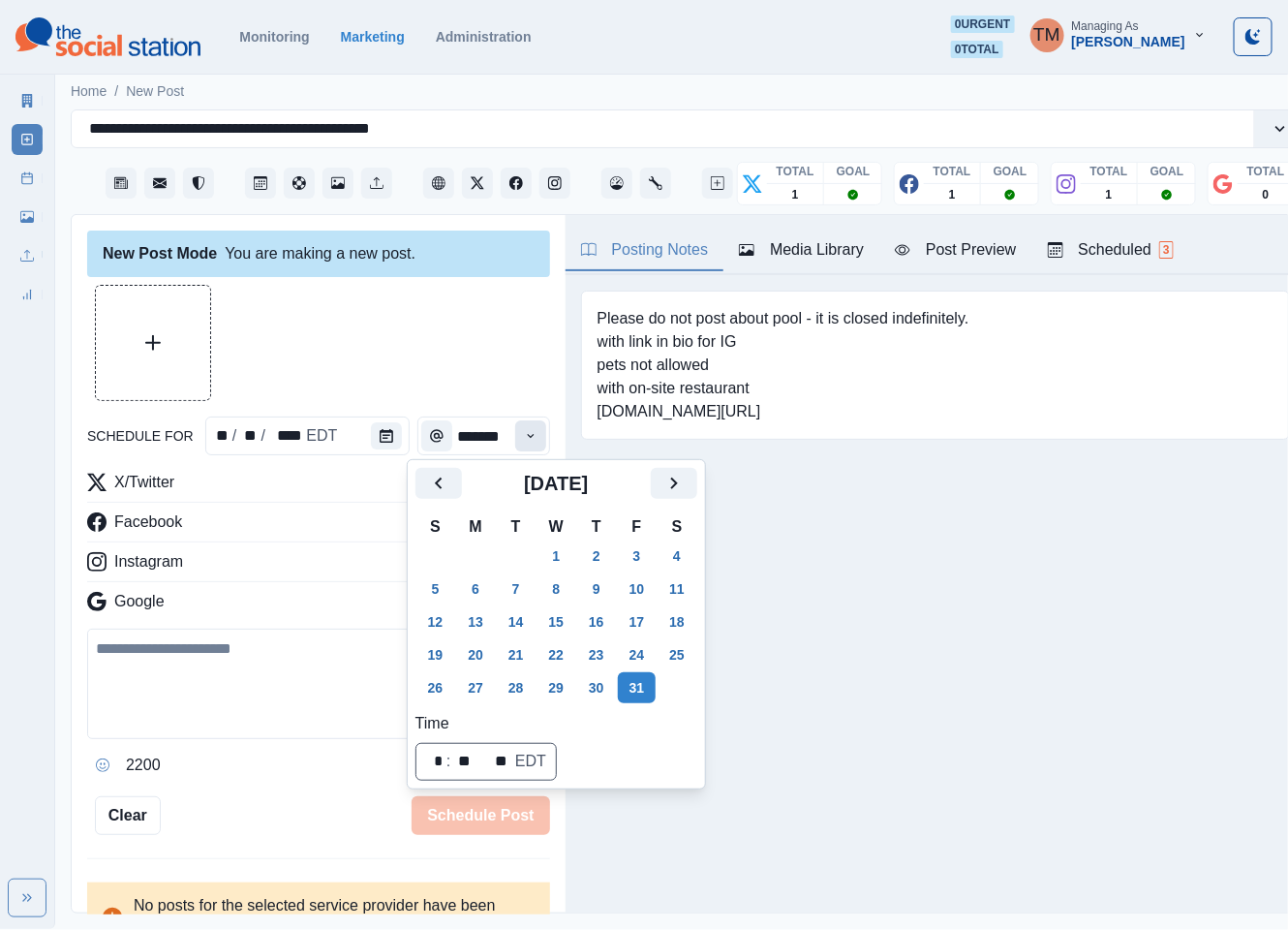
click at [524, 433] on icon "Time" at bounding box center [531, 436] width 14 height 14
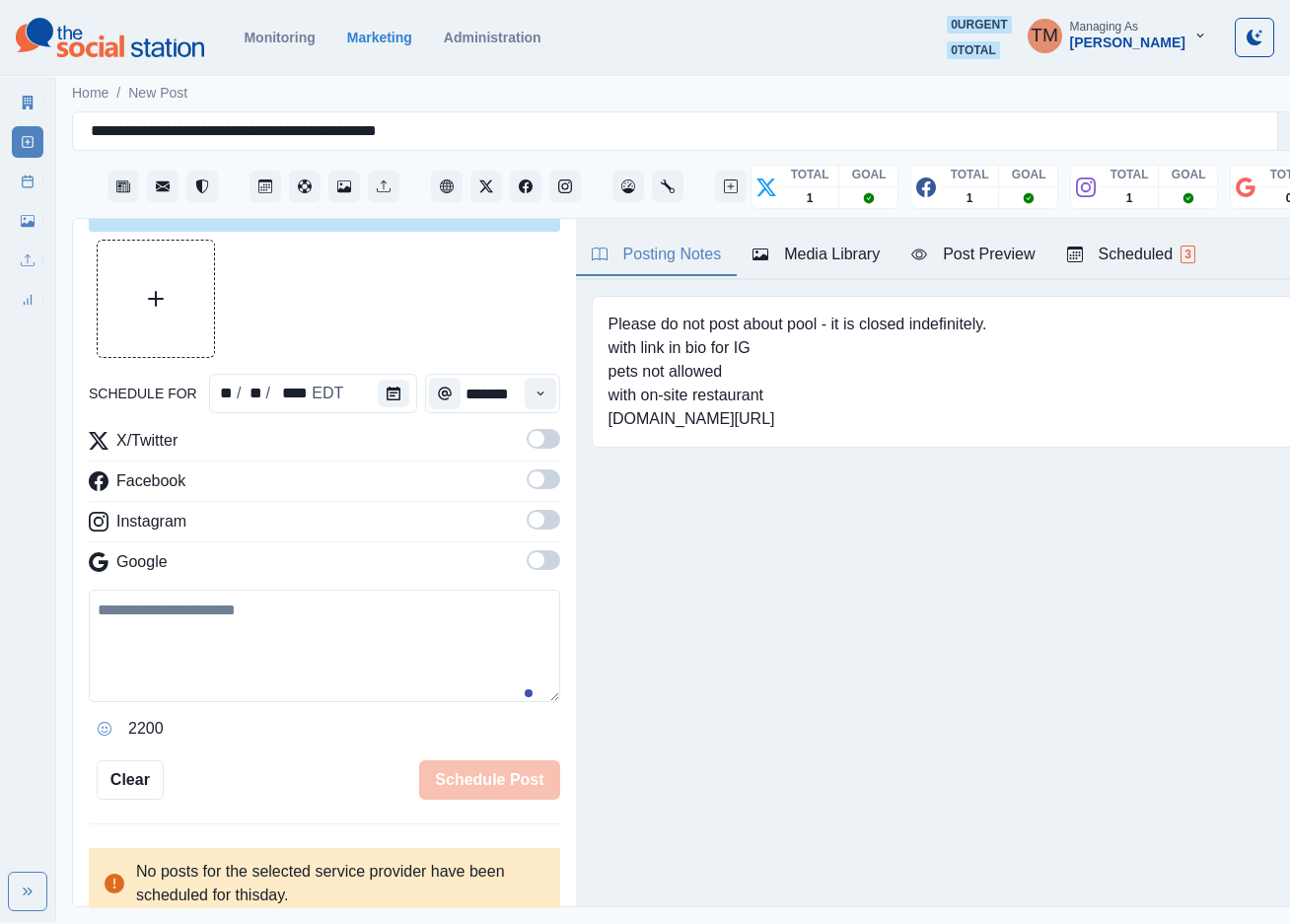
scroll to position [55, 0]
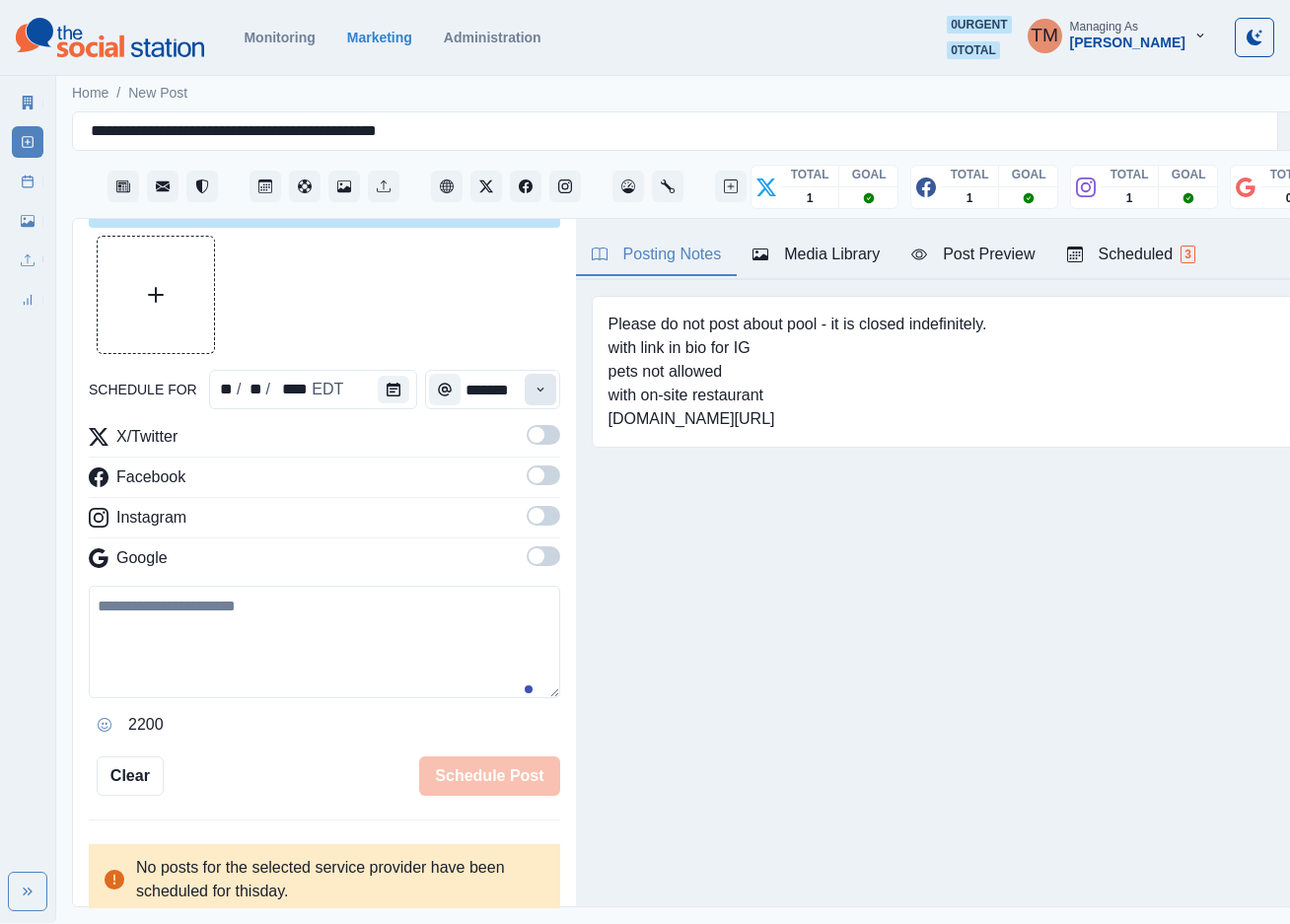
click at [525, 385] on button "Time" at bounding box center [541, 389] width 32 height 32
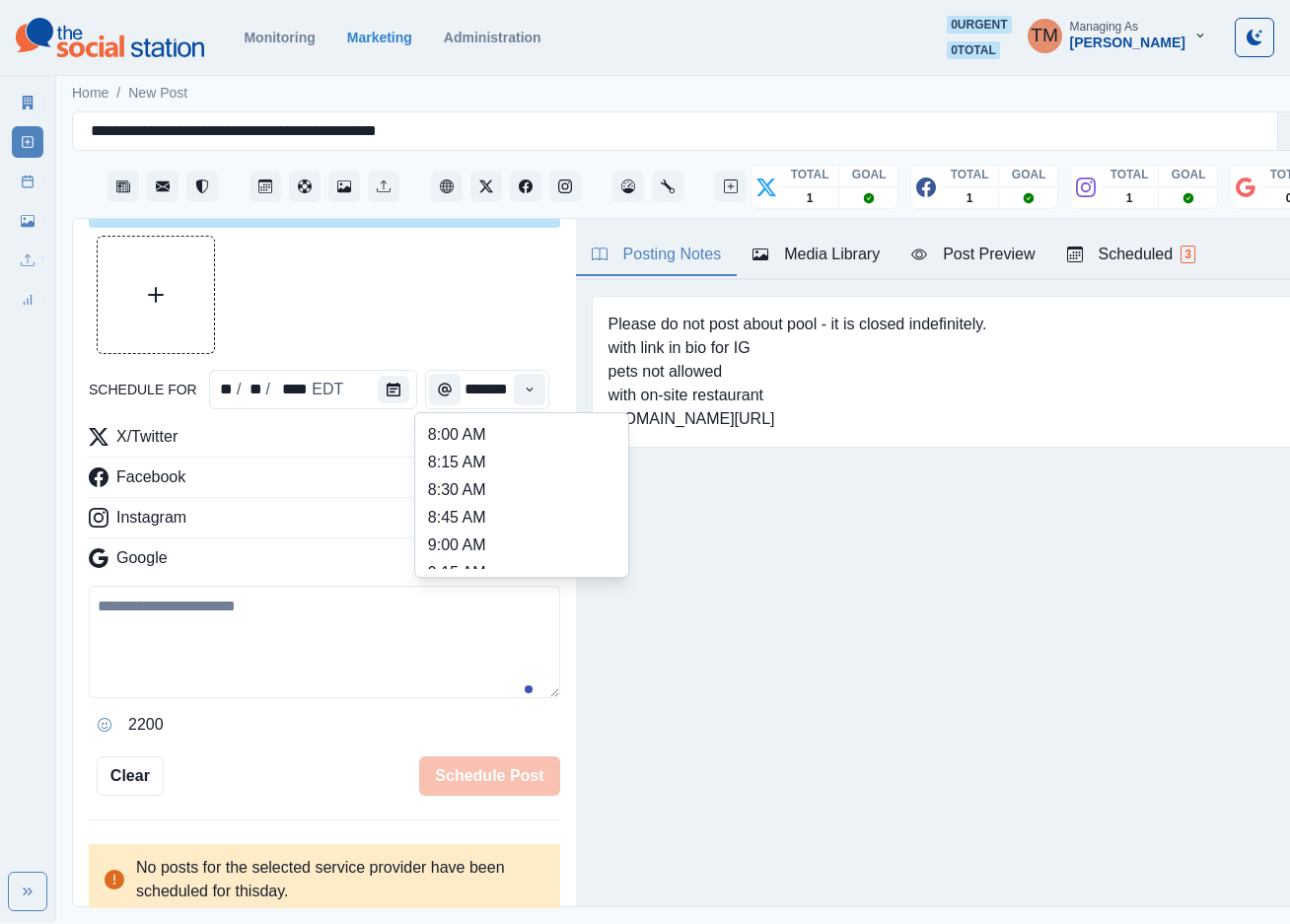
scroll to position [739, 0]
click at [524, 470] on li "3:00 PM" at bounding box center [522, 468] width 197 height 28
type input "*******"
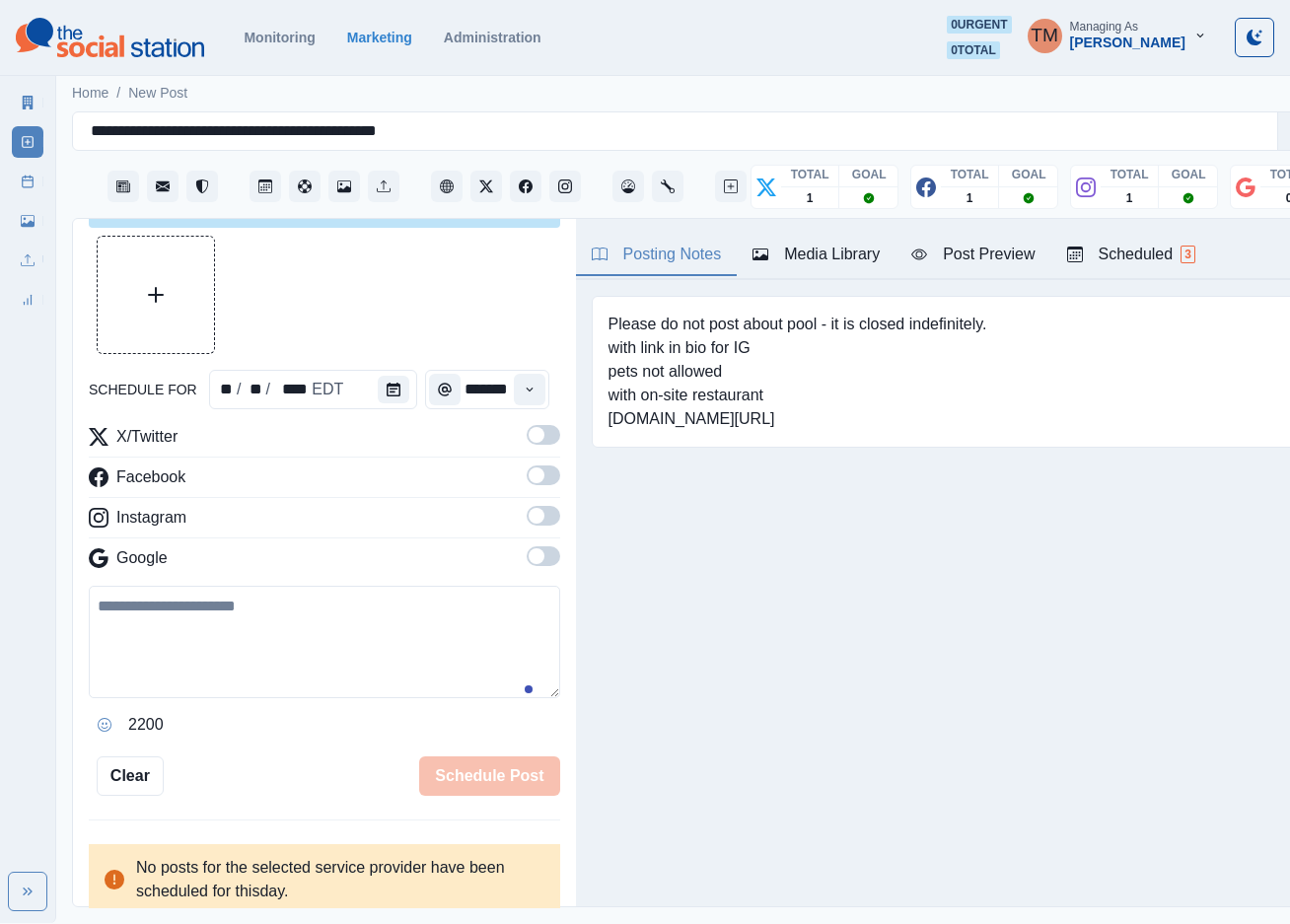
drag, startPoint x: 522, startPoint y: 441, endPoint x: 530, endPoint y: 468, distance: 28.2
click at [527, 442] on span at bounding box center [544, 435] width 34 height 20
click at [530, 483] on span at bounding box center [544, 475] width 34 height 20
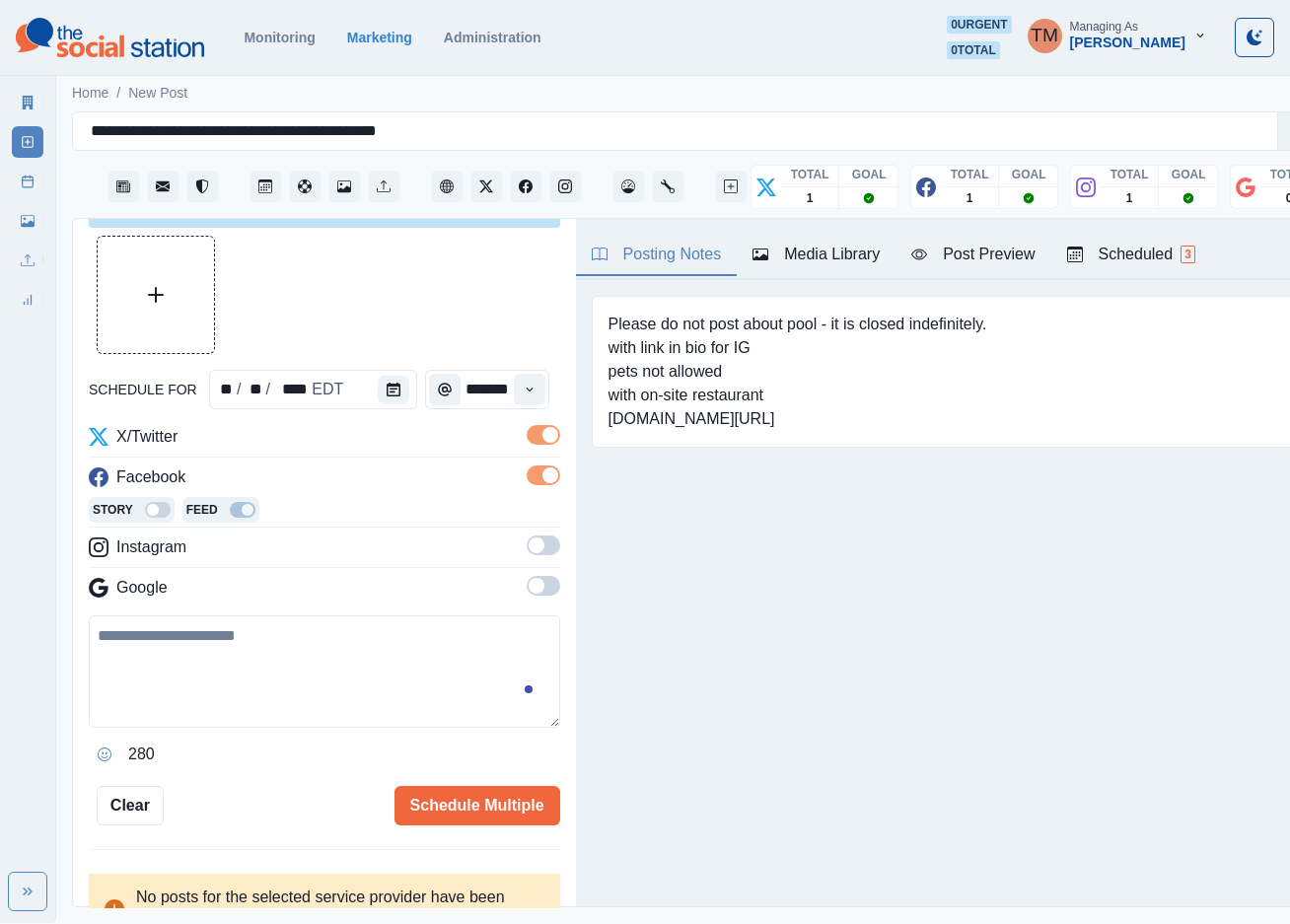
click at [527, 548] on span at bounding box center [544, 545] width 34 height 20
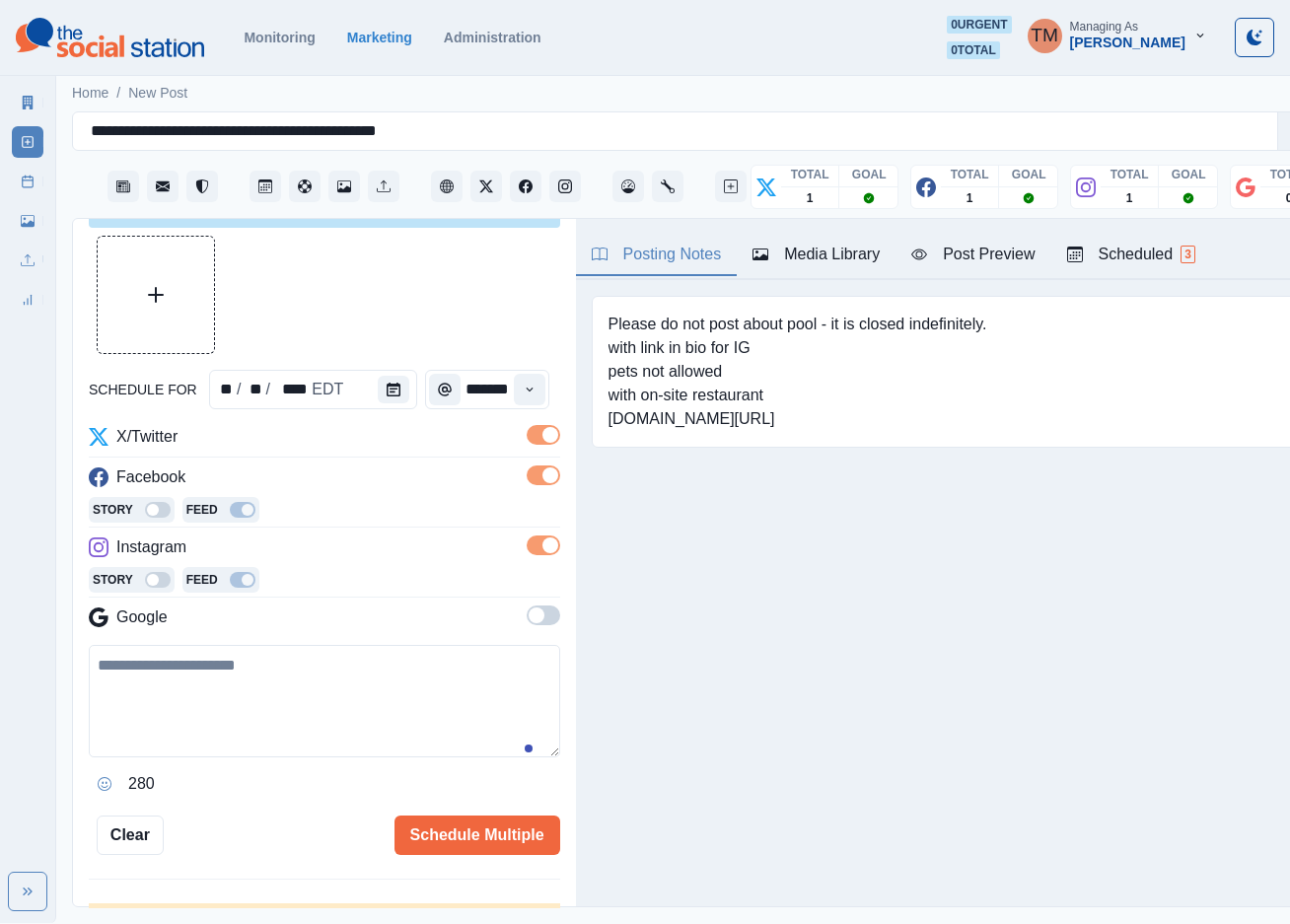
drag, startPoint x: 220, startPoint y: 688, endPoint x: 249, endPoint y: 699, distance: 31.0
click at [222, 690] on textarea at bounding box center [324, 700] width 471 height 112
paste textarea "**********"
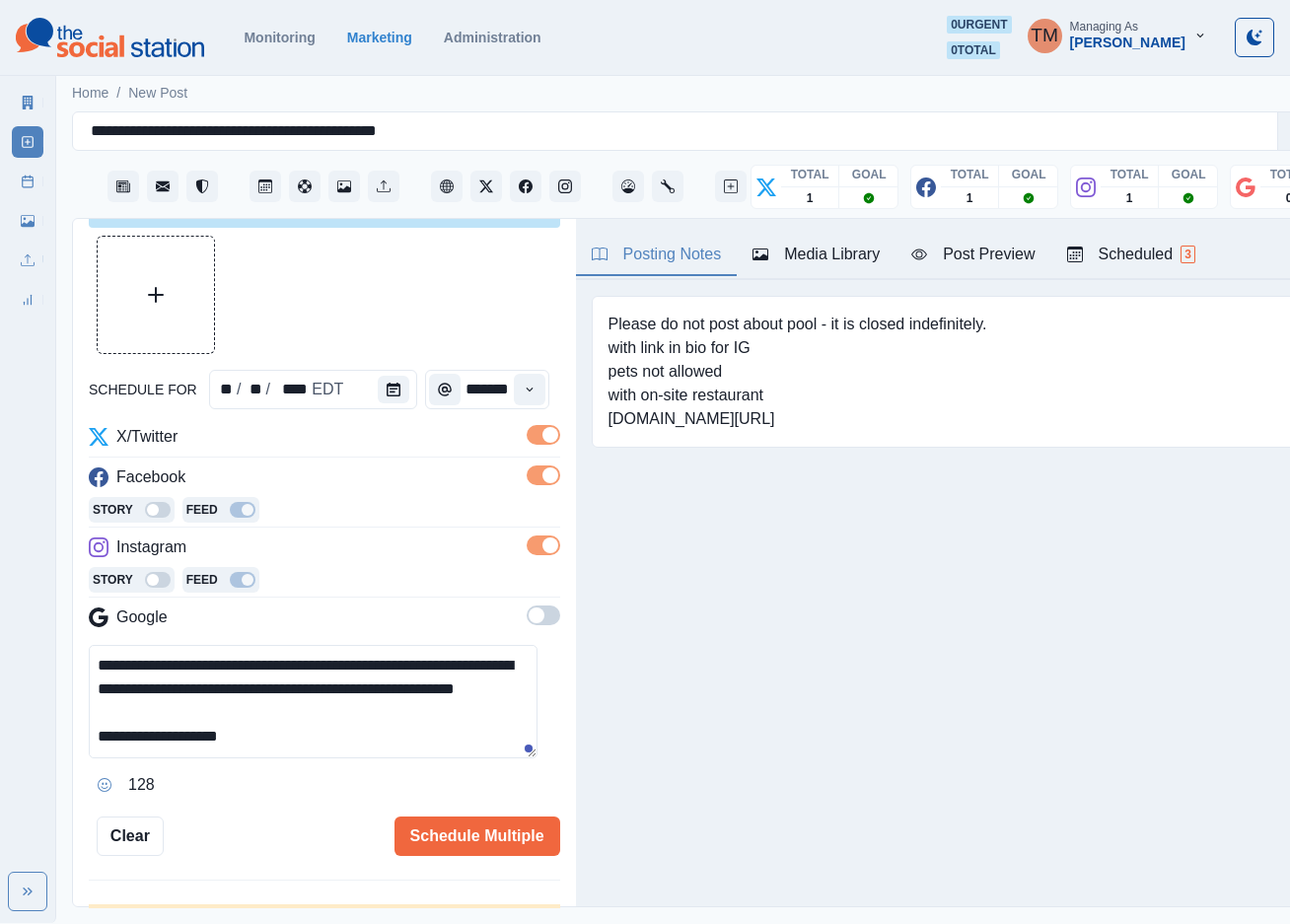
scroll to position [16, 0]
type textarea "**********"
click at [166, 266] on button "Upload Media" at bounding box center [155, 294] width 116 height 116
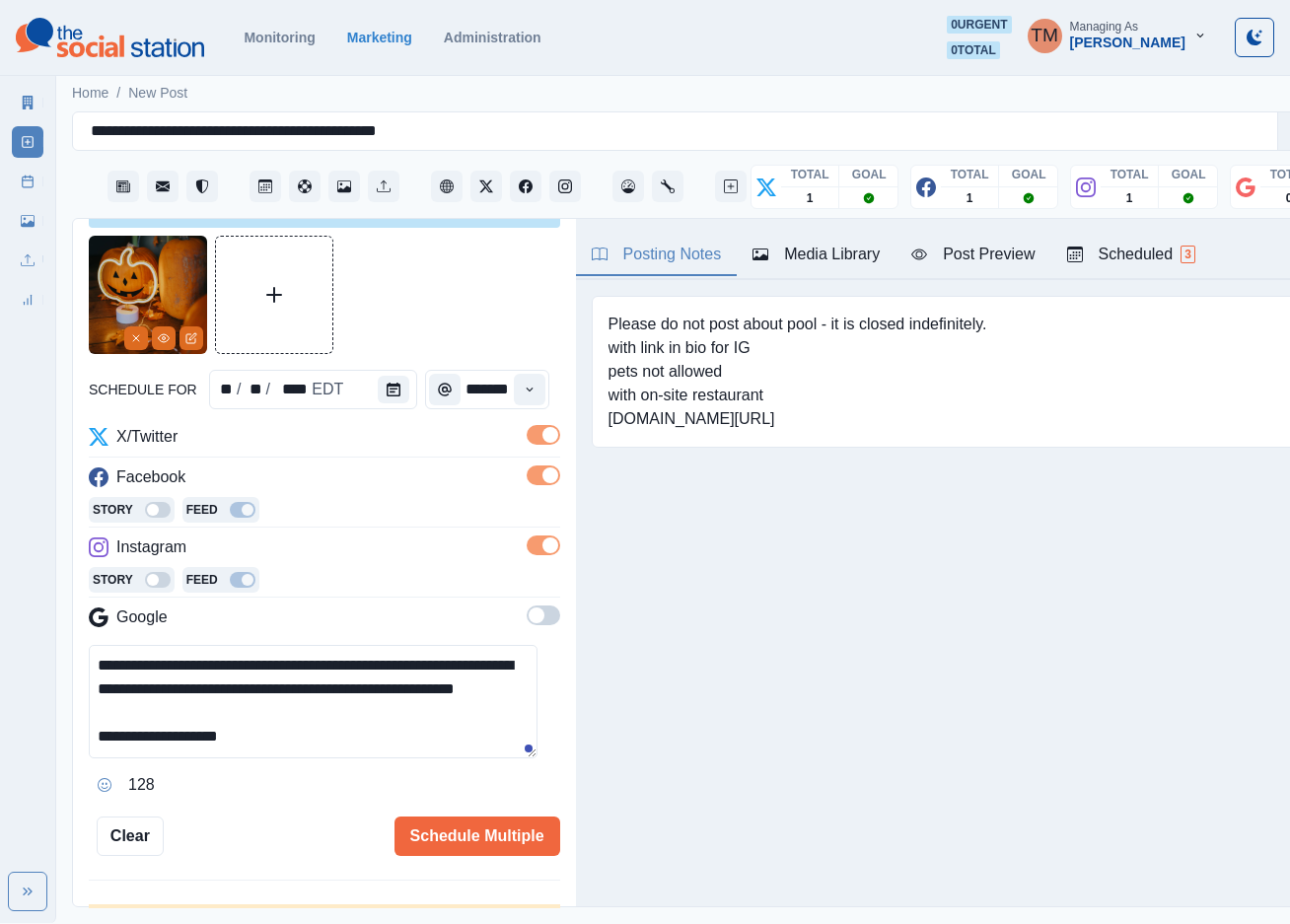
click at [997, 270] on button "Post Preview" at bounding box center [973, 255] width 155 height 42
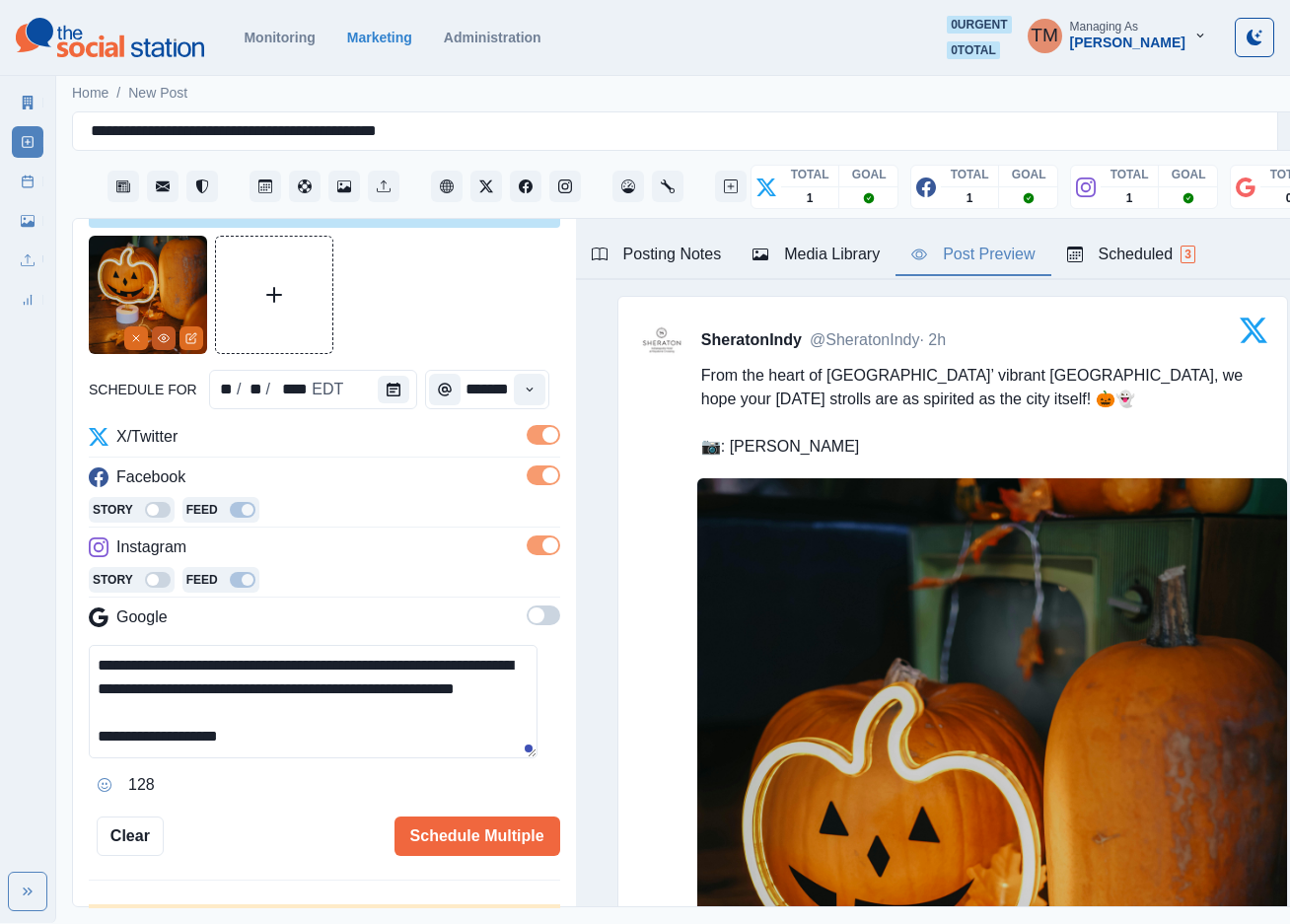
click at [163, 343] on icon "View Media" at bounding box center [164, 338] width 12 height 12
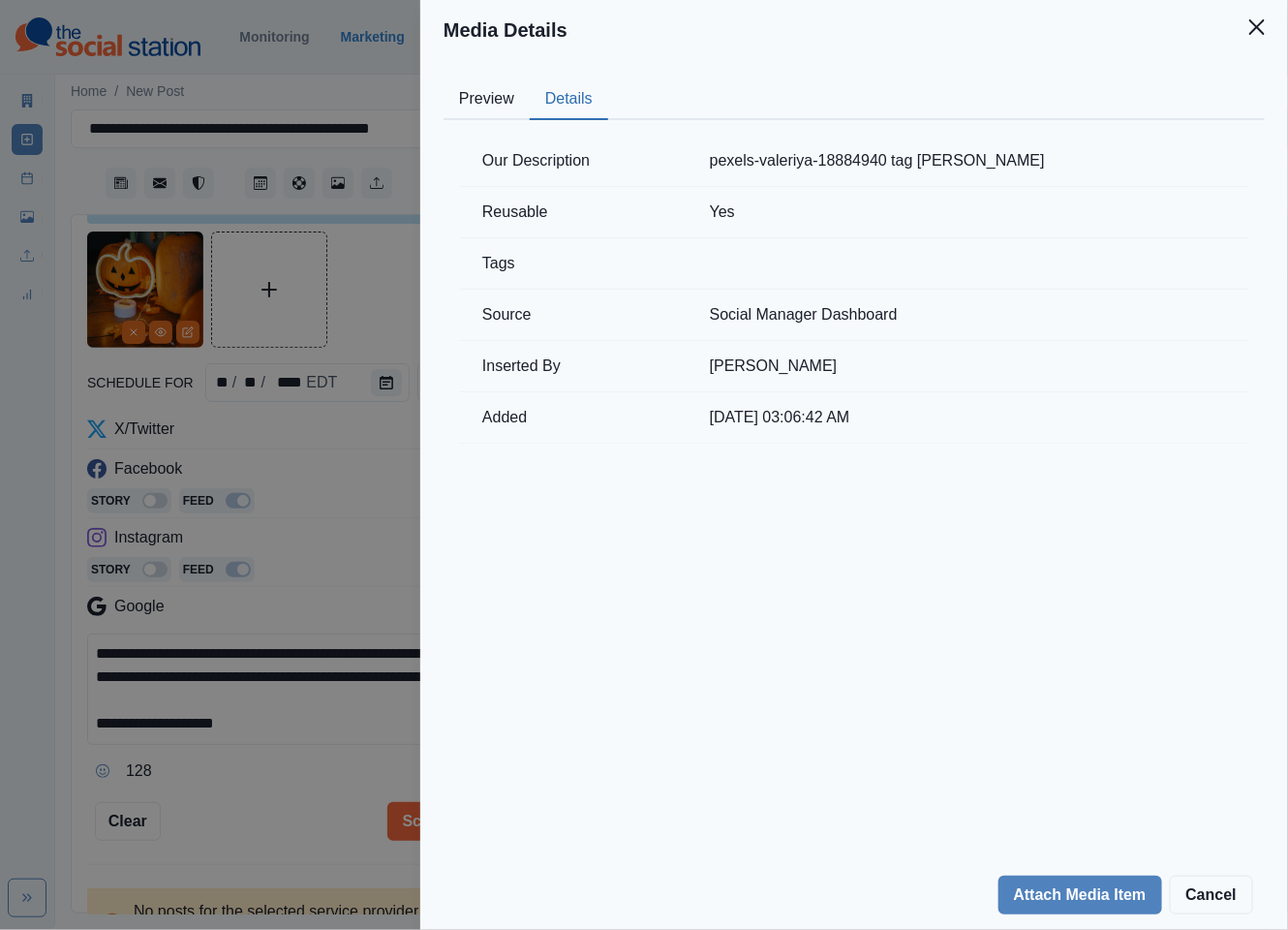
click at [559, 99] on button "Details" at bounding box center [569, 100] width 78 height 41
click at [262, 791] on div "Media Details Preview Details Our Description pexels-valeriya-18884940 tag [PER…" at bounding box center [644, 465] width 1288 height 930
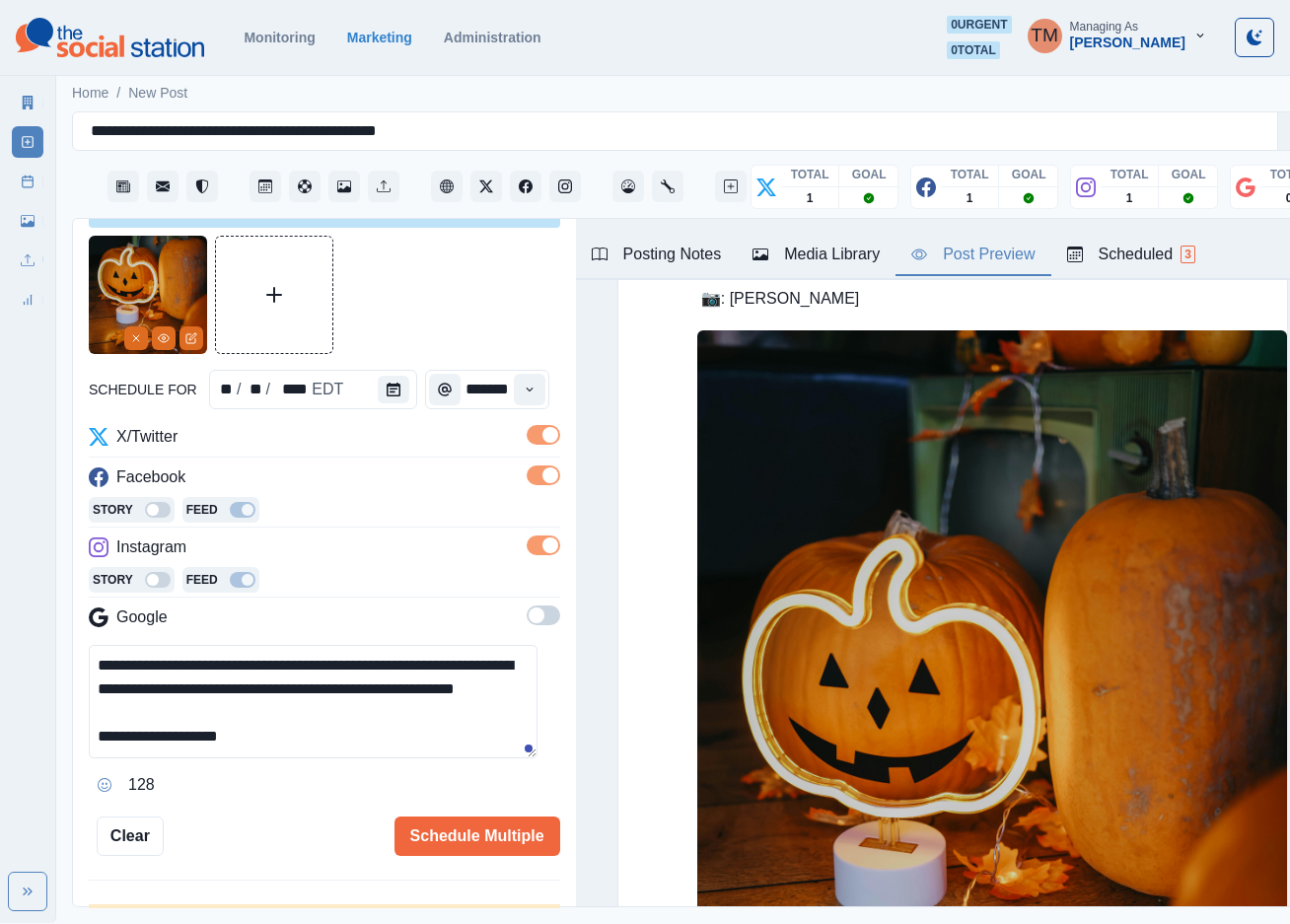
scroll to position [0, 0]
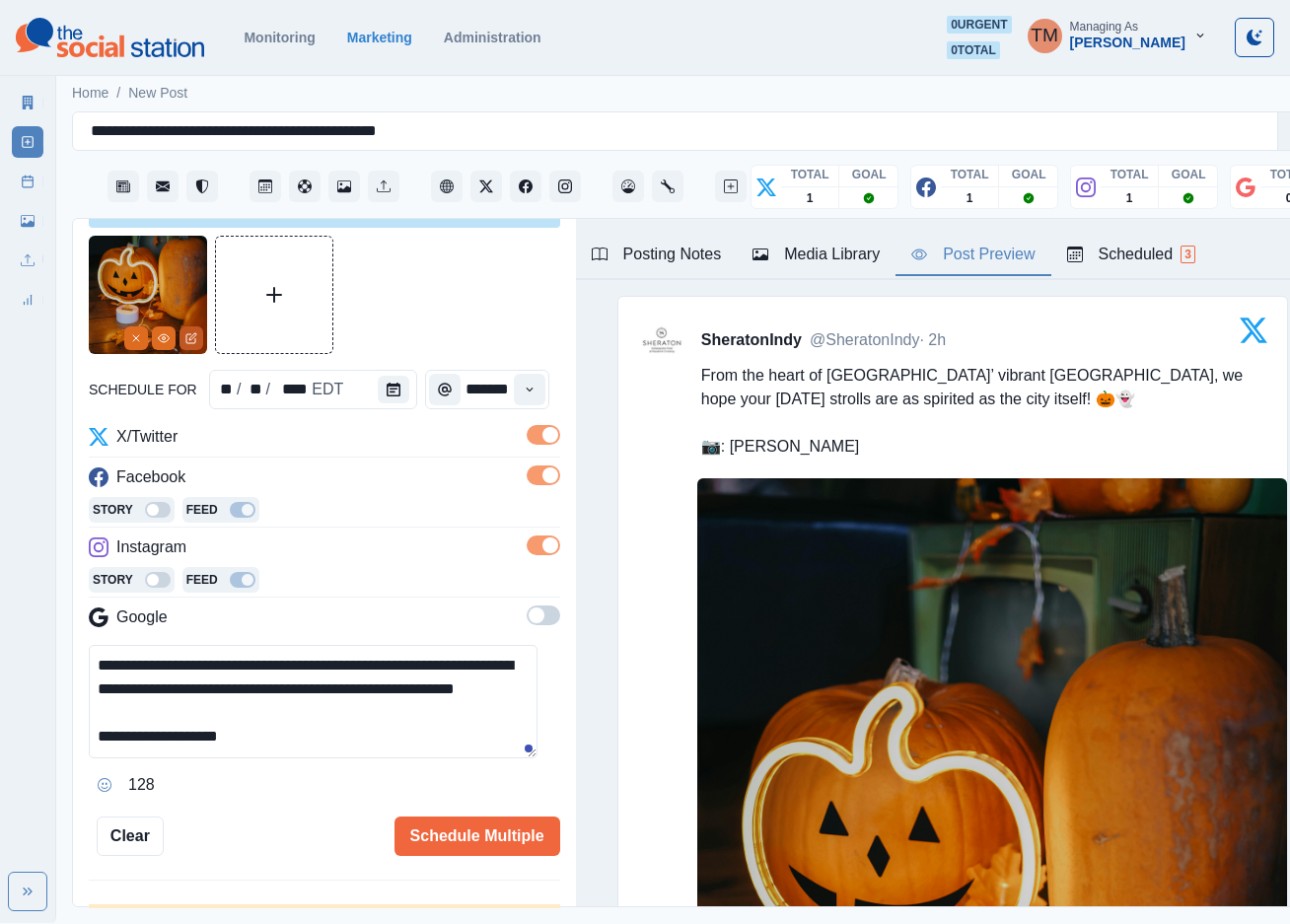
click at [191, 340] on icon "Edit Media" at bounding box center [193, 336] width 7 height 7
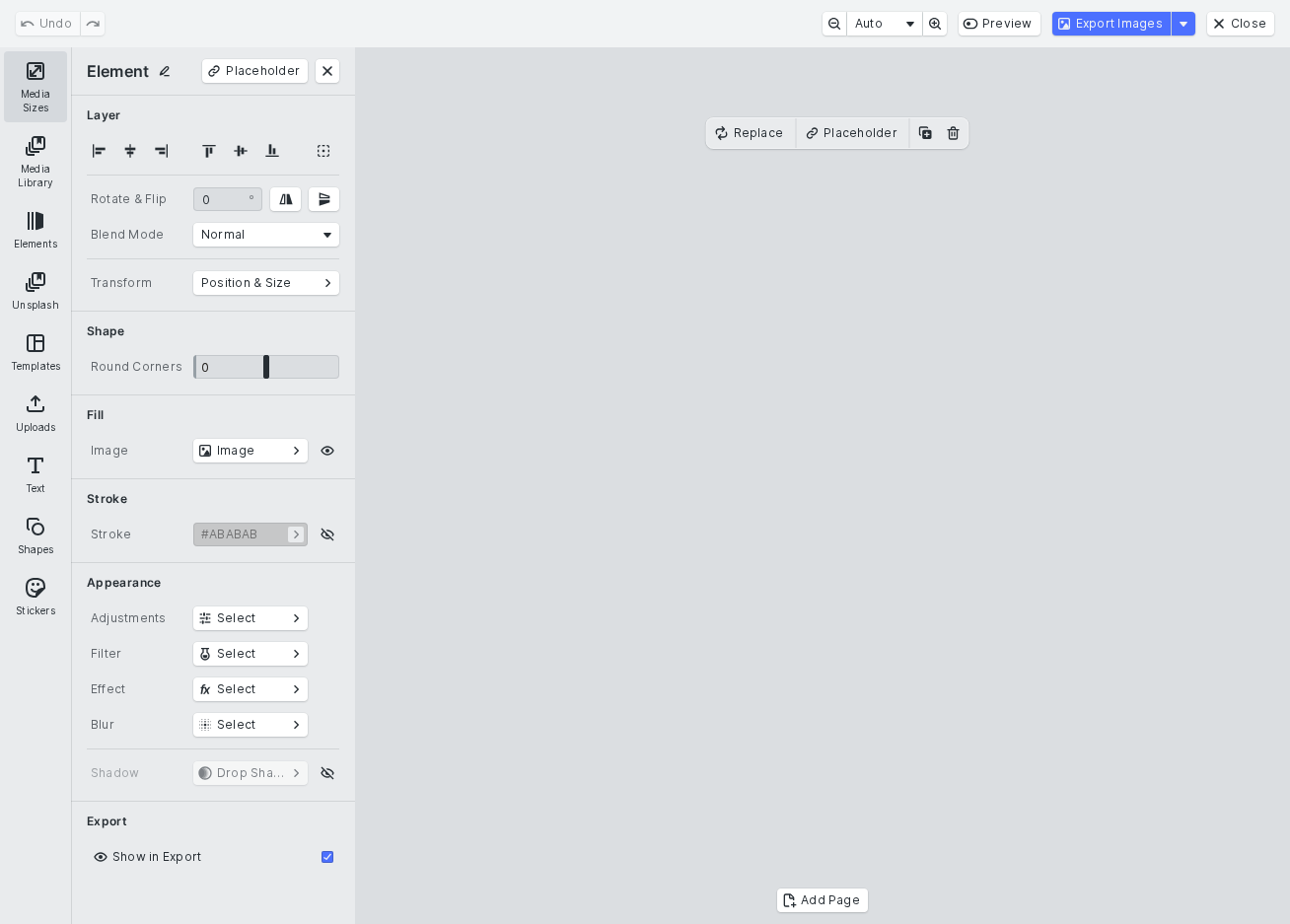
click at [24, 63] on button "Media Sizes" at bounding box center [36, 86] width 64 height 71
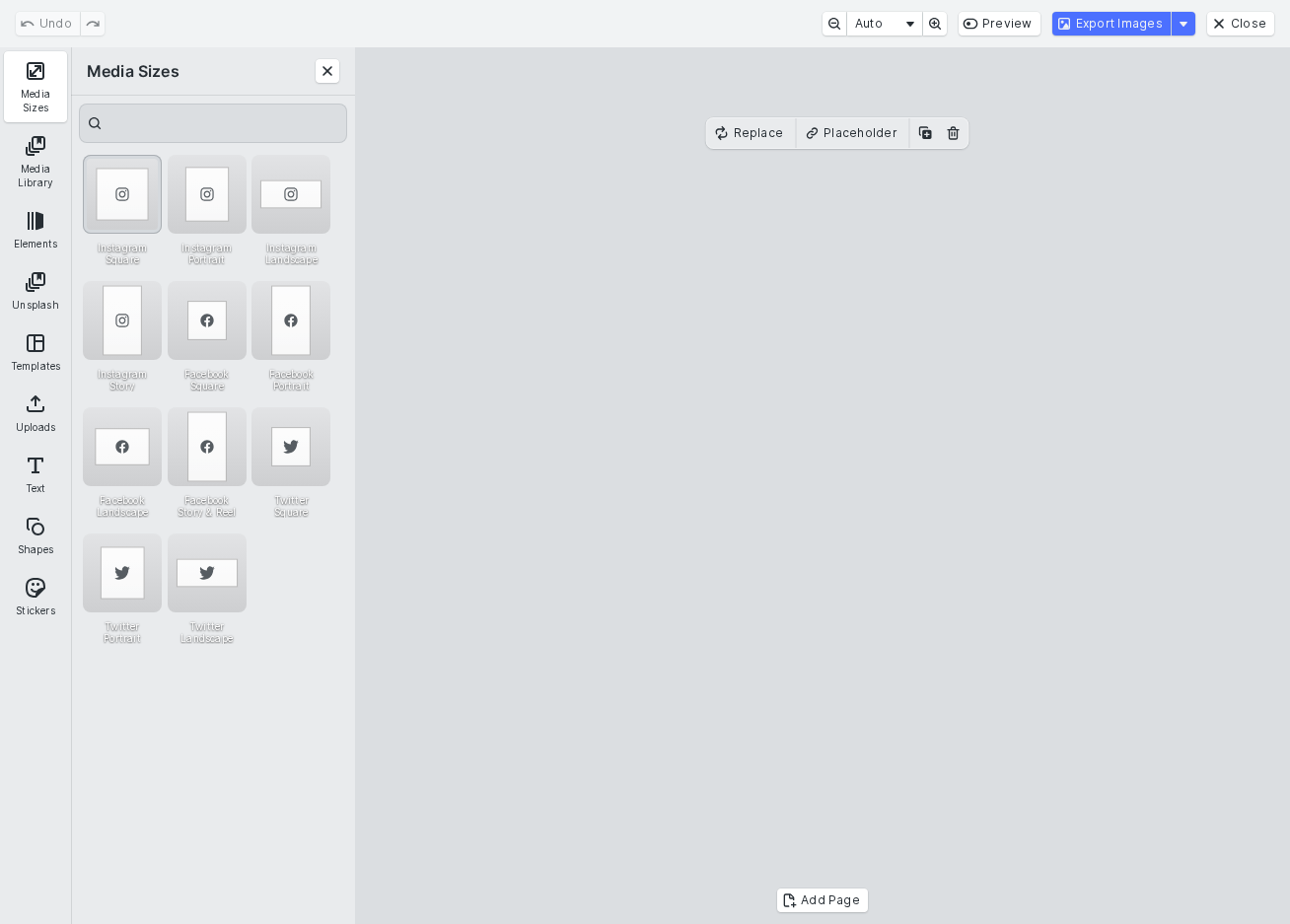
click at [113, 196] on div "Instagram Square" at bounding box center [121, 194] width 79 height 78
click at [823, 486] on cesdk-canvas "Editor canvas" at bounding box center [823, 486] width 0 height 0
click at [1152, 25] on button "Export Images" at bounding box center [1111, 24] width 118 height 24
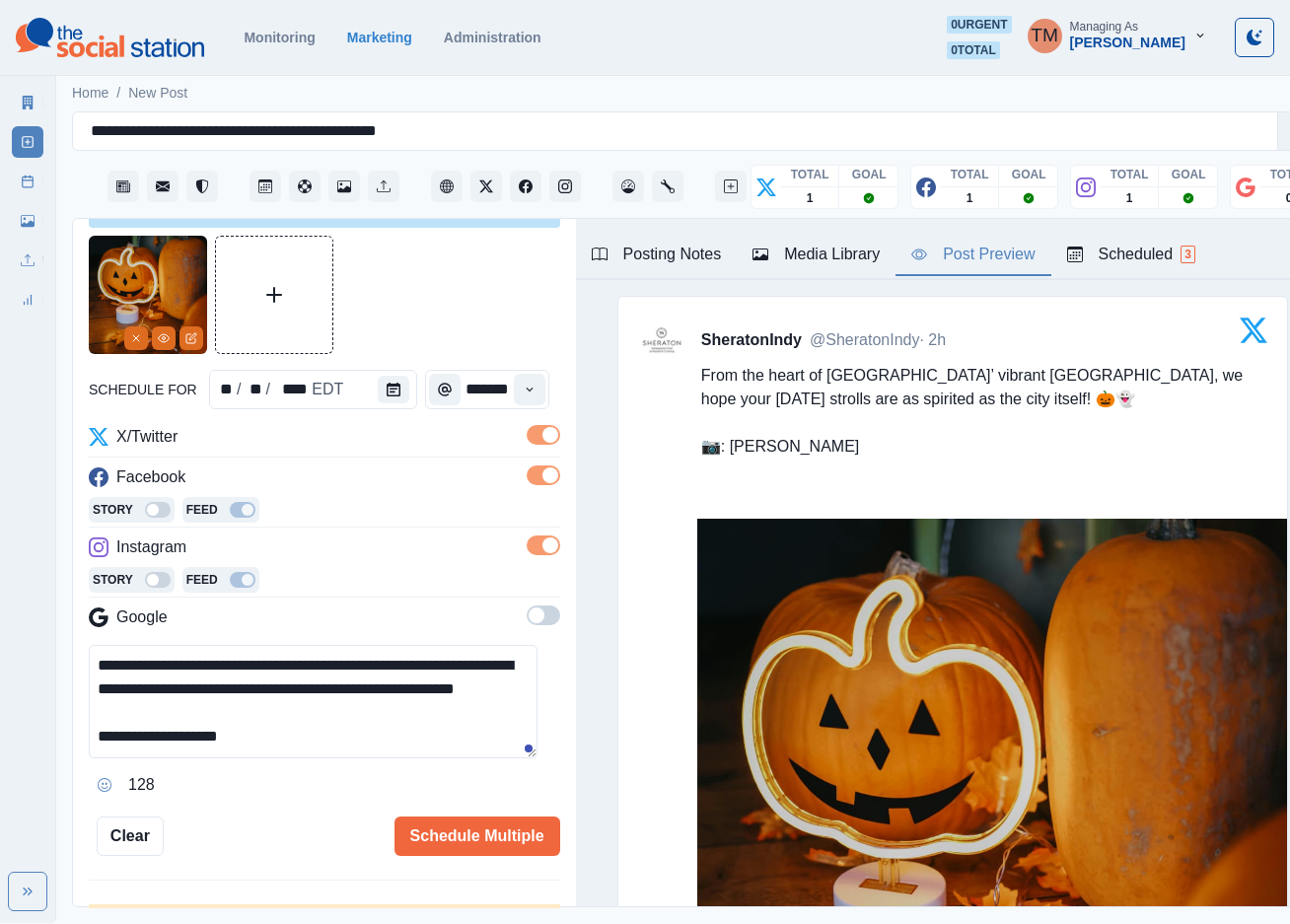
click at [820, 257] on div "Media Library" at bounding box center [816, 254] width 127 height 24
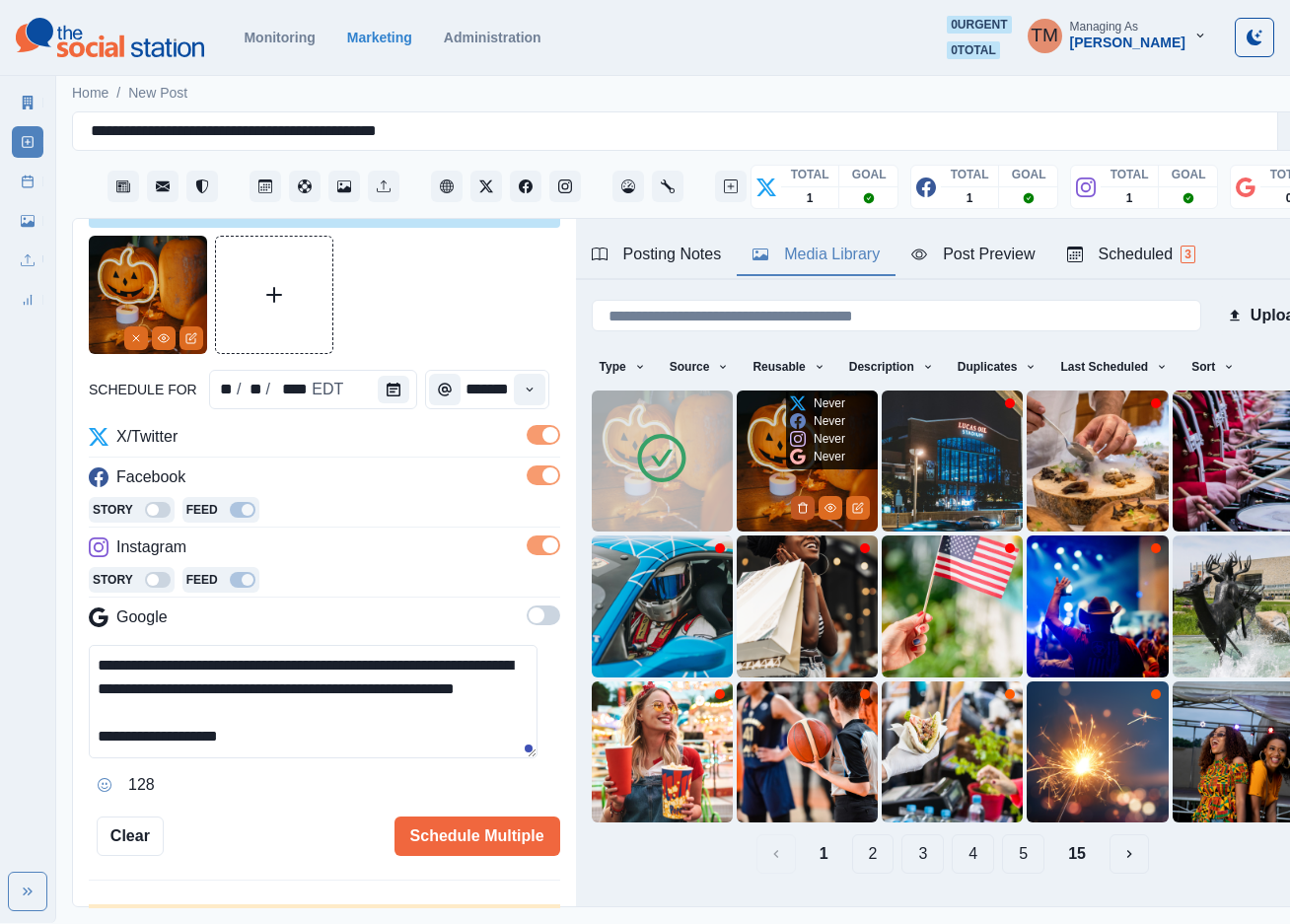
click at [800, 503] on icon "Delete Media" at bounding box center [803, 508] width 7 height 10
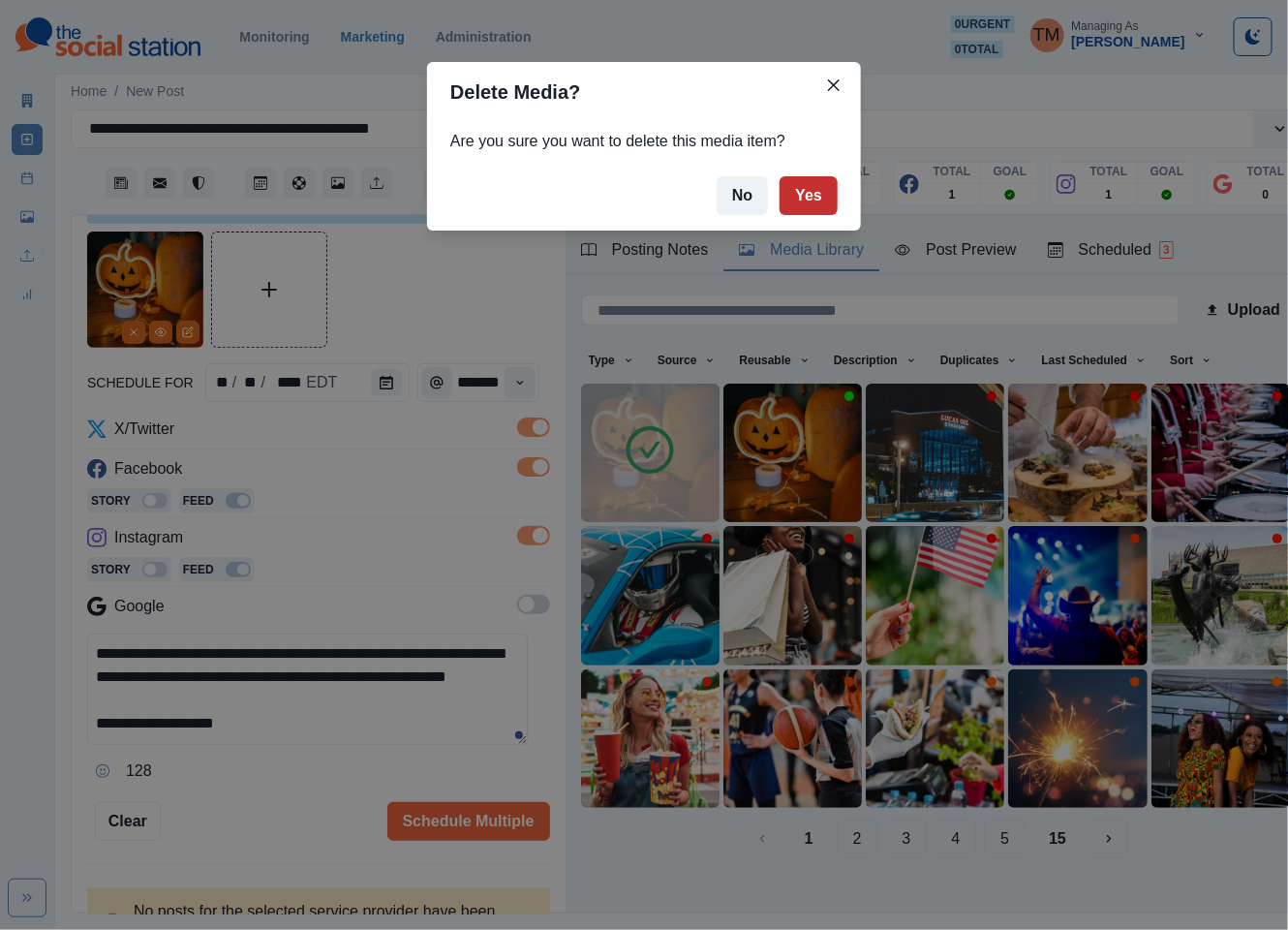
click at [802, 197] on button "Yes" at bounding box center [809, 196] width 59 height 39
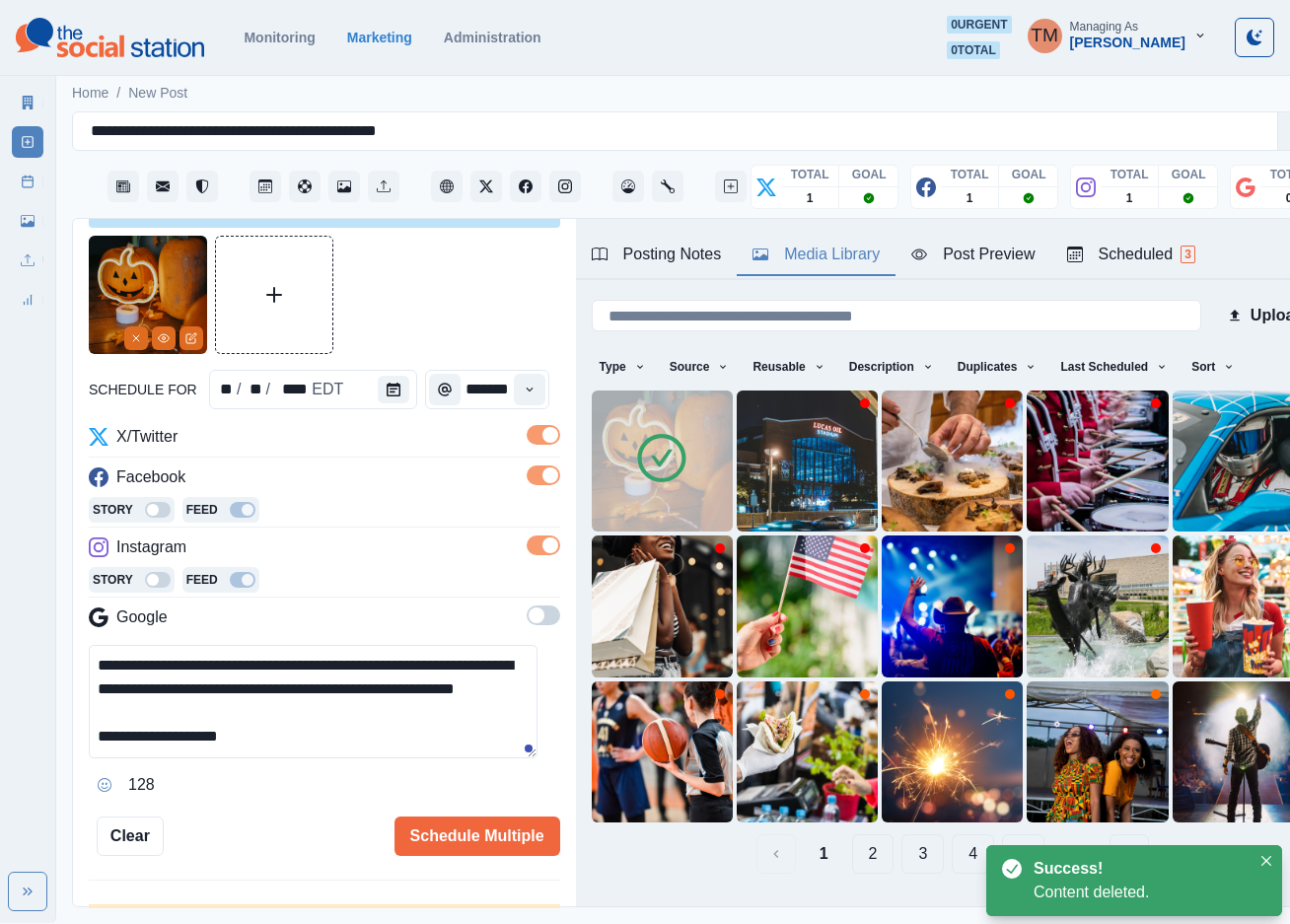
click at [995, 257] on div "Post Preview" at bounding box center [973, 254] width 123 height 24
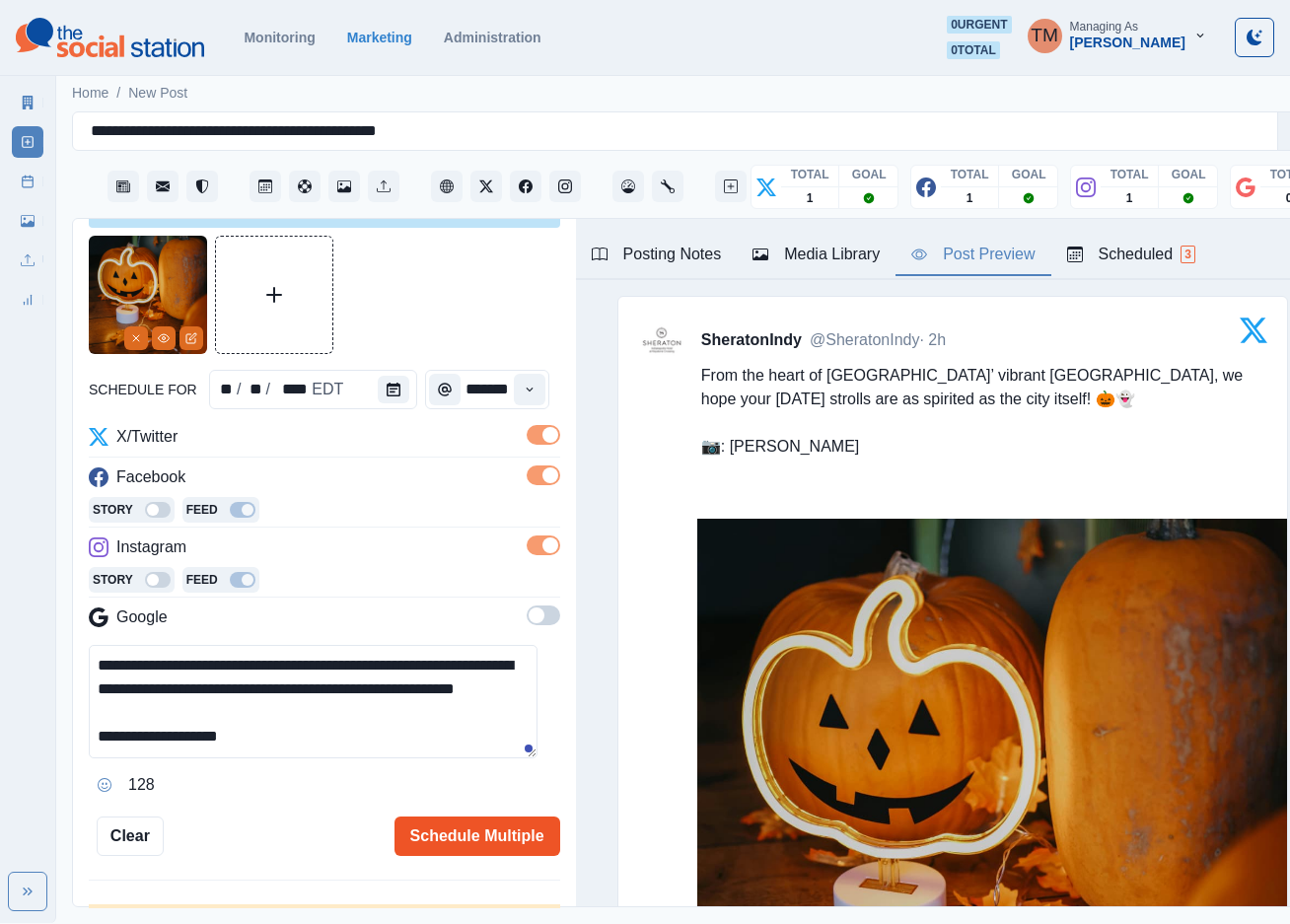
click at [445, 833] on button "Schedule Multiple" at bounding box center [477, 837] width 166 height 40
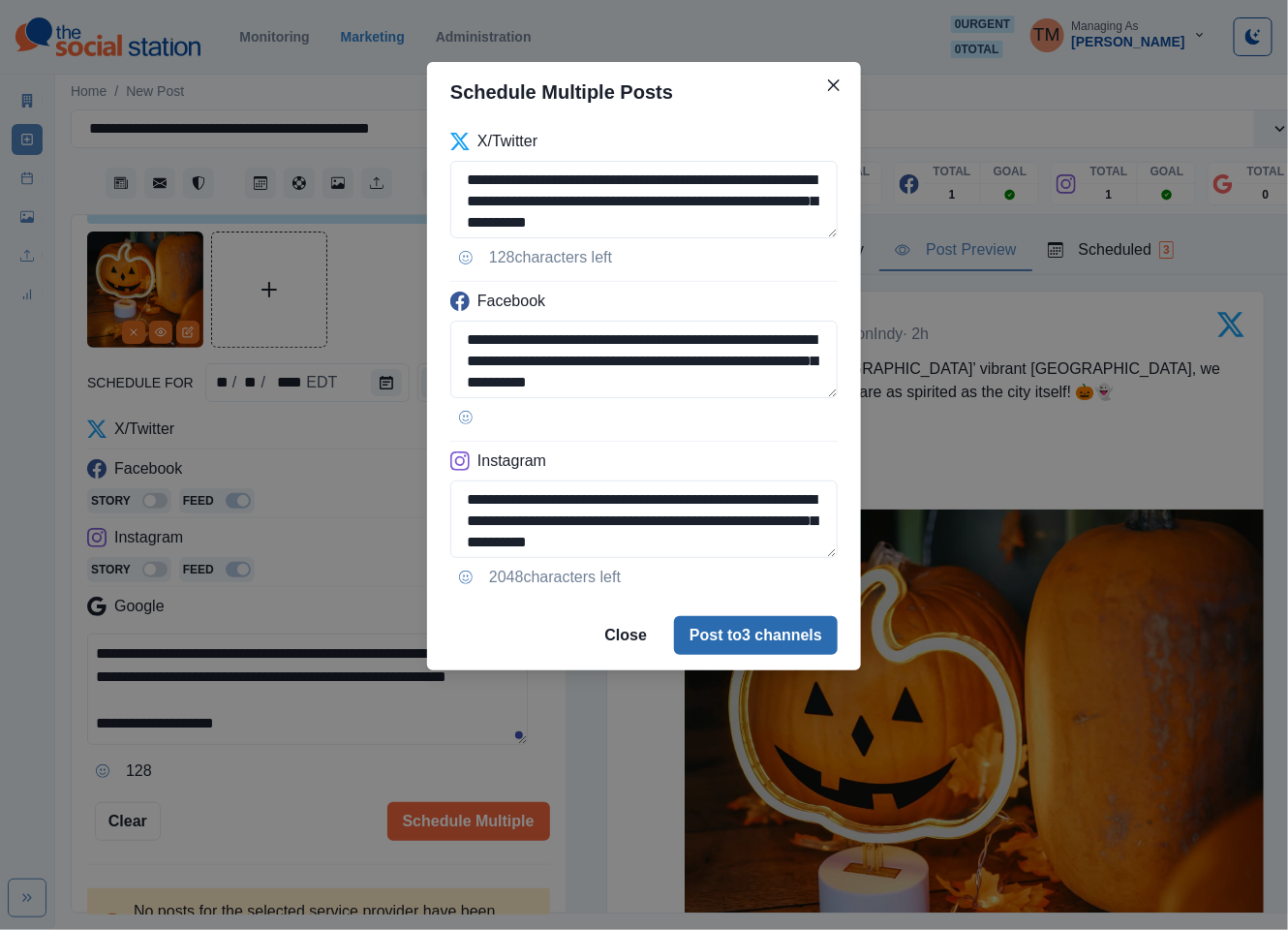
click at [815, 645] on button "Post to 3 channels" at bounding box center [756, 635] width 164 height 39
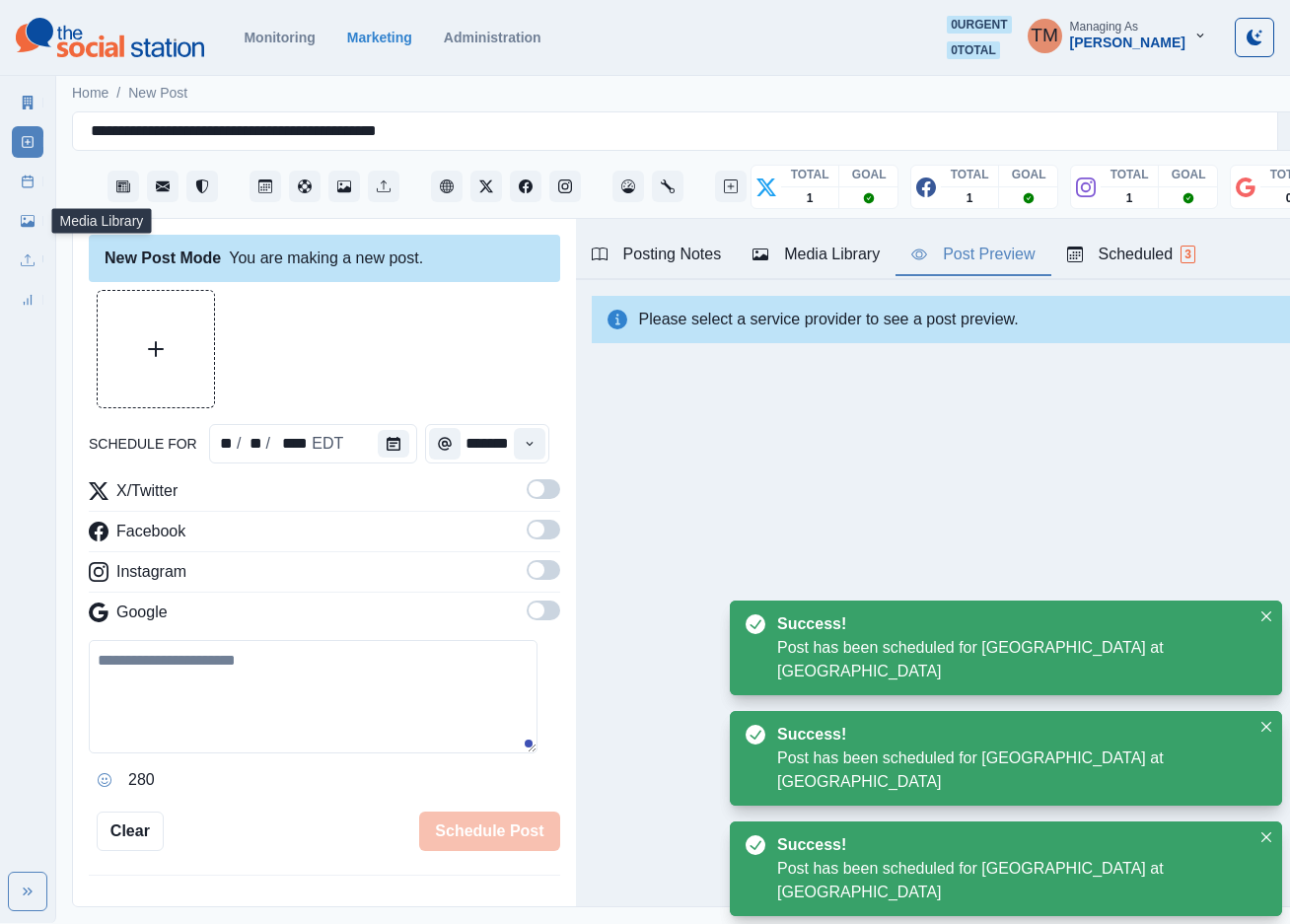
click at [22, 211] on link "Media Library" at bounding box center [28, 221] width 32 height 32
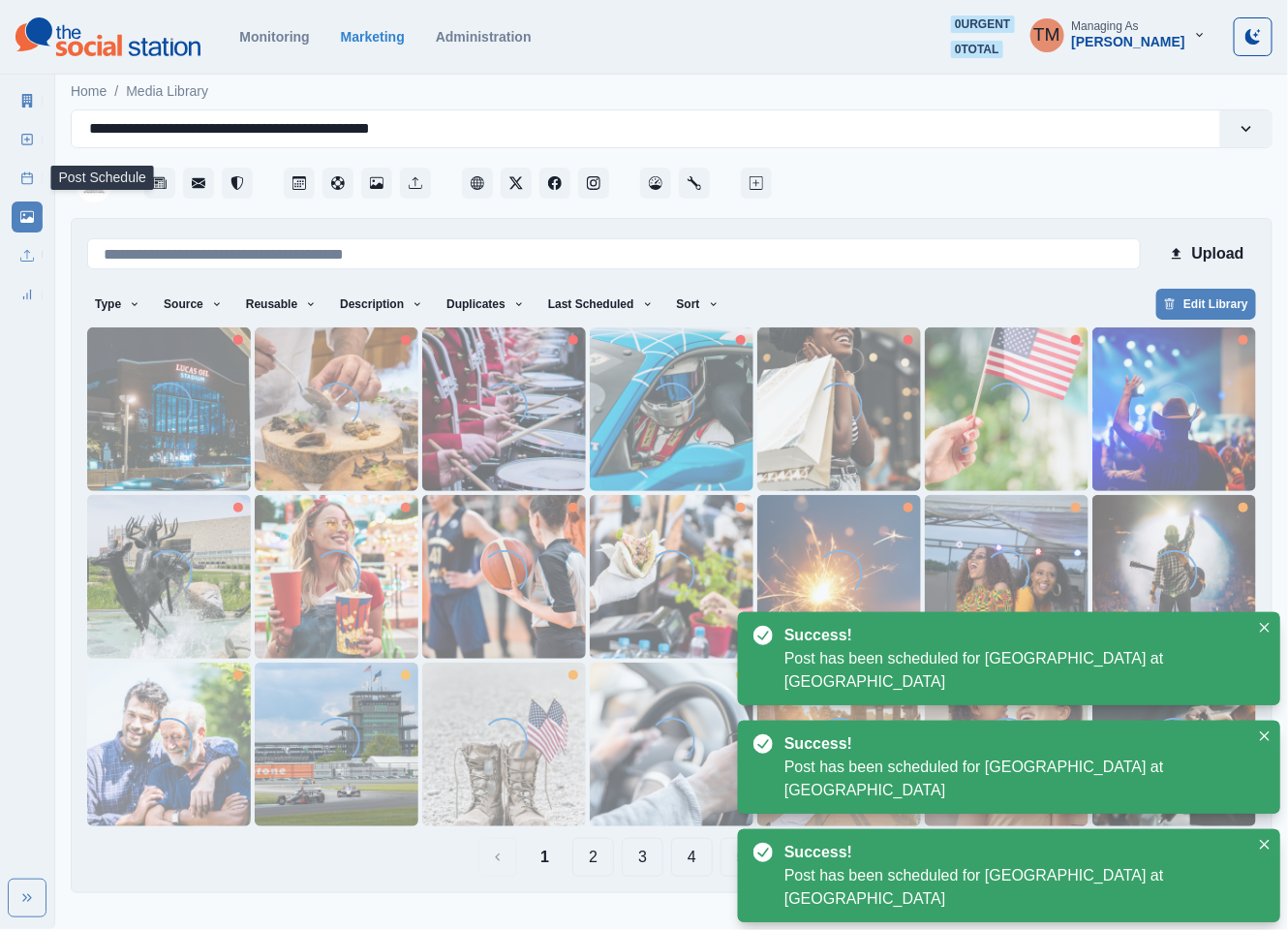
click at [20, 173] on icon at bounding box center [27, 179] width 14 height 14
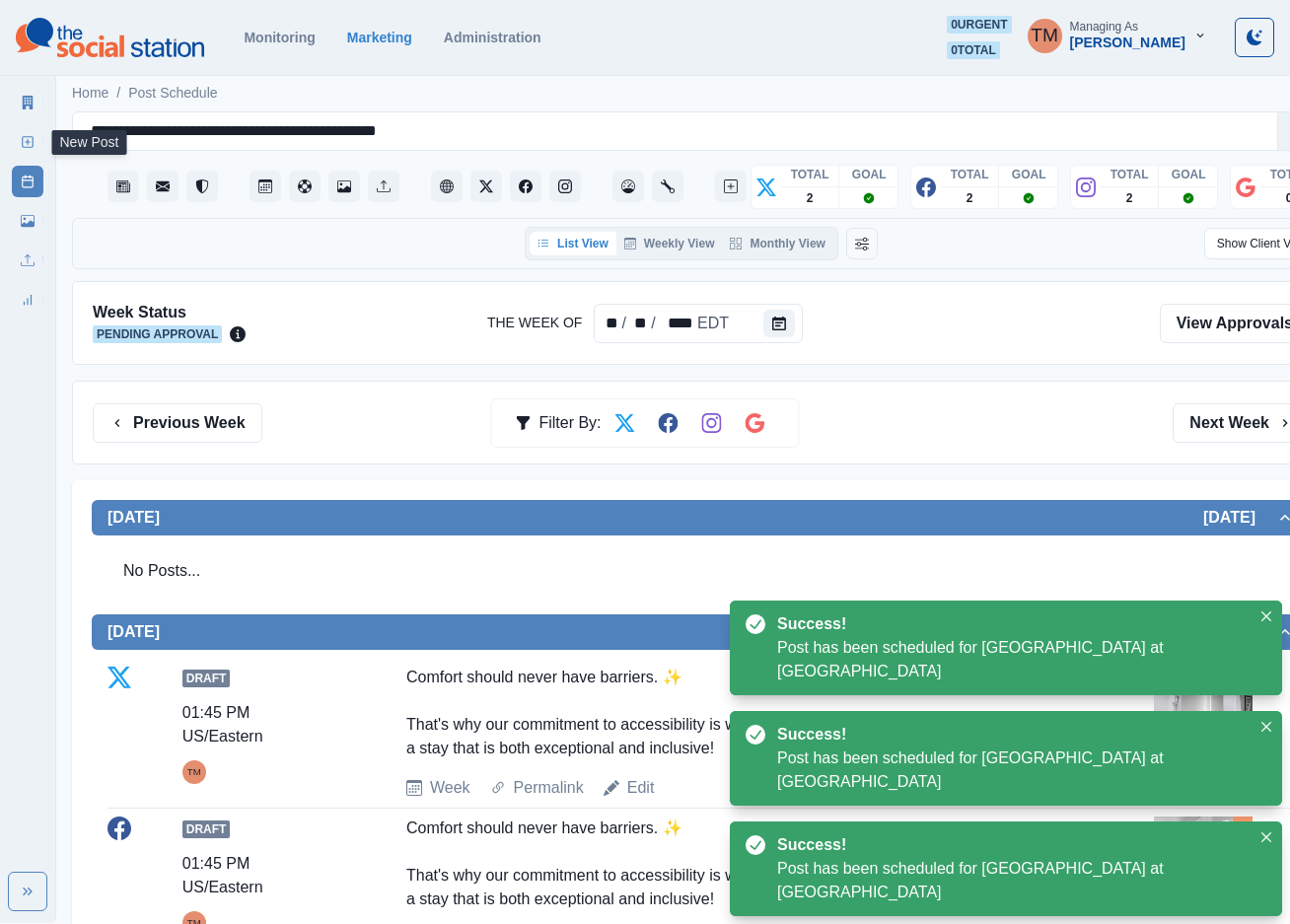
click at [24, 143] on icon at bounding box center [28, 142] width 14 height 14
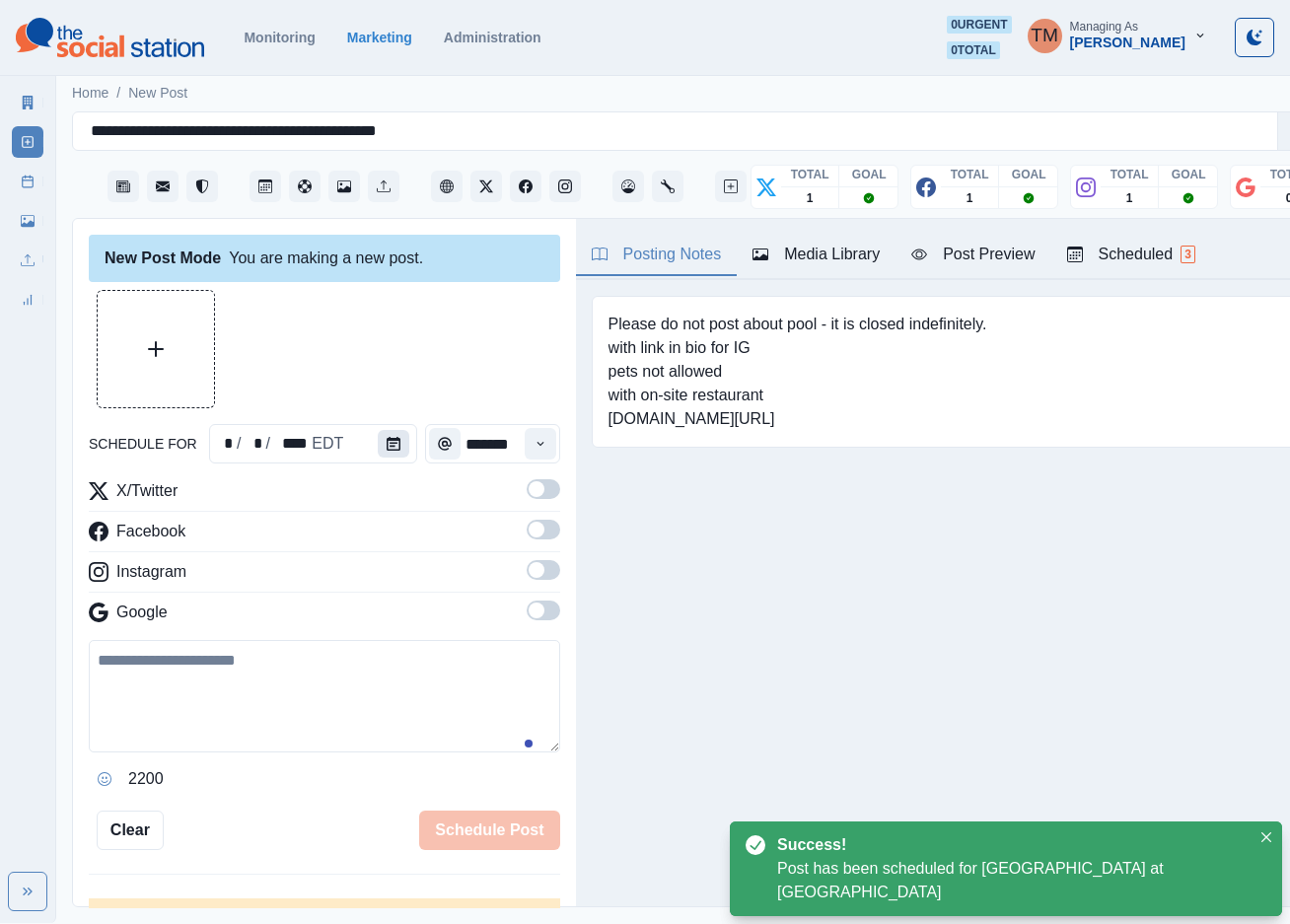
click at [387, 445] on icon "Calendar" at bounding box center [394, 444] width 14 height 14
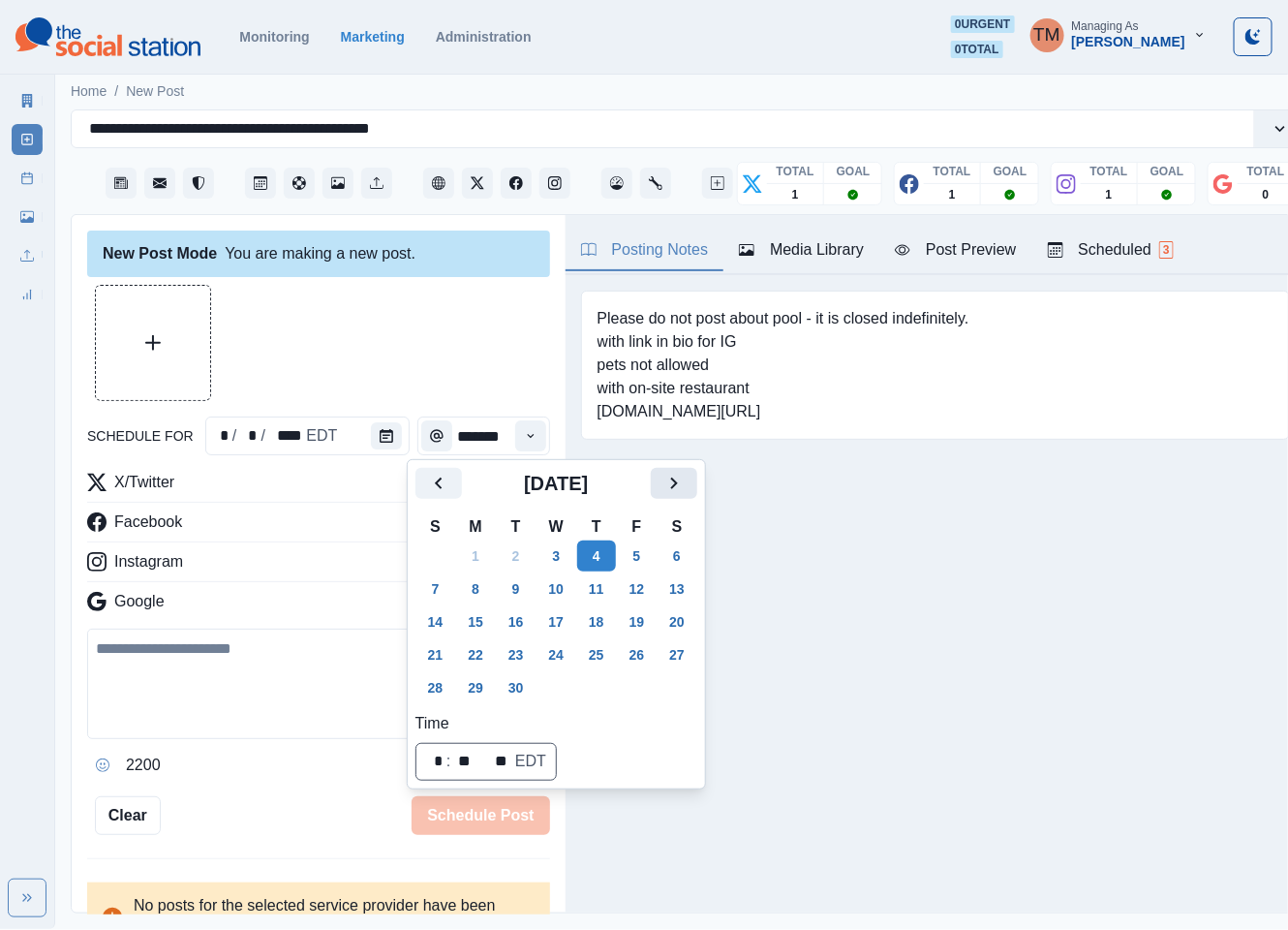
click at [665, 485] on icon "Next" at bounding box center [674, 483] width 23 height 23
click at [669, 477] on icon "Next" at bounding box center [674, 483] width 23 height 23
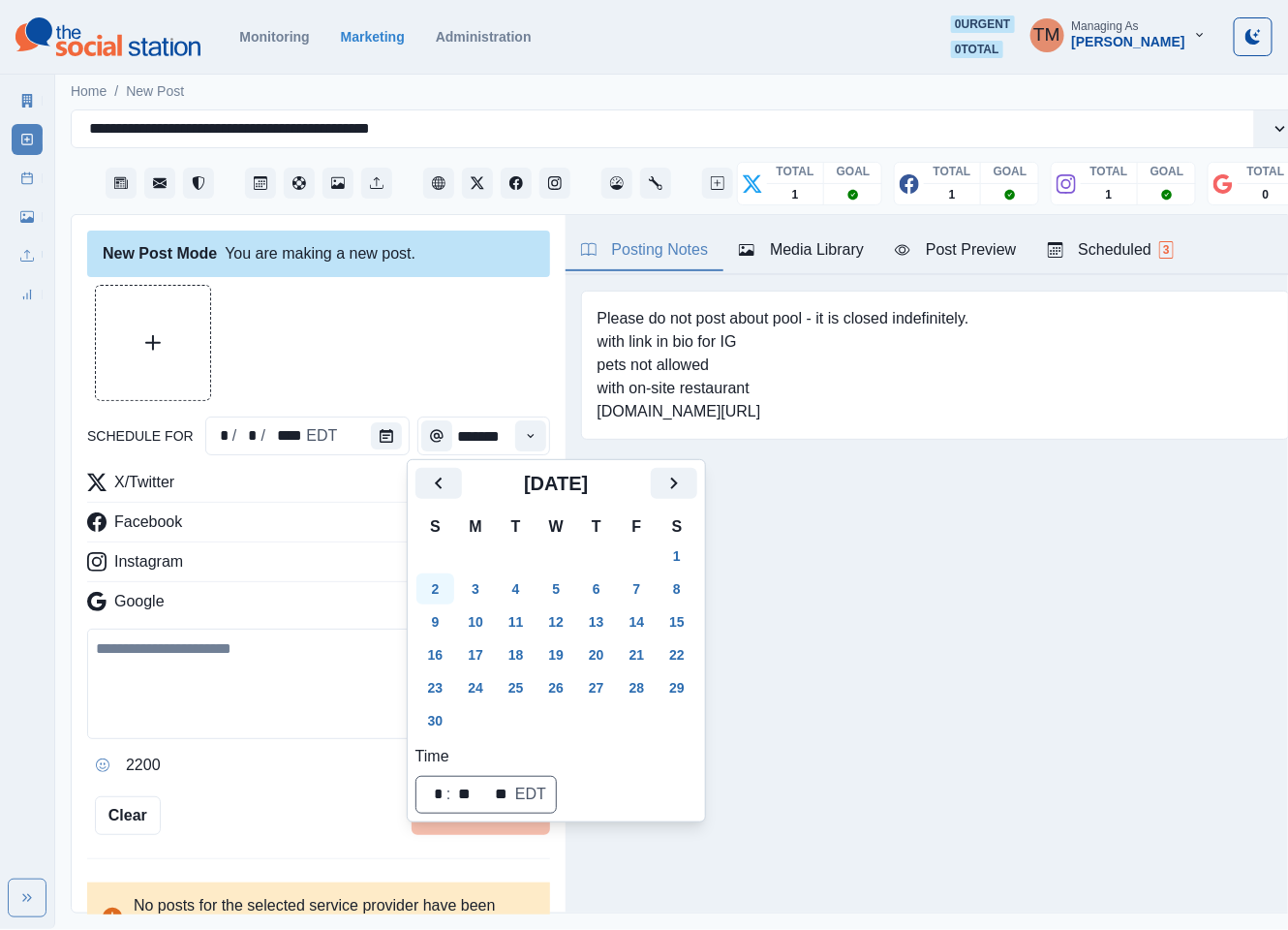
click at [430, 592] on button "2" at bounding box center [436, 588] width 39 height 31
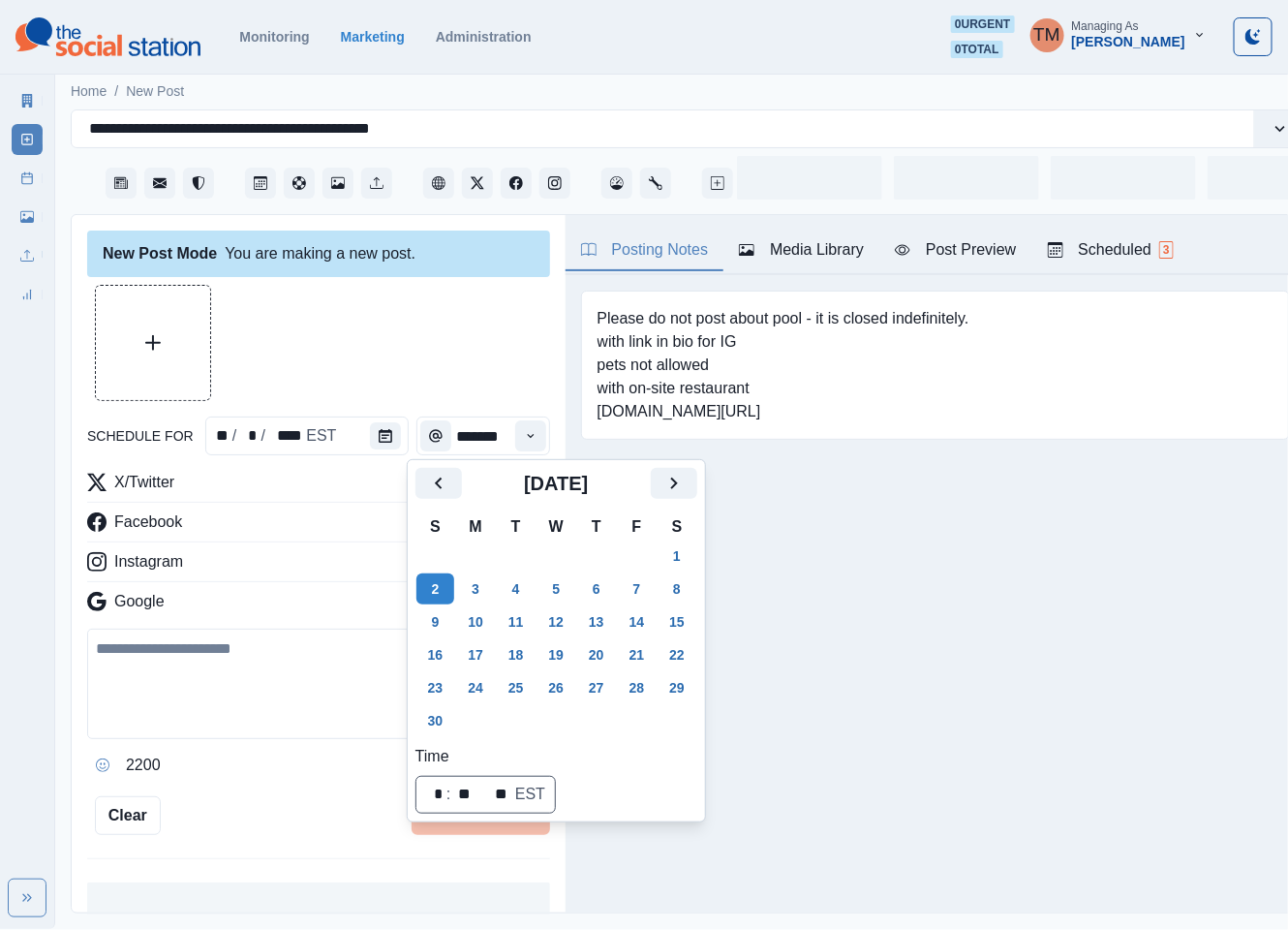
click at [367, 354] on div at bounding box center [318, 343] width 463 height 116
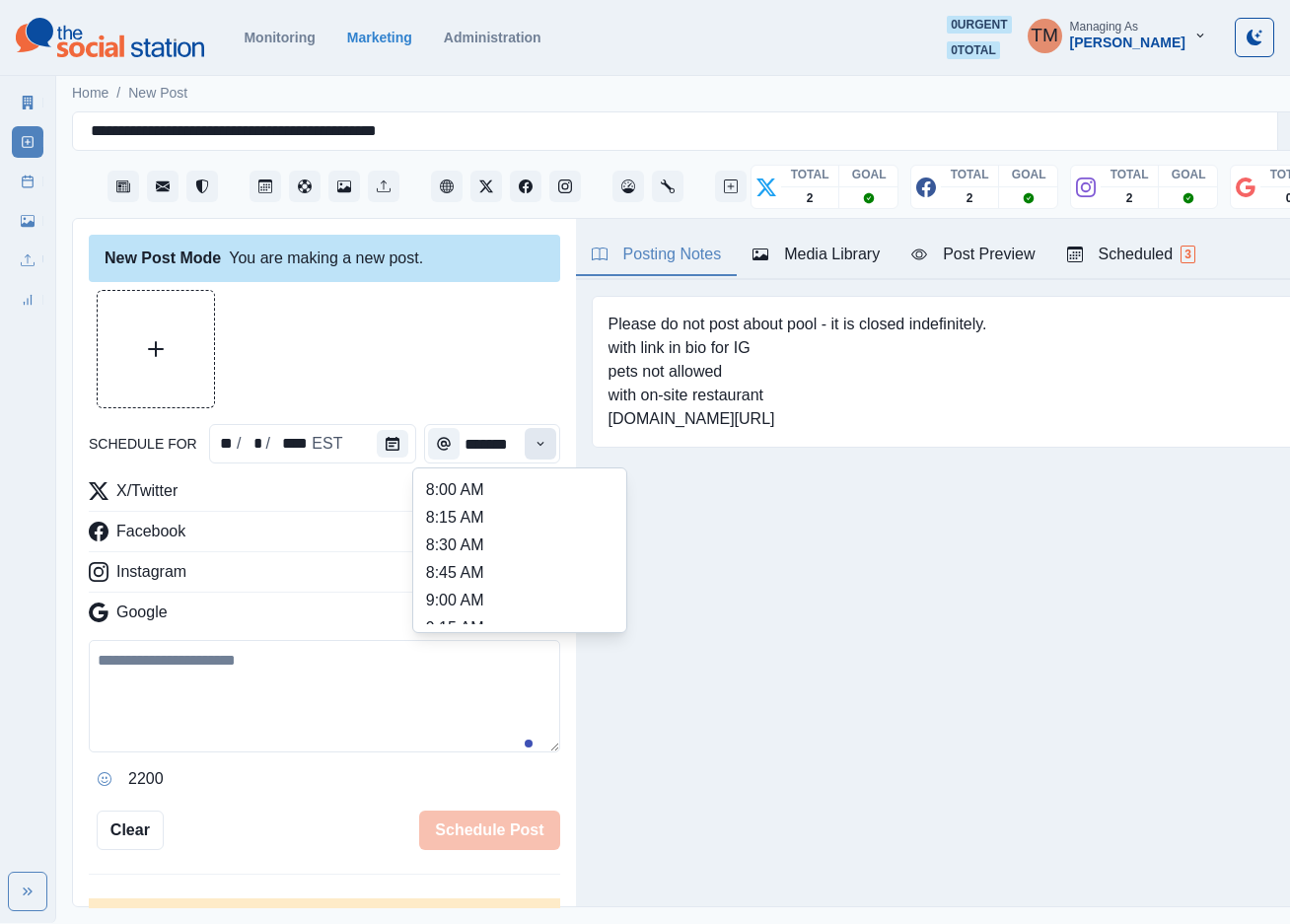
click at [525, 435] on button "Time" at bounding box center [541, 444] width 32 height 32
click at [494, 550] on li "12:30 PM" at bounding box center [520, 543] width 197 height 28
type input "********"
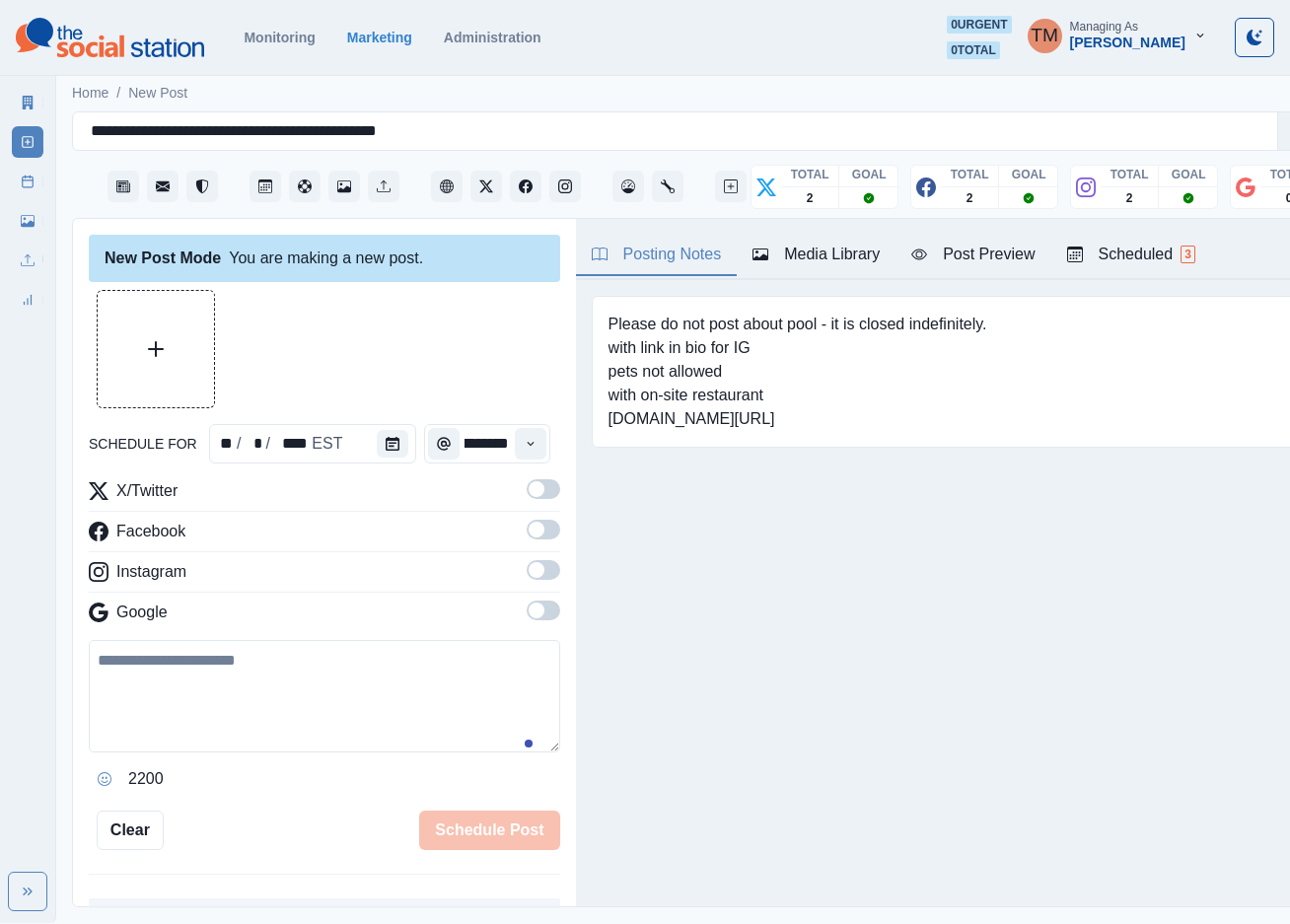
drag, startPoint x: 515, startPoint y: 491, endPoint x: 528, endPoint y: 547, distance: 57.5
click at [529, 494] on span at bounding box center [537, 489] width 16 height 16
drag, startPoint x: 522, startPoint y: 531, endPoint x: 533, endPoint y: 577, distance: 47.3
click at [527, 536] on span at bounding box center [544, 530] width 34 height 20
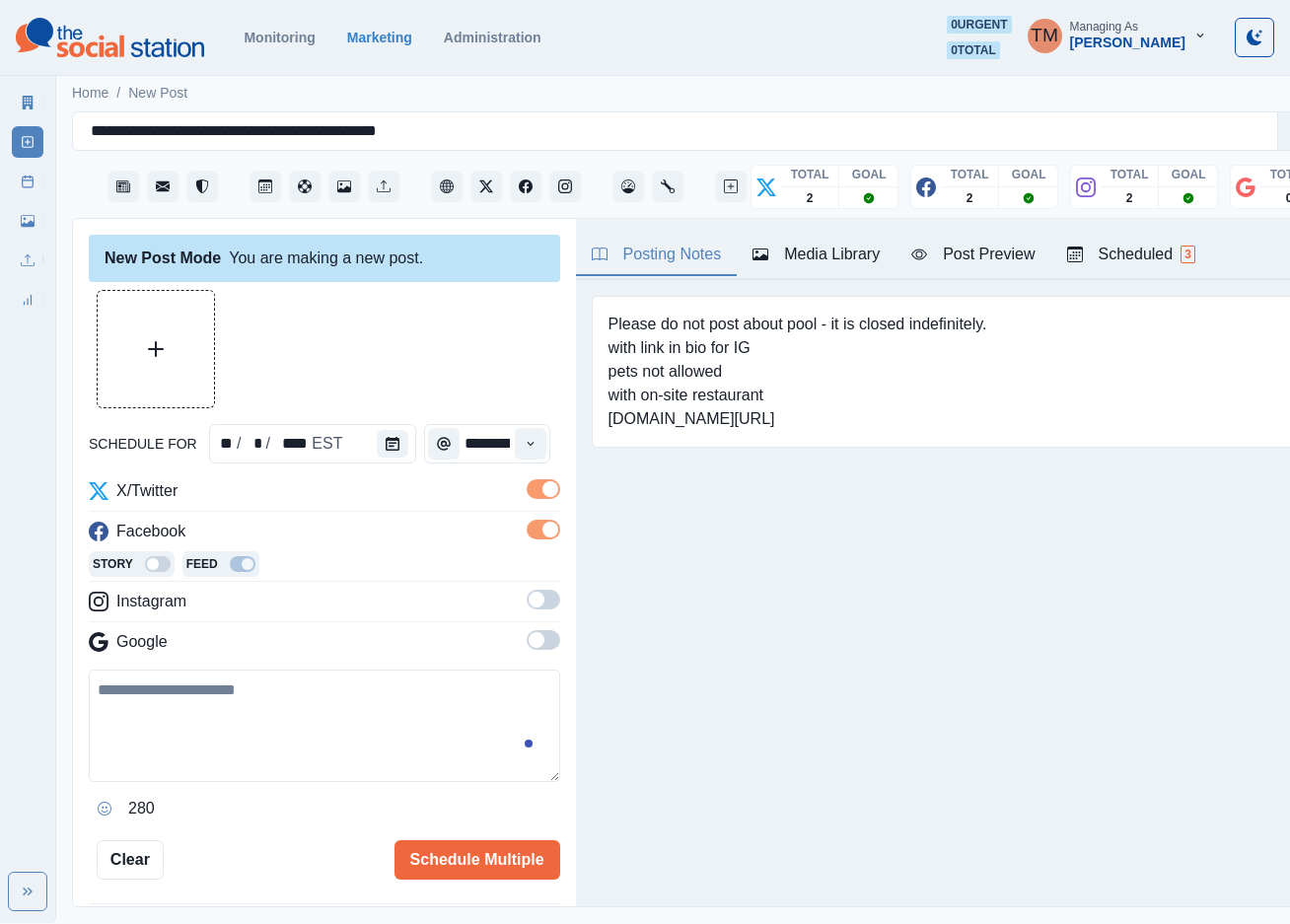
click at [527, 601] on span at bounding box center [544, 599] width 34 height 20
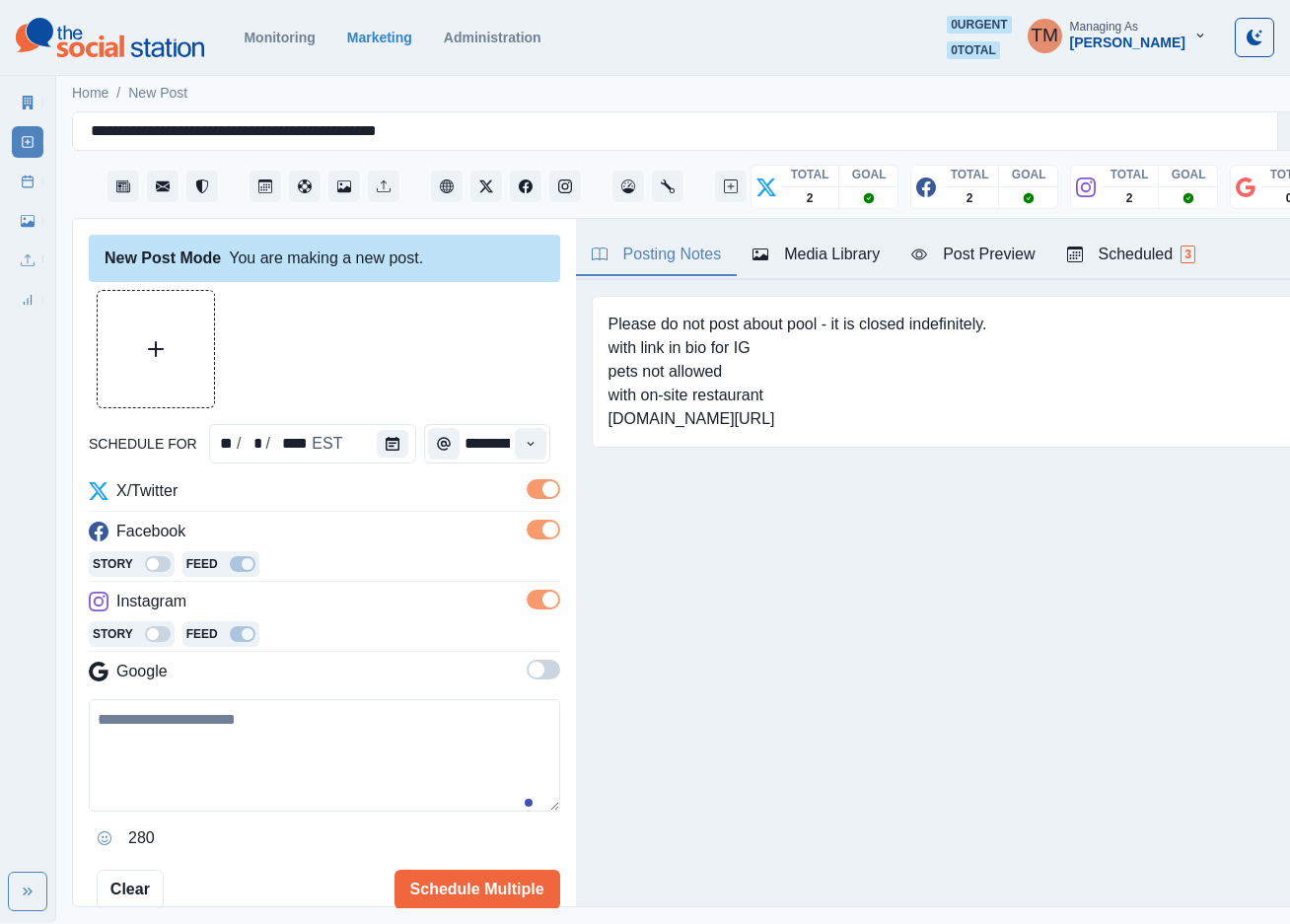
click at [272, 770] on textarea at bounding box center [324, 755] width 471 height 112
paste textarea "**********"
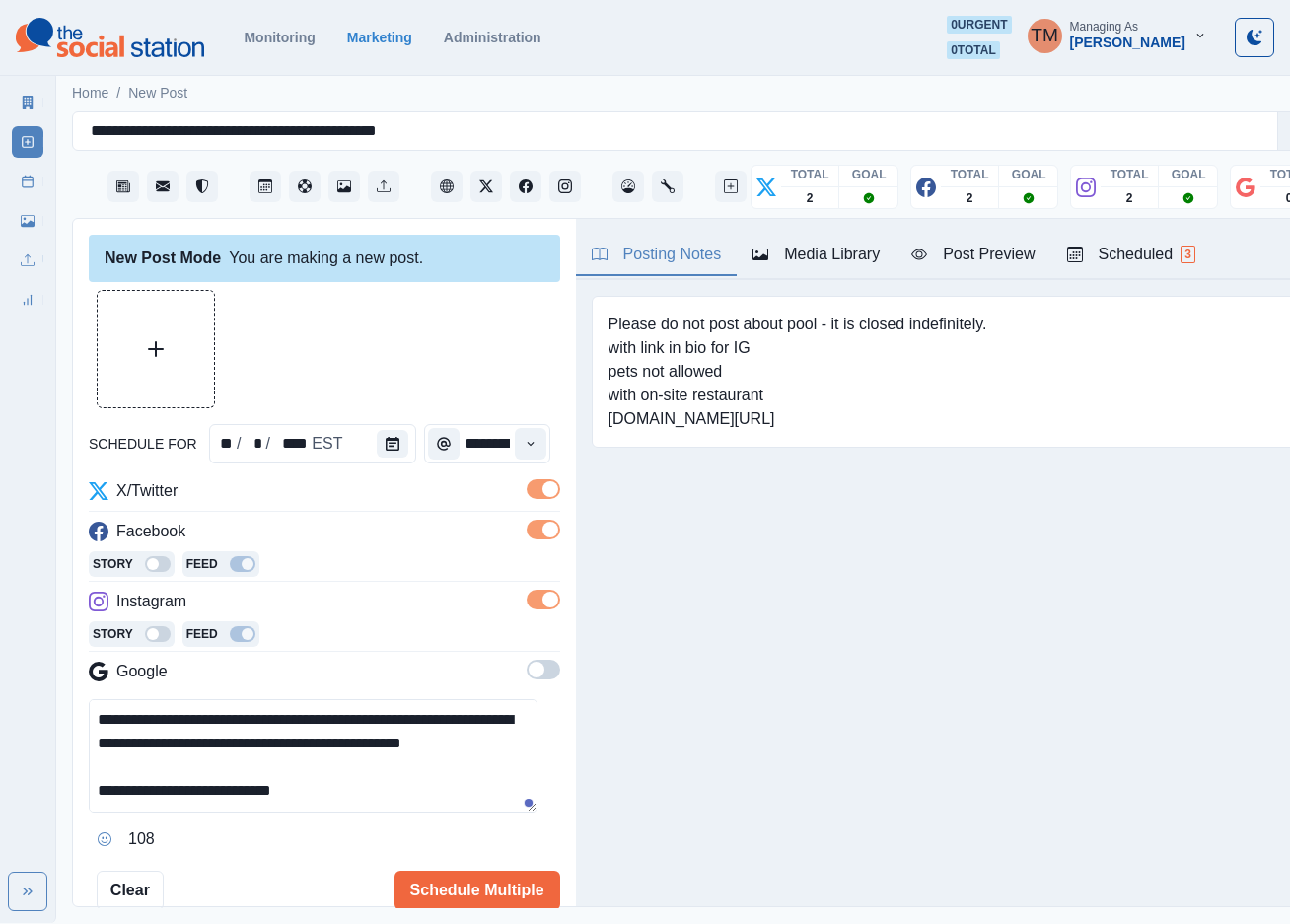
scroll to position [64, 0]
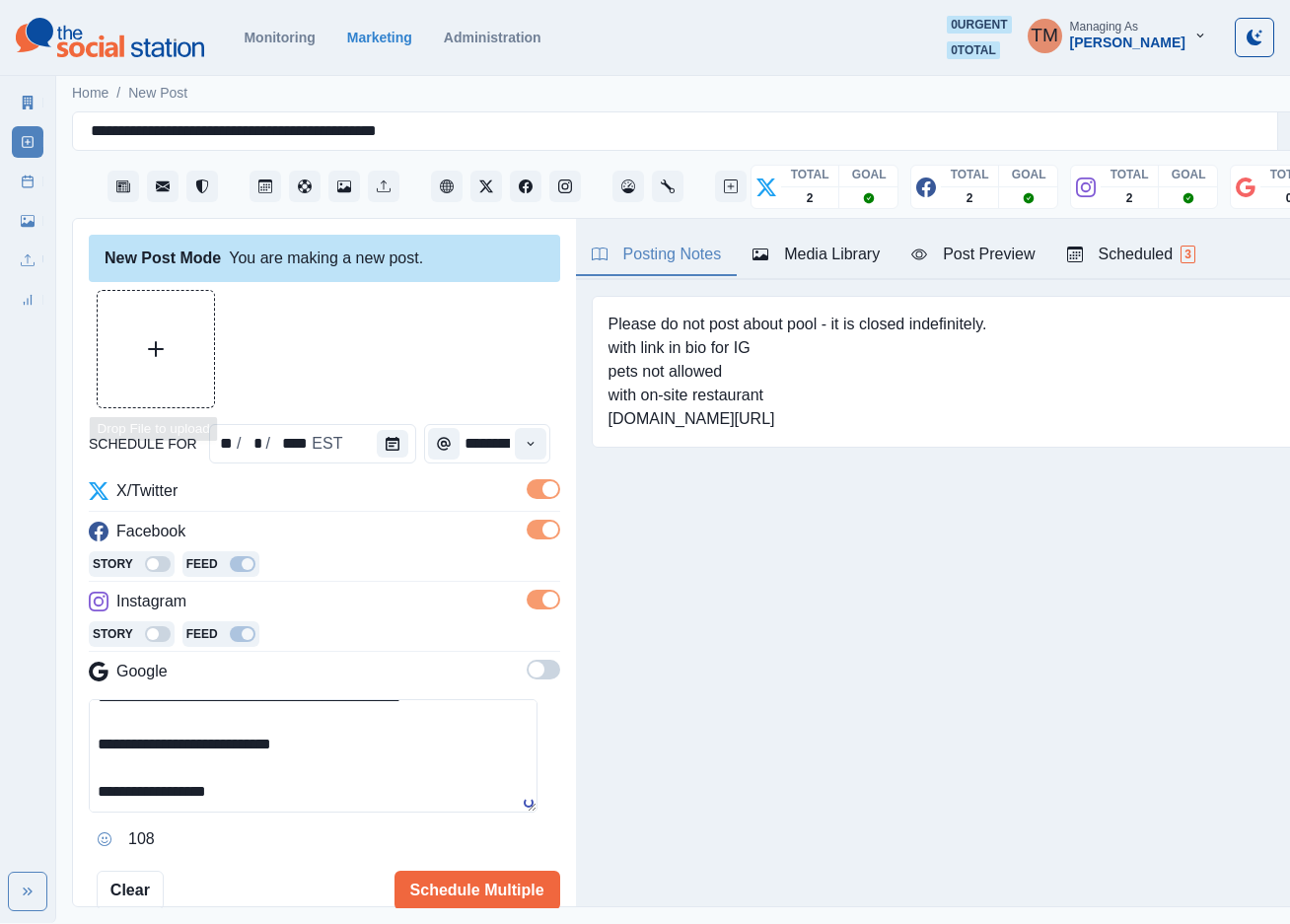
type textarea "**********"
click at [146, 352] on button "Upload Media" at bounding box center [155, 349] width 116 height 116
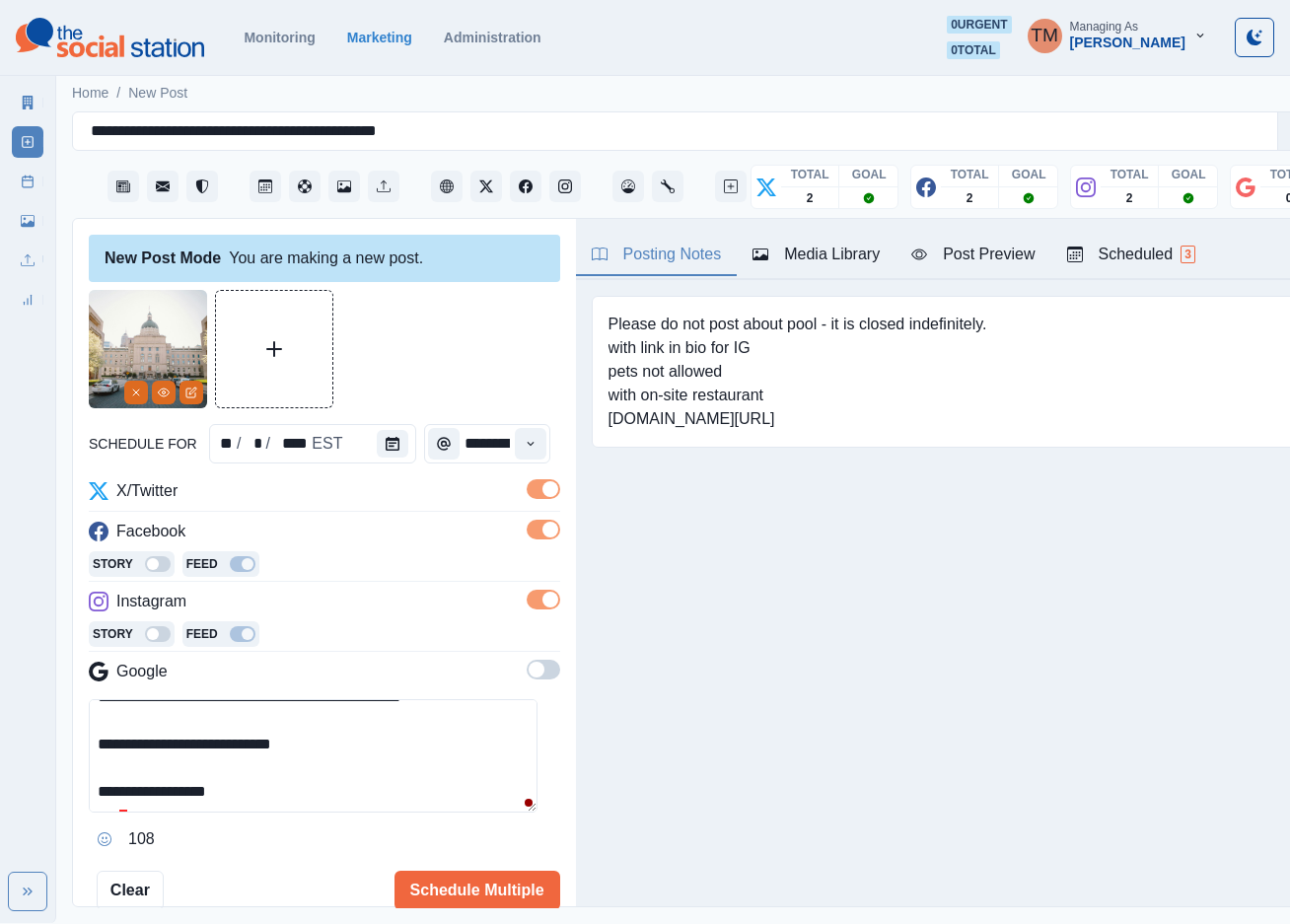
click at [998, 255] on div "Post Preview" at bounding box center [973, 254] width 123 height 24
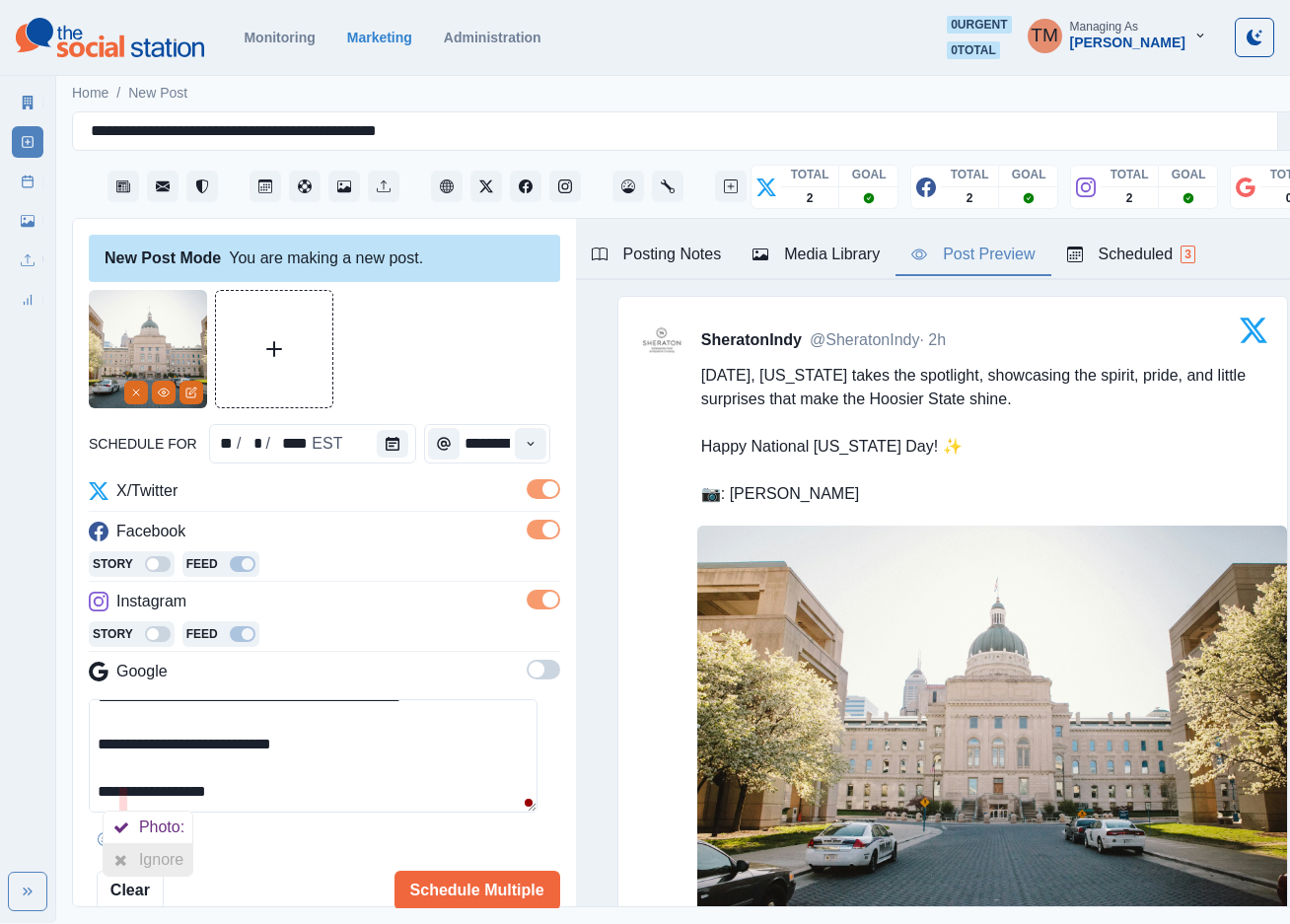
click at [127, 854] on icon at bounding box center [120, 859] width 13 height 16
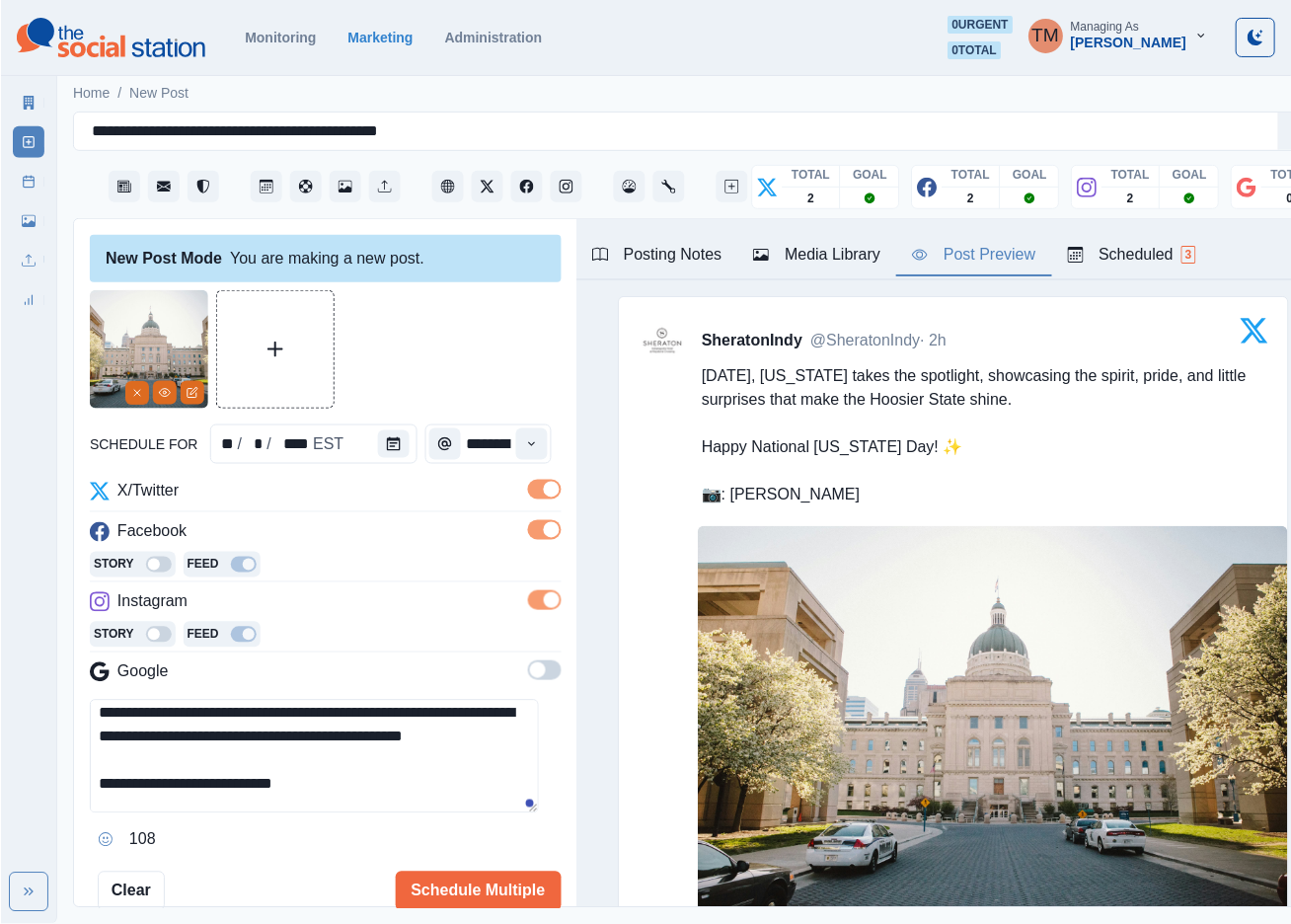
scroll to position [0, 0]
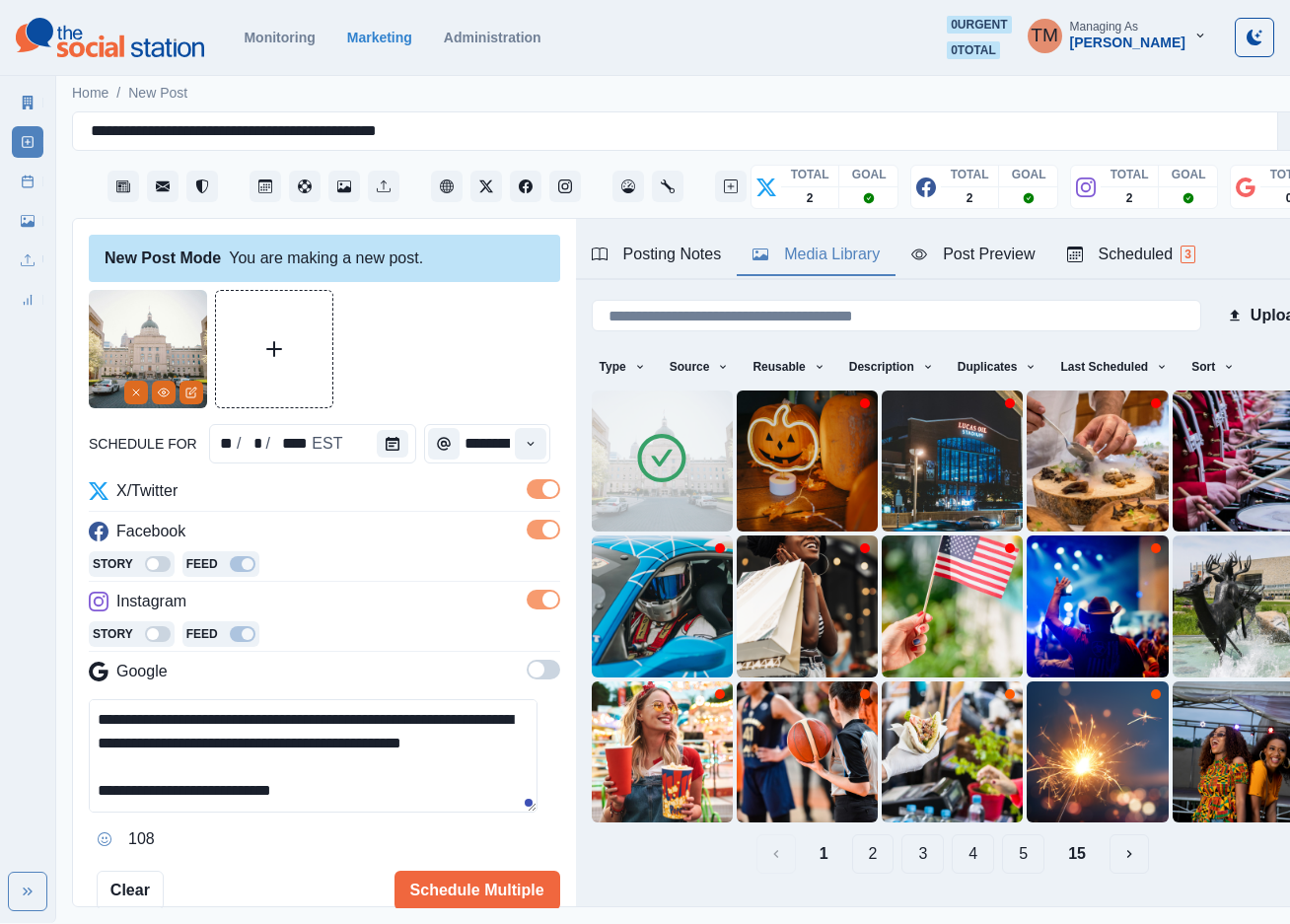
click at [833, 257] on div "Media Library" at bounding box center [816, 254] width 127 height 24
click at [852, 835] on button "2" at bounding box center [873, 854] width 43 height 40
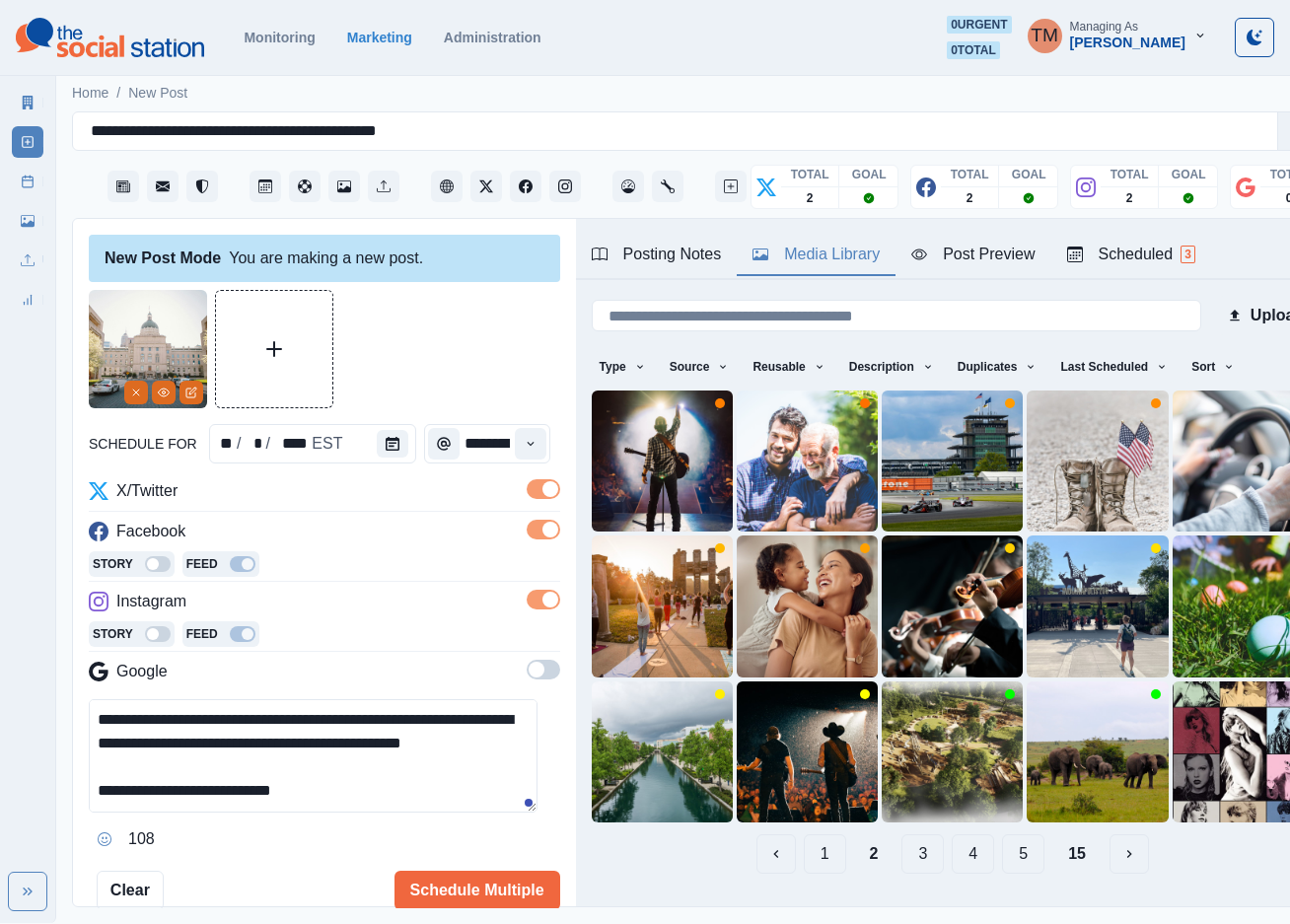
click at [901, 835] on button "3" at bounding box center [922, 854] width 43 height 40
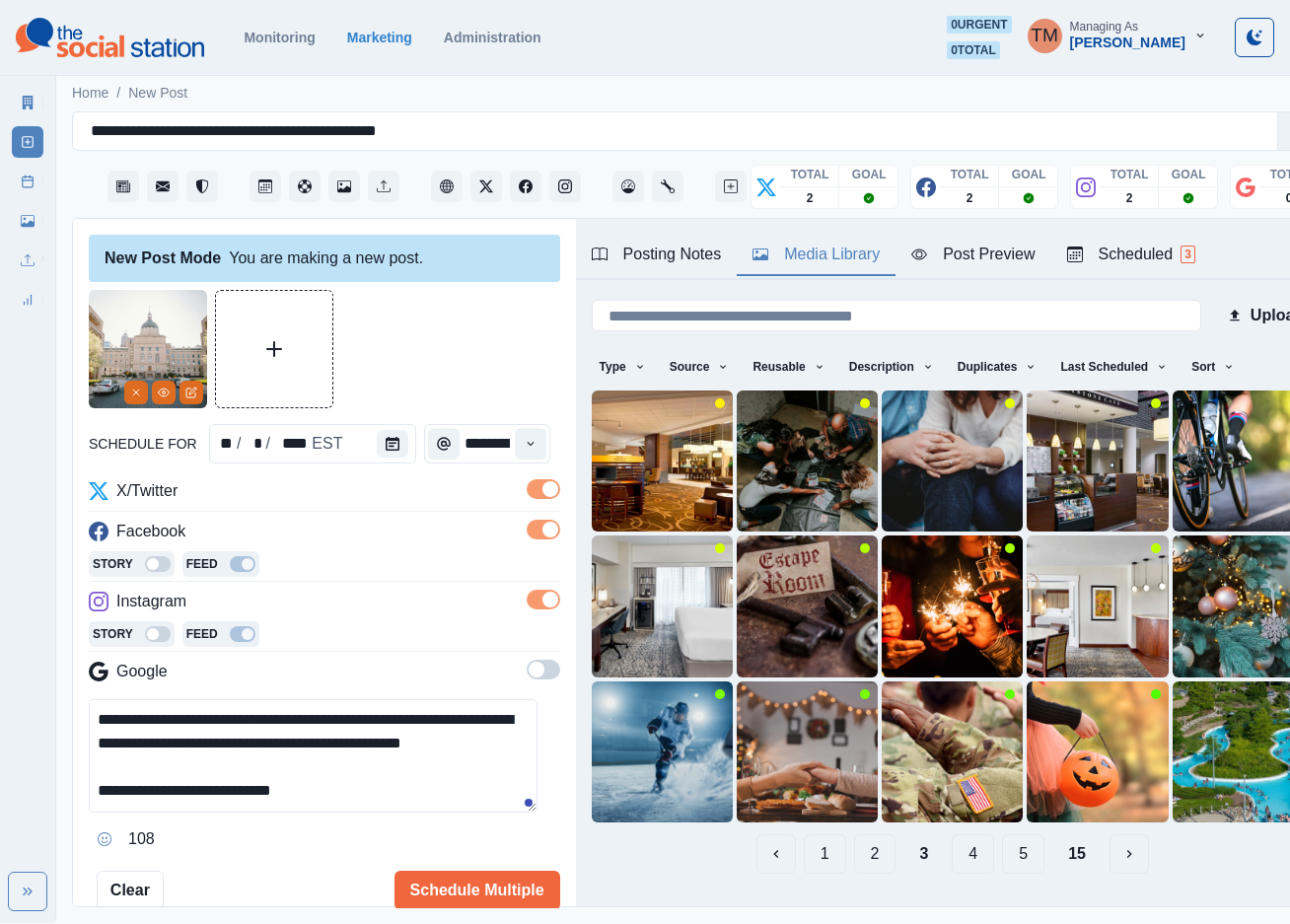
click at [854, 835] on button "2" at bounding box center [875, 854] width 43 height 40
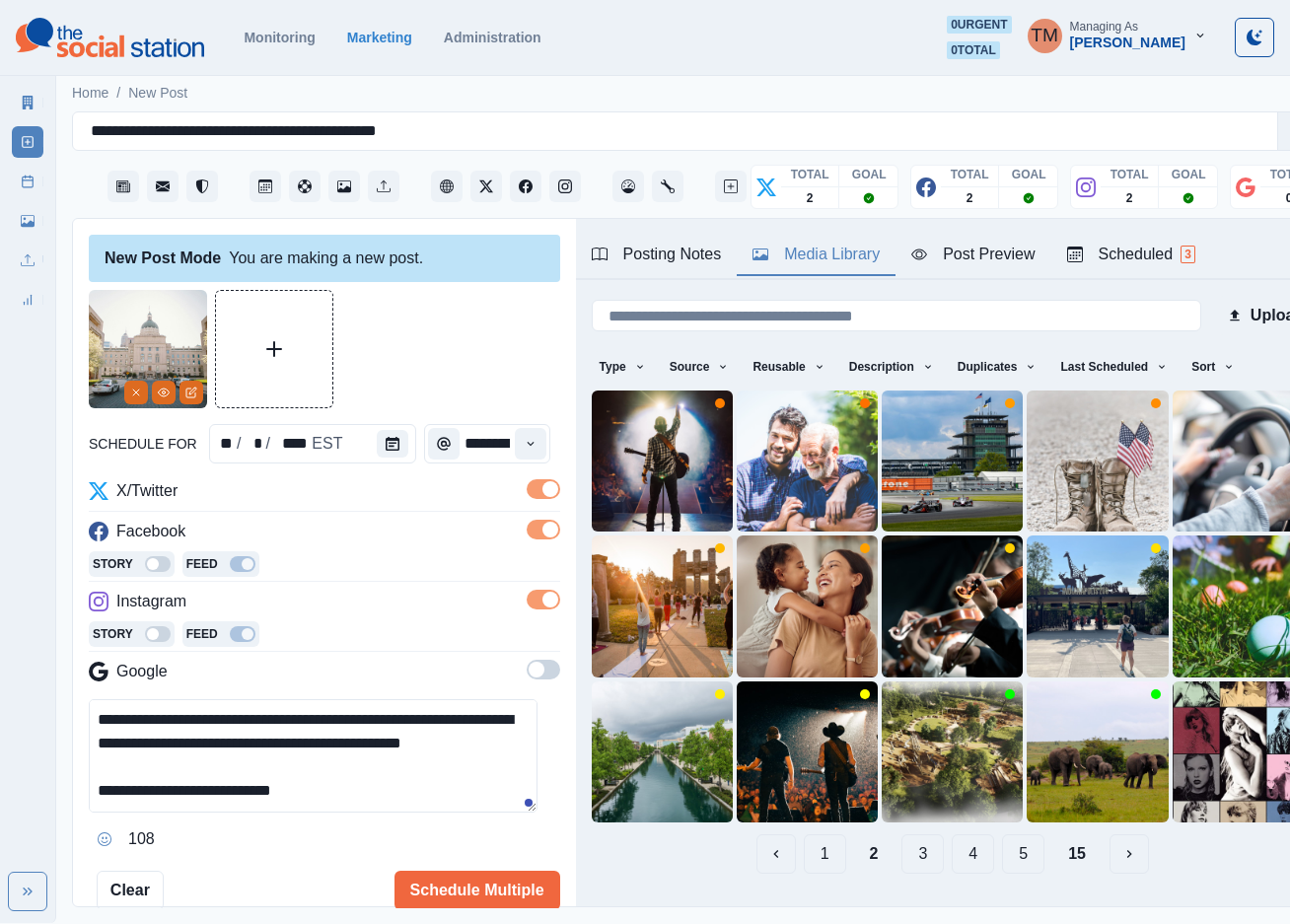
click at [804, 835] on button "1" at bounding box center [825, 854] width 43 height 40
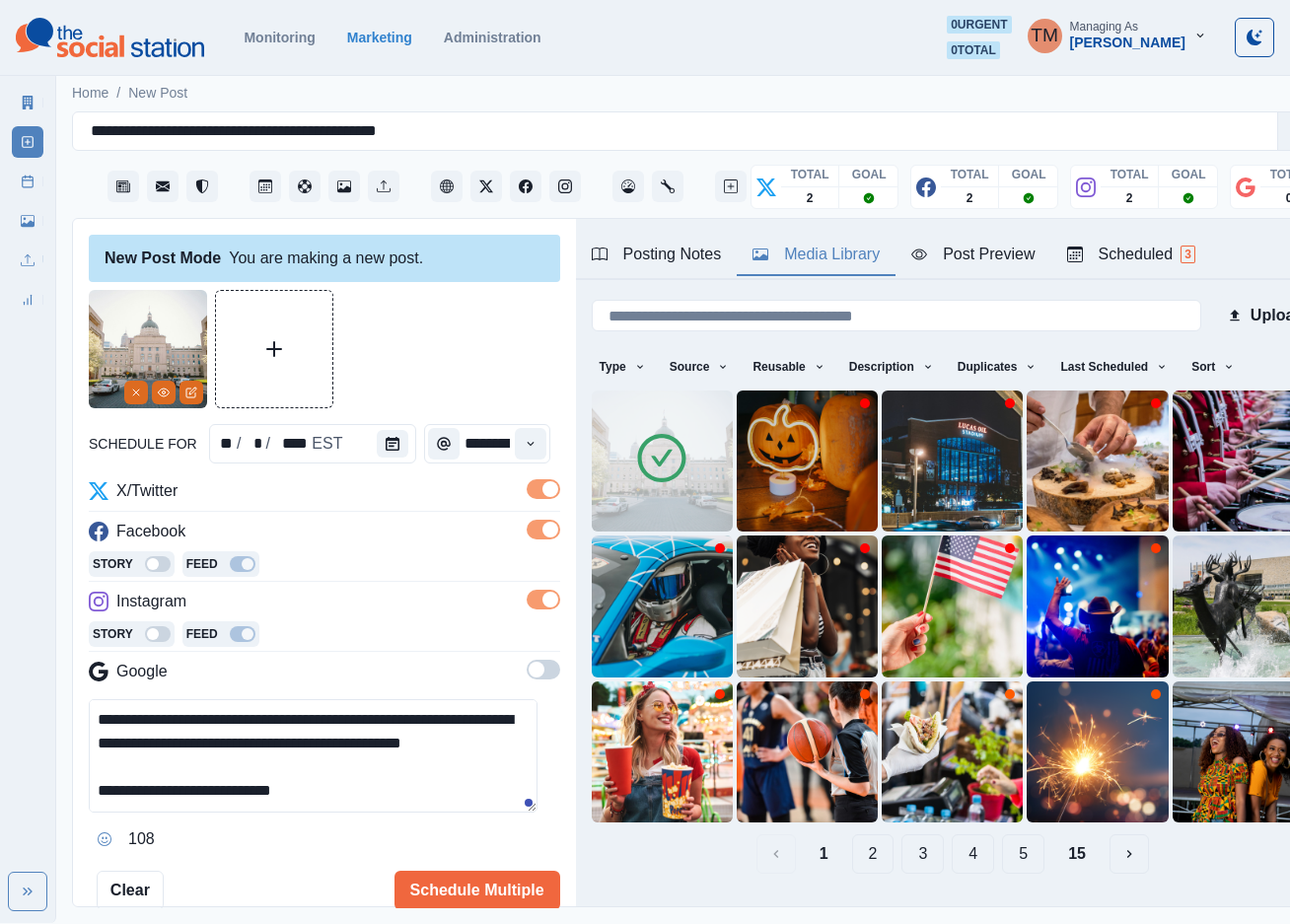
click at [979, 269] on button "Post Preview" at bounding box center [973, 255] width 155 height 42
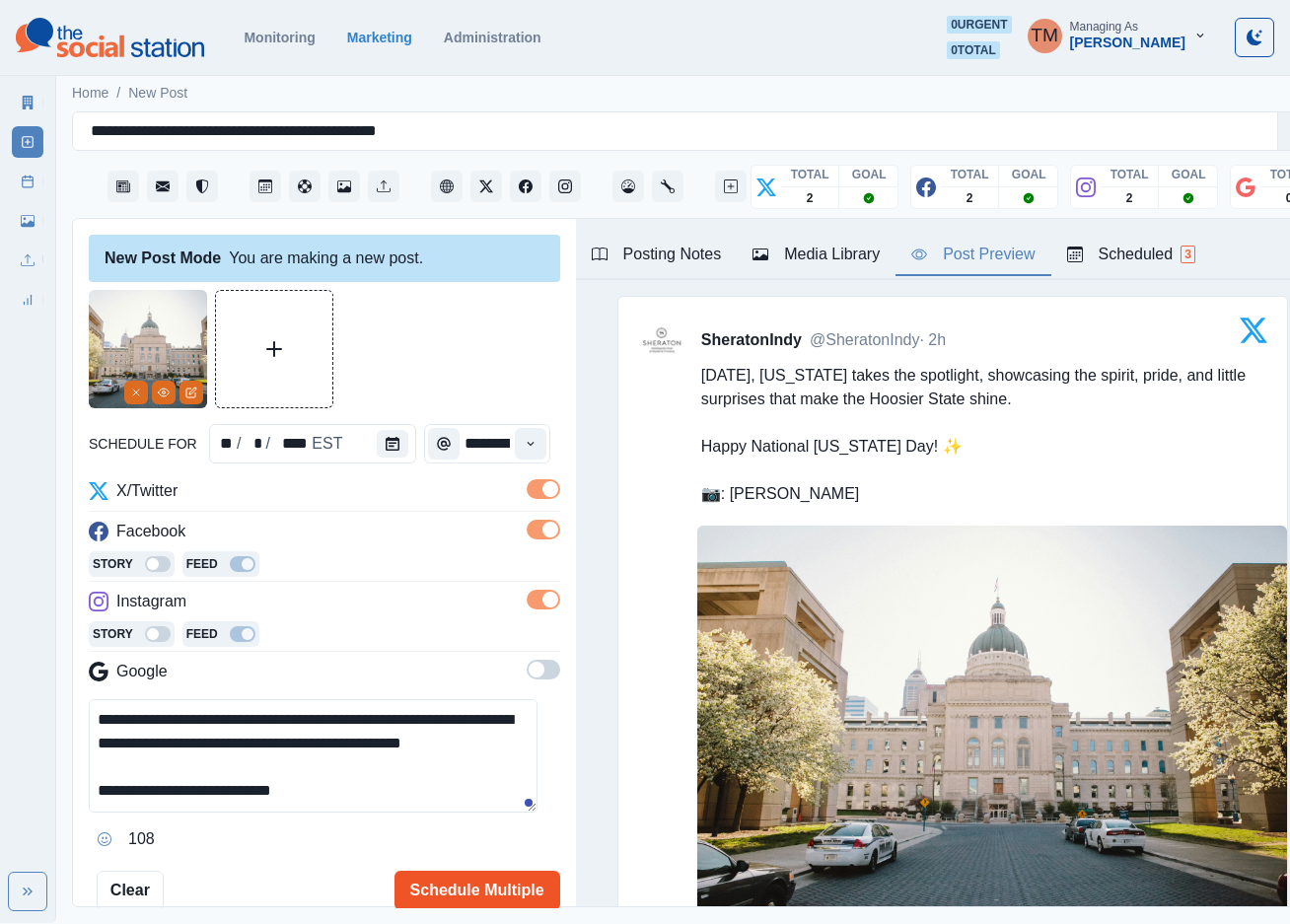
click at [423, 897] on button "Schedule Multiple" at bounding box center [477, 890] width 166 height 40
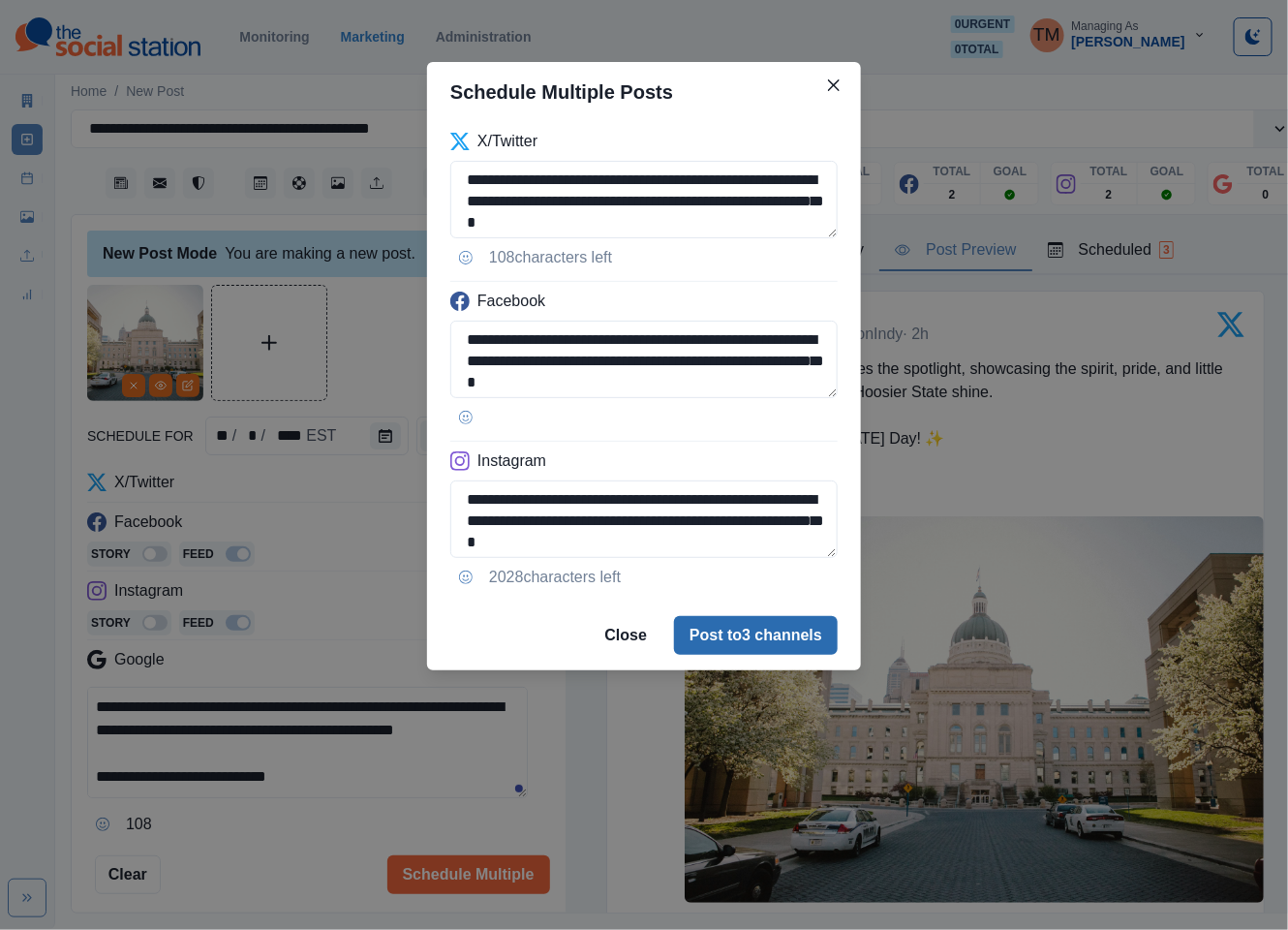
click at [759, 640] on button "Post to 3 channels" at bounding box center [756, 635] width 164 height 39
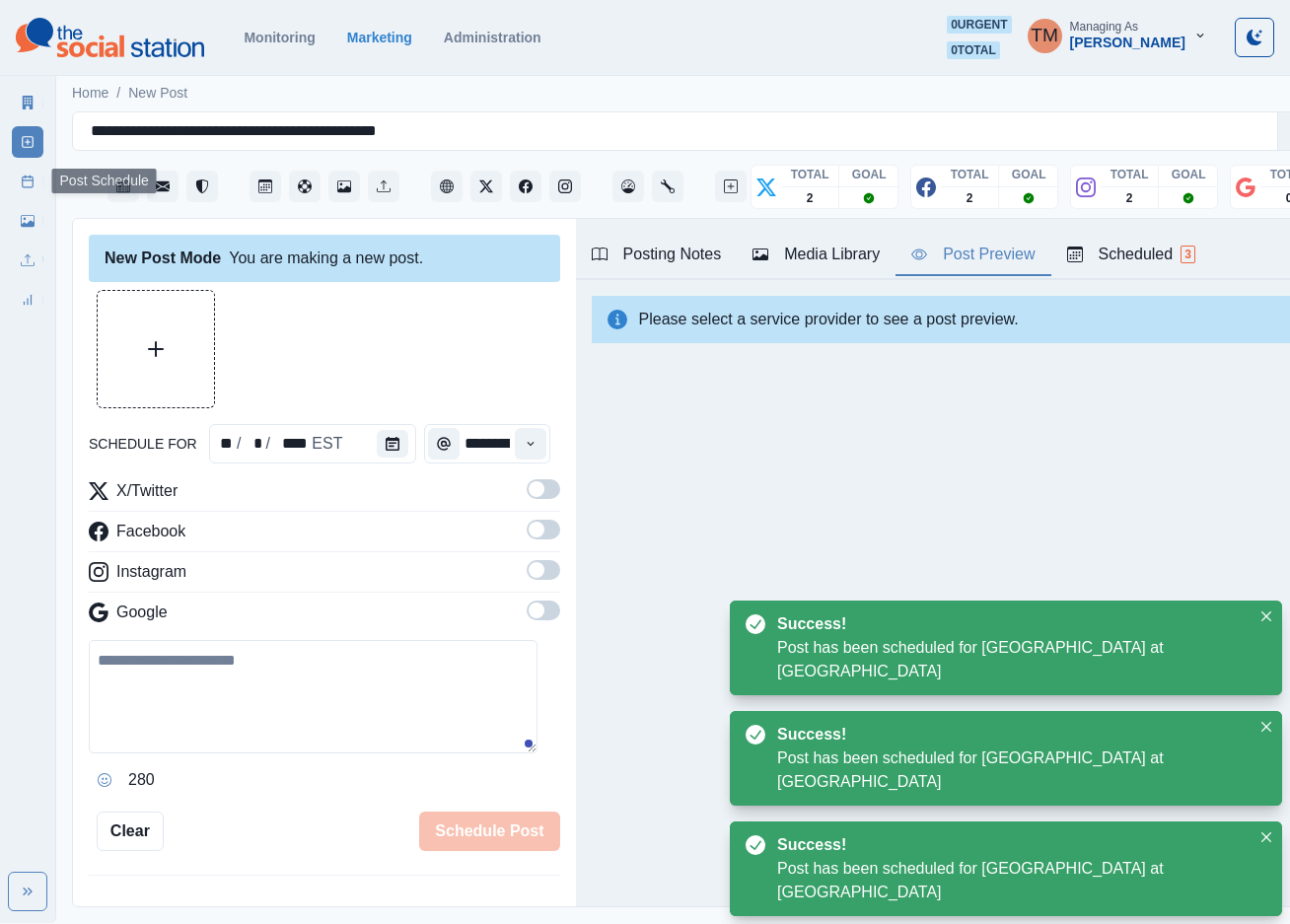
click at [27, 184] on icon at bounding box center [28, 182] width 14 height 14
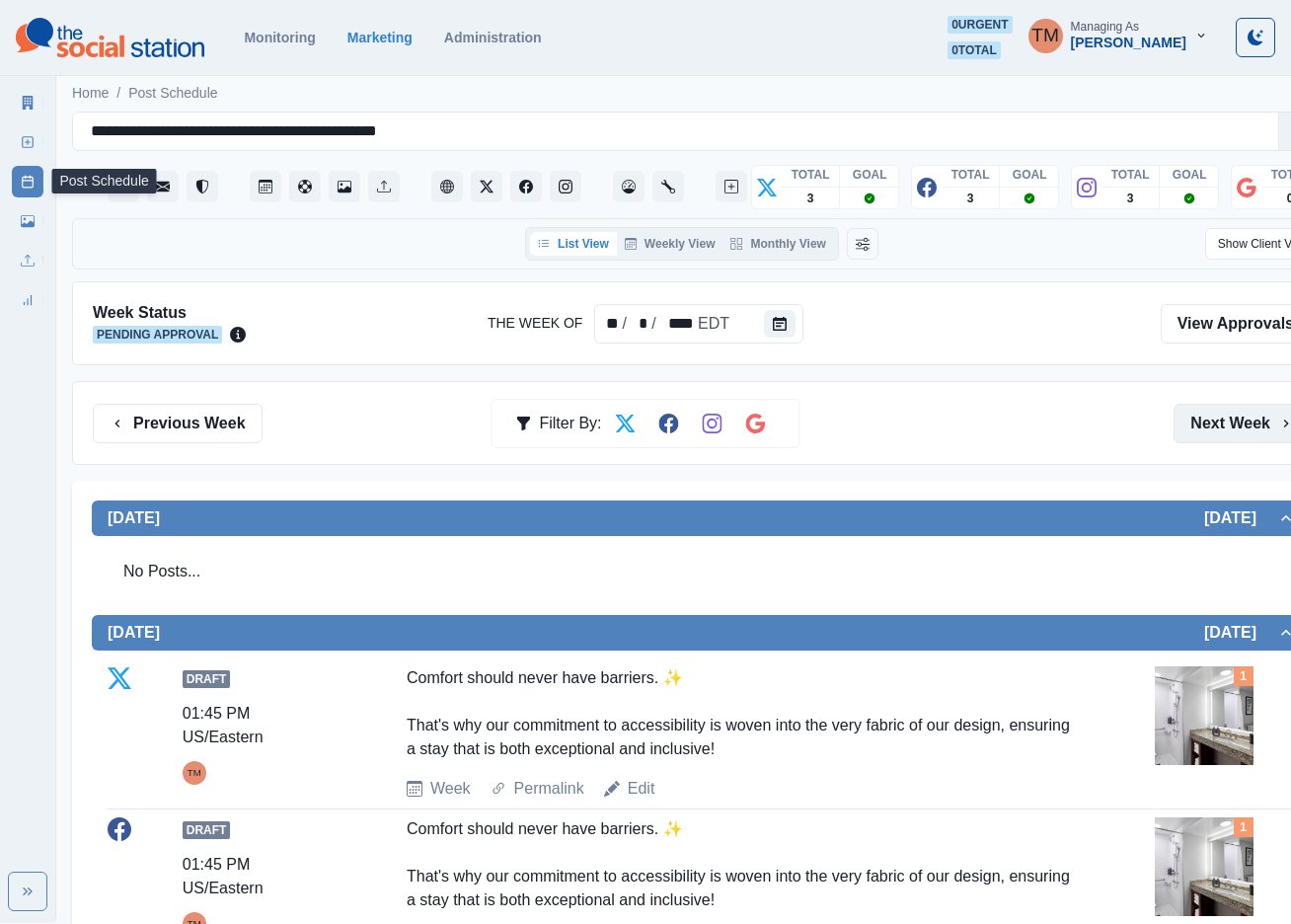
click at [1247, 416] on button "Next Week" at bounding box center [1242, 424] width 137 height 40
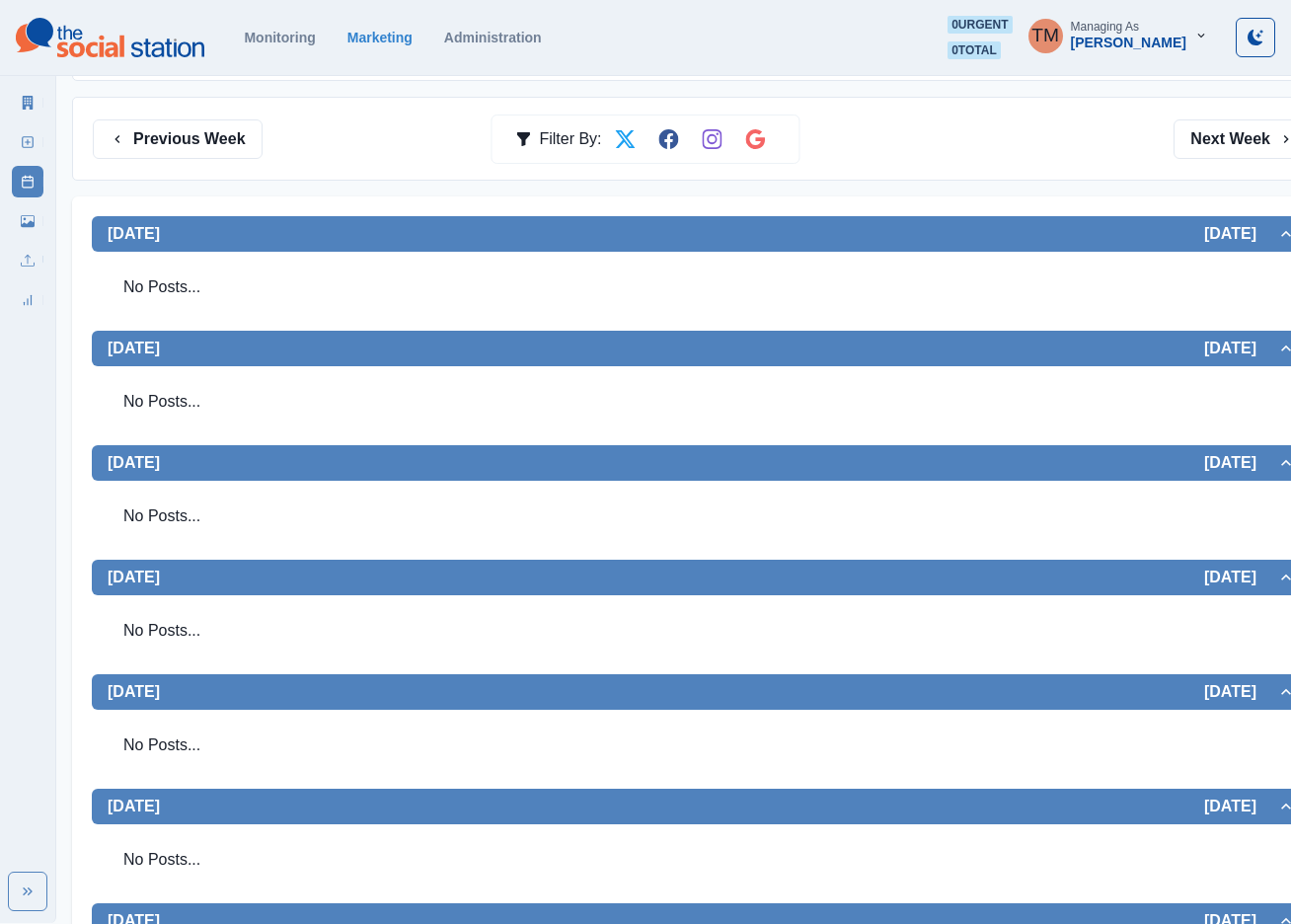
scroll to position [119, 0]
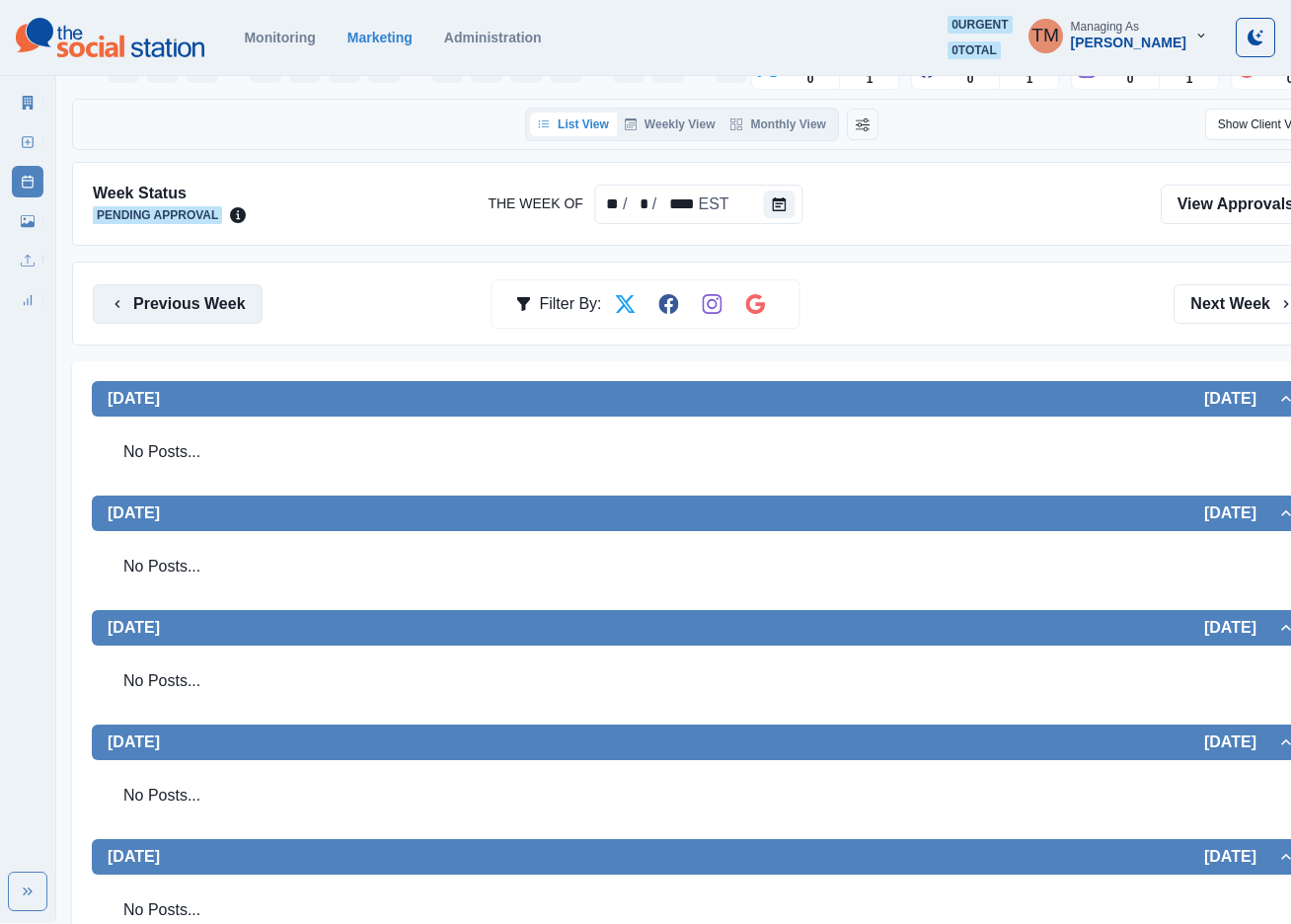
click at [187, 308] on button "Previous Week" at bounding box center [177, 304] width 170 height 40
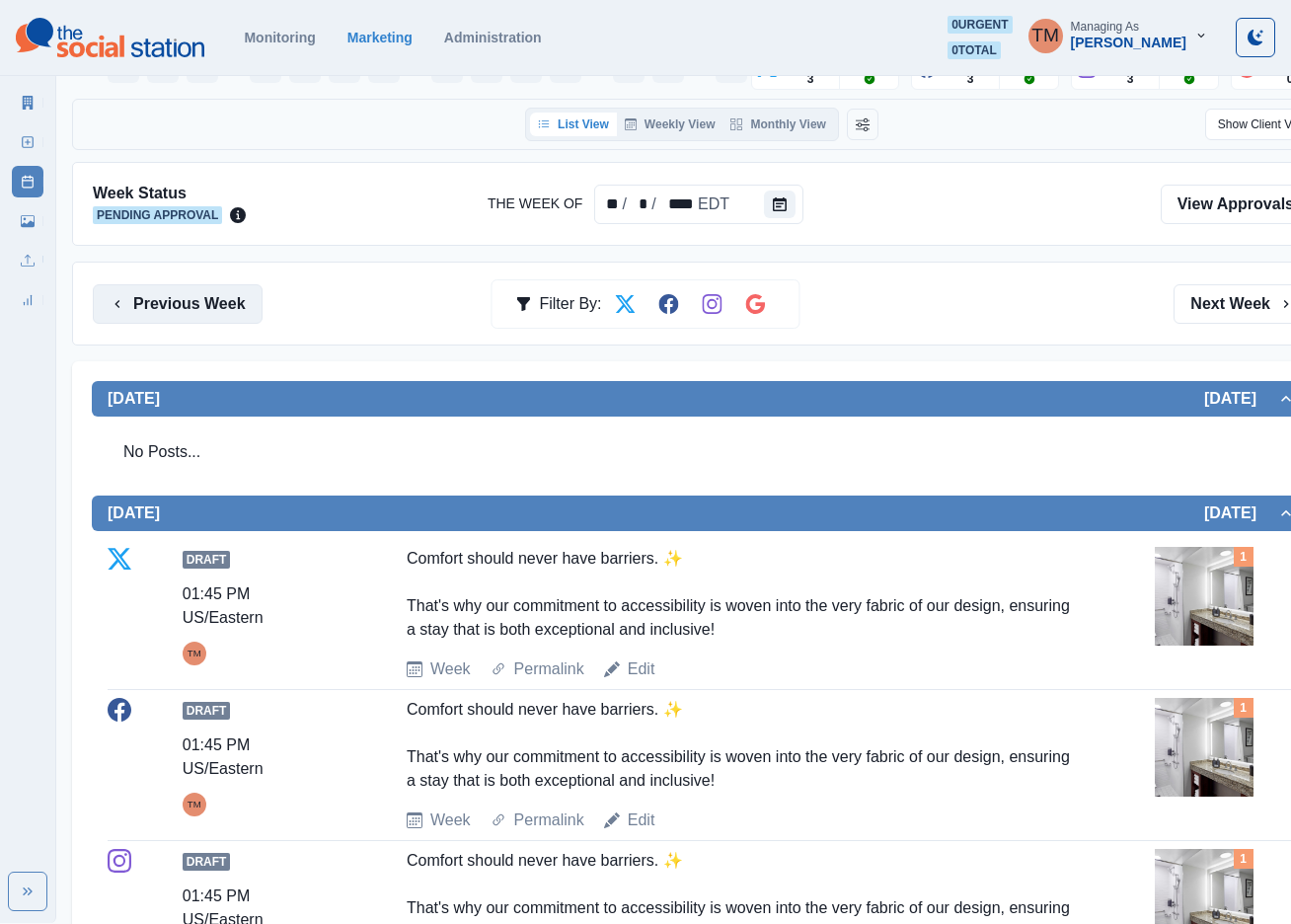
click at [187, 308] on button "Previous Week" at bounding box center [177, 304] width 170 height 40
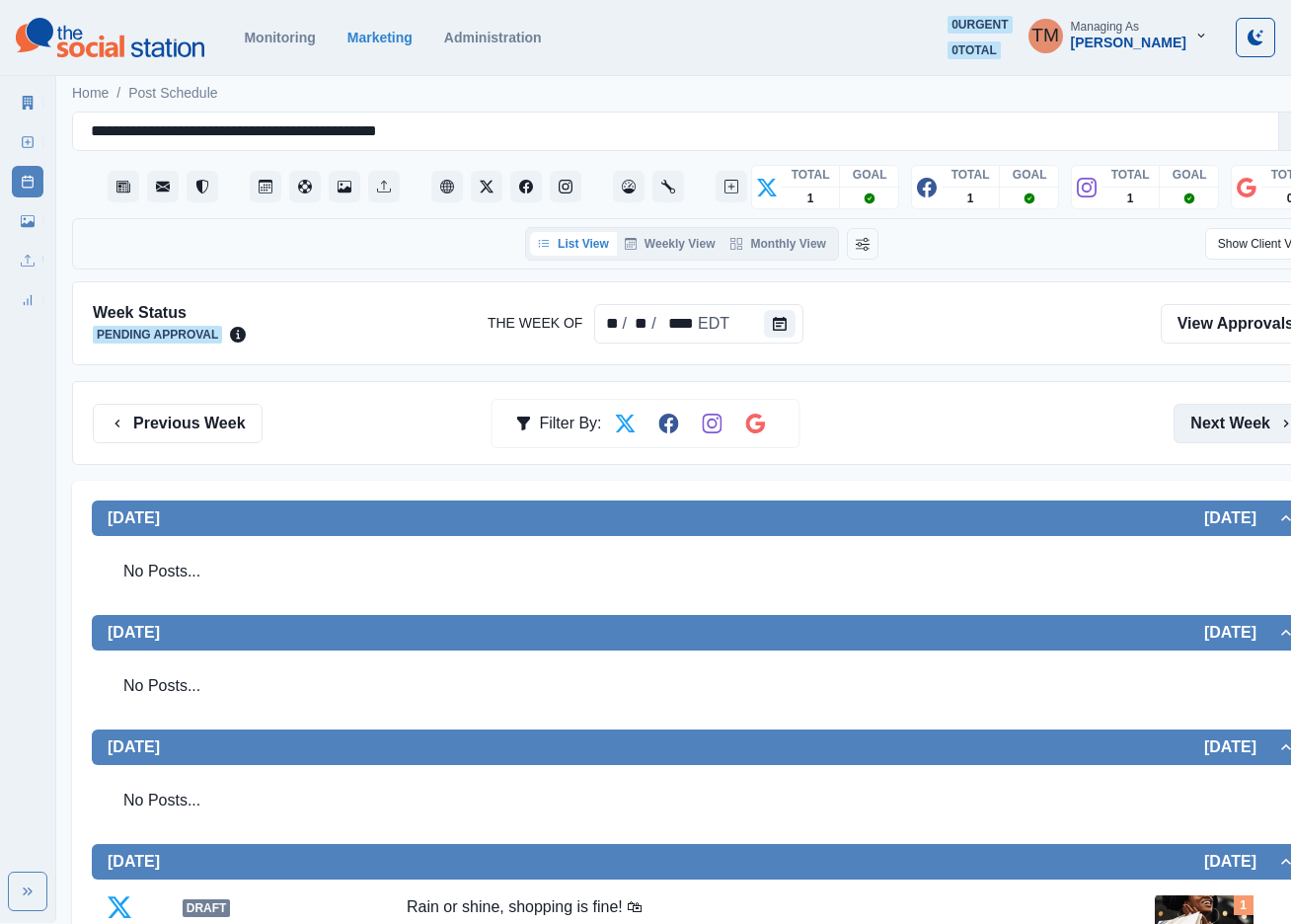
click at [1259, 428] on button "Next Week" at bounding box center [1242, 424] width 137 height 40
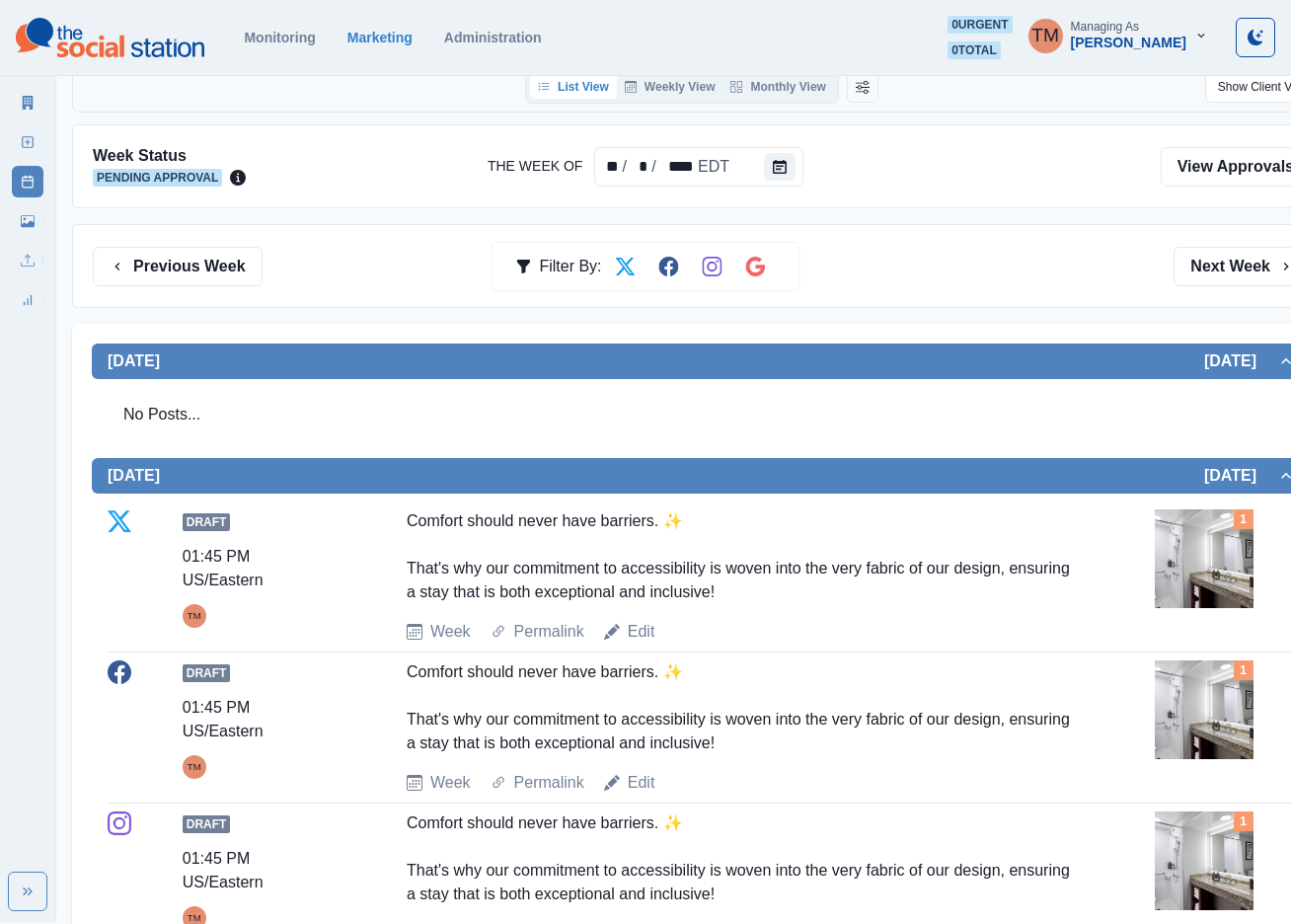
scroll to position [148, 0]
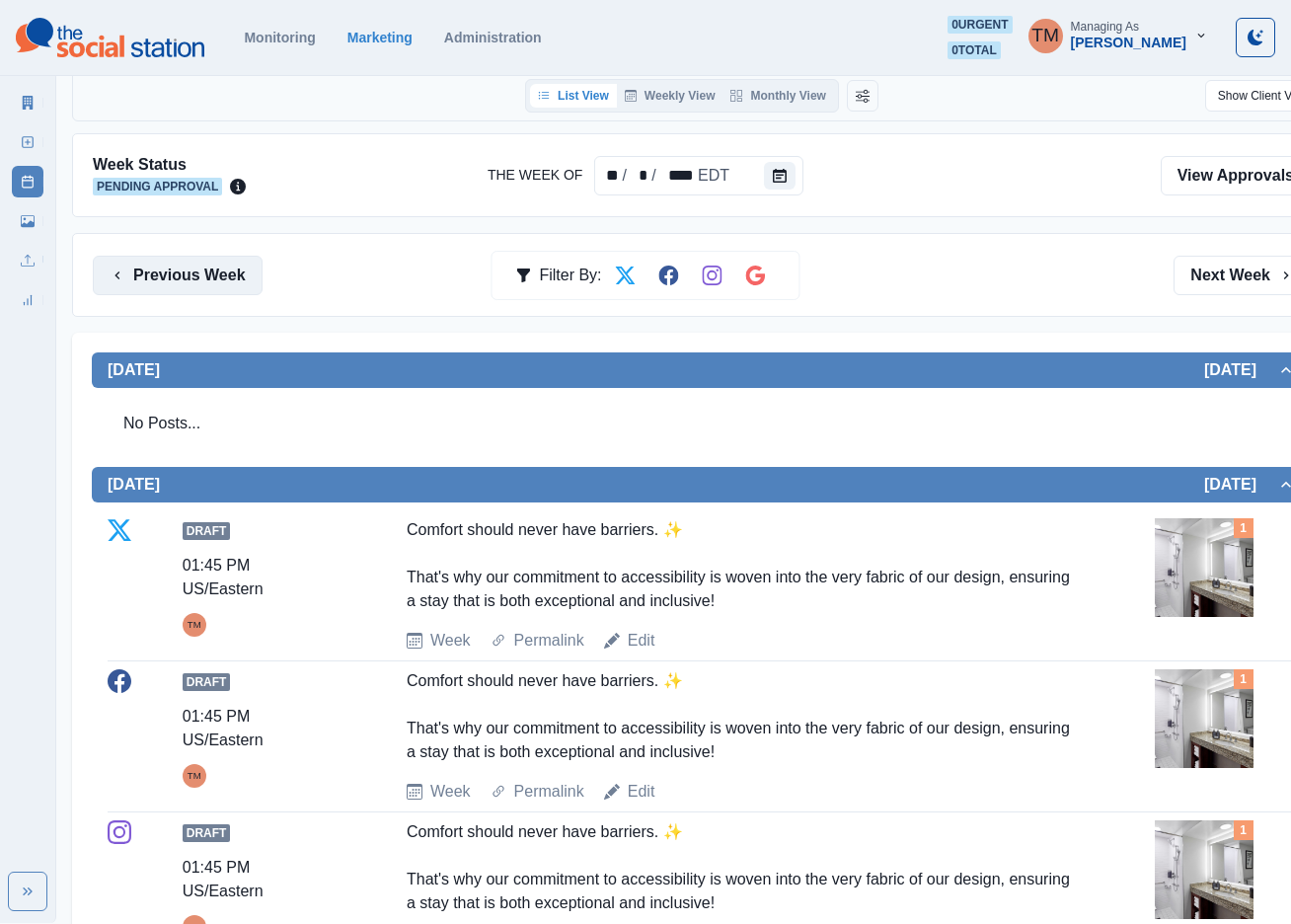
click at [157, 277] on button "Previous Week" at bounding box center [177, 276] width 170 height 40
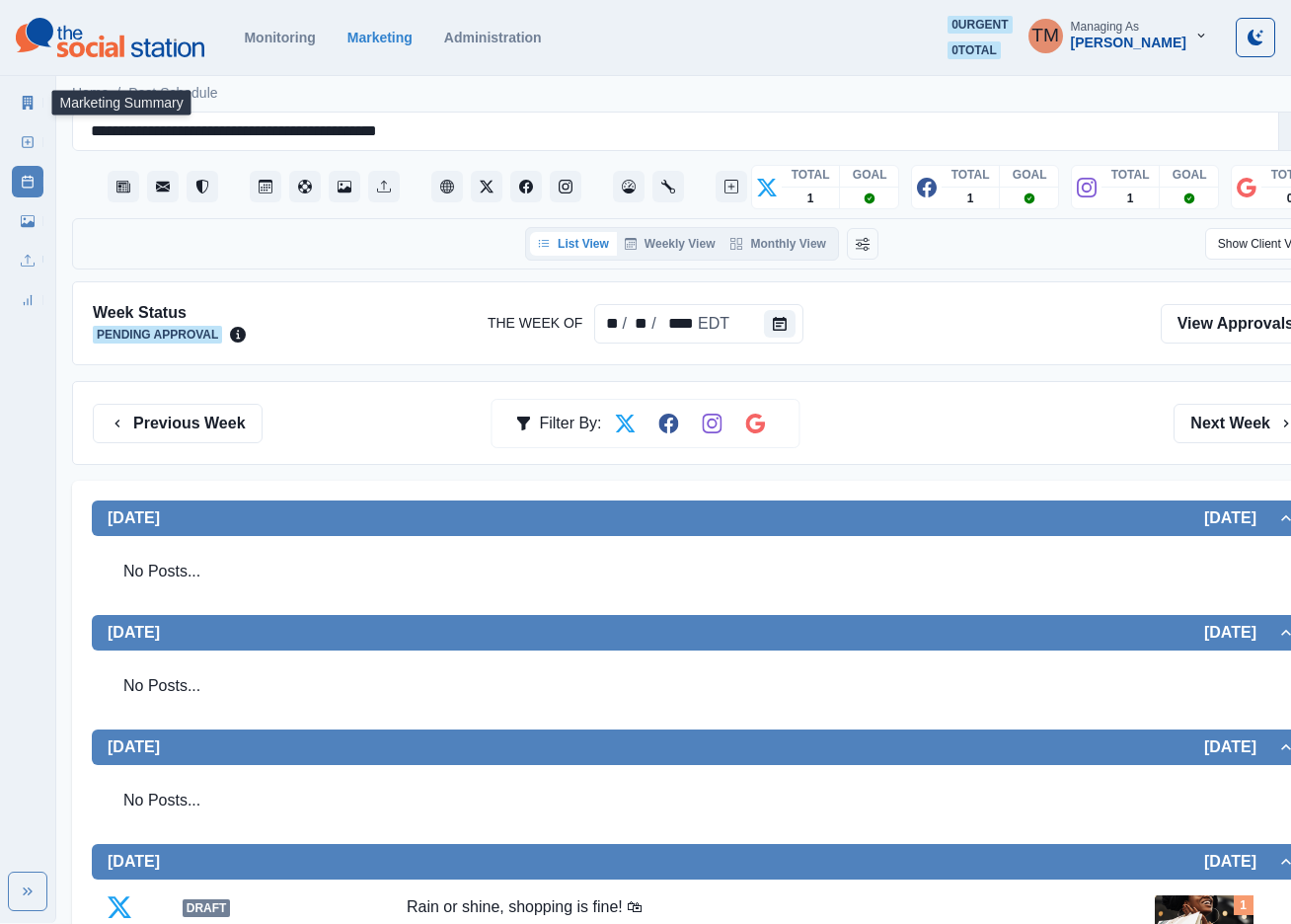
click at [25, 104] on icon at bounding box center [28, 102] width 11 height 14
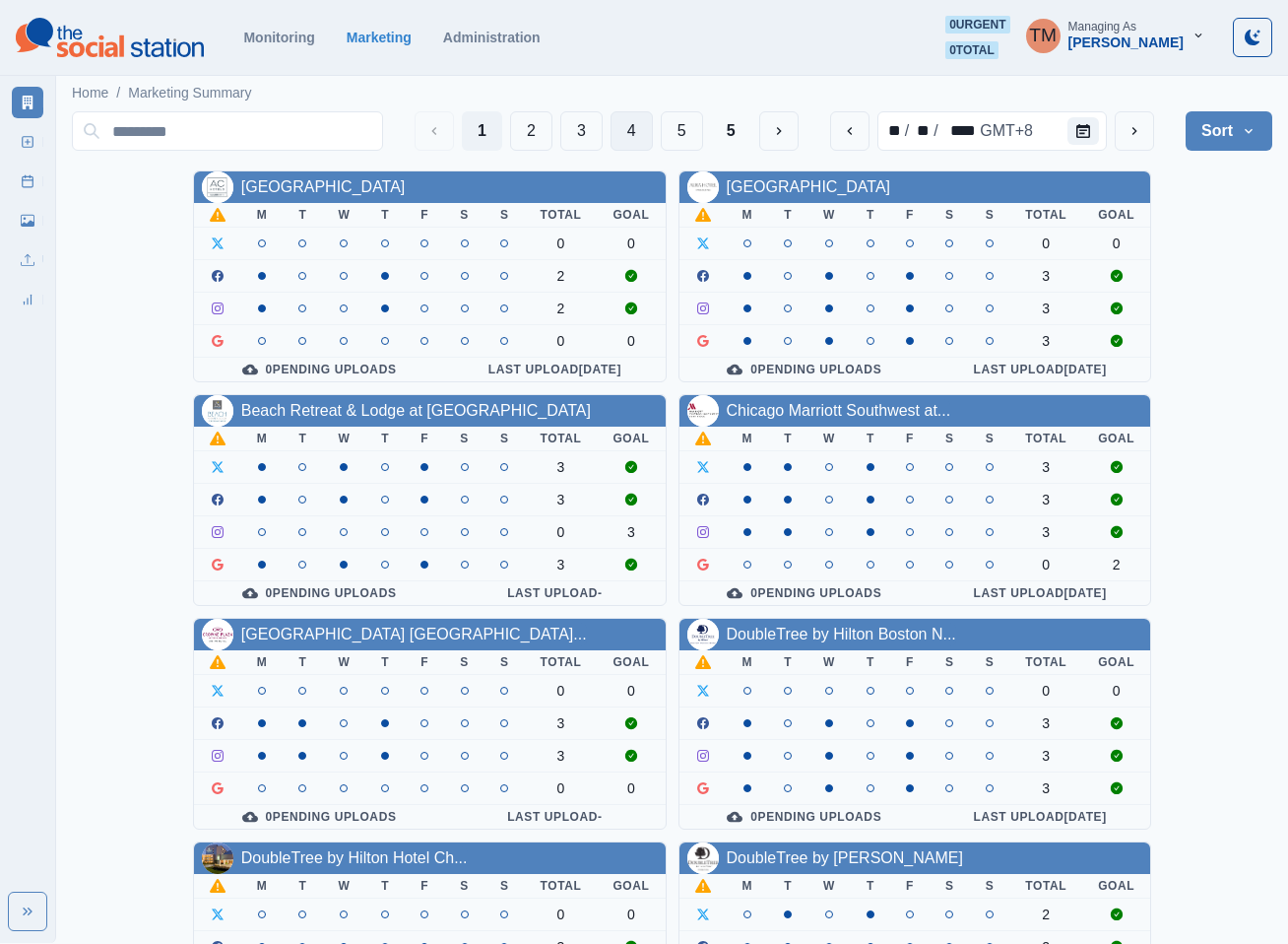
click at [629, 121] on button "4" at bounding box center [631, 131] width 43 height 40
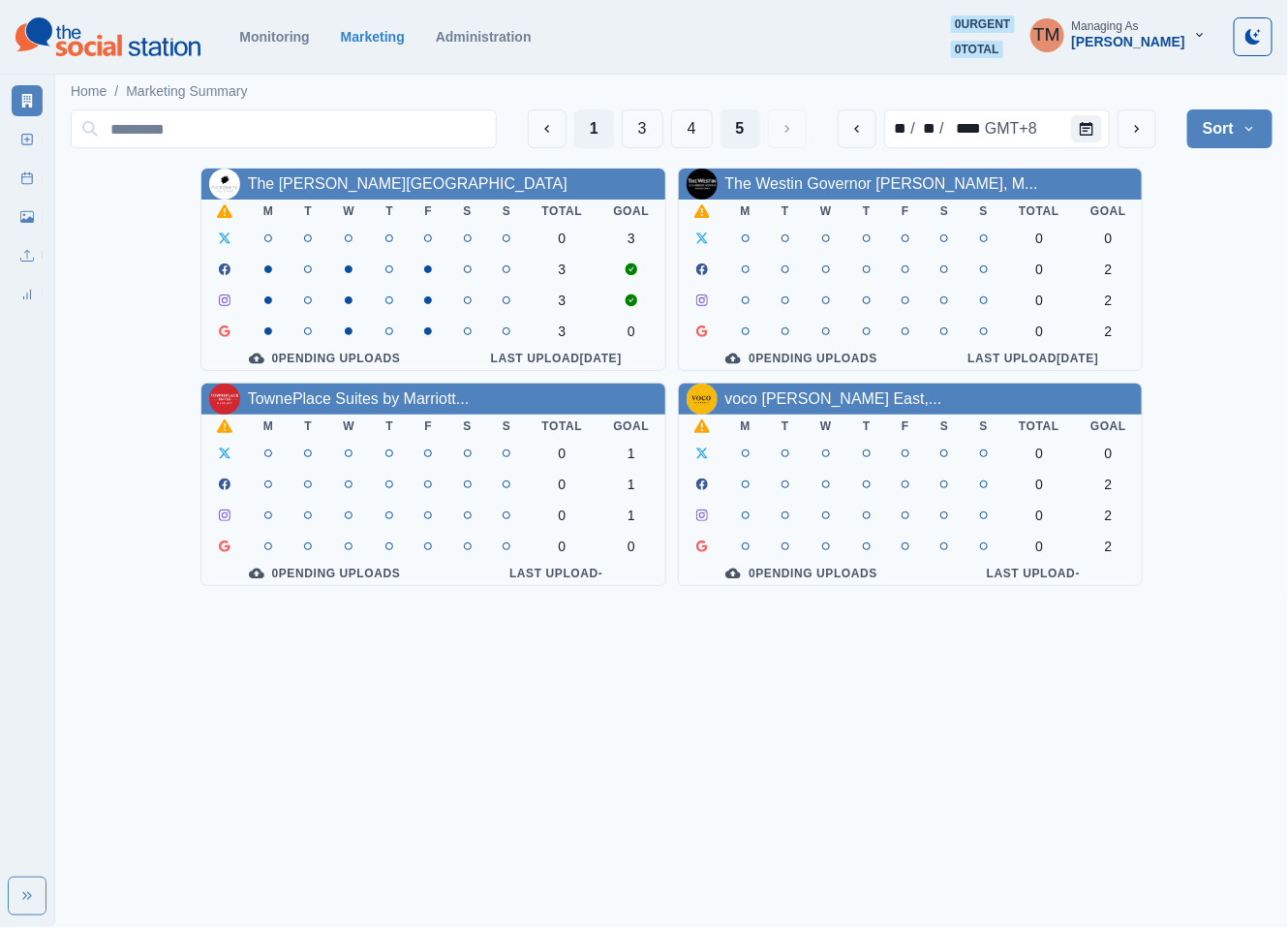
click at [584, 129] on button "1" at bounding box center [593, 129] width 40 height 39
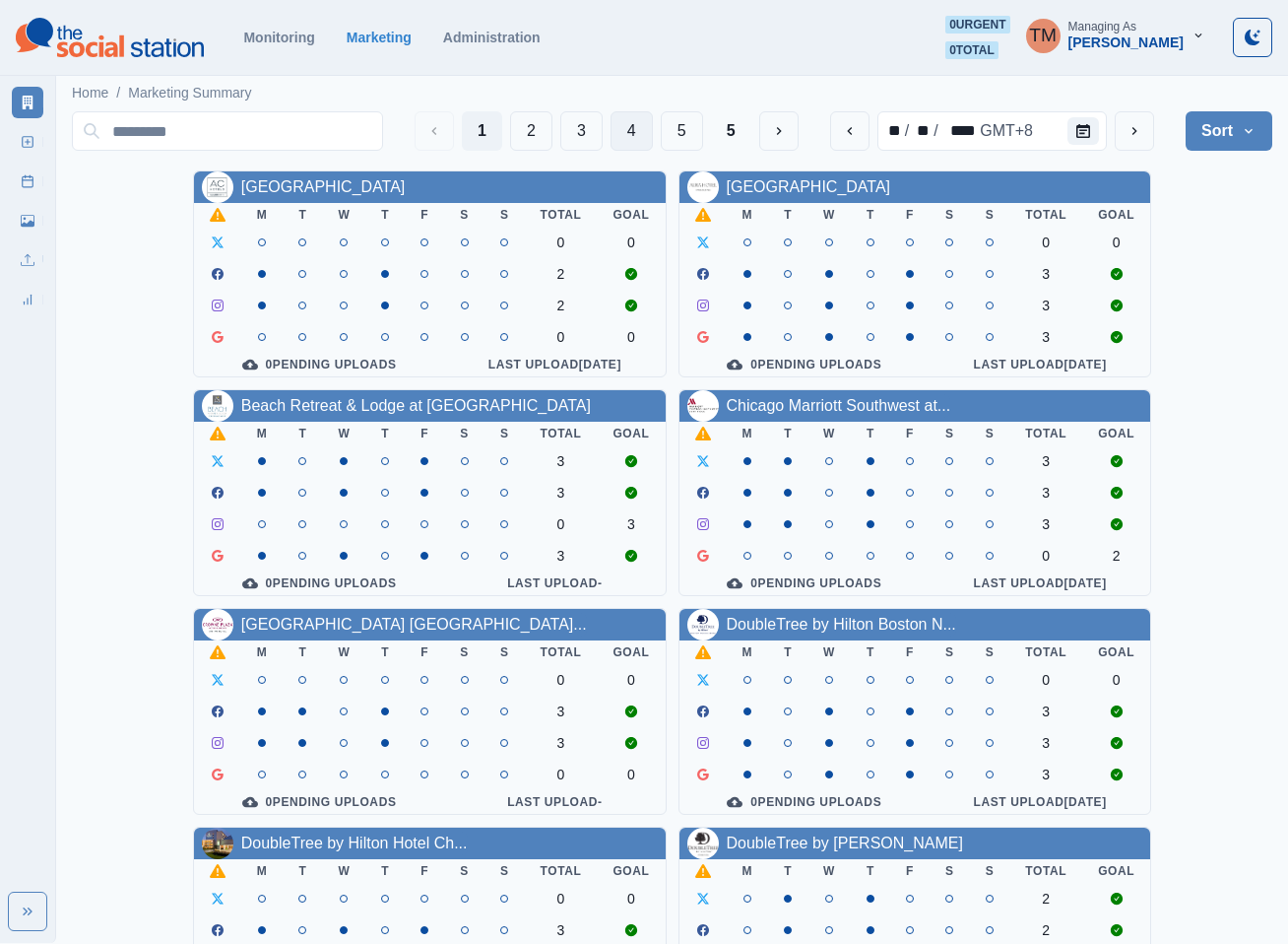
click at [620, 133] on button "4" at bounding box center [631, 131] width 43 height 40
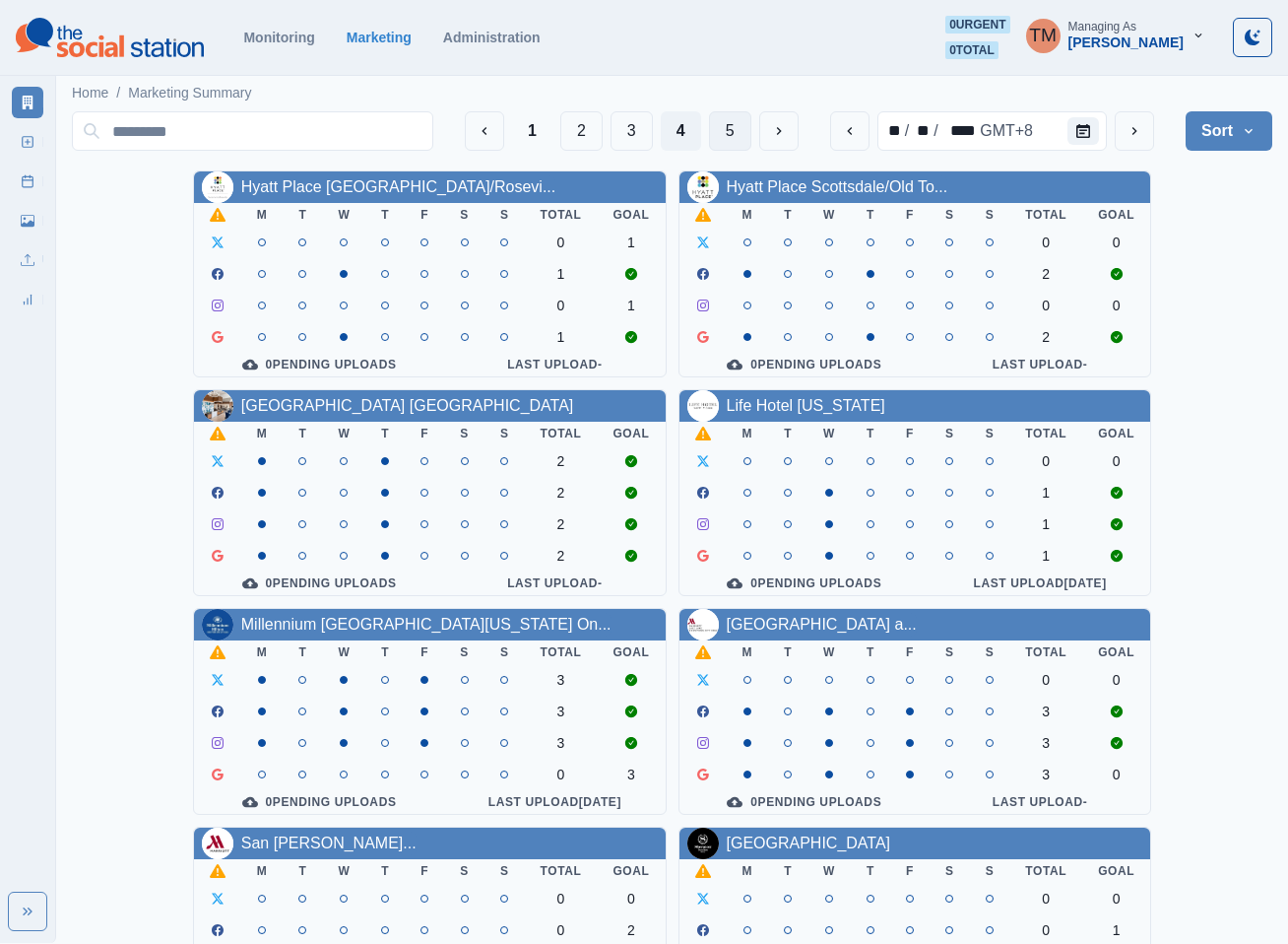
click at [718, 133] on button "5" at bounding box center [730, 131] width 43 height 40
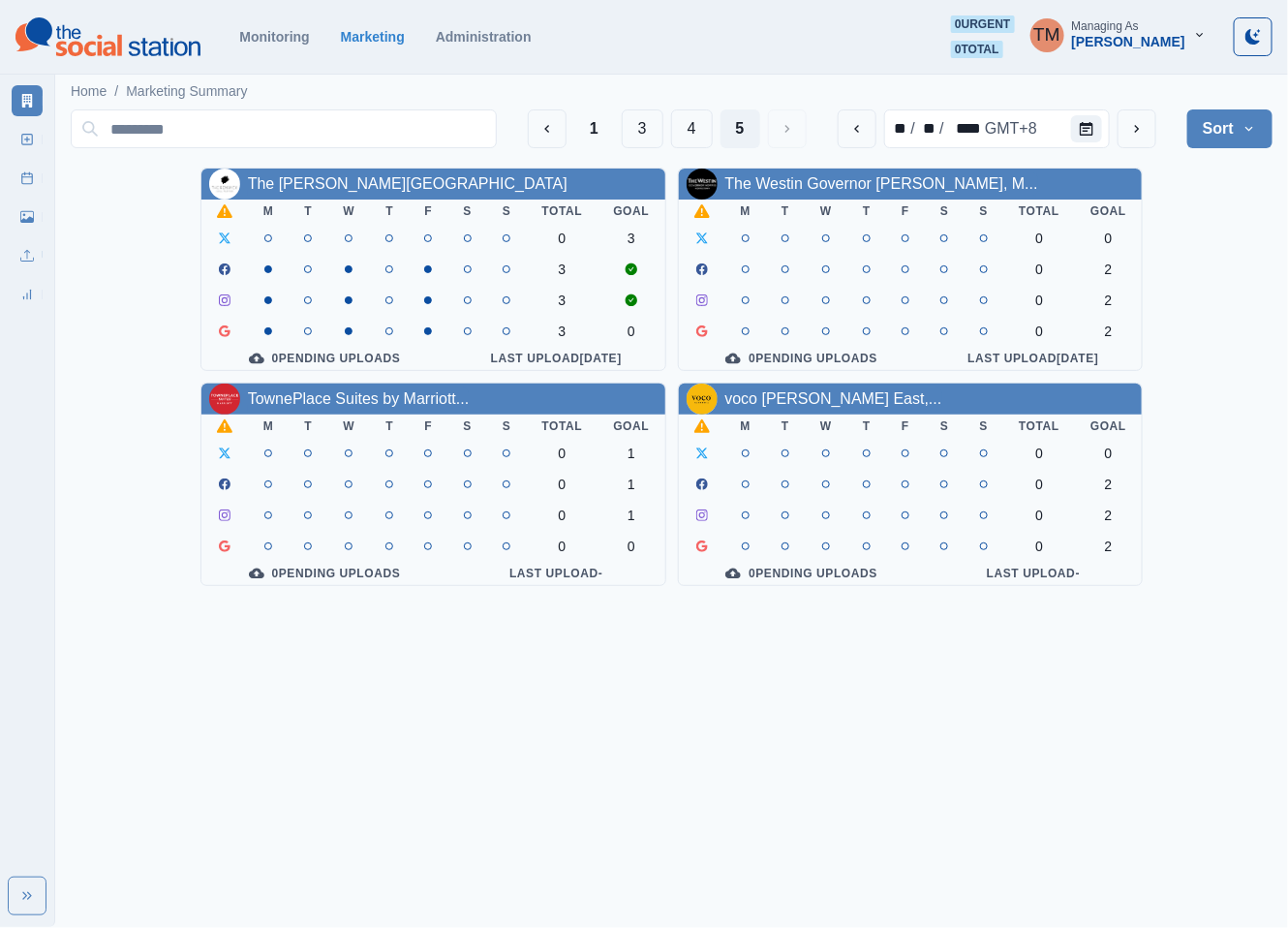
click at [384, 407] on link "TownePlace Suites by Marriott..." at bounding box center [358, 398] width 221 height 17
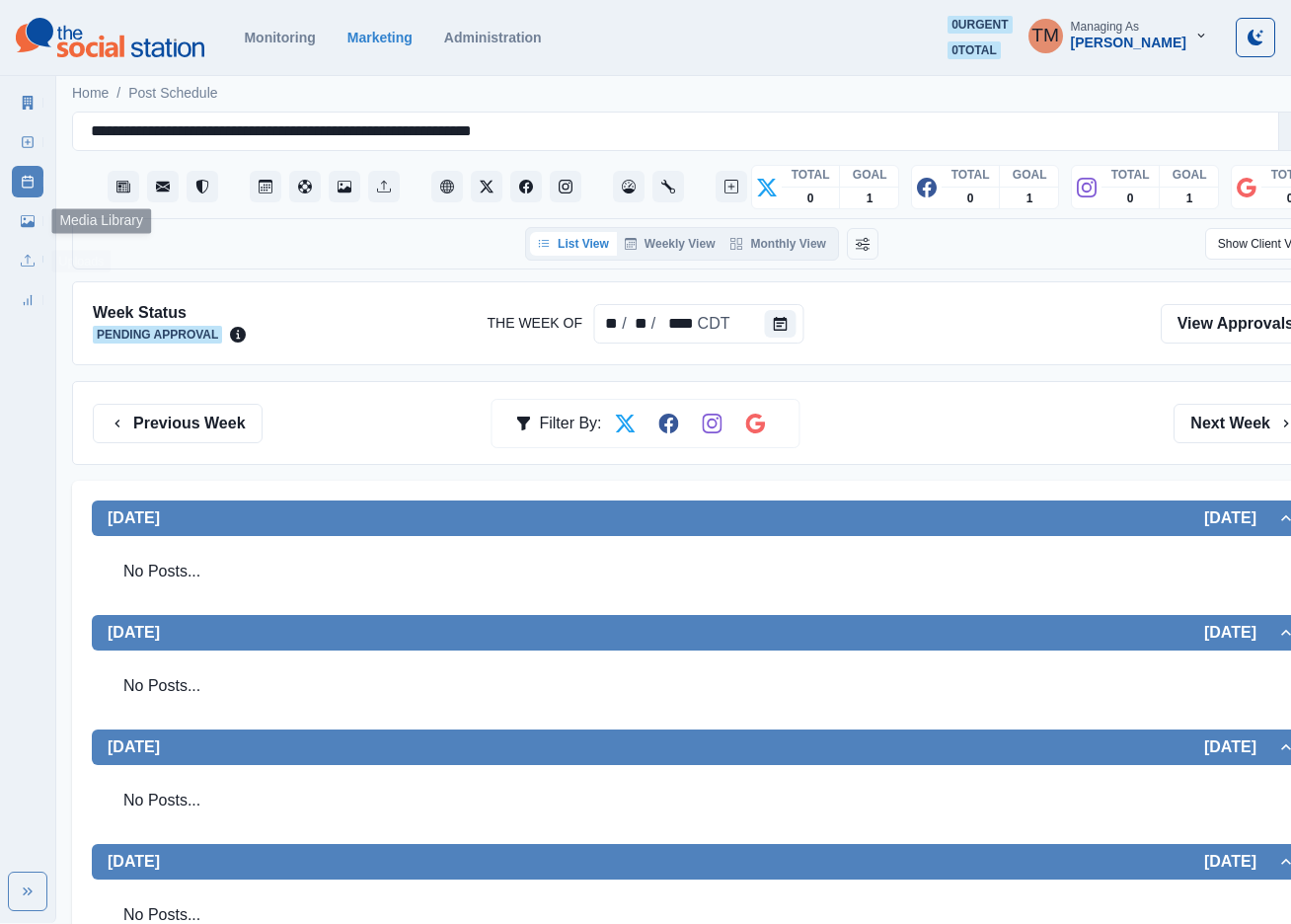
click at [13, 220] on link "Media Library" at bounding box center [28, 221] width 32 height 32
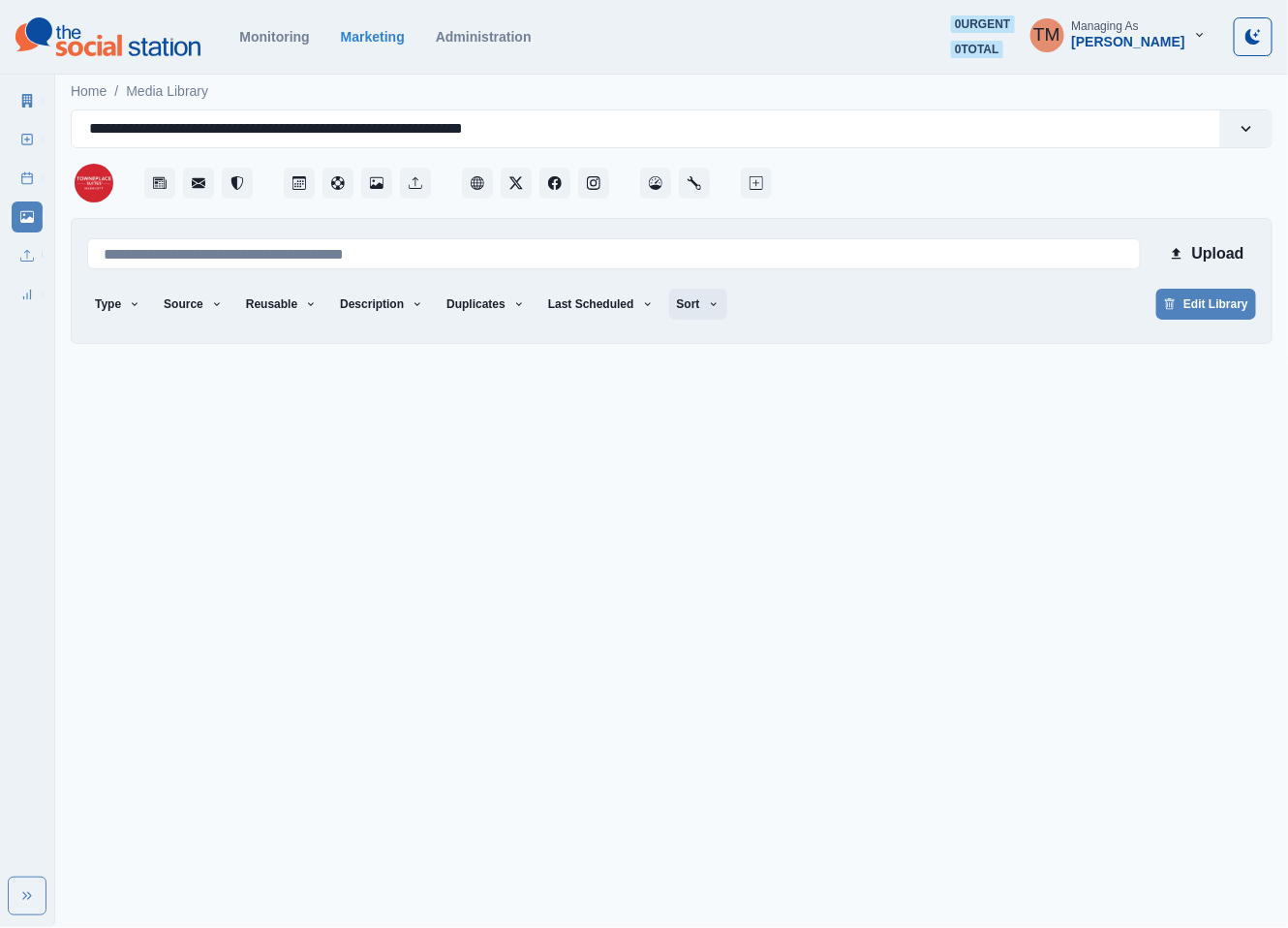
click at [707, 306] on icon "button" at bounding box center [713, 304] width 12 height 12
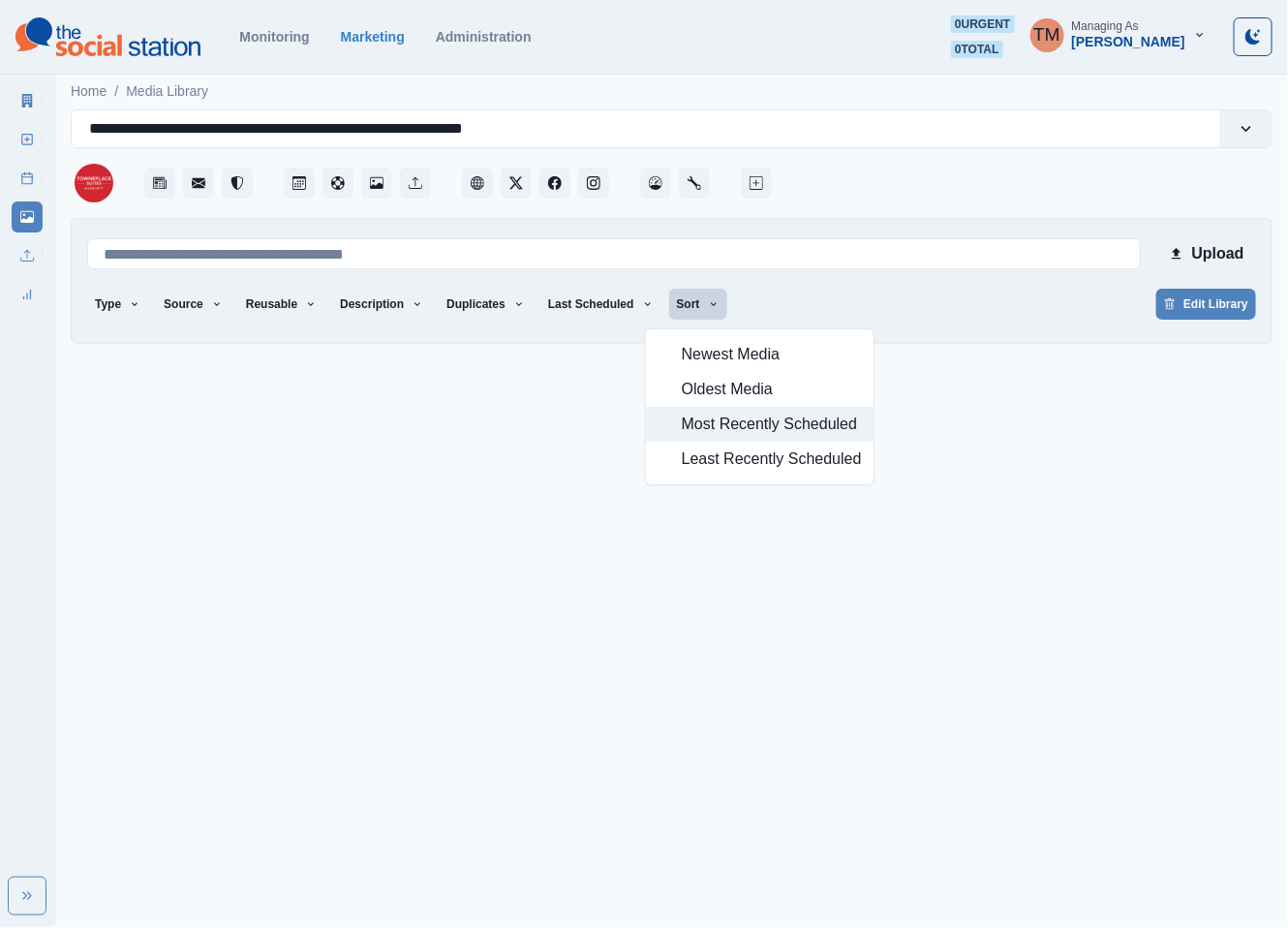
click at [729, 428] on span "Most Recently Scheduled" at bounding box center [772, 424] width 181 height 23
click at [927, 312] on div "Type Any Image Video Source Any Upload Social Manager Found: Instagram Found: G…" at bounding box center [671, 306] width 1169 height 35
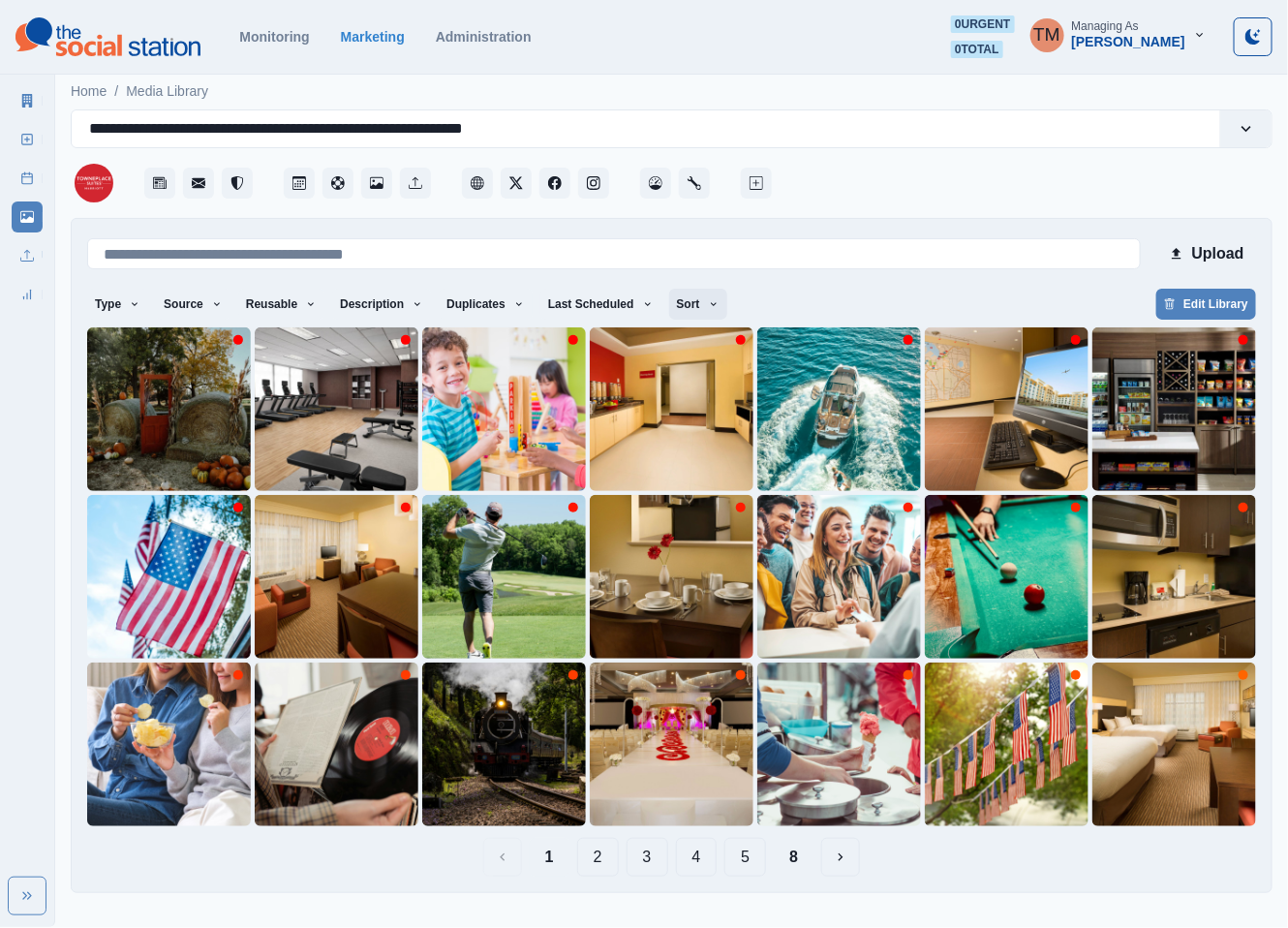
click at [707, 300] on icon "button" at bounding box center [713, 304] width 12 height 12
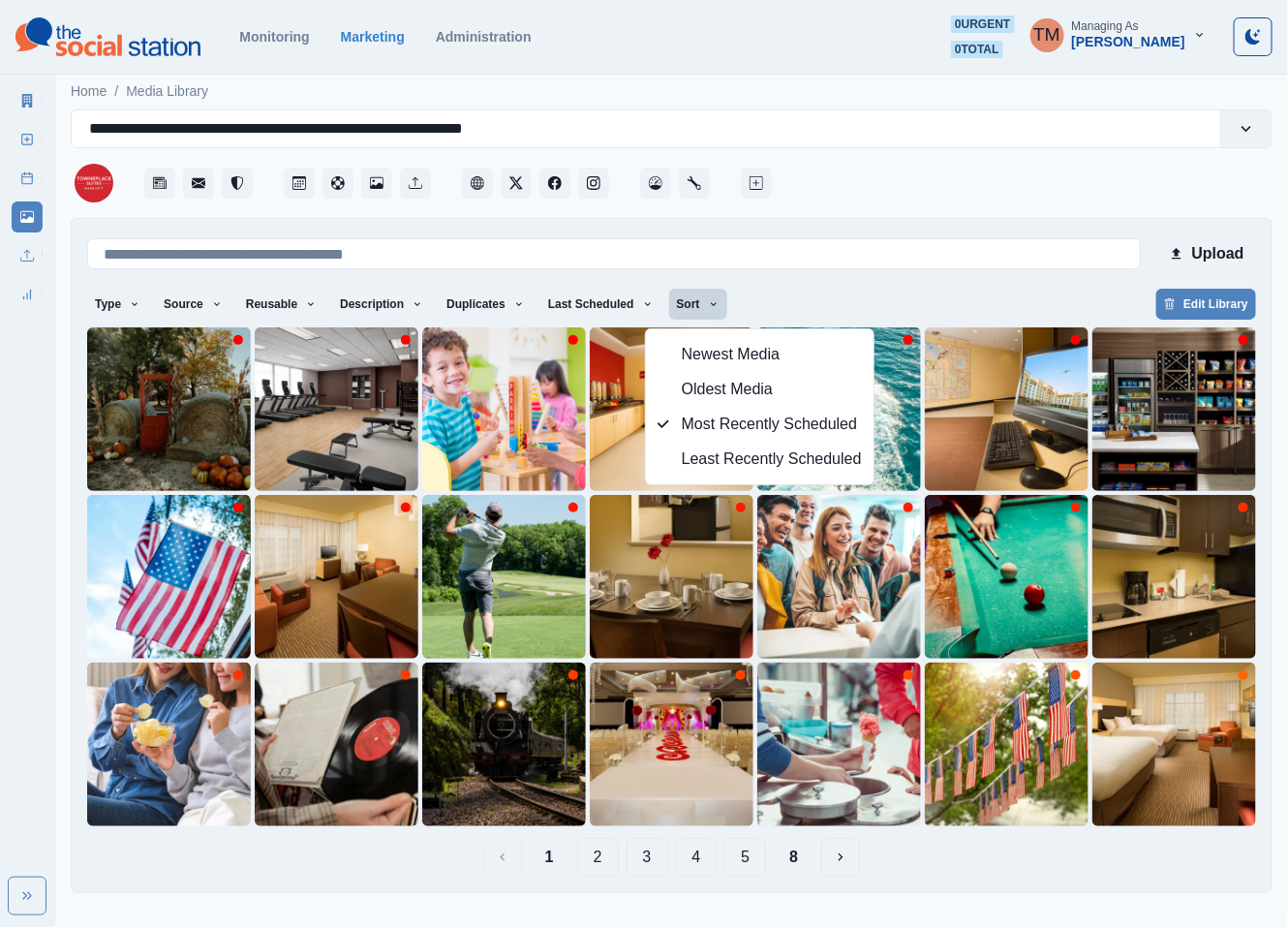
click at [910, 285] on div "Upload Type Any Image Video Source Any Upload Social Manager Found: Instagram F…" at bounding box center [671, 555] width 1169 height 642
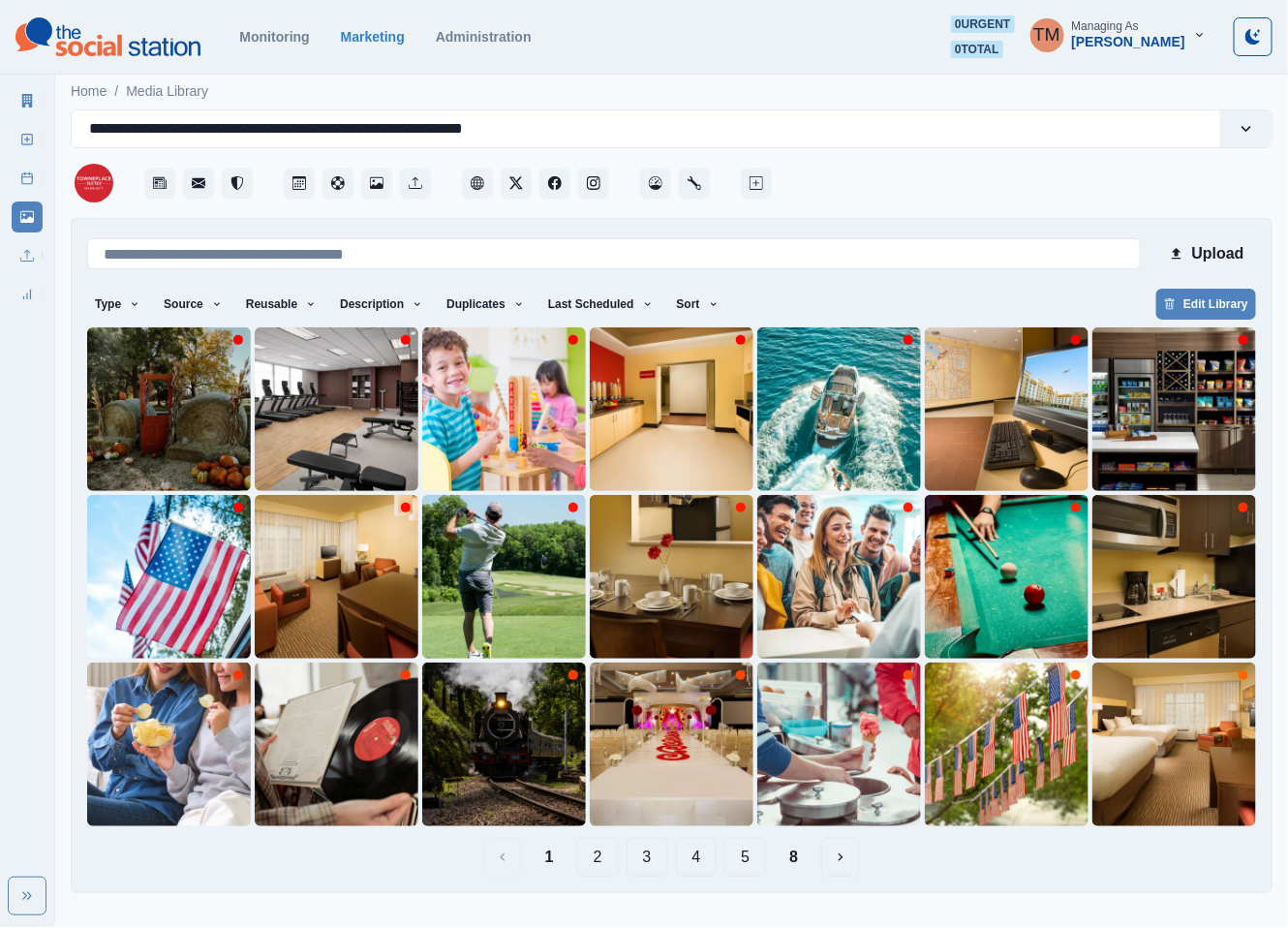
click at [598, 866] on button "2" at bounding box center [597, 857] width 42 height 39
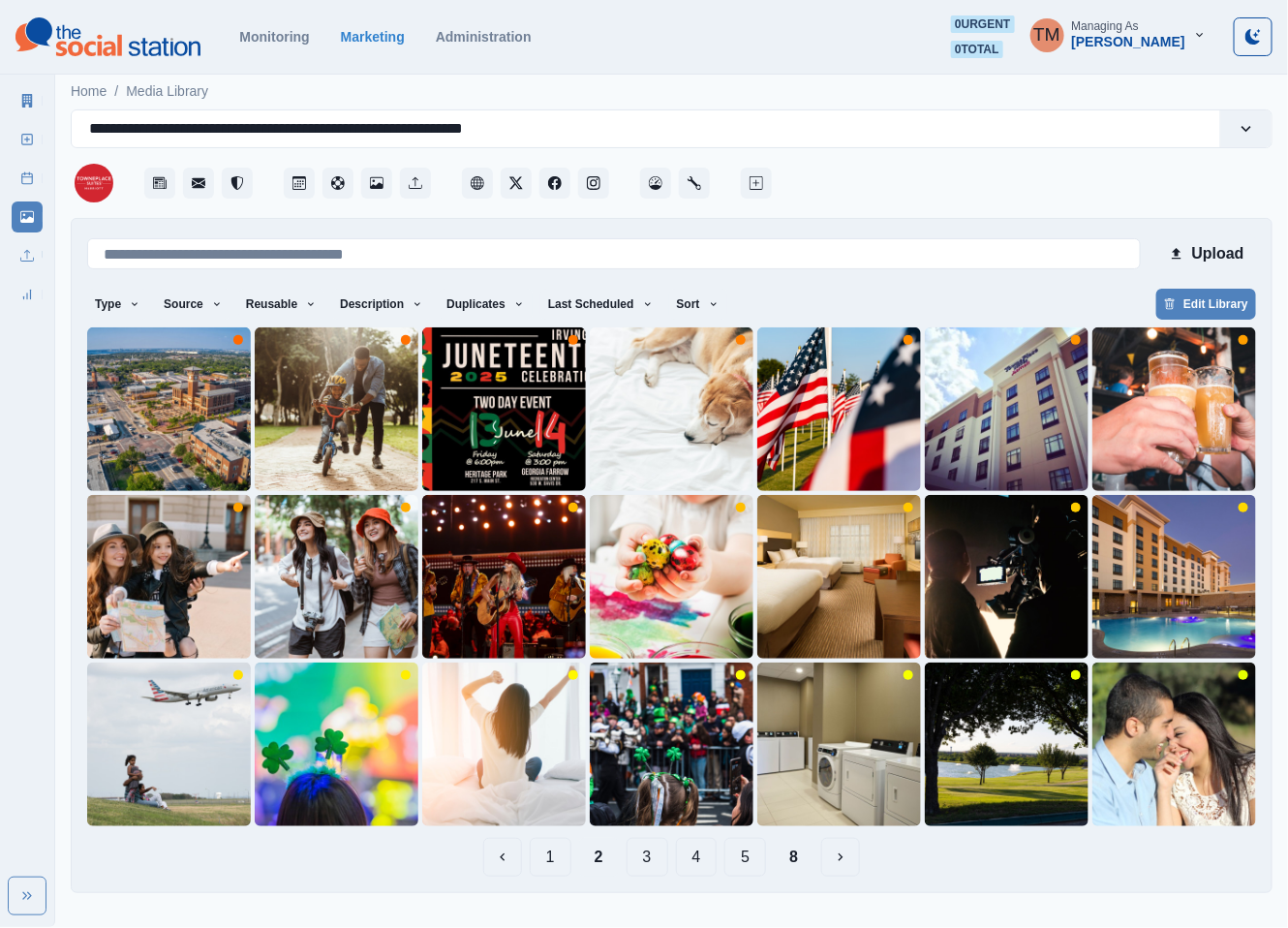
click at [794, 866] on button "8" at bounding box center [793, 857] width 40 height 39
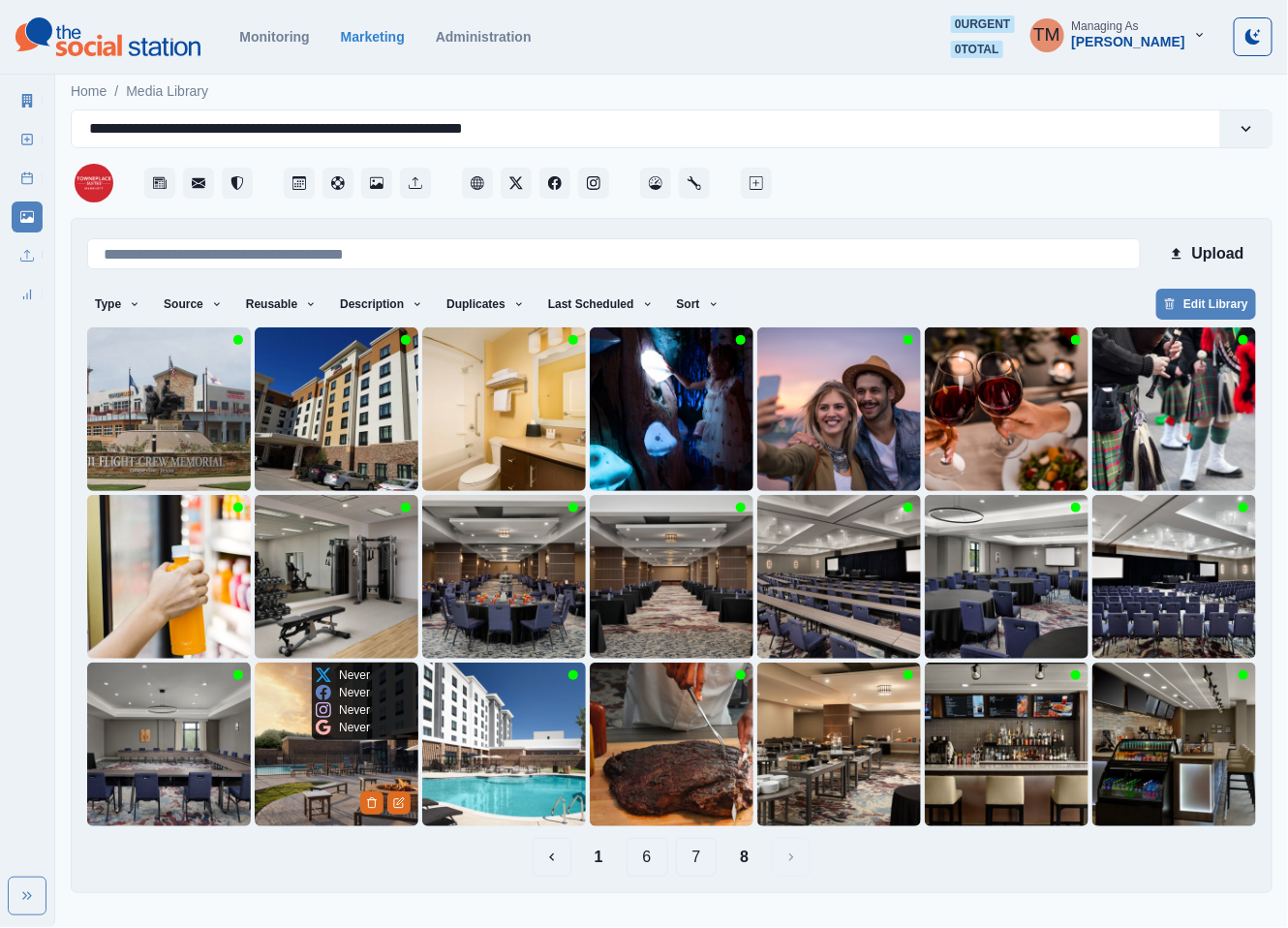
click at [295, 776] on img at bounding box center [337, 745] width 164 height 164
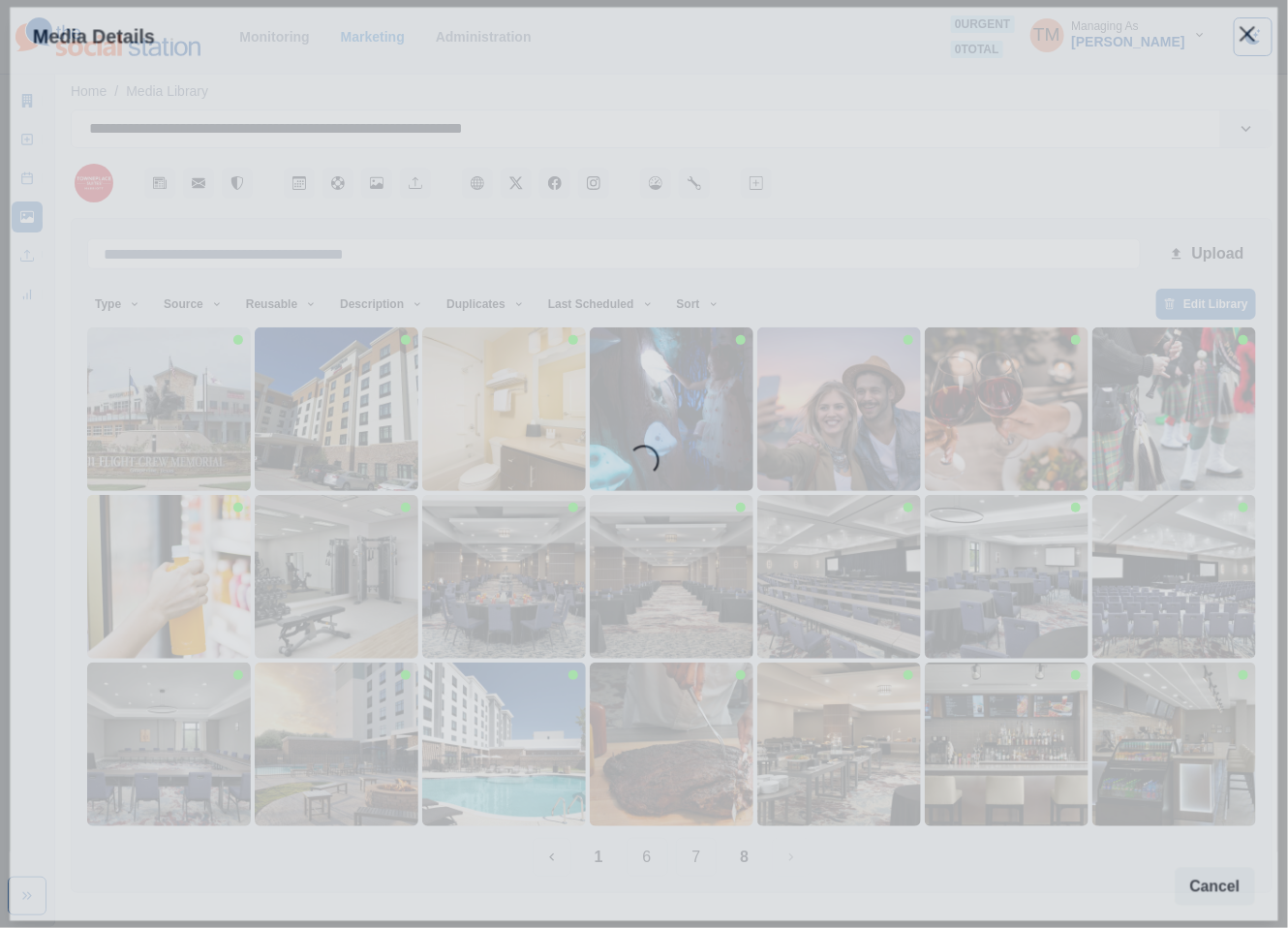
click at [295, 776] on div "Loading..." at bounding box center [644, 492] width 1268 height 854
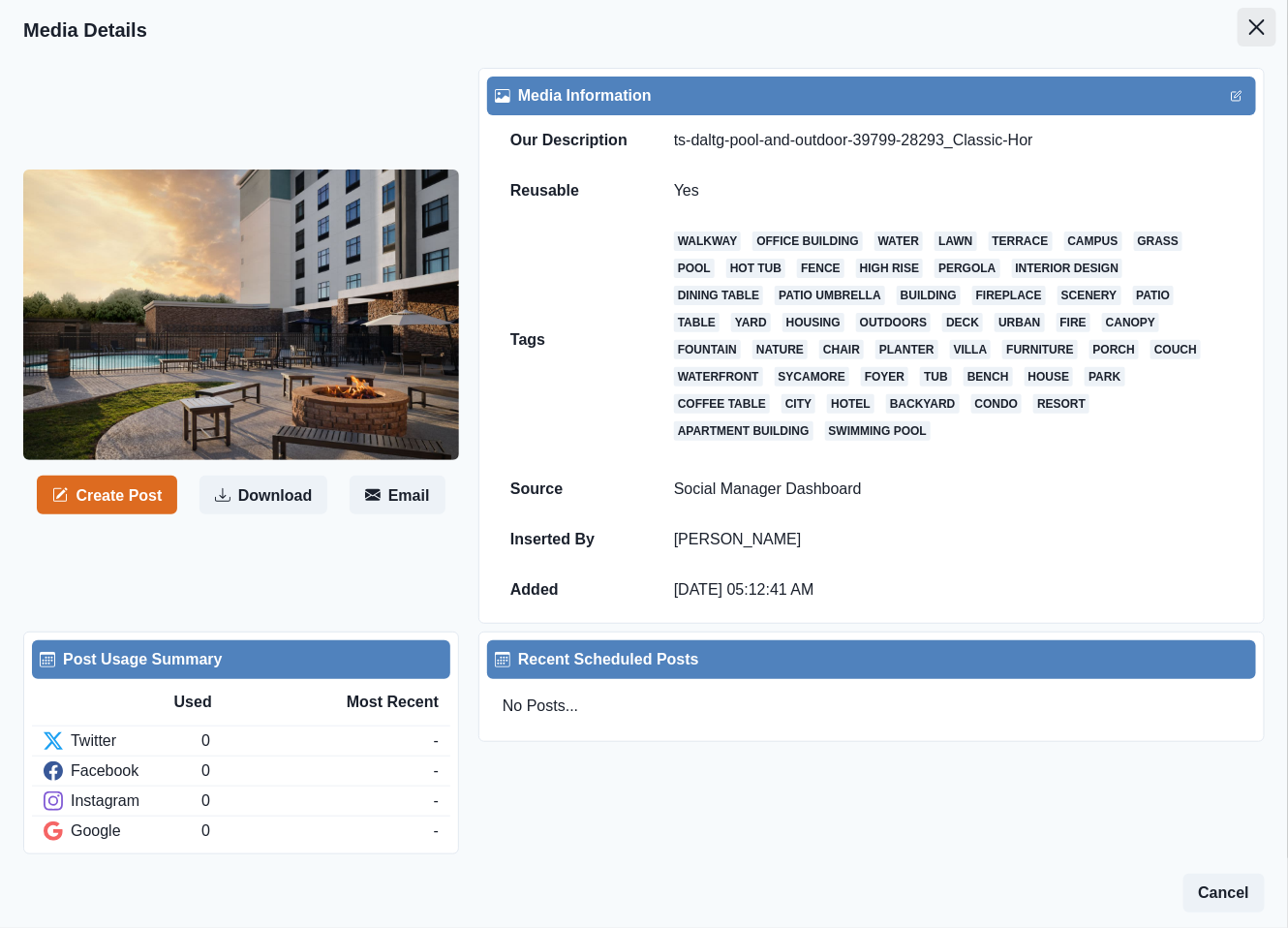
click at [1237, 27] on button "Close" at bounding box center [1257, 27] width 39 height 39
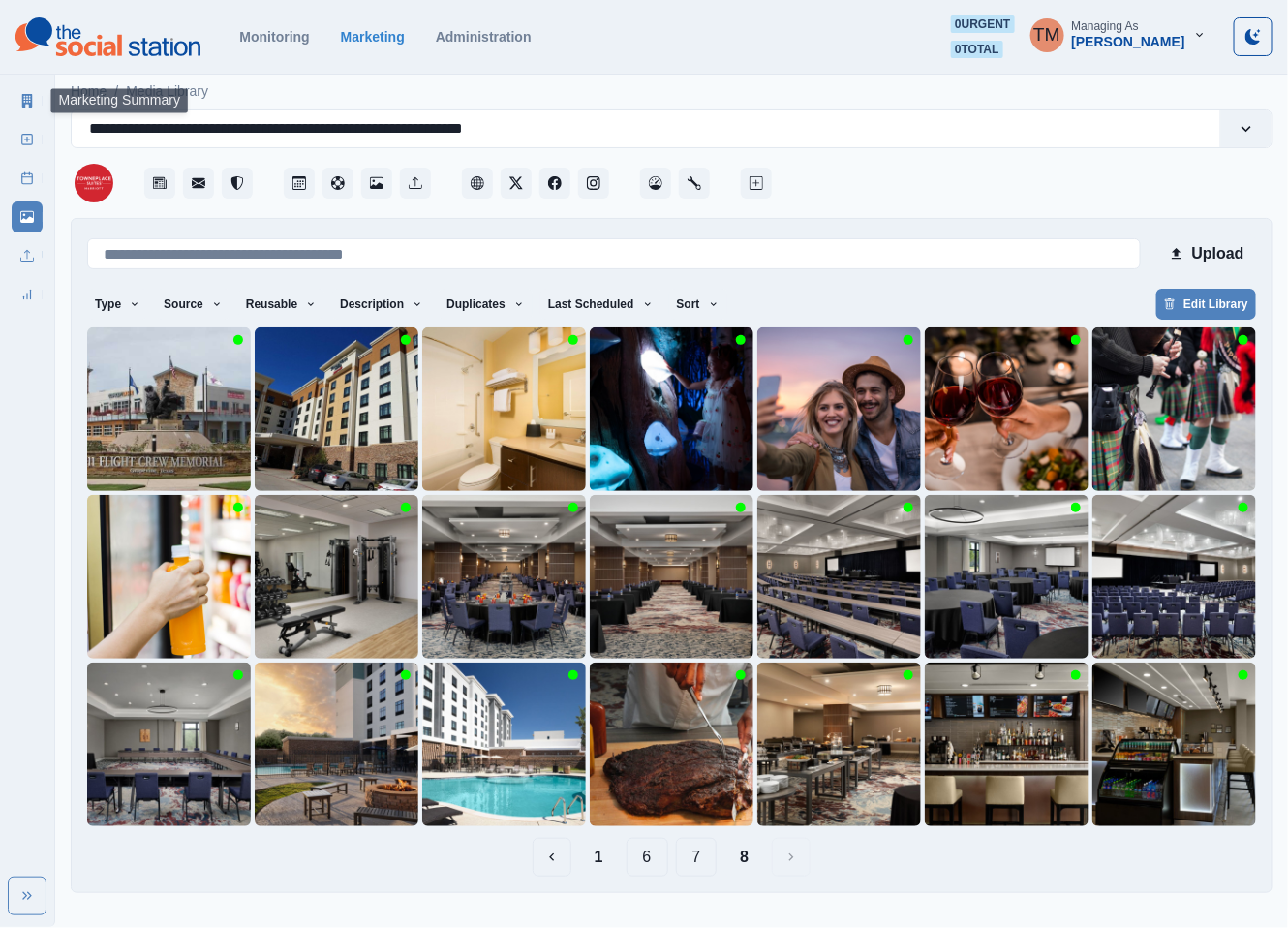
click at [32, 100] on icon at bounding box center [27, 101] width 11 height 14
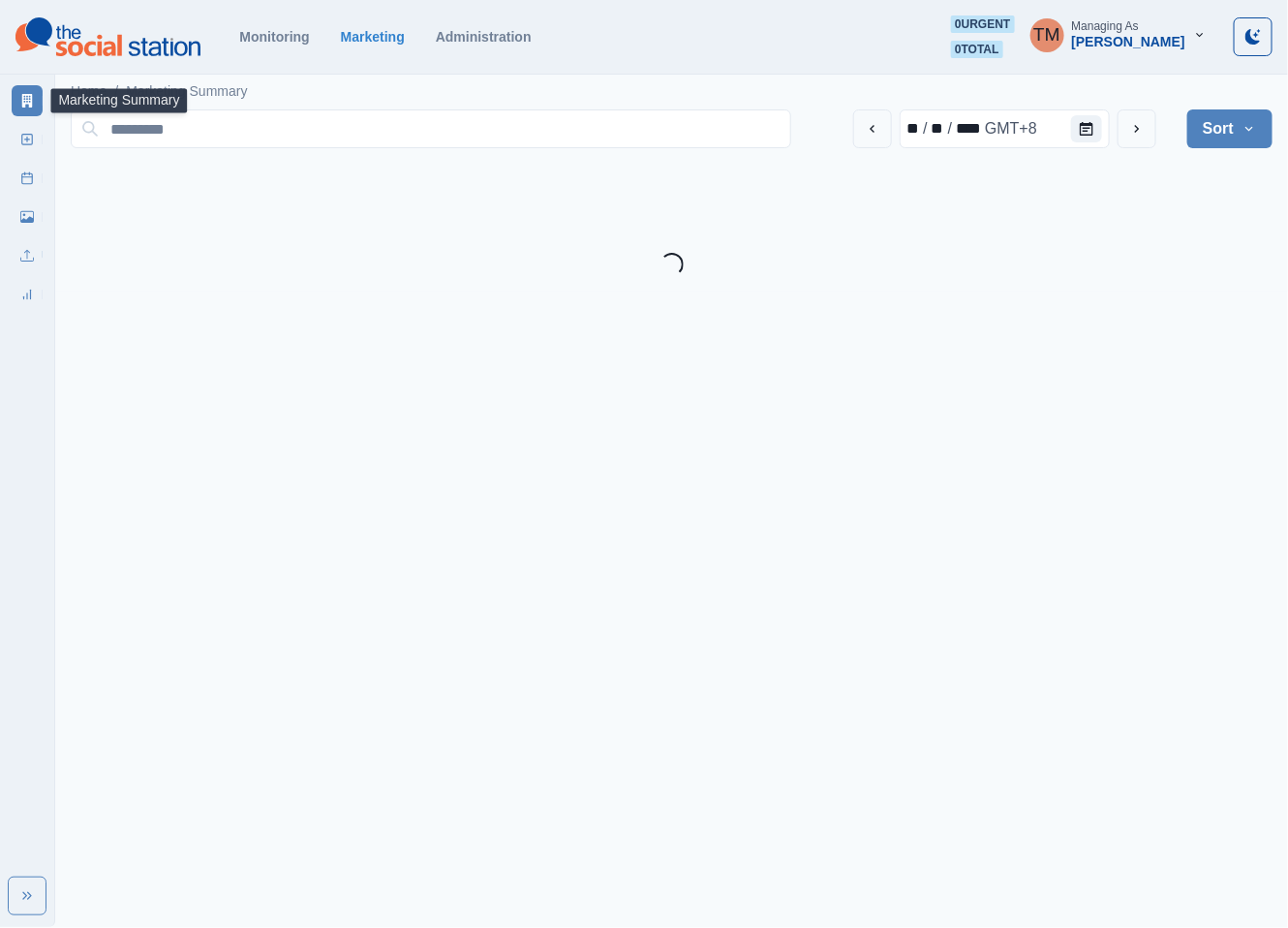
click at [24, 181] on icon at bounding box center [27, 179] width 14 height 14
click at [22, 178] on line at bounding box center [27, 178] width 11 height 0
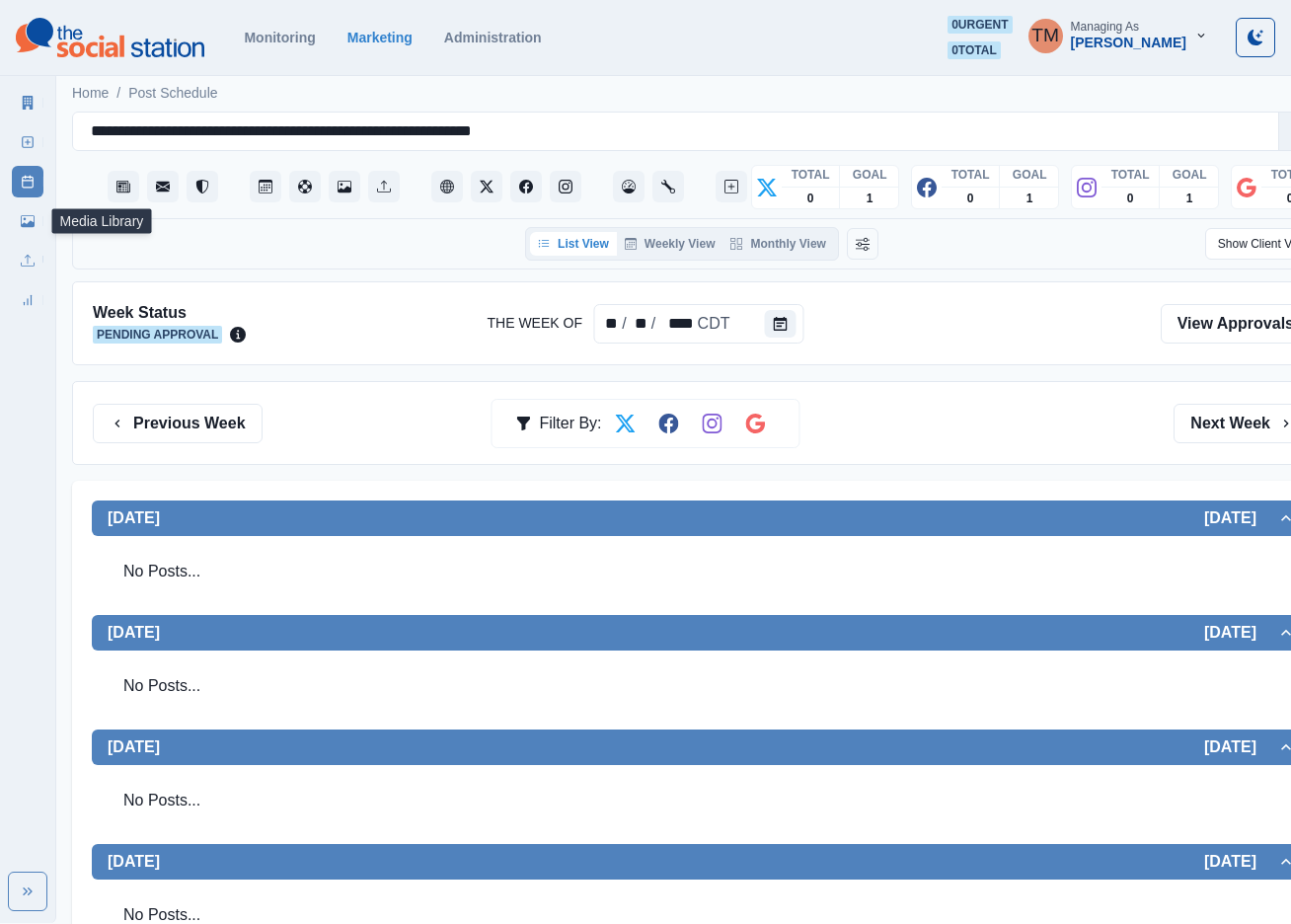
click at [25, 216] on icon at bounding box center [28, 221] width 14 height 14
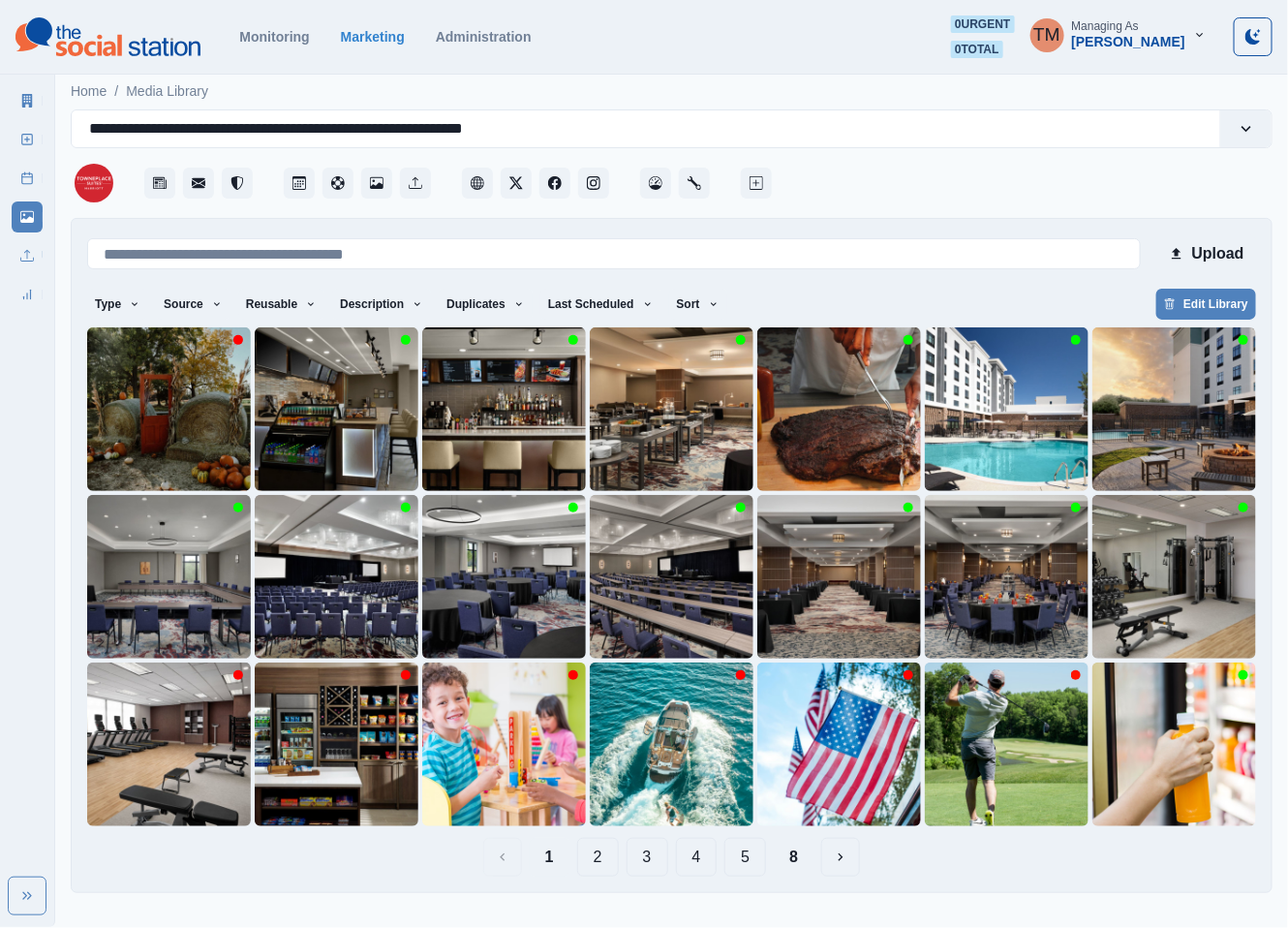
click at [800, 861] on button "8" at bounding box center [793, 857] width 40 height 39
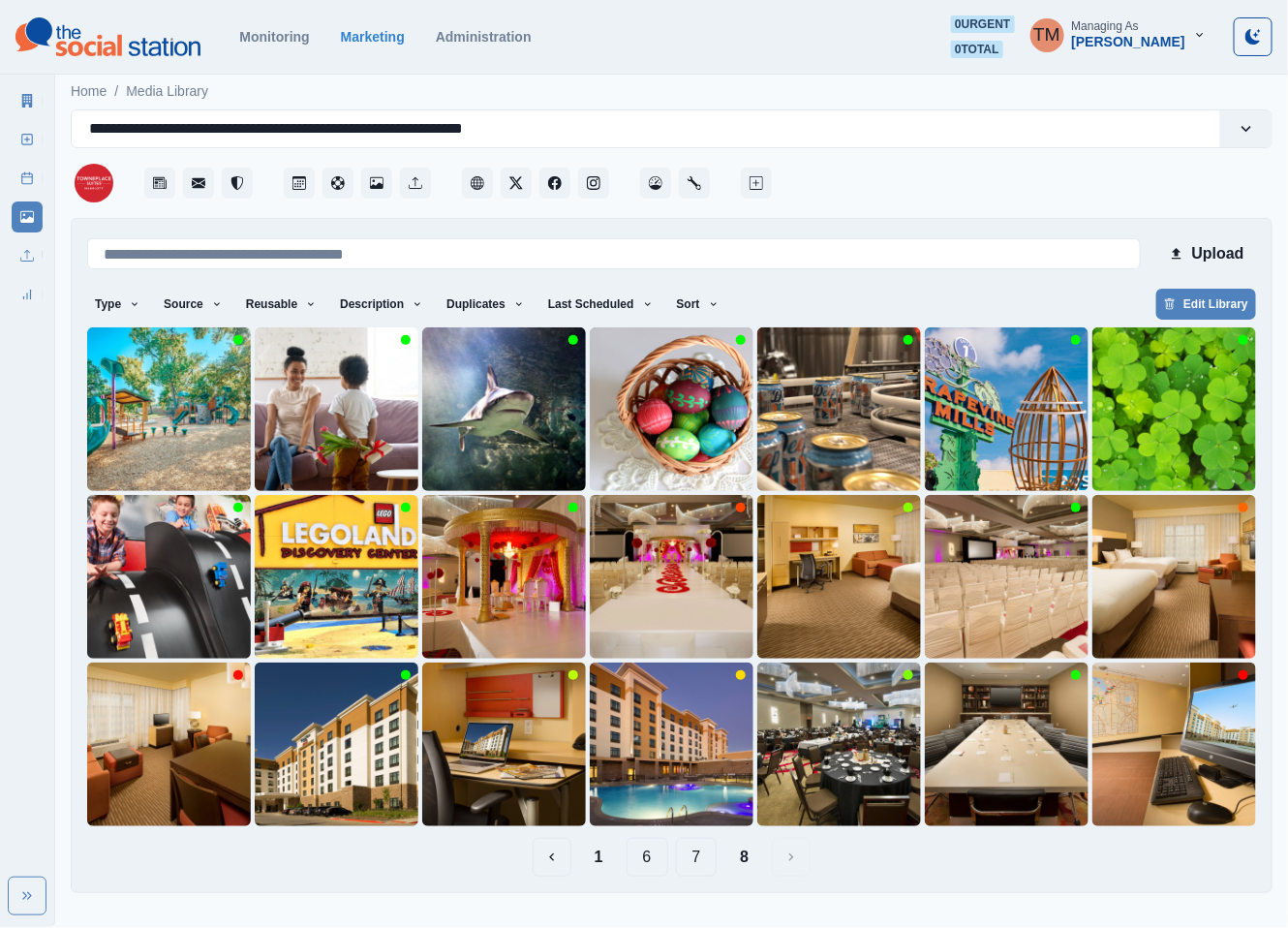
click at [601, 875] on button "1" at bounding box center [598, 857] width 40 height 39
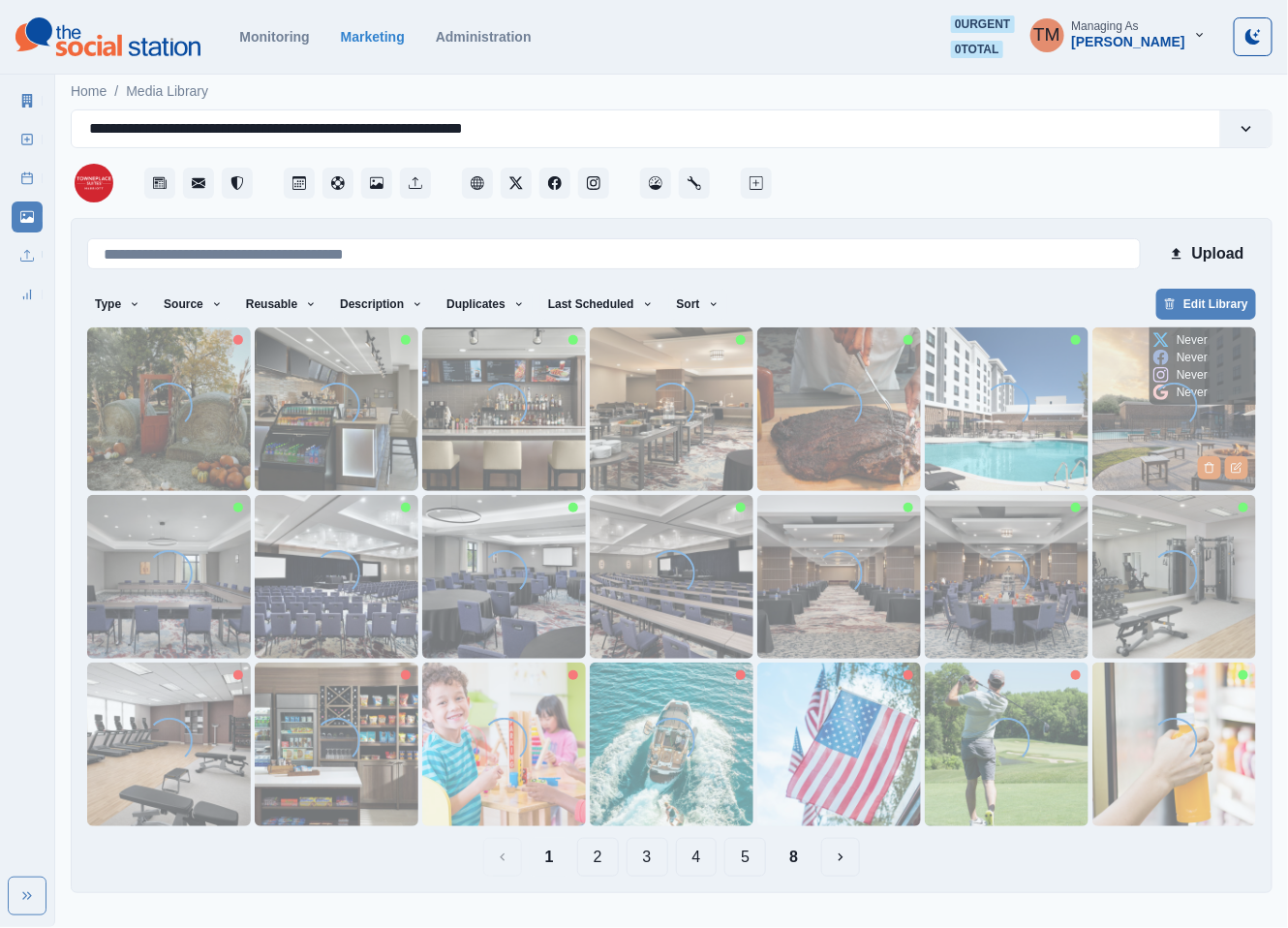
click at [1168, 450] on img at bounding box center [1174, 409] width 164 height 164
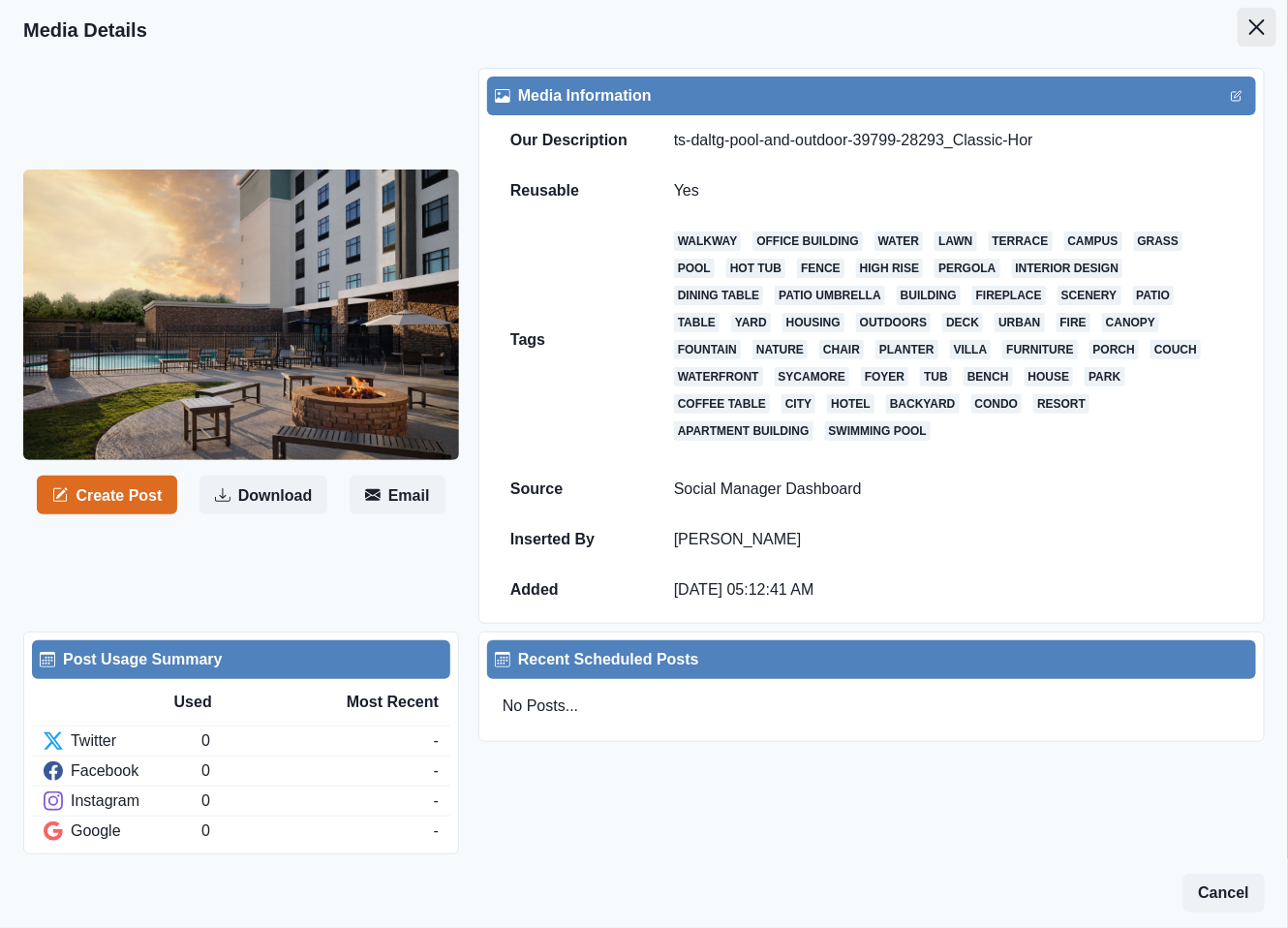
click at [1249, 27] on icon "Close" at bounding box center [1257, 27] width 16 height 16
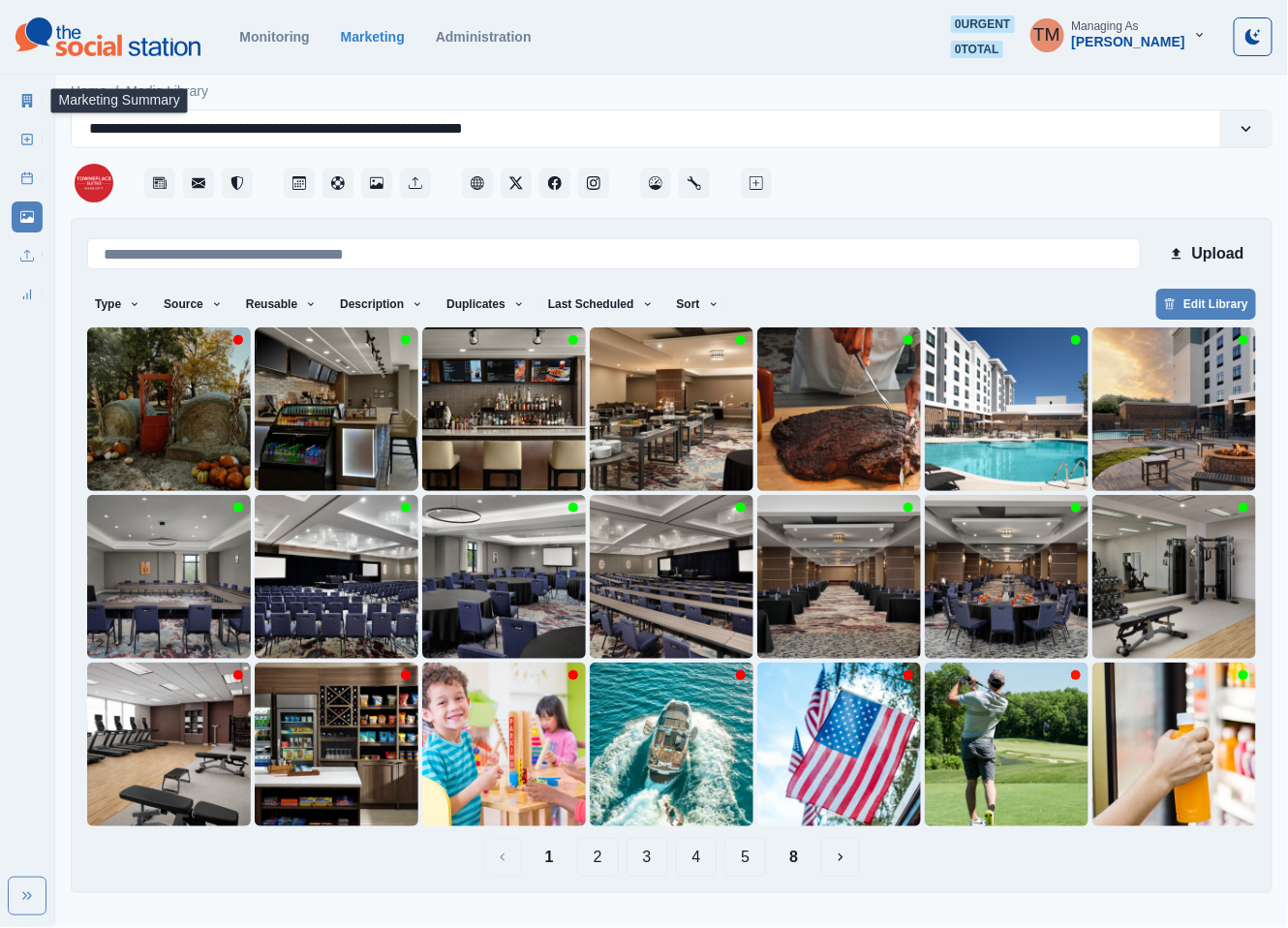
click at [27, 110] on link "Marketing Summary" at bounding box center [27, 101] width 31 height 31
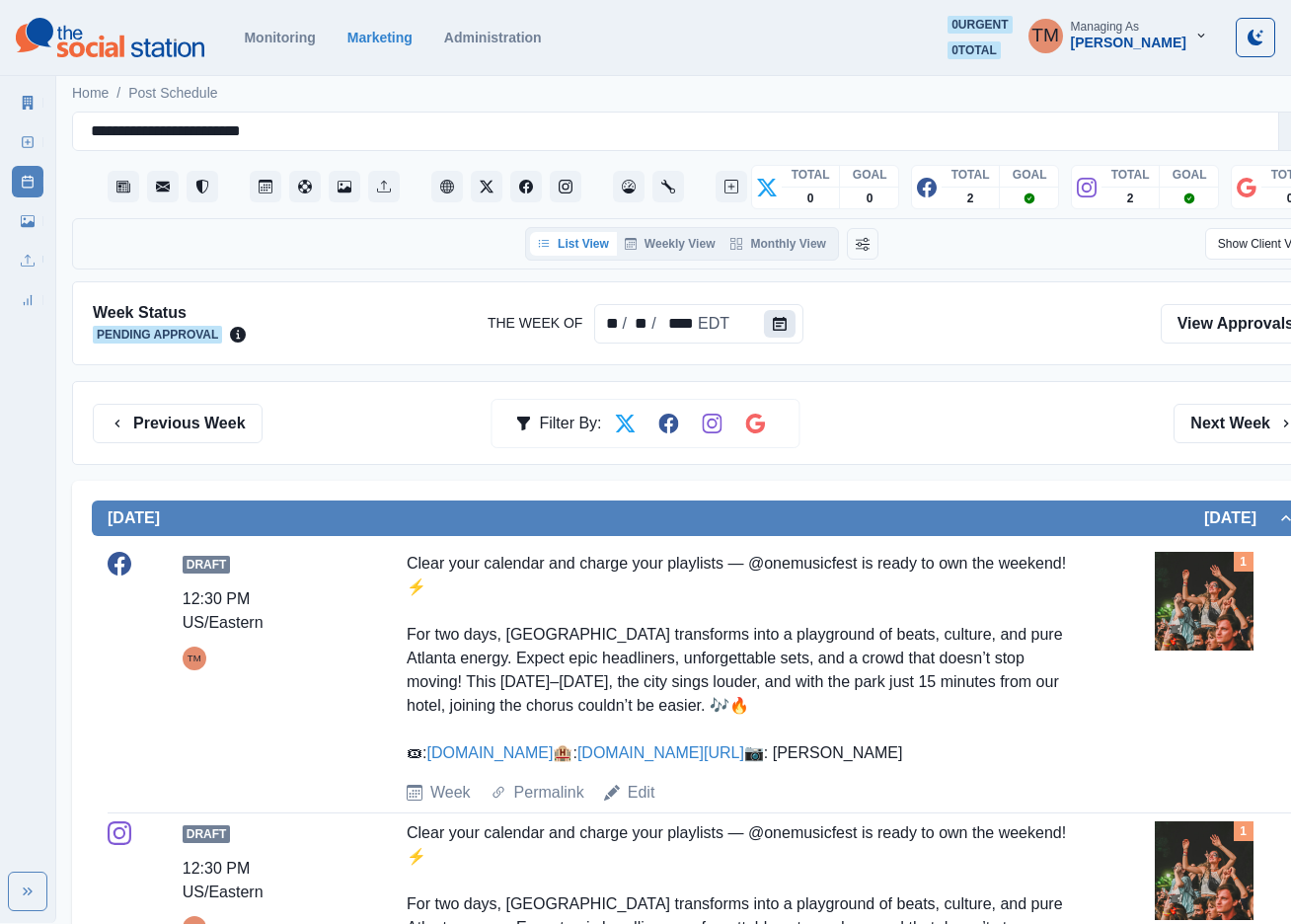
click at [773, 321] on icon "Calendar" at bounding box center [780, 324] width 14 height 14
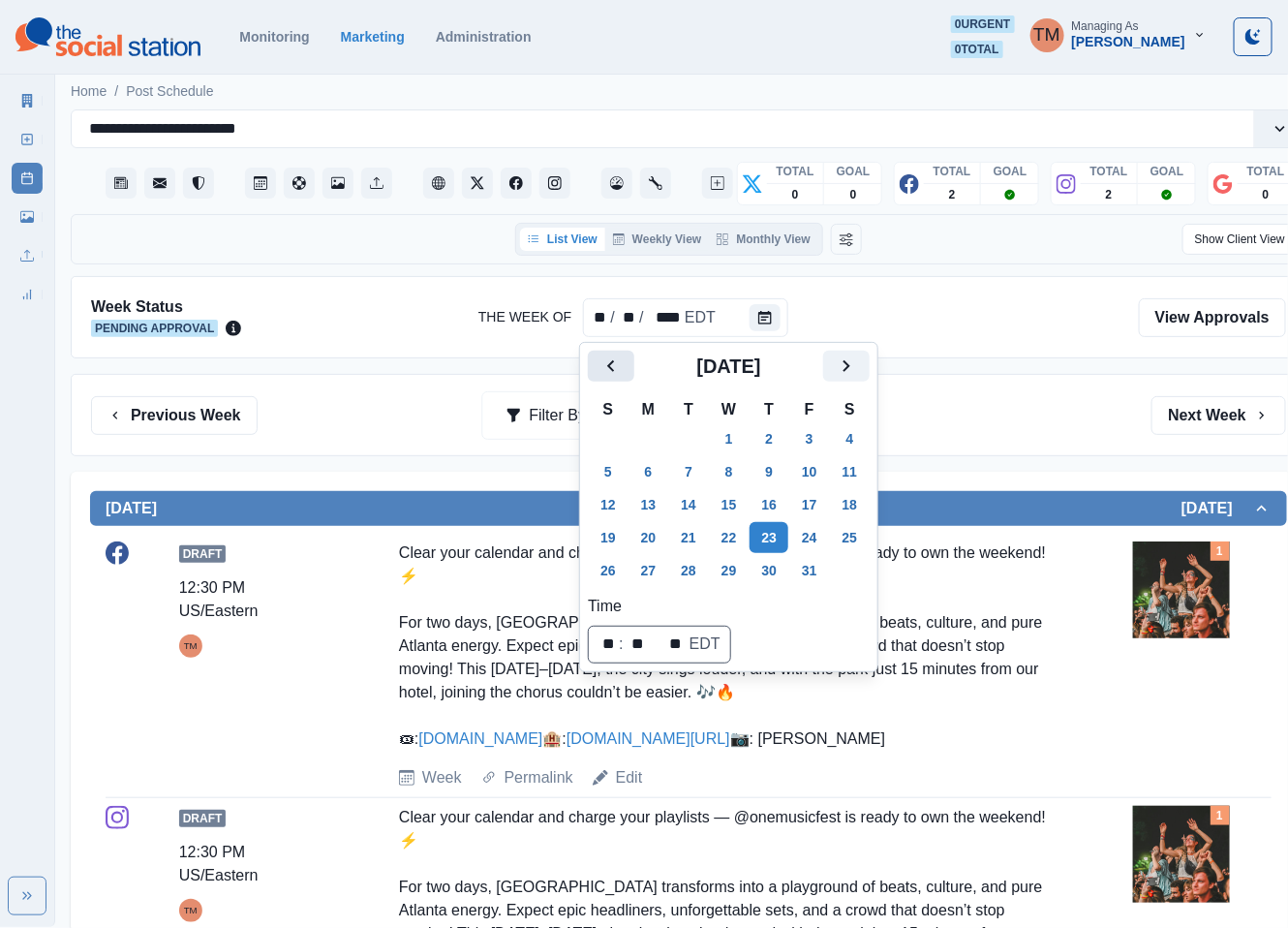
click at [610, 361] on icon "Previous" at bounding box center [611, 366] width 23 height 23
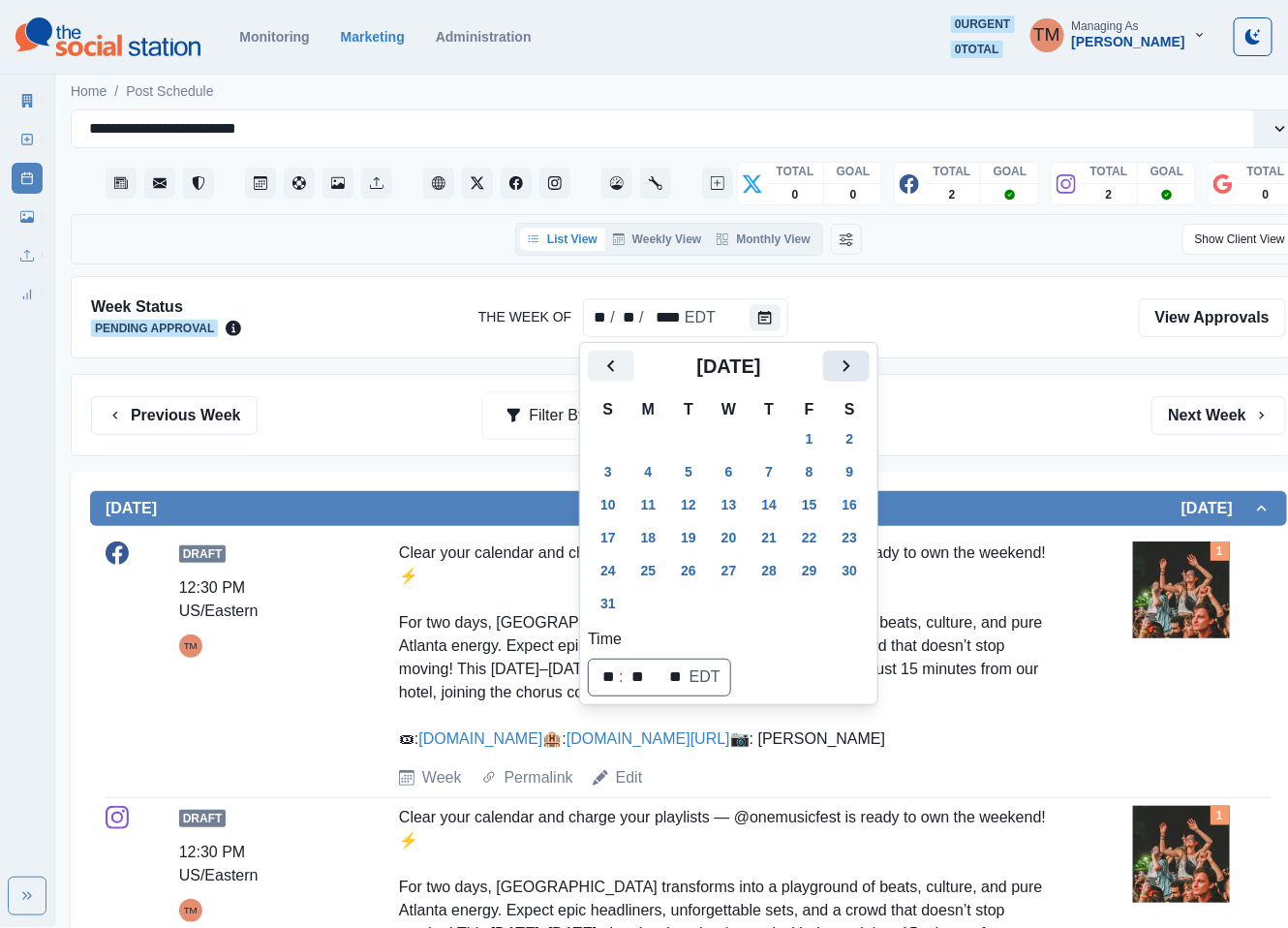
click at [839, 367] on icon "Next" at bounding box center [846, 366] width 23 height 23
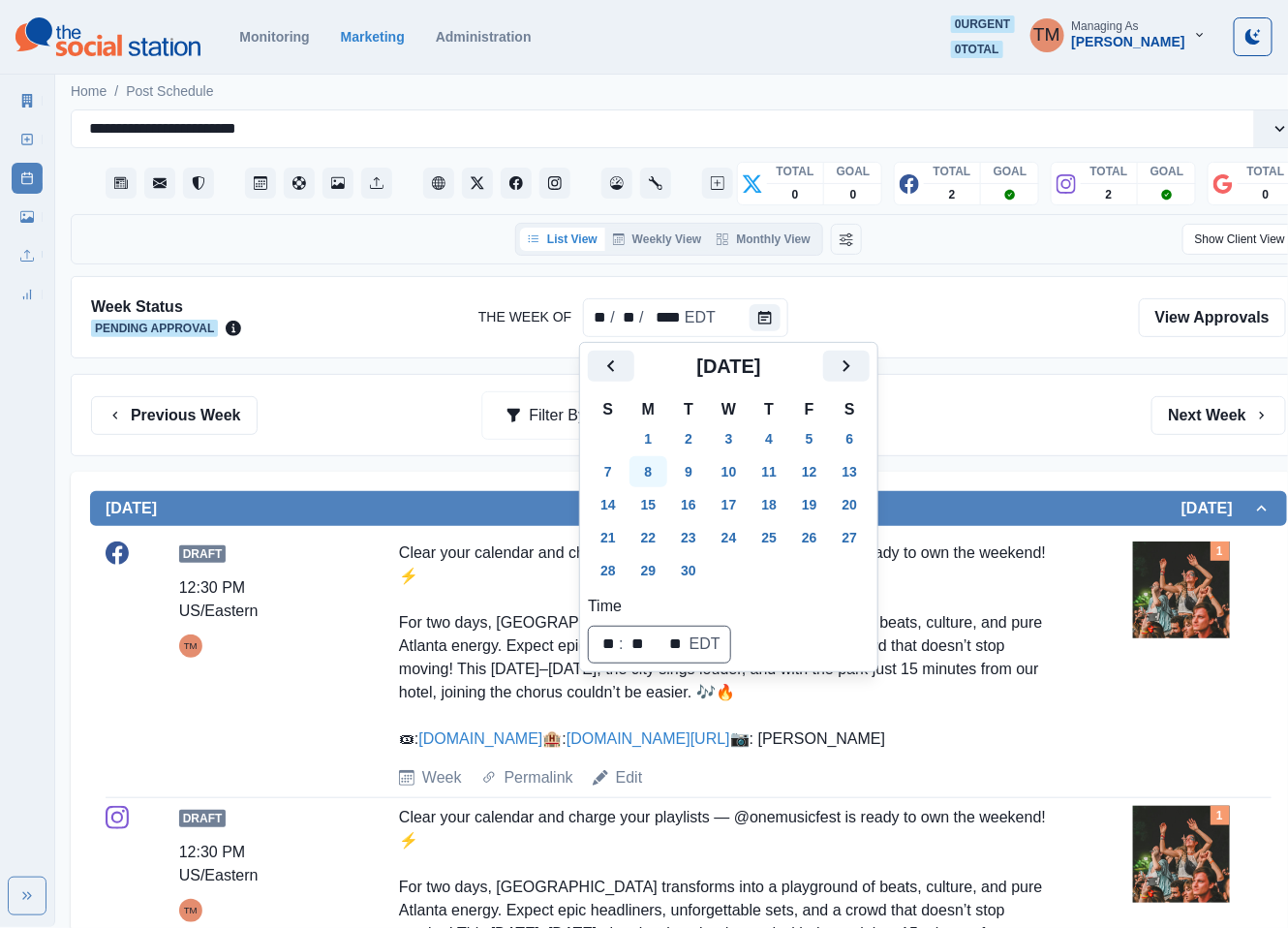
click at [648, 465] on button "8" at bounding box center [649, 471] width 39 height 31
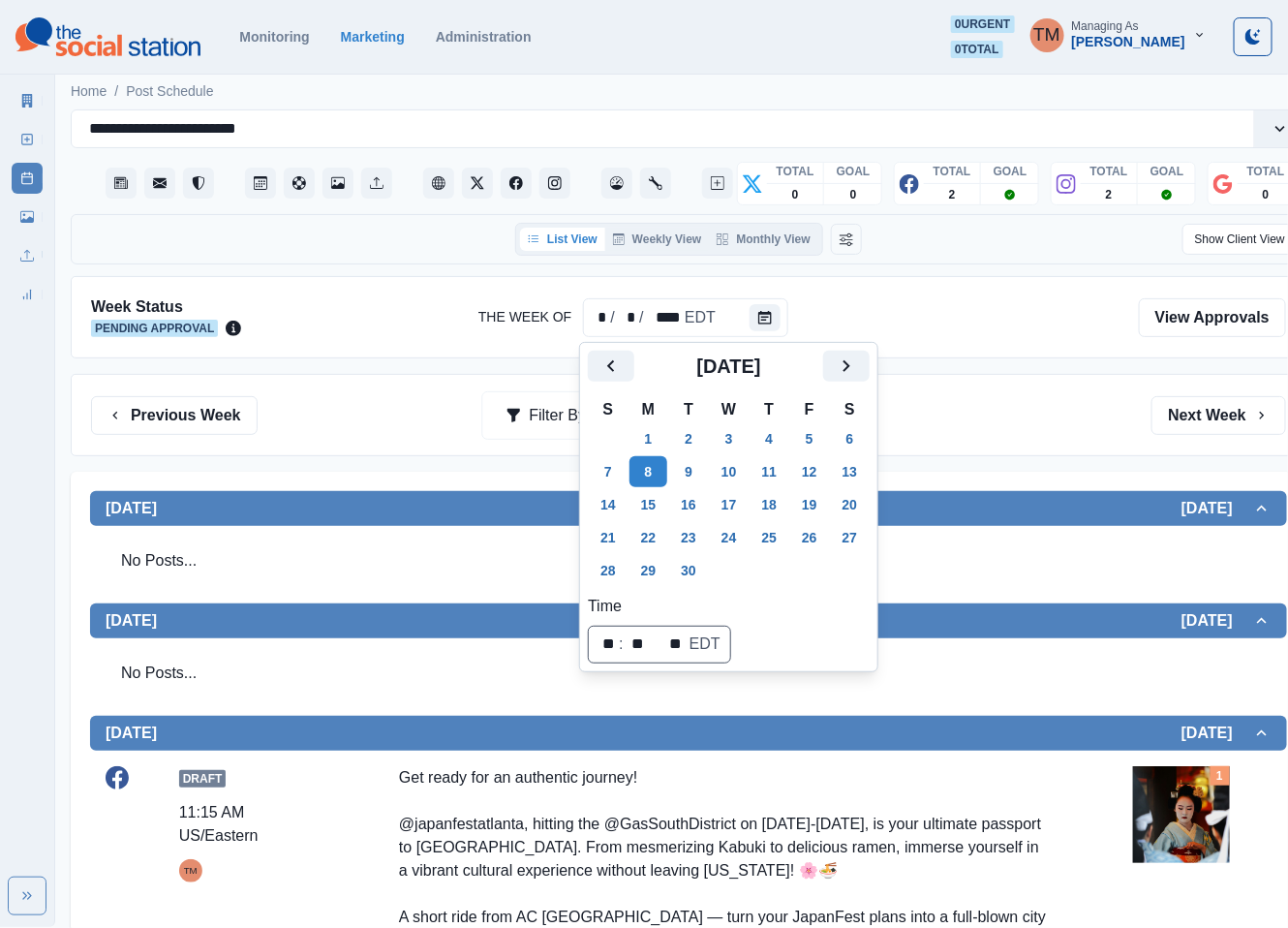
click at [980, 414] on div "Previous Week Filter By: Next Week" at bounding box center [688, 416] width 1195 height 39
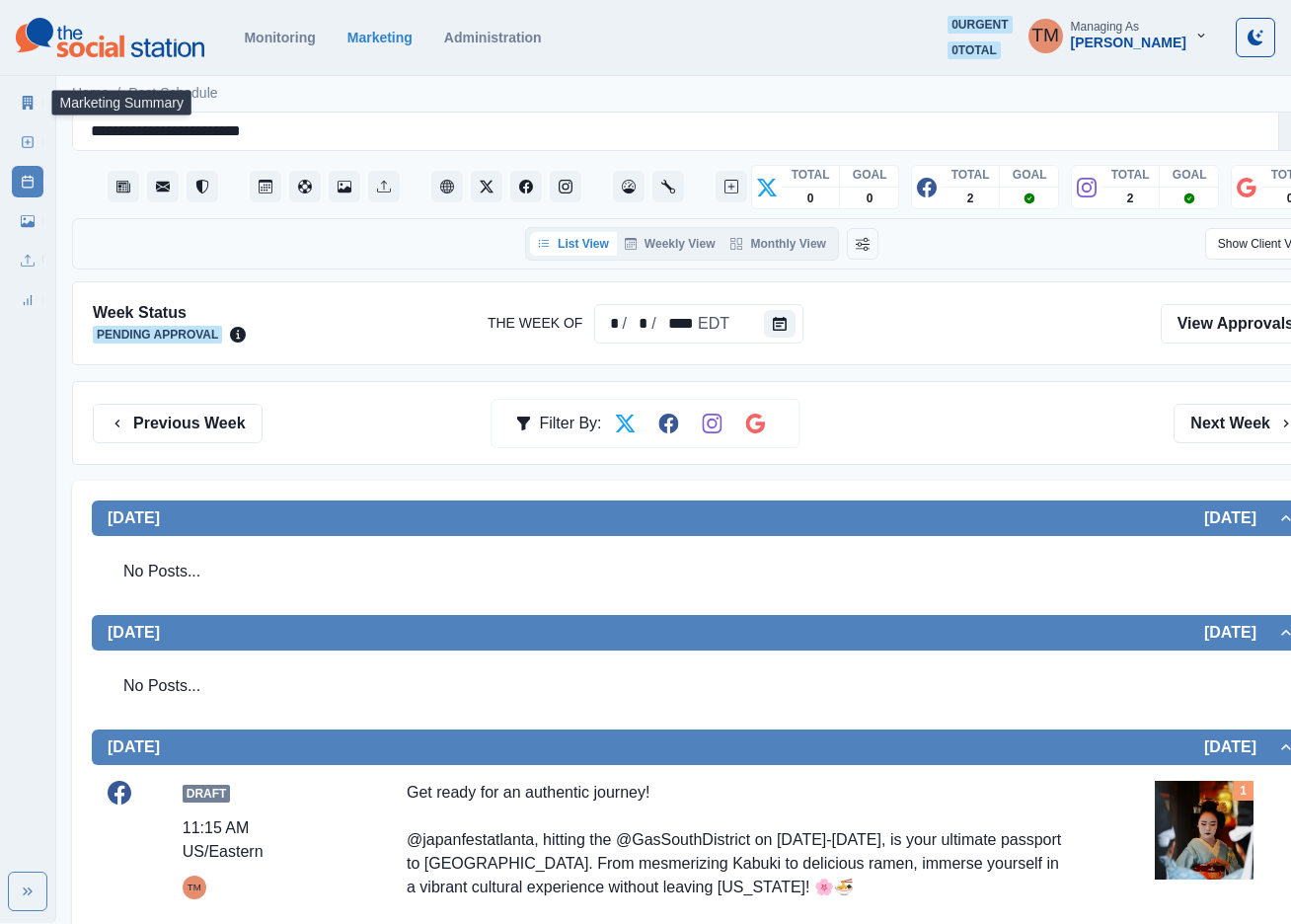
click at [25, 101] on icon at bounding box center [28, 102] width 11 height 14
